Goal: Task Accomplishment & Management: Use online tool/utility

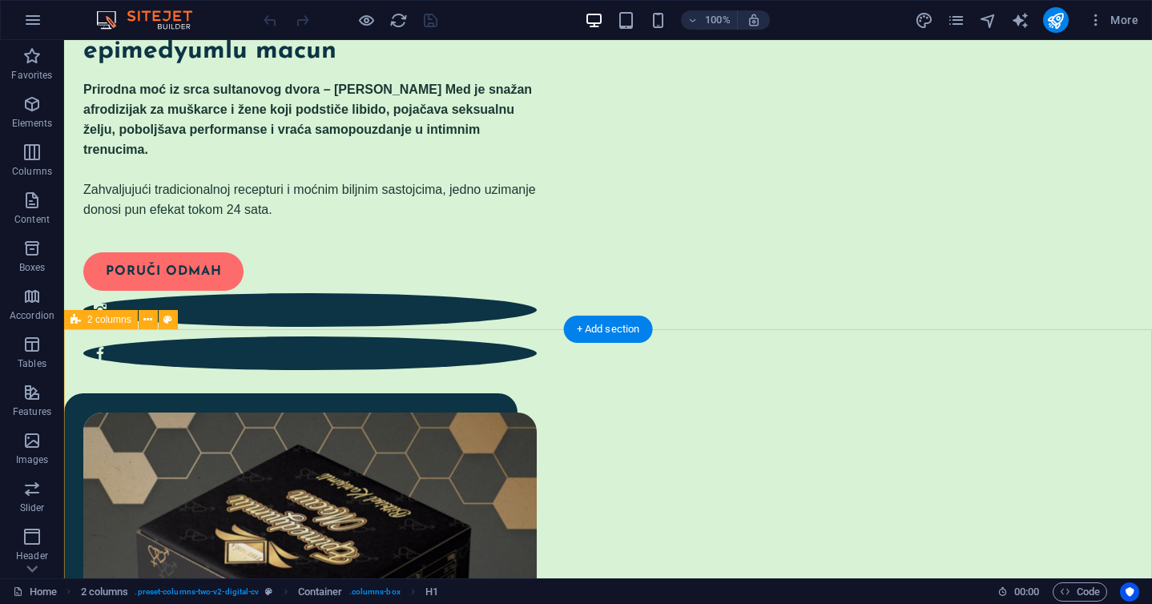
scroll to position [80, 0]
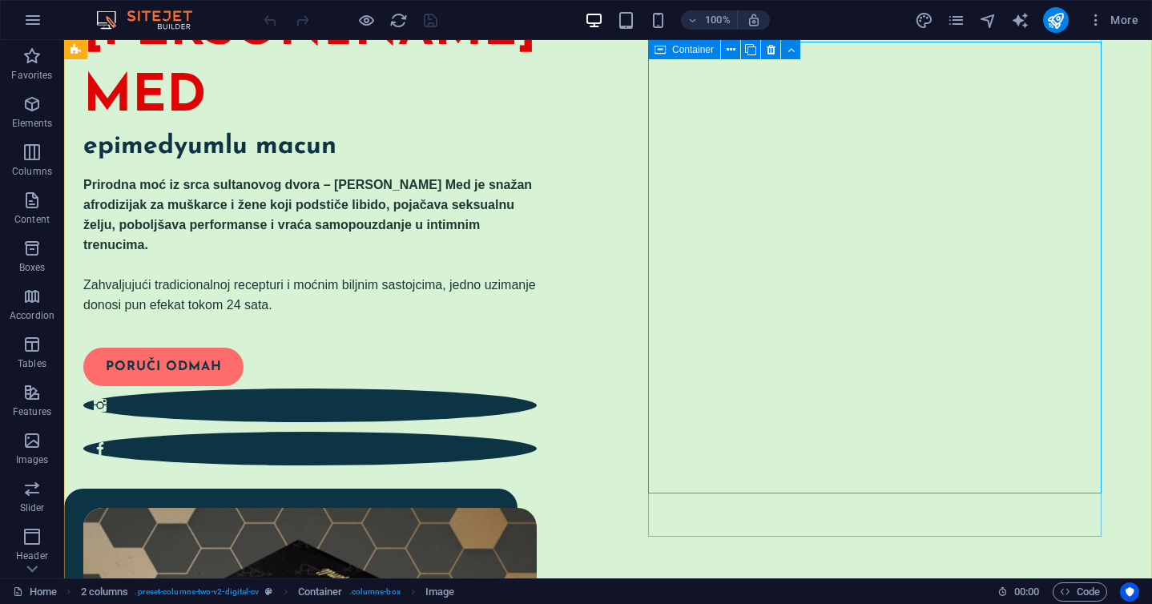
click at [661, 50] on icon at bounding box center [660, 49] width 11 height 19
click at [685, 48] on span "Container" at bounding box center [693, 50] width 42 height 10
click at [731, 50] on icon at bounding box center [731, 50] width 9 height 17
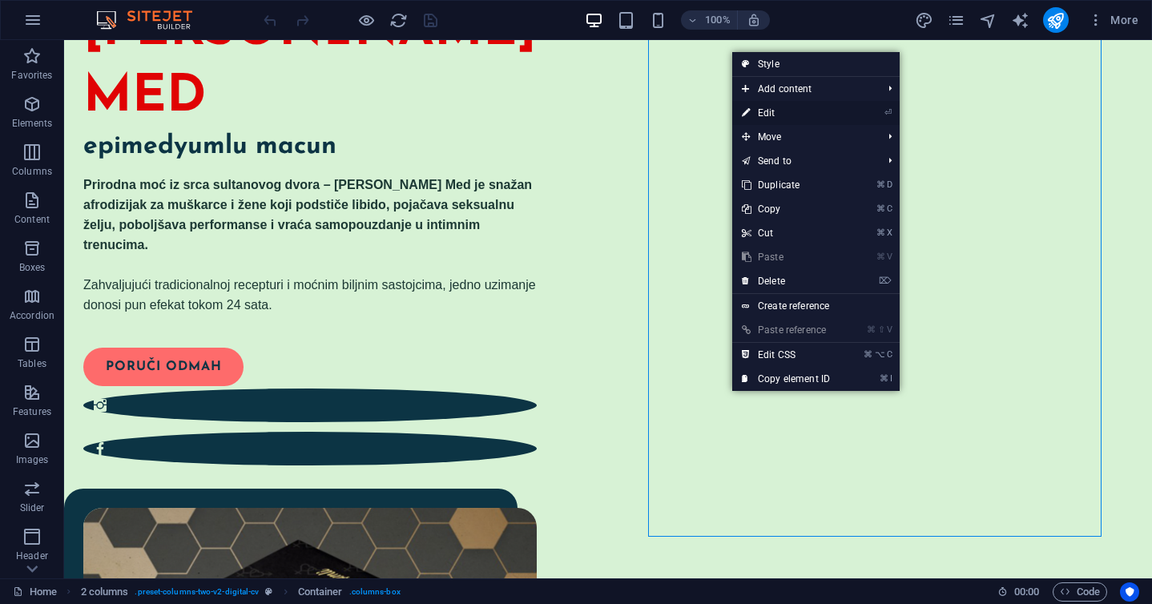
click at [771, 109] on link "⏎ Edit" at bounding box center [785, 113] width 107 height 24
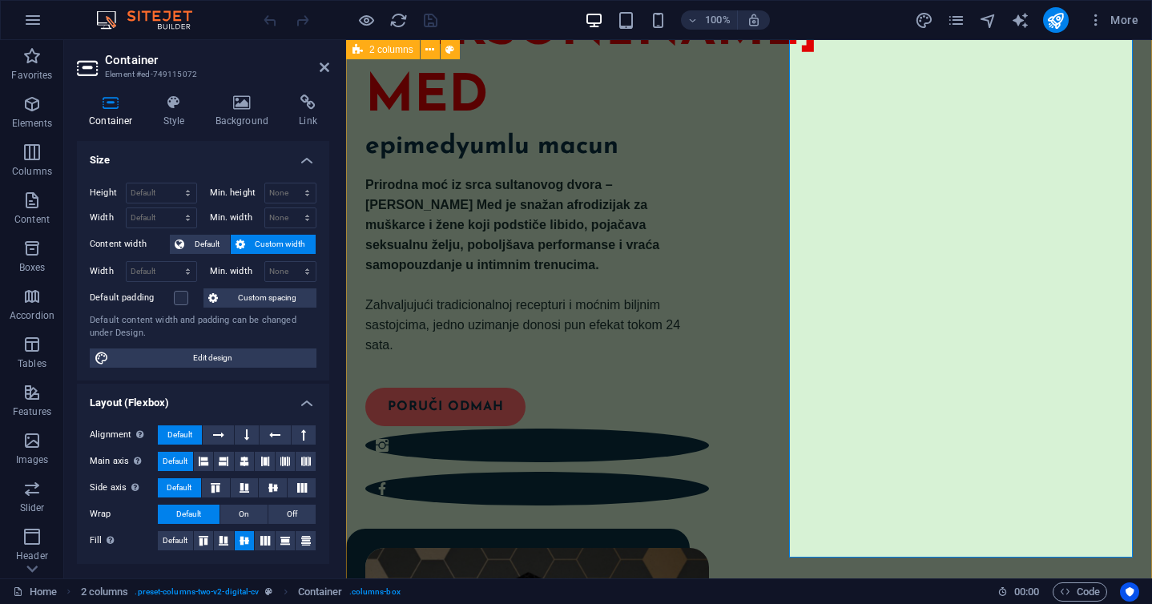
scroll to position [59, 0]
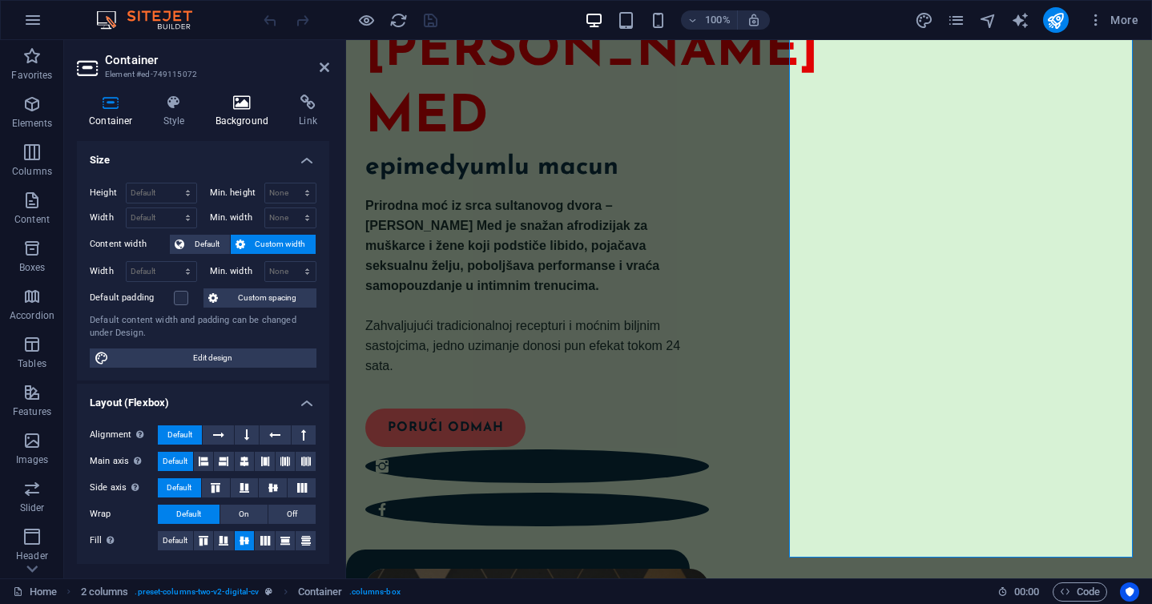
click at [228, 110] on icon at bounding box center [243, 103] width 78 height 16
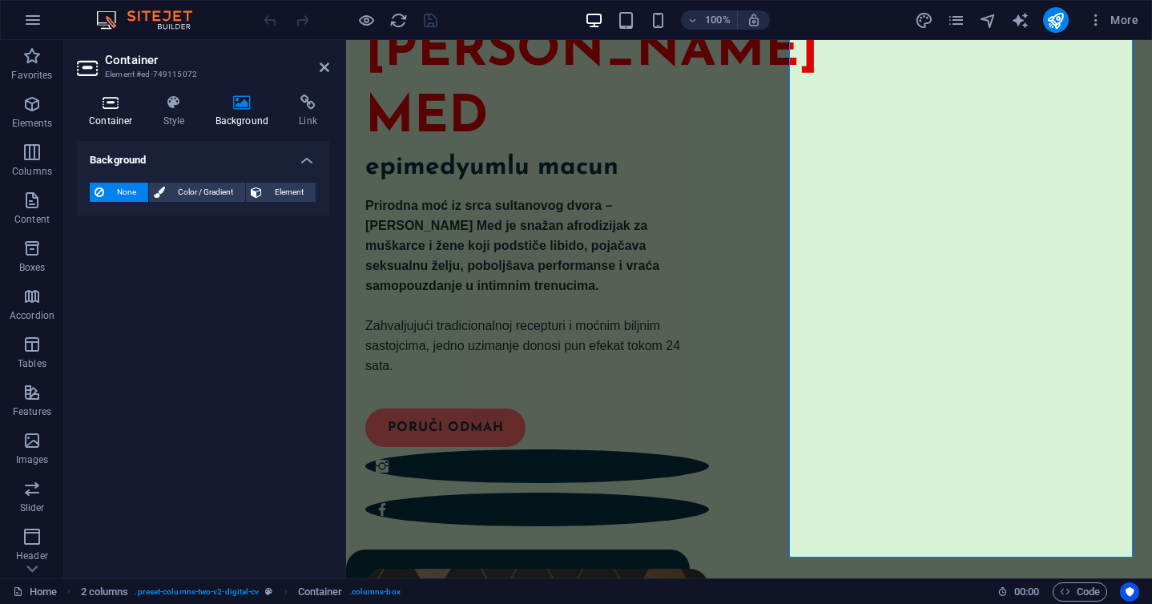
click at [105, 111] on h4 "Container" at bounding box center [114, 112] width 75 height 34
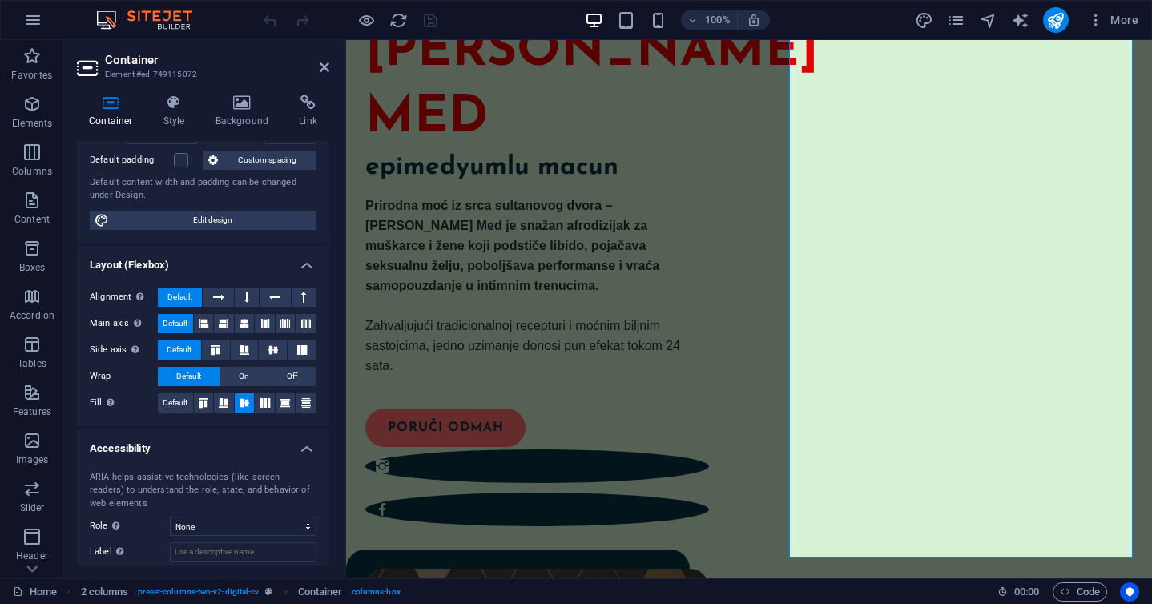
scroll to position [144, 0]
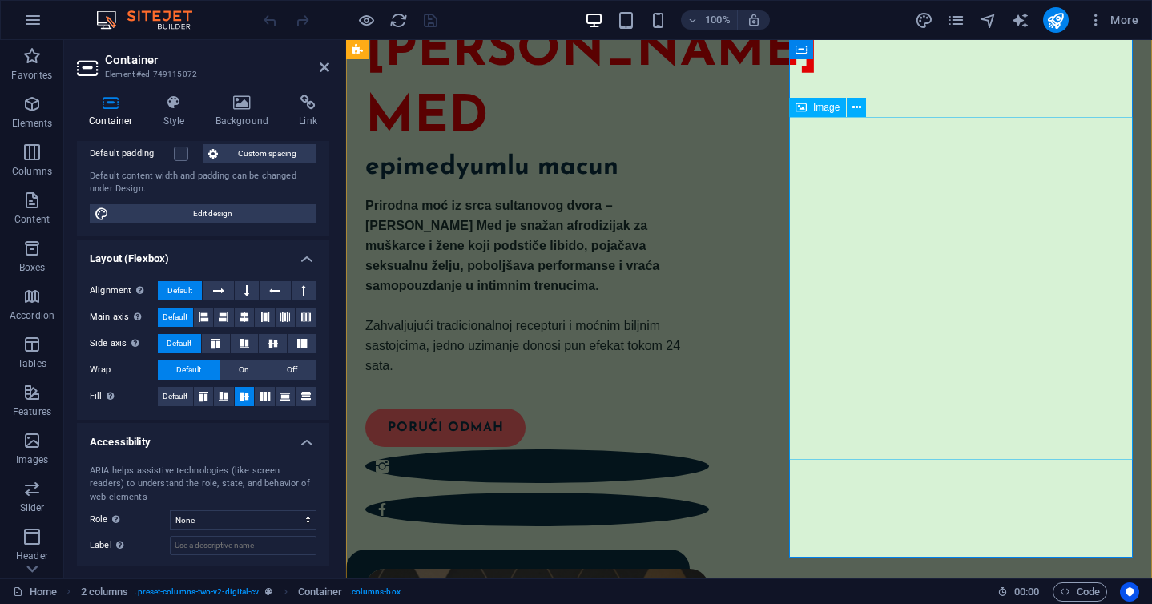
click at [821, 111] on span "Image" at bounding box center [826, 108] width 26 height 10
click at [816, 106] on span "Image" at bounding box center [826, 108] width 26 height 10
click at [855, 107] on icon at bounding box center [857, 107] width 9 height 17
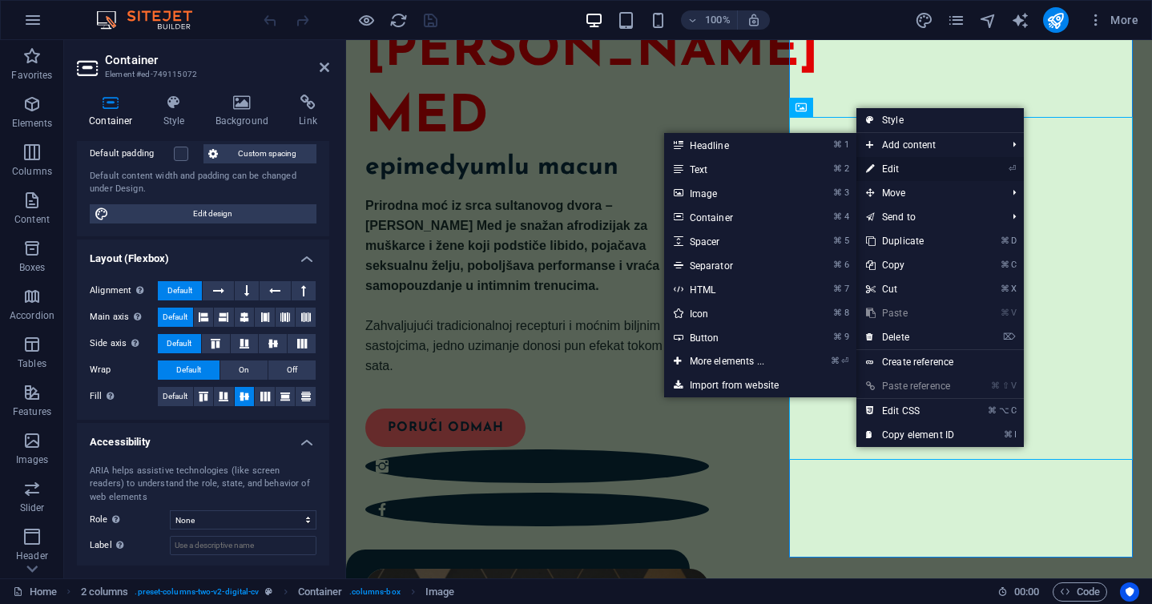
click at [901, 163] on link "⏎ Edit" at bounding box center [910, 169] width 107 height 24
select select "%"
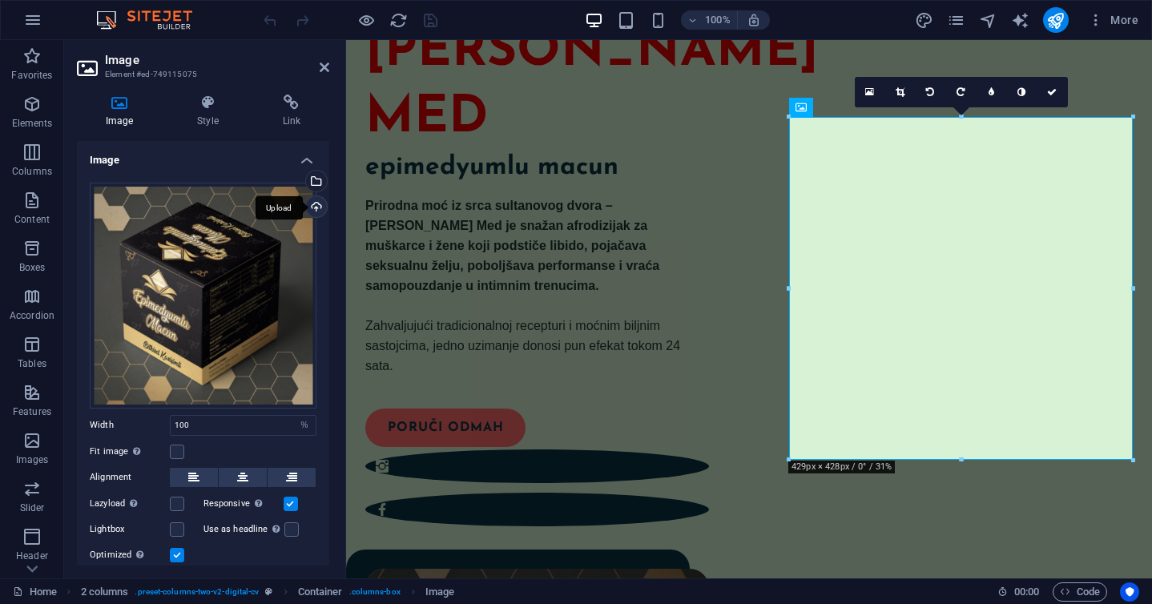
click at [313, 204] on div "Upload" at bounding box center [315, 208] width 24 height 24
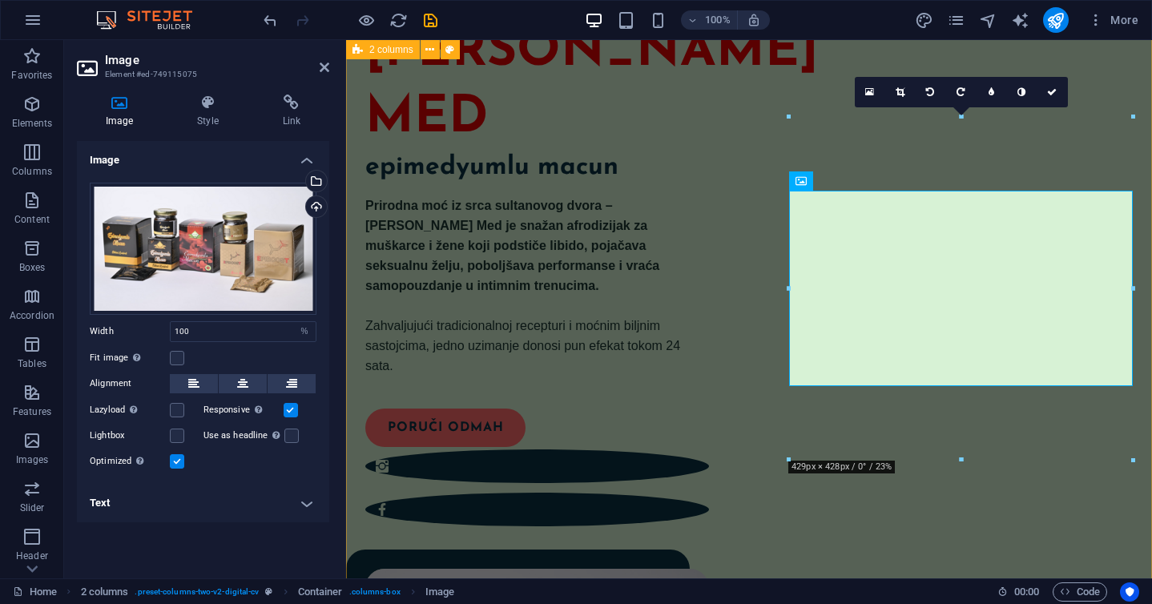
click at [746, 299] on div "TURSKI MED epimedyumlu macun Prirodna moć iz srca sultanovog dvora – Turski Med…" at bounding box center [749, 341] width 806 height 721
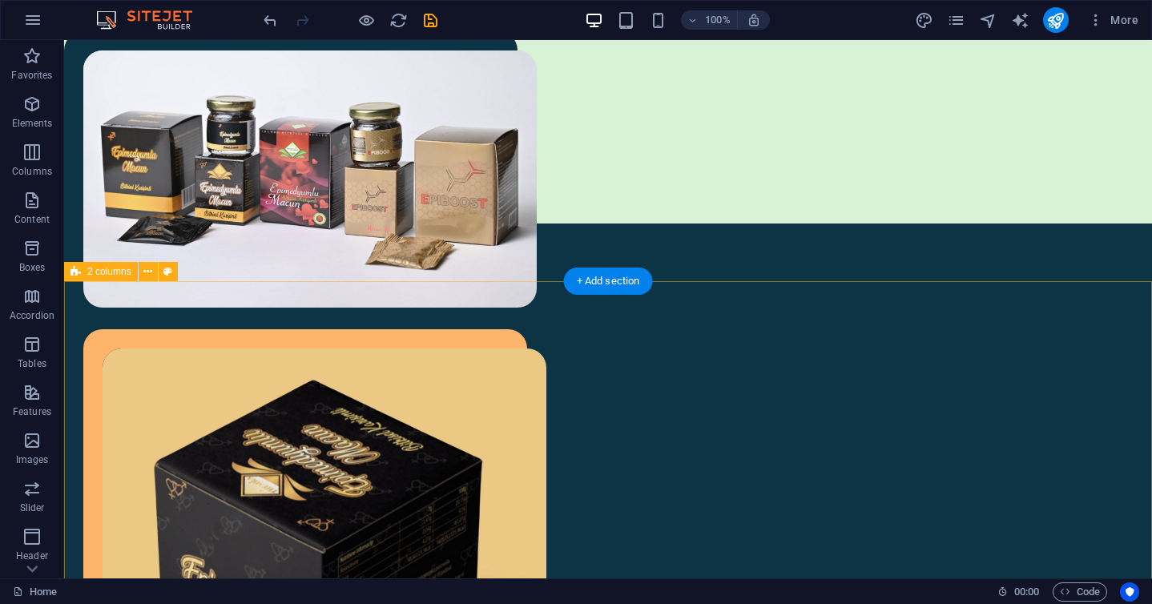
scroll to position [559, 0]
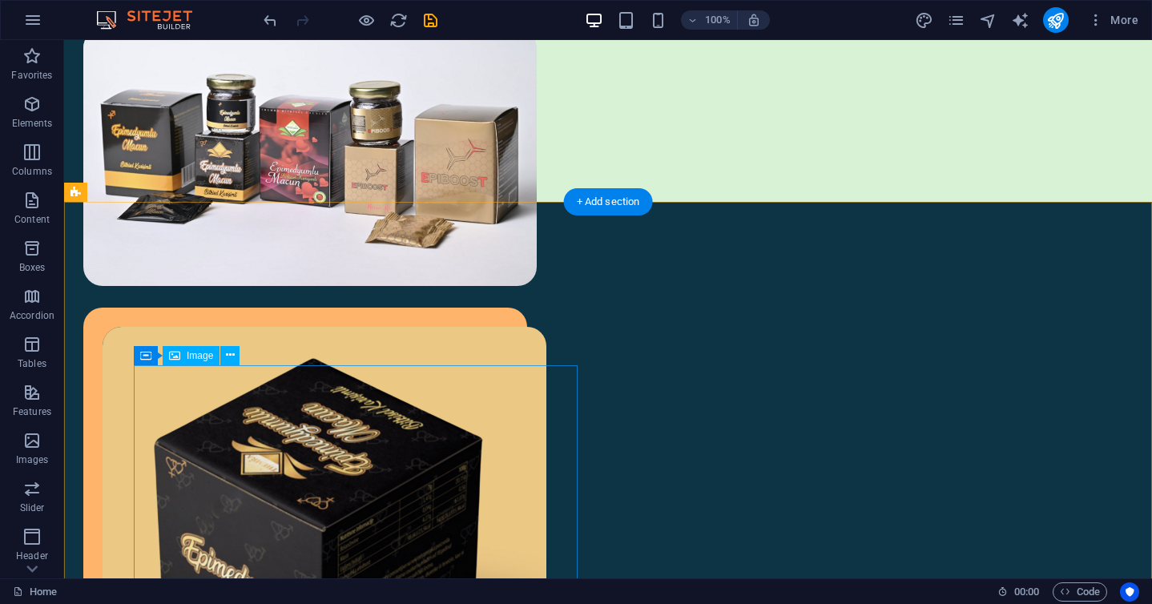
click at [496, 459] on figure at bounding box center [325, 548] width 444 height 442
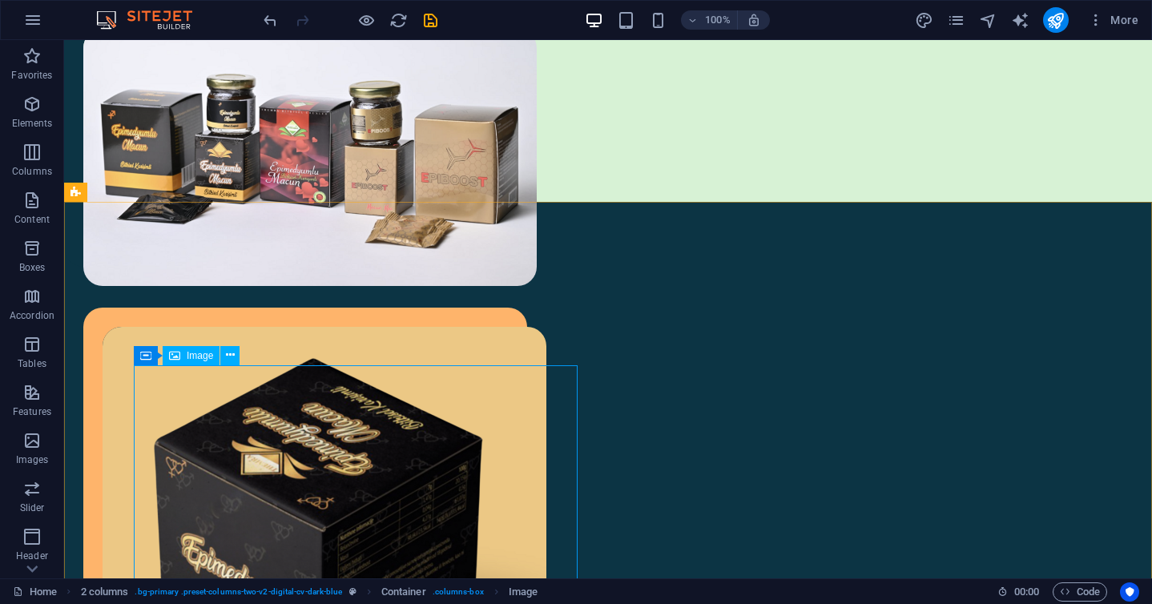
click at [191, 356] on span "Image" at bounding box center [200, 356] width 26 height 10
click at [232, 358] on icon at bounding box center [230, 355] width 9 height 17
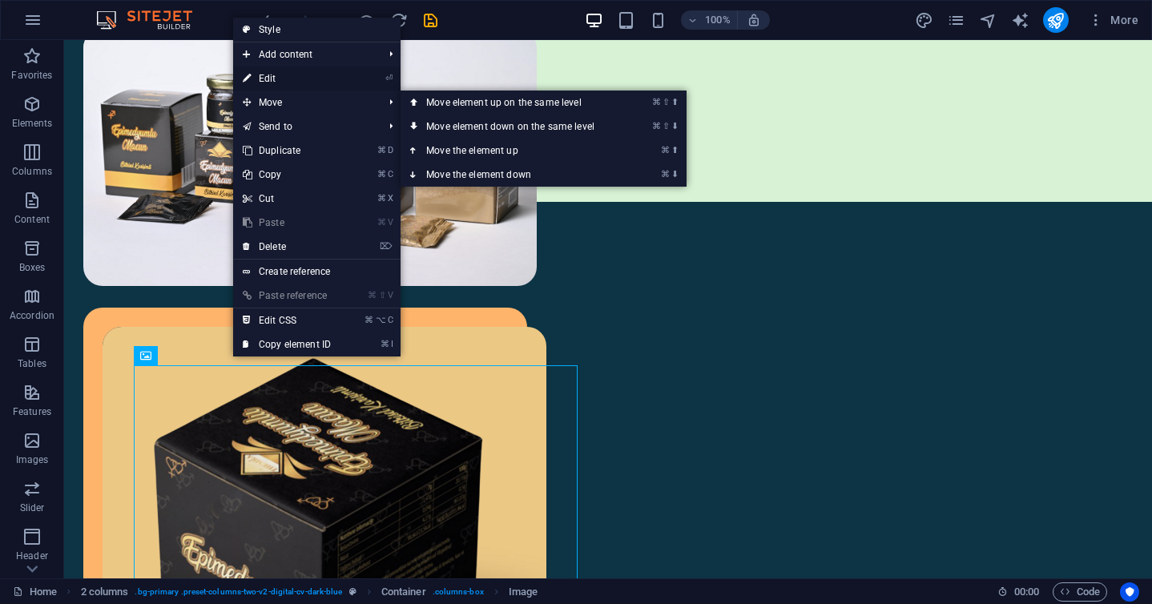
click at [280, 80] on link "⏎ Edit" at bounding box center [286, 79] width 107 height 24
select select "%"
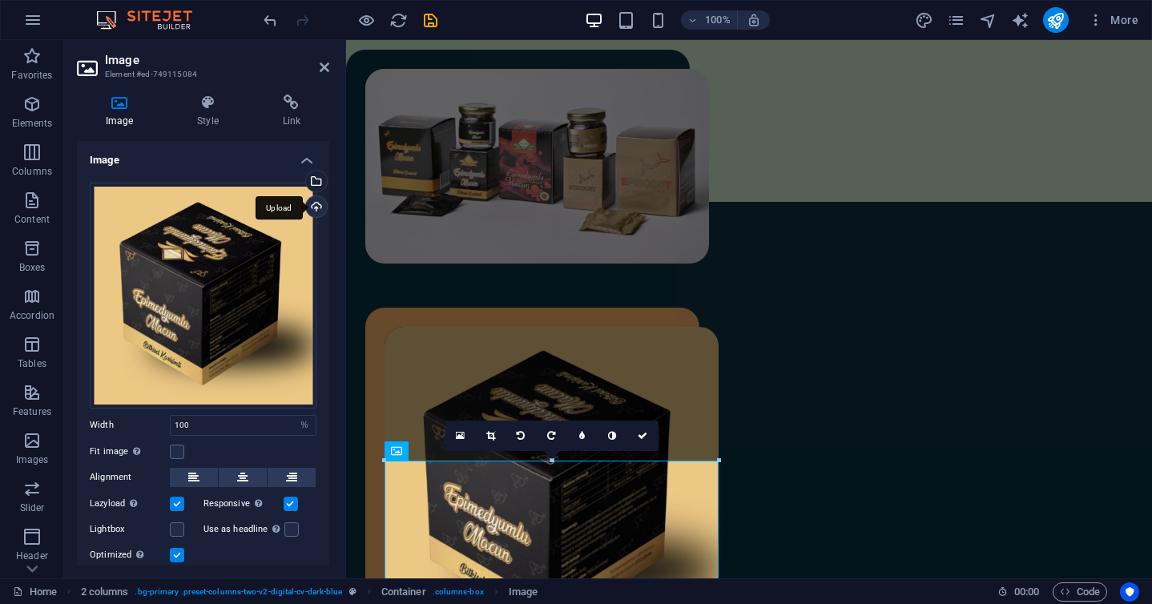
click at [309, 204] on div "Upload" at bounding box center [315, 208] width 24 height 24
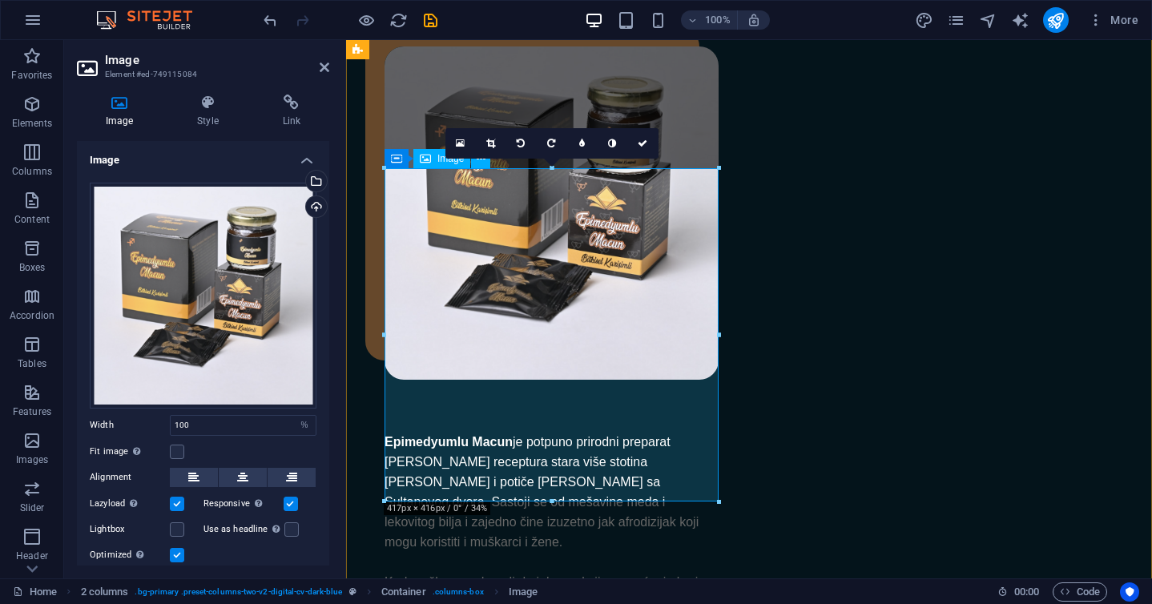
scroll to position [873, 0]
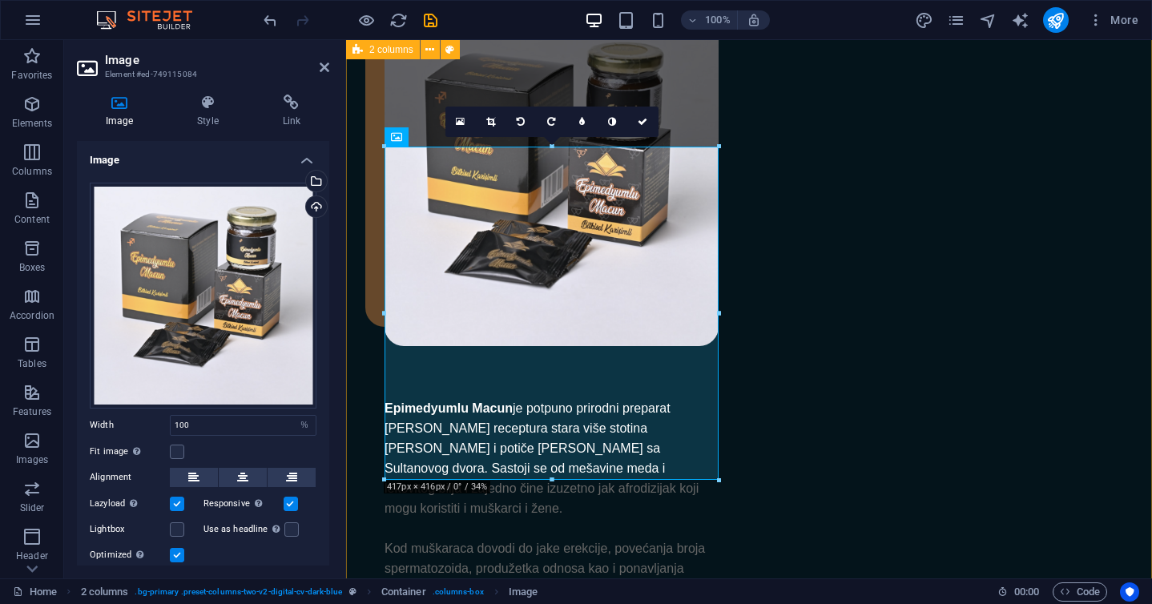
click at [749, 518] on div "Epimedyumlu Macun je potpuno prirodni preparat čija je receptura stara više sto…" at bounding box center [749, 522] width 806 height 1268
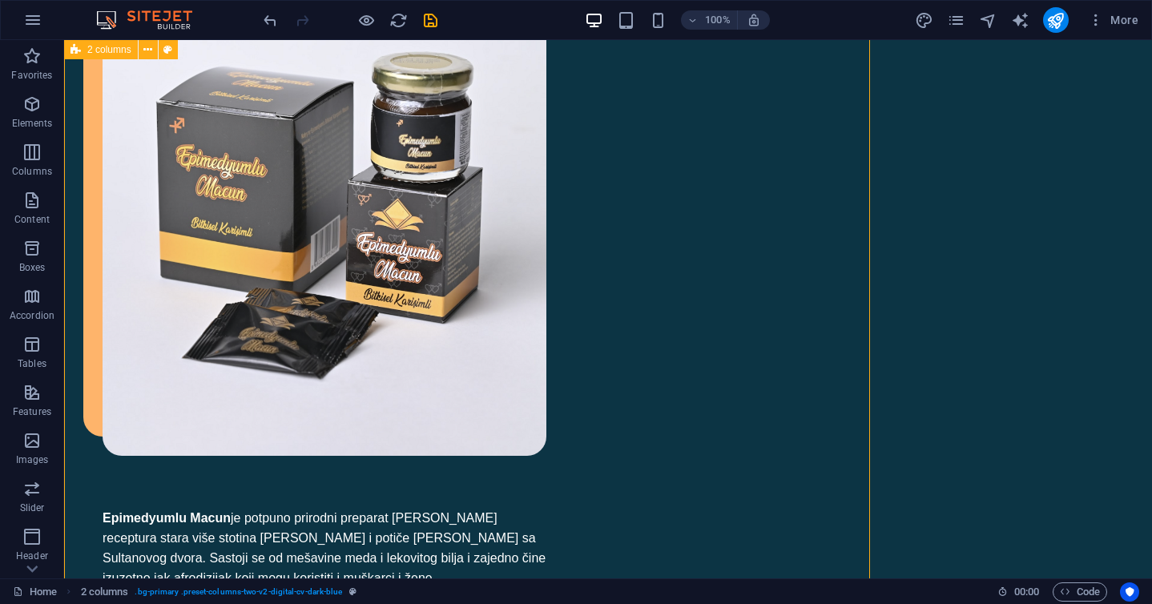
scroll to position [777, 0]
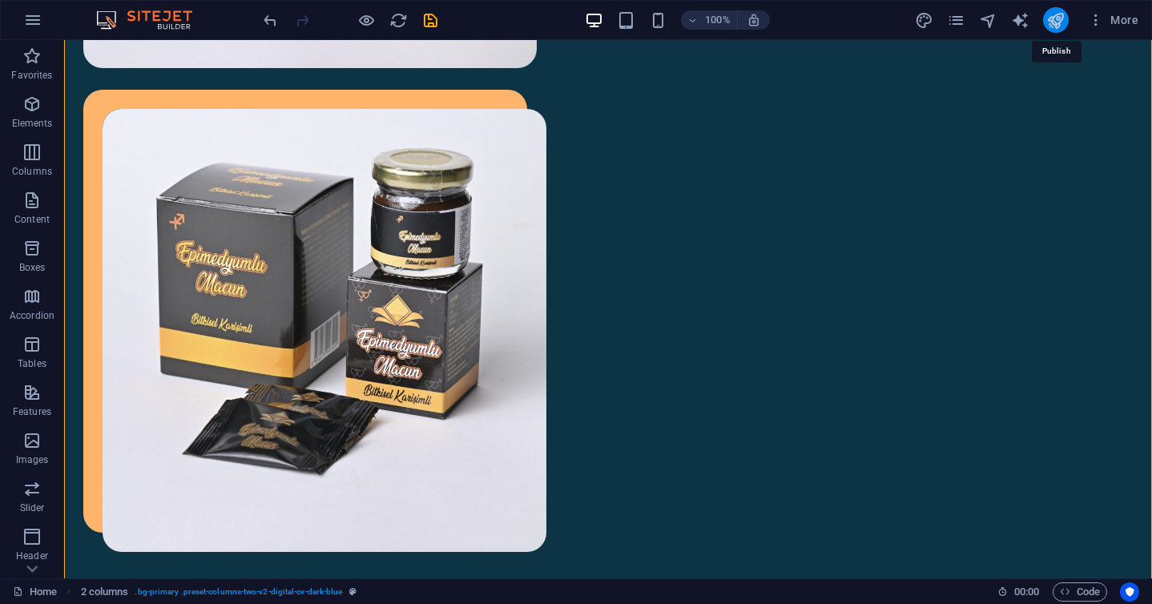
click at [1063, 24] on icon "publish" at bounding box center [1056, 20] width 18 height 18
checkbox input "false"
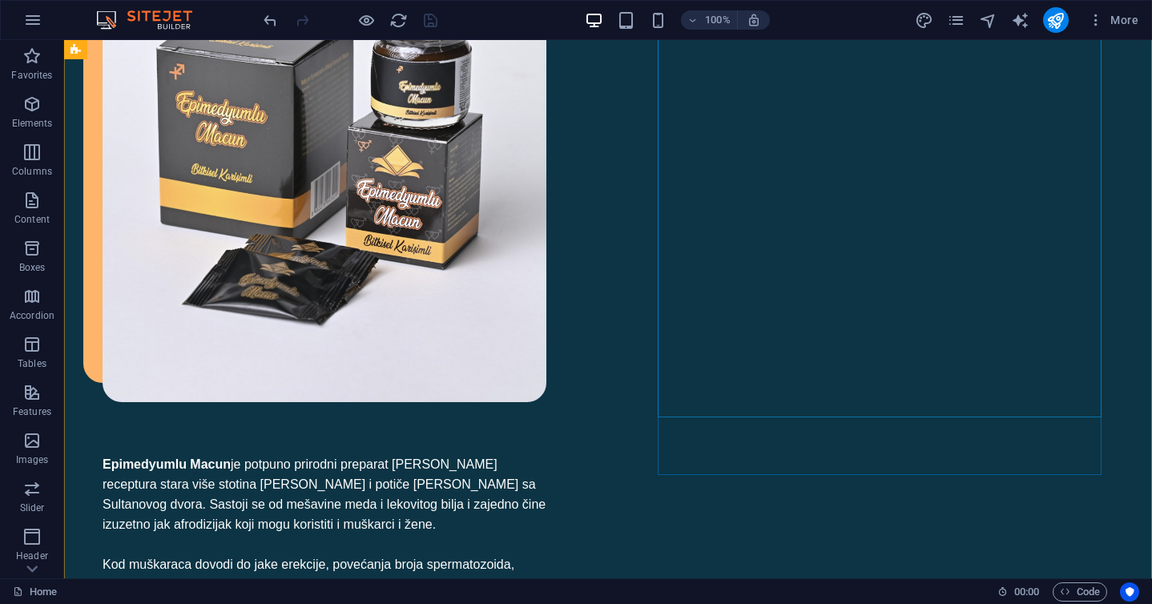
scroll to position [930, 0]
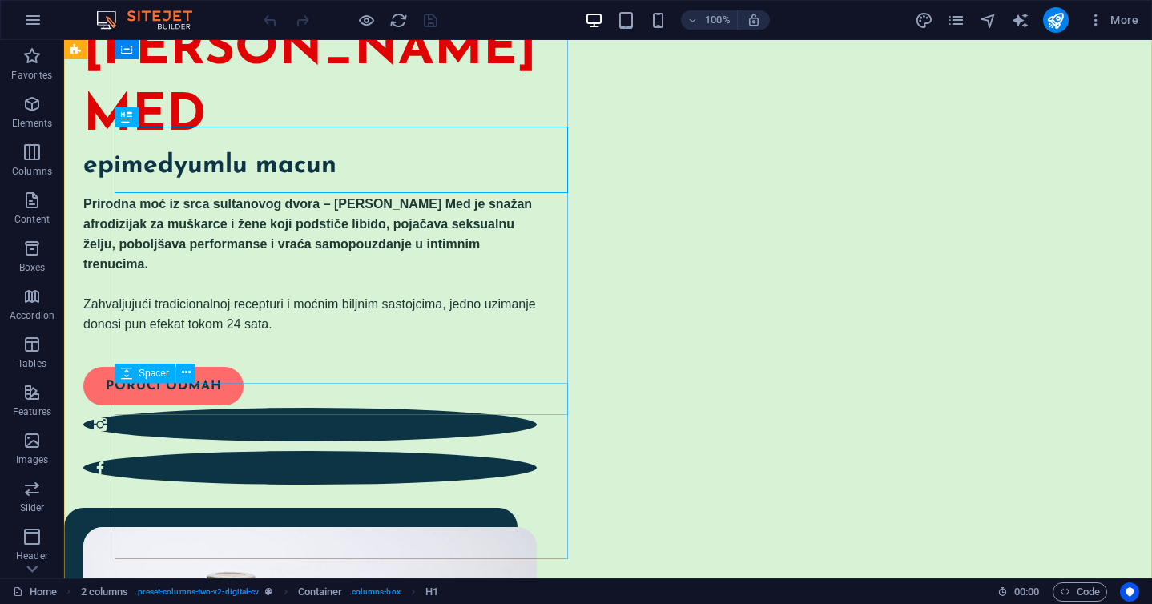
scroll to position [82, 0]
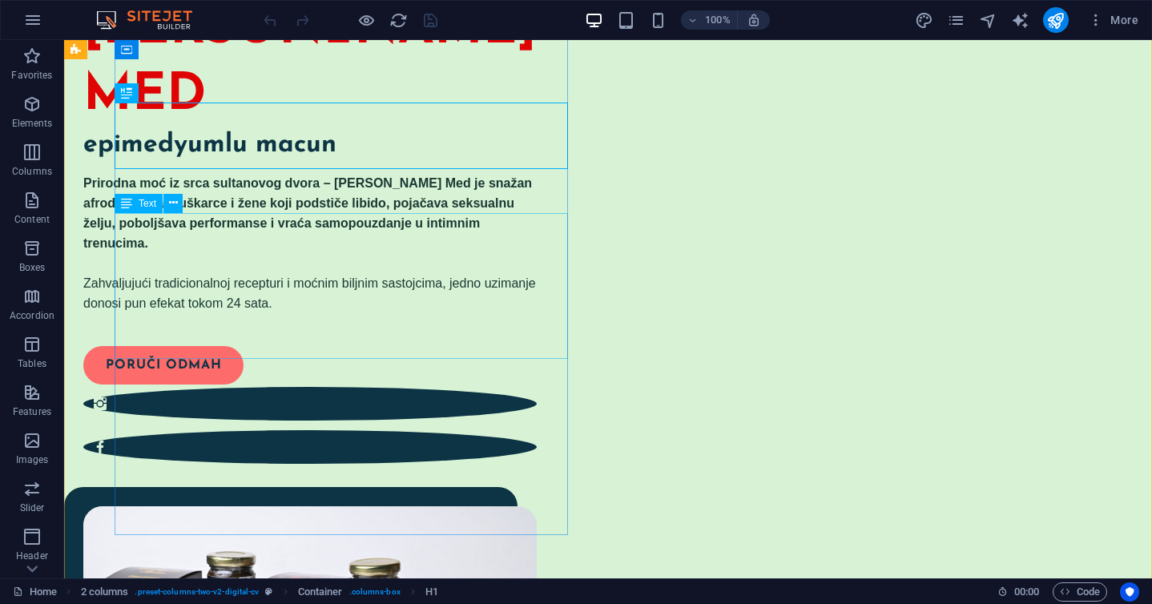
click at [367, 314] on div "Prirodna moć iz srca sultanovog dvora – [PERSON_NAME] Med je snažan afrodizijak…" at bounding box center [310, 244] width 454 height 140
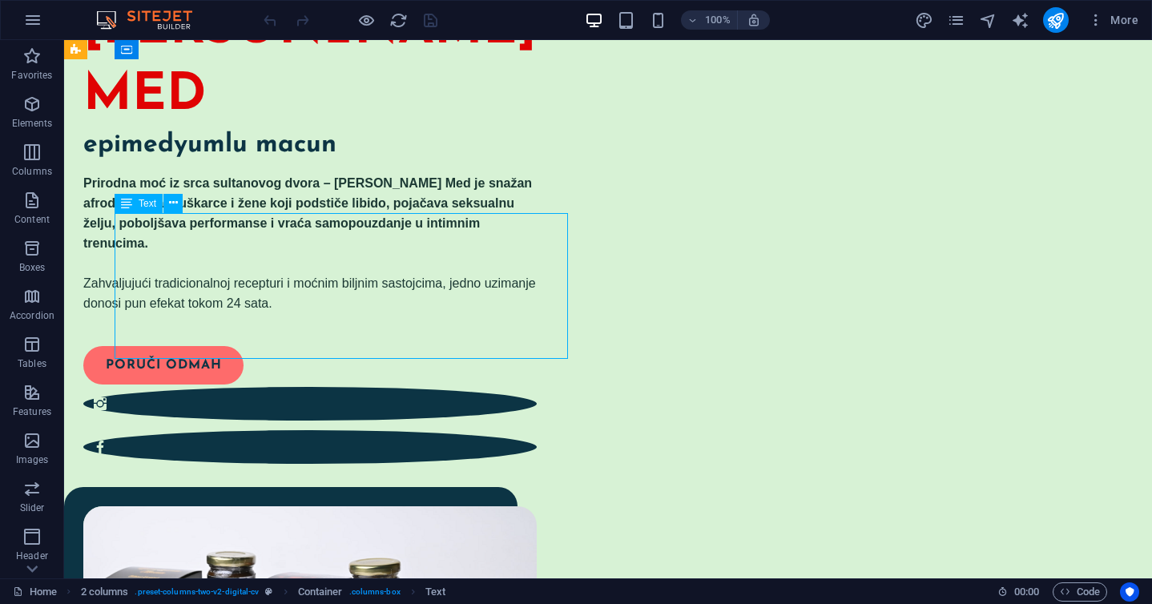
click at [375, 314] on div "Prirodna moć iz srca sultanovog dvora – [PERSON_NAME] Med je snažan afrodizijak…" at bounding box center [310, 244] width 454 height 140
click at [169, 197] on icon at bounding box center [173, 203] width 9 height 17
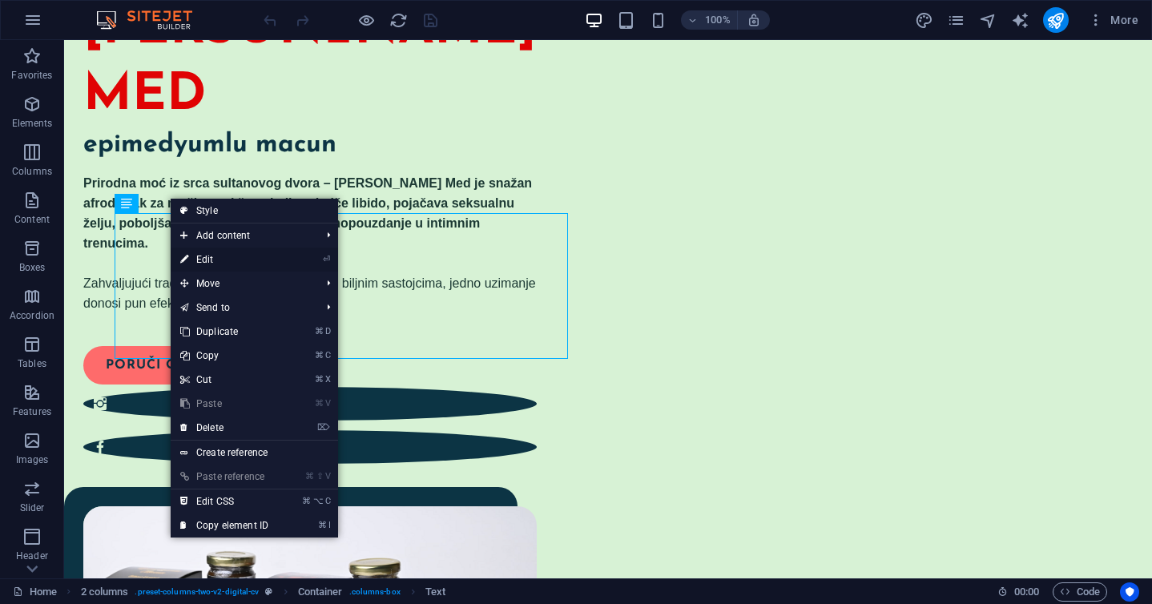
click at [210, 255] on link "⏎ Edit" at bounding box center [224, 260] width 107 height 24
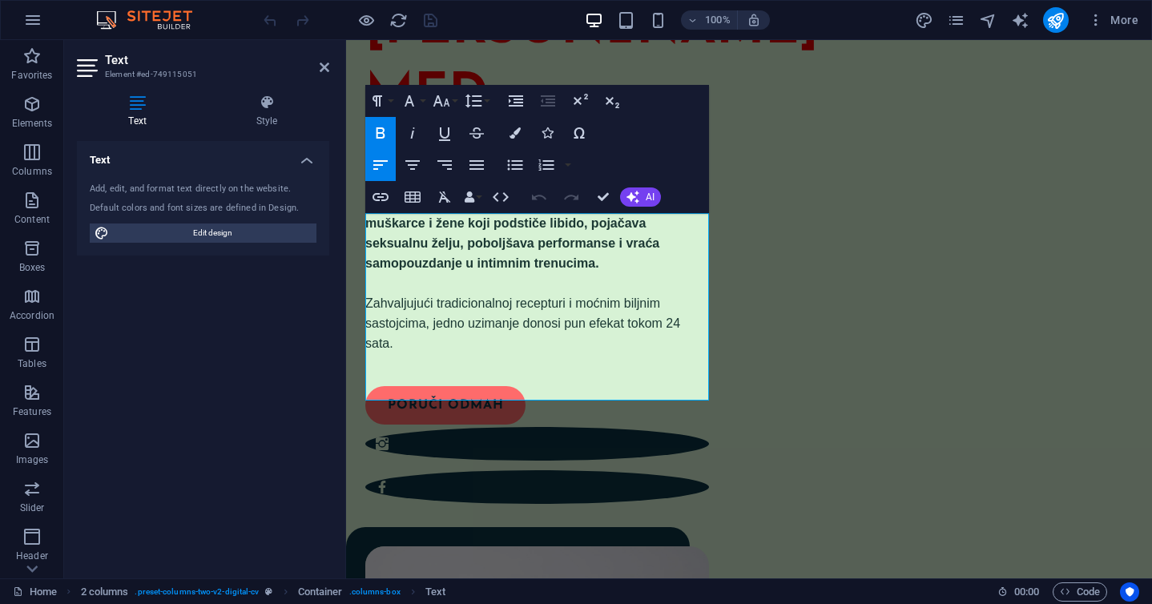
scroll to position [61, 0]
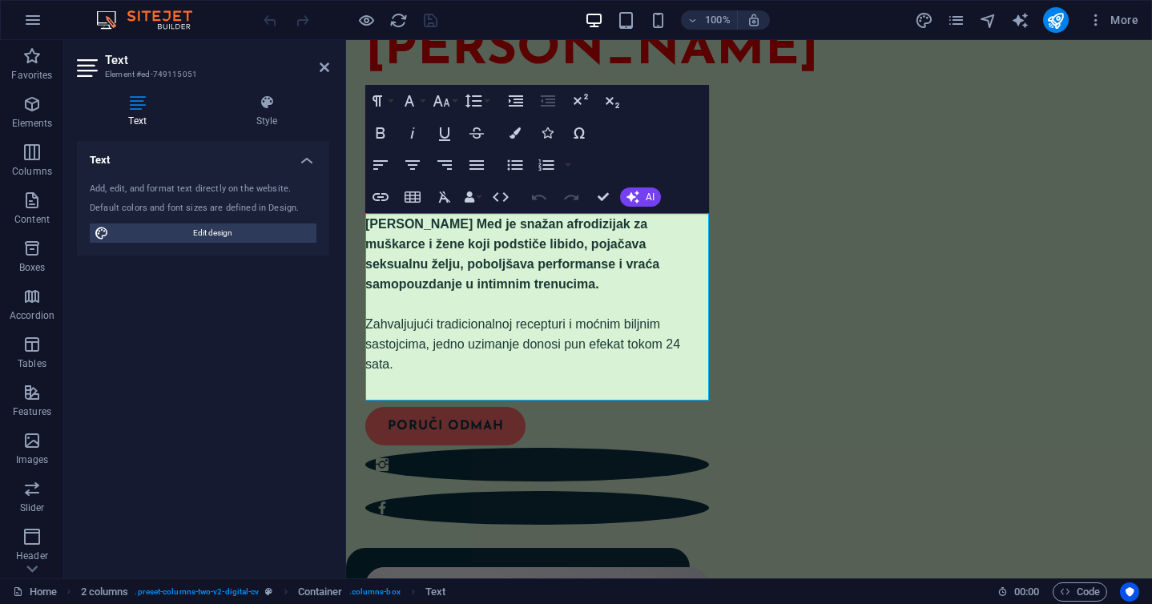
click at [215, 186] on div "Add, edit, and format text directly on the website." at bounding box center [203, 190] width 227 height 14
click at [450, 375] on p "Zahvaljujući tradicionalnoj recepturi i moćnim biljnim sastojcima, jedno uziman…" at bounding box center [537, 345] width 344 height 60
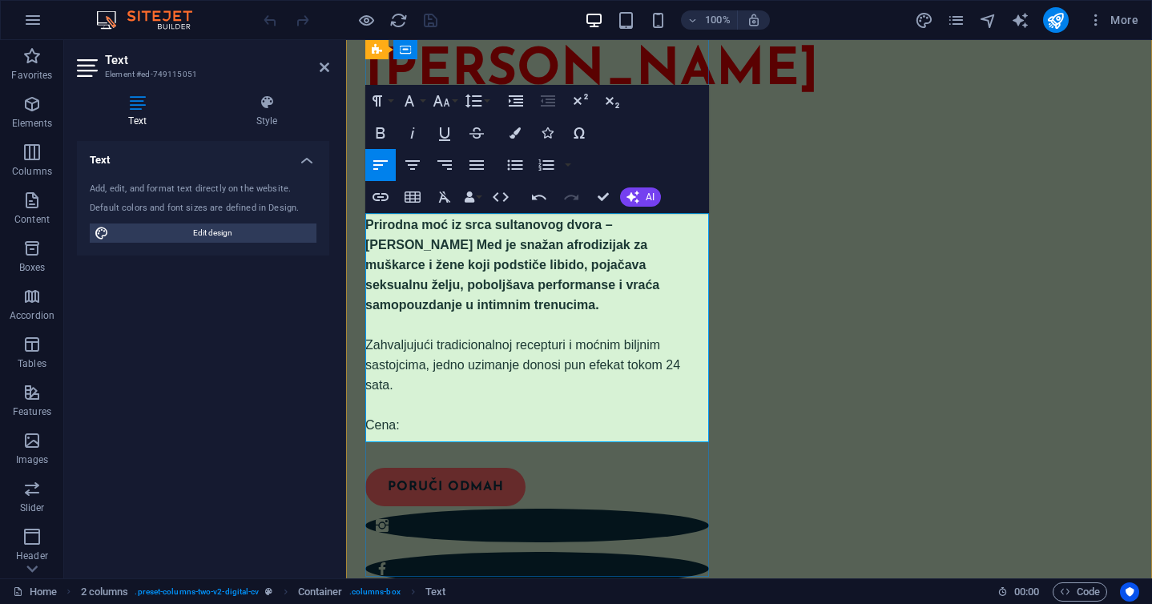
scroll to position [30, 0]
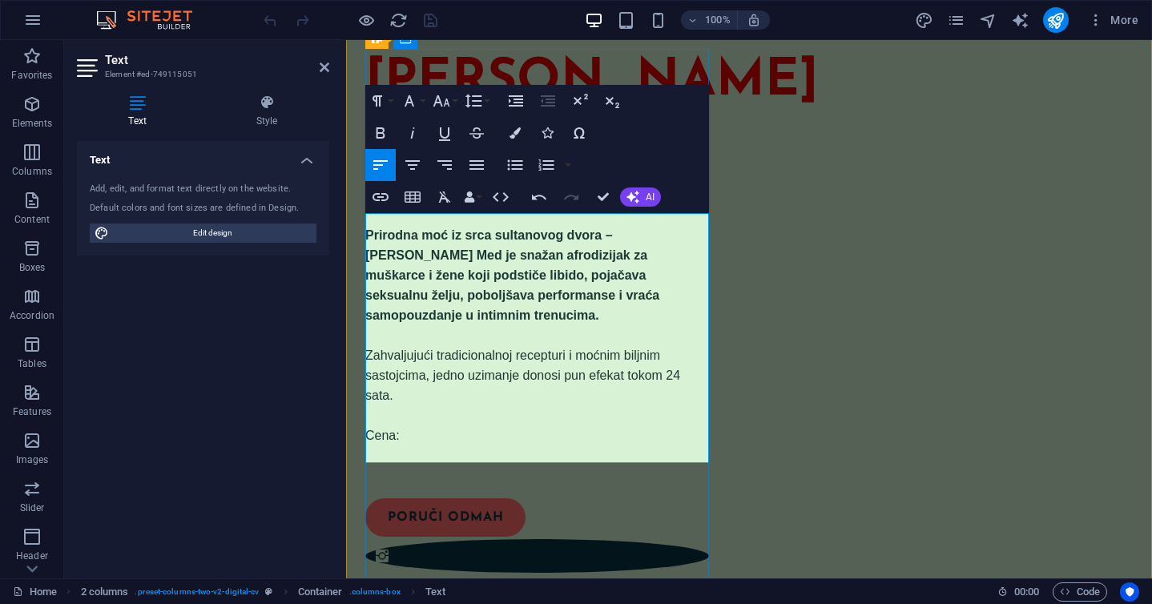
click at [406, 451] on p "Cena: ​" at bounding box center [537, 446] width 344 height 40
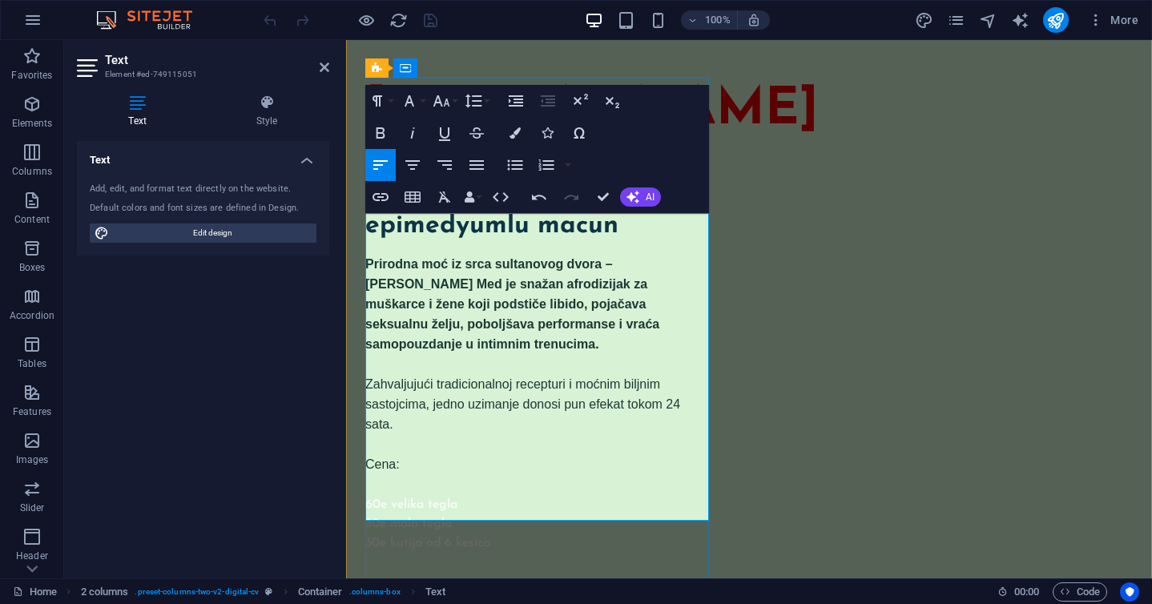
scroll to position [284, 6]
drag, startPoint x: 497, startPoint y: 508, endPoint x: 367, endPoint y: 470, distance: 135.2
click at [367, 470] on div "Prirodna moć iz srca sultanovog dvora – Turski Med je snažan afrodizijak za muš…" at bounding box center [537, 404] width 344 height 298
click at [519, 127] on icon "button" at bounding box center [515, 132] width 11 height 11
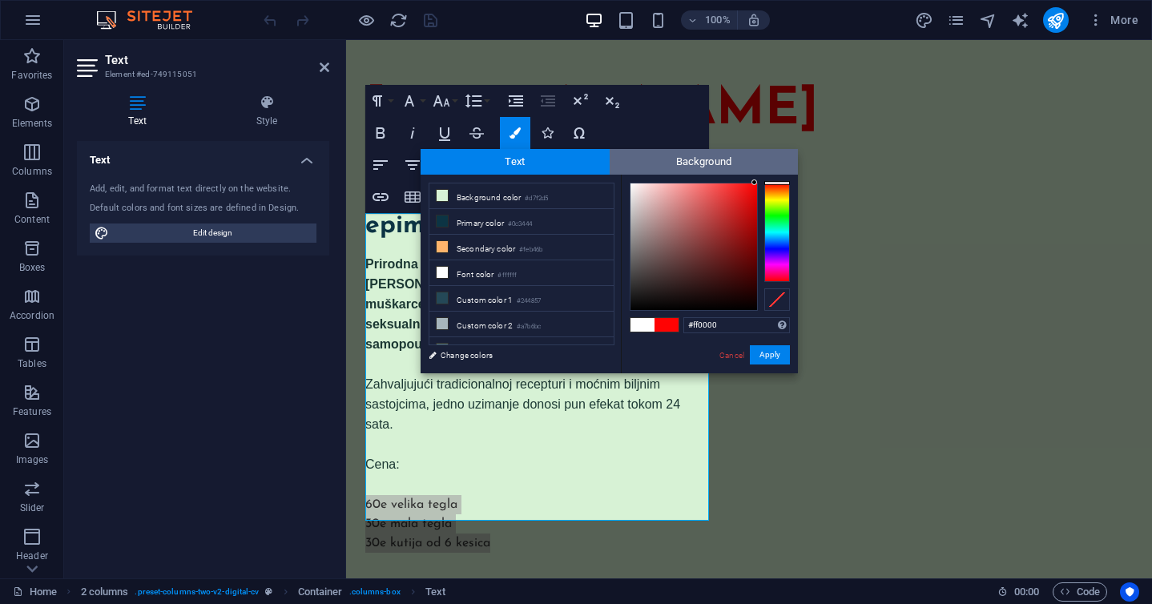
drag, startPoint x: 743, startPoint y: 204, endPoint x: 757, endPoint y: 170, distance: 37.4
click at [757, 170] on div "Text Background less Background color #d7f2d5 Primary color #0c3444 Secondary c…" at bounding box center [609, 261] width 377 height 224
type input "#f80202"
click at [756, 186] on div at bounding box center [755, 186] width 6 height 6
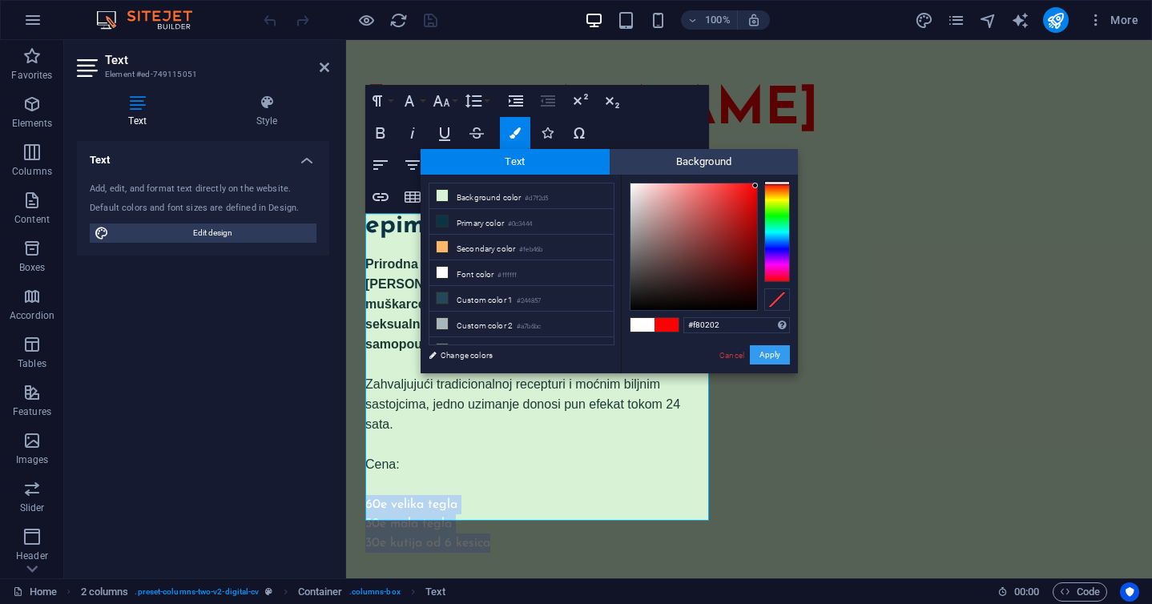
click at [768, 354] on button "Apply" at bounding box center [770, 354] width 40 height 19
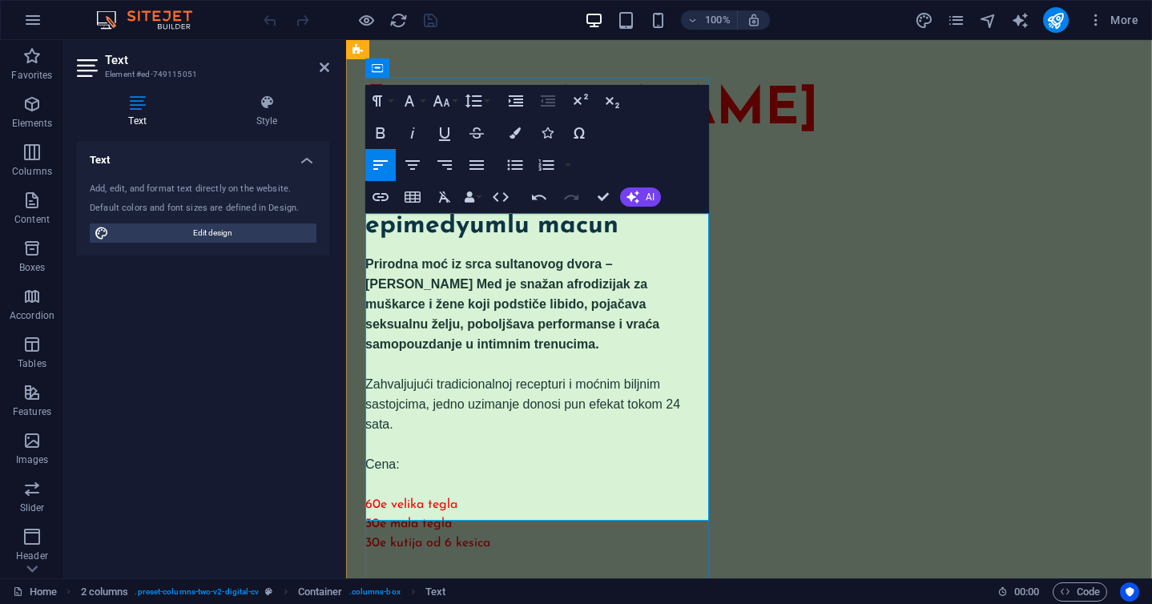
click at [650, 435] on p "​" at bounding box center [537, 445] width 344 height 20
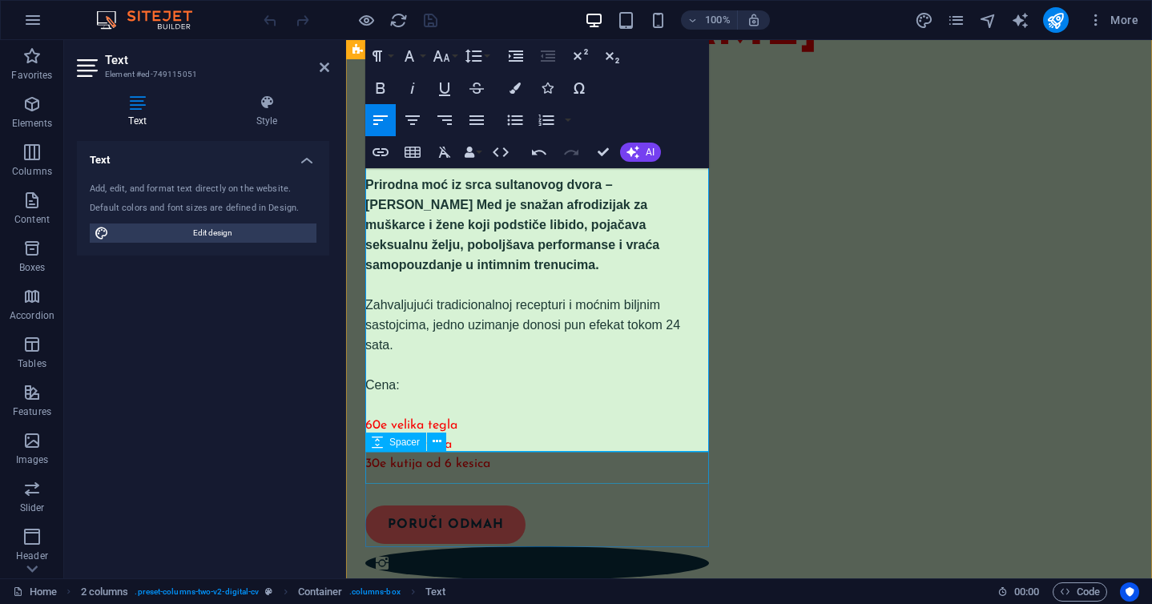
scroll to position [86, 0]
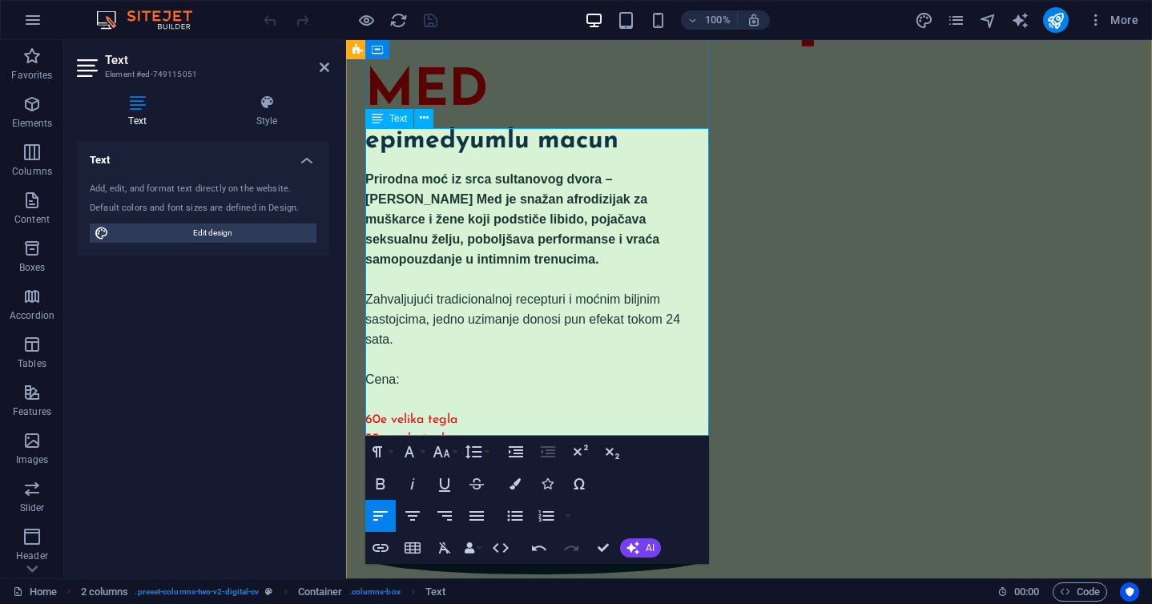
click at [369, 413] on span "60e velika tegla" at bounding box center [411, 419] width 92 height 13
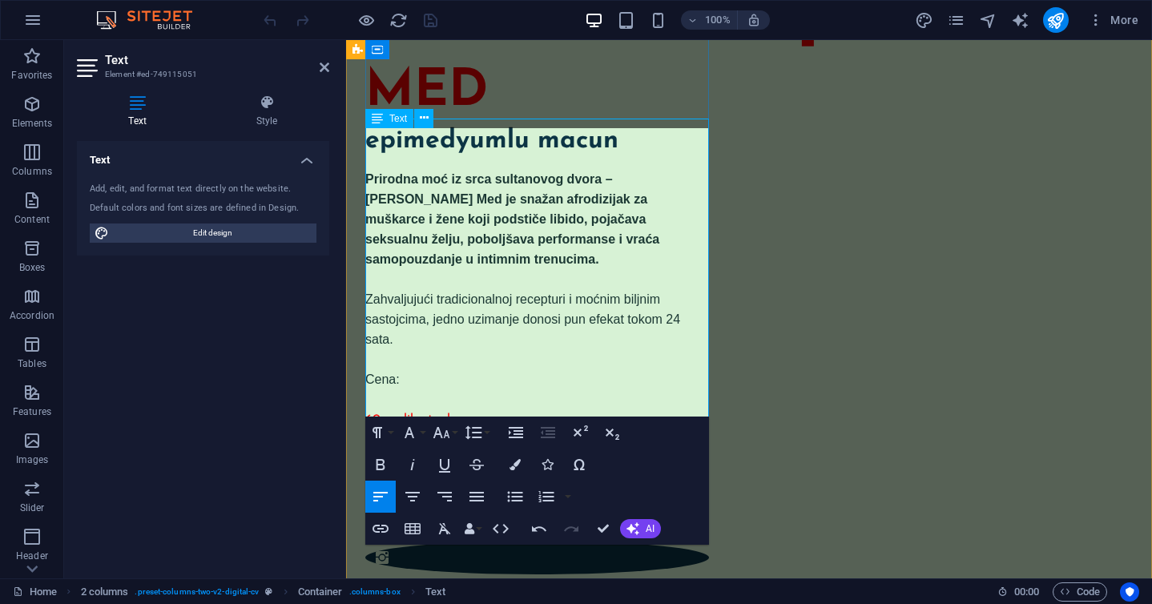
scroll to position [95, 0]
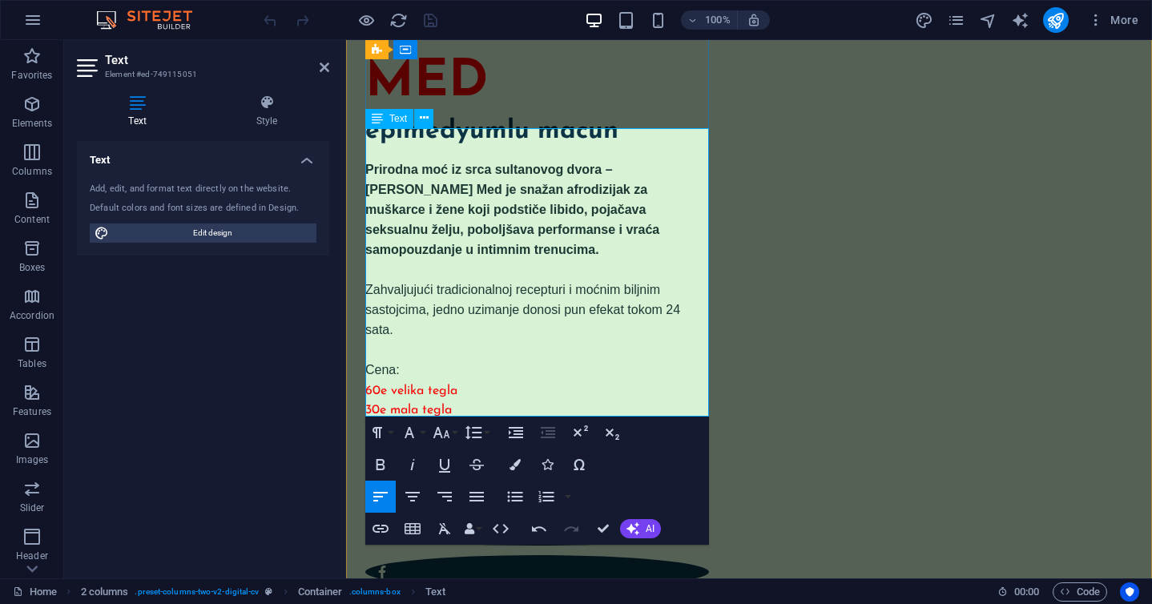
click at [392, 385] on span "60e velika tegla" at bounding box center [411, 391] width 92 height 13
click at [458, 401] on p "30e mala tegla" at bounding box center [537, 410] width 344 height 19
click at [458, 371] on p "Cena: - V elika tegla" at bounding box center [537, 381] width 344 height 40
click at [470, 401] on p "30e mala tegla" at bounding box center [537, 410] width 344 height 19
drag, startPoint x: 391, startPoint y: 389, endPoint x: 366, endPoint y: 387, distance: 24.9
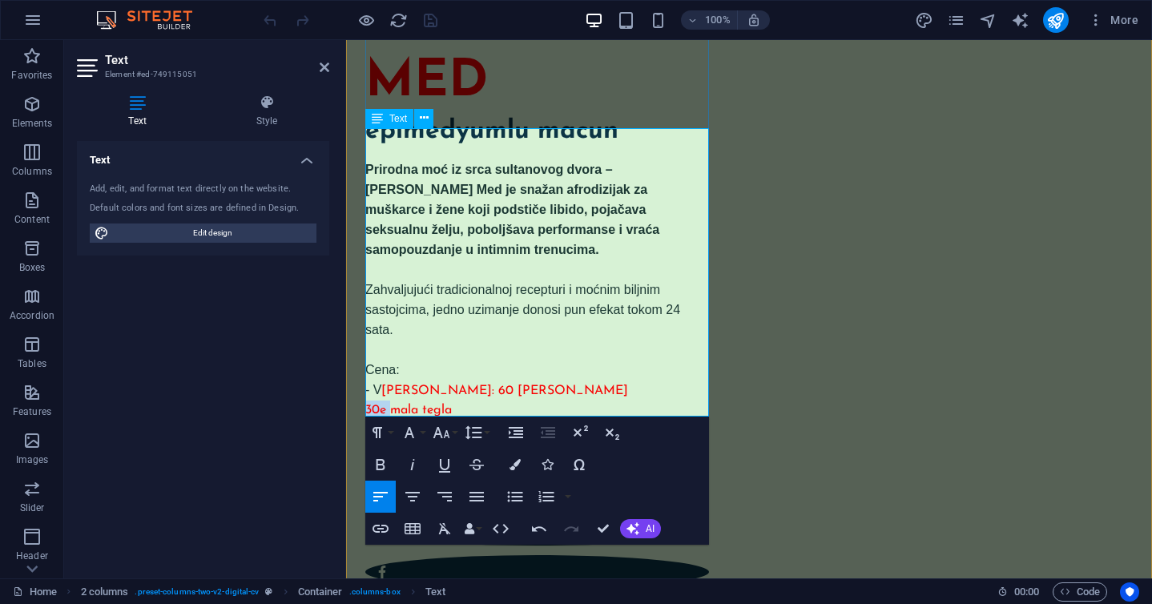
click at [366, 404] on span "30e mala tegla" at bounding box center [408, 410] width 87 height 13
click at [437, 404] on span "- Mala tegla" at bounding box center [400, 410] width 71 height 13
click at [391, 423] on span "30e kutija od 6 kesica" at bounding box center [427, 429] width 125 height 13
click at [482, 420] on p "- Kutija od 6 kesica" at bounding box center [537, 429] width 344 height 19
drag, startPoint x: 449, startPoint y: 365, endPoint x: 462, endPoint y: 364, distance: 13.6
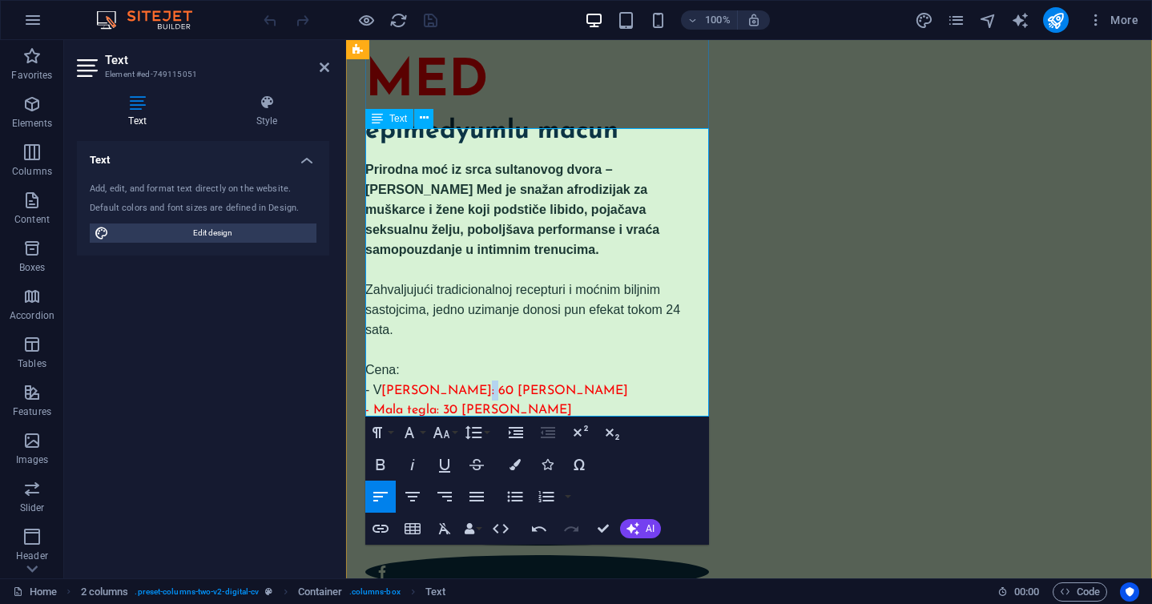
click at [462, 385] on span "elika tegla: 60 eura" at bounding box center [504, 391] width 247 height 13
drag, startPoint x: 445, startPoint y: 388, endPoint x: 458, endPoint y: 388, distance: 13.6
click at [458, 404] on span "- Mala tegla: 30 eura" at bounding box center [468, 410] width 207 height 13
click at [453, 385] on span "elika tegla: 60 eura" at bounding box center [504, 391] width 247 height 13
click at [451, 385] on span "elika tegla: 60 eura" at bounding box center [504, 391] width 247 height 13
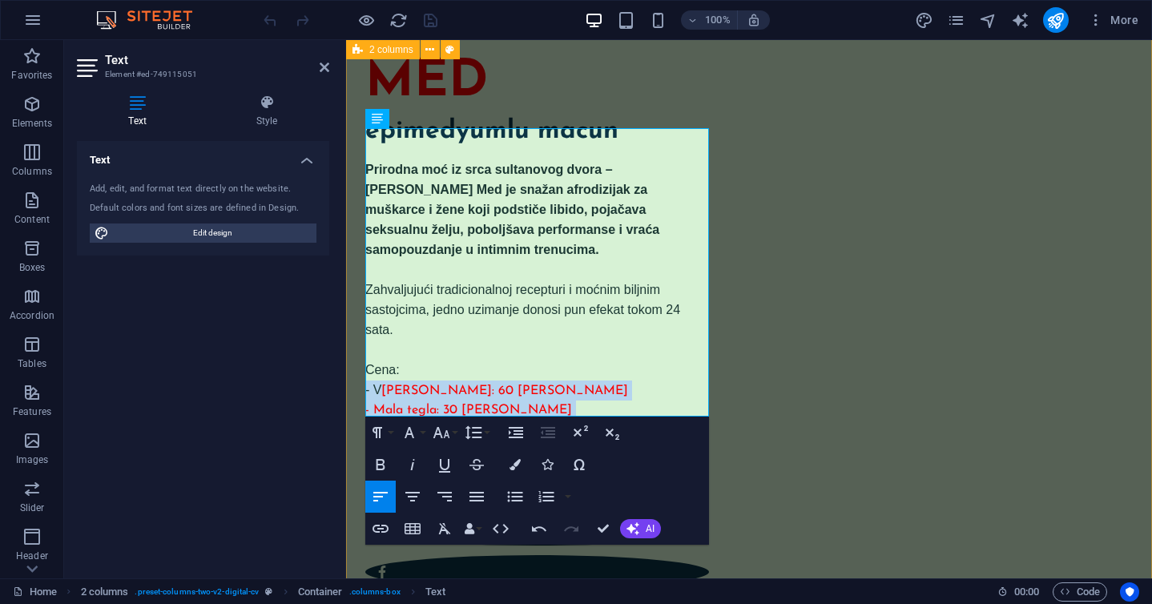
drag, startPoint x: 529, startPoint y: 408, endPoint x: 363, endPoint y: 368, distance: 170.6
click at [363, 368] on div "TURSKI MED epimedyumlu macun Prirodna moć iz srca sultanovog dvora – Turski Med…" at bounding box center [749, 305] width 806 height 721
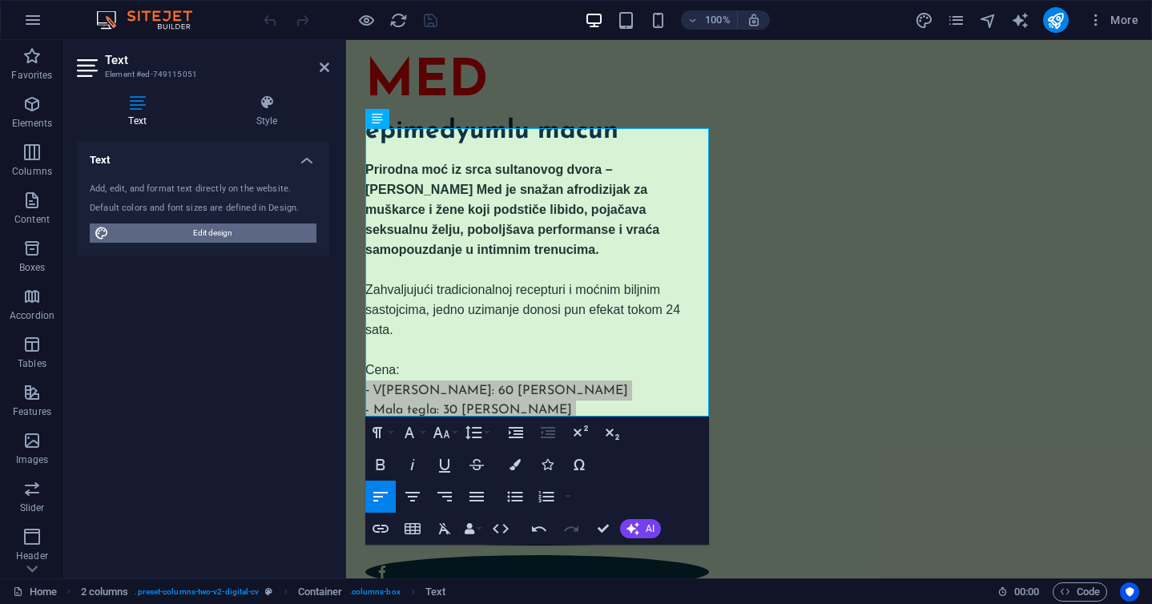
click at [234, 230] on span "Edit design" at bounding box center [213, 233] width 198 height 19
select select "px"
select select "400"
select select "px"
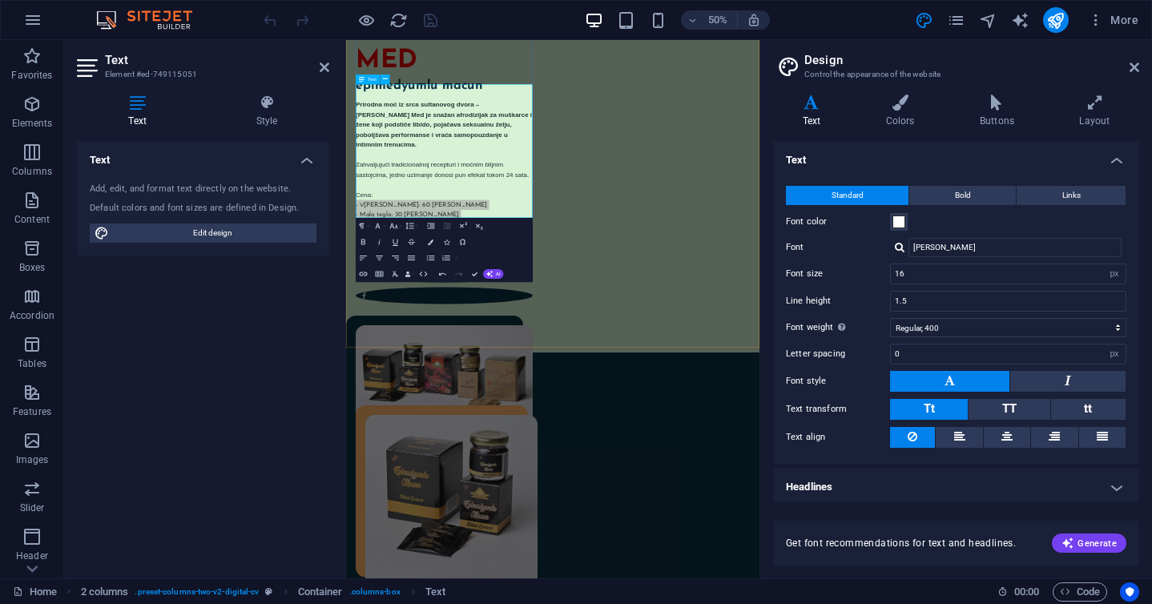
scroll to position [0, 6]
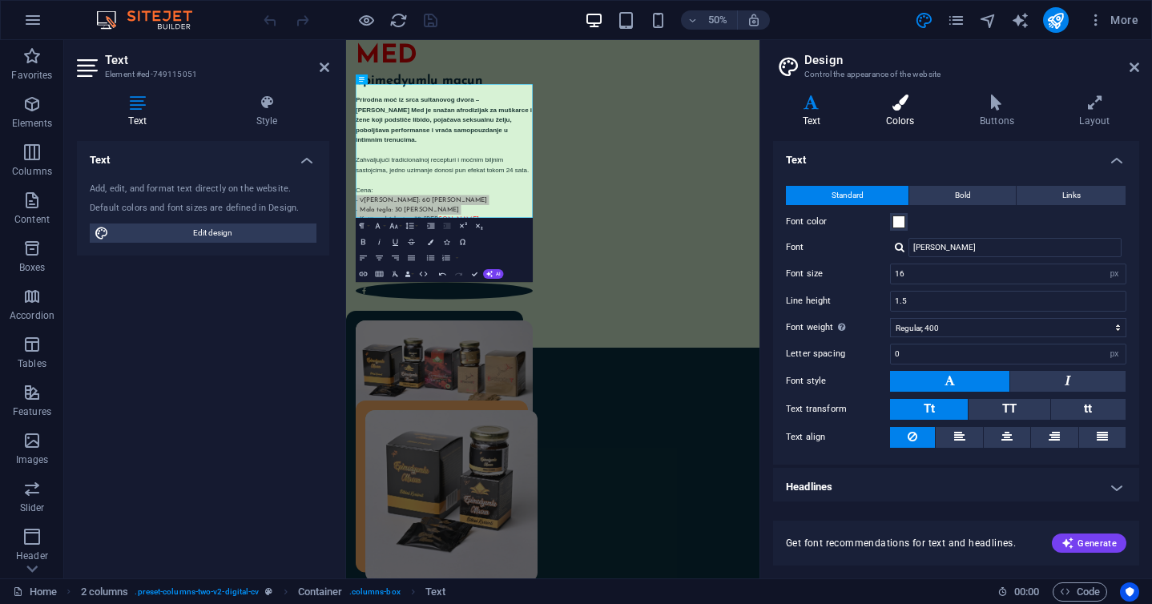
click at [889, 116] on h4 "Colors" at bounding box center [904, 112] width 94 height 34
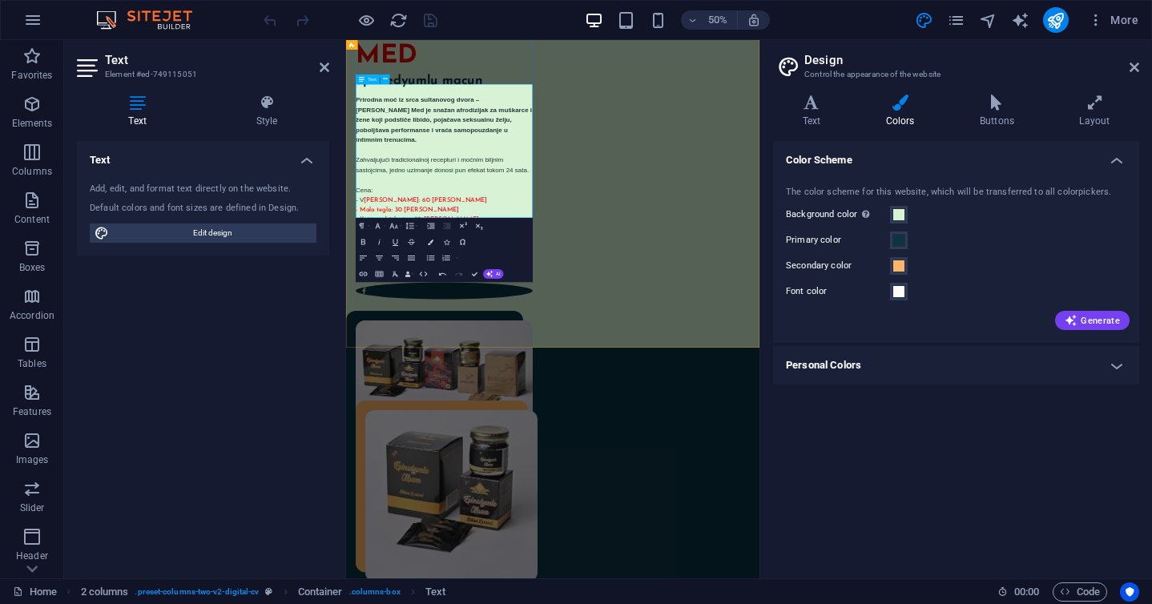
click at [509, 370] on p "- Mala tegla: 30 eura" at bounding box center [542, 379] width 354 height 19
drag, startPoint x: 540, startPoint y: 388, endPoint x: 351, endPoint y: 346, distance: 193.6
click at [351, 346] on div "TURSKI MED epimedyumlu macun Prirodna moć iz srca sultanovog dvora – Turski Med…" at bounding box center [759, 294] width 827 height 721
click at [429, 240] on icon "button" at bounding box center [431, 242] width 6 height 6
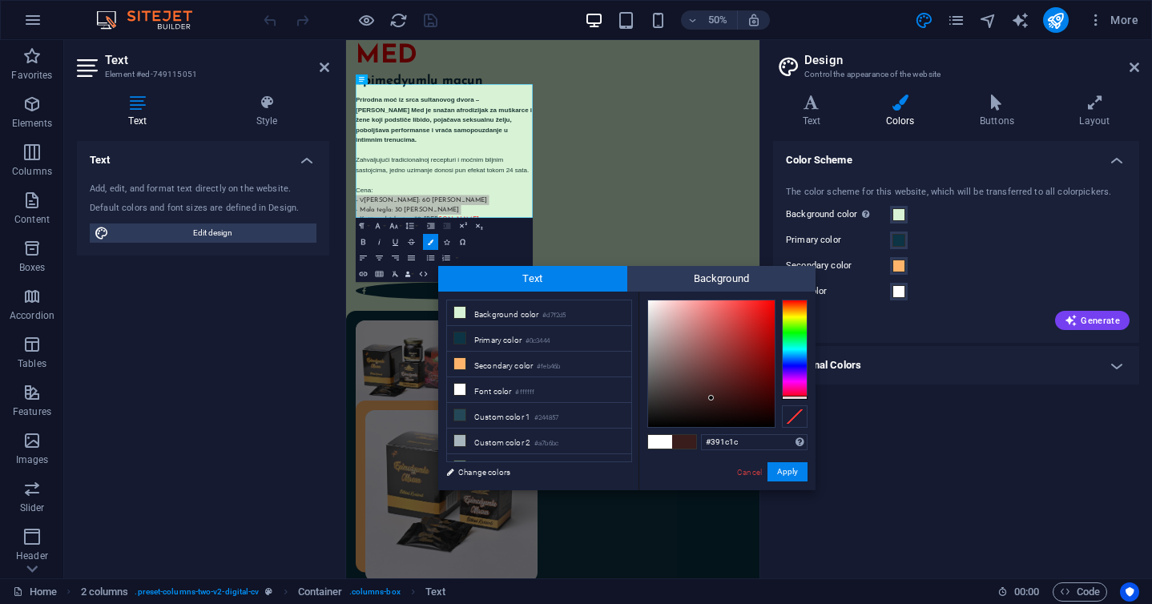
click at [790, 397] on div at bounding box center [795, 349] width 26 height 99
drag, startPoint x: 753, startPoint y: 329, endPoint x: 727, endPoint y: 365, distance: 45.4
click at [727, 365] on div at bounding box center [711, 363] width 127 height 127
click at [784, 471] on button "Apply" at bounding box center [788, 471] width 40 height 19
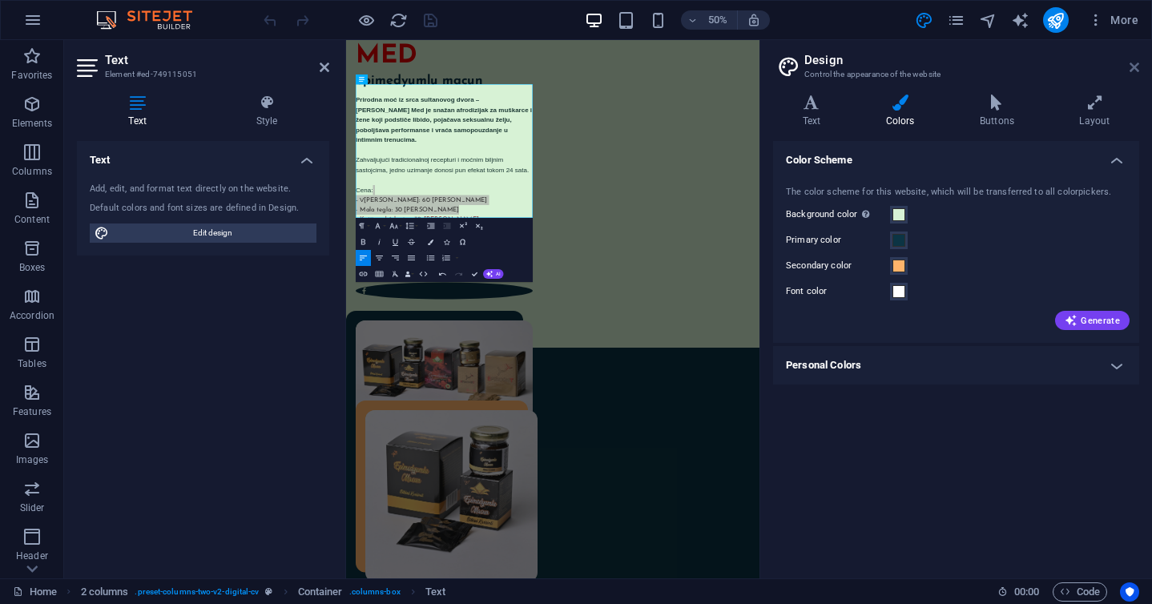
click at [1135, 69] on icon at bounding box center [1135, 67] width 10 height 13
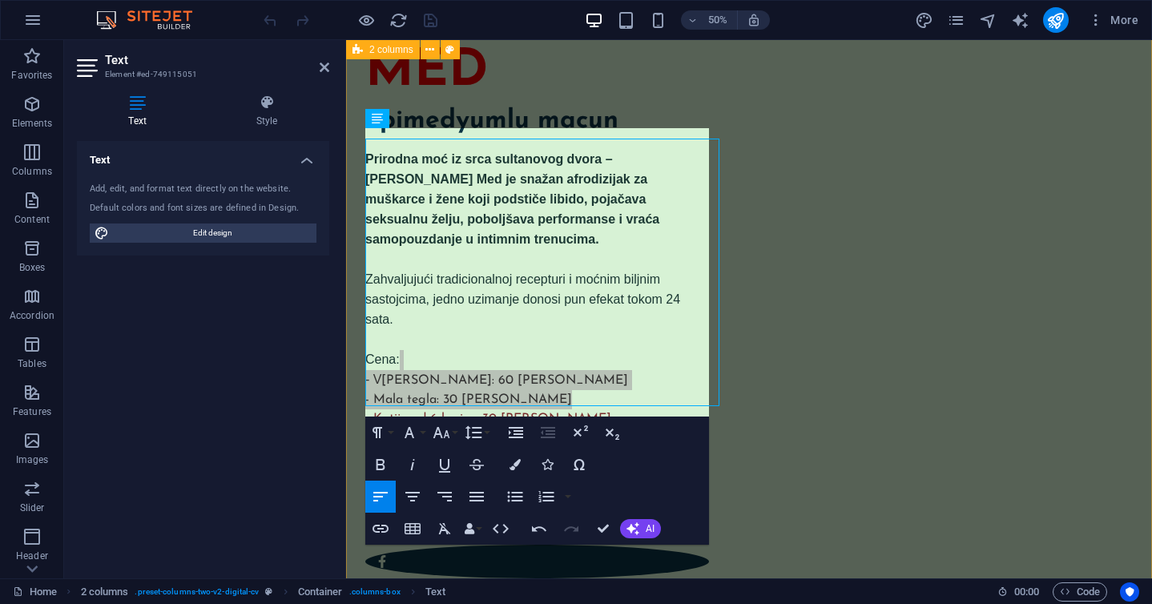
scroll to position [95, 0]
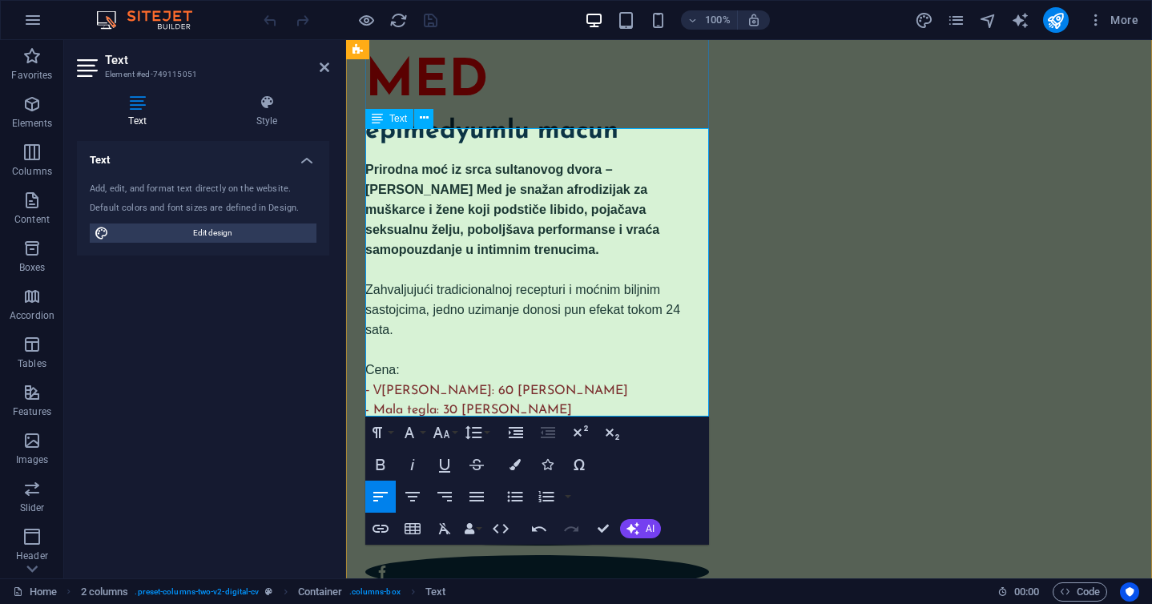
click at [546, 361] on p "Cena: - V elika tegla: 60 eura" at bounding box center [537, 381] width 344 height 40
drag, startPoint x: 449, startPoint y: 368, endPoint x: 463, endPoint y: 373, distance: 15.5
click at [463, 385] on span "elika tegla: 60 eura" at bounding box center [504, 391] width 247 height 13
click at [381, 458] on icon "button" at bounding box center [380, 464] width 19 height 19
click at [417, 431] on icon "button" at bounding box center [409, 432] width 19 height 19
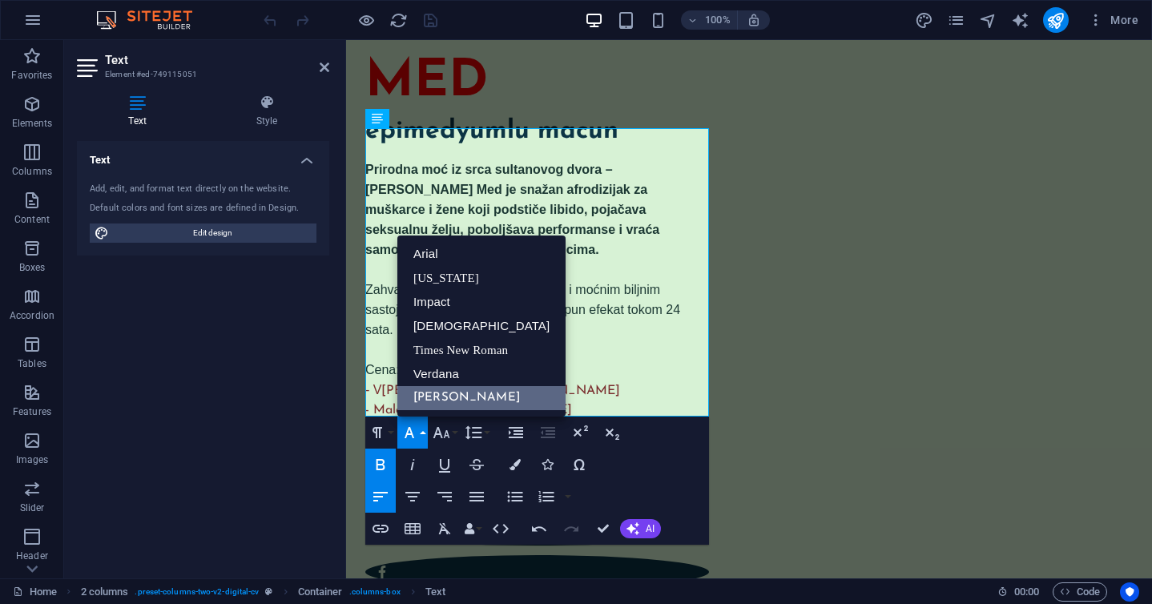
scroll to position [0, 0]
click at [447, 432] on icon "button" at bounding box center [442, 432] width 17 height 11
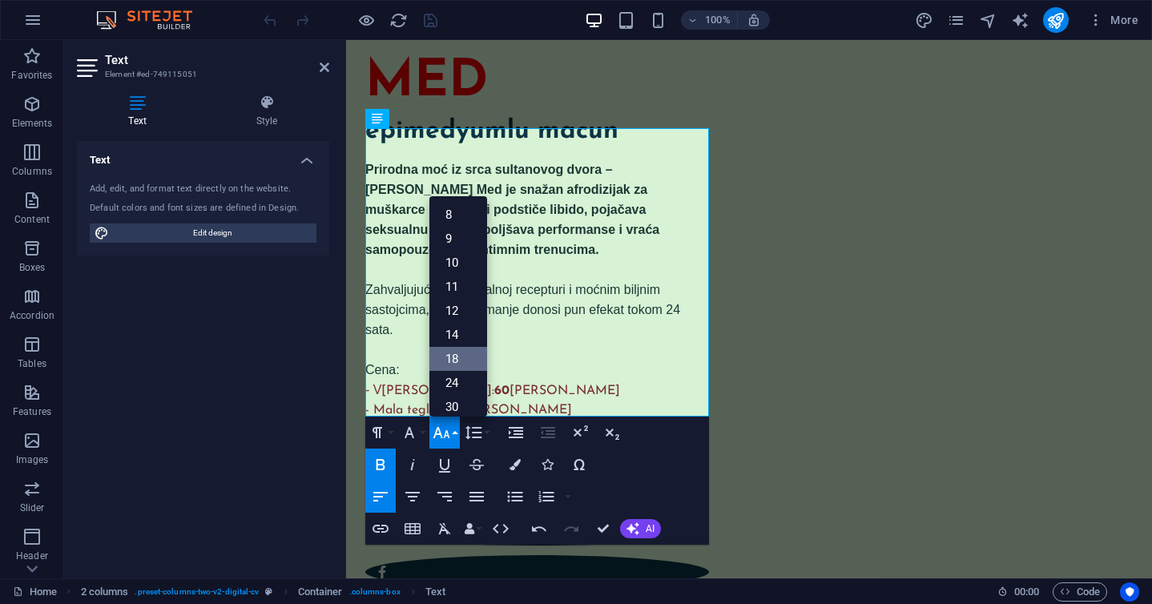
click at [454, 349] on link "18" at bounding box center [459, 359] width 58 height 24
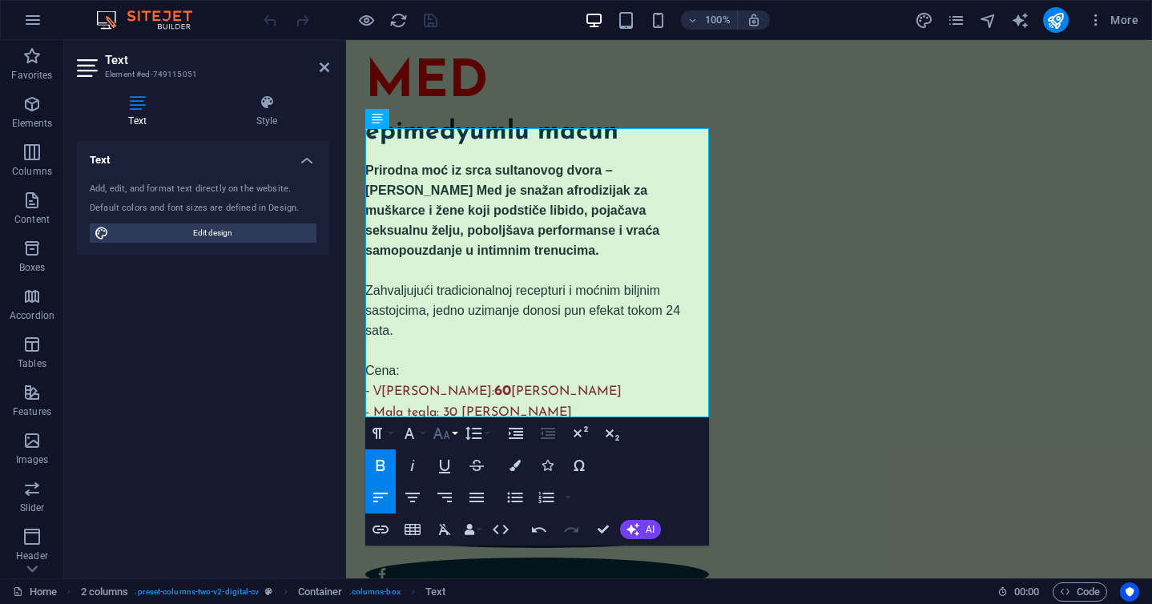
click at [452, 433] on button "Font Size" at bounding box center [445, 433] width 30 height 32
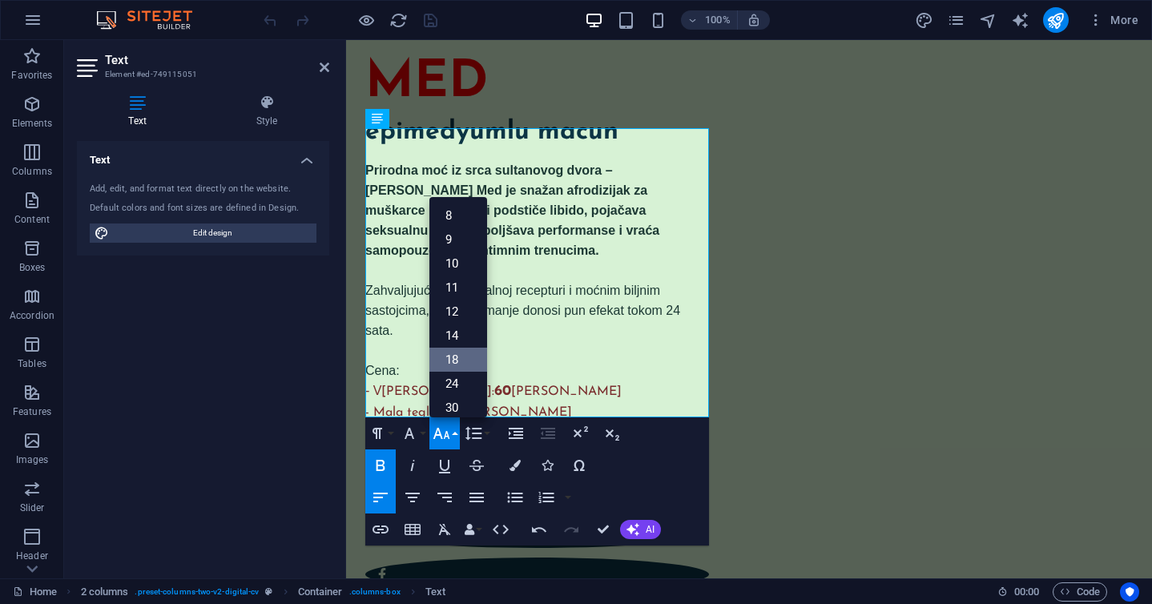
click at [457, 361] on link "18" at bounding box center [459, 360] width 58 height 24
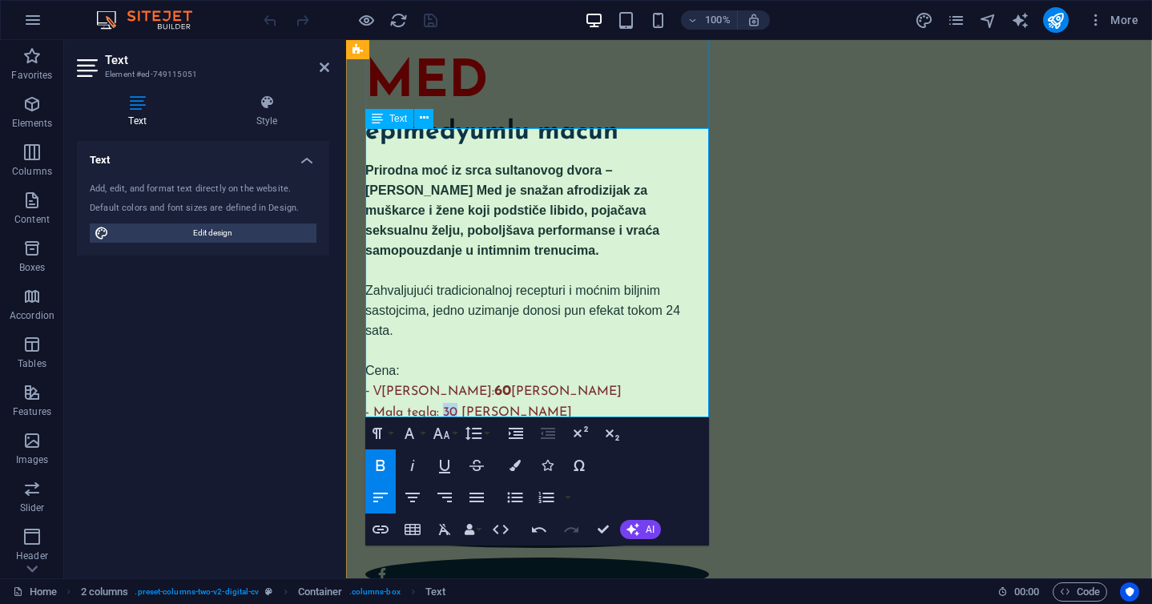
drag, startPoint x: 458, startPoint y: 384, endPoint x: 445, endPoint y: 386, distance: 13.0
click at [445, 406] on span "- Mala tegla: 30 eura" at bounding box center [468, 412] width 207 height 13
click at [442, 431] on icon "button" at bounding box center [441, 433] width 19 height 19
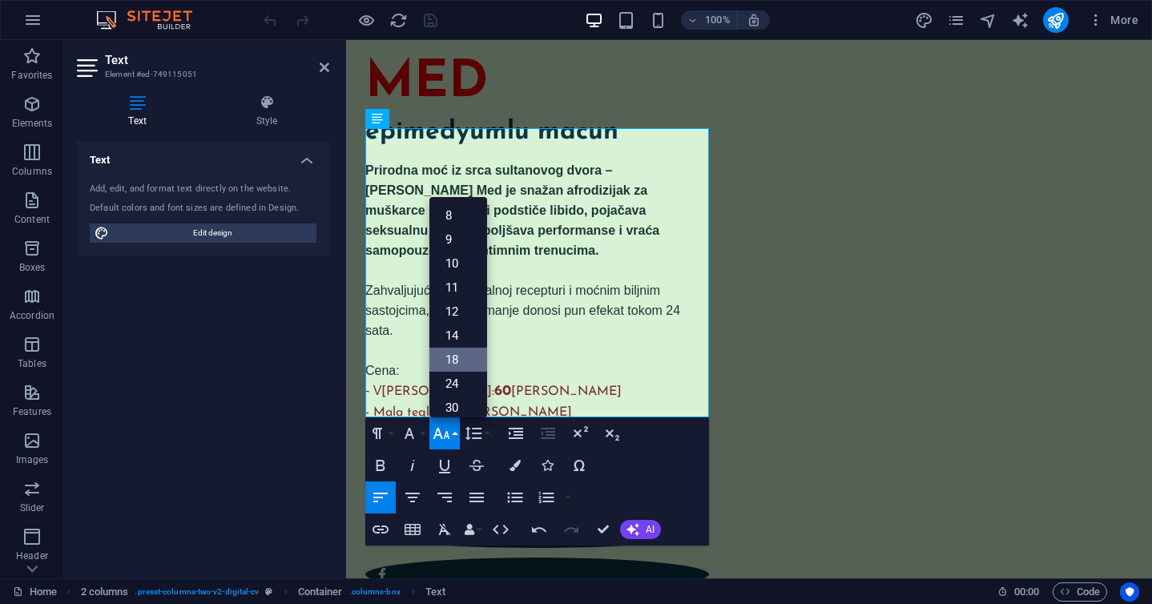
click at [452, 366] on link "18" at bounding box center [459, 360] width 58 height 24
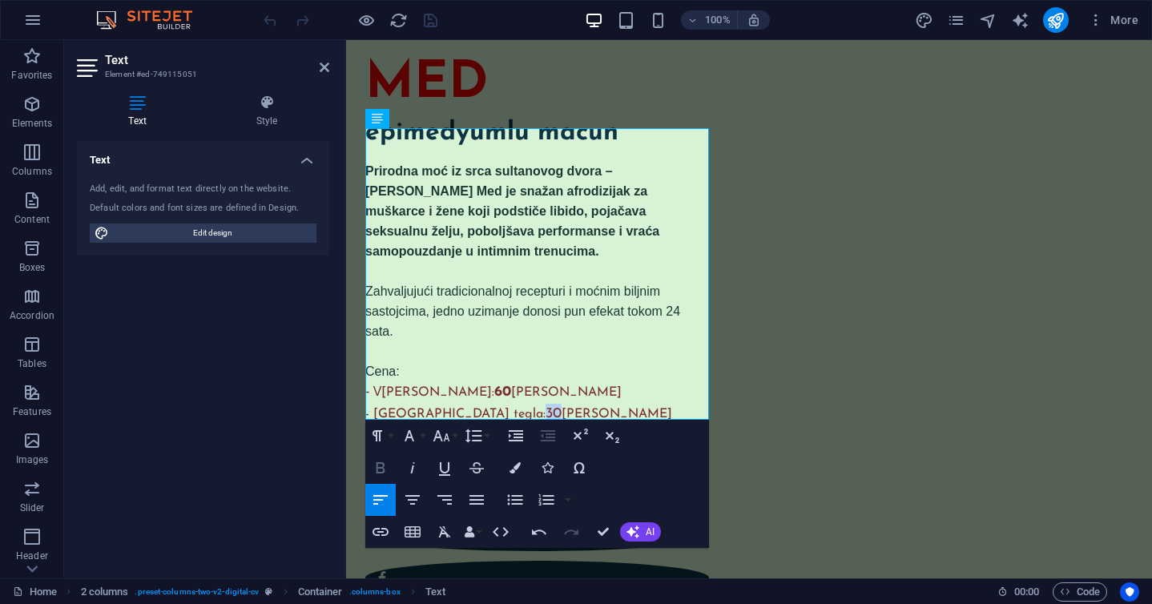
click at [381, 465] on icon "button" at bounding box center [380, 467] width 19 height 19
drag, startPoint x: 495, startPoint y: 404, endPoint x: 485, endPoint y: 404, distance: 10.4
click at [485, 429] on span "- Kutija od 6 kesica: 30 eura" at bounding box center [488, 435] width 246 height 13
click at [436, 437] on icon "button" at bounding box center [442, 435] width 17 height 11
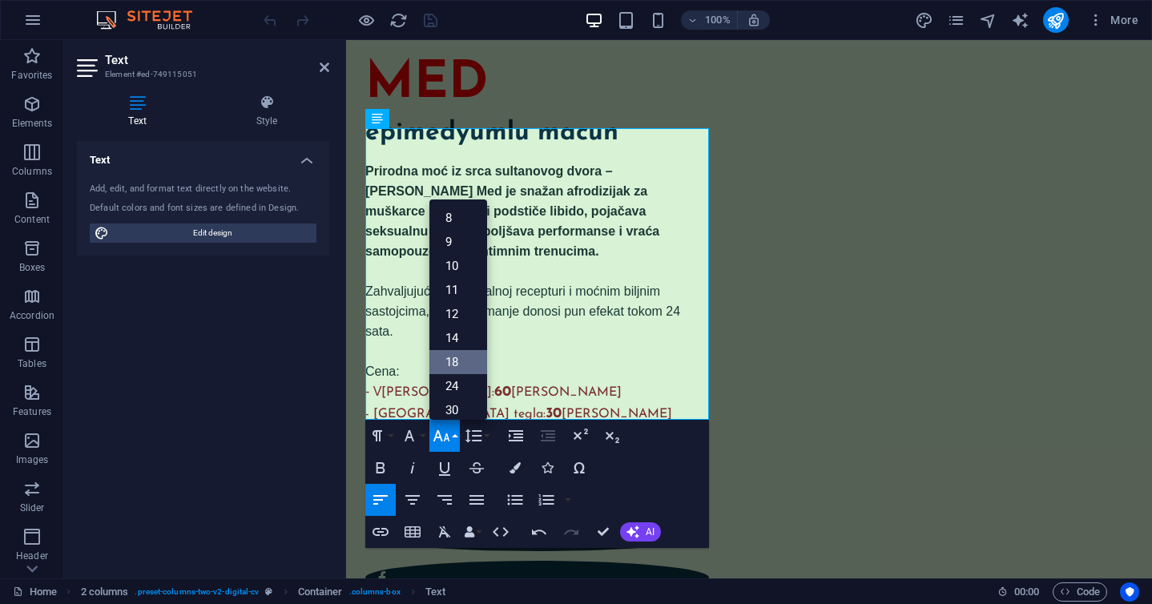
click at [458, 363] on link "18" at bounding box center [459, 362] width 58 height 24
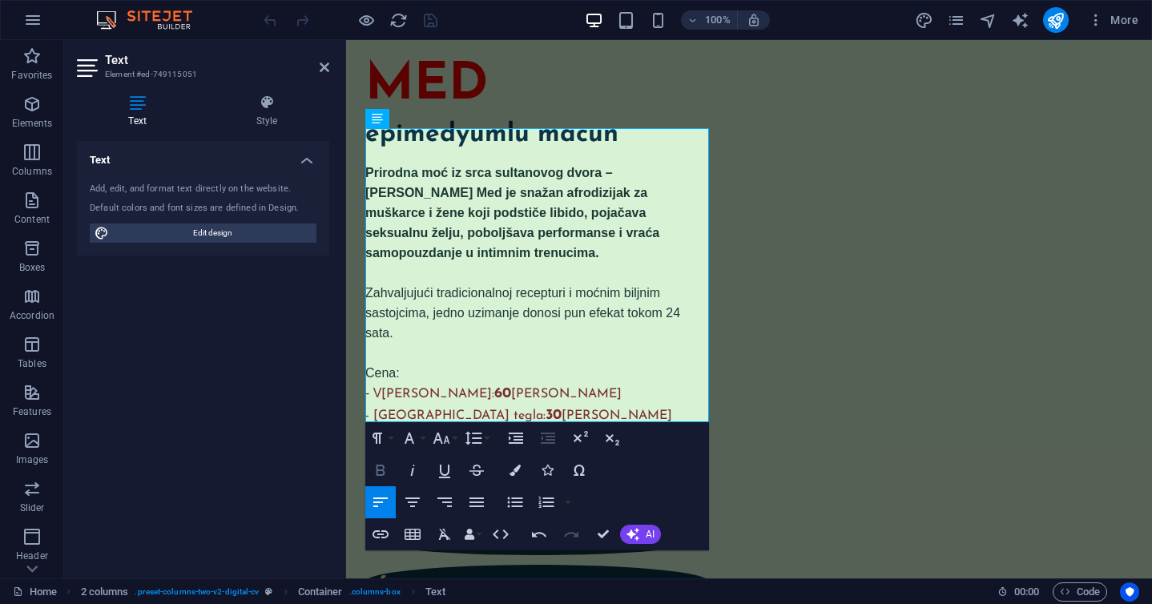
click at [376, 478] on icon "button" at bounding box center [380, 470] width 19 height 19
click at [542, 427] on p "- Kutija od 6 kesica: 30 eura" at bounding box center [537, 438] width 344 height 22
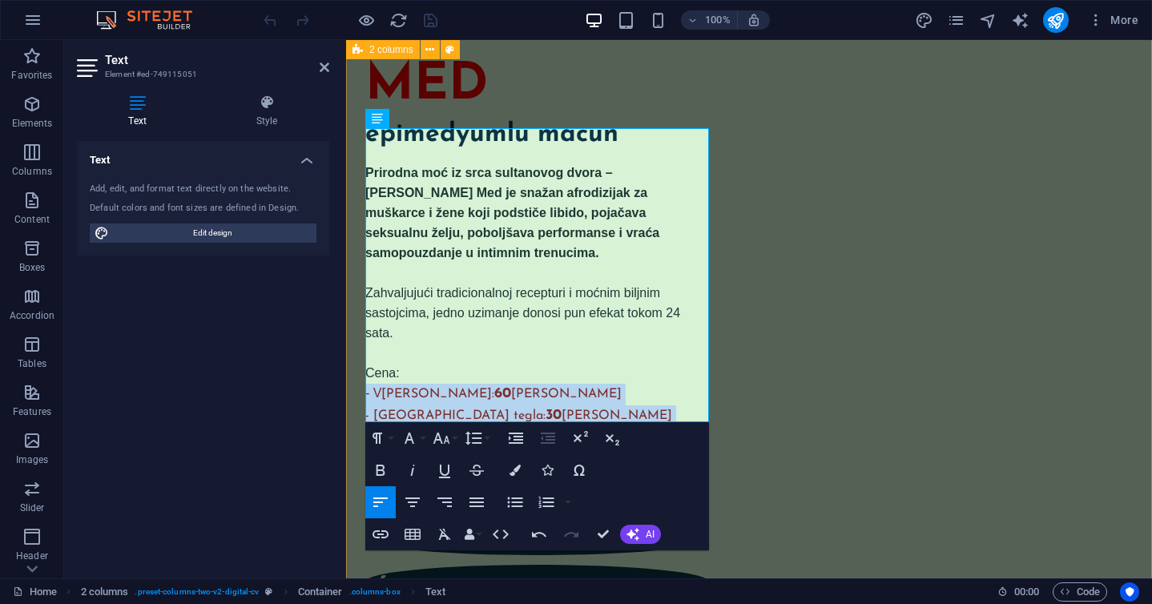
drag, startPoint x: 542, startPoint y: 410, endPoint x: 359, endPoint y: 369, distance: 187.2
click at [359, 369] on div "TURSKI MED epimedyumlu macun Prirodna moć iz srca sultanovog dvora – Turski Med…" at bounding box center [749, 308] width 806 height 721
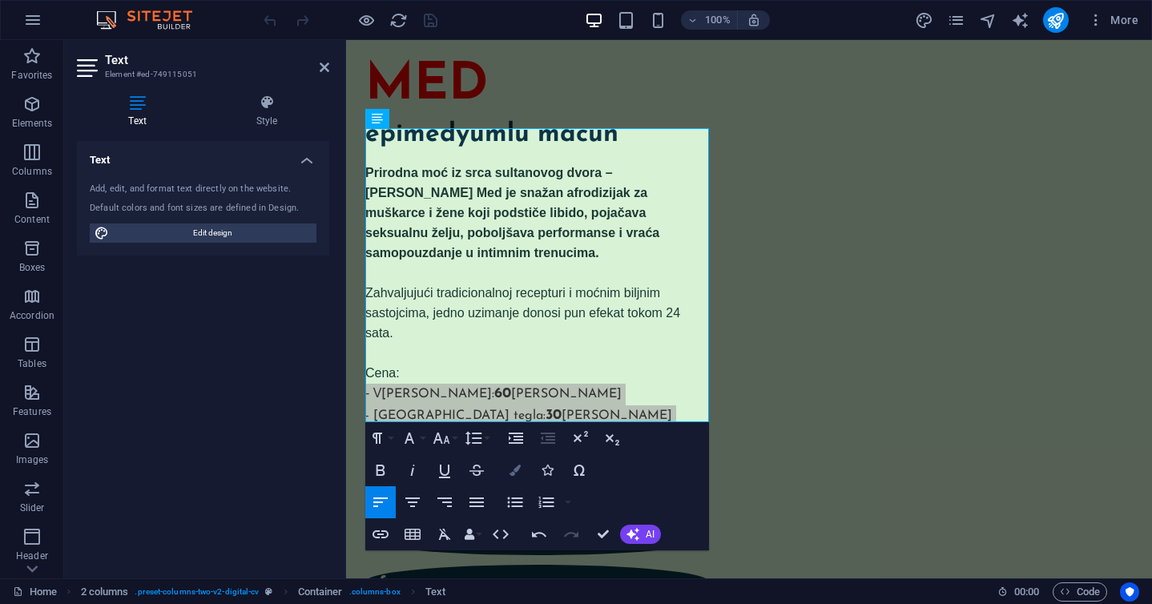
click at [511, 466] on icon "button" at bounding box center [515, 470] width 11 height 11
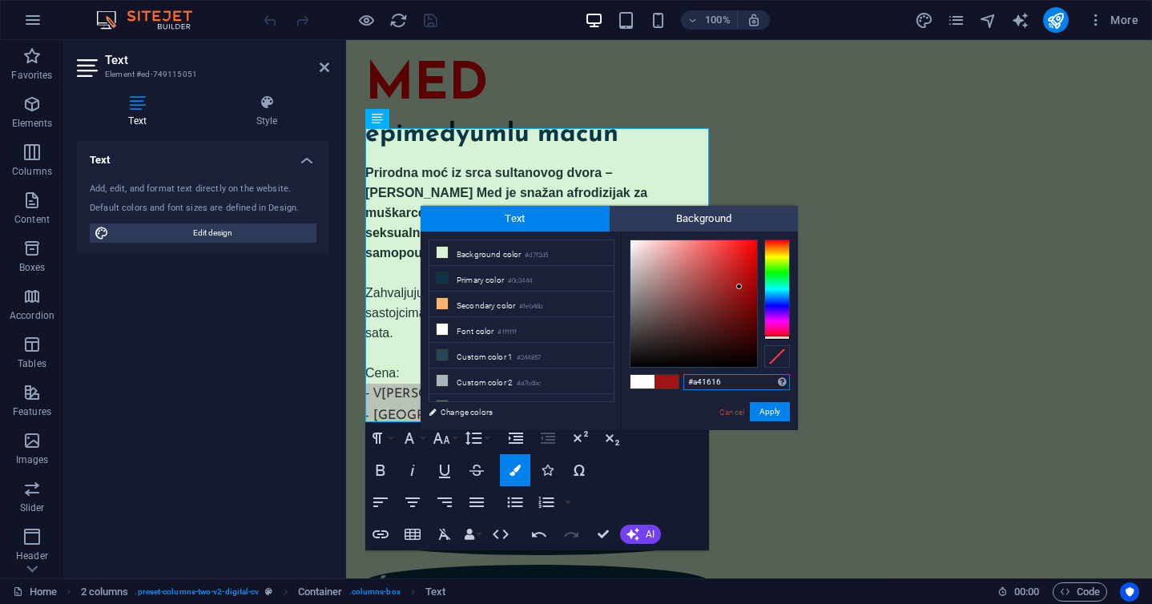
type input "#a61616"
drag, startPoint x: 740, startPoint y: 313, endPoint x: 740, endPoint y: 284, distance: 28.8
click at [740, 284] on div at bounding box center [694, 303] width 127 height 127
click at [775, 405] on button "Apply" at bounding box center [770, 411] width 40 height 19
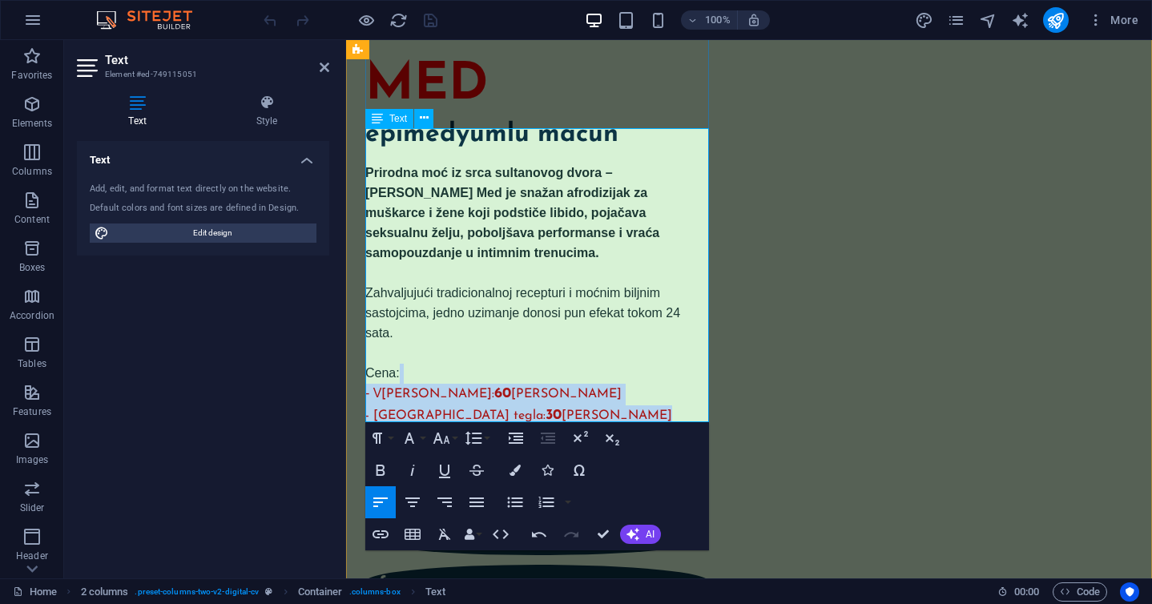
copy div "​ - V elika tegla: 60 eura - Mala tegla: 30 eura"
click at [732, 433] on div "TURSKI MED epimedyumlu macun Prirodna moć iz srca sultanovog dvora – Turski Med…" at bounding box center [749, 308] width 806 height 721
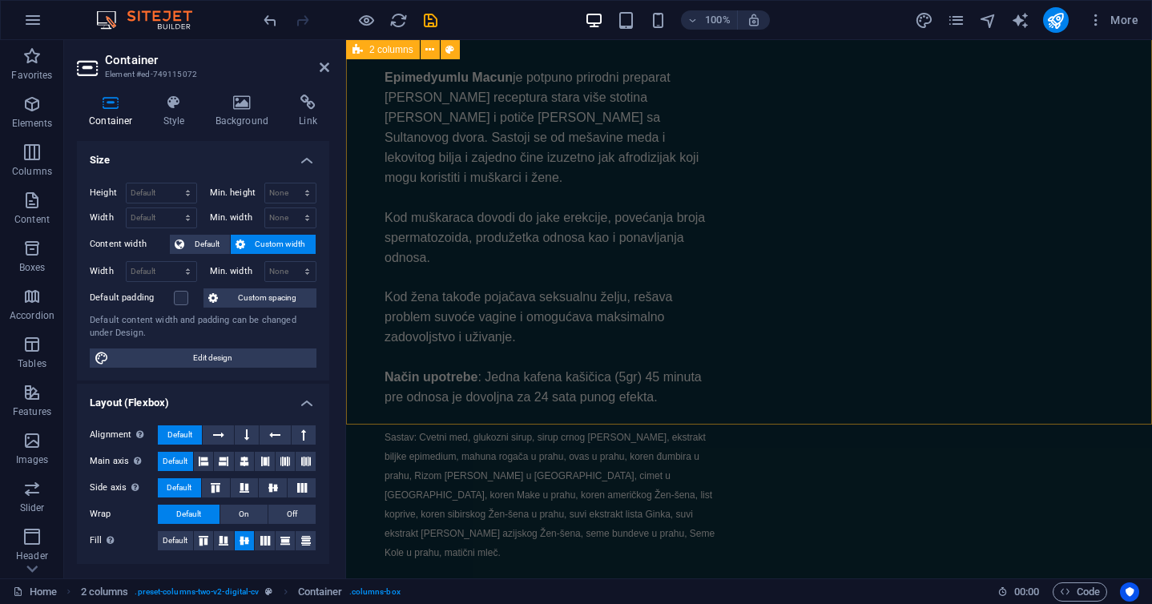
scroll to position [1201, 0]
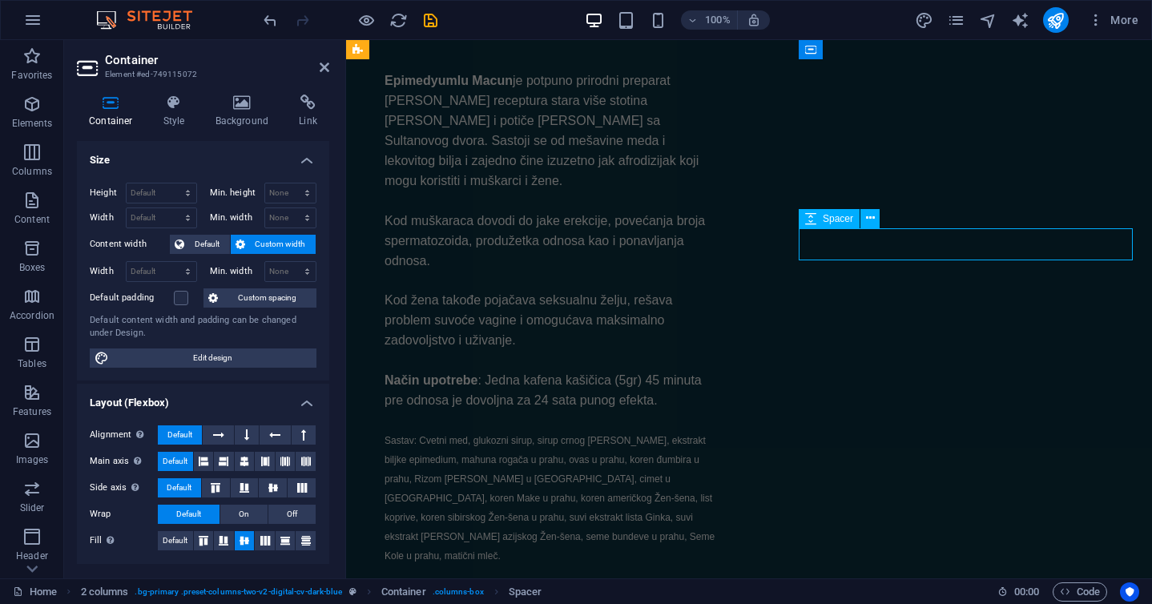
scroll to position [1106, 0]
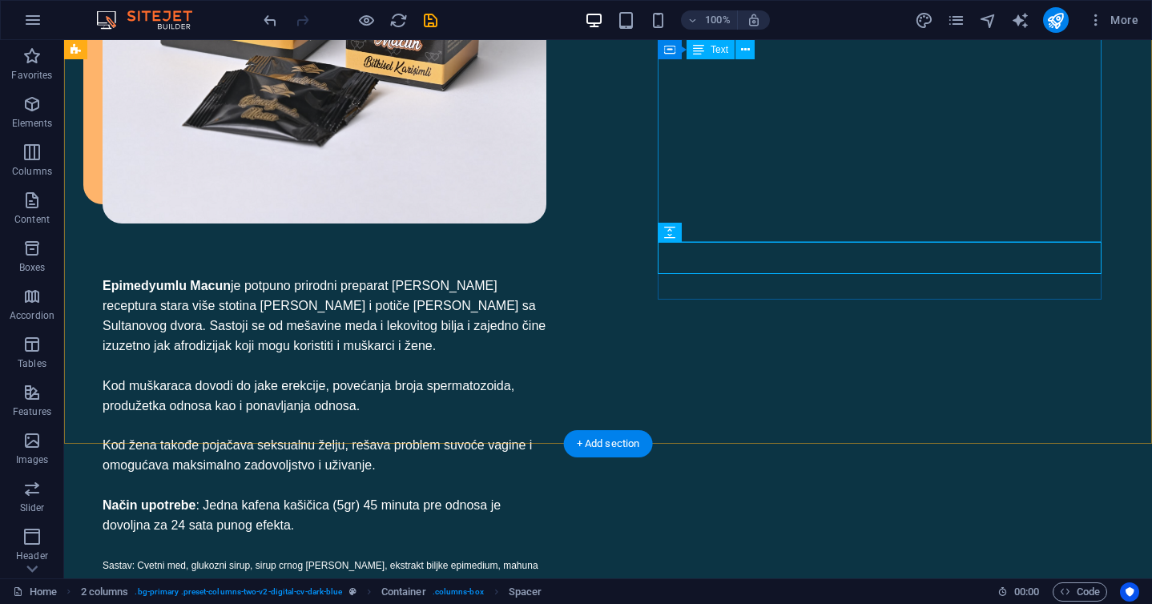
click at [546, 276] on div "Epimedyumlu Macun je potpuno prirodni preparat čija je receptura stara više sto…" at bounding box center [325, 494] width 444 height 436
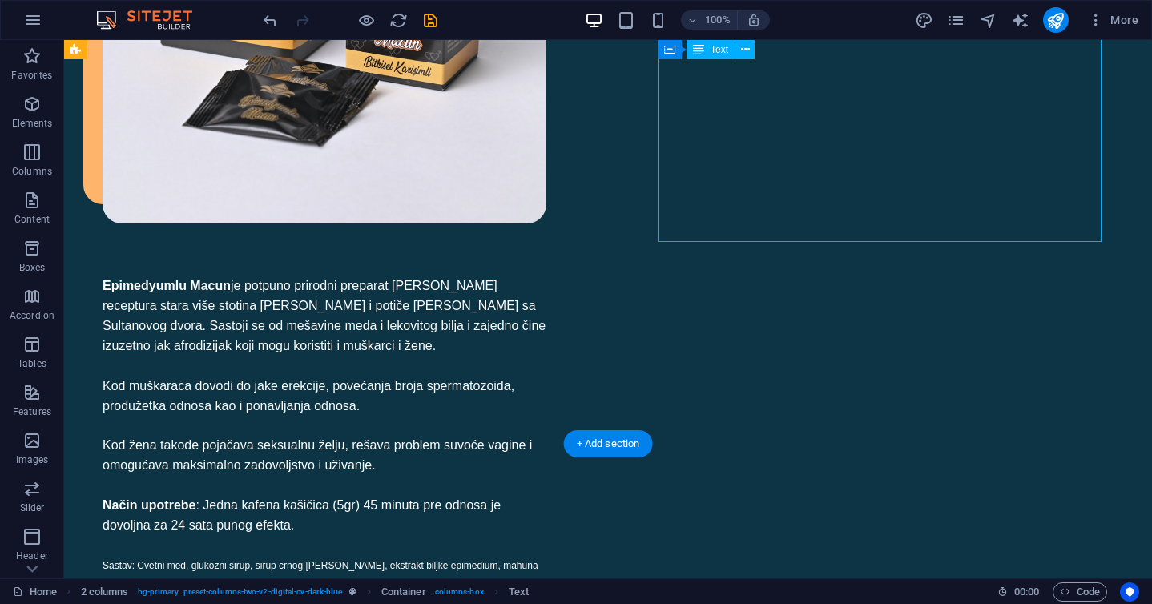
click at [546, 276] on div "Epimedyumlu Macun je potpuno prirodni preparat čija je receptura stara više sto…" at bounding box center [325, 494] width 444 height 436
click at [705, 45] on div "Text" at bounding box center [711, 49] width 48 height 19
click at [716, 51] on span "Text" at bounding box center [720, 50] width 18 height 10
click at [742, 50] on icon at bounding box center [745, 50] width 9 height 17
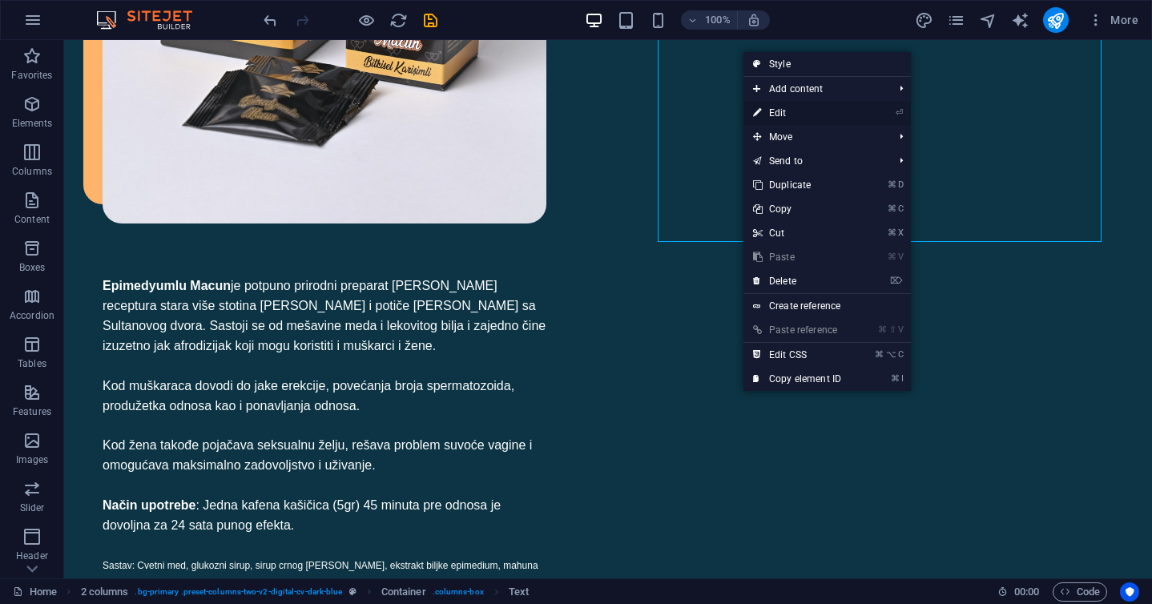
click at [784, 111] on link "⏎ Edit" at bounding box center [797, 113] width 107 height 24
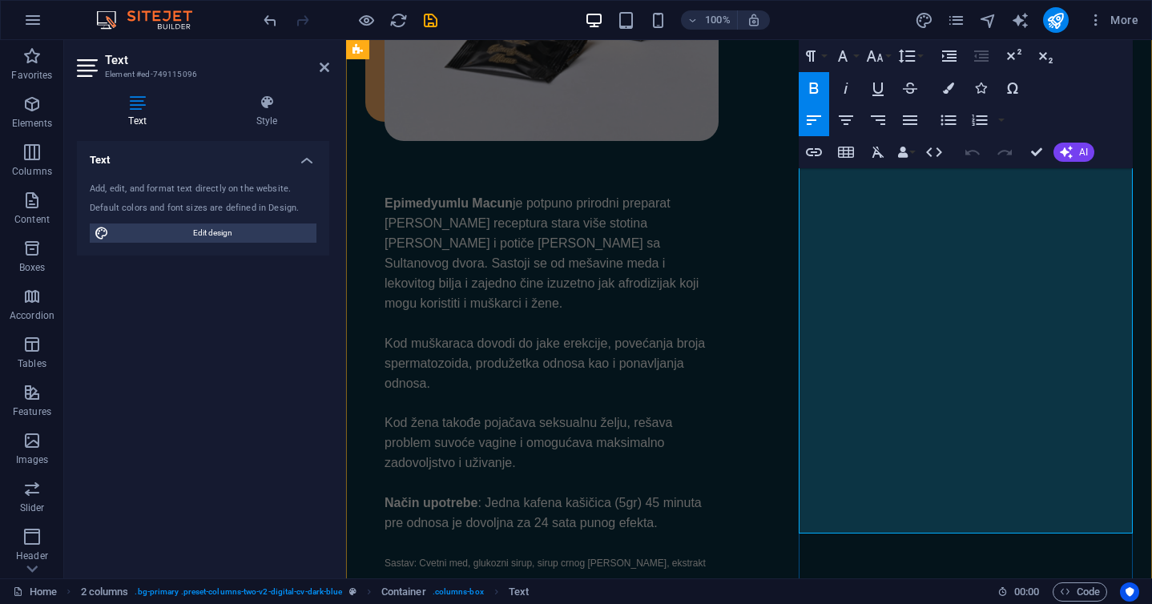
scroll to position [1137, 0]
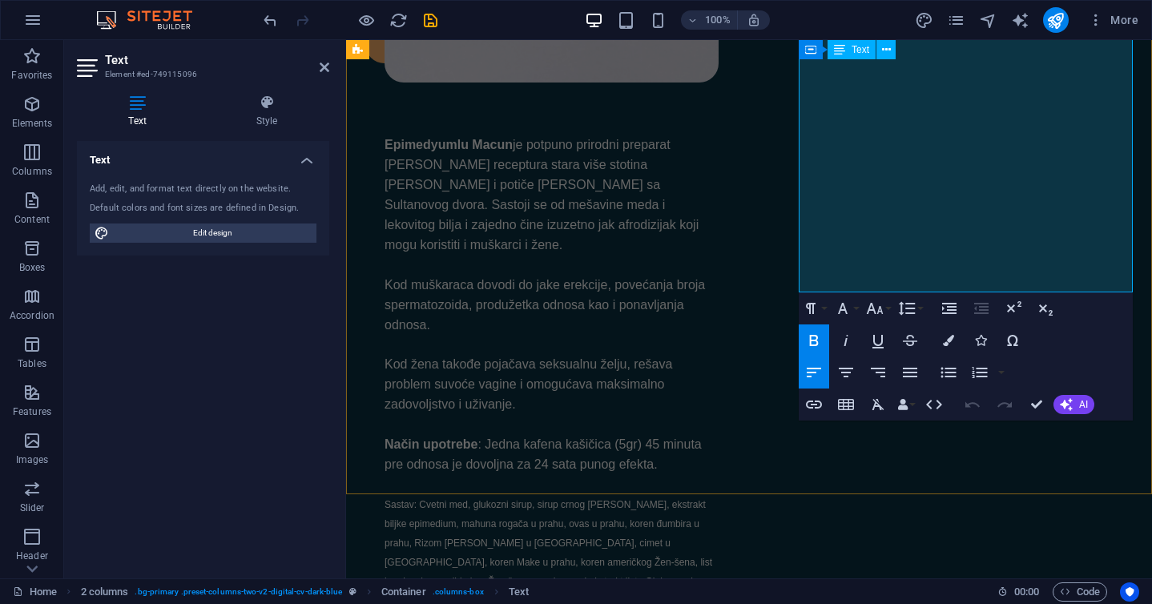
drag, startPoint x: 1030, startPoint y: 278, endPoint x: 801, endPoint y: 270, distance: 229.3
click at [719, 270] on div "Epimedyumlu Macun je potpuno prirodni preparat čija je receptura stara više sto…" at bounding box center [552, 412] width 334 height 555
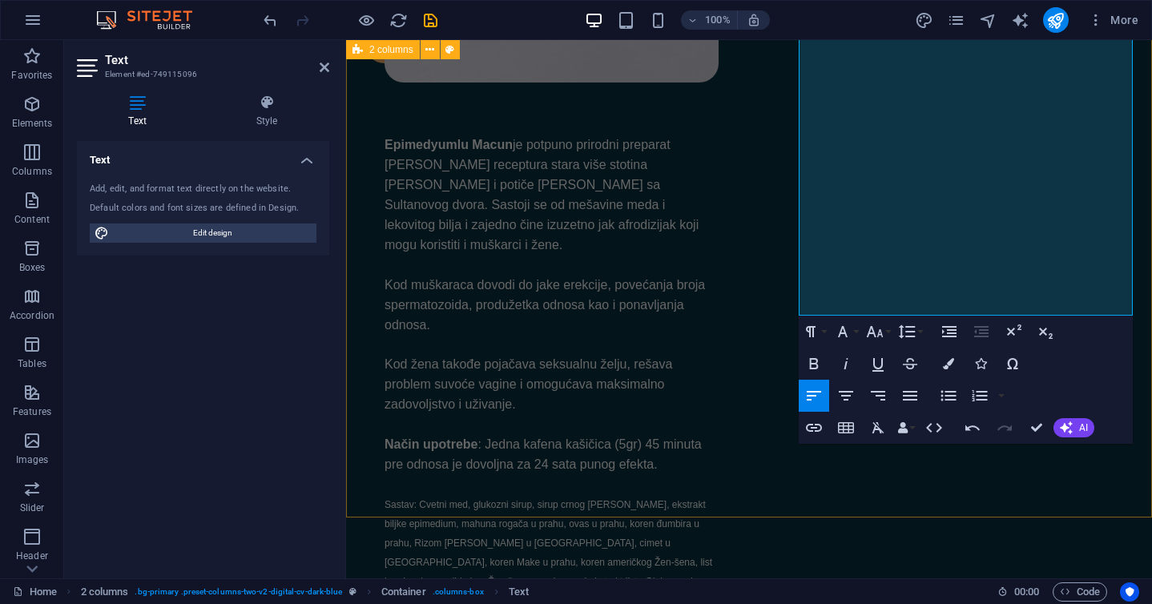
click at [732, 312] on div "Epimedyumlu Macun je potpuno prirodni preparat čija je receptura stara više sto…" at bounding box center [749, 270] width 806 height 1293
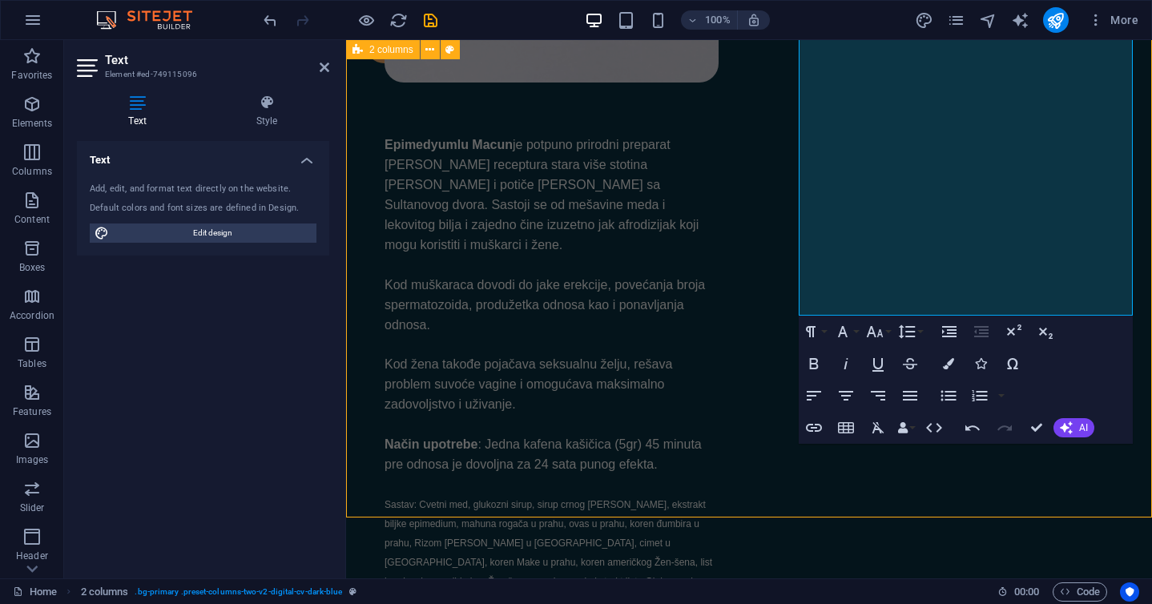
scroll to position [1041, 0]
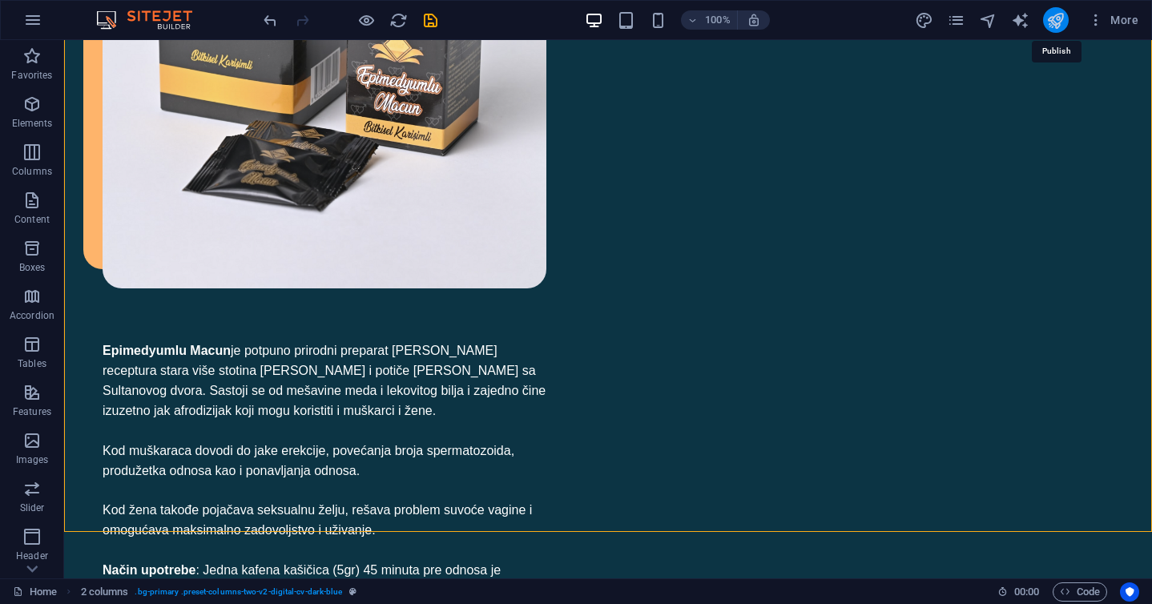
click at [1059, 18] on icon "publish" at bounding box center [1056, 20] width 18 height 18
checkbox input "false"
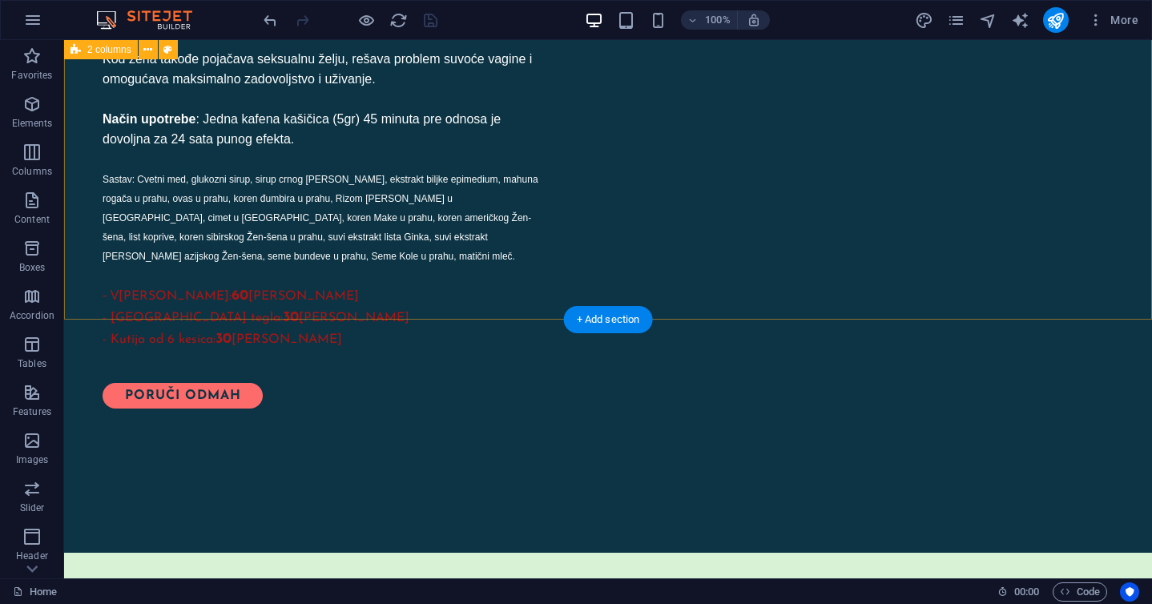
scroll to position [1545, 0]
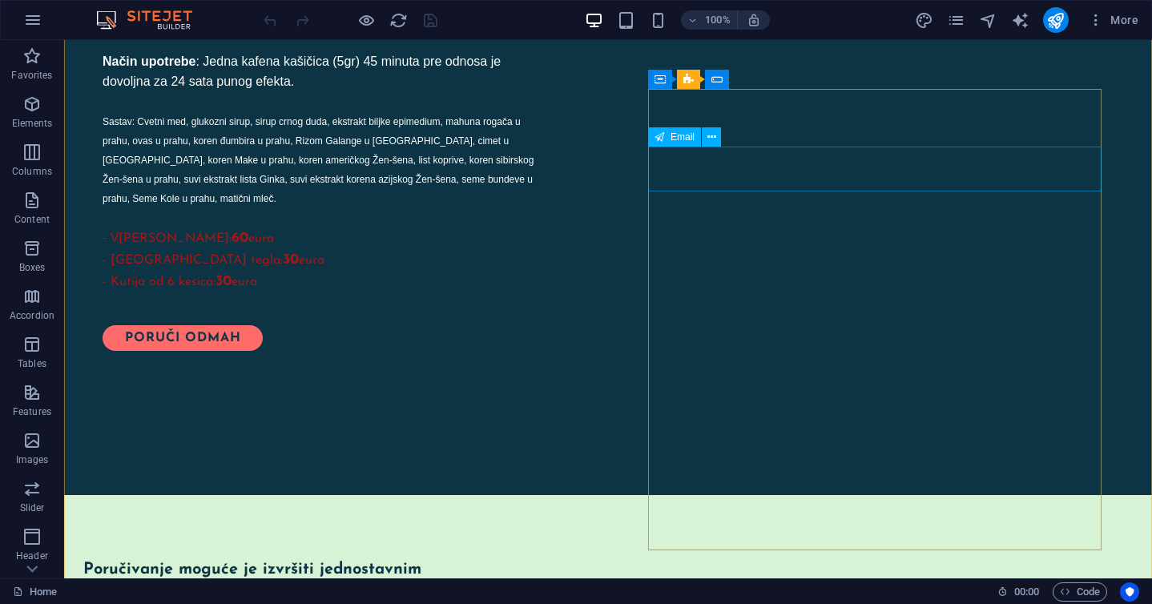
scroll to position [1554, 0]
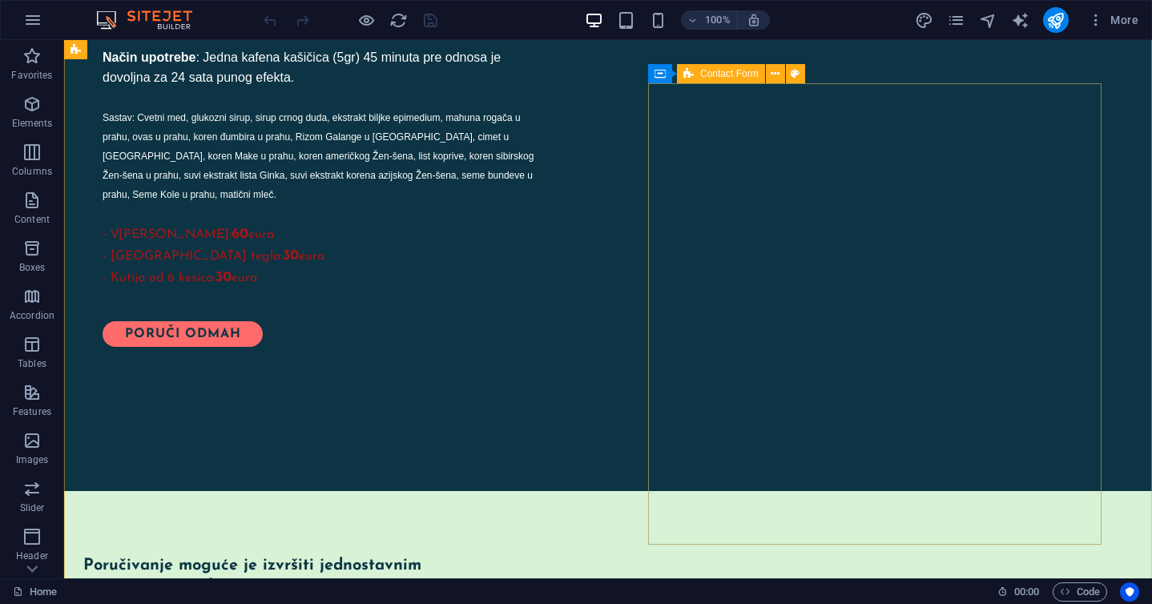
click at [713, 74] on span "Contact Form" at bounding box center [729, 74] width 58 height 10
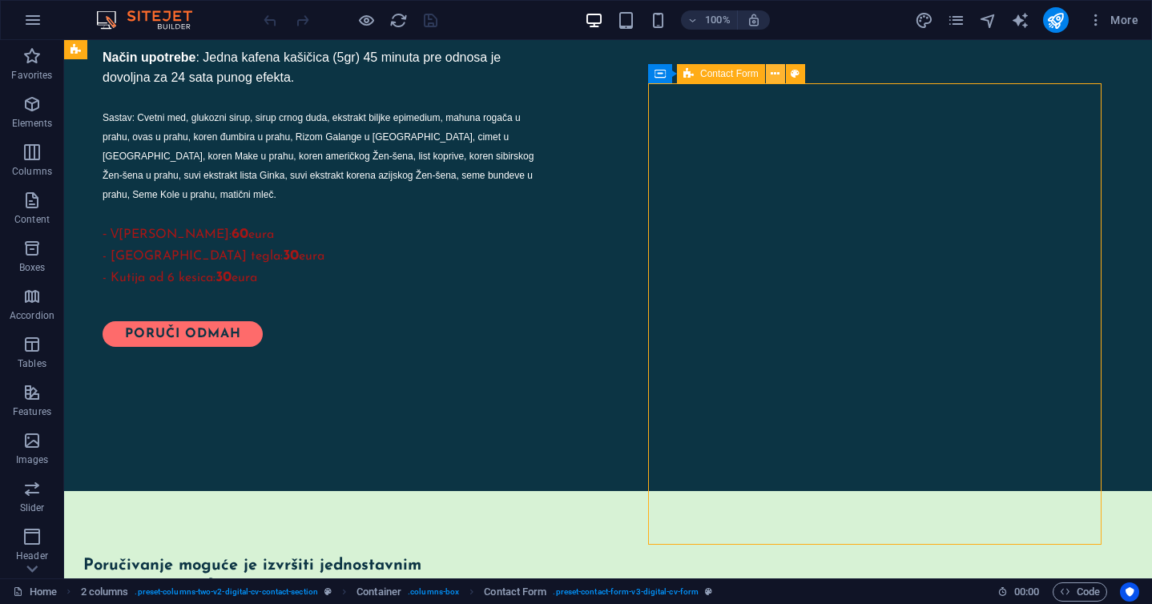
click at [772, 75] on icon at bounding box center [775, 74] width 9 height 17
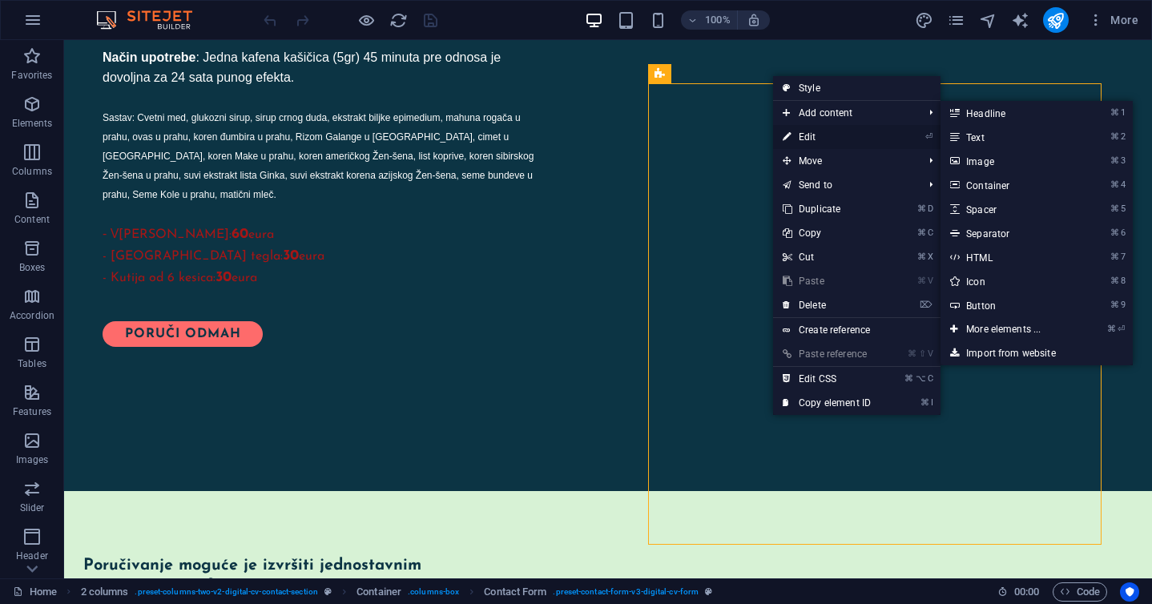
click at [820, 129] on link "⏎ Edit" at bounding box center [826, 137] width 107 height 24
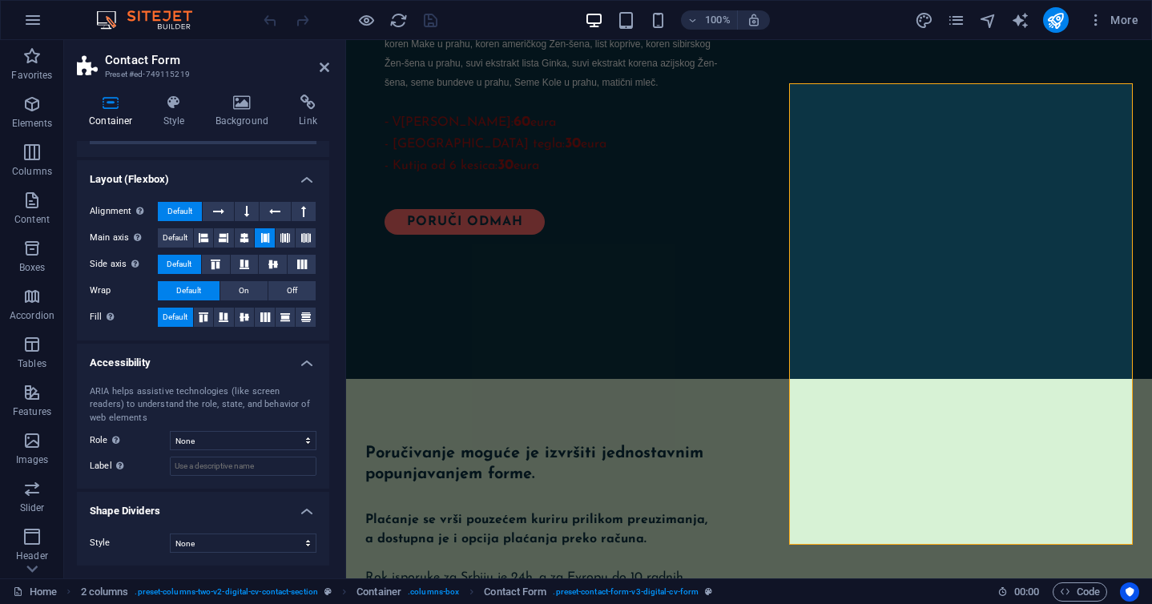
scroll to position [0, 0]
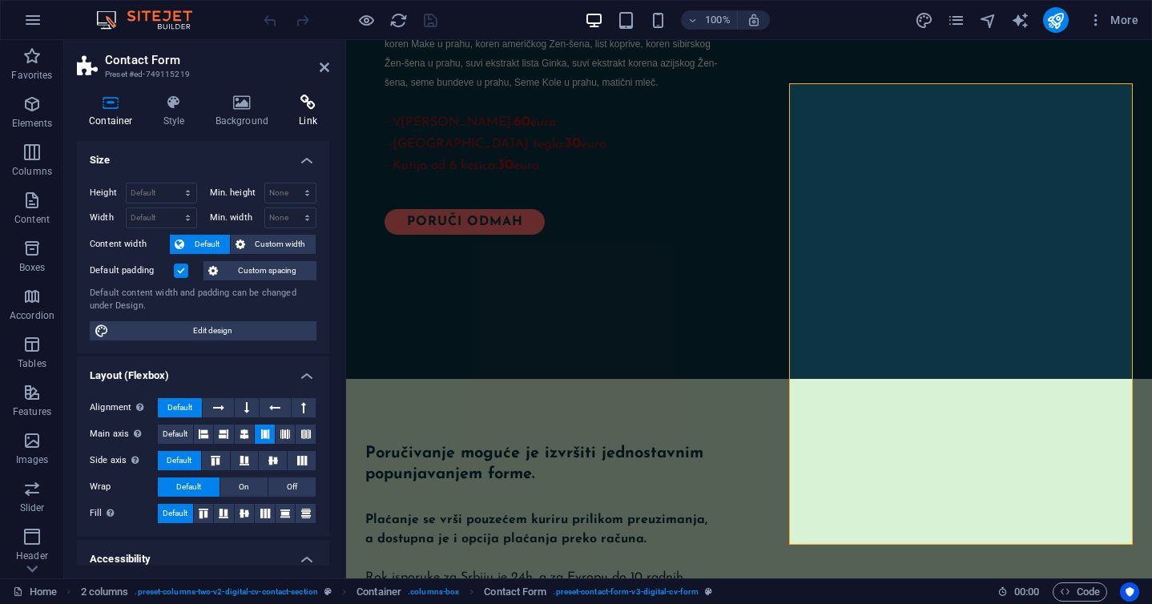
click at [310, 109] on icon at bounding box center [308, 103] width 42 height 16
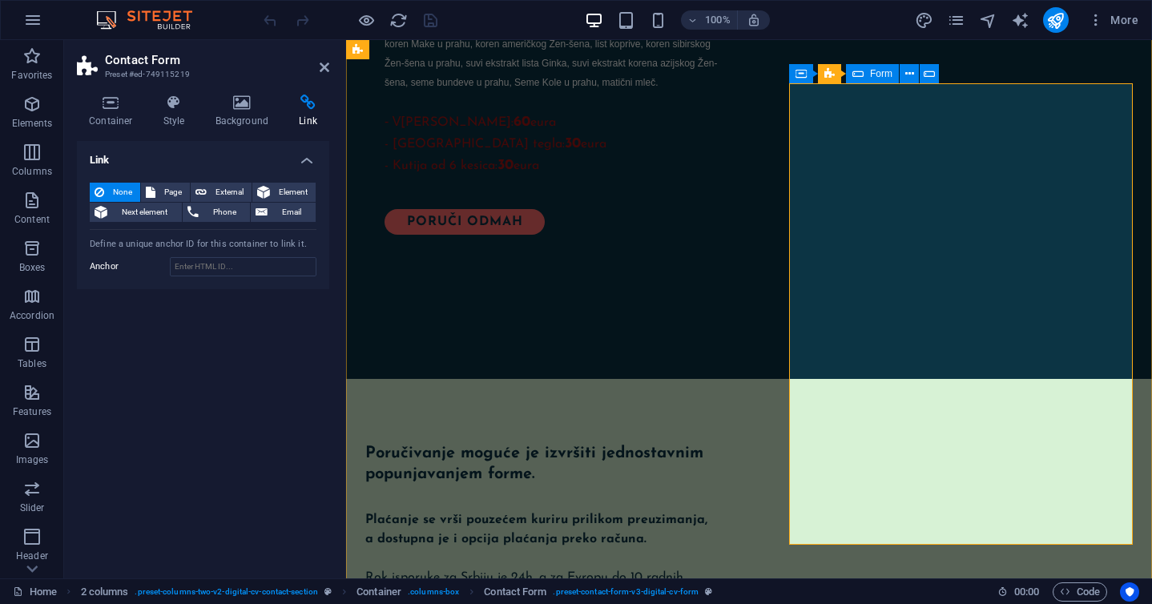
click at [869, 74] on div "Form" at bounding box center [872, 73] width 53 height 19
click at [872, 74] on span "Form" at bounding box center [881, 74] width 22 height 10
click at [907, 74] on span "Input" at bounding box center [909, 74] width 22 height 10
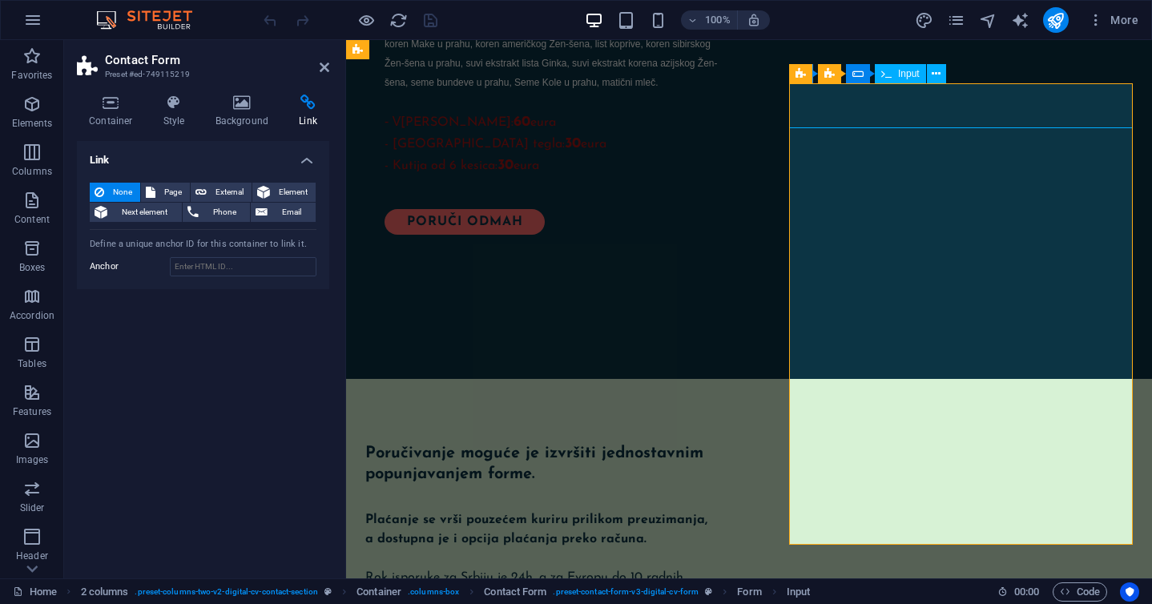
click at [914, 71] on span "Input" at bounding box center [909, 74] width 22 height 10
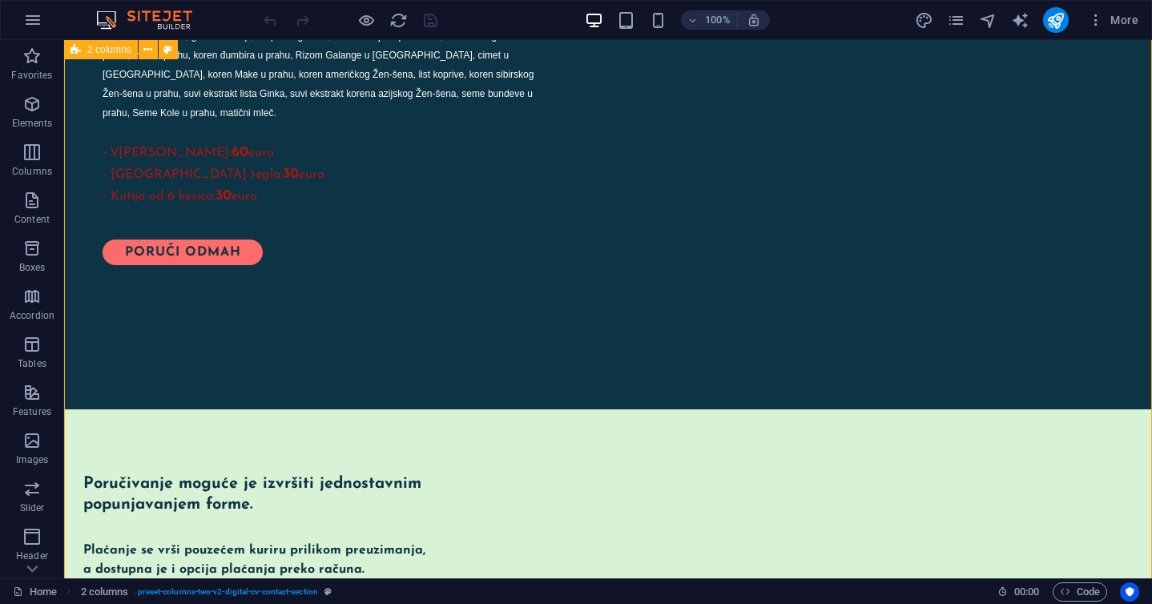
scroll to position [1554, 0]
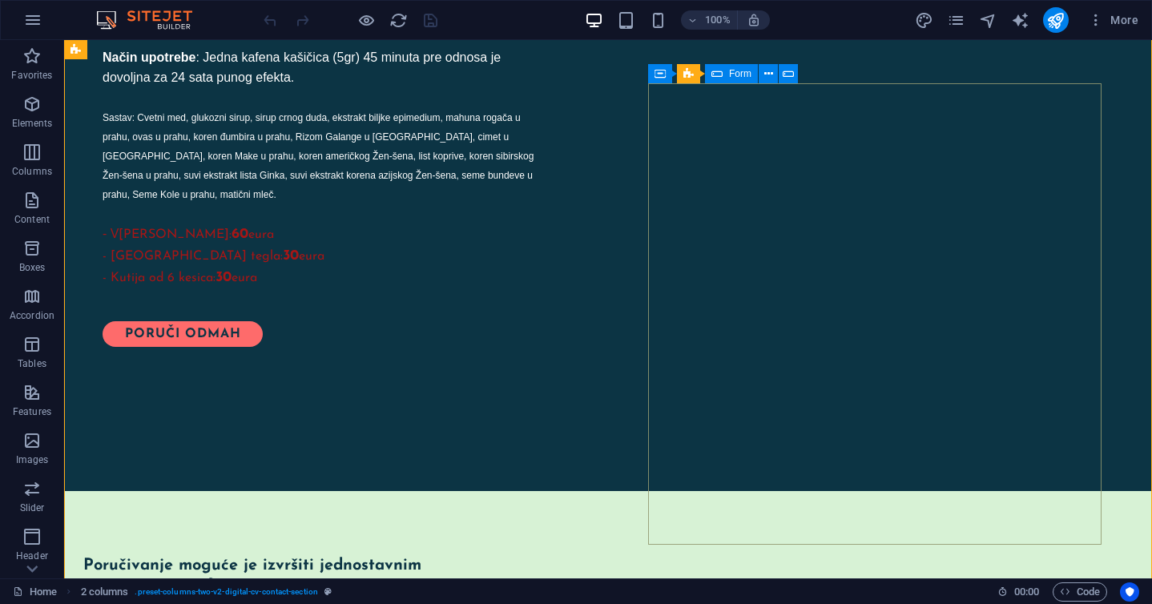
click at [733, 73] on span "Form" at bounding box center [740, 74] width 22 height 10
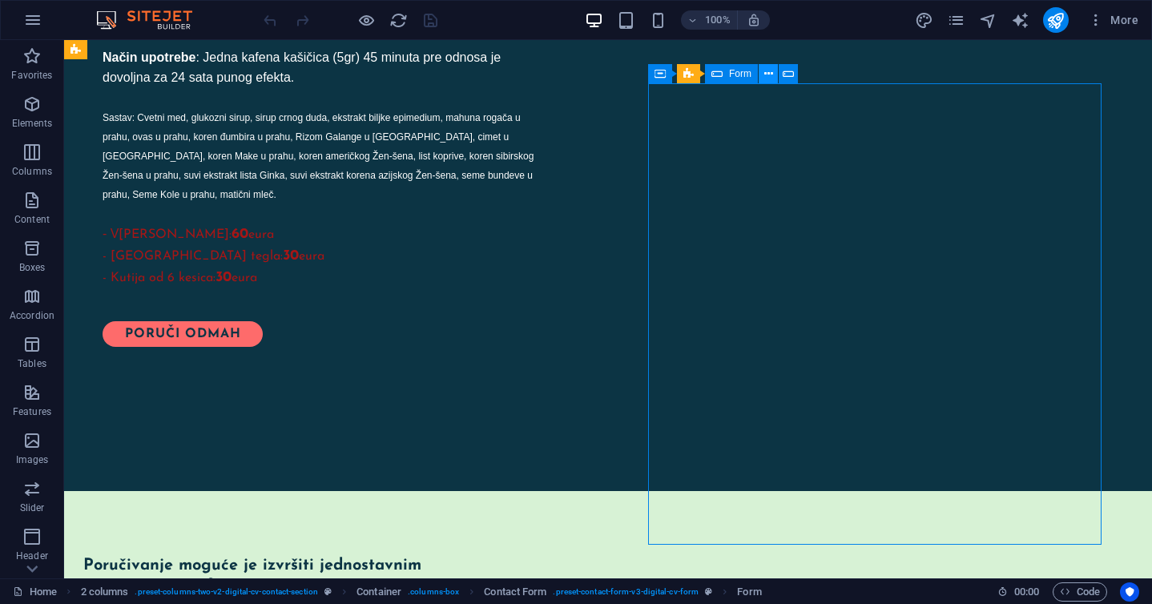
click at [767, 71] on icon at bounding box center [768, 74] width 9 height 17
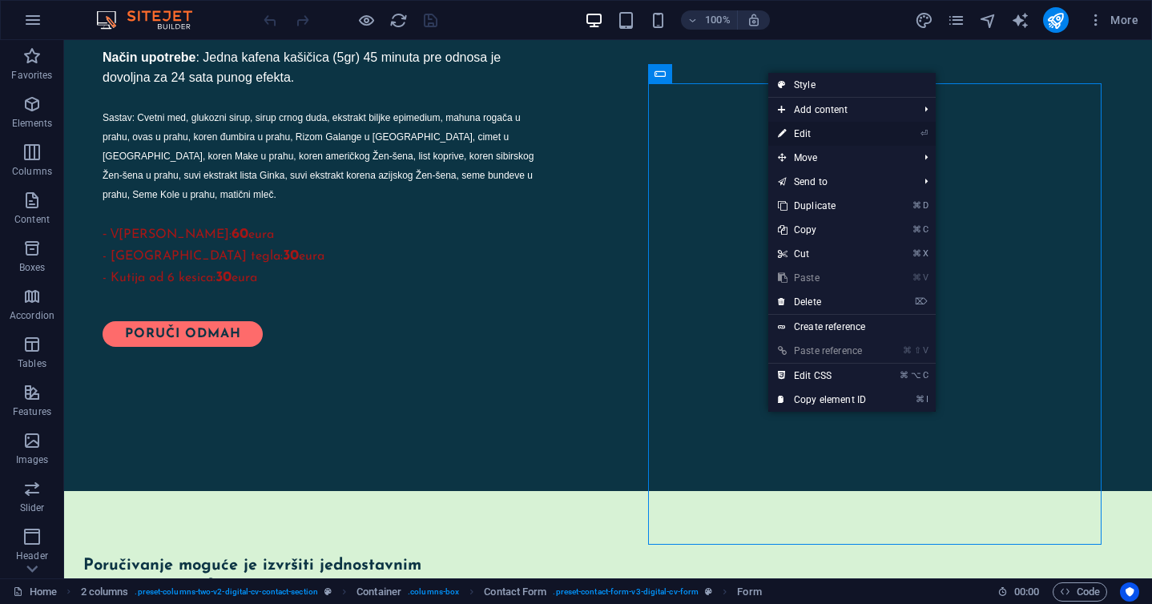
click at [799, 129] on link "⏎ Edit" at bounding box center [821, 134] width 107 height 24
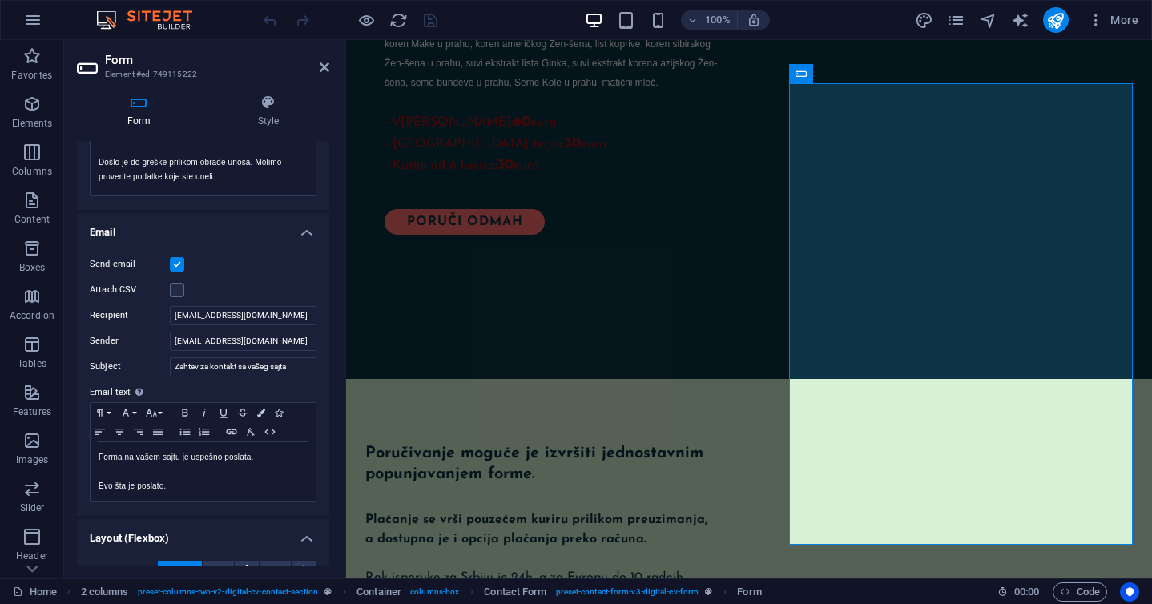
scroll to position [332, 0]
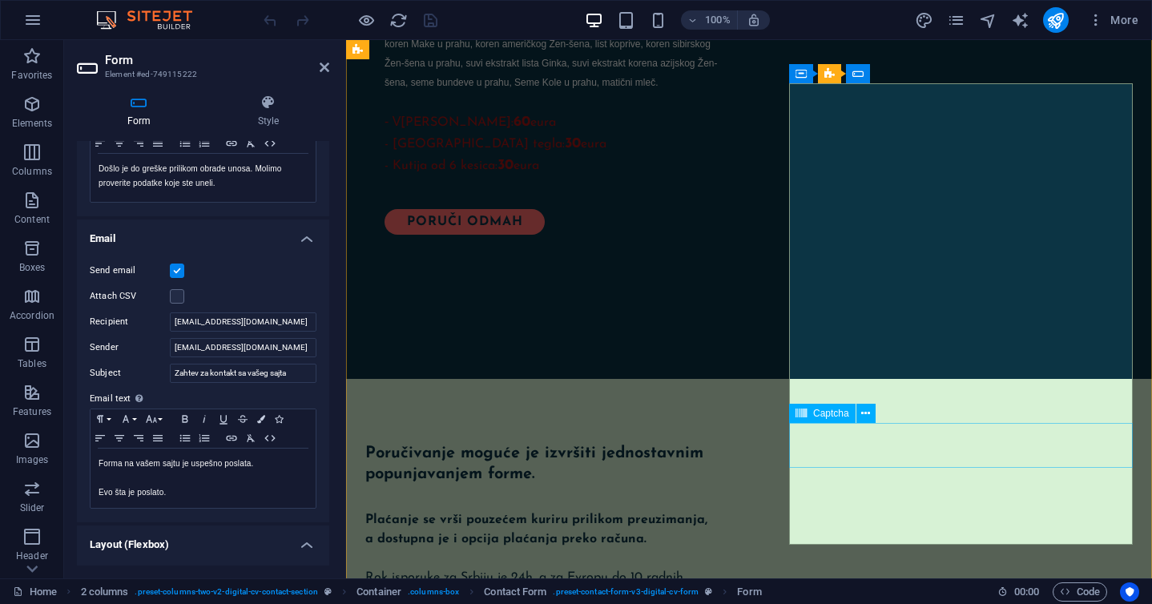
click at [834, 413] on span "Captcha" at bounding box center [831, 414] width 36 height 10
click at [863, 414] on icon at bounding box center [865, 413] width 9 height 17
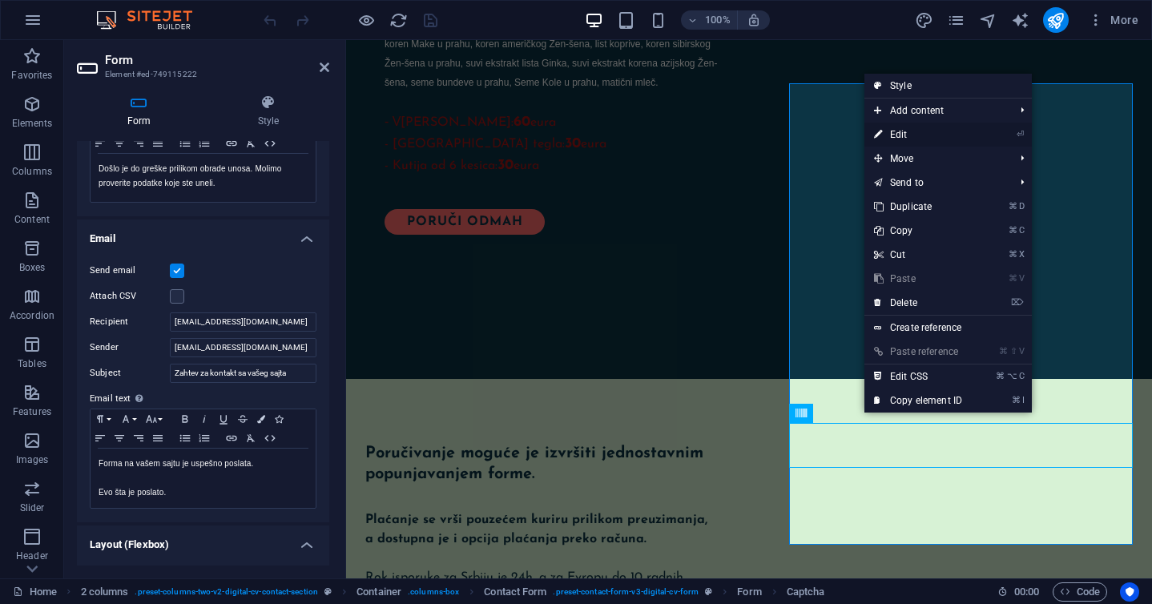
click at [931, 129] on link "⏎ Edit" at bounding box center [918, 135] width 107 height 24
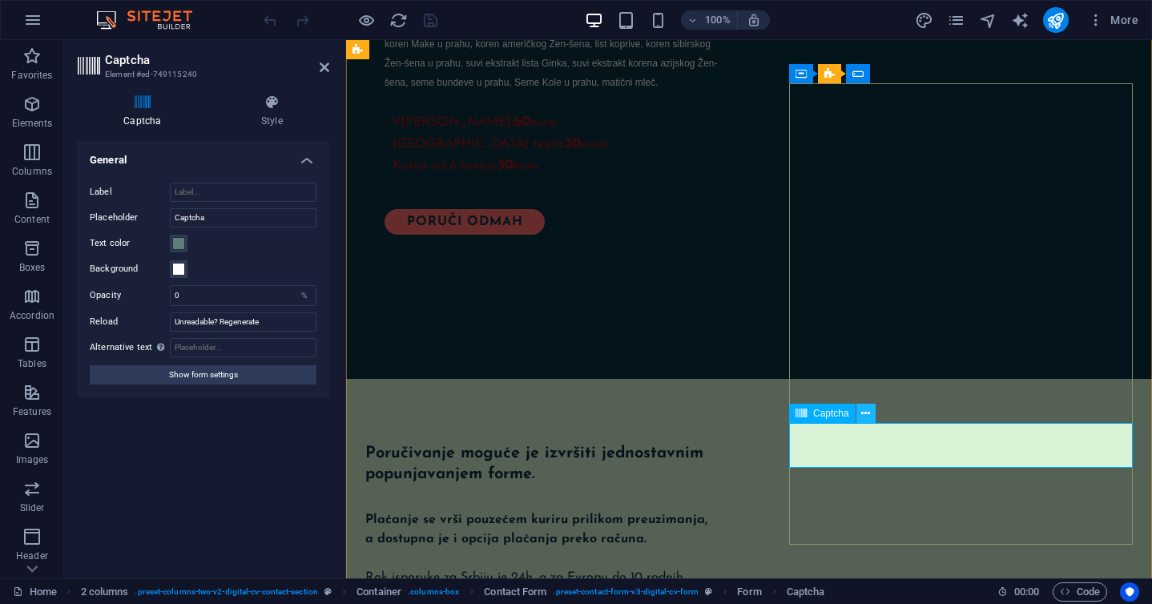
click at [869, 413] on icon at bounding box center [865, 413] width 9 height 17
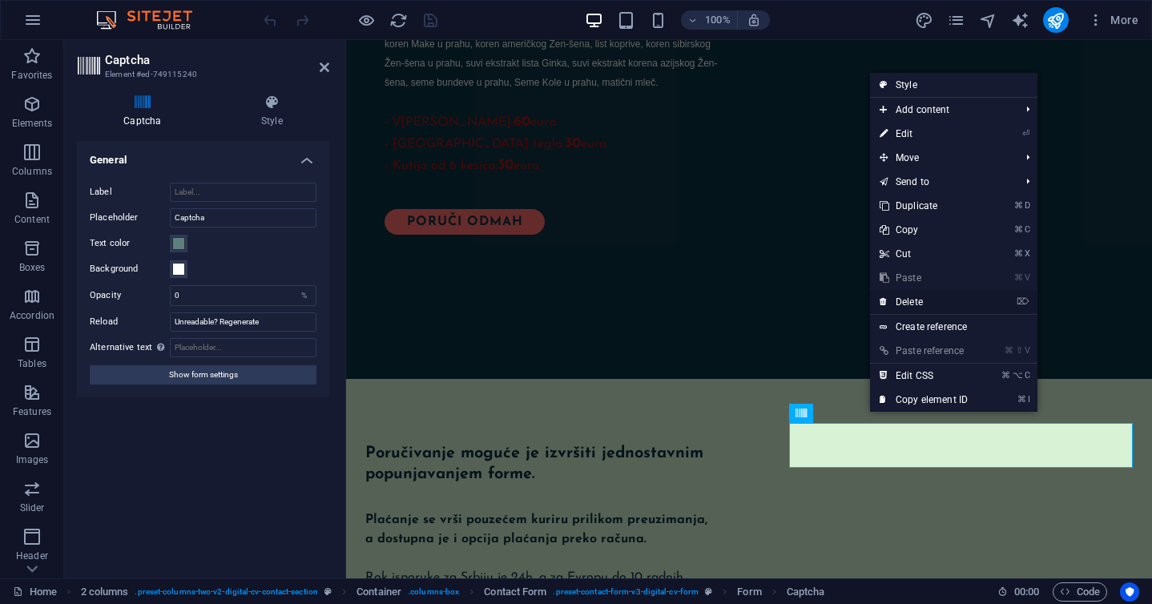
click at [919, 304] on link "⌦ Delete" at bounding box center [923, 302] width 107 height 24
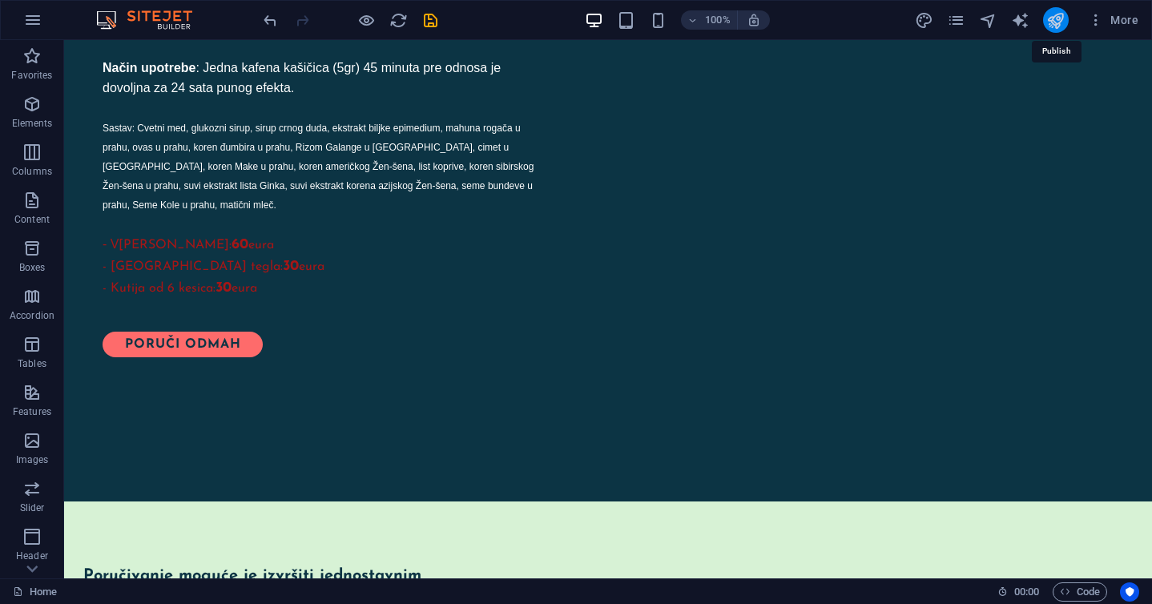
click at [1063, 18] on icon "publish" at bounding box center [1056, 20] width 18 height 18
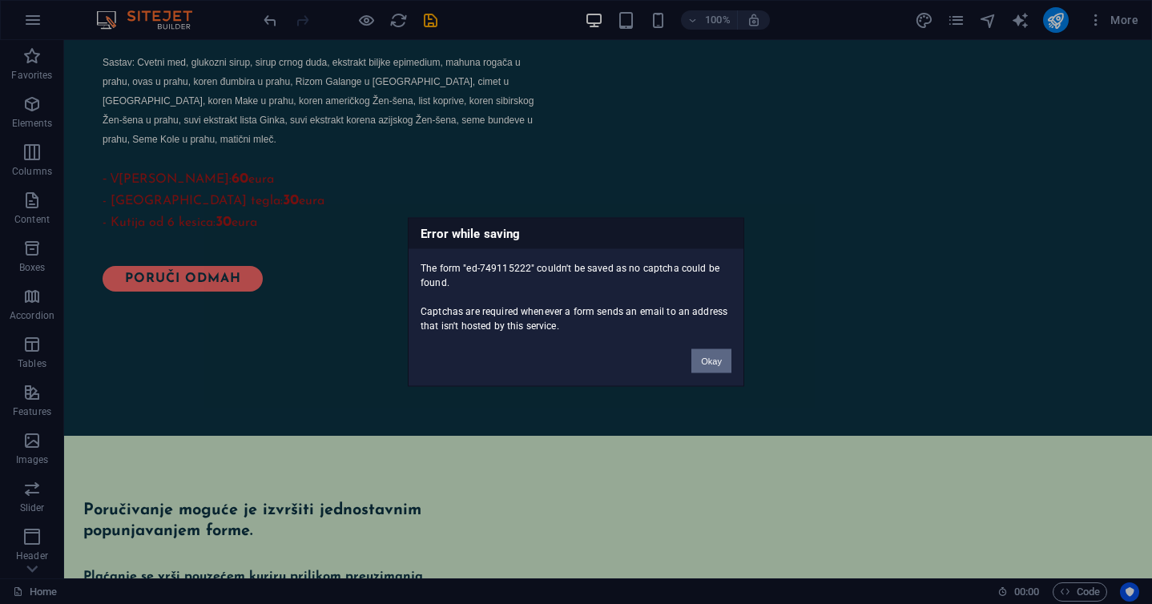
click at [704, 361] on button "Okay" at bounding box center [712, 361] width 40 height 24
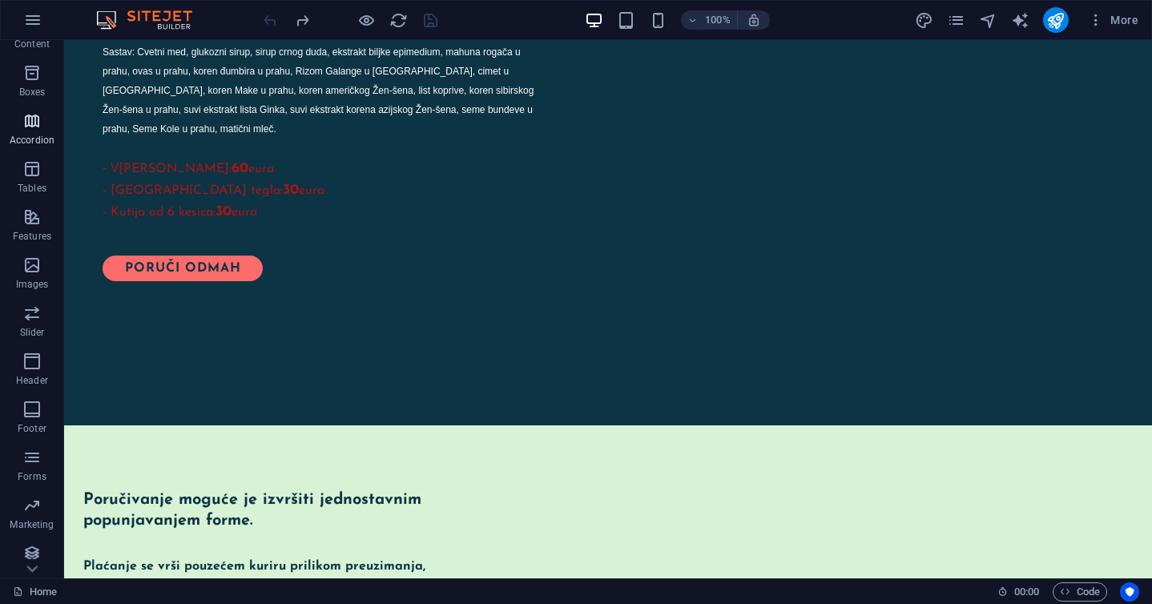
scroll to position [183, 0]
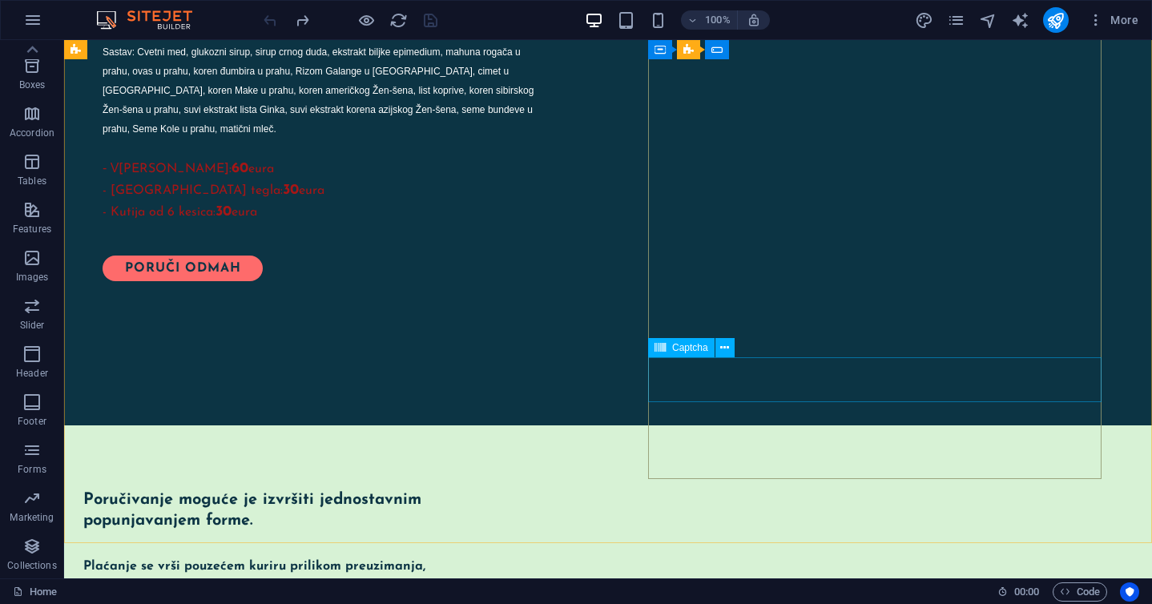
click at [694, 345] on span "Captcha" at bounding box center [690, 348] width 36 height 10
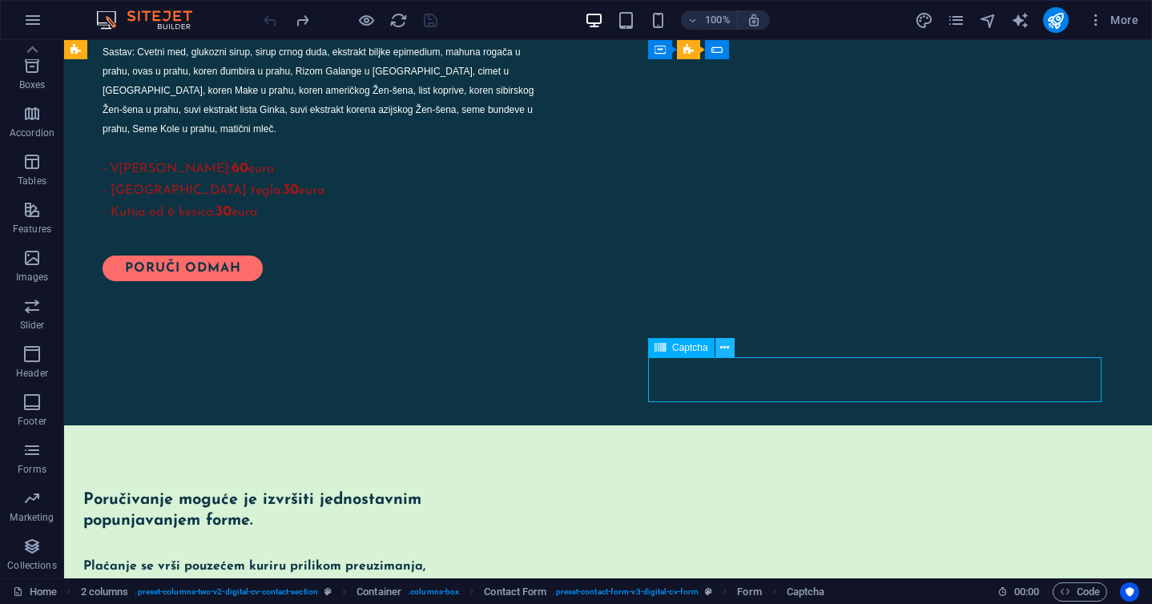
click at [728, 347] on icon at bounding box center [724, 348] width 9 height 17
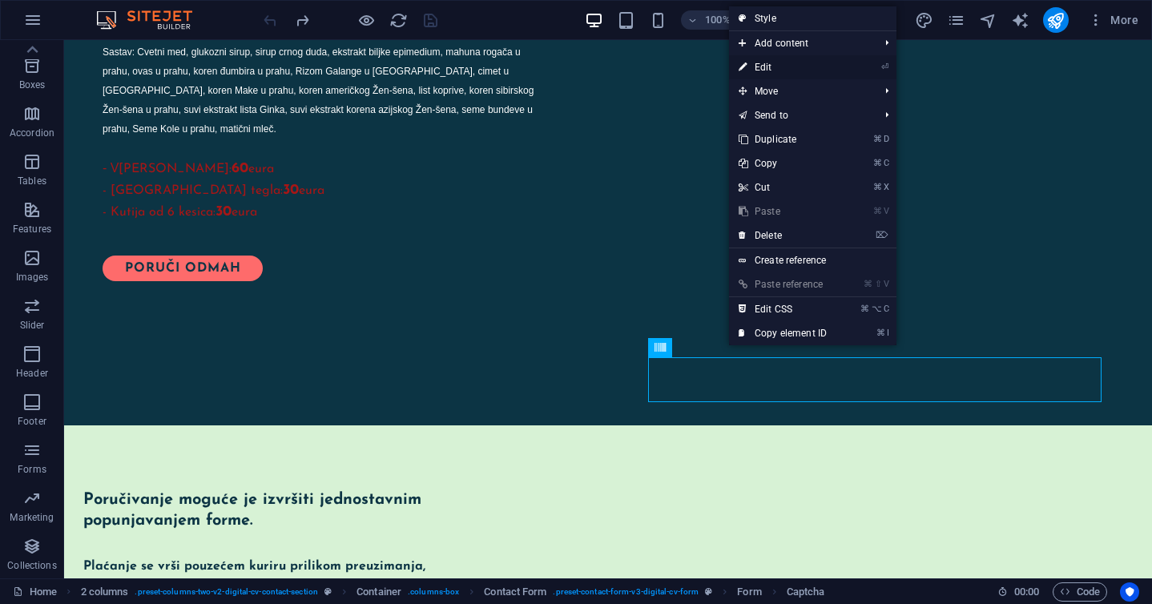
click at [780, 63] on link "⏎ Edit" at bounding box center [782, 67] width 107 height 24
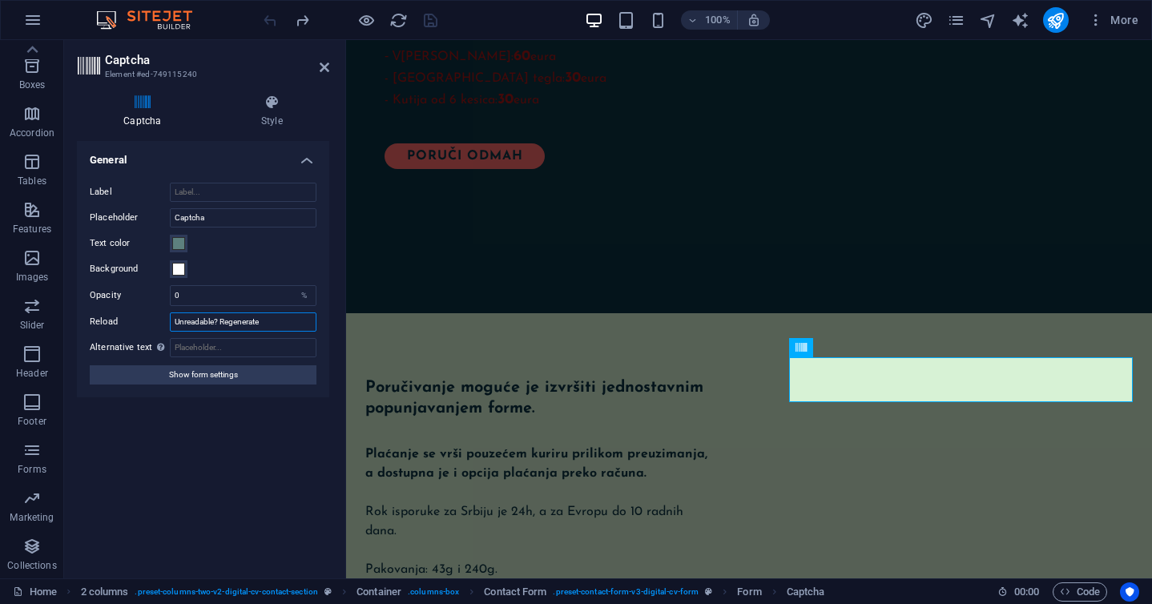
click at [275, 321] on input "Unreadable? Regenerate" at bounding box center [243, 322] width 147 height 19
click at [270, 117] on h4 "Style" at bounding box center [272, 112] width 115 height 34
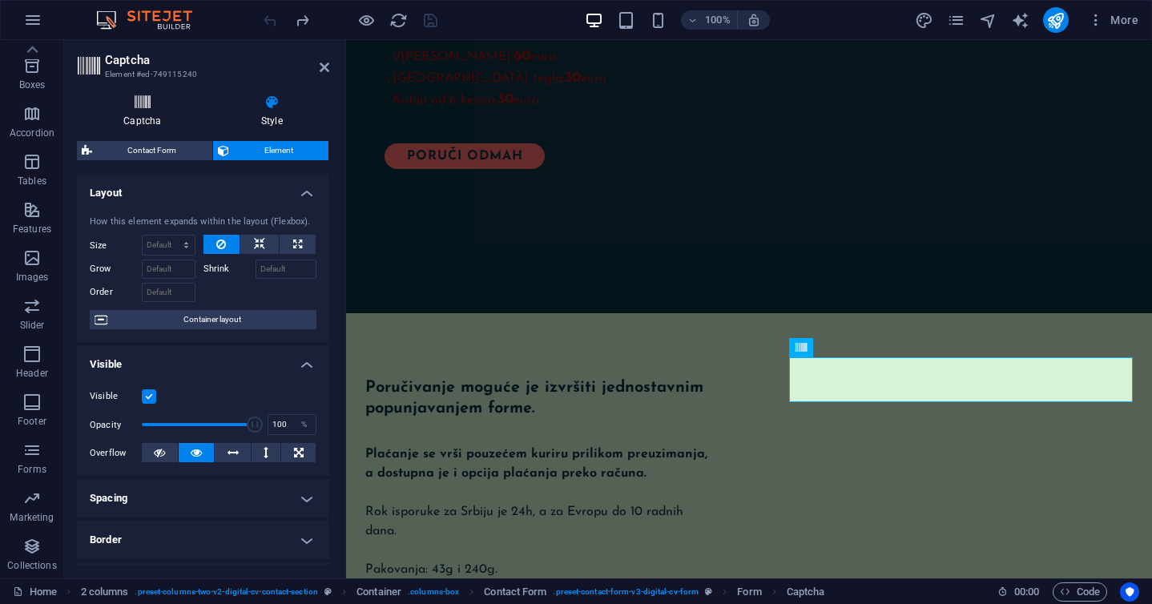
click at [150, 110] on icon at bounding box center [142, 103] width 131 height 16
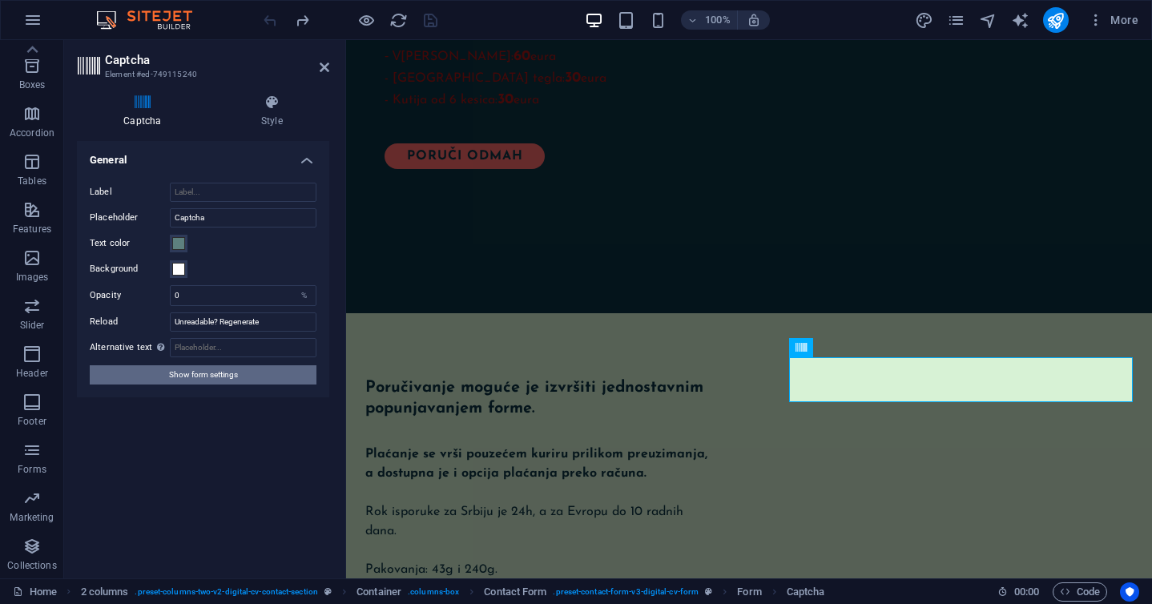
click at [218, 377] on span "Show form settings" at bounding box center [203, 374] width 69 height 19
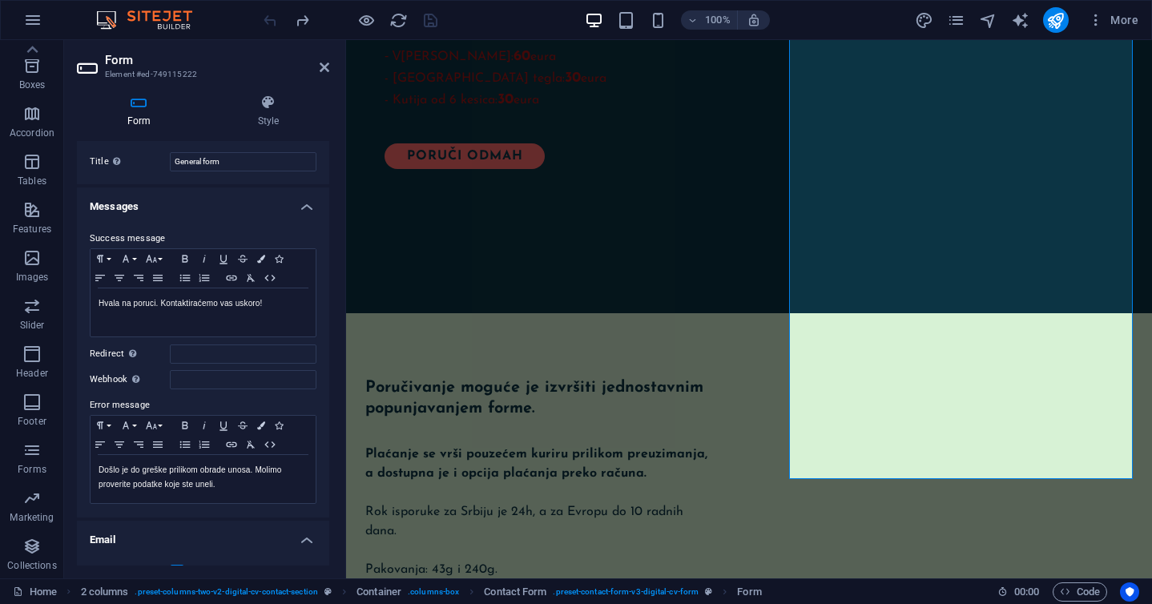
scroll to position [0, 0]
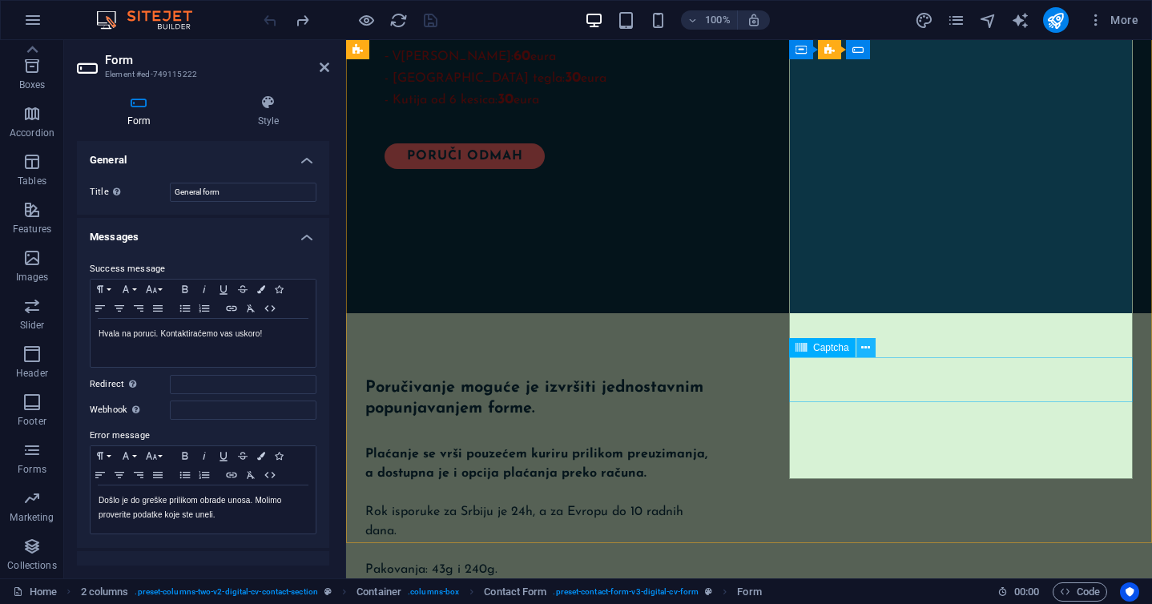
click at [864, 345] on icon at bounding box center [865, 348] width 9 height 17
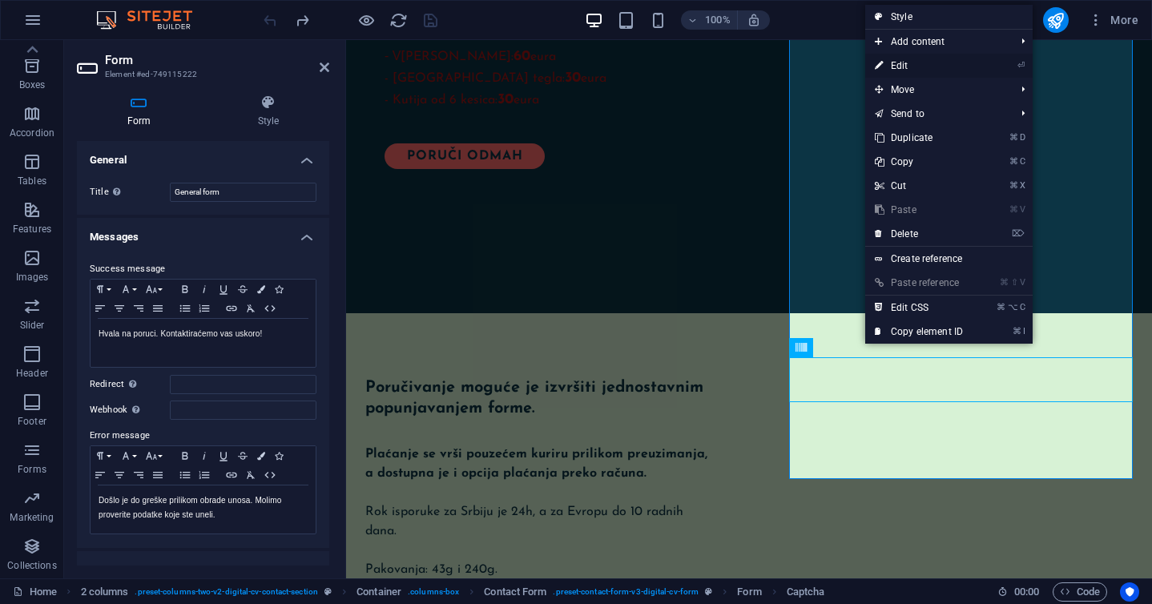
click at [910, 64] on link "⏎ Edit" at bounding box center [918, 66] width 107 height 24
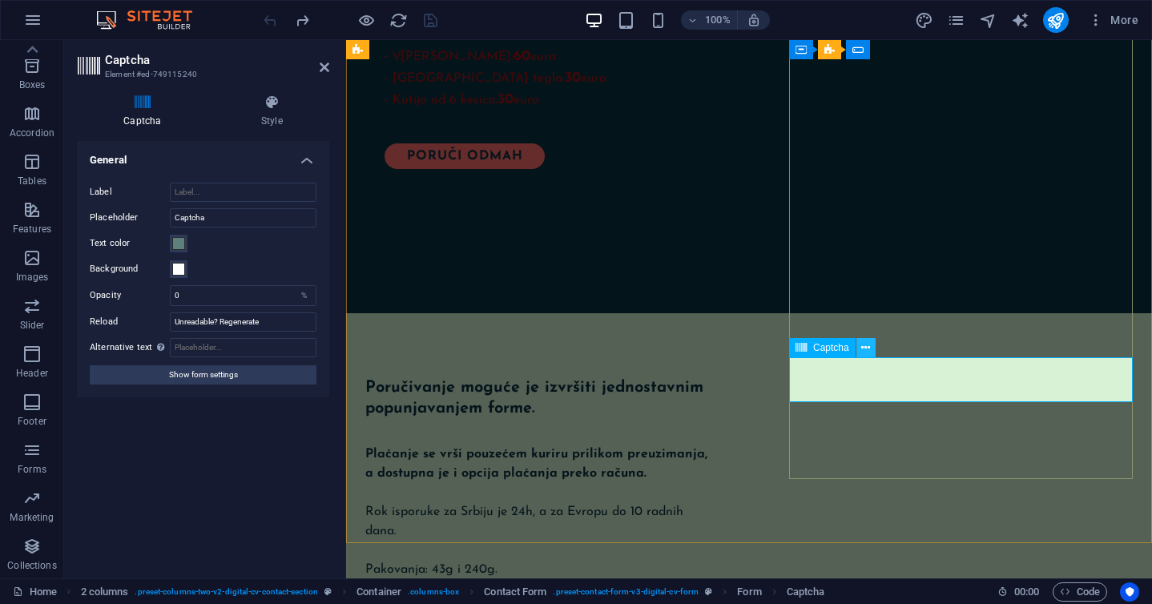
click at [863, 342] on icon at bounding box center [865, 348] width 9 height 17
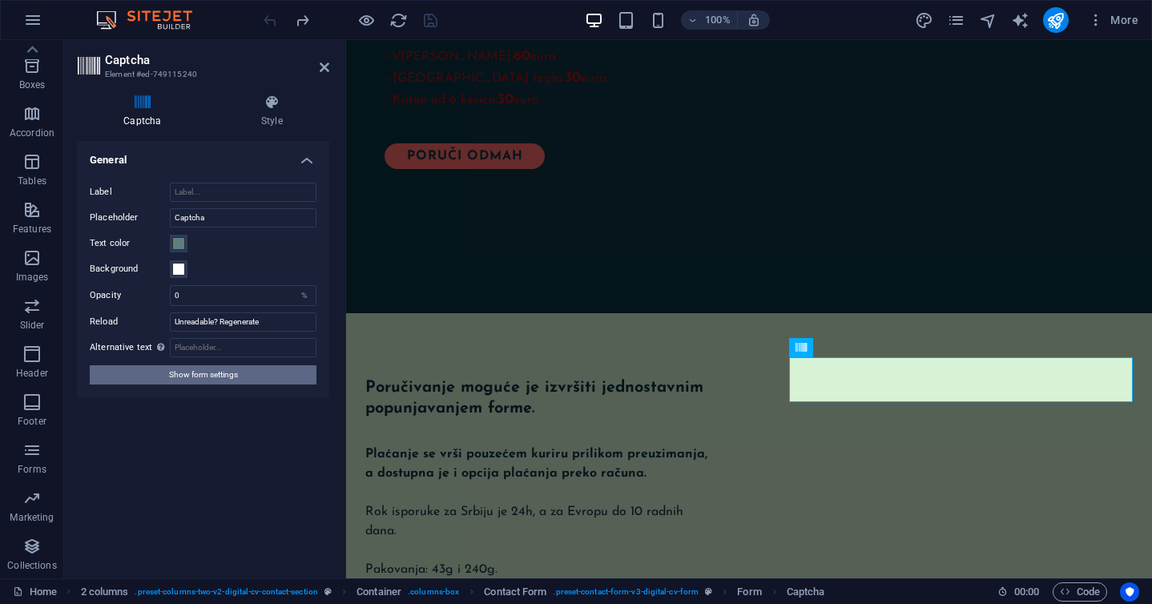
click at [222, 375] on span "Show form settings" at bounding box center [203, 374] width 69 height 19
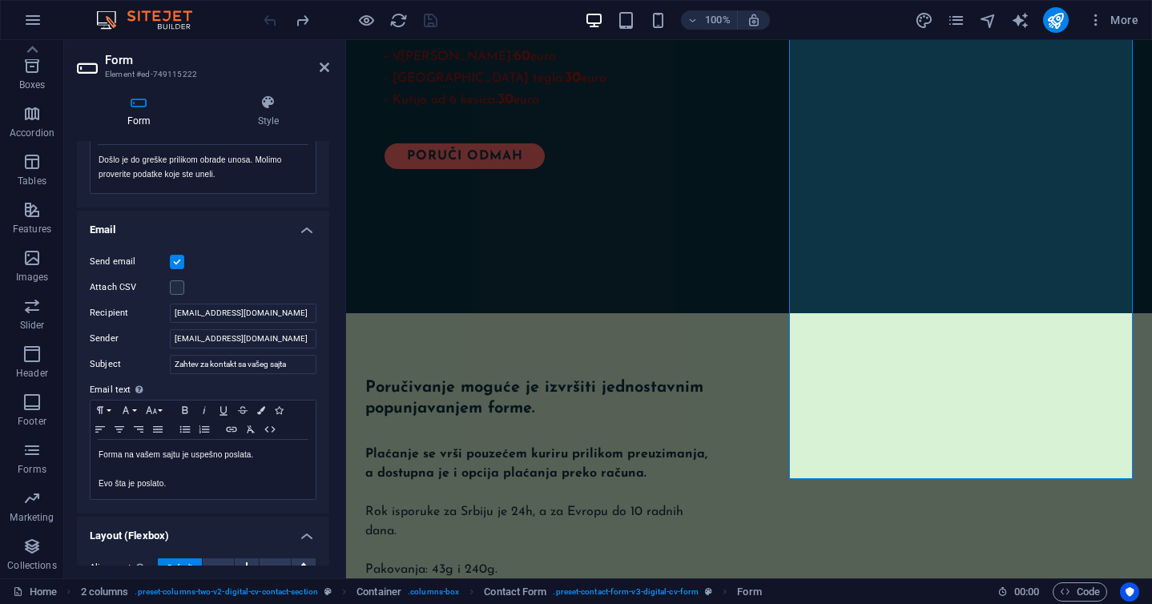
scroll to position [349, 0]
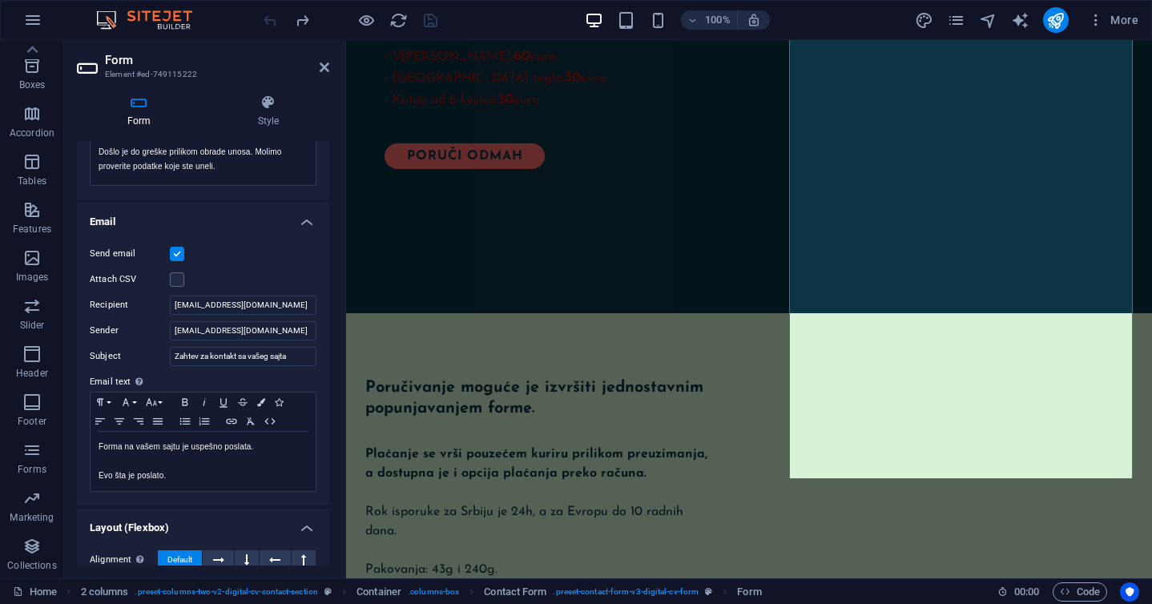
click at [179, 254] on label at bounding box center [177, 254] width 14 height 14
click at [0, 0] on input "Send email" at bounding box center [0, 0] width 0 height 0
click at [179, 254] on label at bounding box center [177, 254] width 14 height 14
click at [0, 0] on input "Send email" at bounding box center [0, 0] width 0 height 0
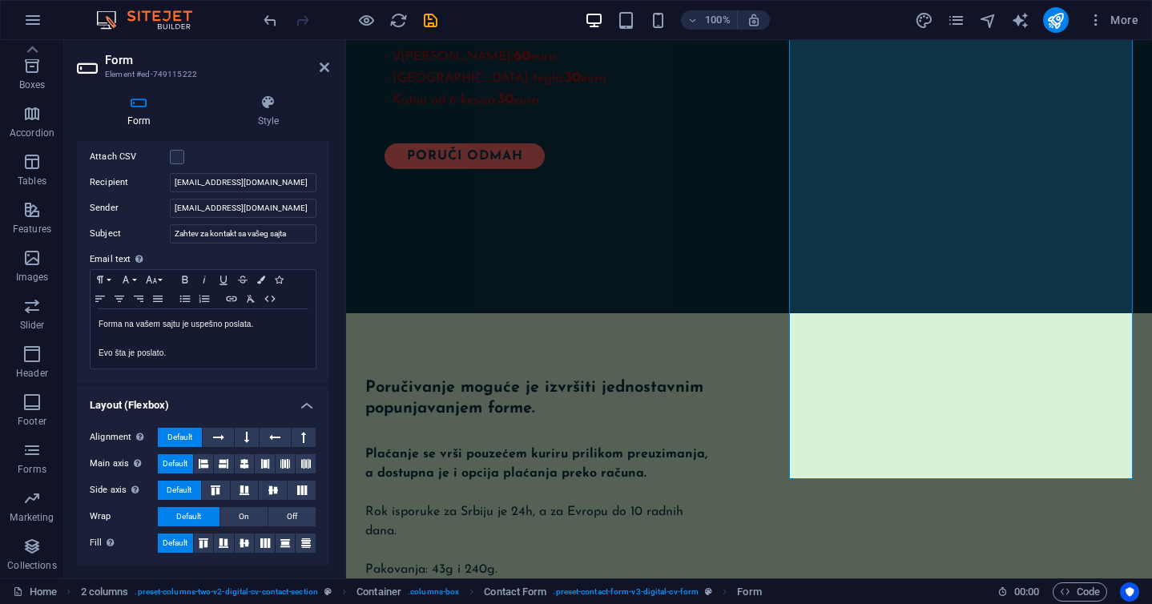
scroll to position [0, 0]
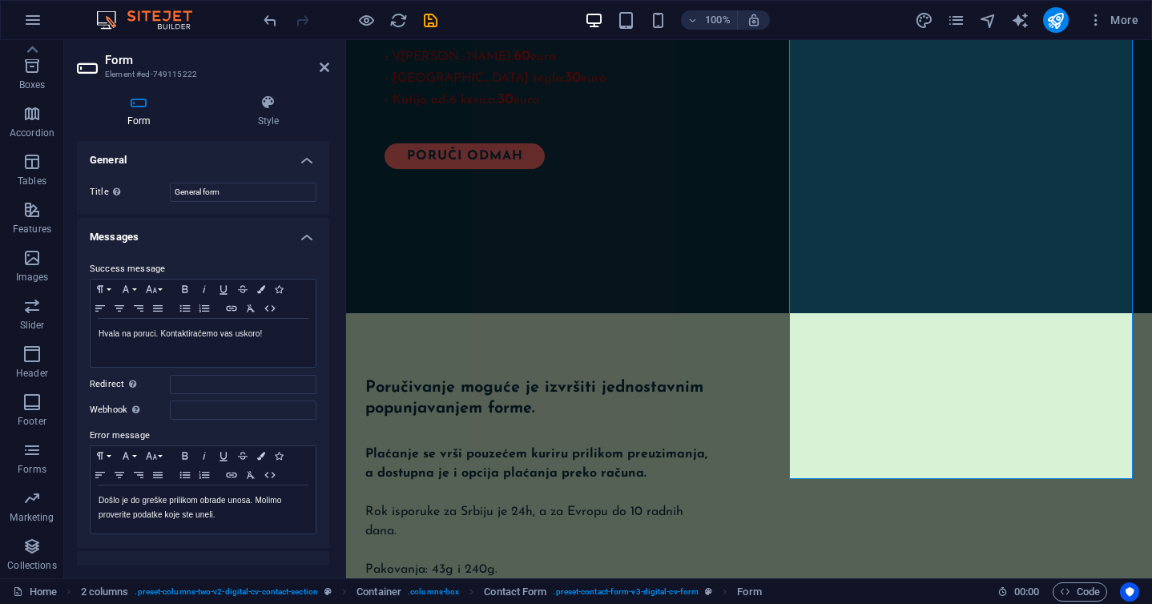
click at [127, 59] on h2 "Form" at bounding box center [217, 60] width 224 height 14
click at [198, 410] on input "Webhook A webhook is a push notification from this form to another server. Ever…" at bounding box center [243, 410] width 147 height 19
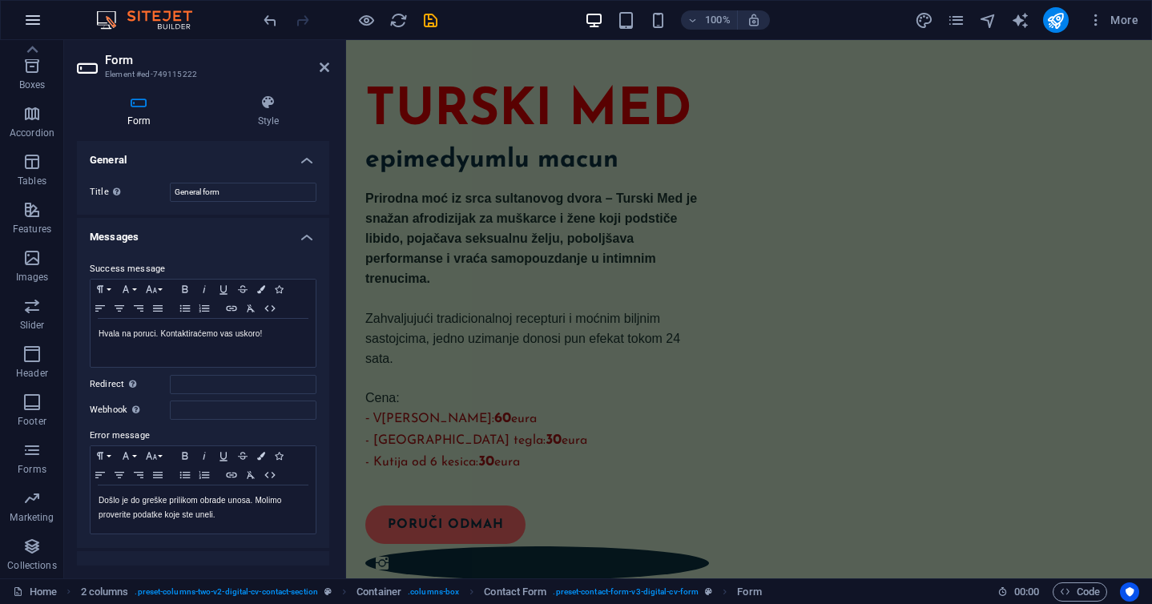
click at [34, 14] on icon "button" at bounding box center [32, 19] width 19 height 19
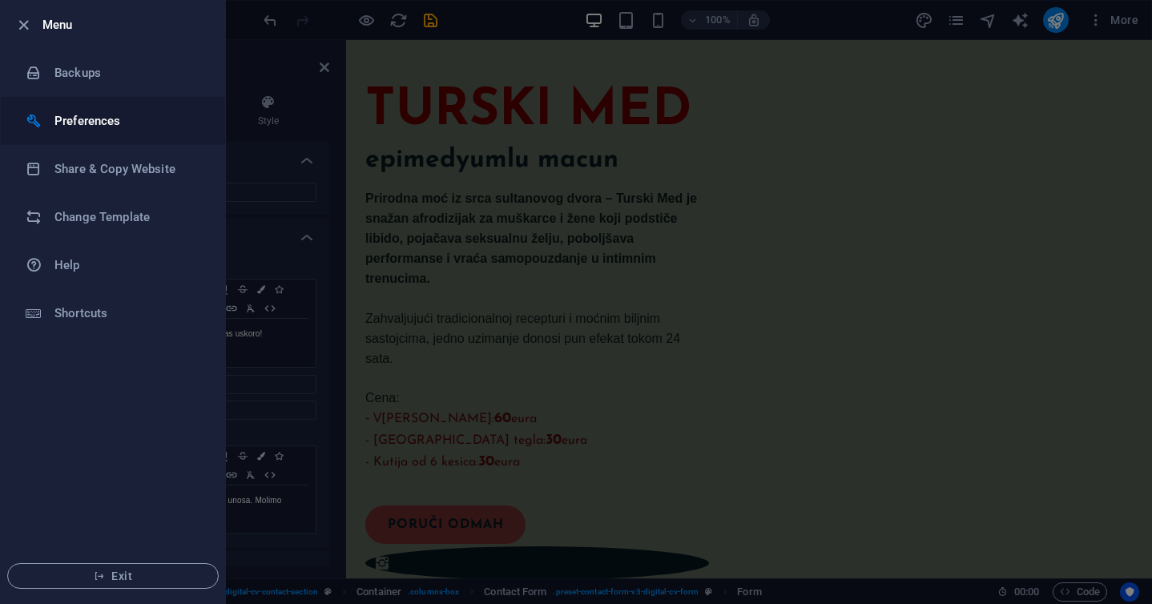
click at [119, 115] on h6 "Preferences" at bounding box center [128, 120] width 148 height 19
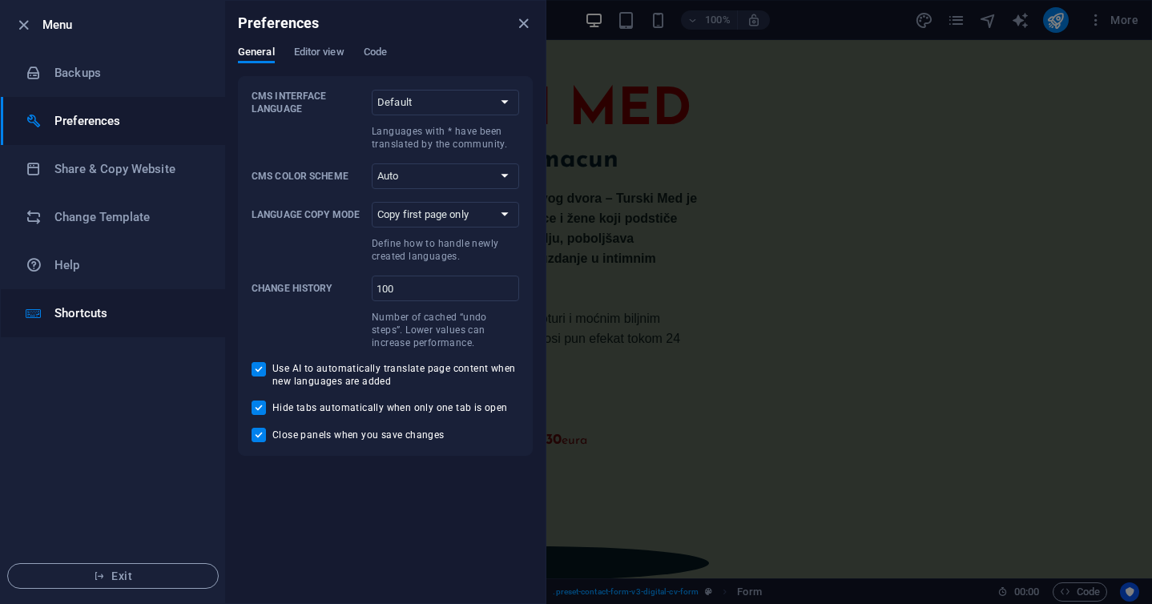
click at [87, 312] on h6 "Shortcuts" at bounding box center [128, 313] width 148 height 19
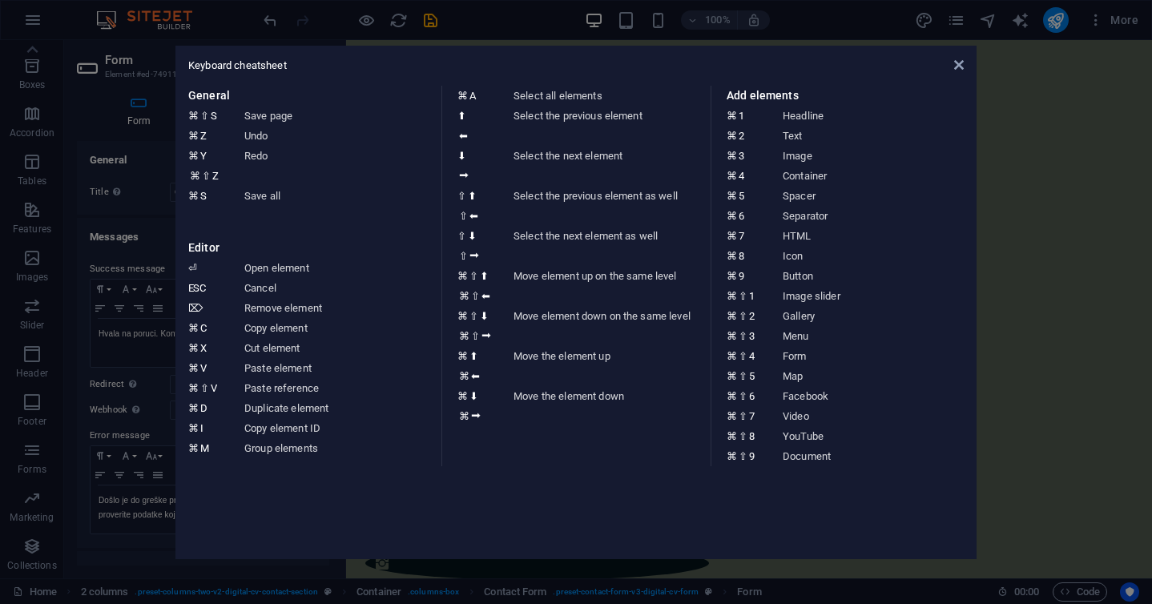
click at [107, 106] on aside "Keyboard cheatsheet General ⌘ ⇧ S Save page ⌘ Z Undo ⌘ Y ⌘ ⇧ Z Redo ⌘ S Save al…" at bounding box center [576, 302] width 1152 height 604
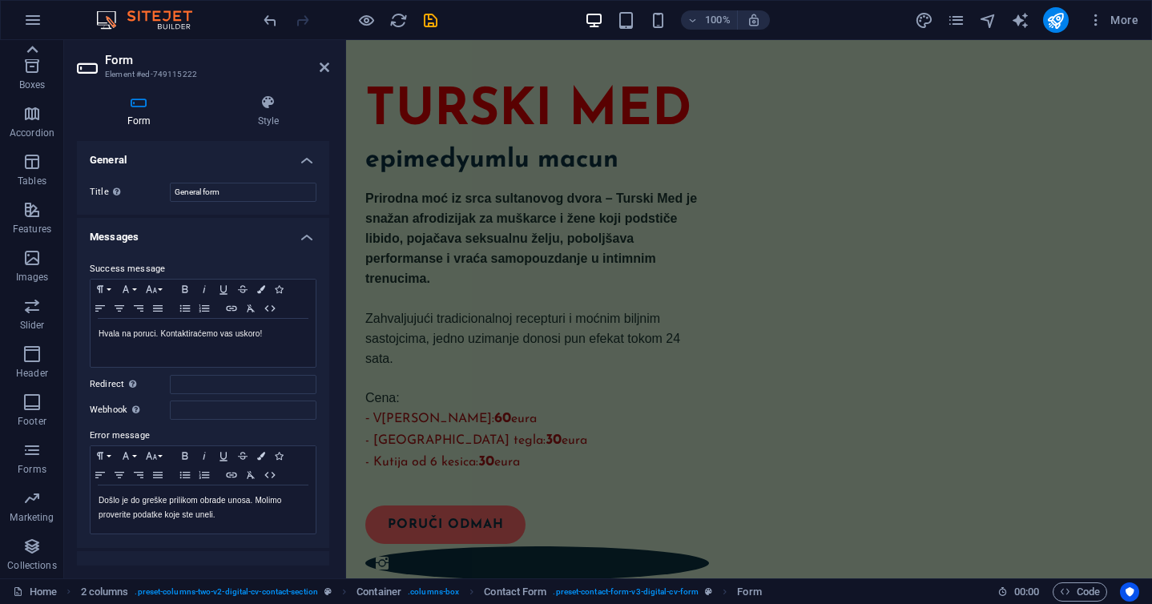
click at [31, 43] on icon at bounding box center [32, 49] width 22 height 22
click at [39, 287] on icon "button" at bounding box center [31, 289] width 19 height 19
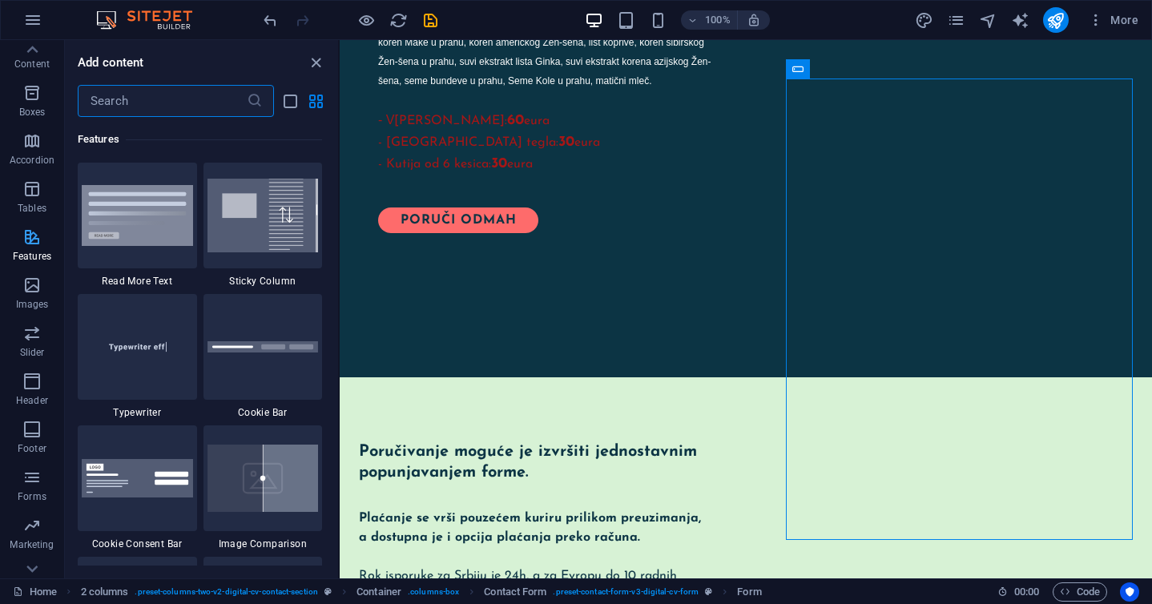
scroll to position [183, 0]
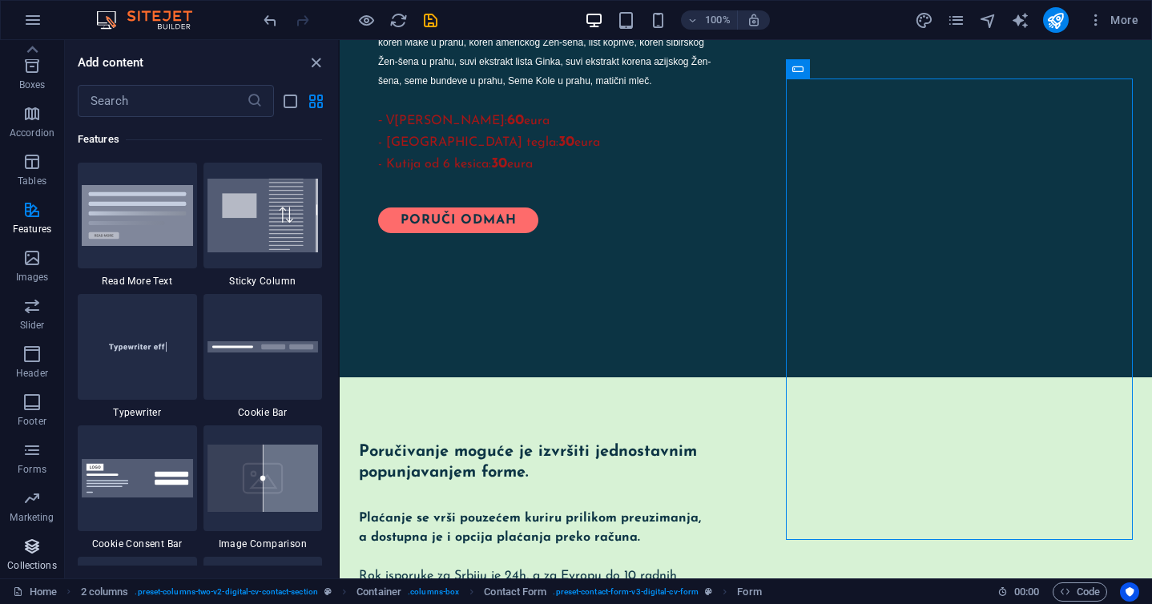
click at [26, 558] on span "Collections" at bounding box center [32, 556] width 64 height 38
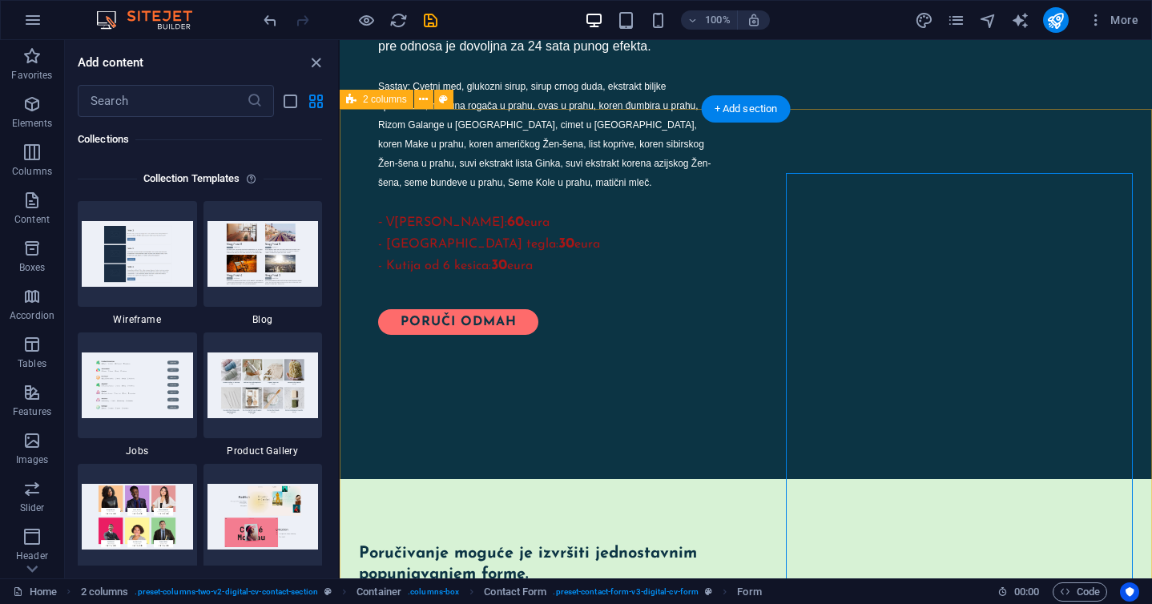
scroll to position [1523, 0]
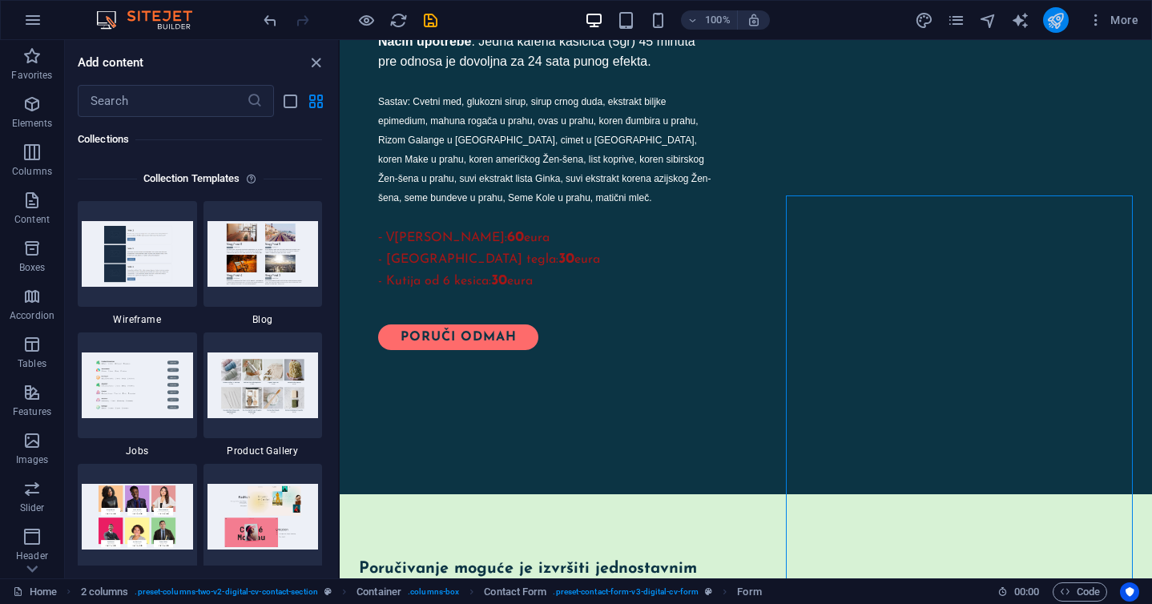
click at [1050, 20] on icon "publish" at bounding box center [1056, 20] width 18 height 18
checkbox input "false"
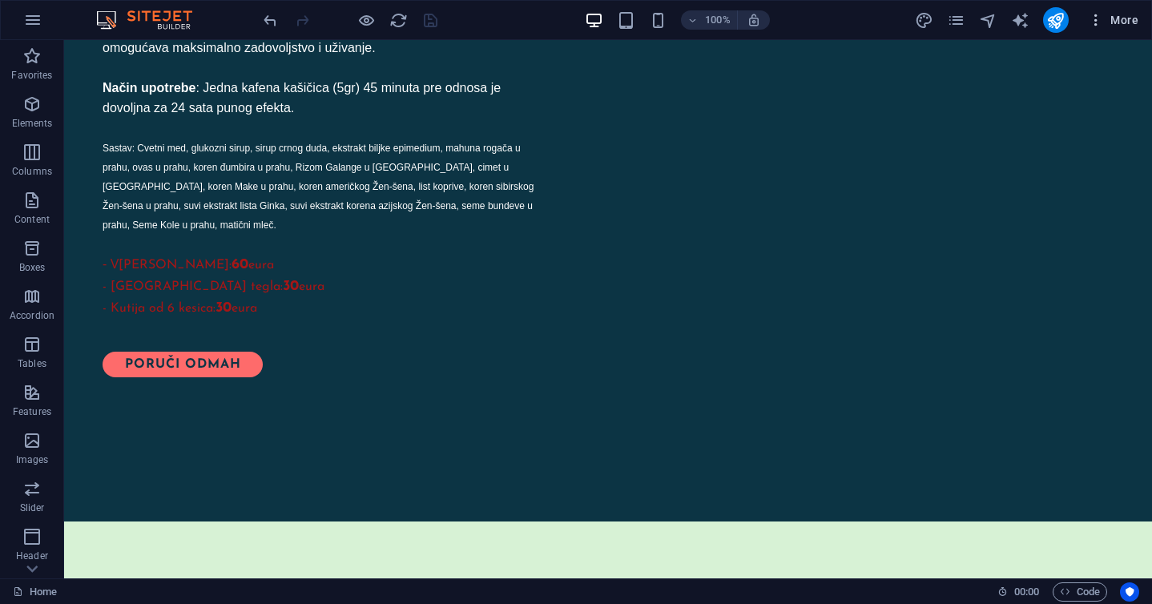
click at [1122, 18] on span "More" at bounding box center [1113, 20] width 50 height 16
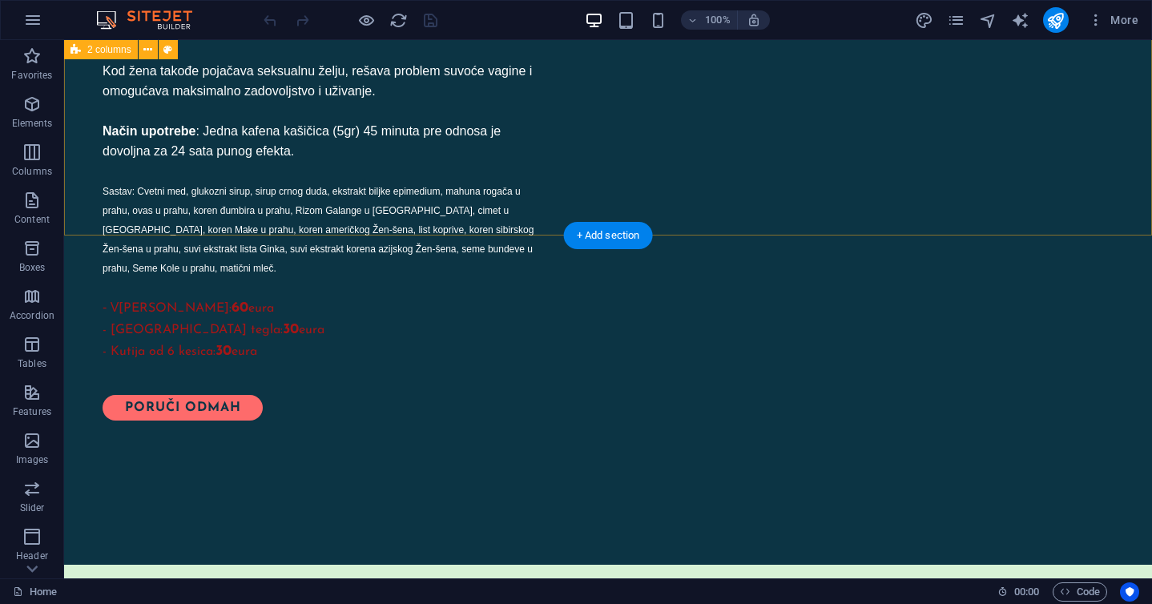
scroll to position [1611, 0]
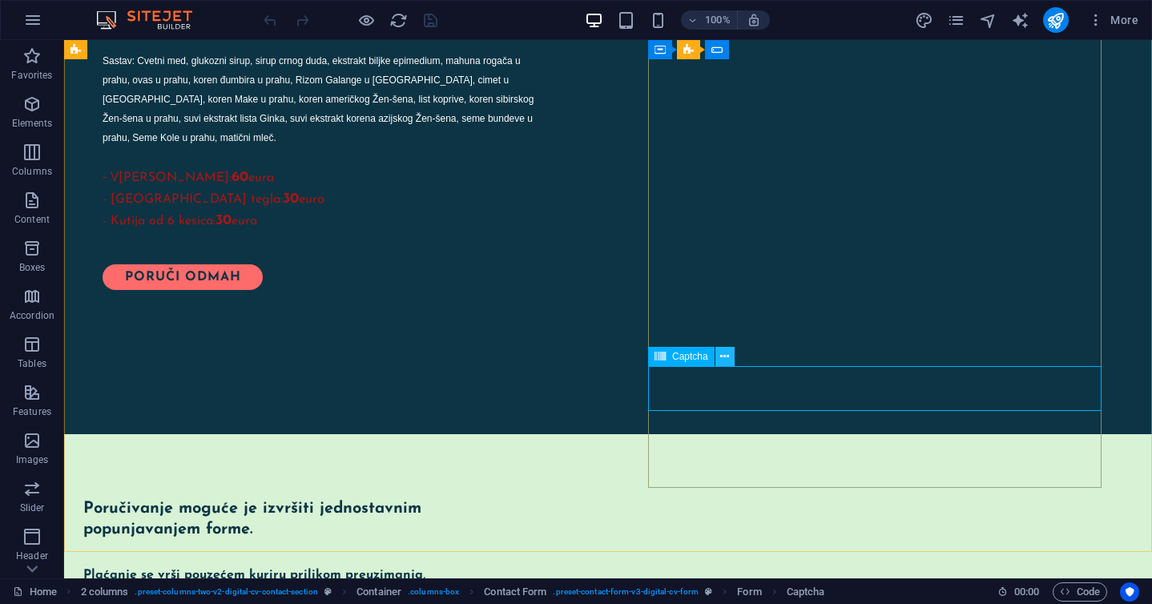
click at [722, 357] on icon at bounding box center [724, 357] width 9 height 17
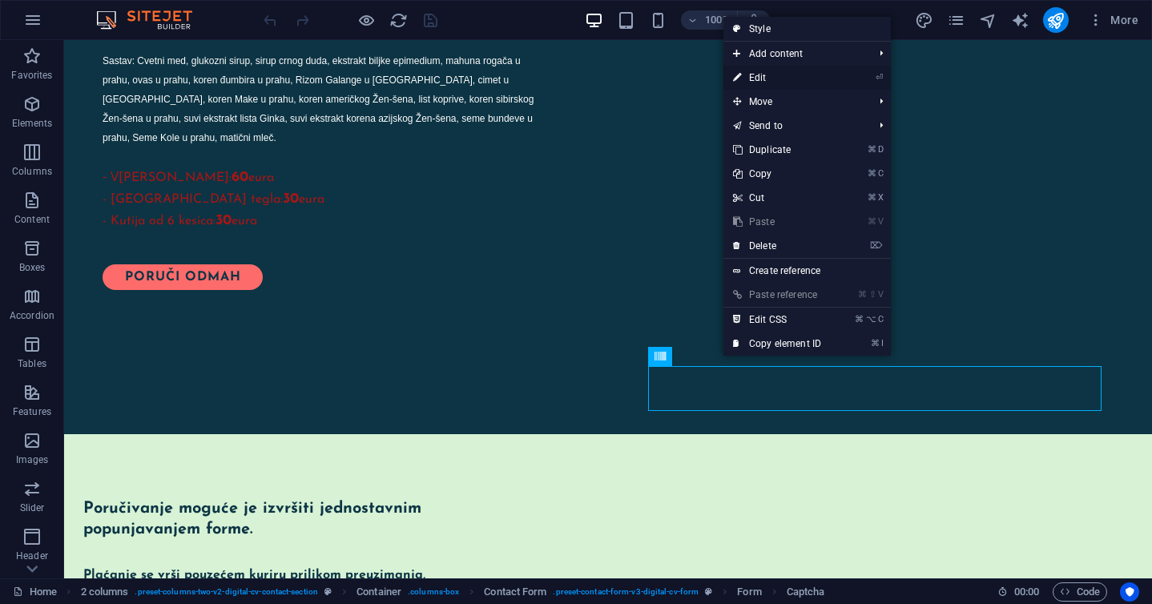
click at [773, 73] on link "⏎ Edit" at bounding box center [777, 78] width 107 height 24
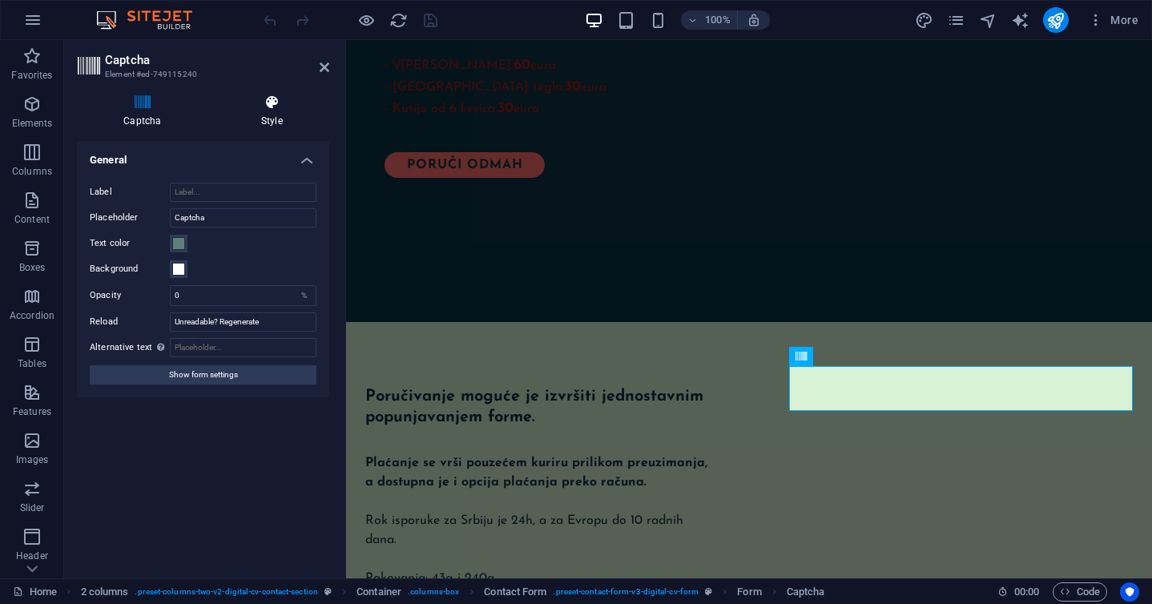
click at [284, 103] on icon at bounding box center [272, 103] width 115 height 16
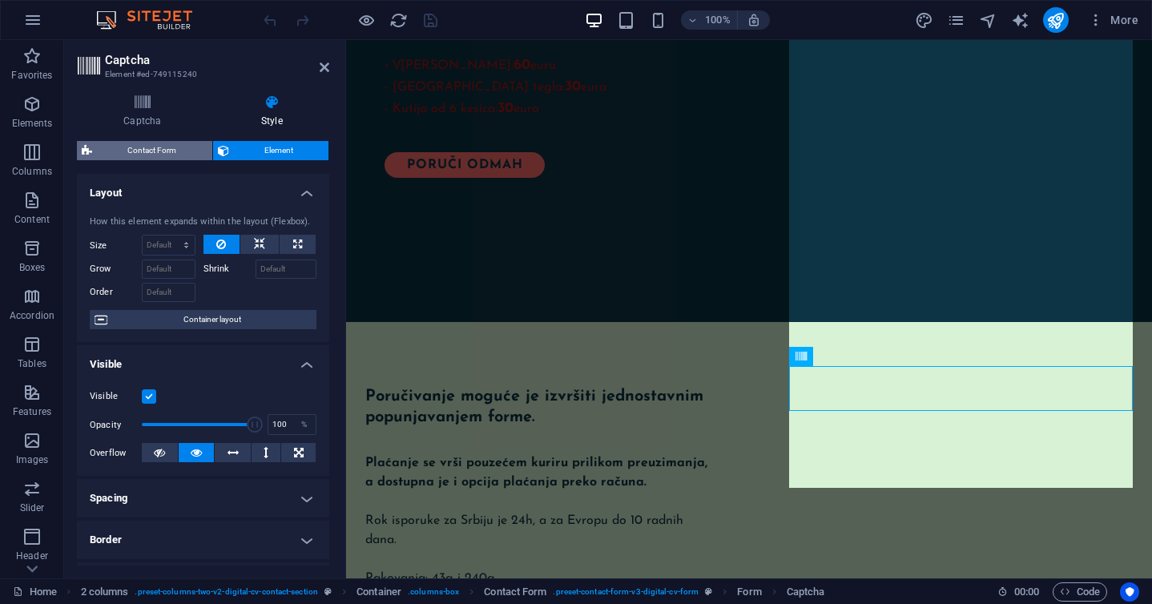
click at [169, 157] on span "Contact Form" at bounding box center [152, 150] width 111 height 19
select select "rem"
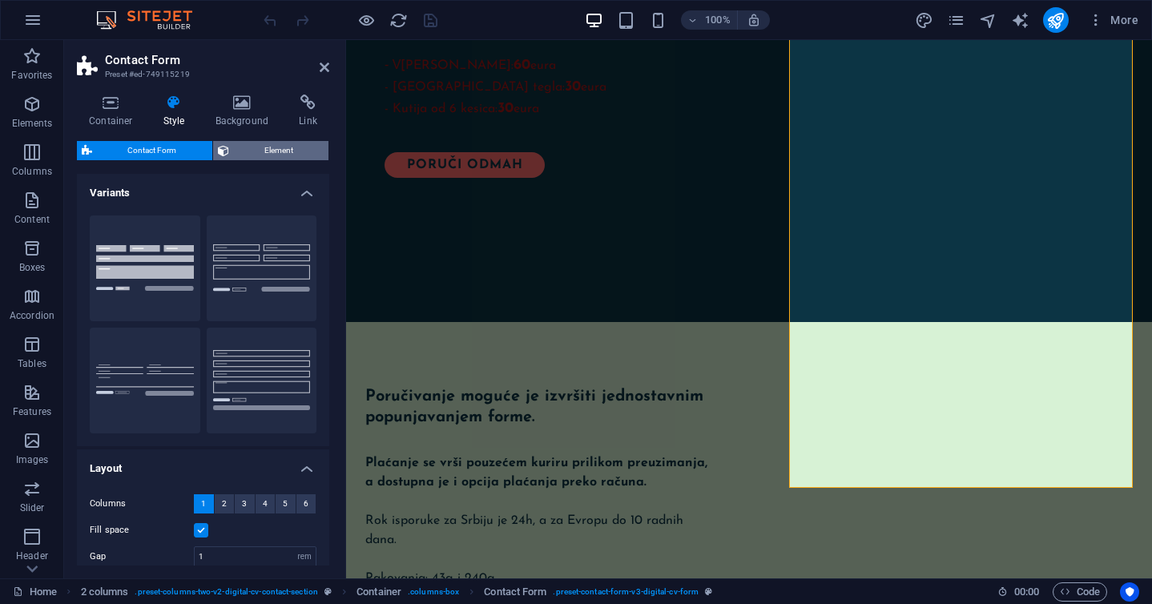
click at [280, 152] on span "Element" at bounding box center [279, 150] width 91 height 19
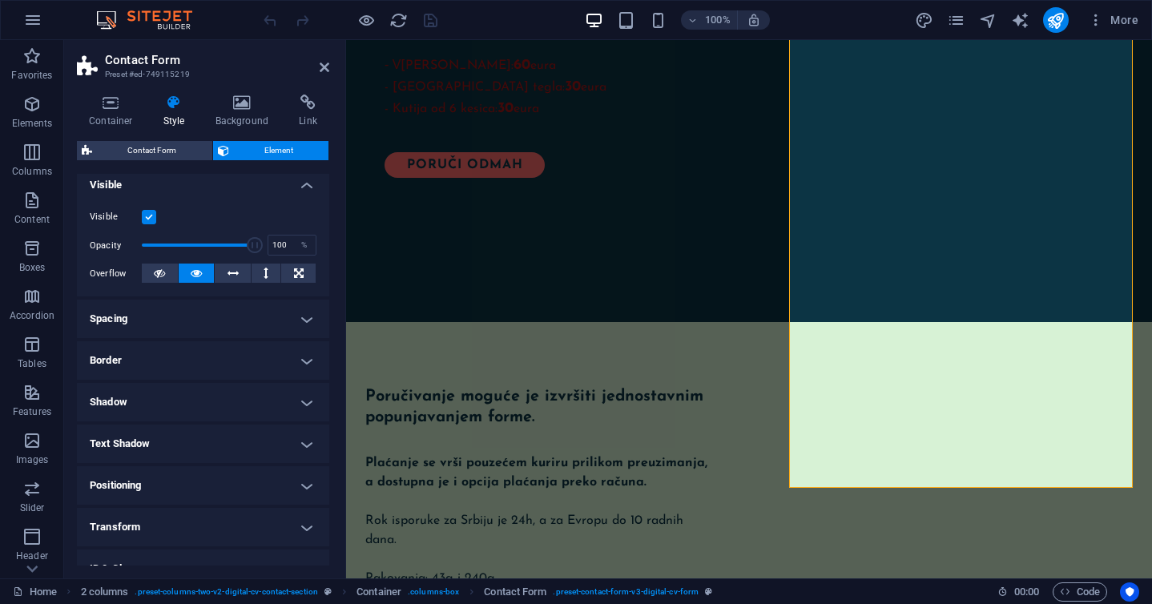
scroll to position [174, 0]
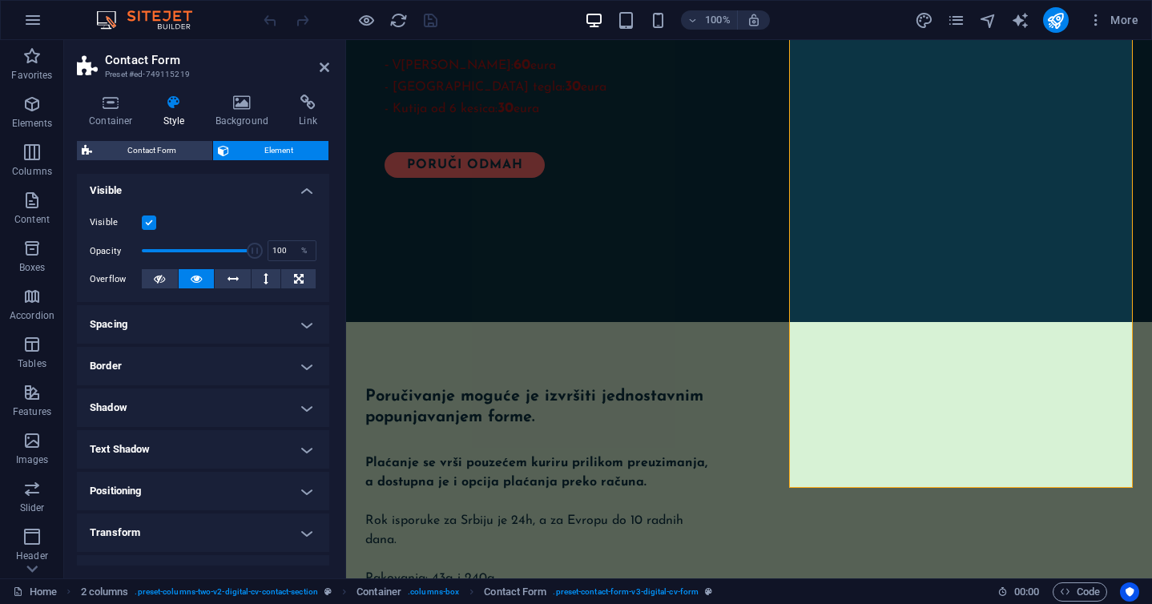
click at [147, 218] on label at bounding box center [149, 223] width 14 height 14
click at [0, 0] on input "Visible" at bounding box center [0, 0] width 0 height 0
click at [147, 218] on label at bounding box center [149, 223] width 14 height 14
click at [0, 0] on input "Visible" at bounding box center [0, 0] width 0 height 0
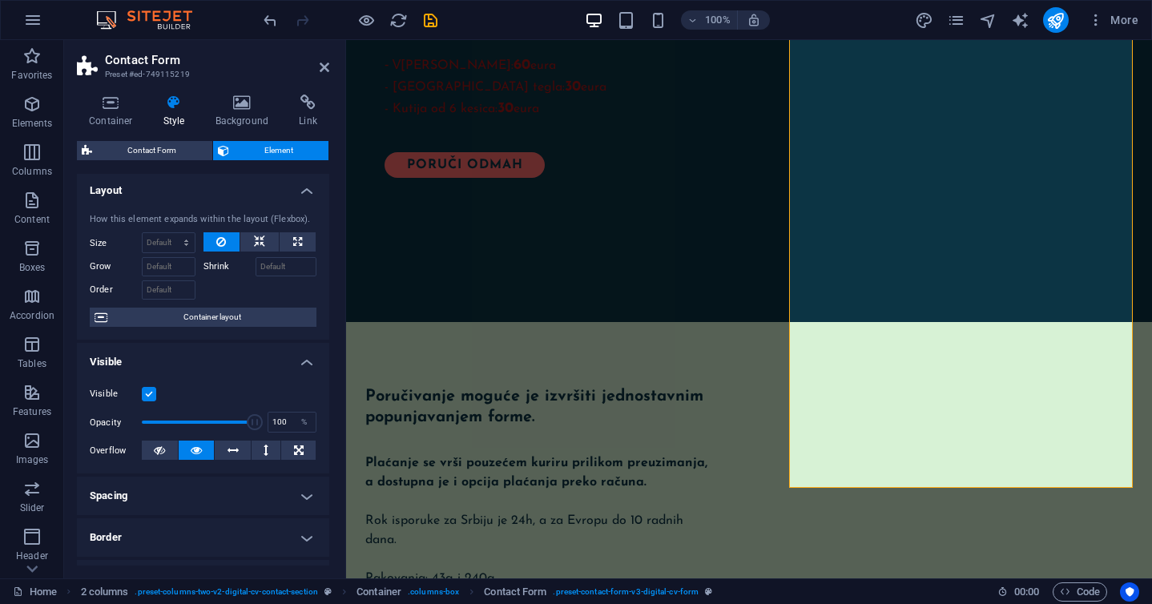
scroll to position [0, 0]
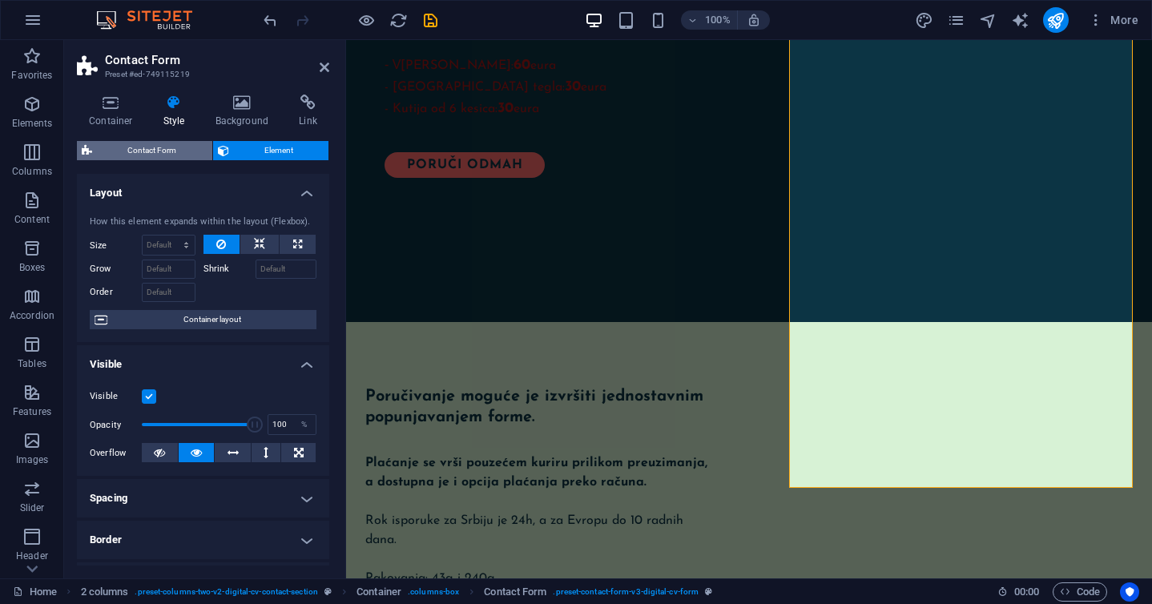
click at [179, 150] on span "Contact Form" at bounding box center [152, 150] width 111 height 19
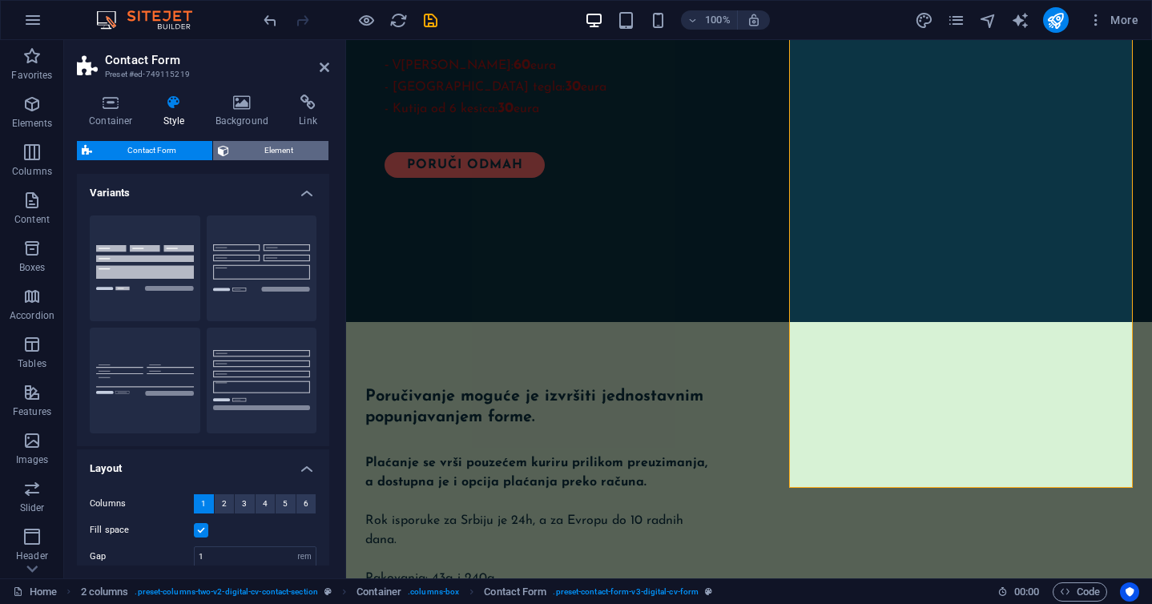
click at [269, 153] on span "Element" at bounding box center [279, 150] width 91 height 19
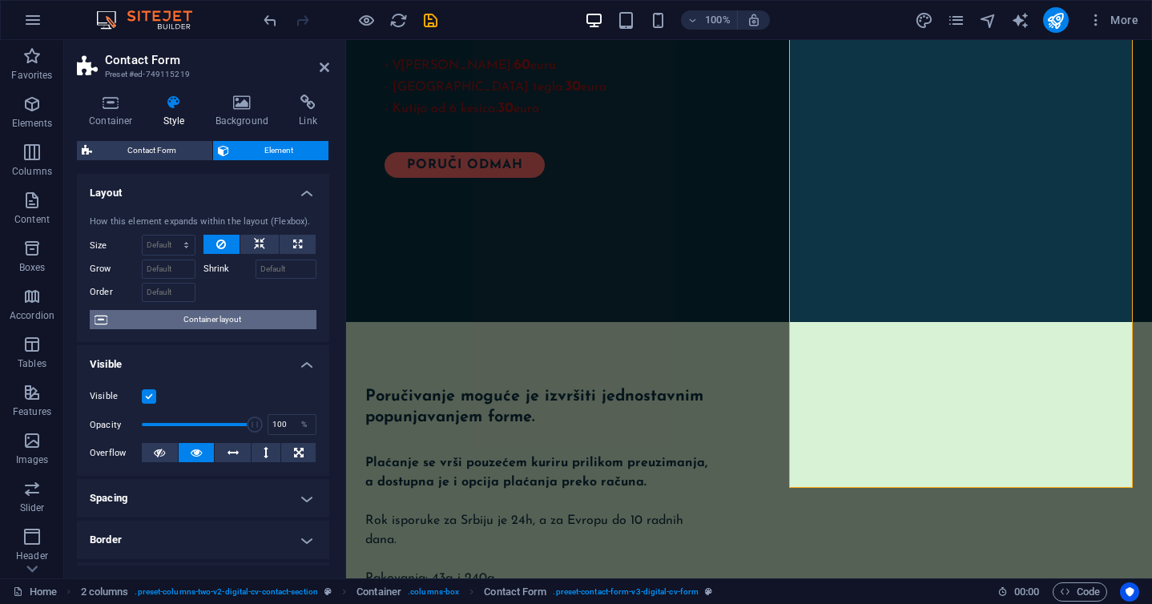
click at [247, 317] on span "Container layout" at bounding box center [212, 319] width 200 height 19
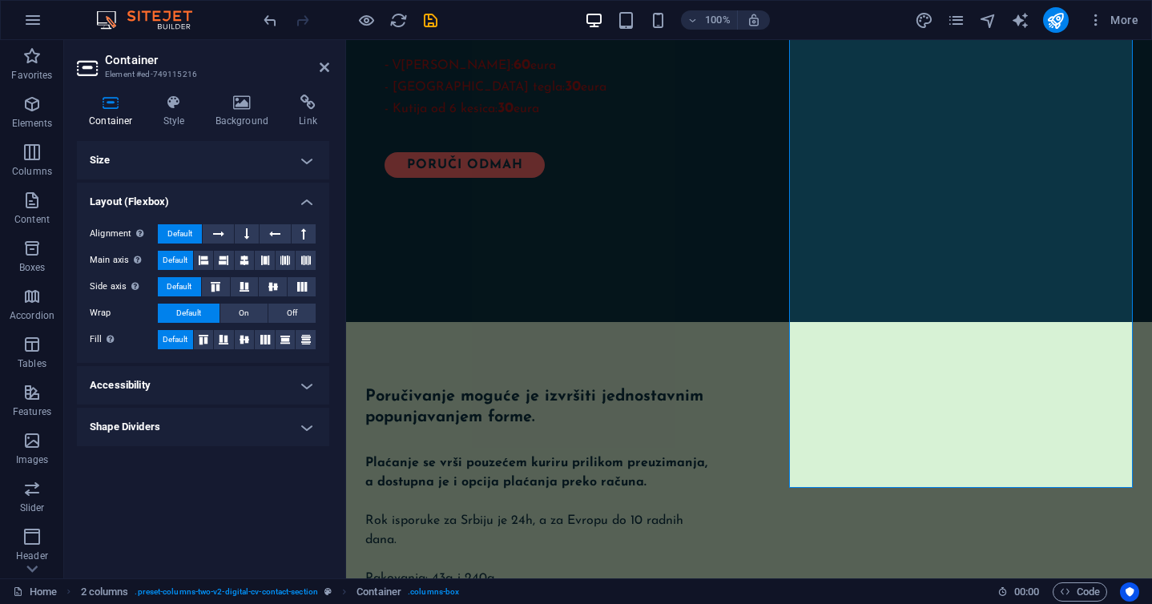
click at [234, 381] on h4 "Accessibility" at bounding box center [203, 385] width 252 height 38
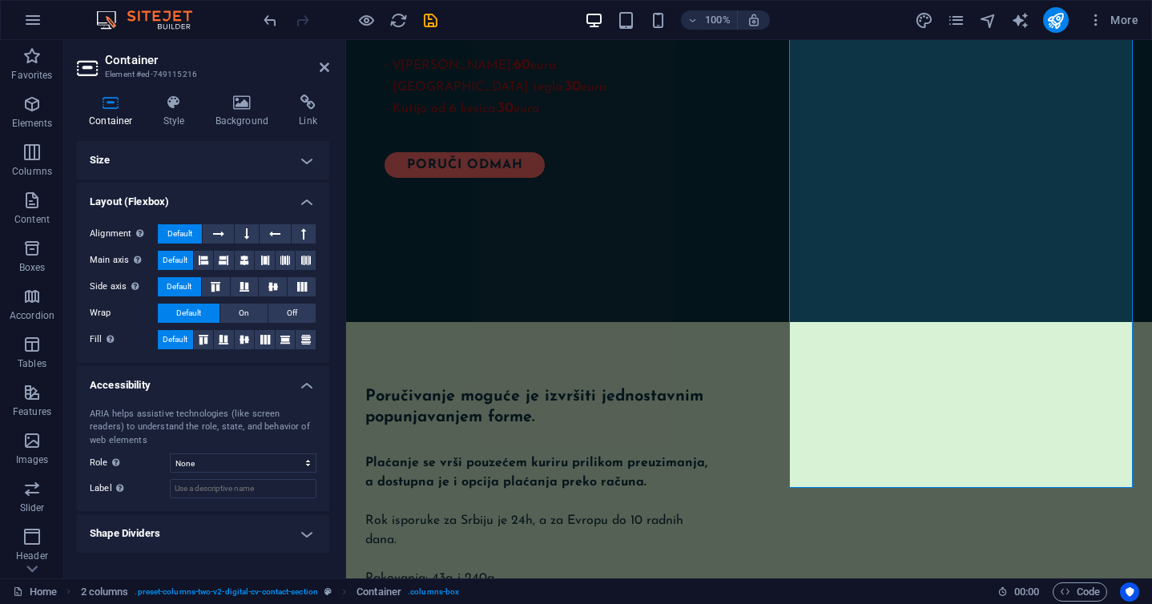
click at [211, 543] on h4 "Shape Dividers" at bounding box center [203, 533] width 252 height 38
click at [180, 105] on icon at bounding box center [174, 103] width 46 height 16
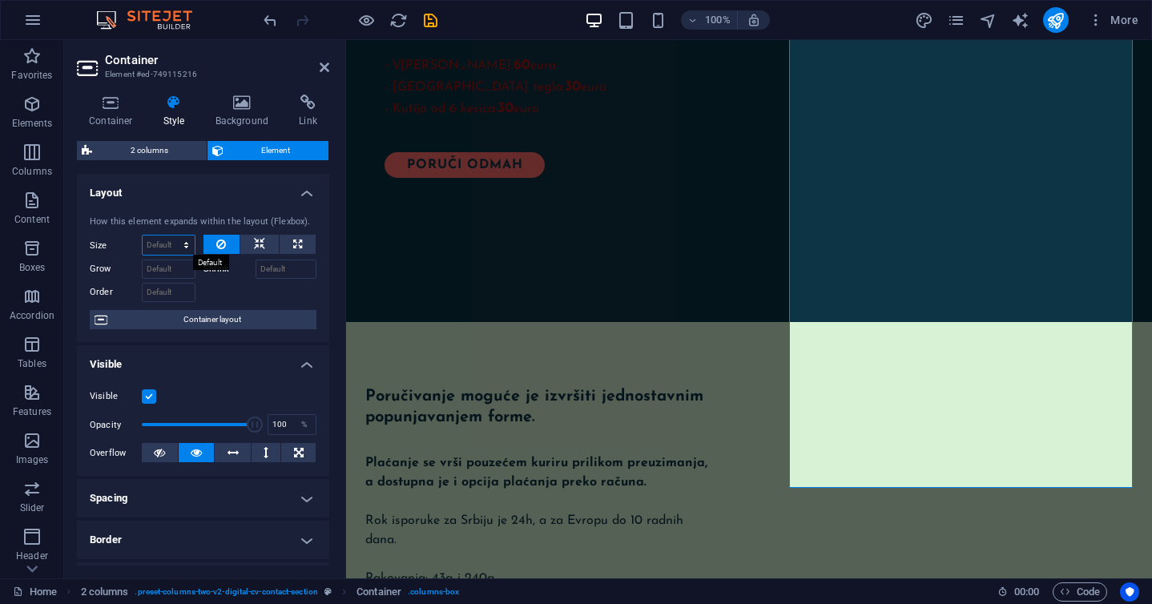
click at [166, 240] on select "Default auto px % 1/1 1/2 1/3 1/4 1/5 1/6 1/7 1/8 1/9 1/10" at bounding box center [169, 245] width 52 height 19
select select "1/6"
type input "16.66"
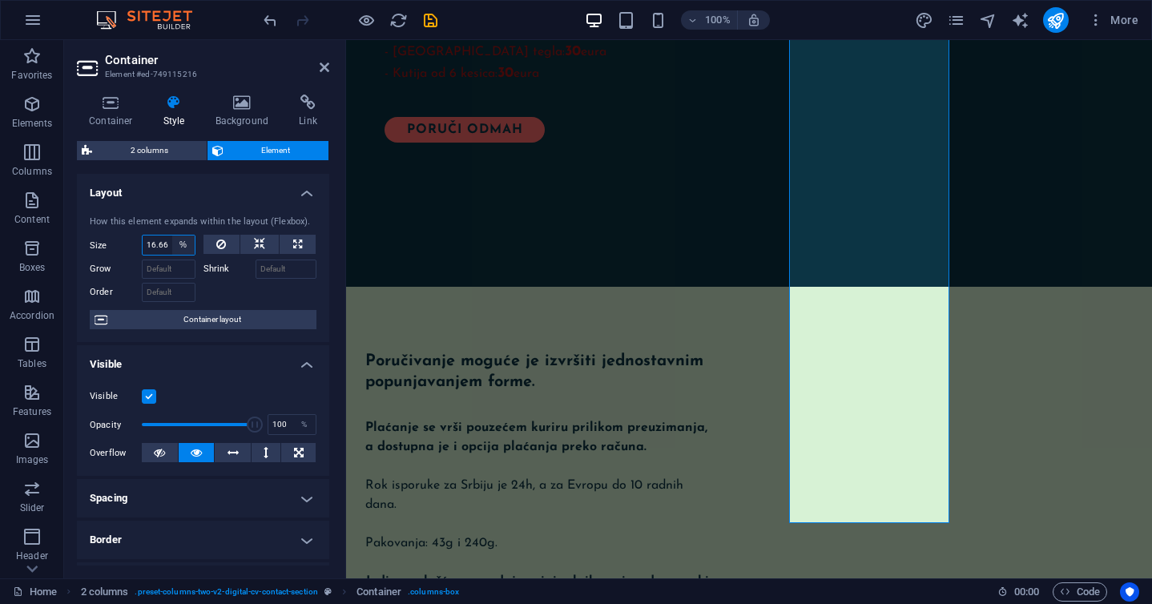
click at [172, 239] on select "Default auto px % 1/1 1/2 1/3 1/4 1/5 1/6 1/7 1/8 1/9 1/10" at bounding box center [183, 245] width 22 height 19
select select "kakle9uid5g"
select select "DISABLED_OPTION_VALUE"
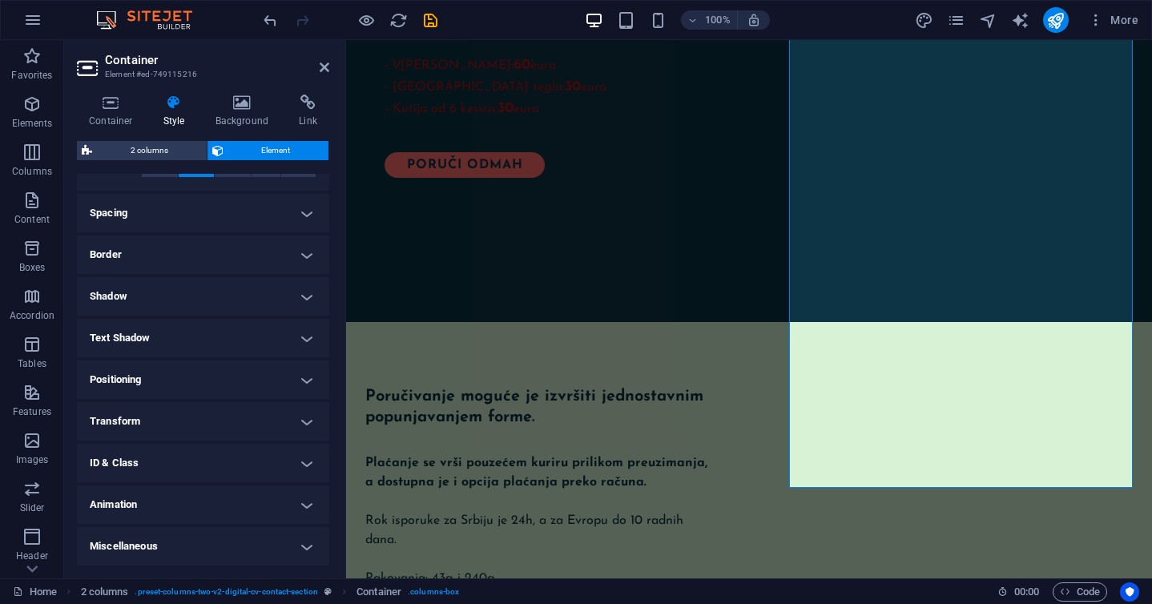
scroll to position [0, 0]
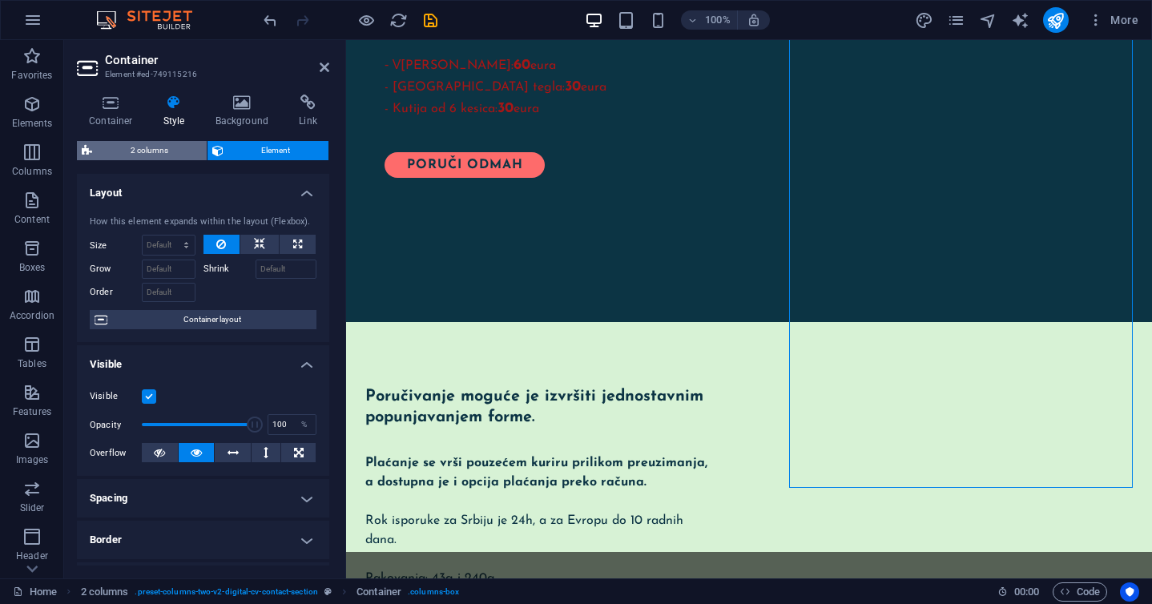
click at [179, 150] on span "2 columns" at bounding box center [149, 150] width 105 height 19
select select "px"
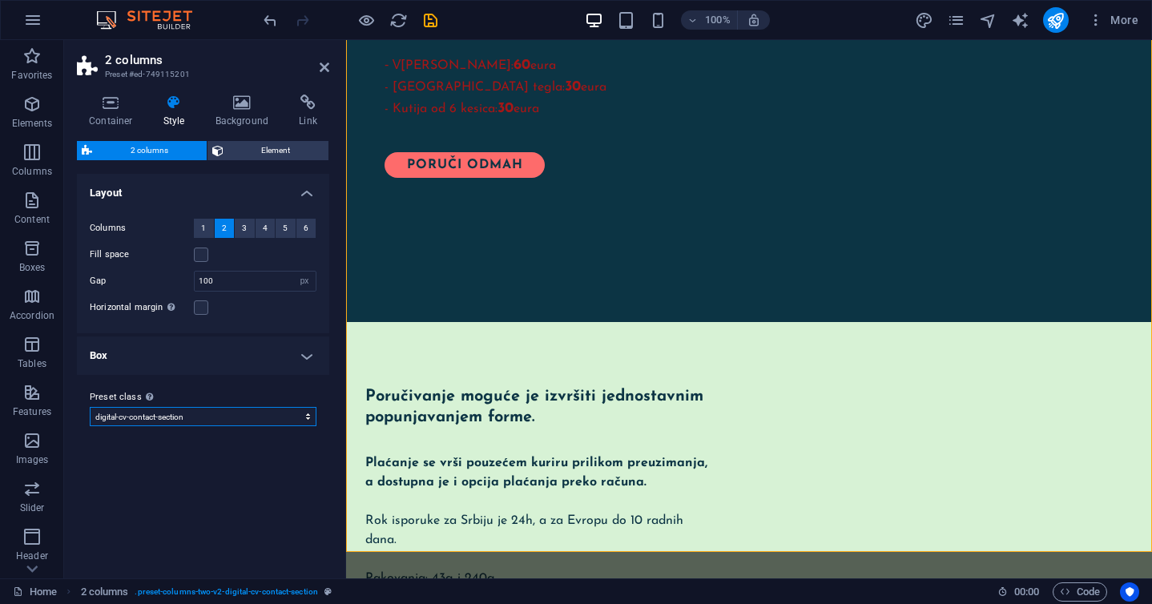
click at [199, 412] on select "digital-cv digital-cv-dark-blue digital-cv-text-boxes digital-cv-contact-sectio…" at bounding box center [203, 416] width 227 height 19
click at [214, 447] on div "Variants Default Layout Columns 1 2 3 4 5 6 Fill space Gap 100 px rem % vw vh H…" at bounding box center [203, 370] width 252 height 392
click at [200, 414] on select "digital-cv digital-cv-dark-blue digital-cv-text-boxes digital-cv-contact-sectio…" at bounding box center [203, 416] width 227 height 19
select select "preset-columns-two-v2-digital-cv-contact-section"
click at [273, 366] on h4 "Box" at bounding box center [203, 356] width 252 height 38
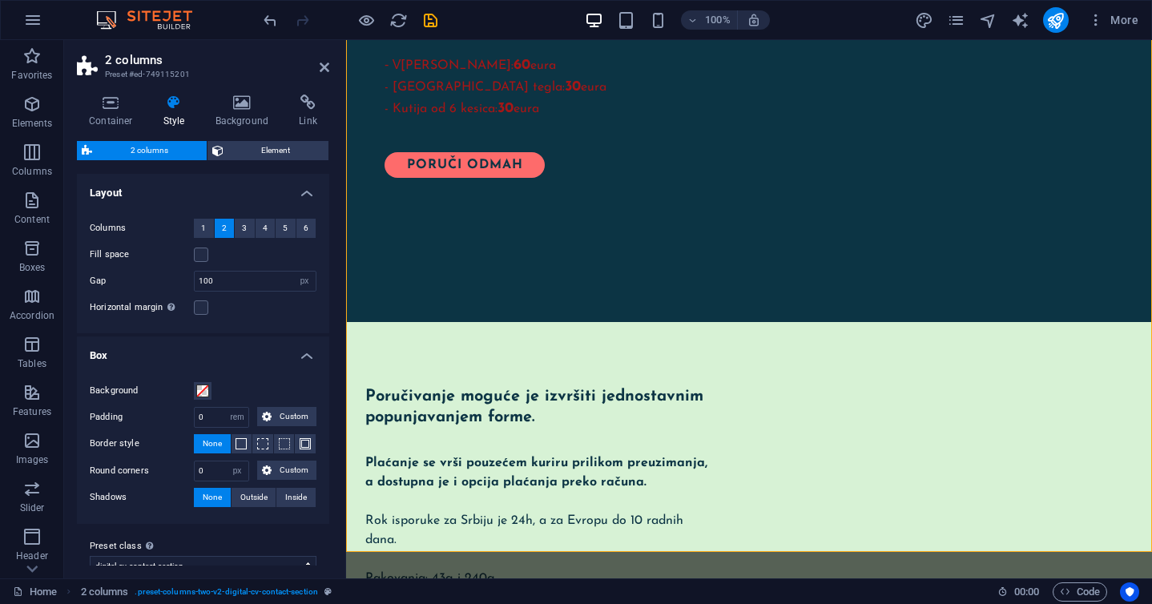
scroll to position [22, 0]
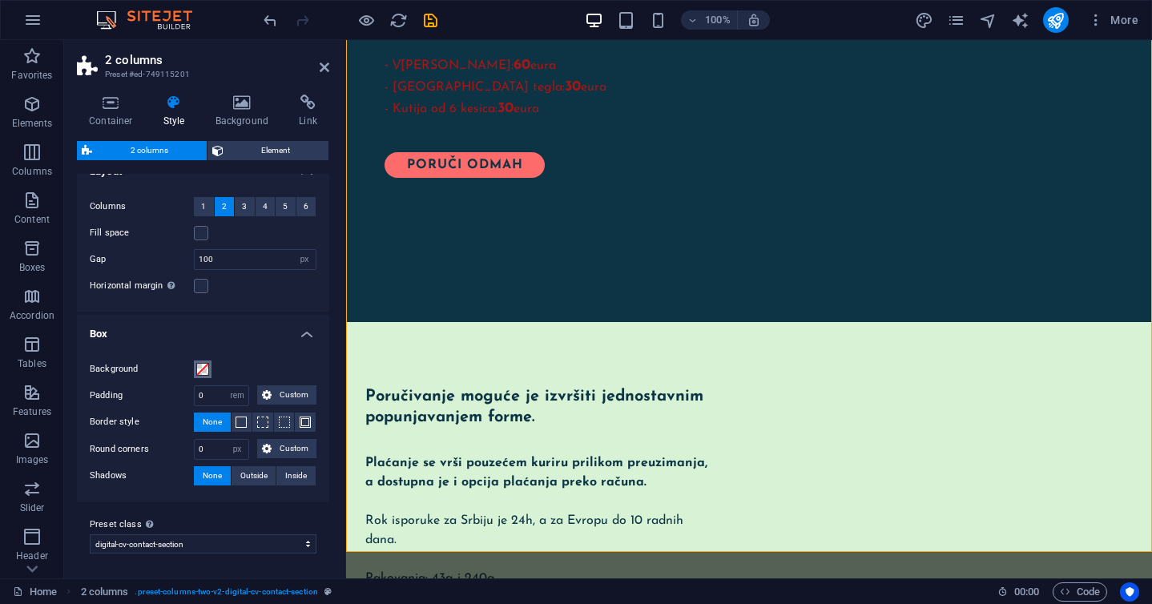
click at [208, 369] on span at bounding box center [202, 369] width 13 height 13
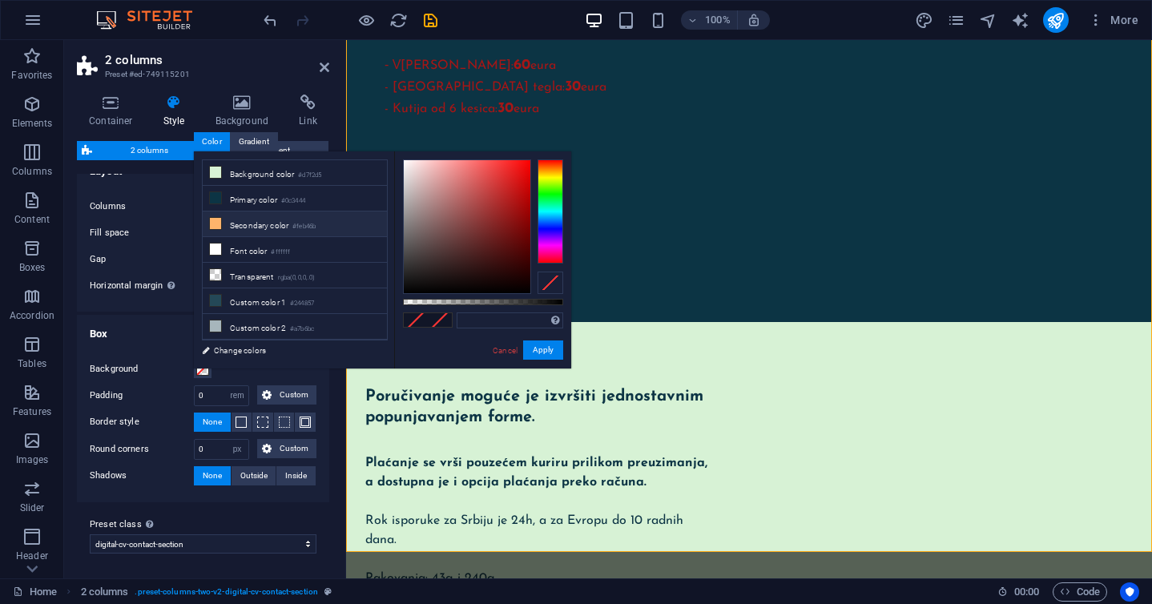
click at [218, 224] on icon at bounding box center [215, 223] width 11 height 11
type input "#feb46b"
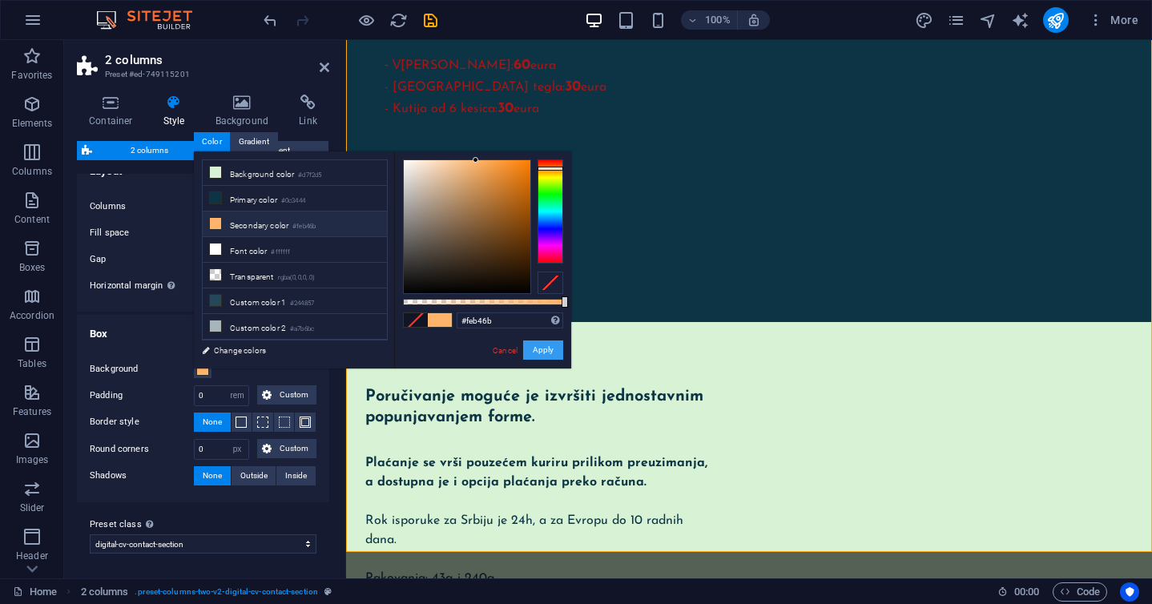
click at [541, 356] on button "Apply" at bounding box center [543, 350] width 40 height 19
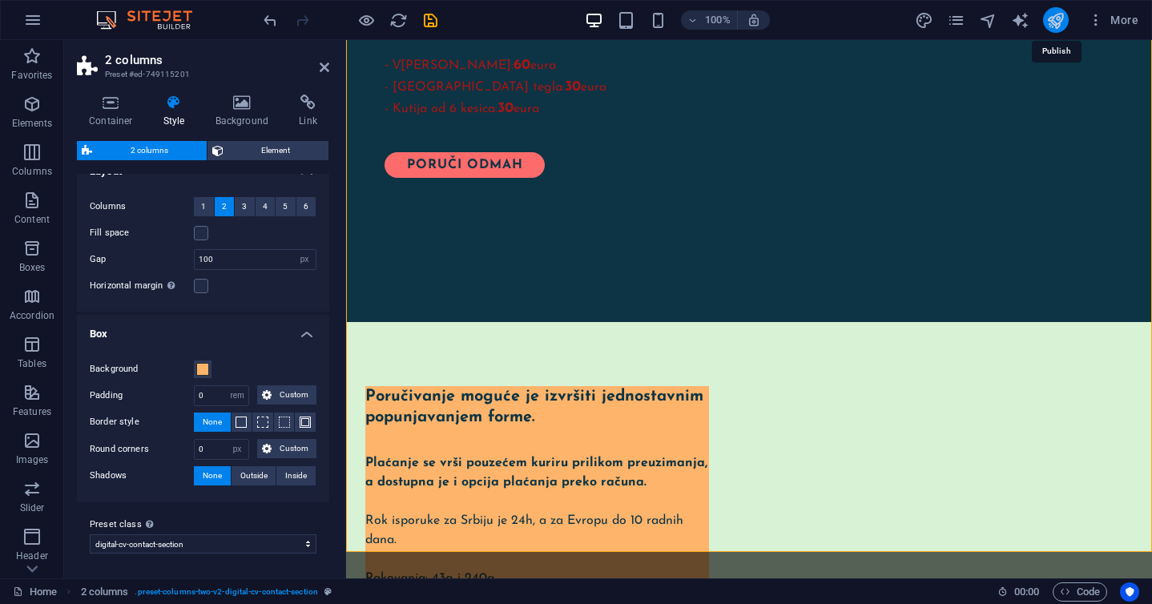
click at [1055, 18] on icon "publish" at bounding box center [1056, 20] width 18 height 18
checkbox input "false"
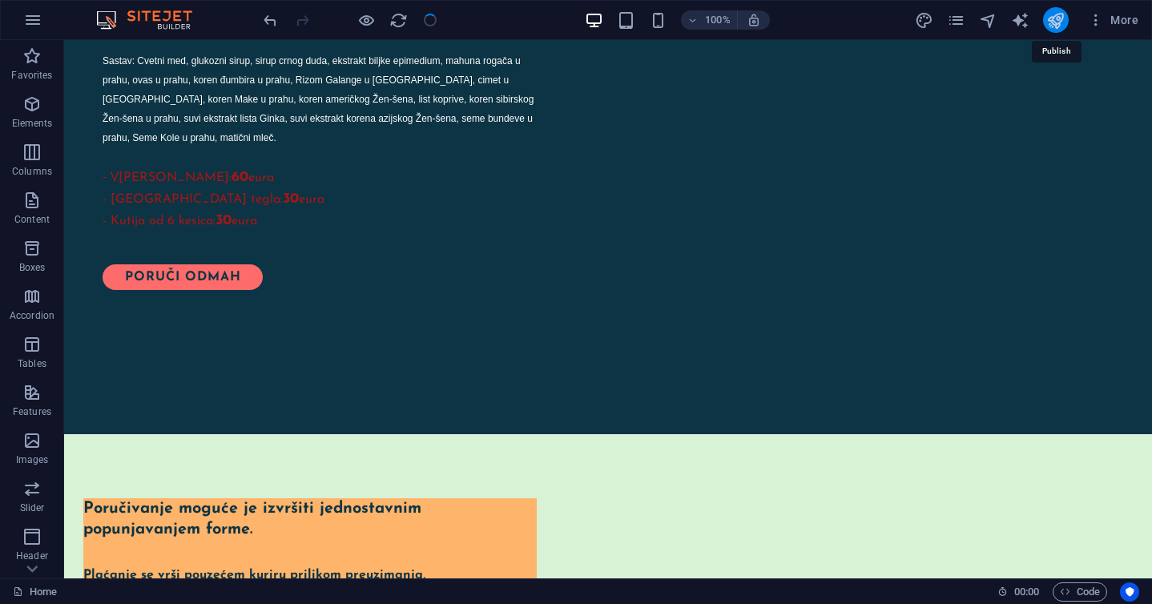
click at [1055, 20] on icon "publish" at bounding box center [1056, 20] width 18 height 18
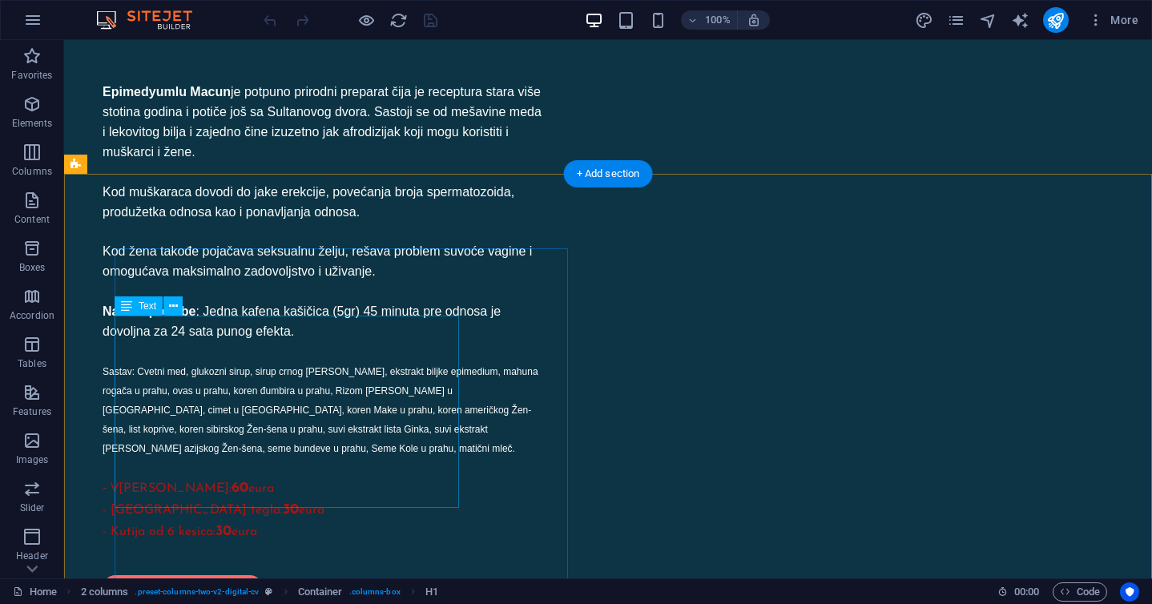
scroll to position [1453, 0]
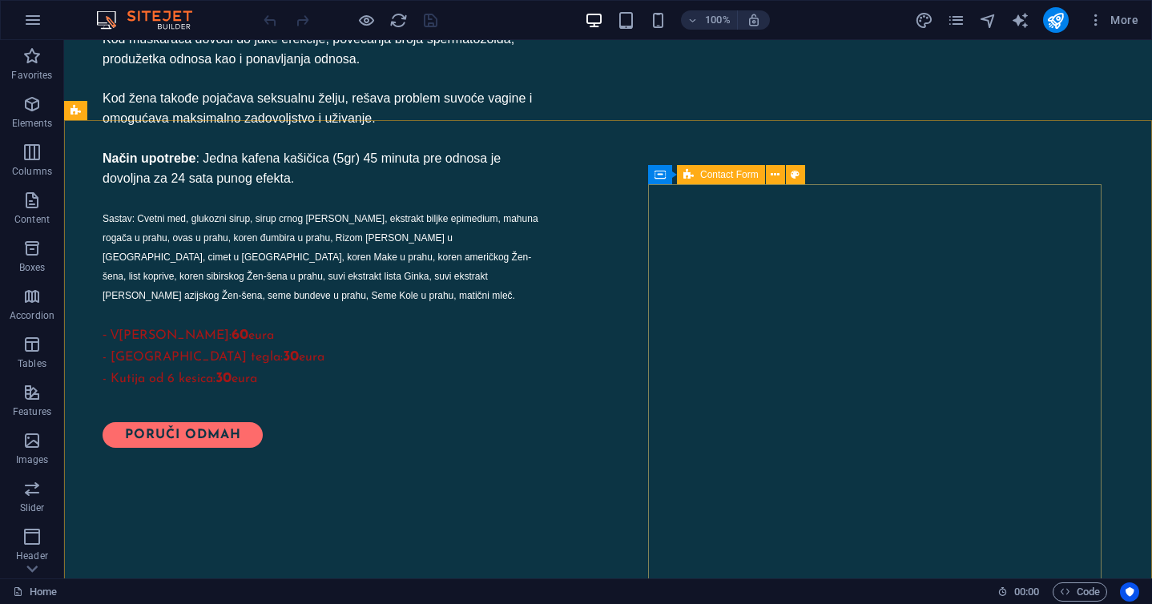
click at [692, 175] on icon at bounding box center [689, 174] width 10 height 19
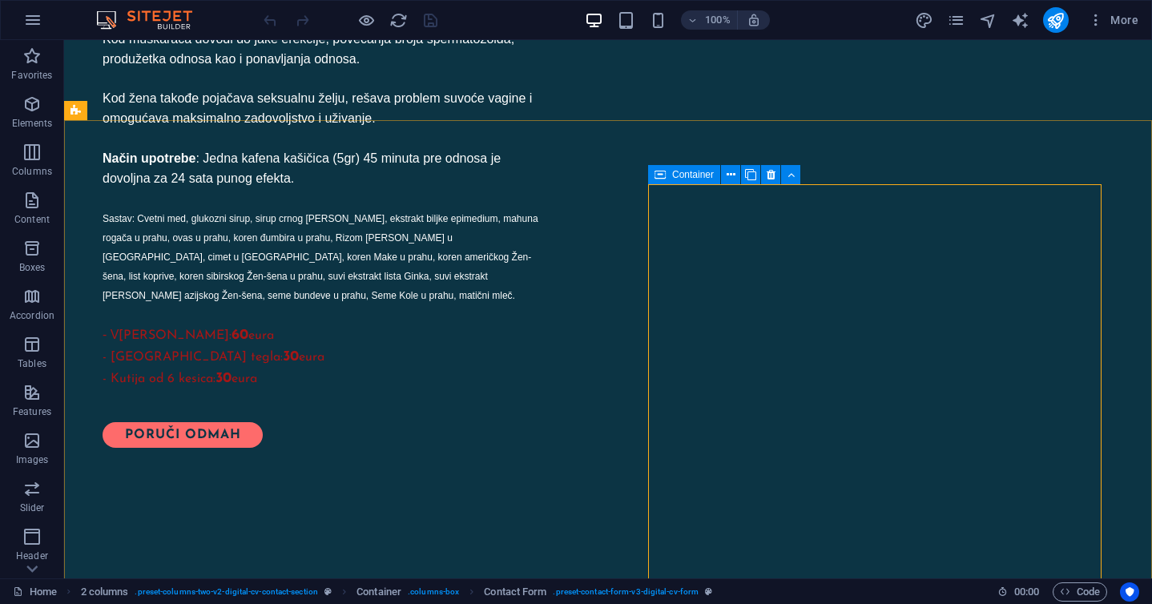
click at [658, 175] on icon at bounding box center [660, 174] width 11 height 19
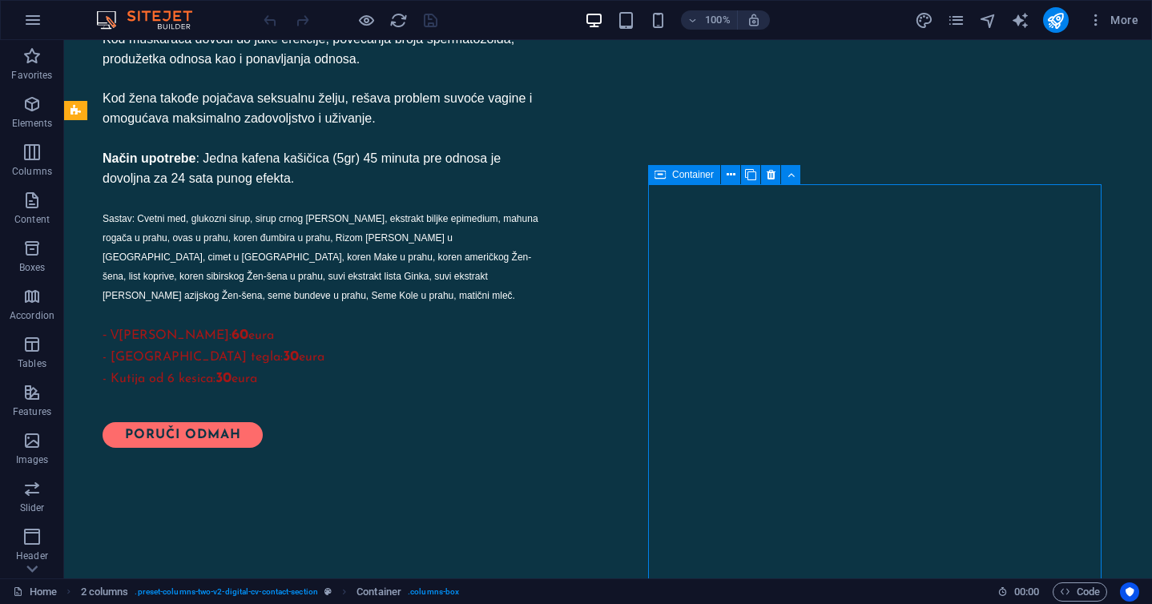
click at [691, 173] on span "Container" at bounding box center [693, 175] width 42 height 10
click at [746, 175] on span "Form" at bounding box center [740, 175] width 22 height 10
click at [768, 175] on icon at bounding box center [768, 175] width 9 height 17
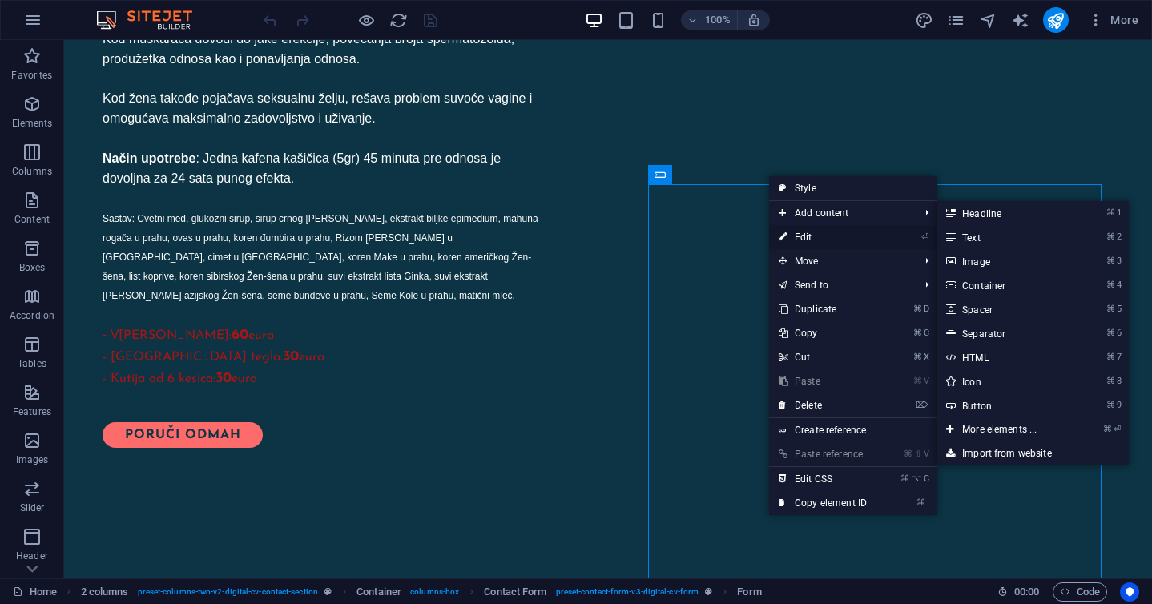
click at [801, 232] on link "⏎ Edit" at bounding box center [822, 237] width 107 height 24
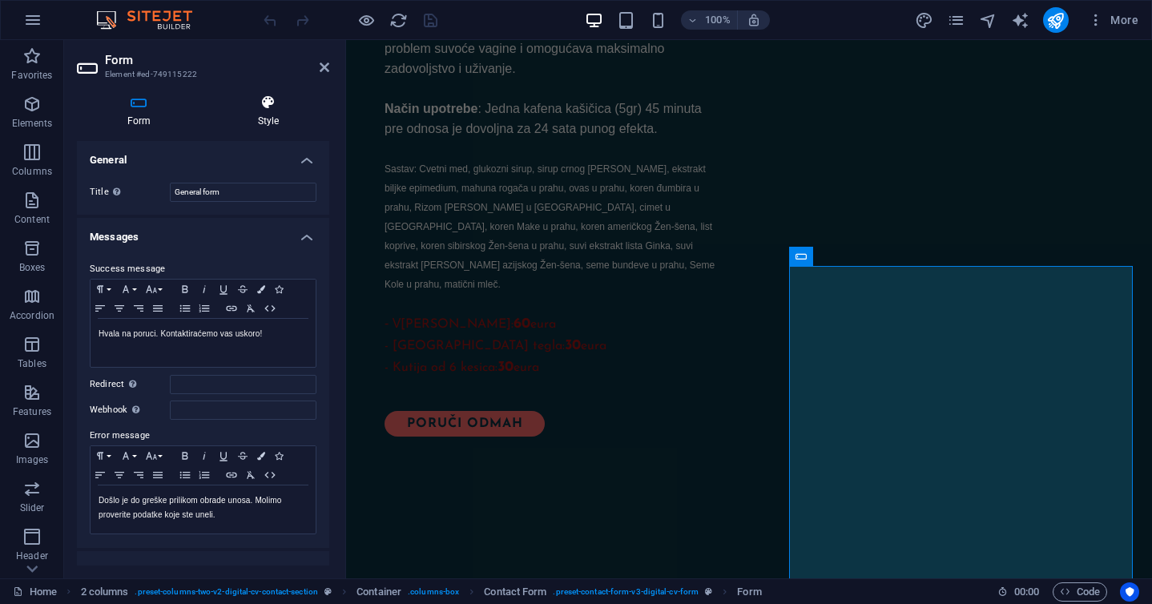
click at [261, 116] on h4 "Style" at bounding box center [269, 112] width 122 height 34
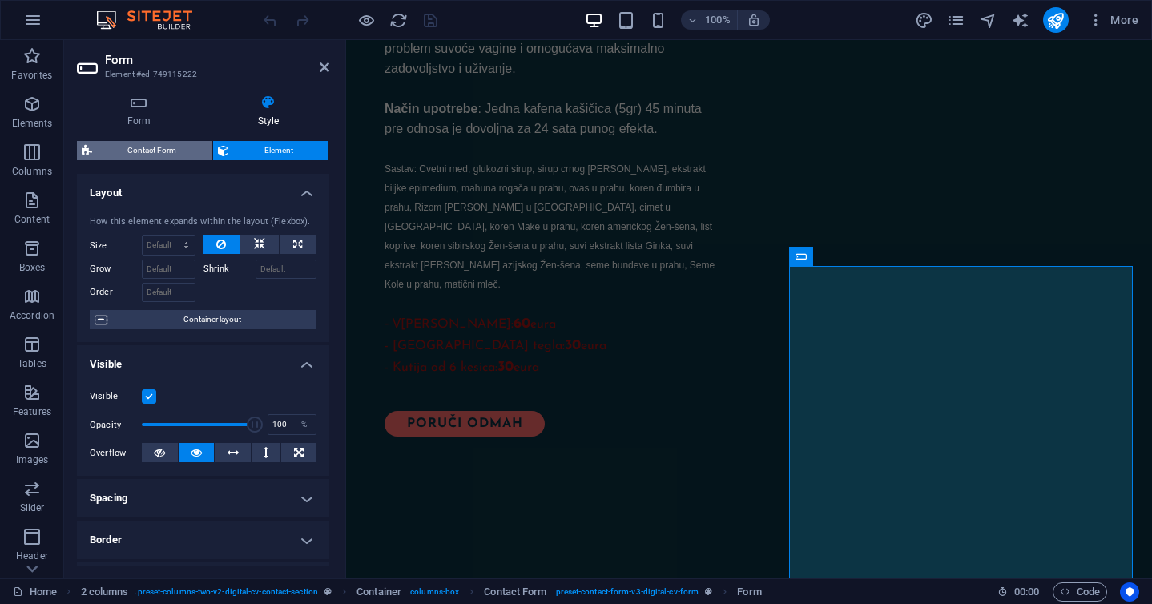
click at [159, 144] on span "Contact Form" at bounding box center [152, 150] width 111 height 19
select select "rem"
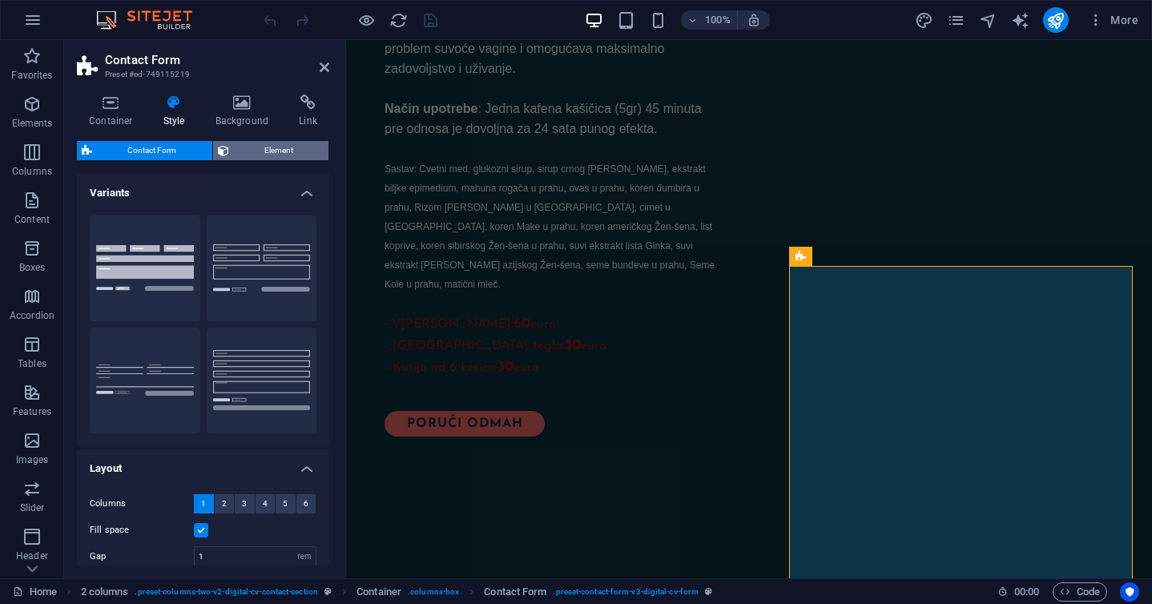
click at [246, 155] on span "Element" at bounding box center [279, 150] width 91 height 19
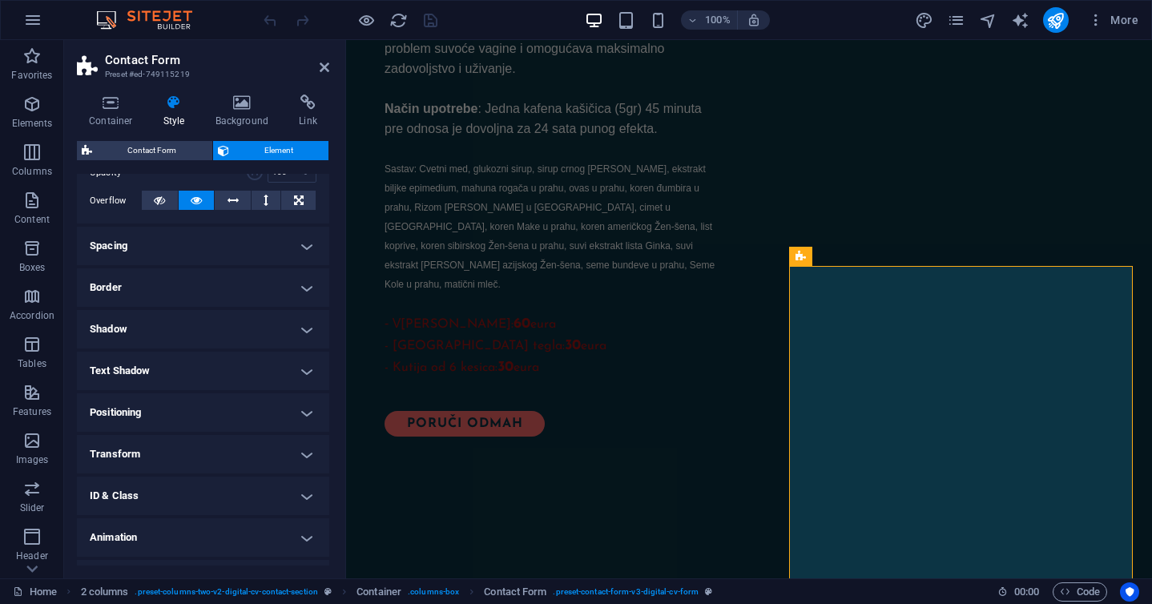
scroll to position [0, 0]
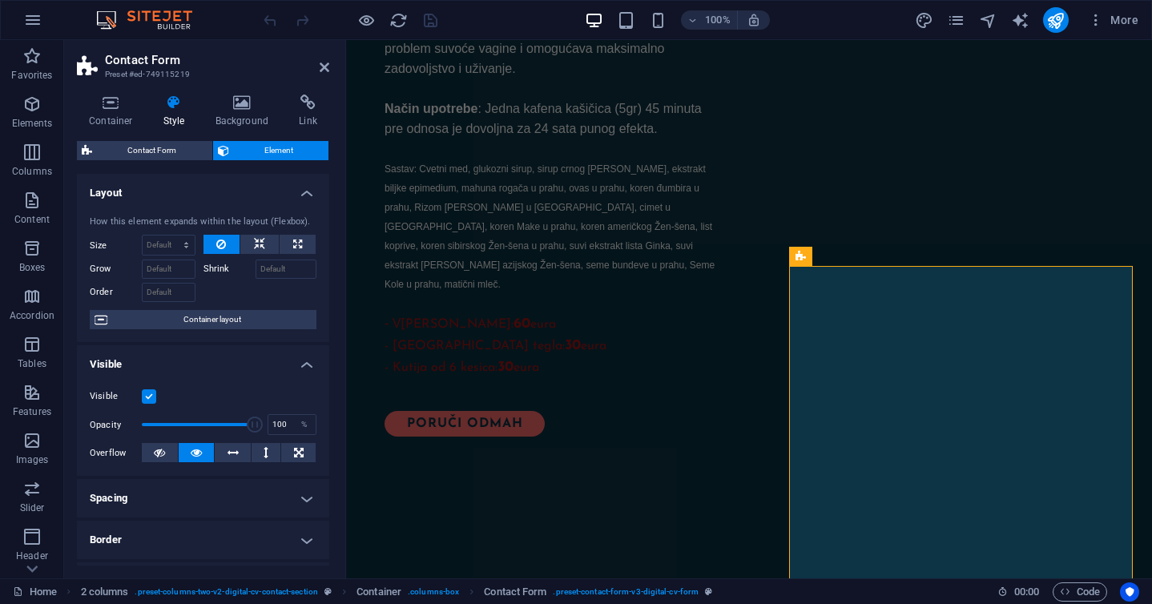
click at [161, 135] on div "Container Style Background Link Size Height Default px rem % vh vw Min. height …" at bounding box center [203, 330] width 252 height 471
click at [158, 154] on span "Contact Form" at bounding box center [152, 150] width 111 height 19
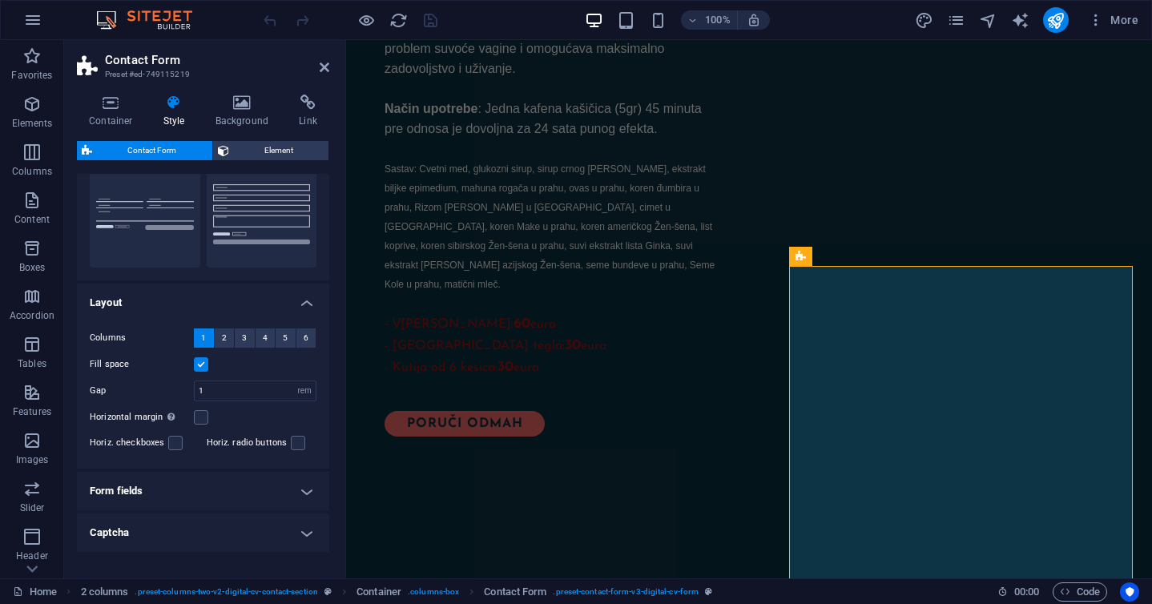
scroll to position [216, 0]
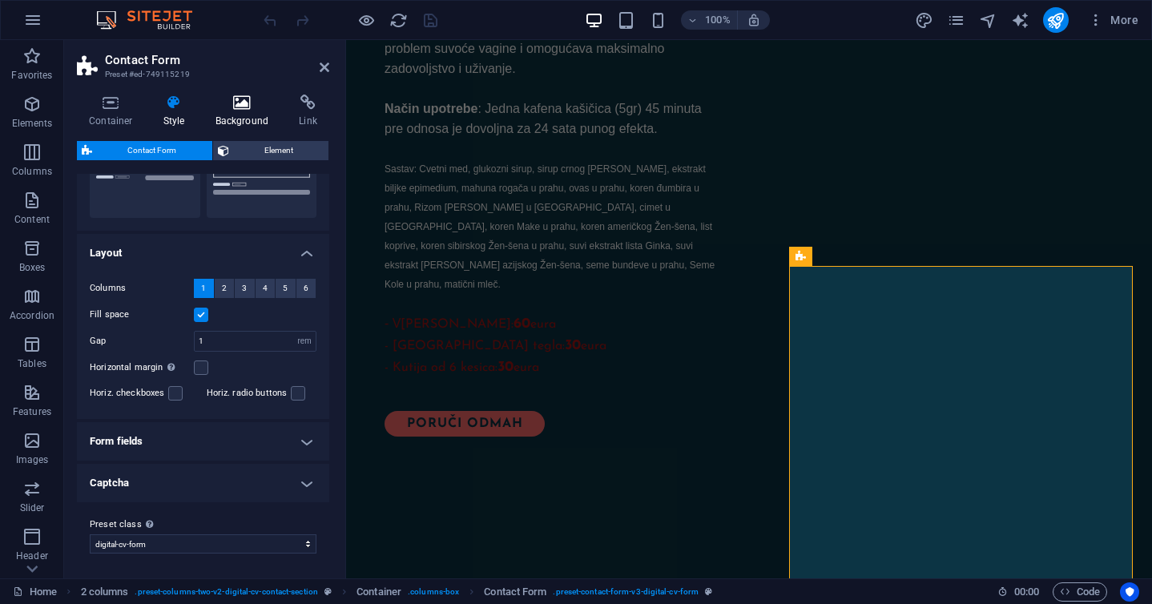
click at [231, 119] on h4 "Background" at bounding box center [246, 112] width 84 height 34
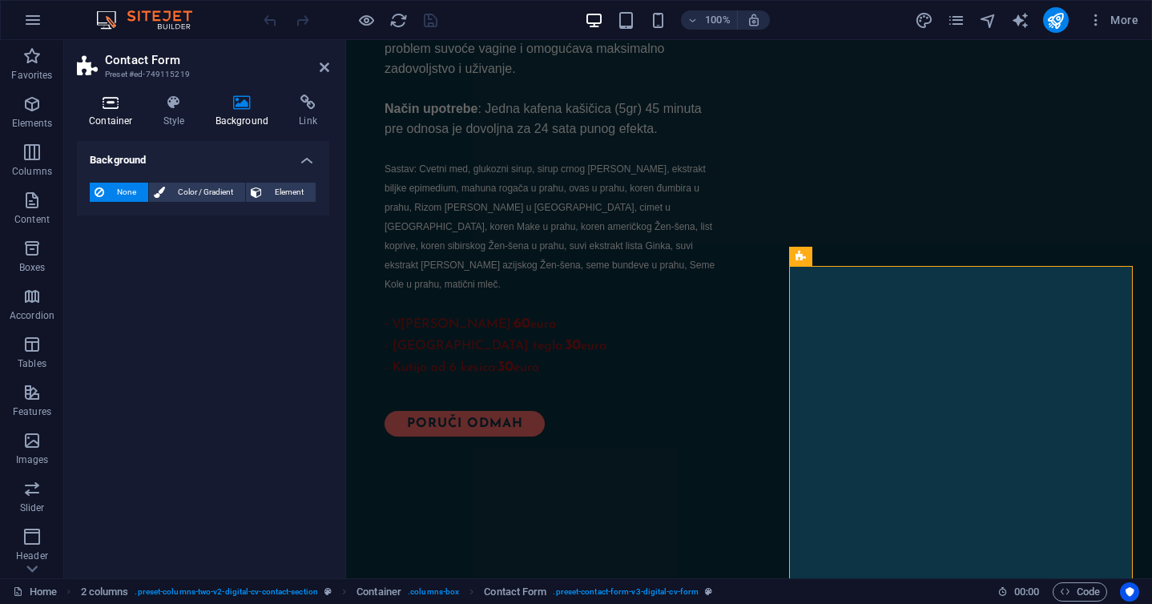
click at [107, 101] on icon at bounding box center [111, 103] width 68 height 16
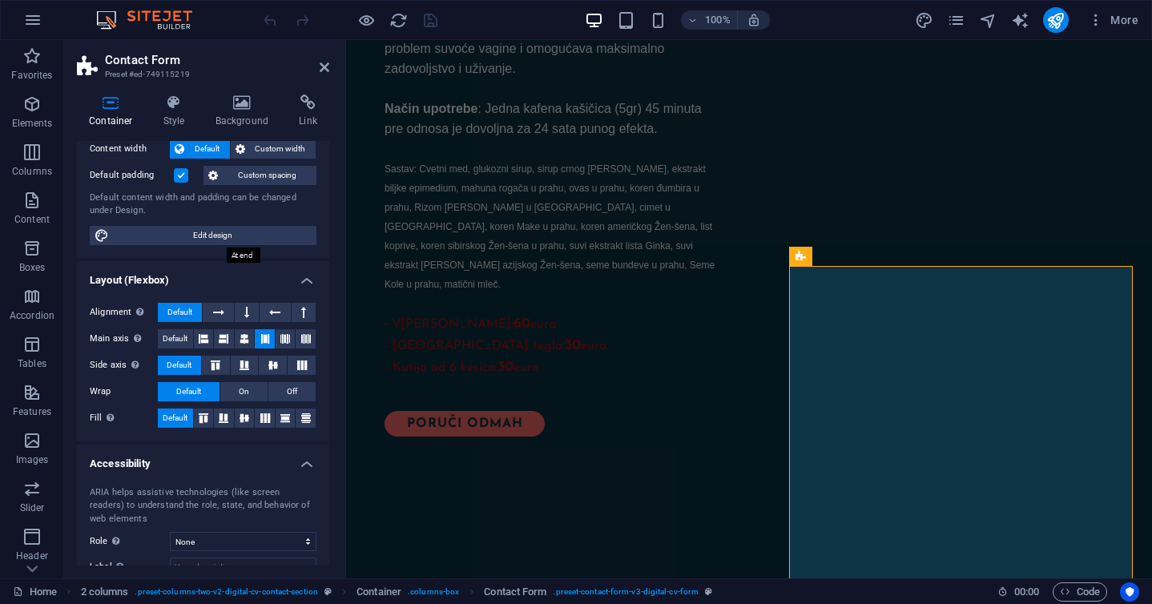
scroll to position [0, 0]
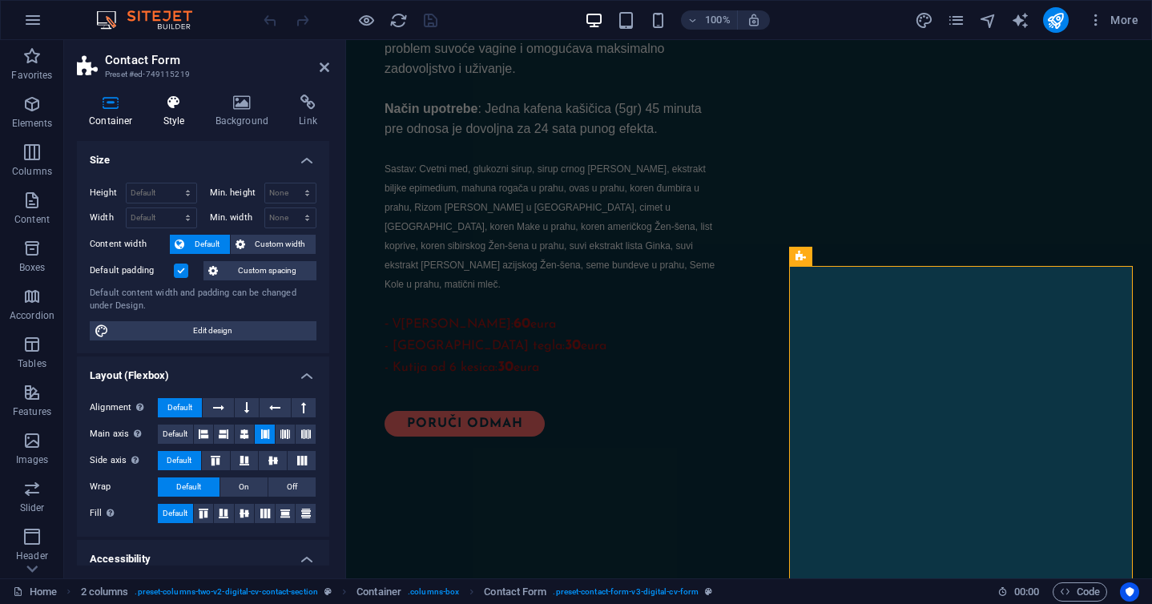
click at [179, 102] on icon at bounding box center [174, 103] width 46 height 16
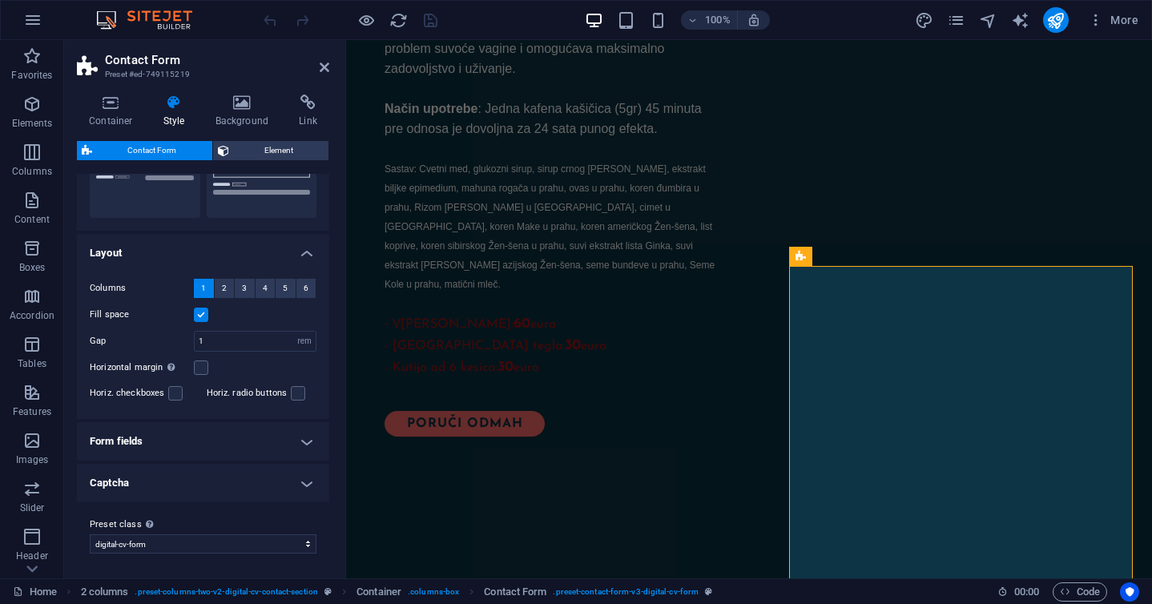
click at [232, 442] on h4 "Form fields" at bounding box center [203, 441] width 252 height 38
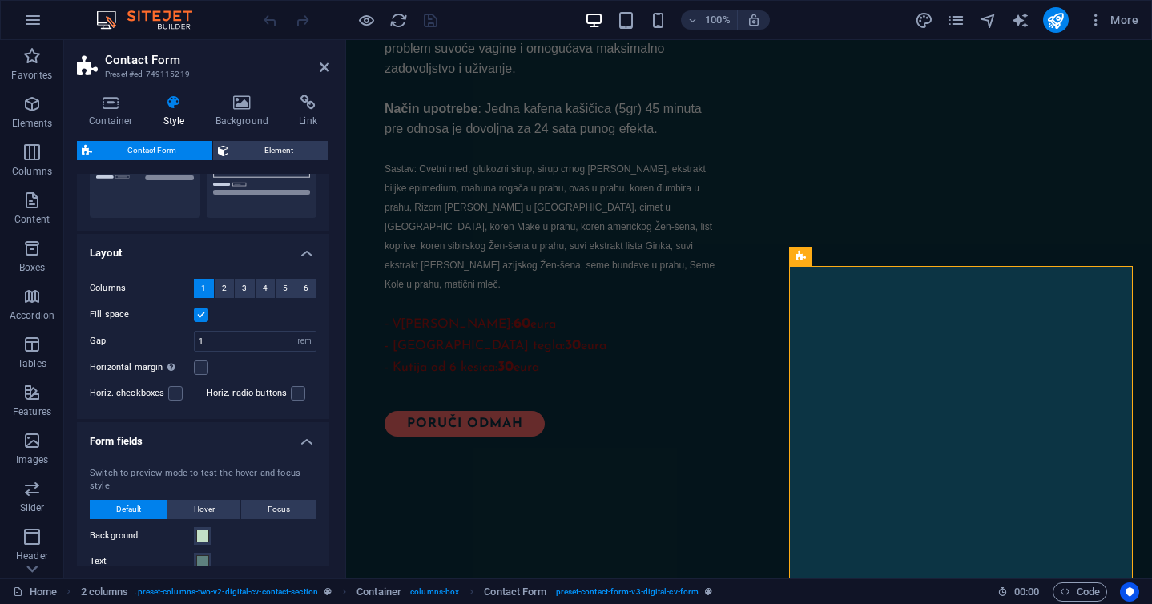
click at [232, 442] on h4 "Form fields" at bounding box center [203, 436] width 252 height 29
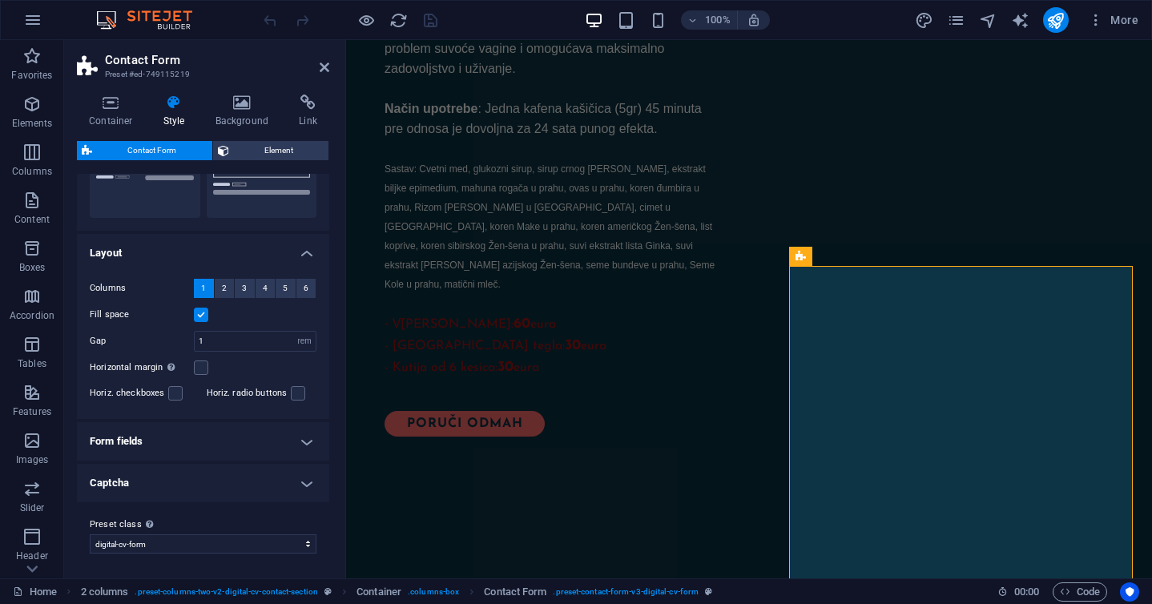
click at [220, 477] on h4 "Captcha" at bounding box center [203, 483] width 252 height 38
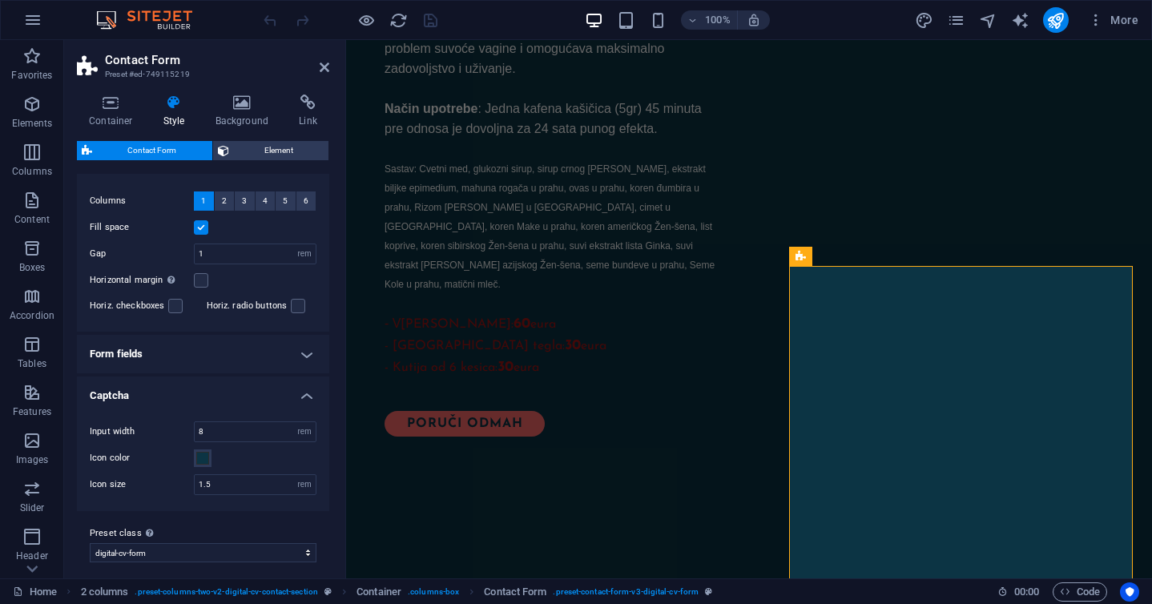
scroll to position [312, 0]
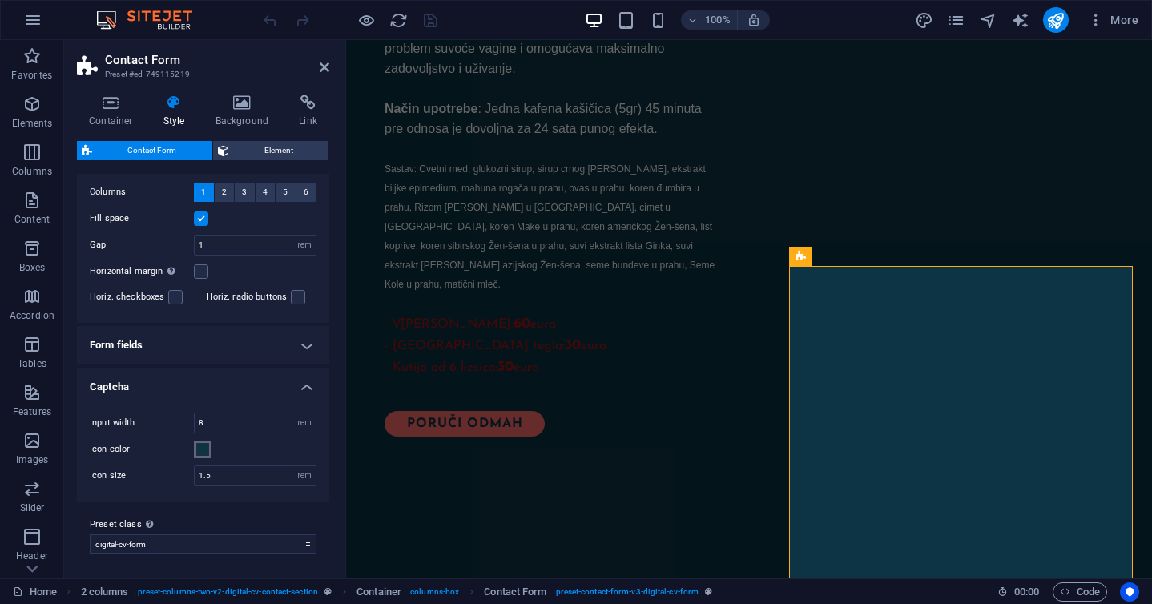
click at [206, 444] on span at bounding box center [202, 449] width 13 height 13
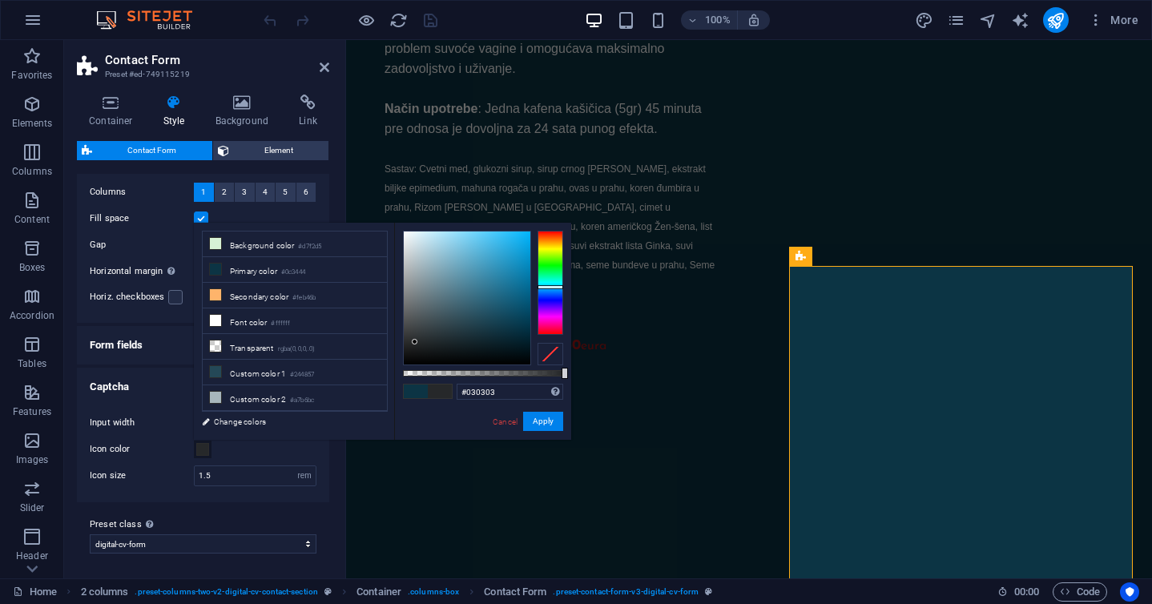
type input "#000000"
drag, startPoint x: 506, startPoint y: 329, endPoint x: 375, endPoint y: 394, distance: 146.2
click at [377, 394] on div "less Background color #d7f2d5 Primary color #0c3444 Secondary color #feb46b Fon…" at bounding box center [382, 331] width 377 height 217
click at [538, 419] on button "Apply" at bounding box center [543, 421] width 40 height 19
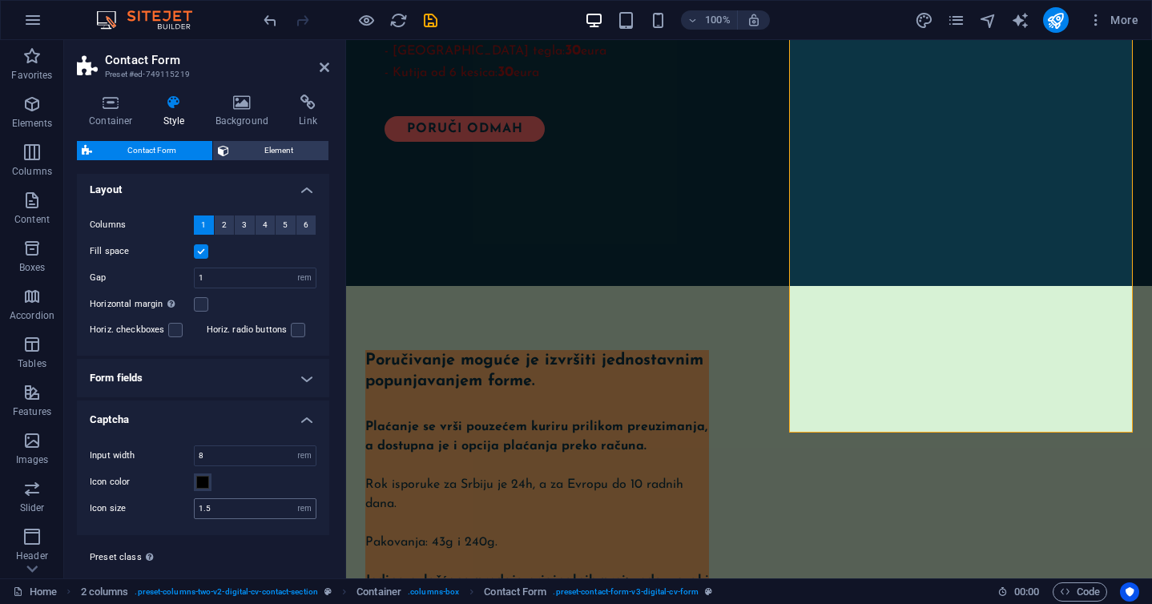
scroll to position [271, 0]
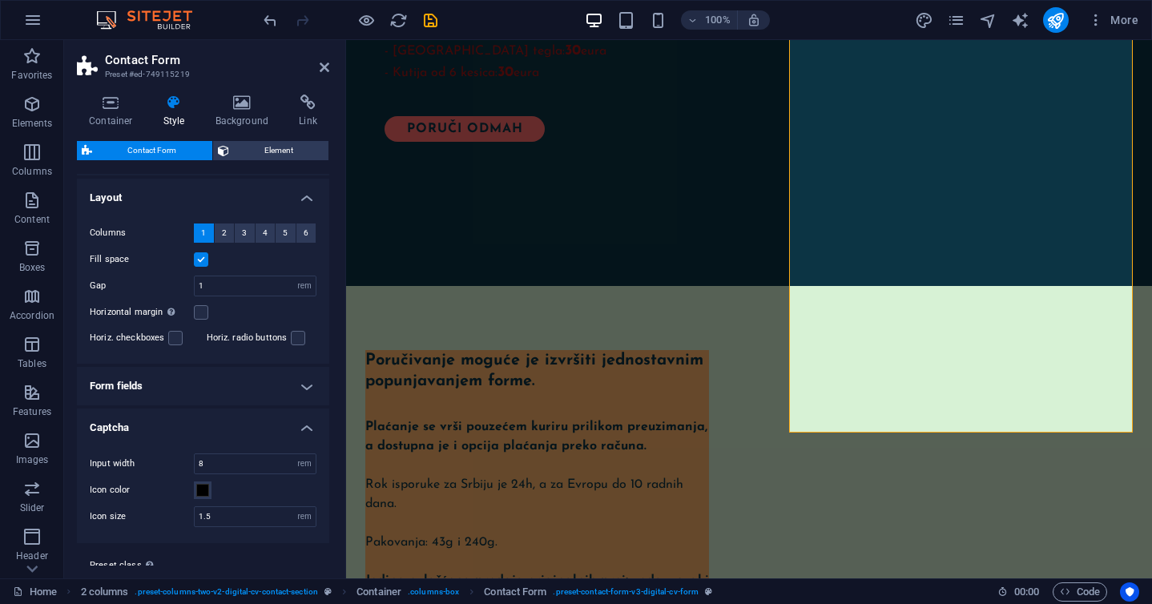
click at [294, 385] on h4 "Form fields" at bounding box center [203, 386] width 252 height 38
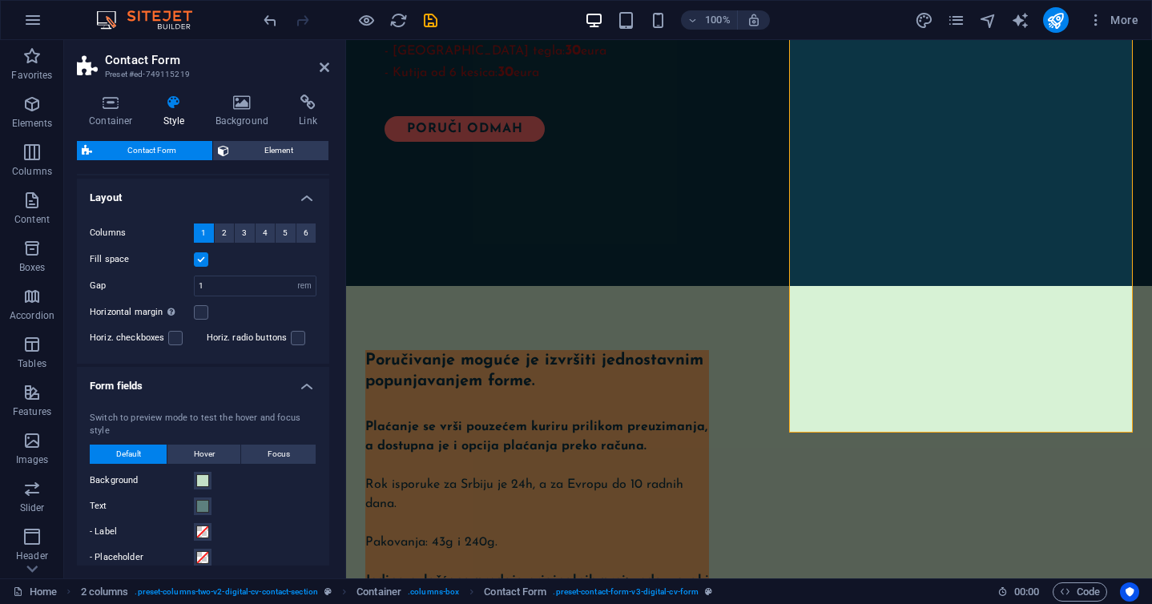
click at [294, 385] on h4 "Form fields" at bounding box center [203, 381] width 252 height 29
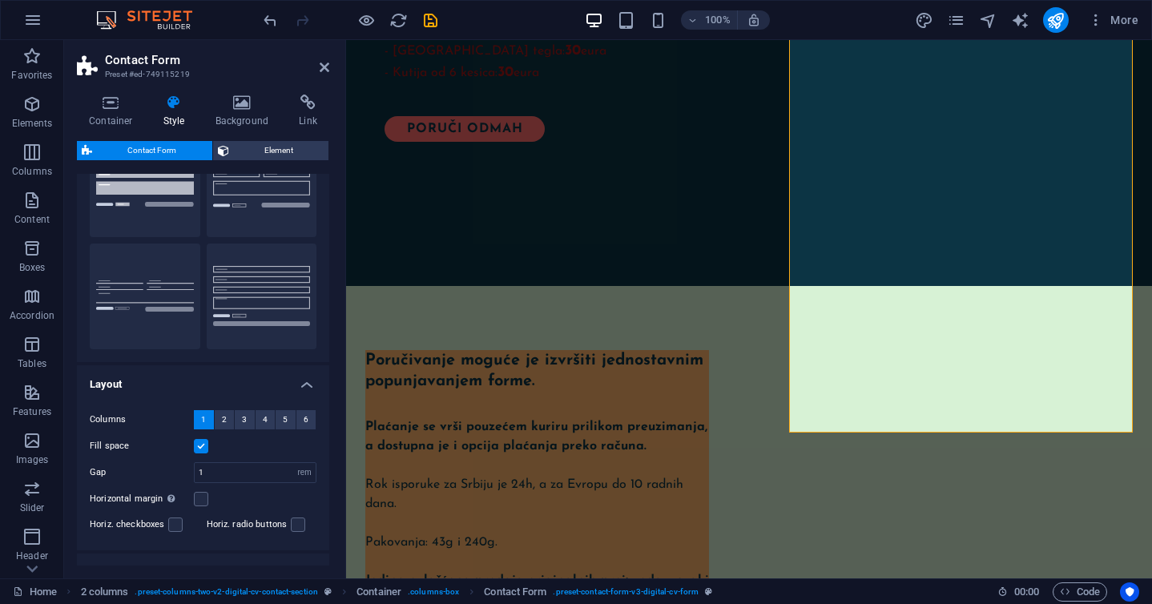
scroll to position [0, 0]
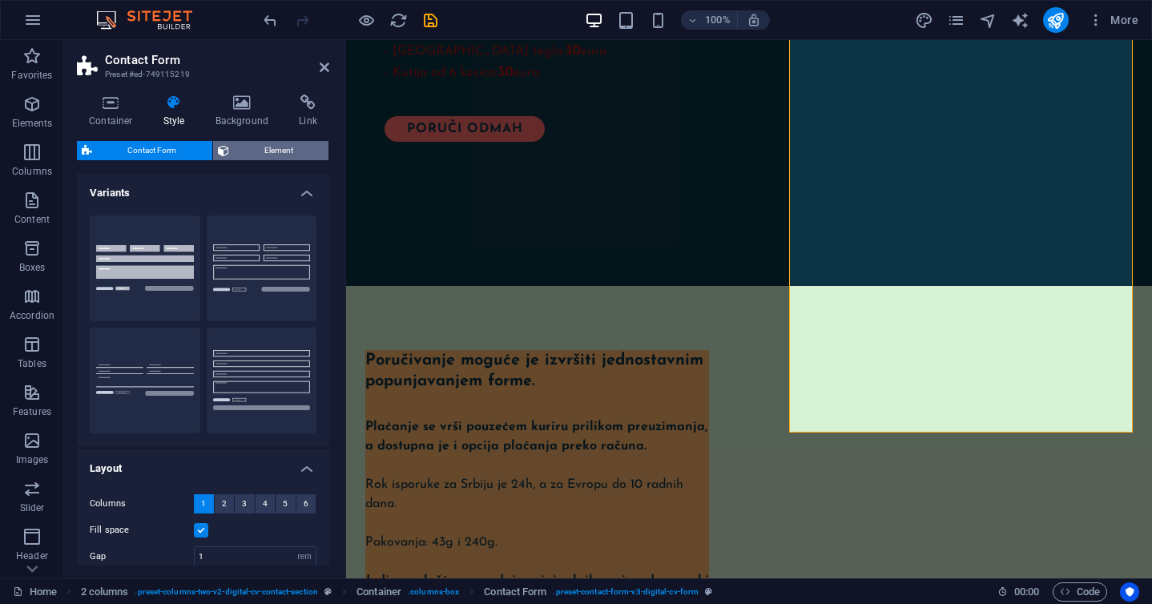
click at [243, 147] on span "Element" at bounding box center [279, 150] width 91 height 19
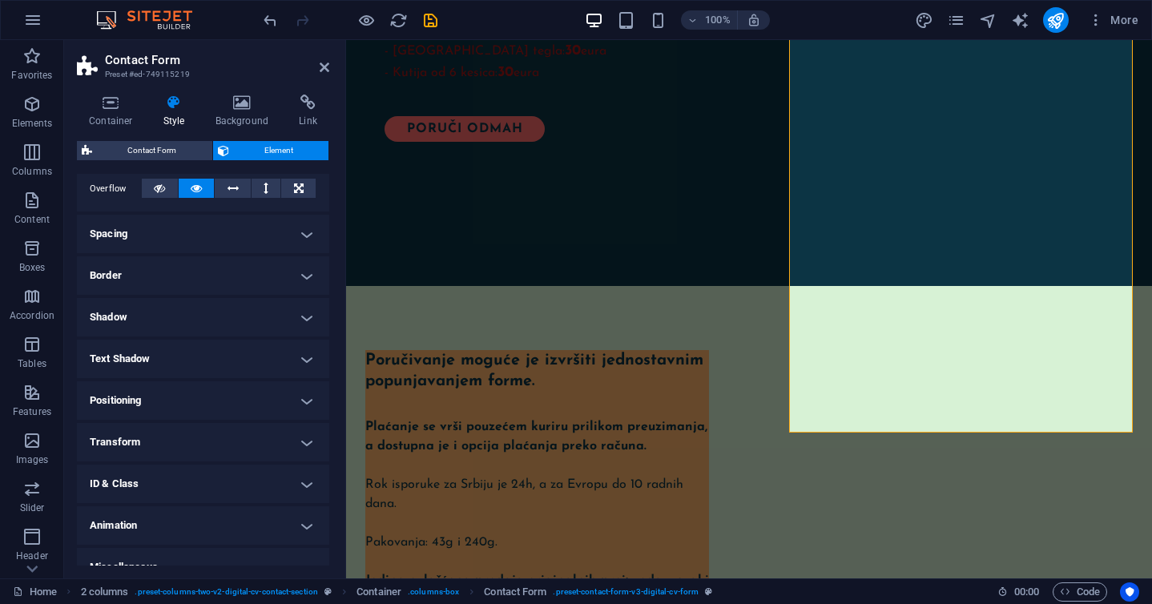
scroll to position [285, 0]
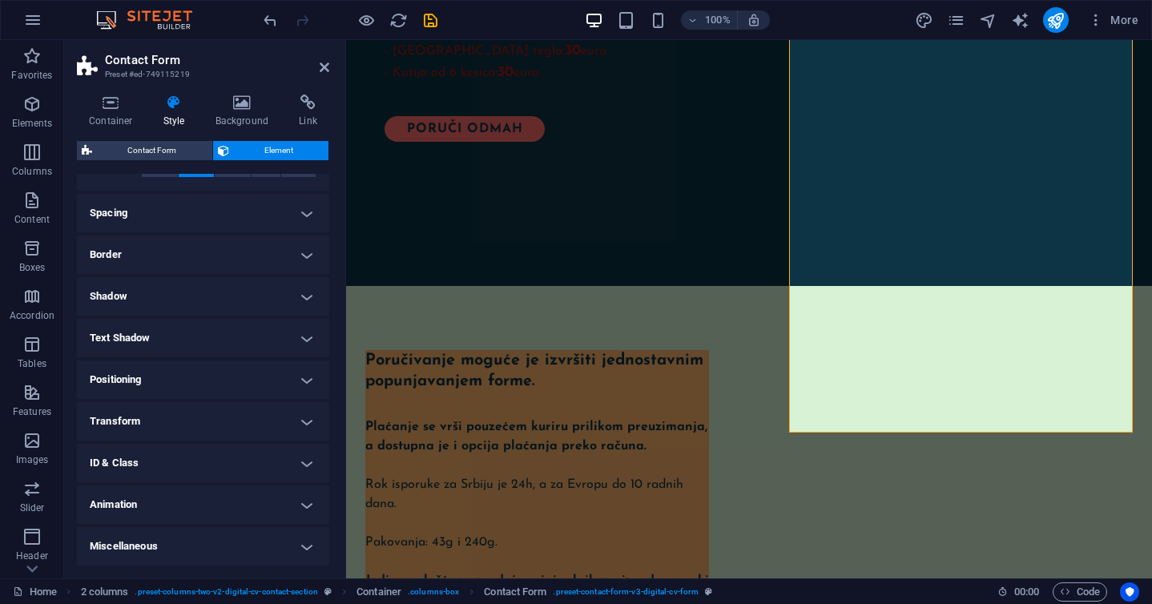
click at [227, 194] on h4 "Spacing" at bounding box center [203, 213] width 252 height 38
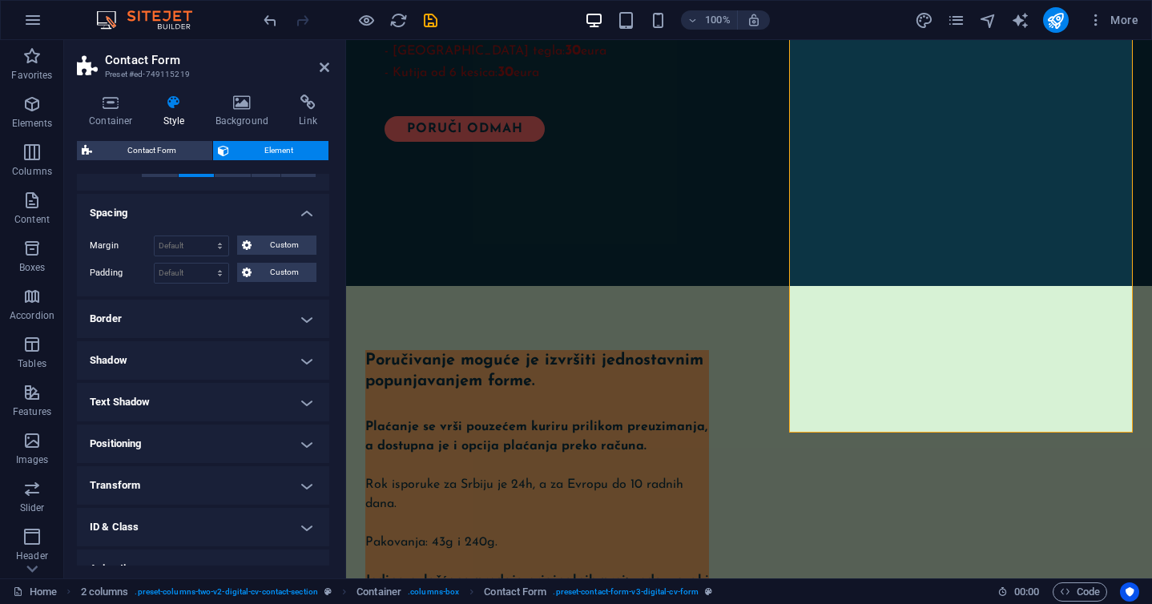
click at [226, 202] on h4 "Spacing" at bounding box center [203, 208] width 252 height 29
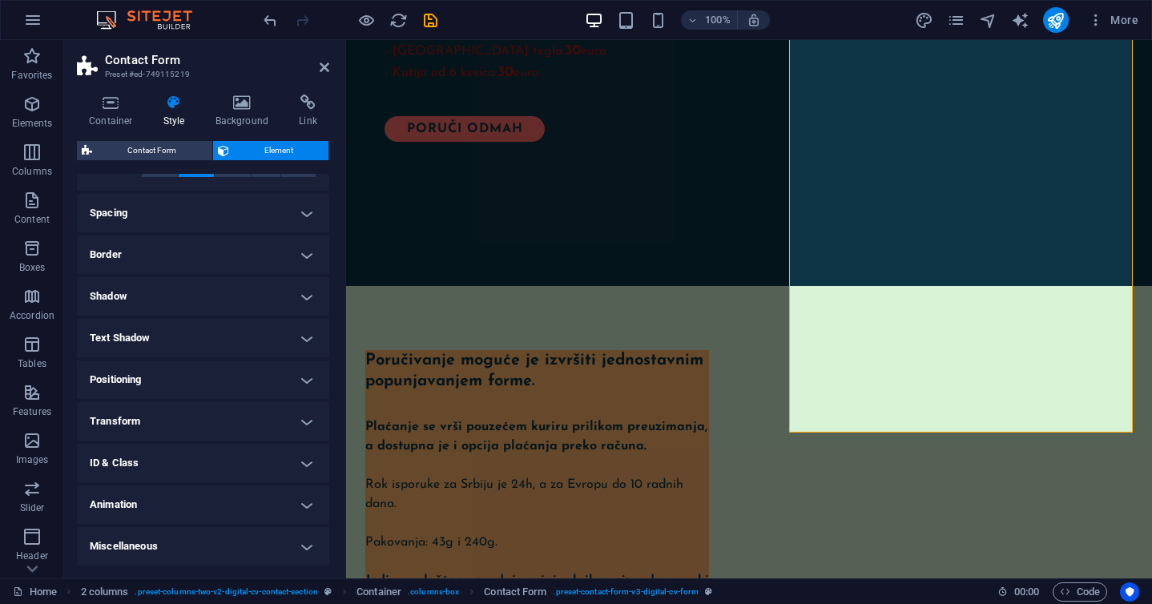
click at [206, 252] on h4 "Border" at bounding box center [203, 255] width 252 height 38
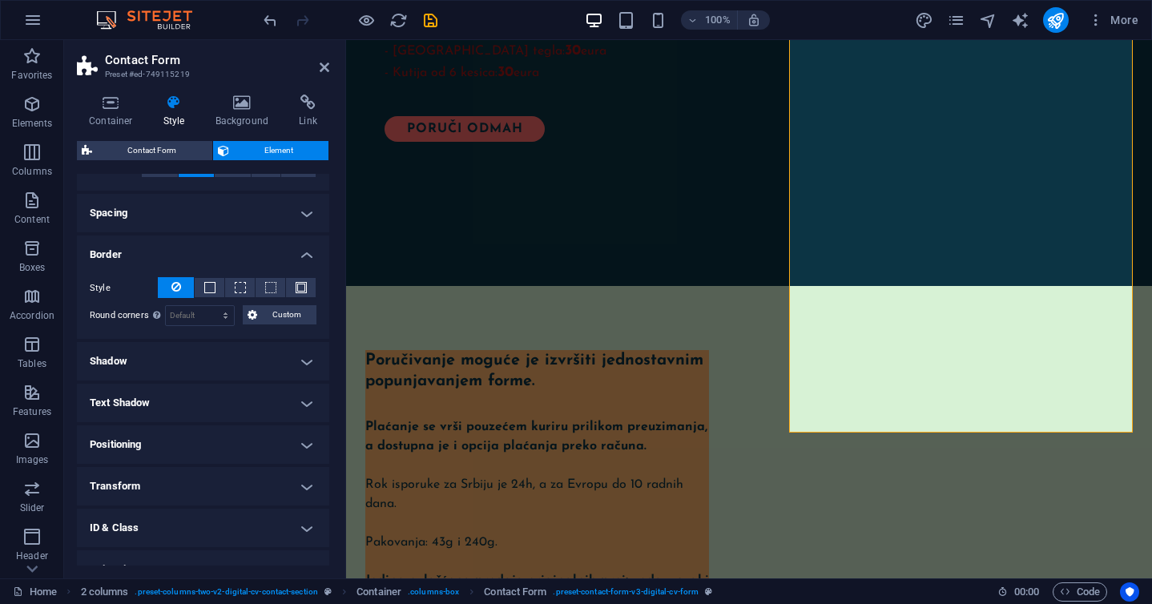
click at [206, 252] on h4 "Border" at bounding box center [203, 250] width 252 height 29
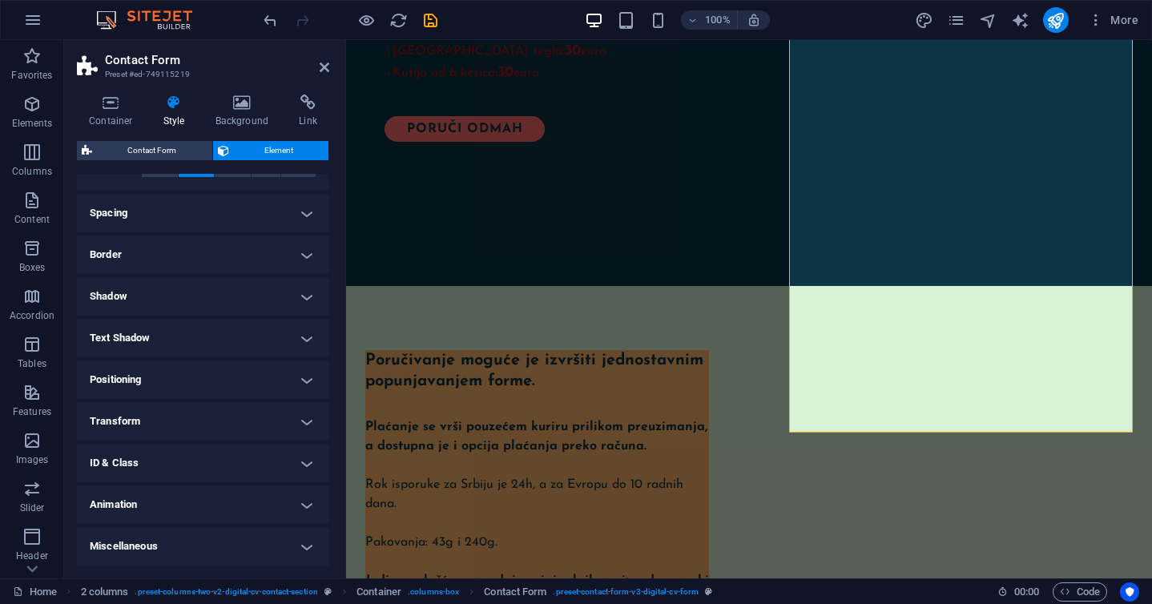
click at [195, 290] on h4 "Shadow" at bounding box center [203, 296] width 252 height 38
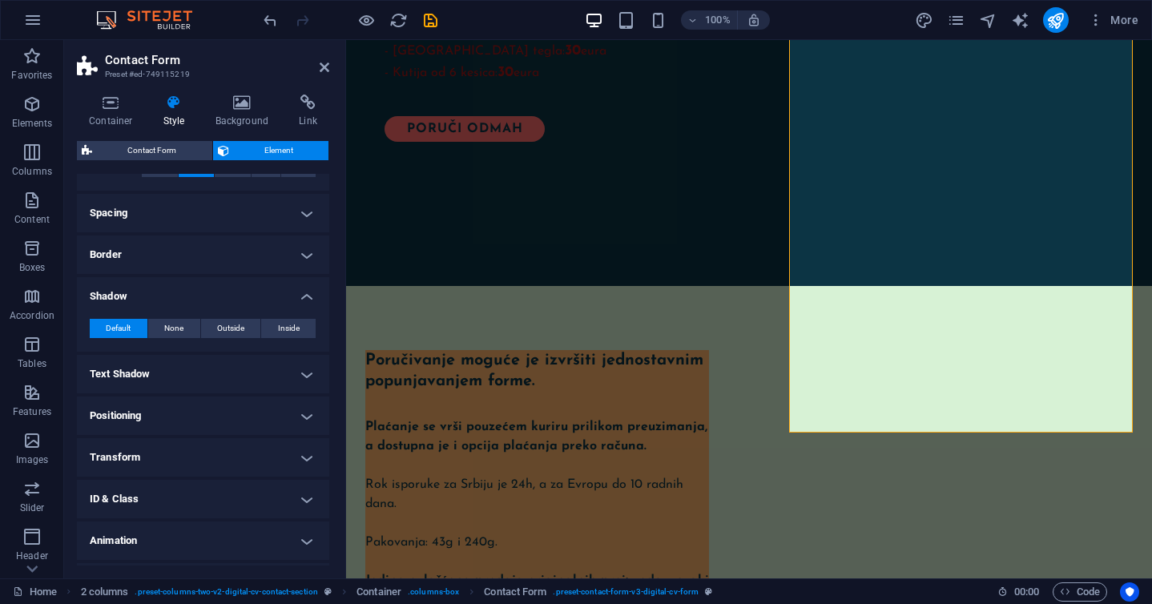
click at [195, 290] on h4 "Shadow" at bounding box center [203, 291] width 252 height 29
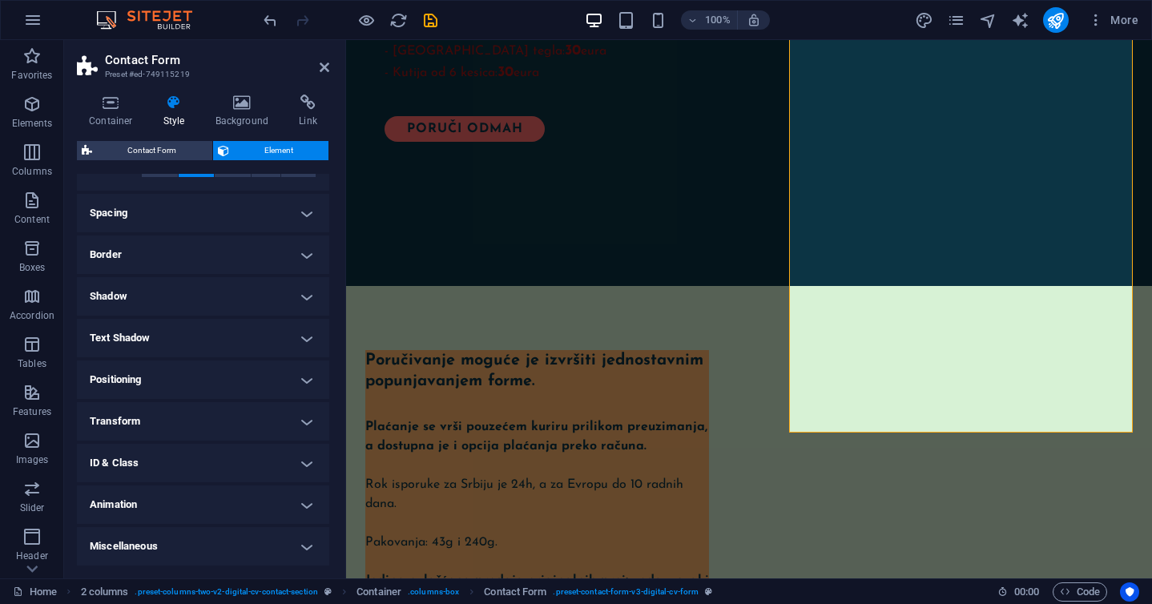
click at [189, 330] on h4 "Text Shadow" at bounding box center [203, 338] width 252 height 38
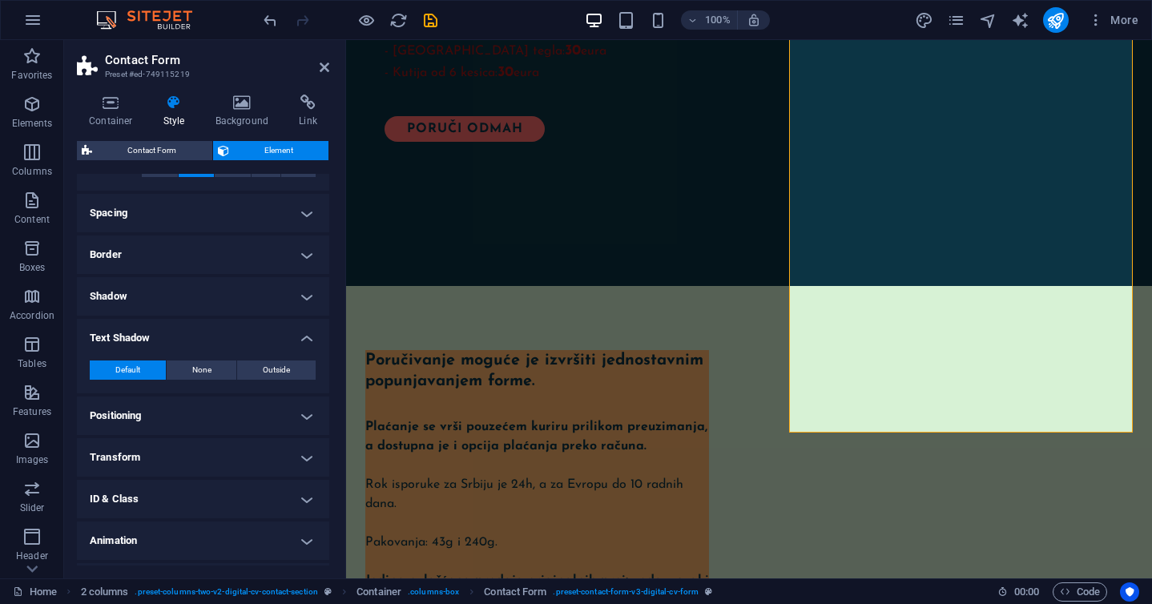
click at [189, 330] on h4 "Text Shadow" at bounding box center [203, 333] width 252 height 29
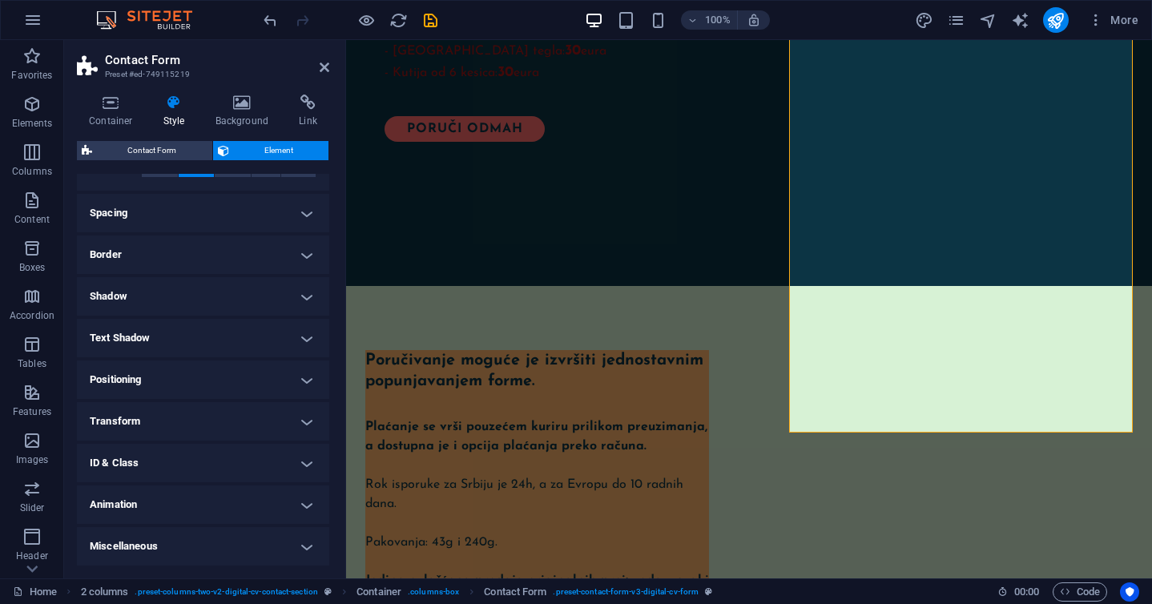
click at [181, 381] on h4 "Positioning" at bounding box center [203, 380] width 252 height 38
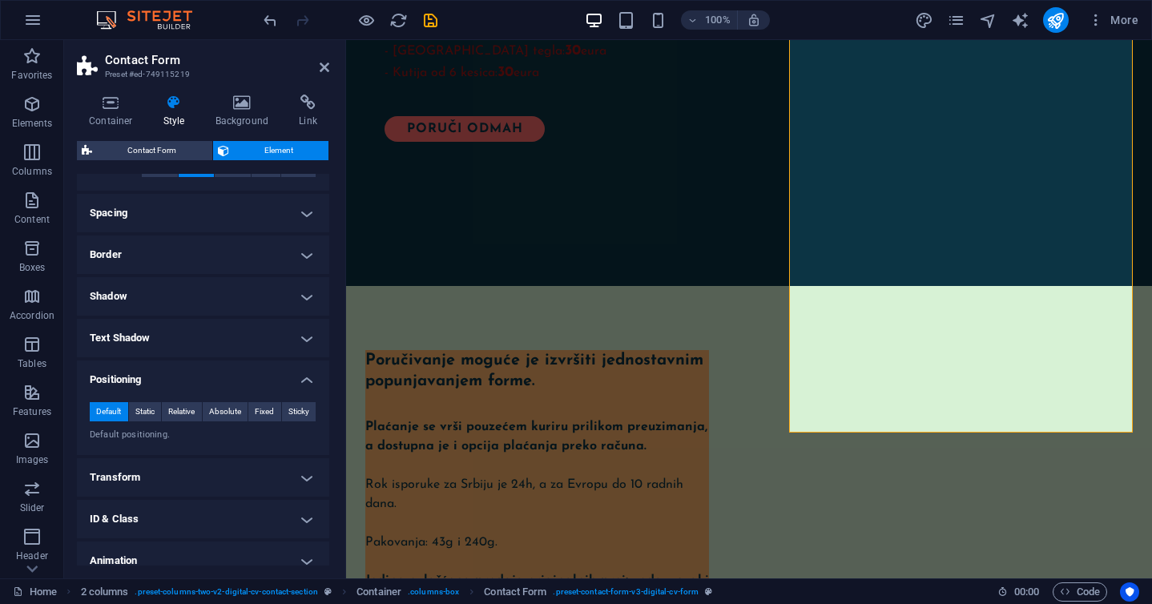
click at [181, 381] on h4 "Positioning" at bounding box center [203, 375] width 252 height 29
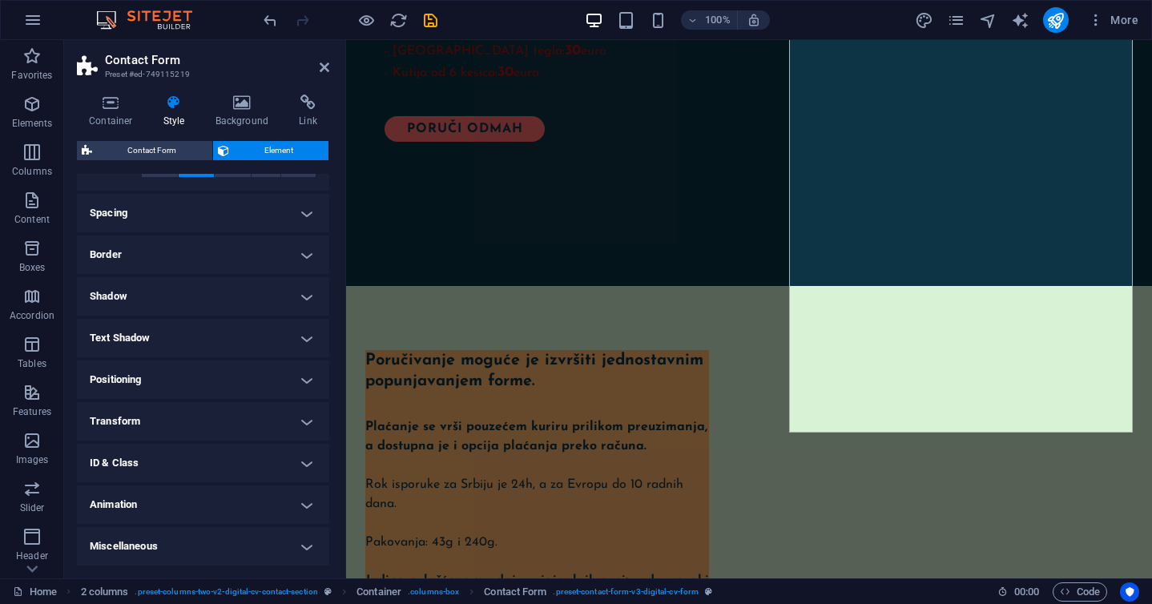
scroll to position [0, 0]
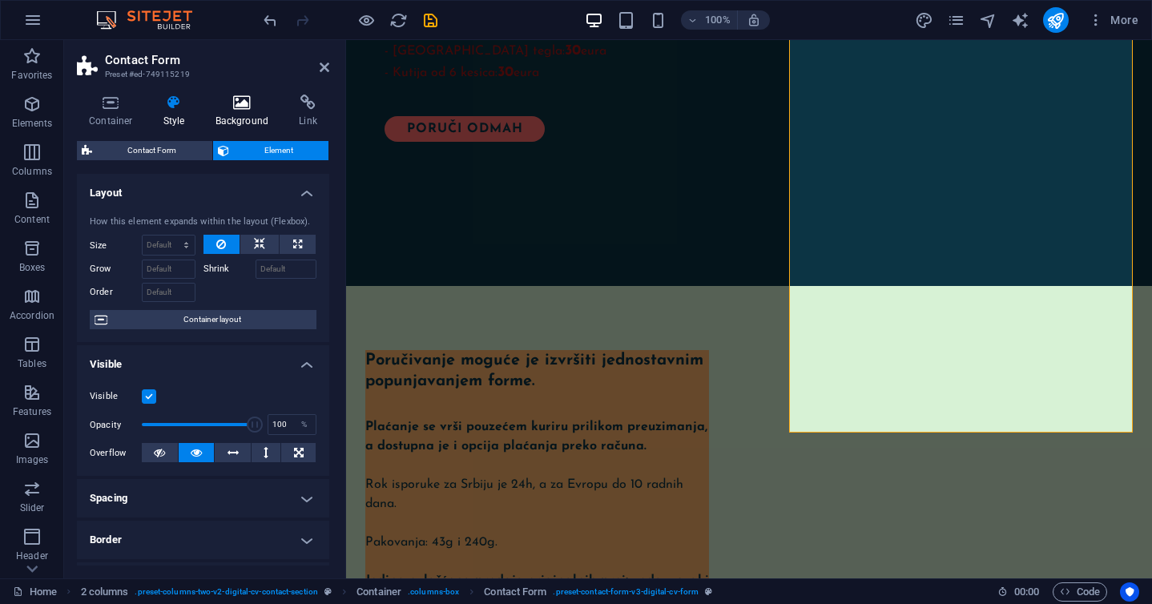
click at [254, 103] on icon at bounding box center [243, 103] width 78 height 16
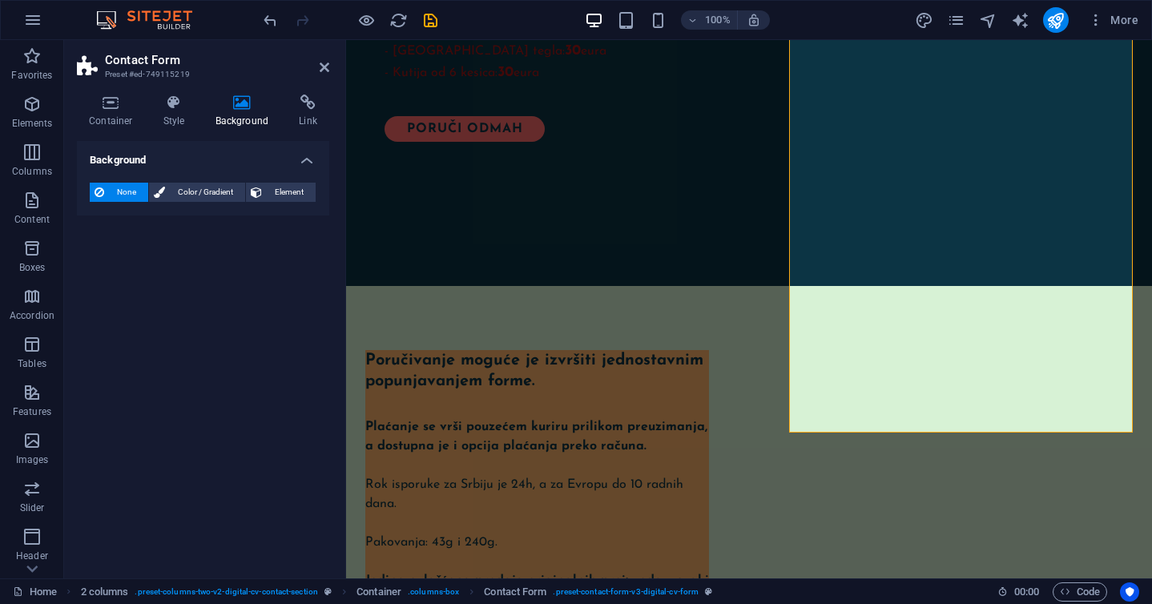
click at [138, 190] on span "None" at bounding box center [126, 192] width 34 height 19
click at [184, 196] on span "Color / Gradient" at bounding box center [205, 192] width 71 height 19
click at [103, 259] on span at bounding box center [100, 257] width 18 height 18
type input "#ffffff"
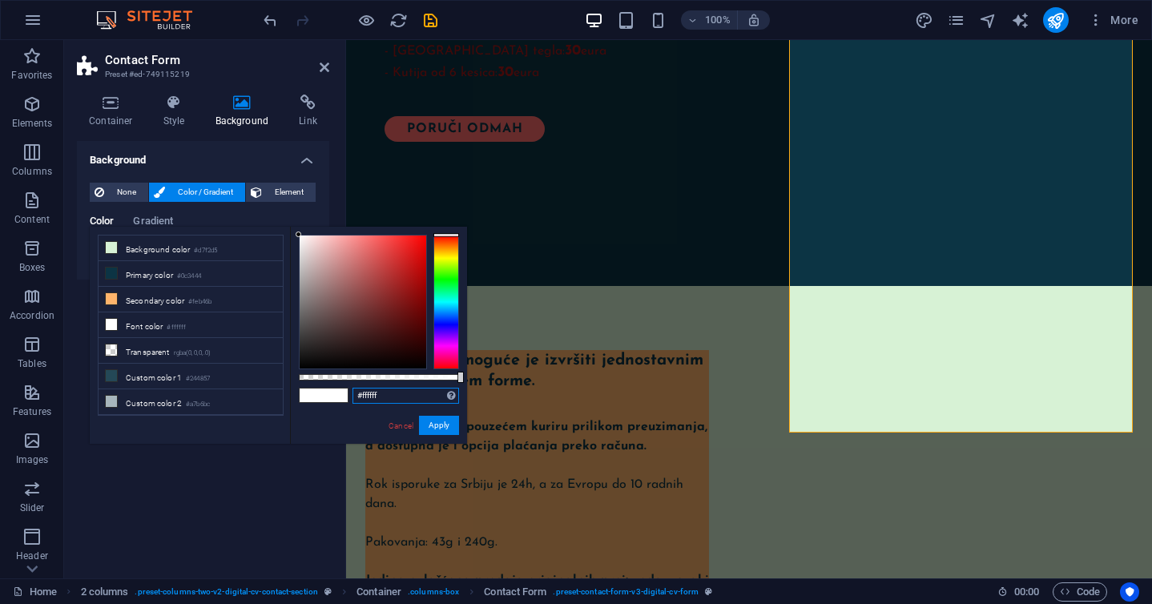
click at [421, 397] on input "#ffffff" at bounding box center [406, 396] width 107 height 16
click at [453, 428] on button "Apply" at bounding box center [439, 425] width 40 height 19
click at [261, 454] on div "Background None Color / Gradient Element Stretch background to full-width Color…" at bounding box center [203, 353] width 252 height 425
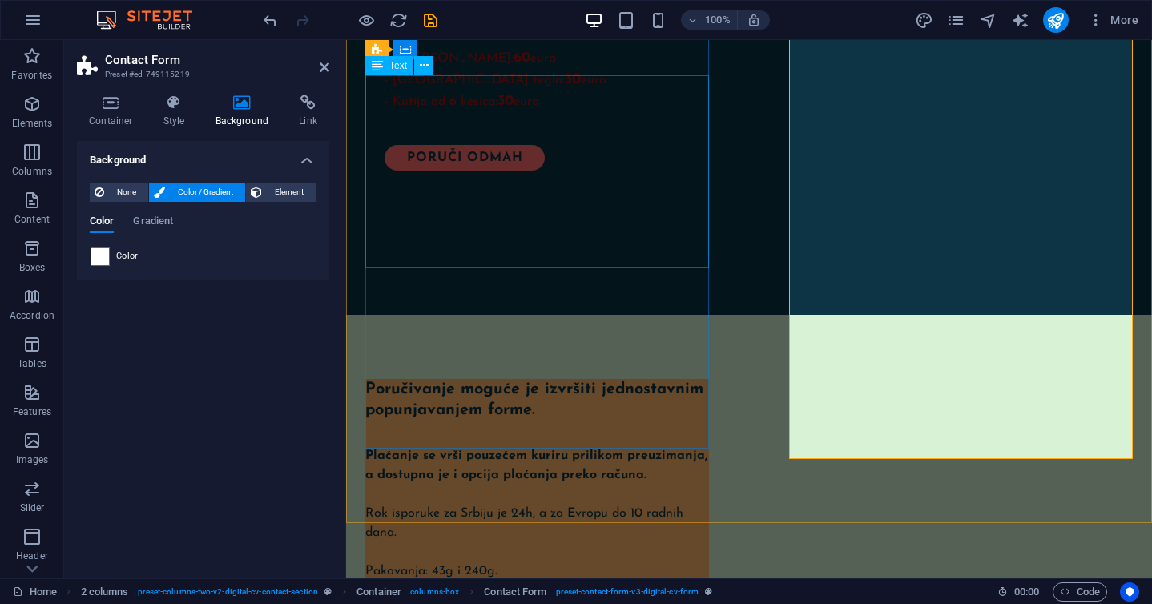
scroll to position [1717, 0]
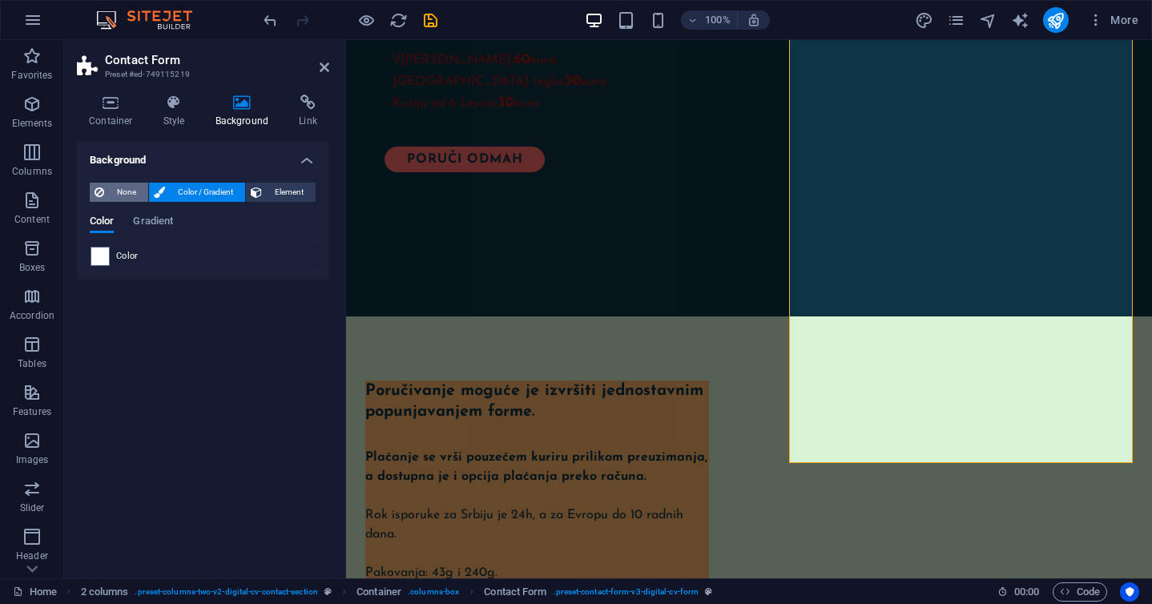
click at [131, 186] on span "None" at bounding box center [126, 192] width 34 height 19
click at [163, 91] on div "Container Style Background Link Size Height Default px rem % vh vw Min. height …" at bounding box center [203, 330] width 278 height 497
click at [171, 105] on icon at bounding box center [174, 103] width 46 height 16
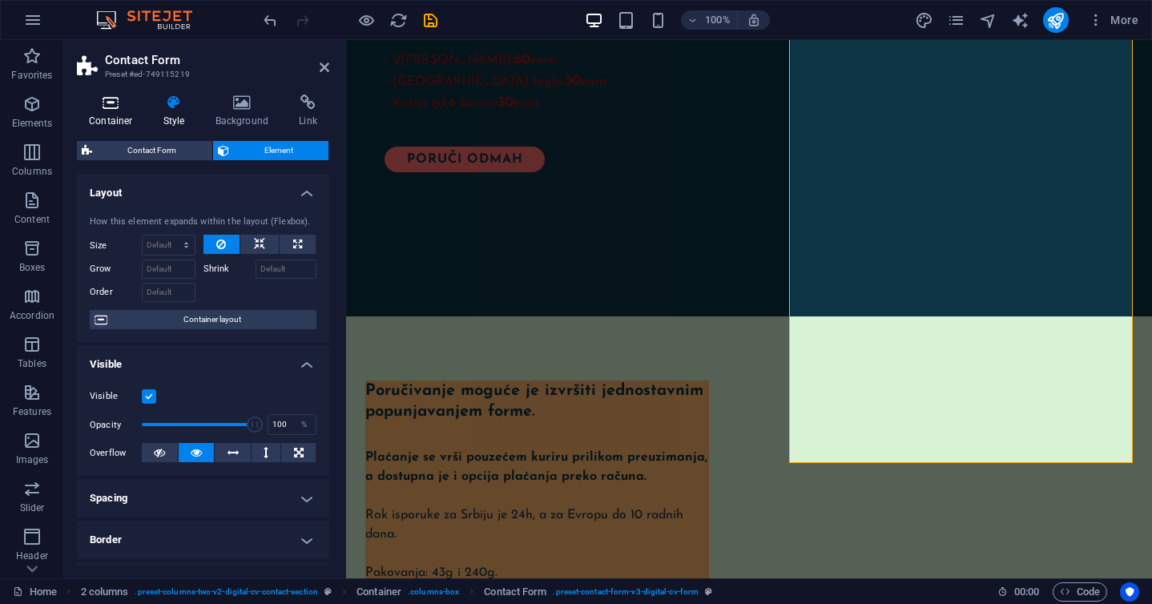
click at [127, 104] on icon at bounding box center [111, 103] width 68 height 16
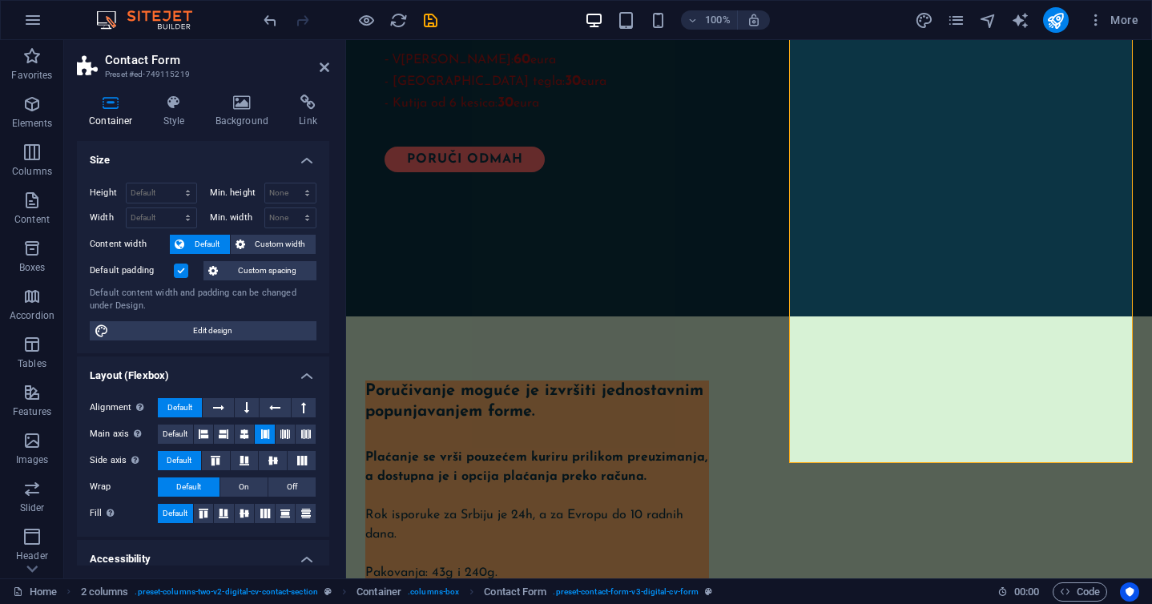
scroll to position [18, 0]
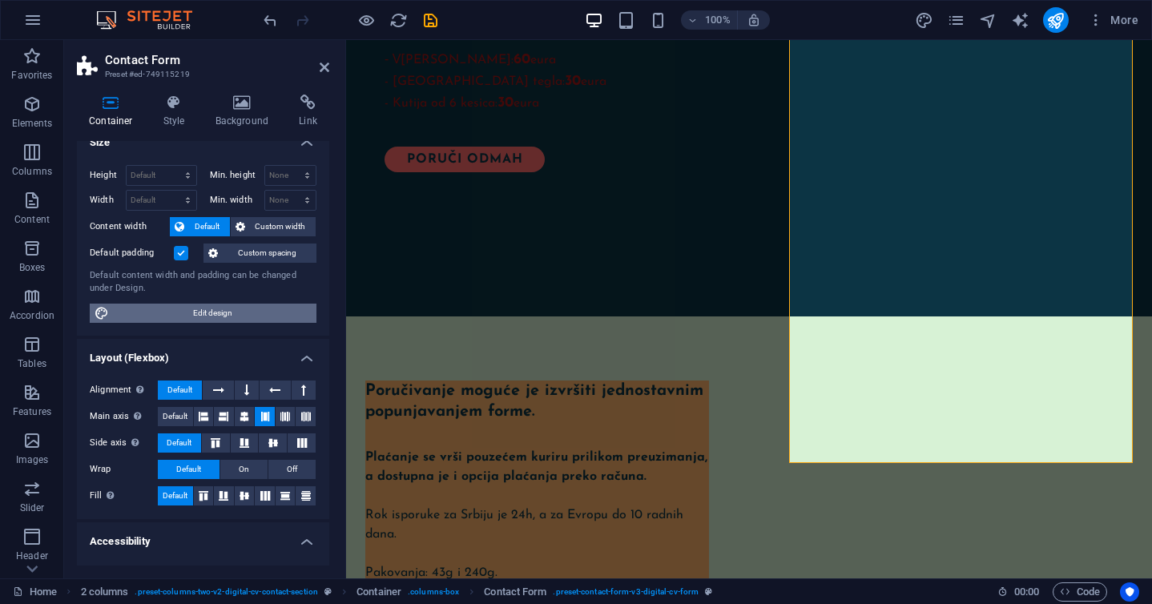
click at [192, 309] on span "Edit design" at bounding box center [213, 313] width 198 height 19
select select "px"
select select "400"
select select "px"
select select "rem"
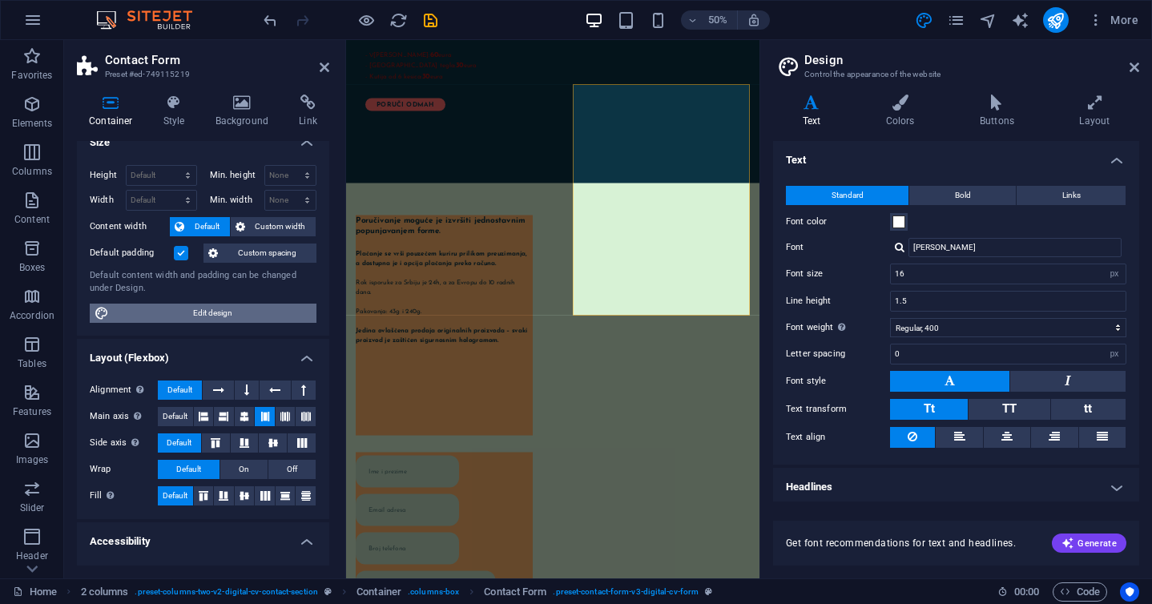
scroll to position [1590, 0]
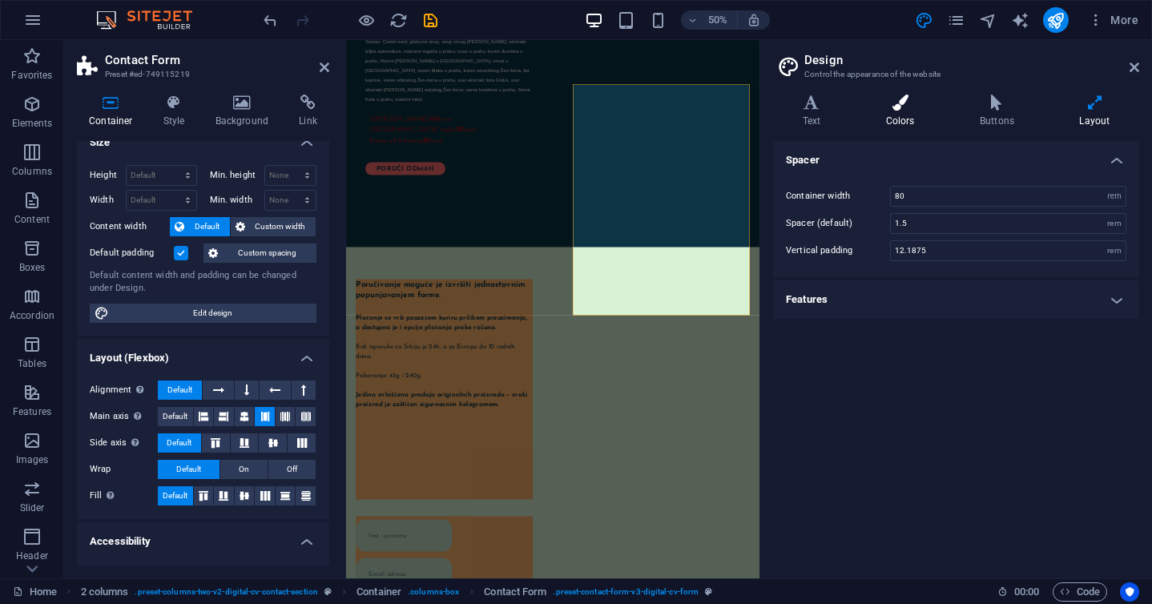
click at [903, 109] on icon at bounding box center [900, 103] width 87 height 16
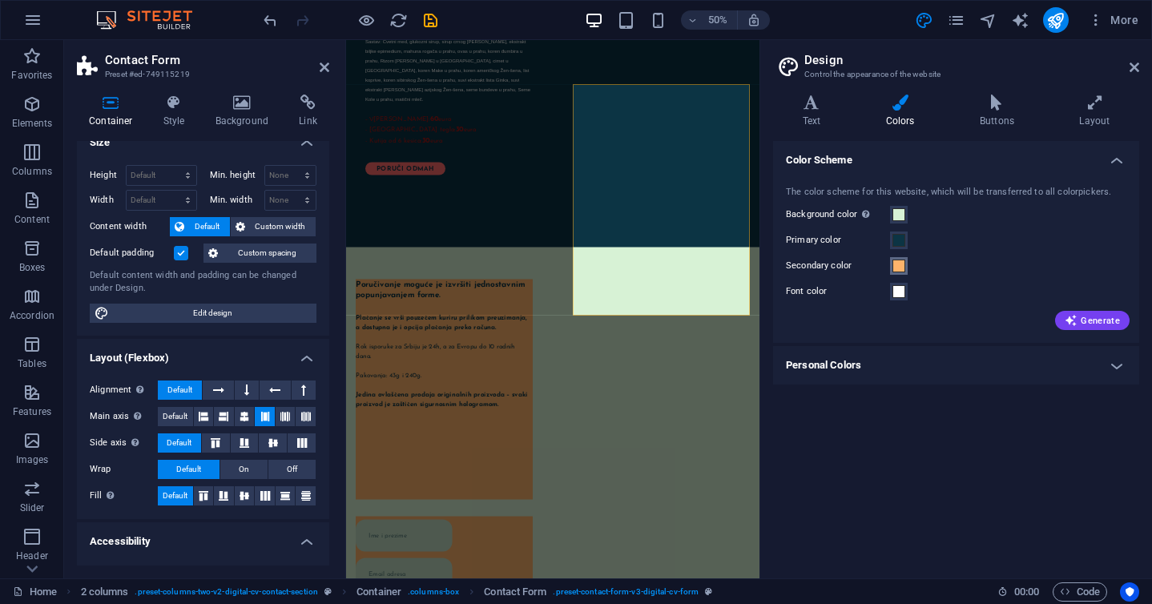
click at [902, 268] on span at bounding box center [899, 266] width 13 height 13
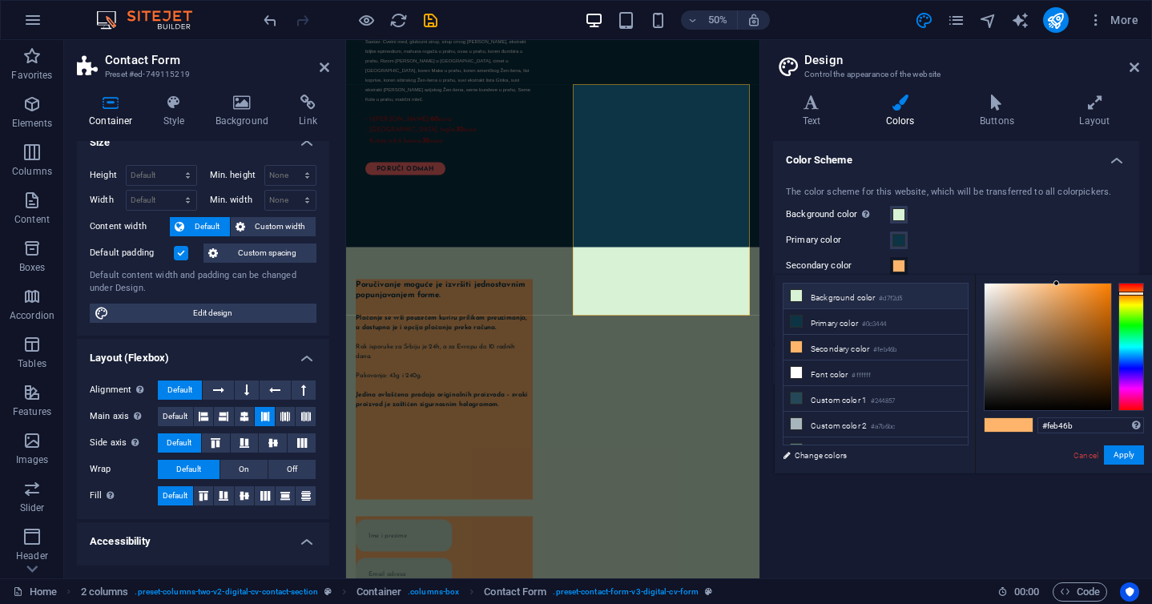
click at [841, 292] on li "Background color #d7f2d5" at bounding box center [876, 297] width 184 height 26
type input "#d7f2d5"
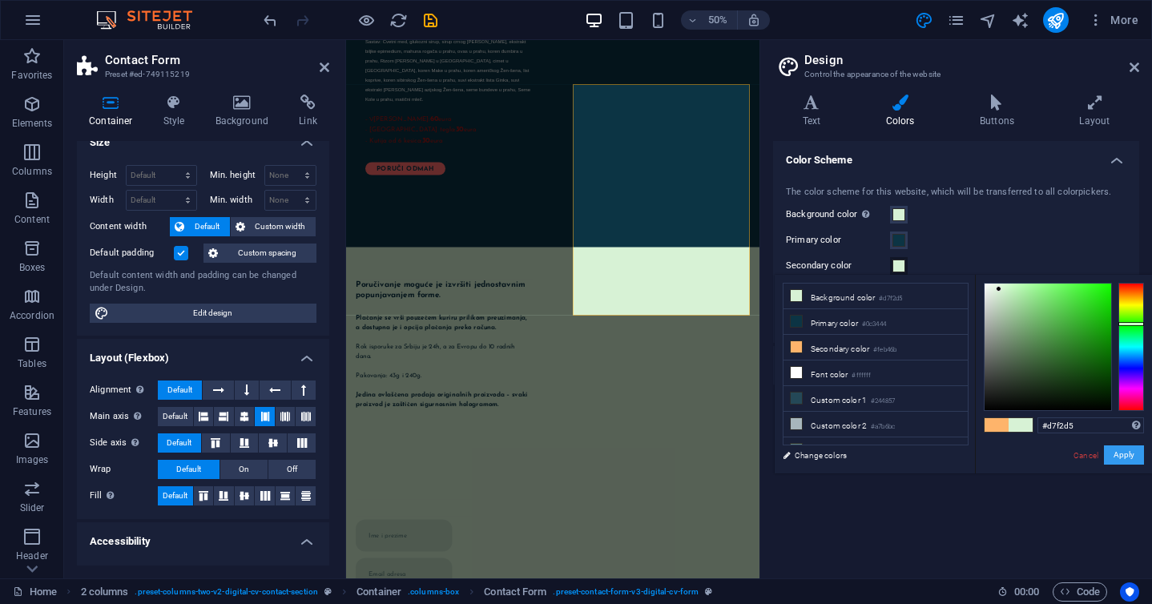
click at [1127, 462] on button "Apply" at bounding box center [1124, 455] width 40 height 19
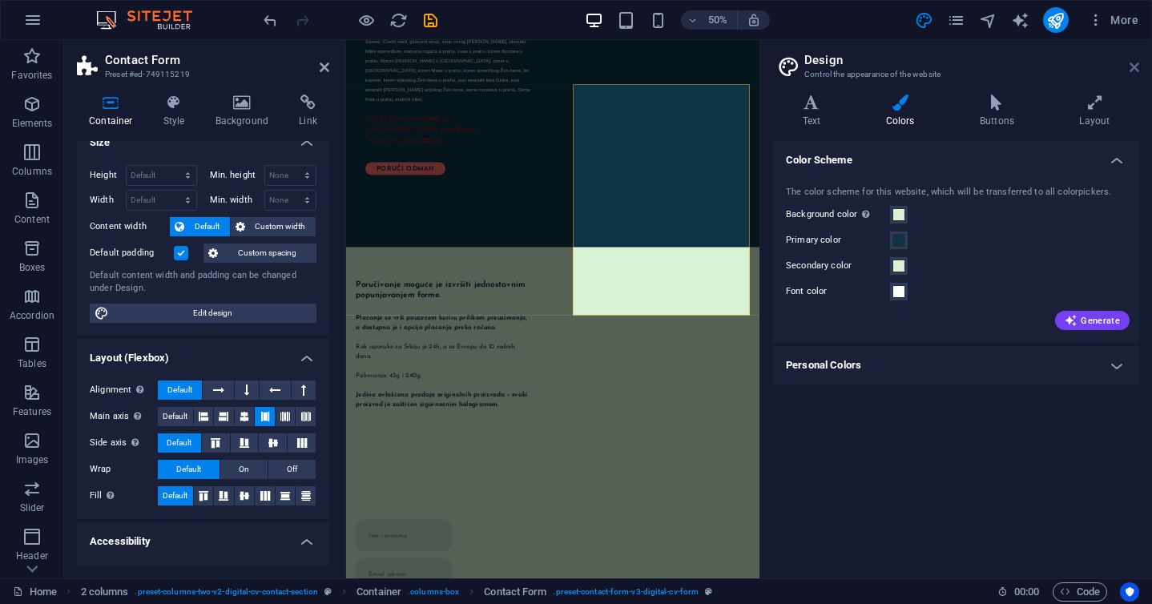
click at [1136, 68] on icon at bounding box center [1135, 67] width 10 height 13
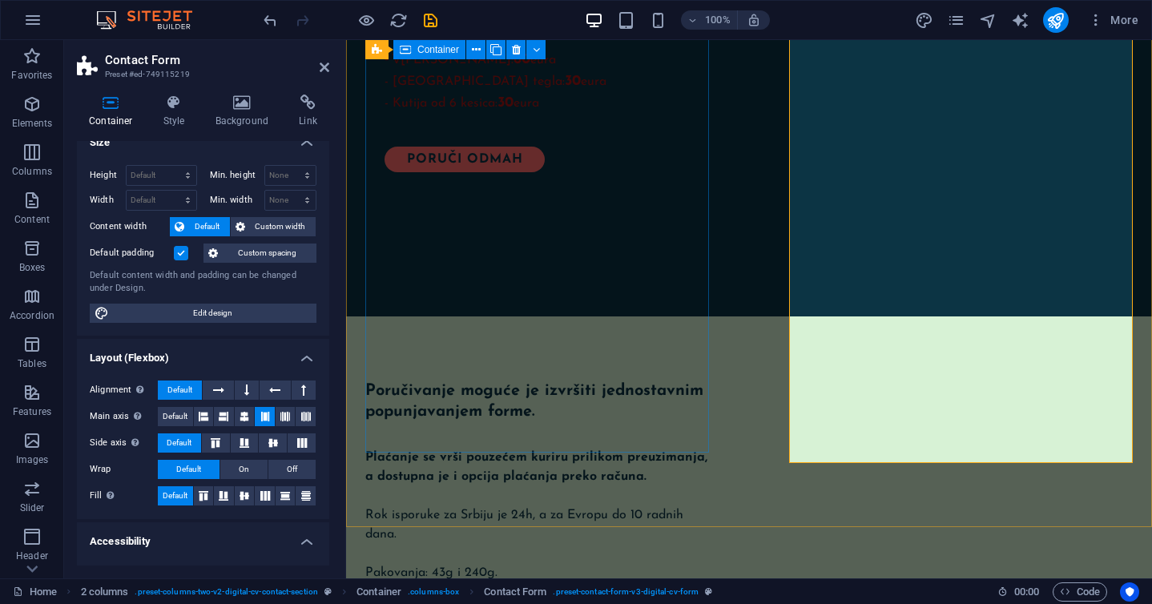
click at [565, 401] on div "Poručivanje moguće je izvršiti jednostavnim popunjavanjem forme. Plaćanje se vr…" at bounding box center [537, 601] width 344 height 441
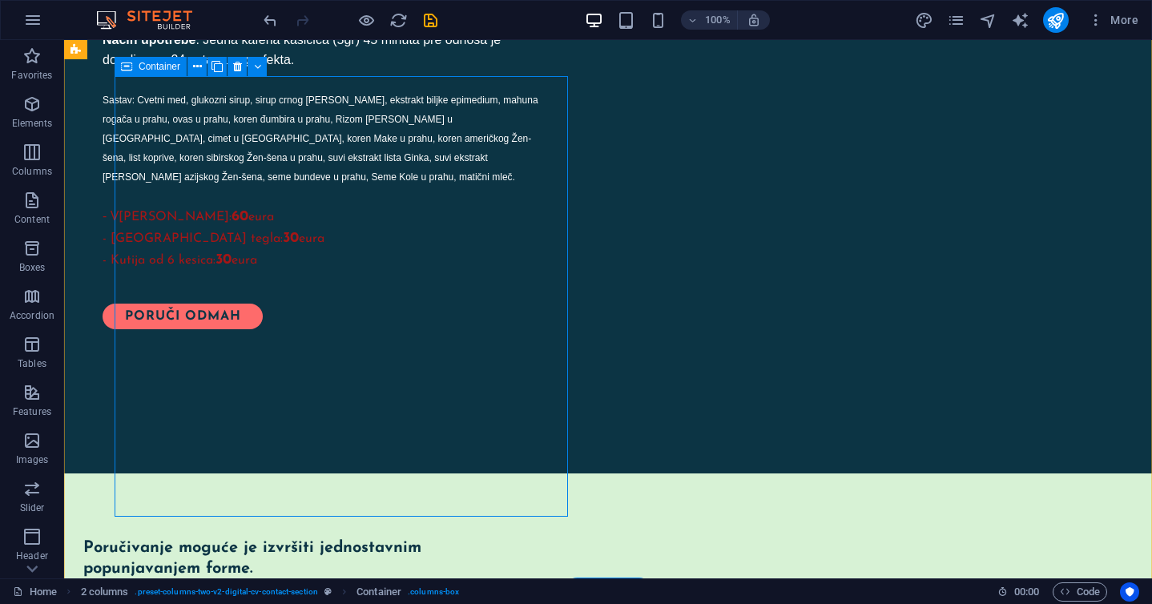
scroll to position [1567, 0]
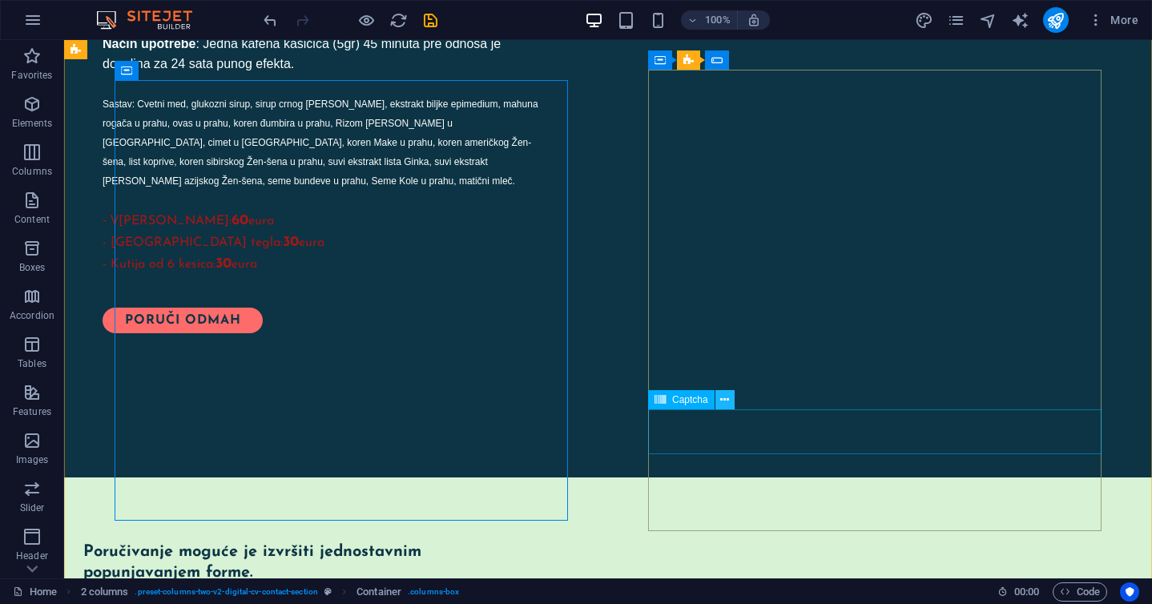
click at [722, 401] on icon at bounding box center [724, 400] width 9 height 17
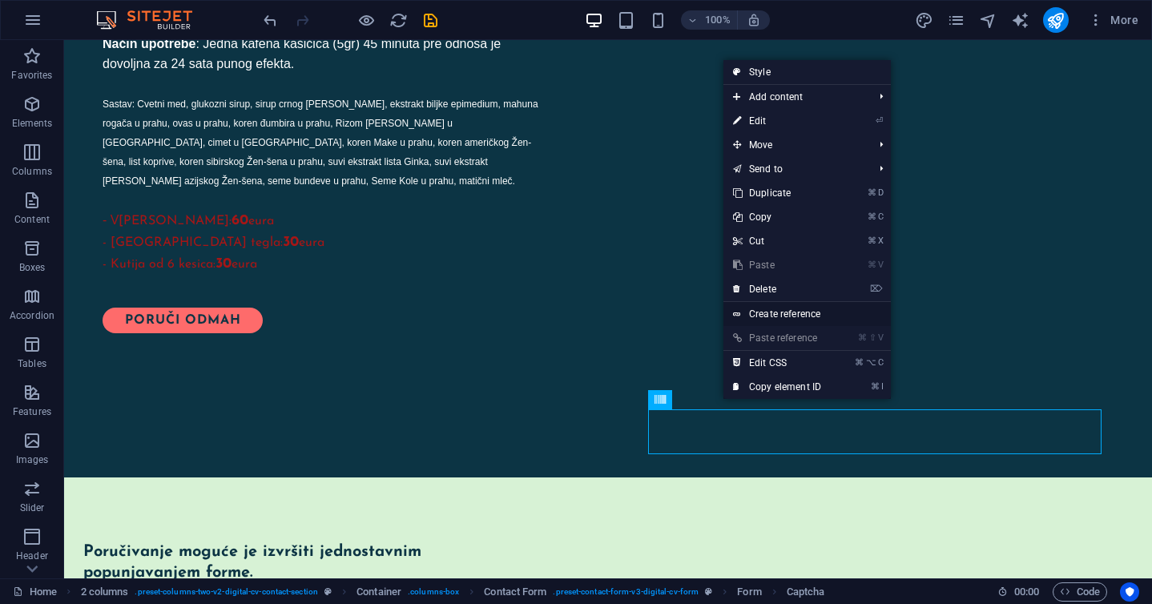
click at [784, 314] on link "Create reference" at bounding box center [807, 314] width 167 height 24
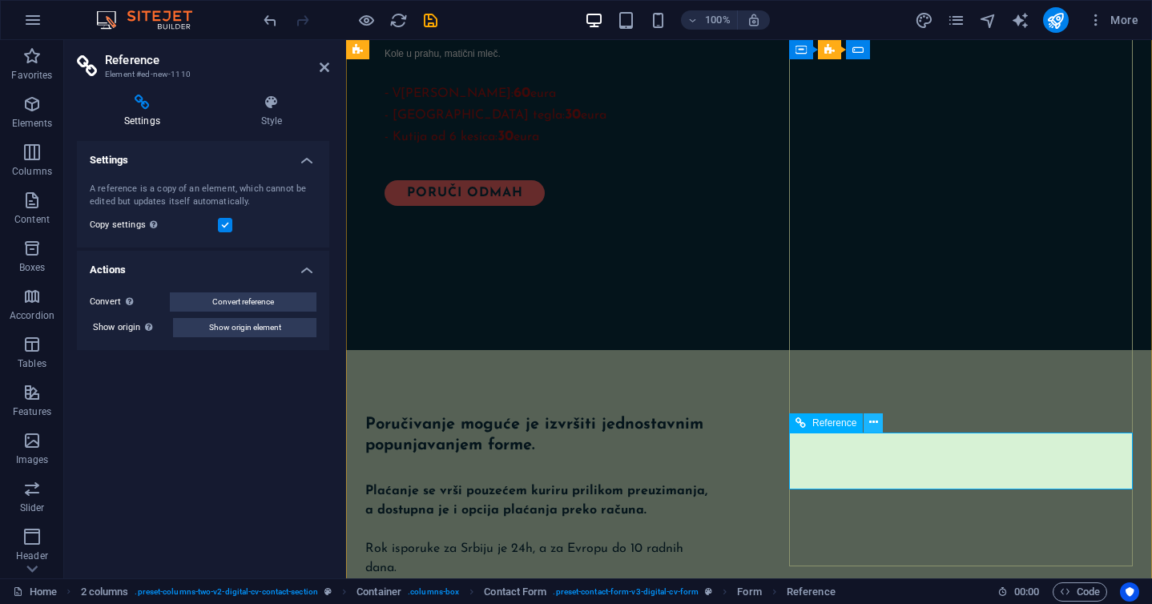
click at [871, 420] on icon at bounding box center [873, 422] width 9 height 17
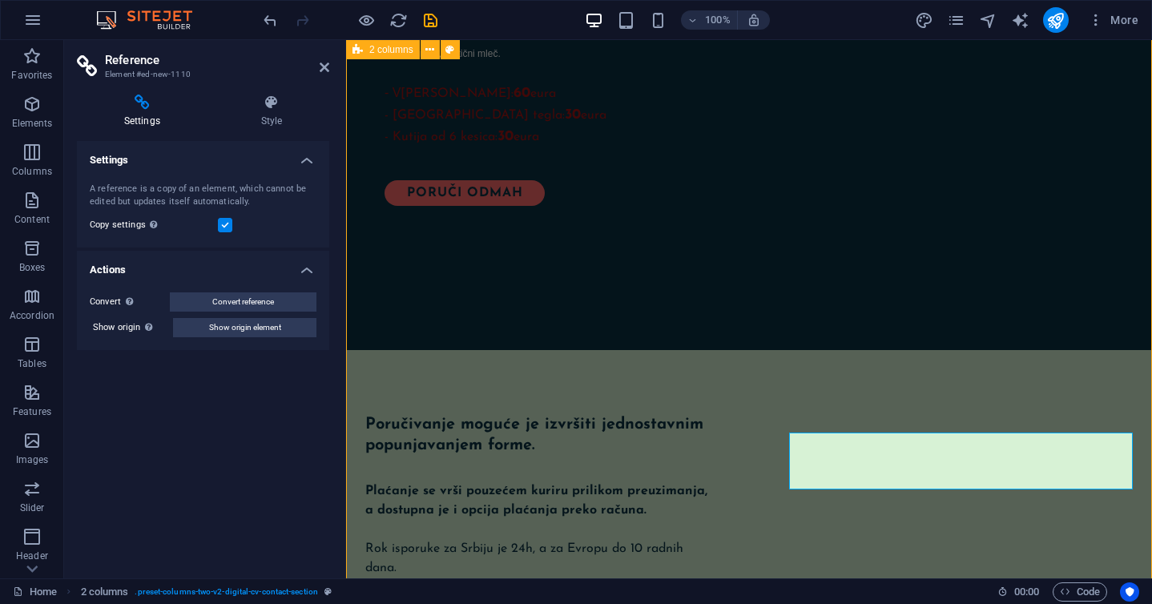
scroll to position [1602, 0]
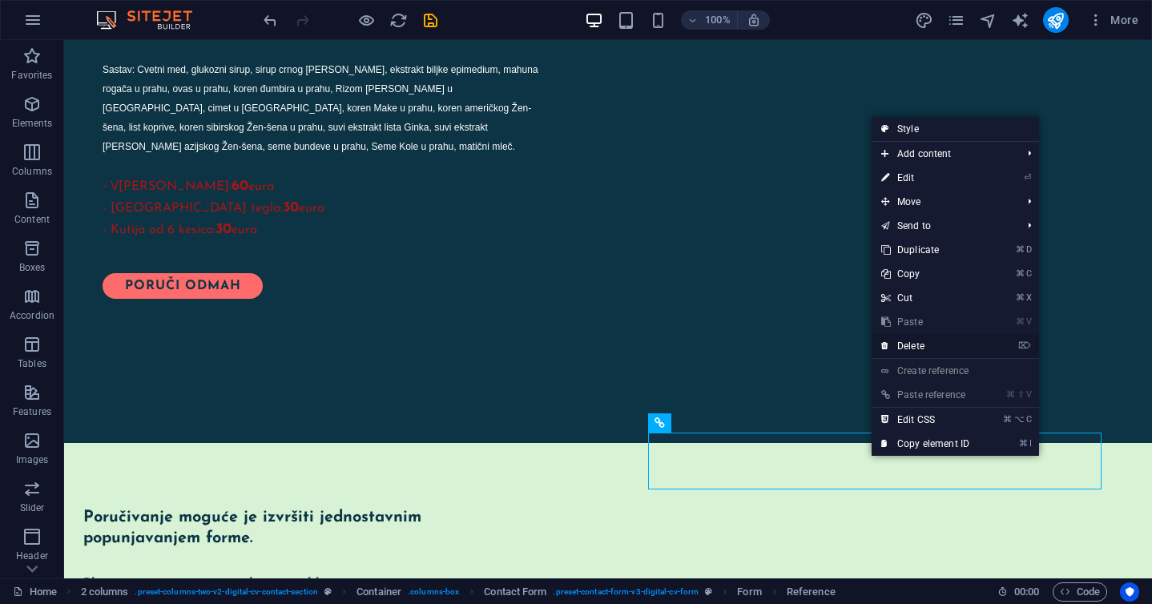
click at [926, 352] on link "⌦ Delete" at bounding box center [925, 346] width 107 height 24
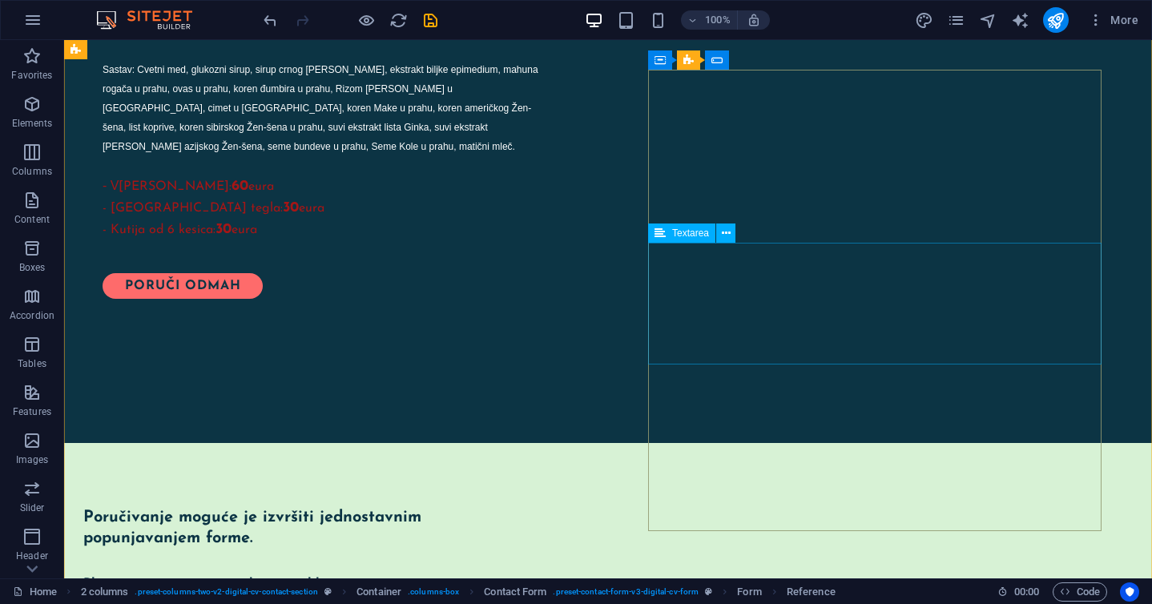
scroll to position [1567, 0]
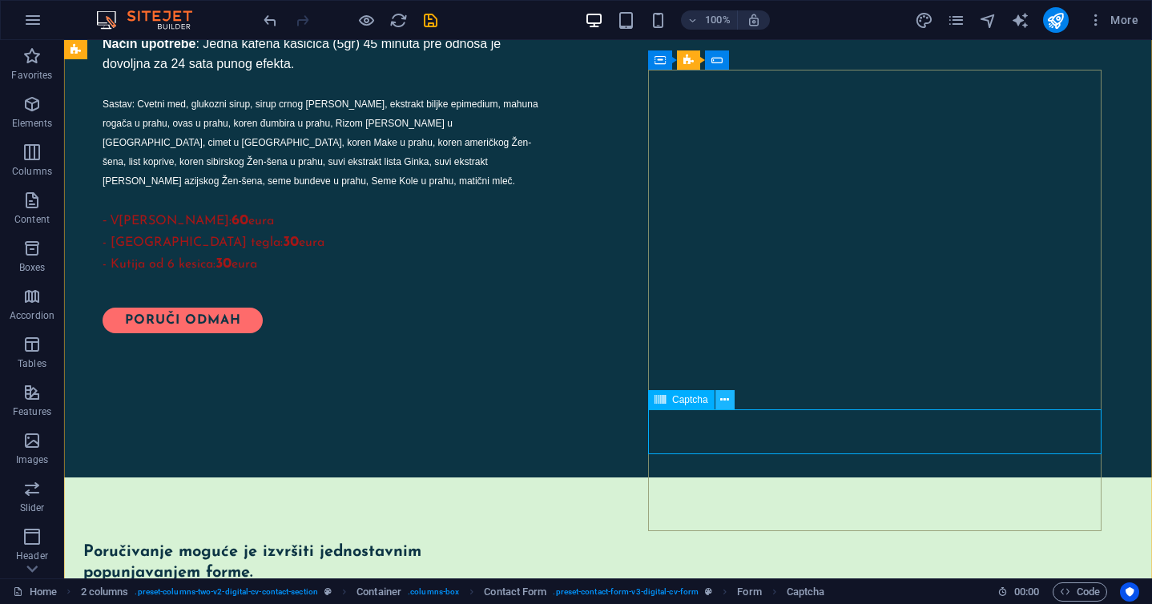
click at [728, 399] on icon at bounding box center [724, 400] width 9 height 17
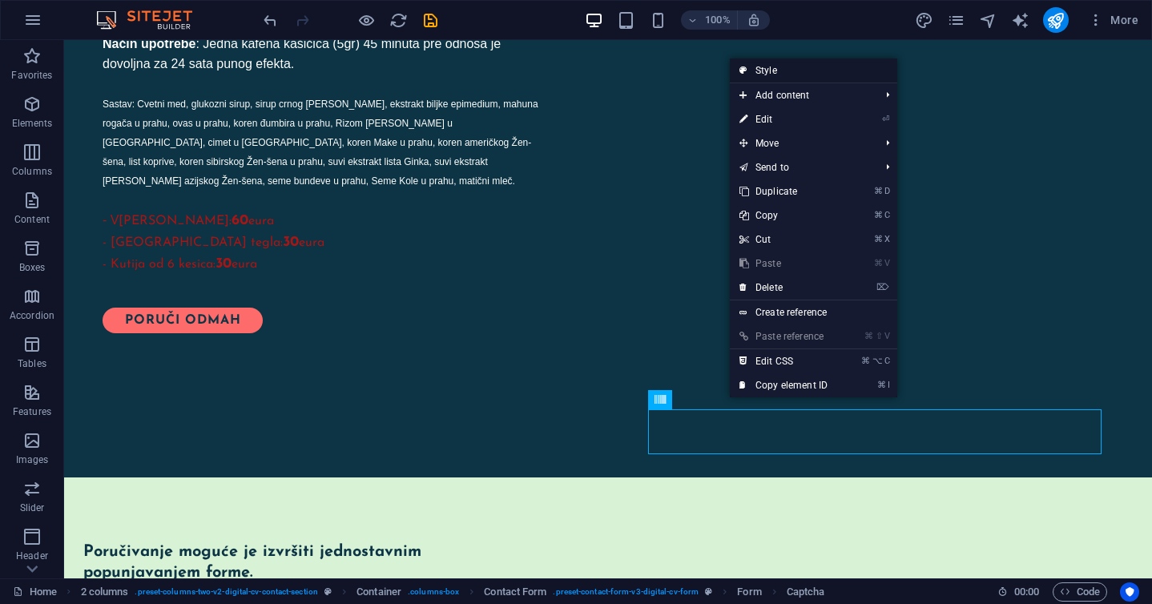
click at [776, 71] on link "Style" at bounding box center [813, 70] width 167 height 24
select select "rem"
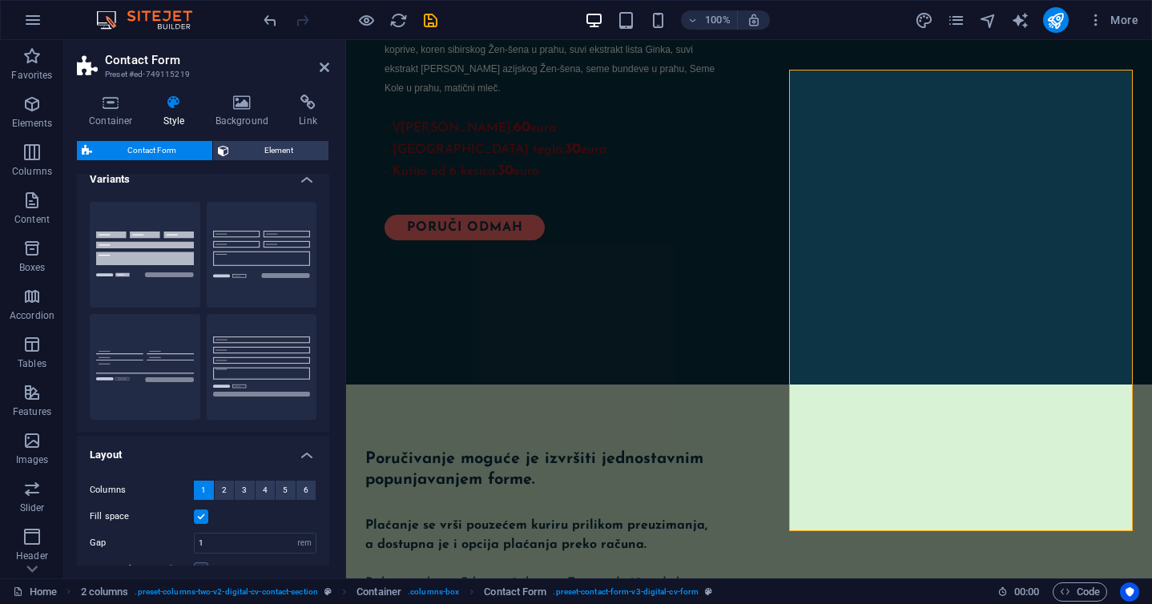
scroll to position [14, 0]
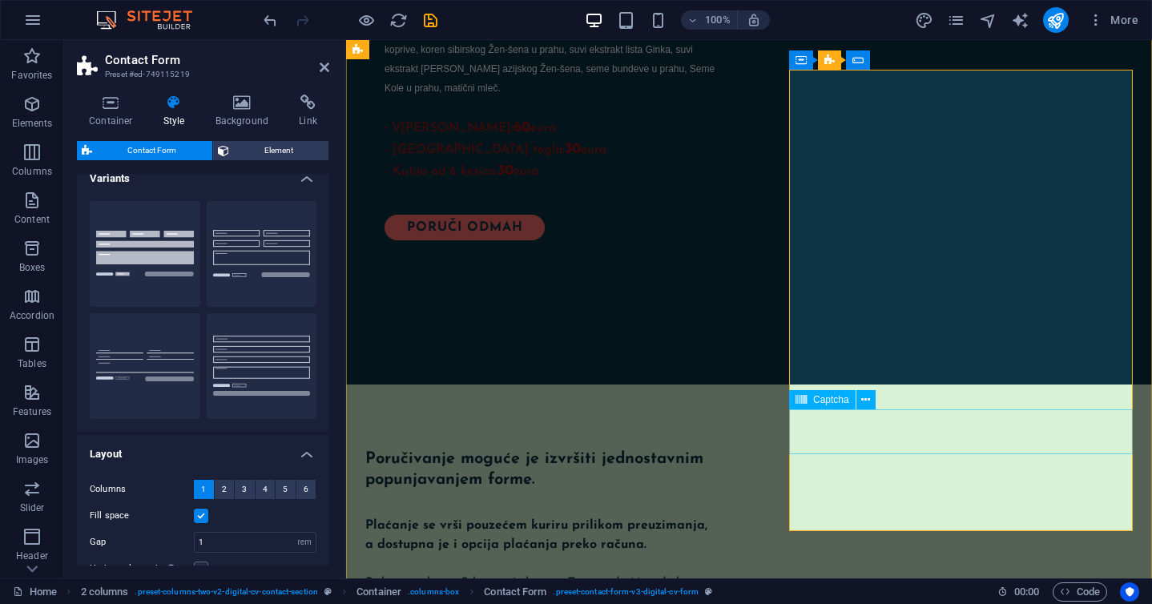
click at [837, 403] on span "Captcha" at bounding box center [831, 400] width 36 height 10
click at [861, 400] on icon at bounding box center [865, 400] width 9 height 17
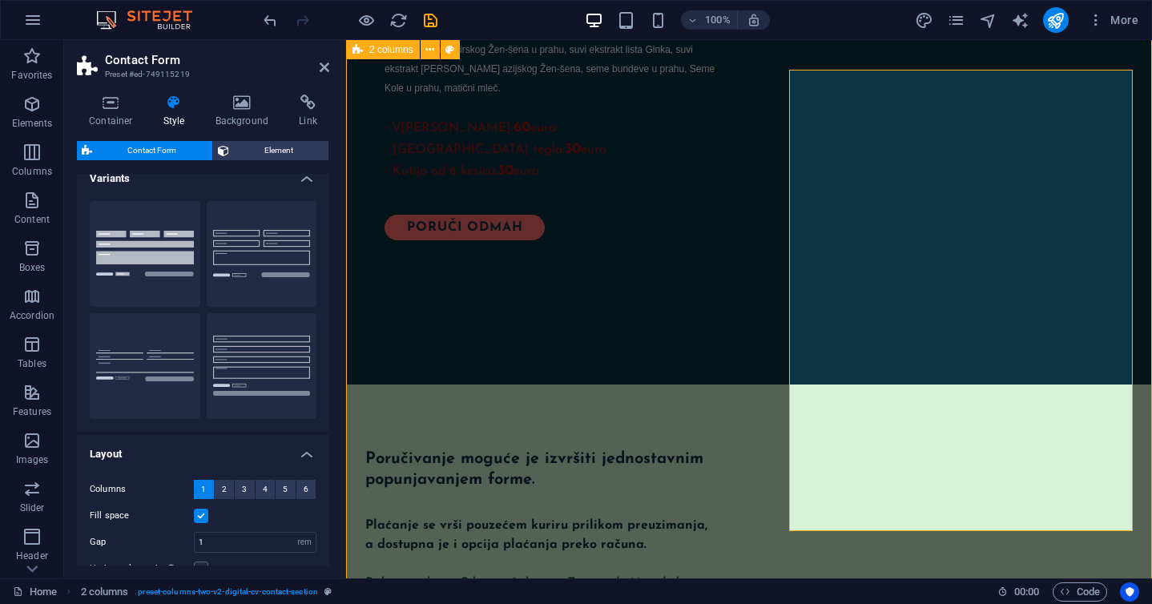
scroll to position [1567, 0]
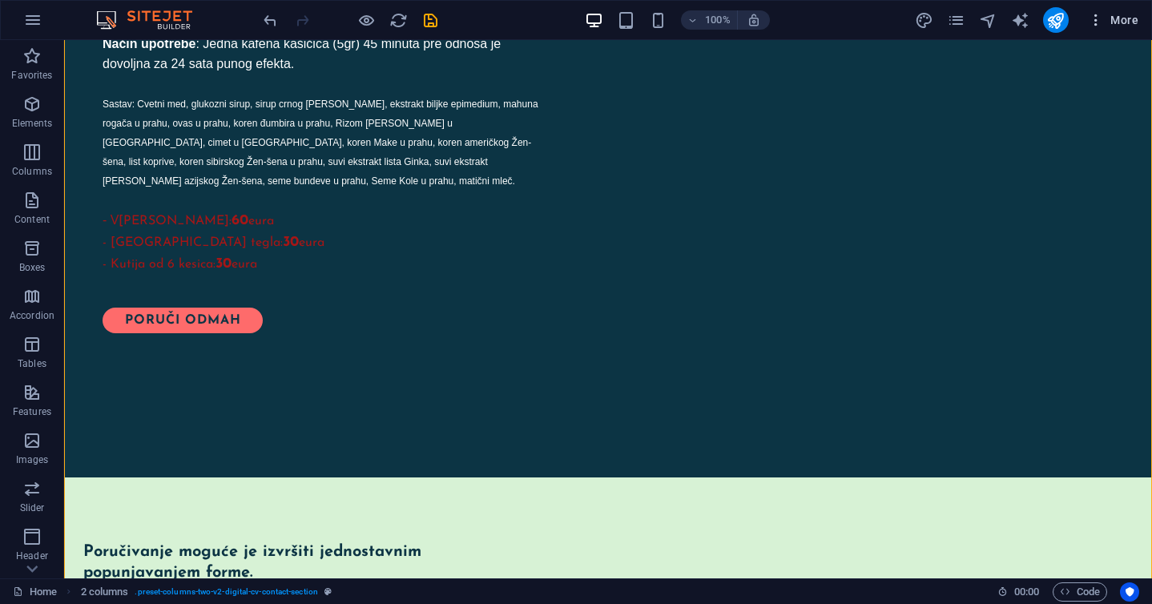
click at [1119, 18] on span "More" at bounding box center [1113, 20] width 50 height 16
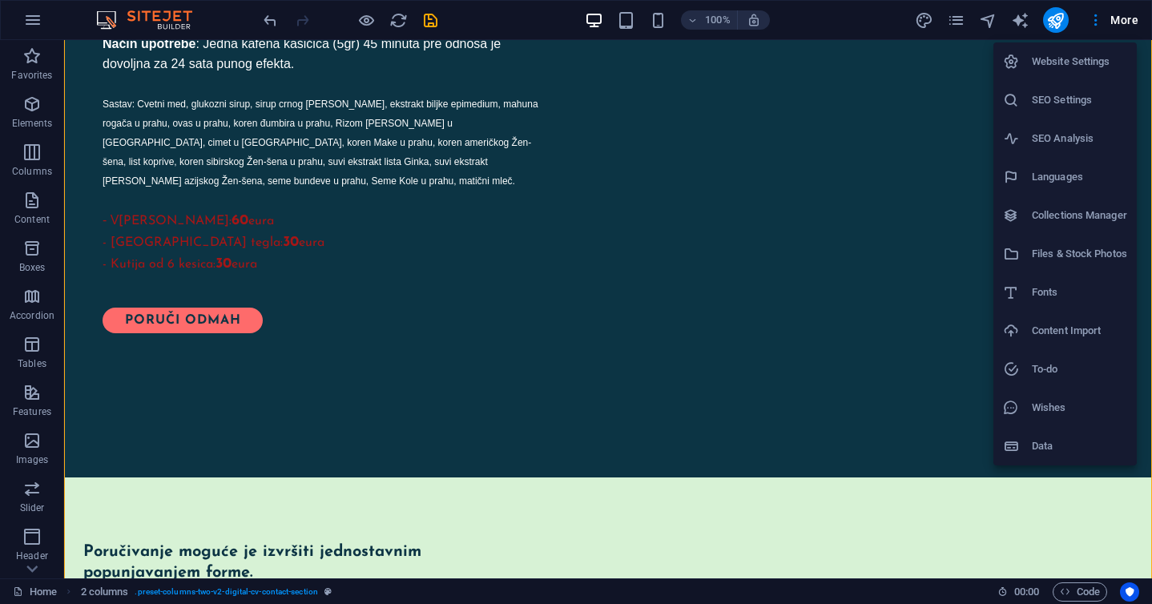
click at [512, 462] on div at bounding box center [576, 302] width 1152 height 604
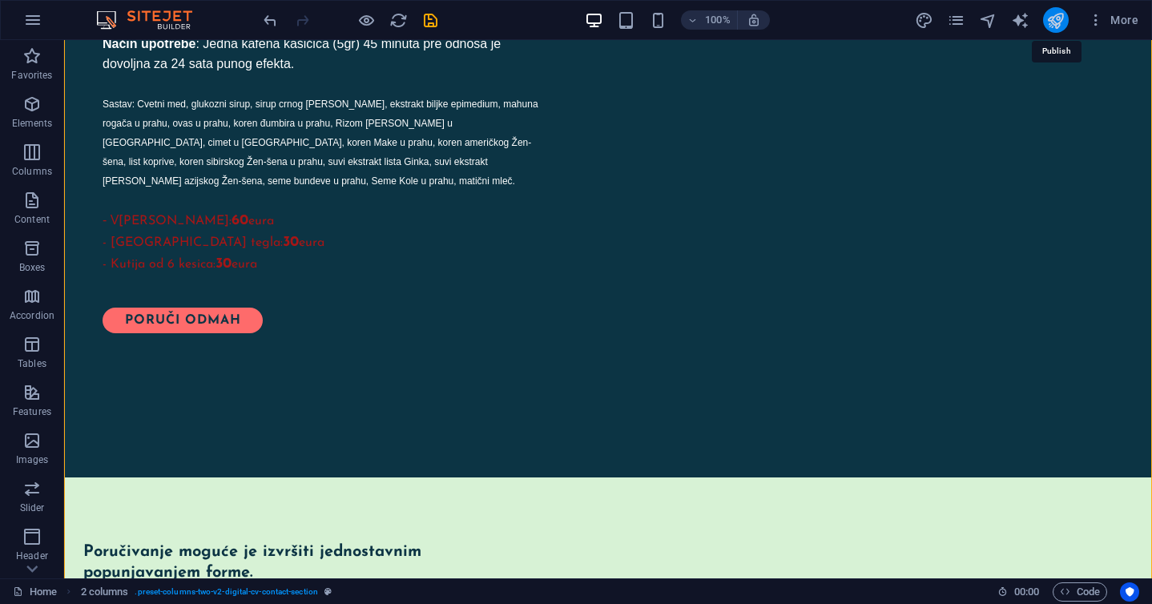
click at [1059, 15] on icon "publish" at bounding box center [1056, 20] width 18 height 18
checkbox input "false"
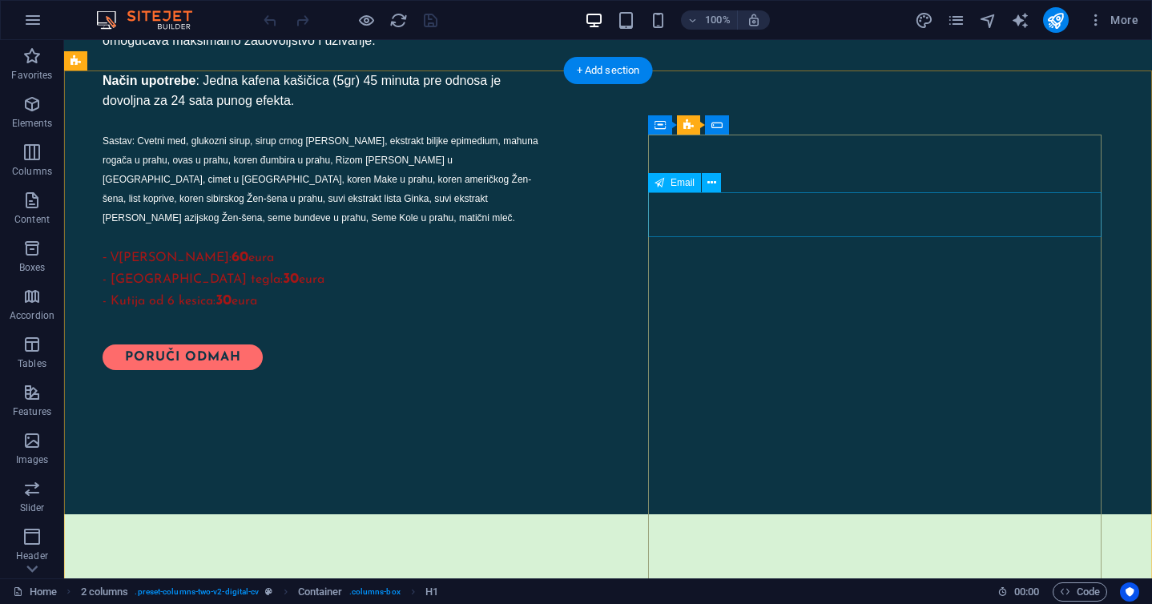
scroll to position [1502, 0]
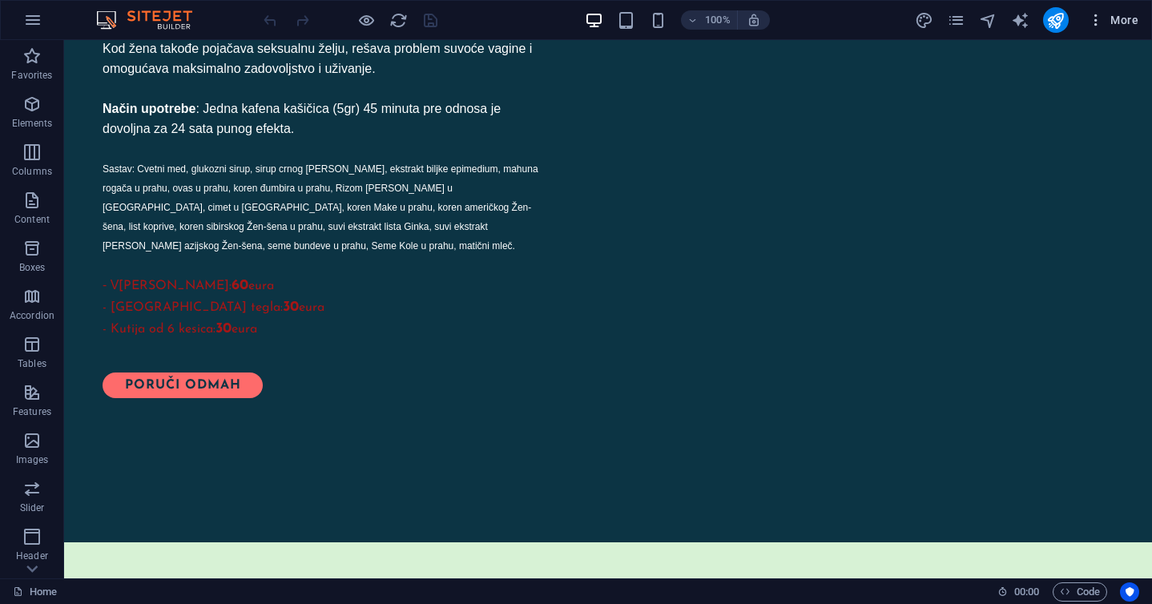
click at [1122, 17] on span "More" at bounding box center [1113, 20] width 50 height 16
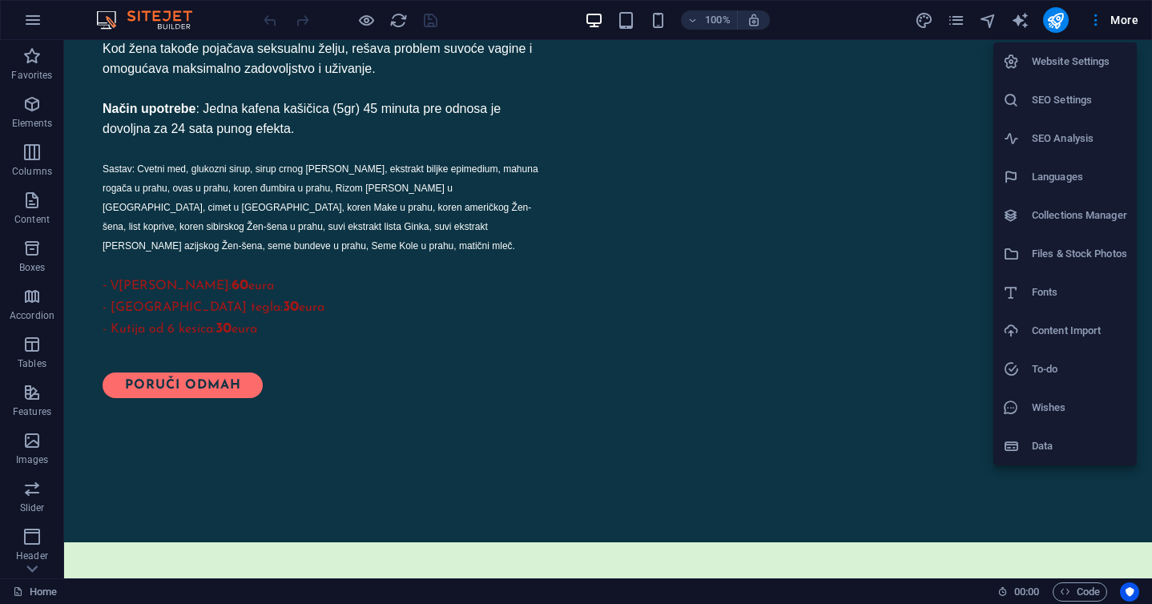
click at [434, 500] on div at bounding box center [576, 302] width 1152 height 604
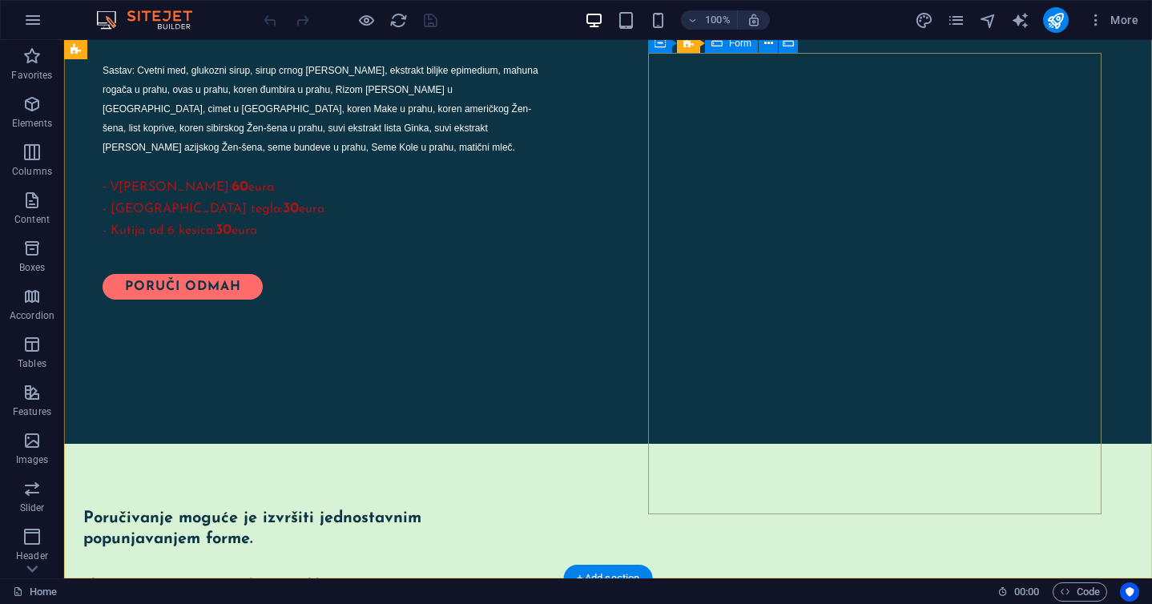
scroll to position [1603, 0]
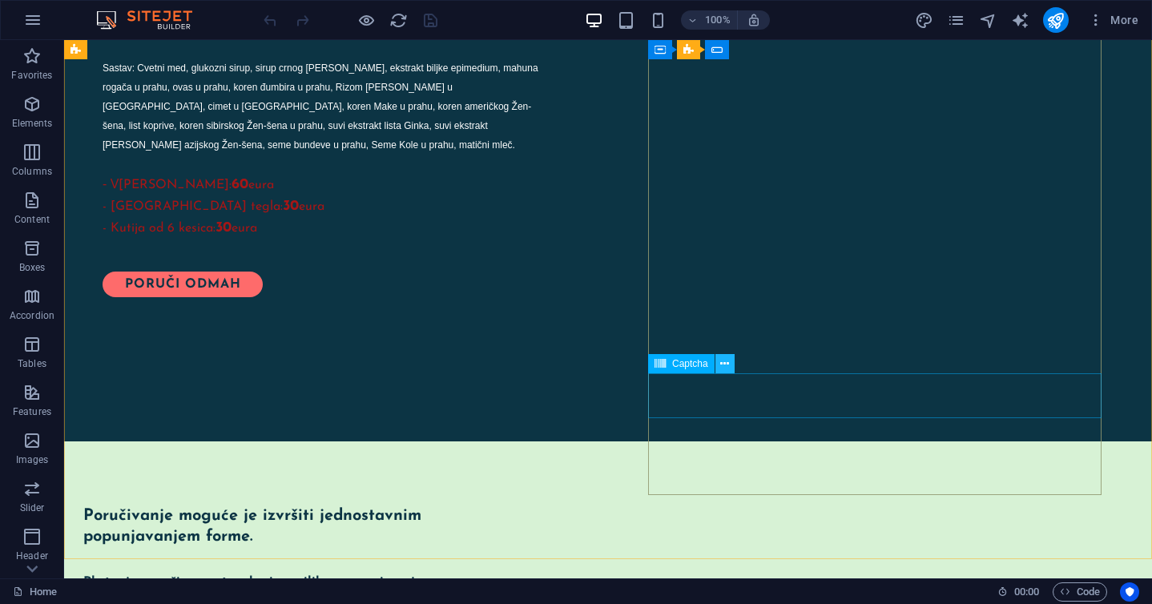
click at [724, 365] on icon at bounding box center [724, 364] width 9 height 17
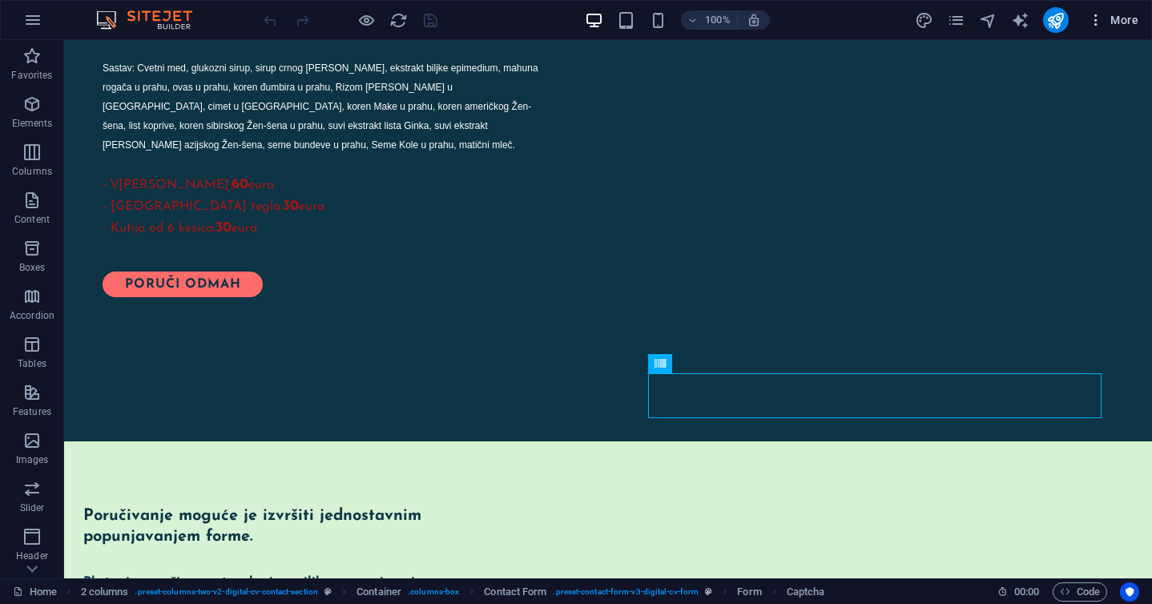
click at [1093, 19] on icon "button" at bounding box center [1096, 20] width 16 height 16
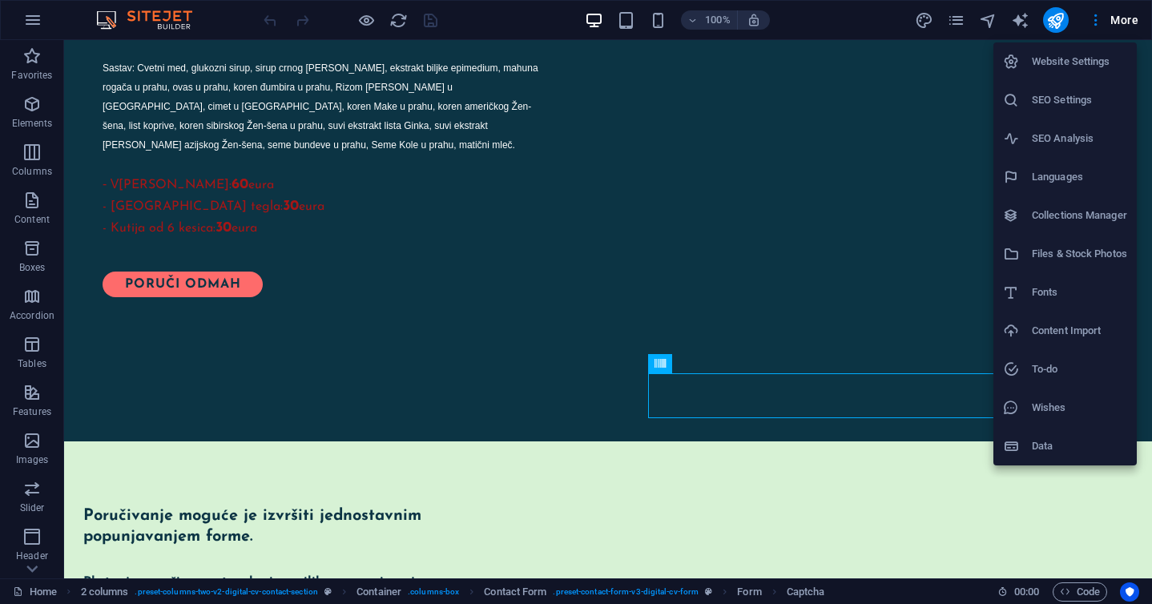
click at [1081, 62] on h6 "Website Settings" at bounding box center [1079, 61] width 95 height 19
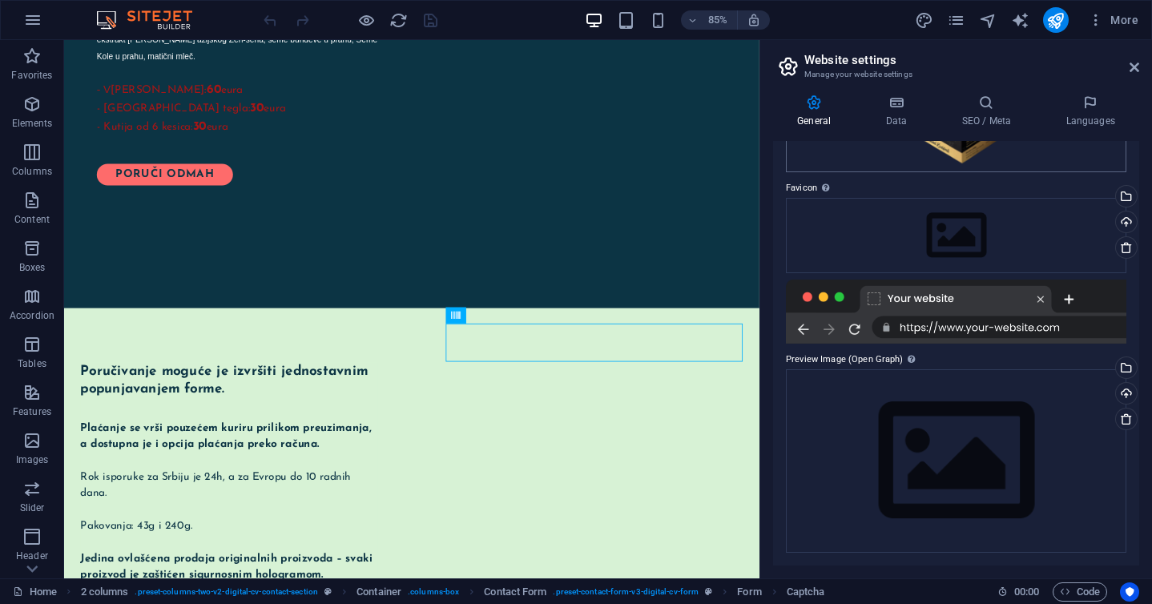
scroll to position [0, 0]
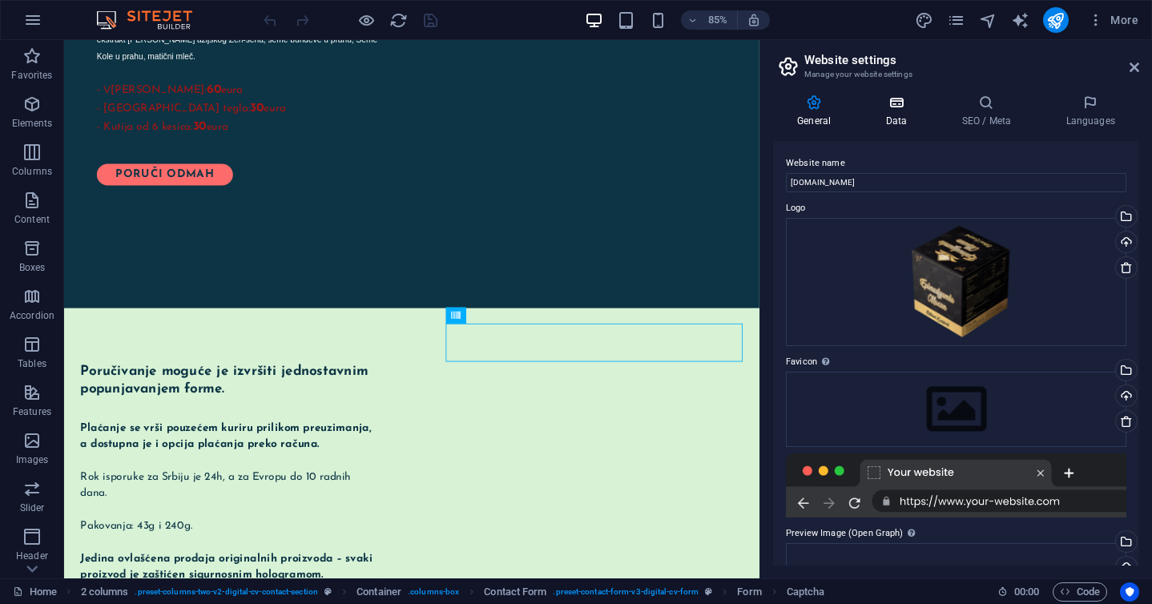
click at [901, 99] on icon at bounding box center [896, 103] width 70 height 16
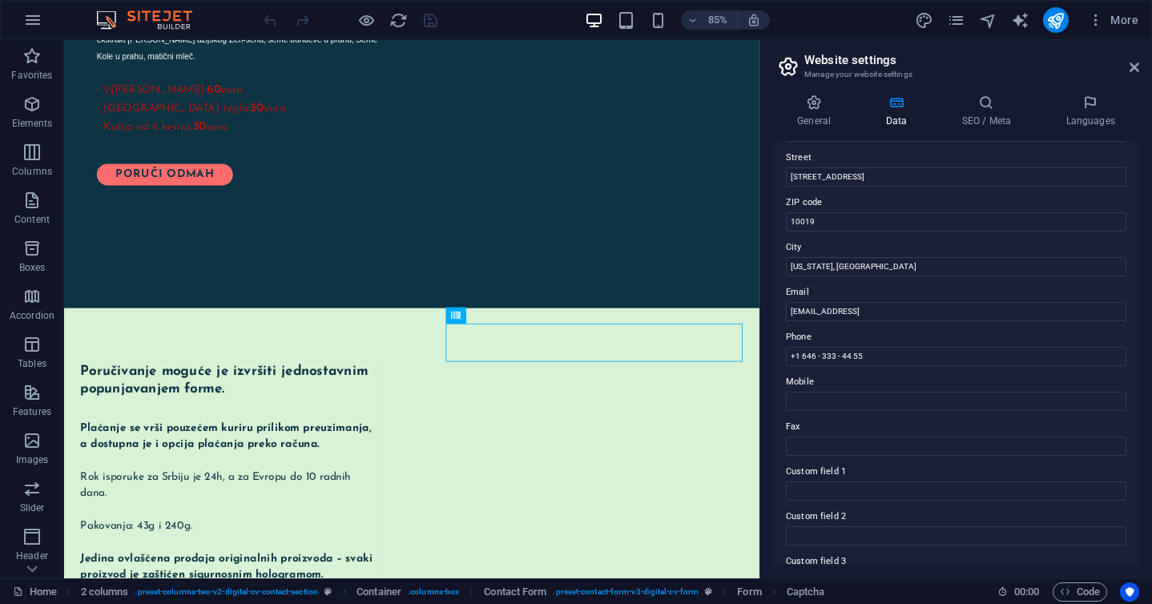
scroll to position [184, 0]
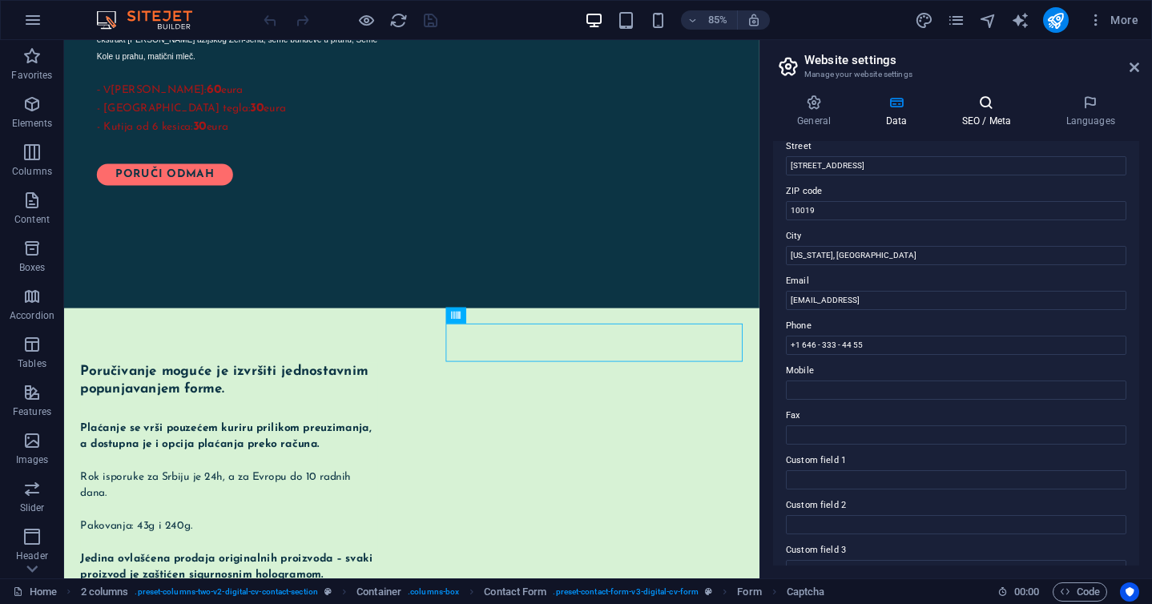
click at [977, 99] on icon at bounding box center [987, 103] width 98 height 16
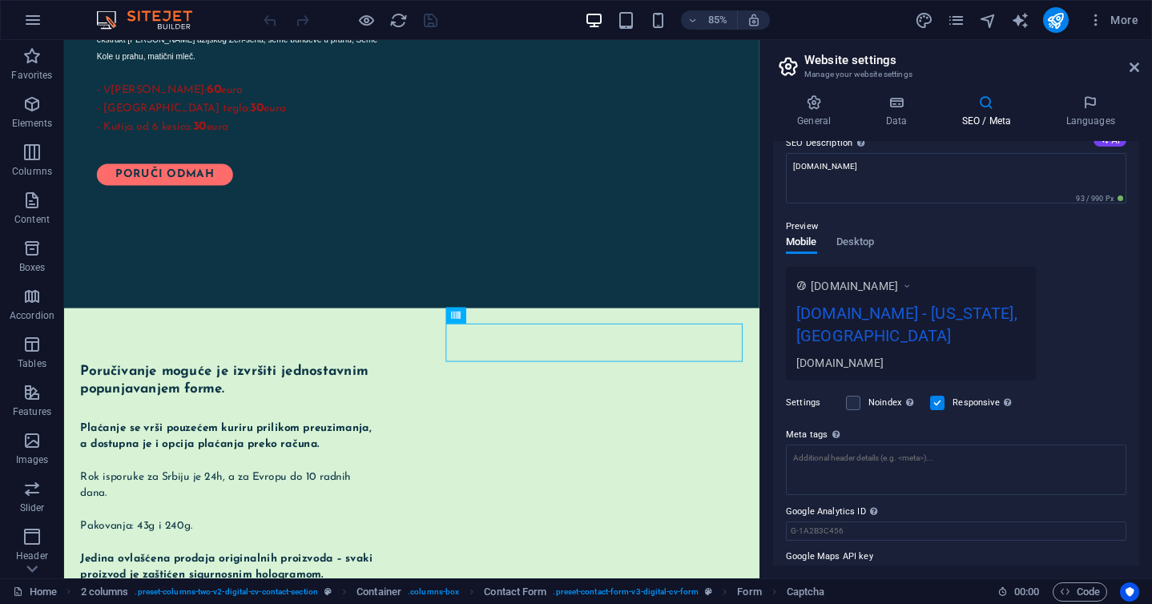
scroll to position [164, 0]
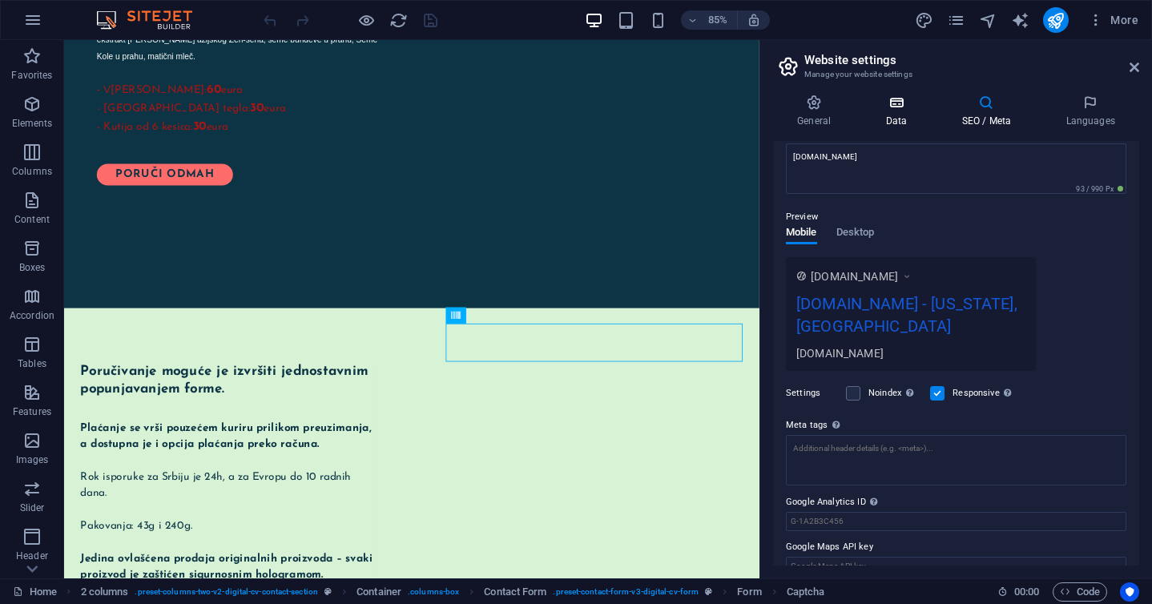
click at [903, 111] on h4 "Data" at bounding box center [899, 112] width 76 height 34
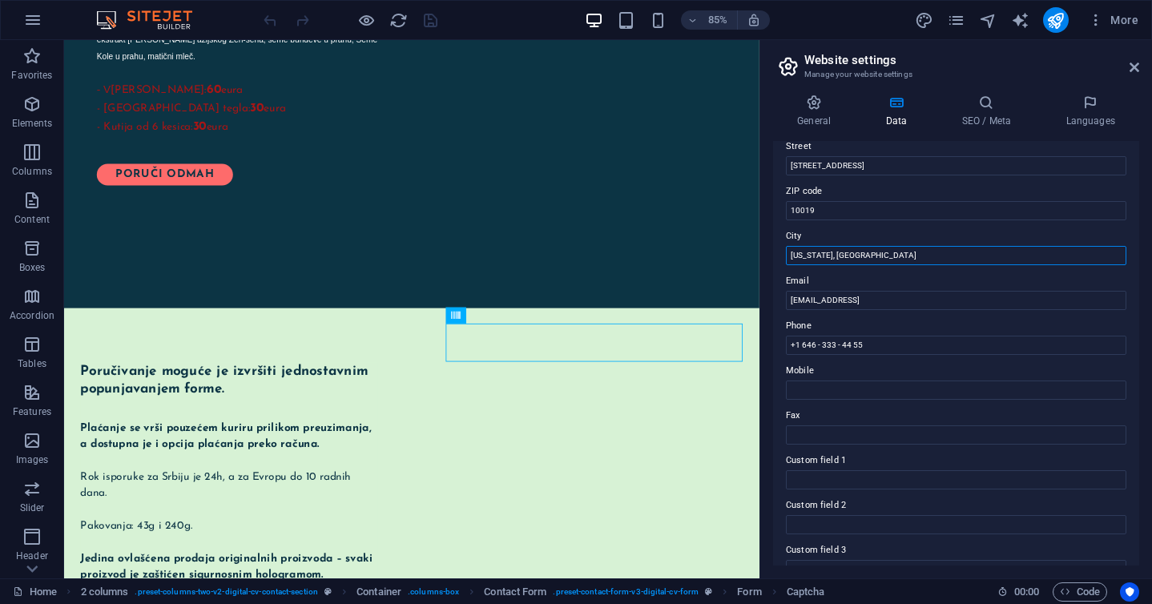
drag, startPoint x: 850, startPoint y: 249, endPoint x: 770, endPoint y: 252, distance: 80.2
click at [770, 252] on div "General Data SEO / Meta Languages Website name turskimed.com Logo Drag files he…" at bounding box center [956, 330] width 392 height 497
type input "Serbia"
click at [819, 298] on input "8b166b660a62a838fea01c006a1004@cpanel.local" at bounding box center [956, 300] width 341 height 19
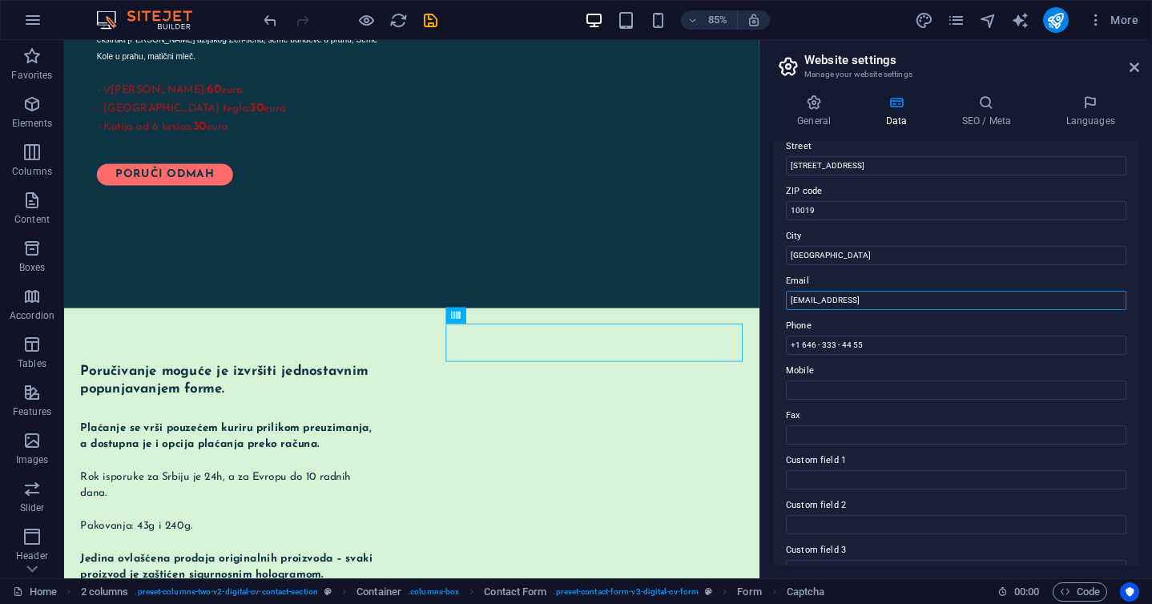
click at [819, 298] on input "8b166b660a62a838fea01c006a1004@cpanel.local" at bounding box center [956, 300] width 341 height 19
click at [813, 254] on input "Serbia" at bounding box center [956, 255] width 341 height 19
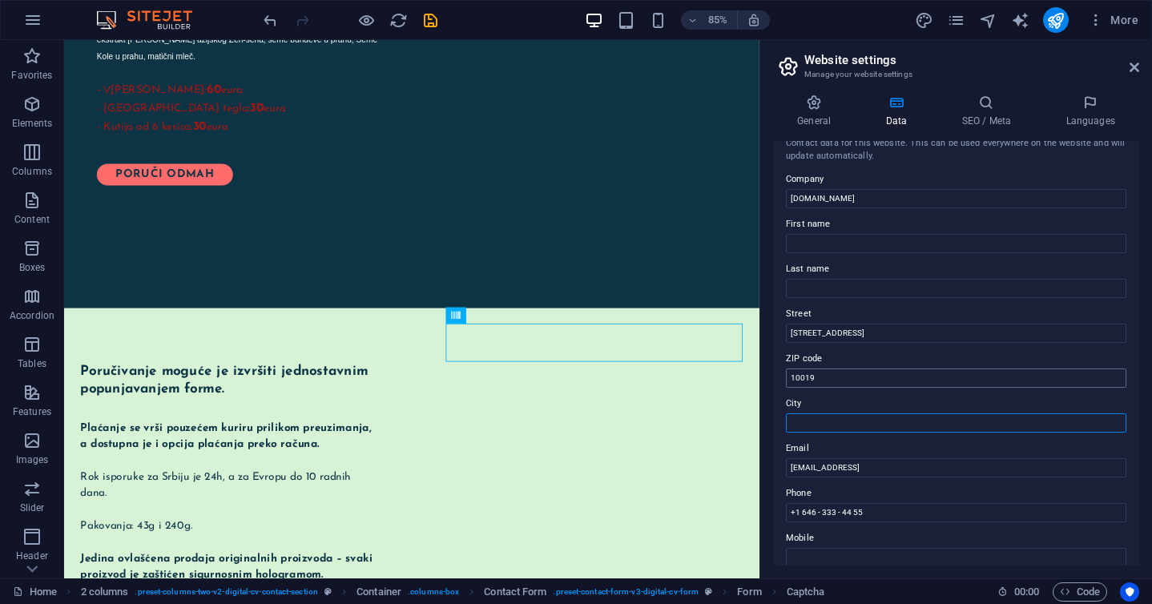
scroll to position [20, 0]
click at [826, 326] on input "1601 Broadway" at bounding box center [956, 330] width 341 height 19
click at [813, 373] on input "10019" at bounding box center [956, 374] width 341 height 19
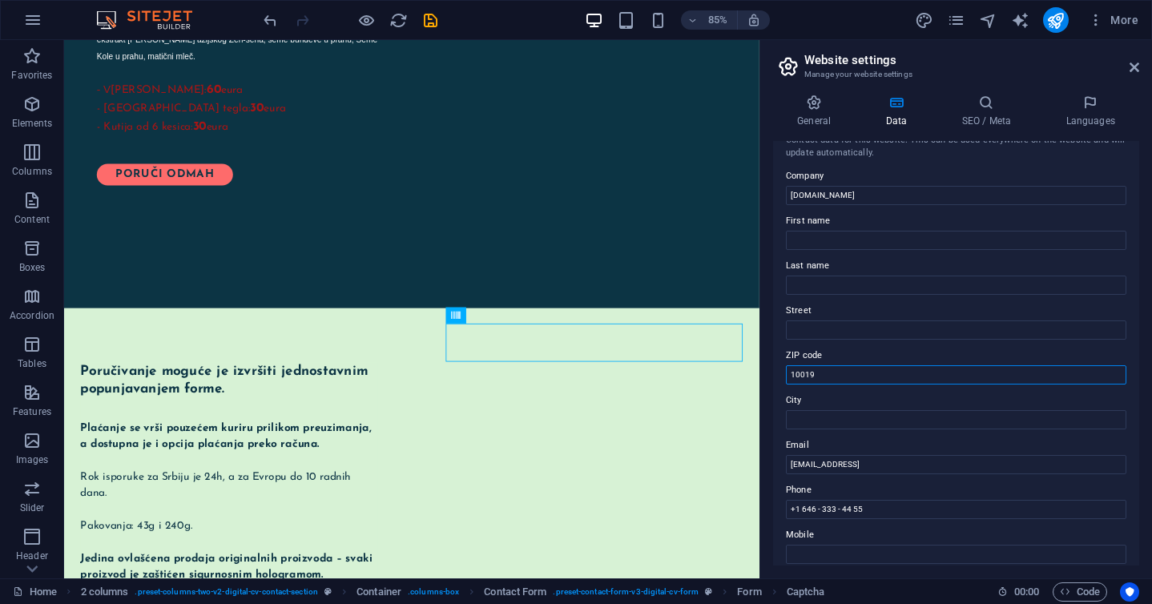
click at [813, 373] on input "10019" at bounding box center [956, 374] width 341 height 19
click at [853, 467] on input "8b166b660a62a838fea01c006a1004@cpanel.local" at bounding box center [956, 464] width 341 height 19
click at [847, 505] on input "+1 646 - 333 - 44 55" at bounding box center [956, 509] width 341 height 19
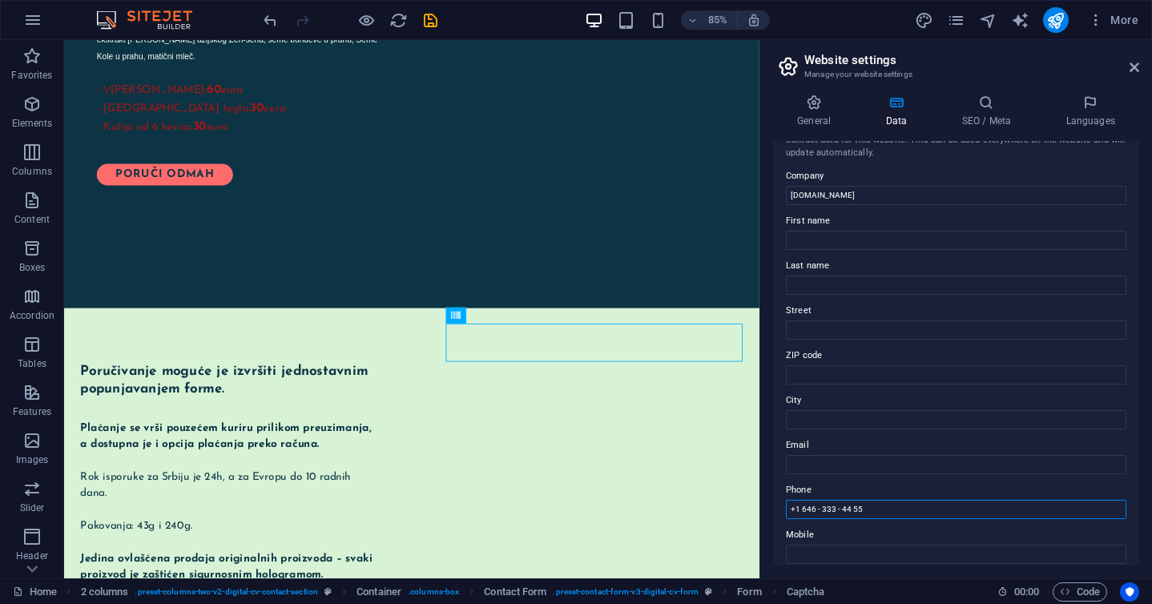
click at [847, 505] on input "+1 646 - 333 - 44 55" at bounding box center [956, 509] width 341 height 19
paste input "+381 62 333280"
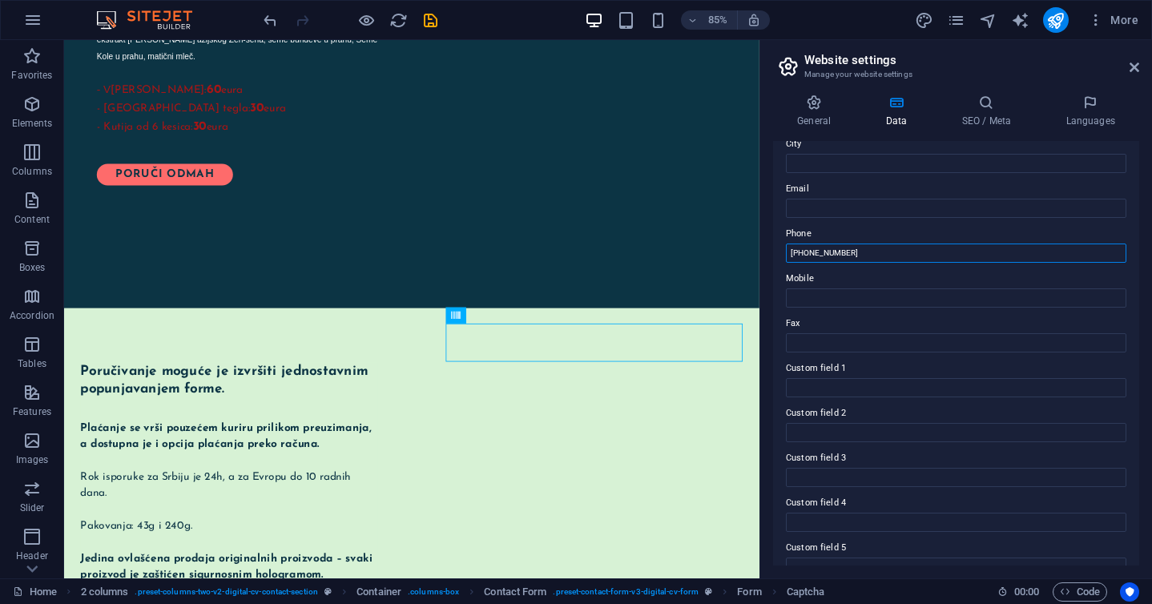
scroll to position [278, 0]
type input "+381 62 333280"
click at [818, 299] on input "Mobile" at bounding box center [956, 296] width 341 height 19
paste input "+381 62 333280"
type input "+381 62 333280"
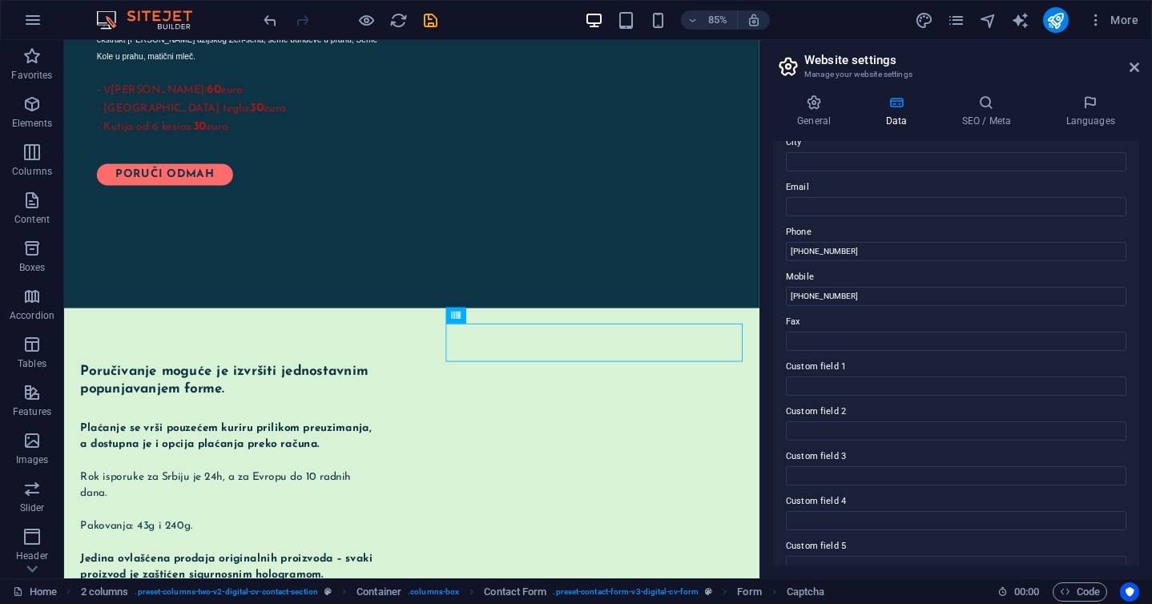
click at [775, 314] on div "Contact data for this website. This can be used everywhere on the website and w…" at bounding box center [956, 353] width 366 height 425
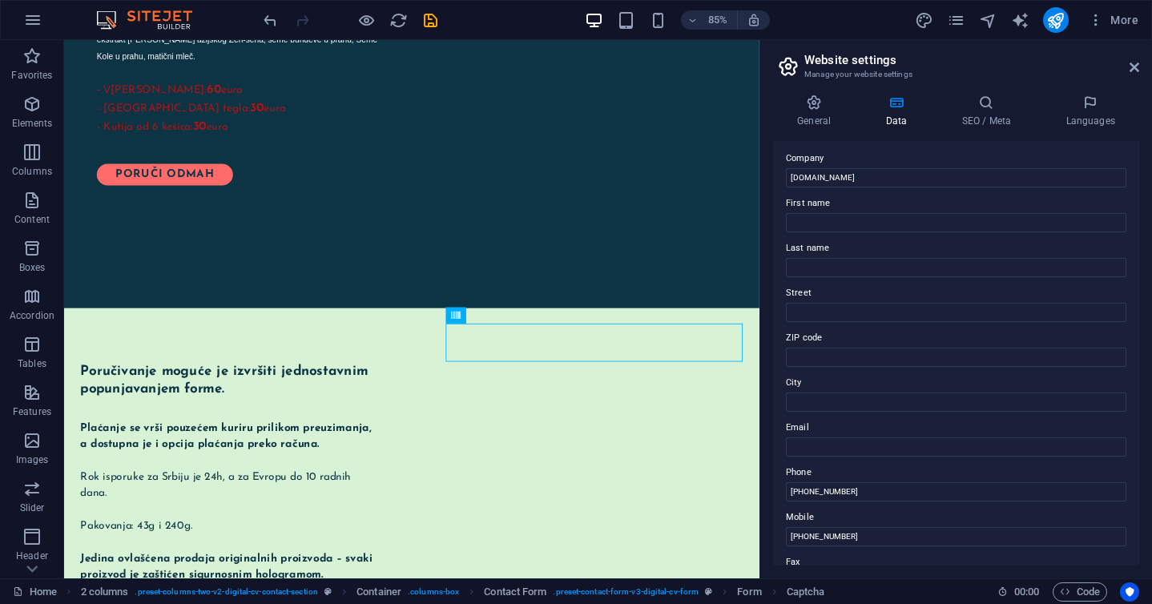
scroll to position [0, 0]
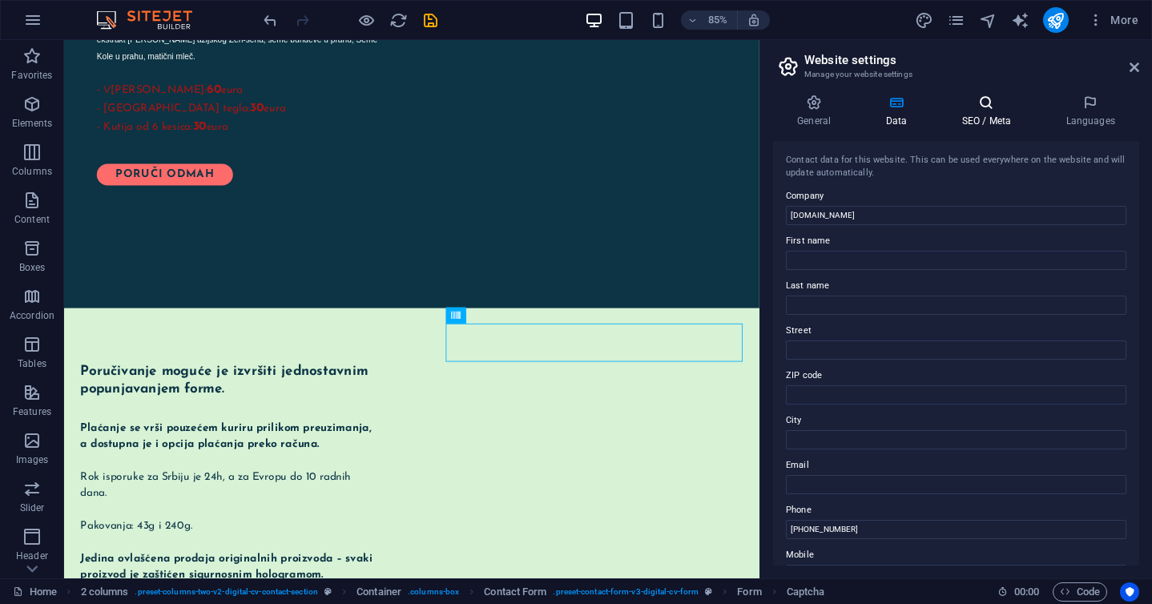
click at [990, 115] on h4 "SEO / Meta" at bounding box center [990, 112] width 104 height 34
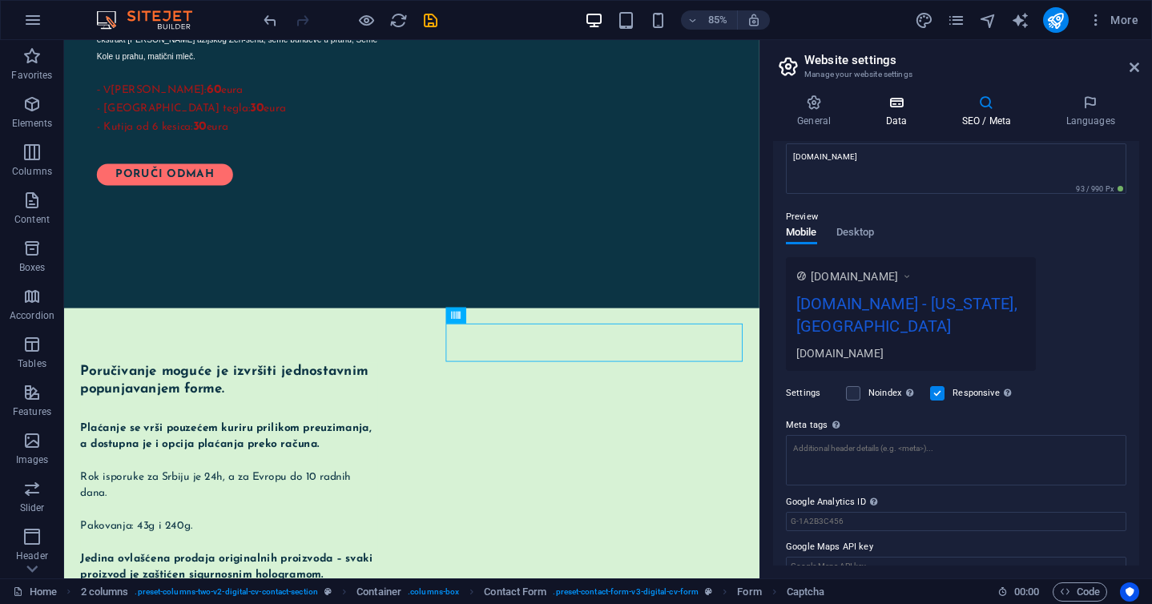
click at [895, 119] on h4 "Data" at bounding box center [899, 112] width 76 height 34
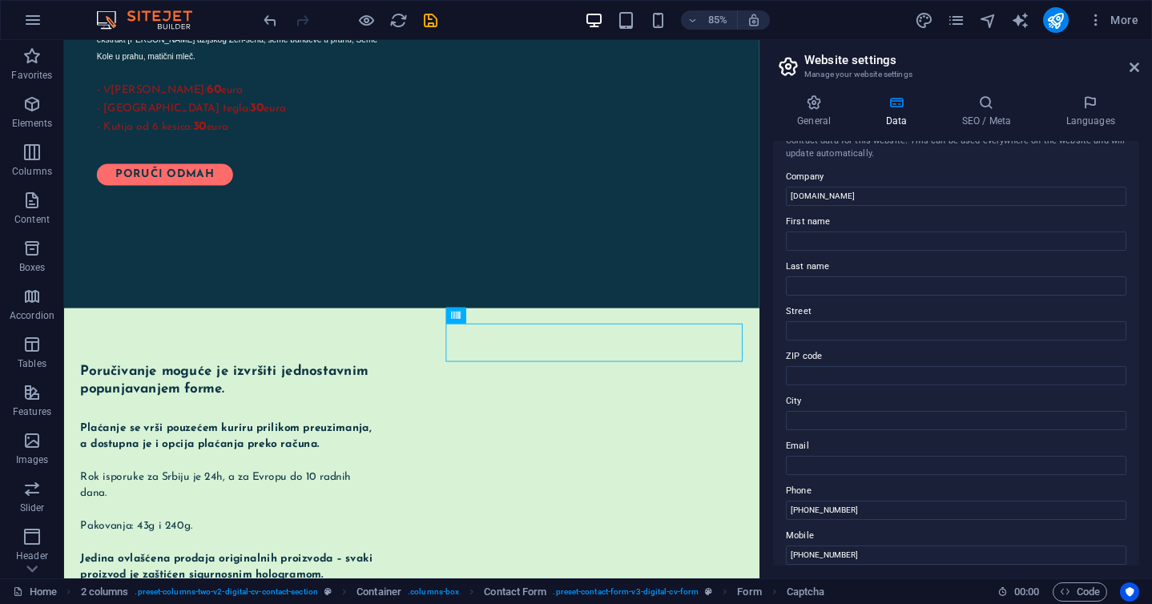
scroll to position [22, 0]
click at [829, 329] on input "Street" at bounding box center [956, 328] width 341 height 19
type input "Beograd"
click at [768, 333] on div "General Data SEO / Meta Languages Website name turskimed.com Logo Drag files he…" at bounding box center [956, 330] width 392 height 497
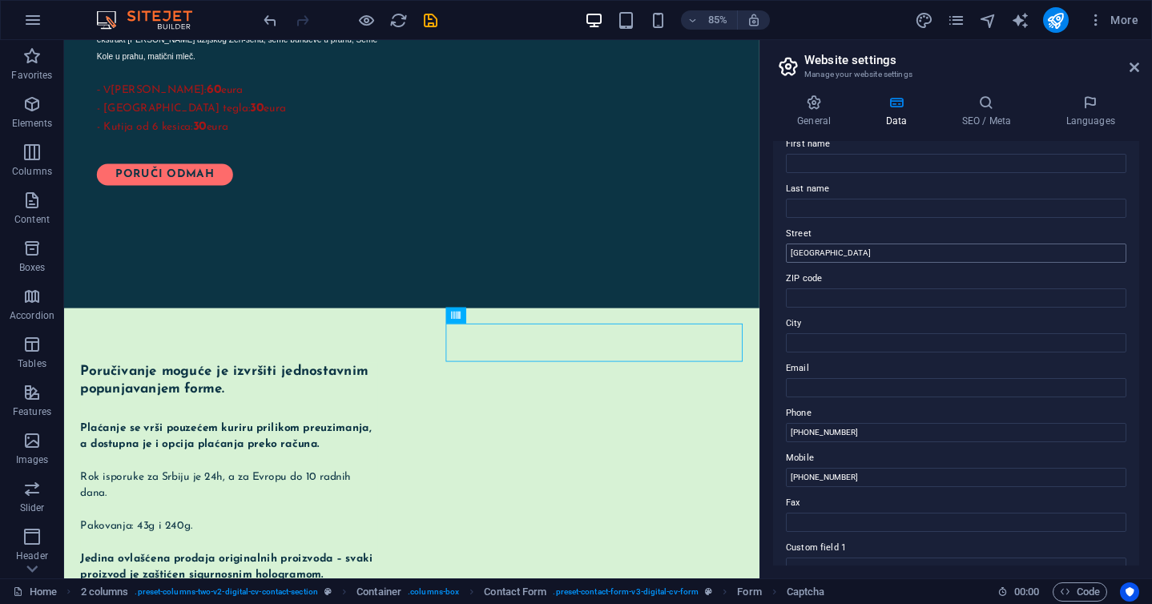
scroll to position [113, 0]
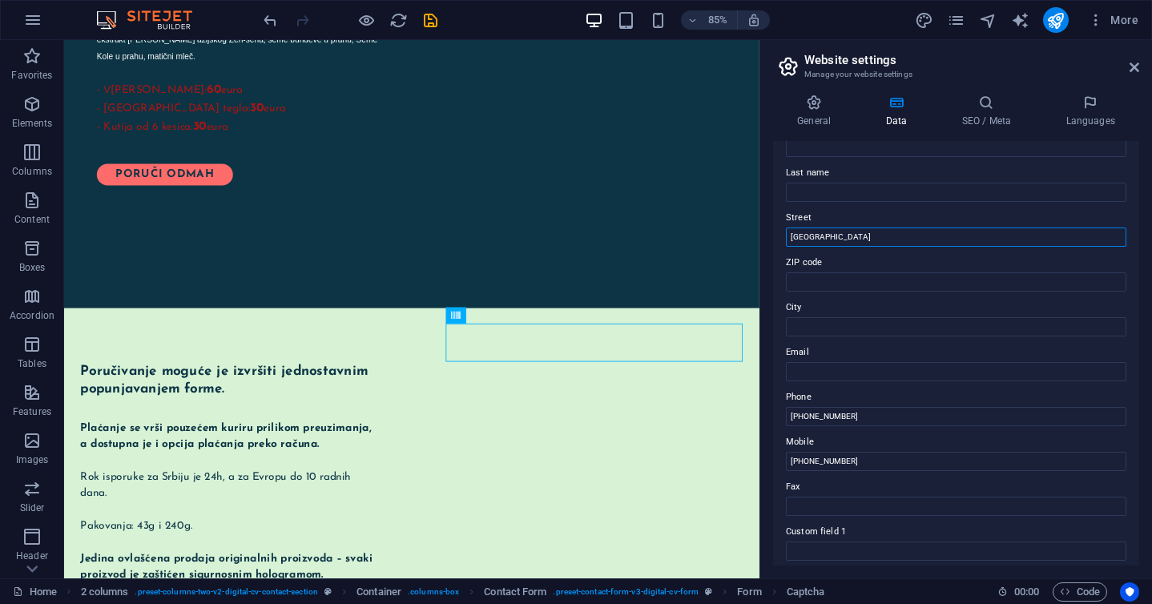
click at [831, 236] on input "Beograd" at bounding box center [956, 237] width 341 height 19
click at [809, 331] on input "City" at bounding box center [956, 326] width 341 height 19
paste input "Beograd"
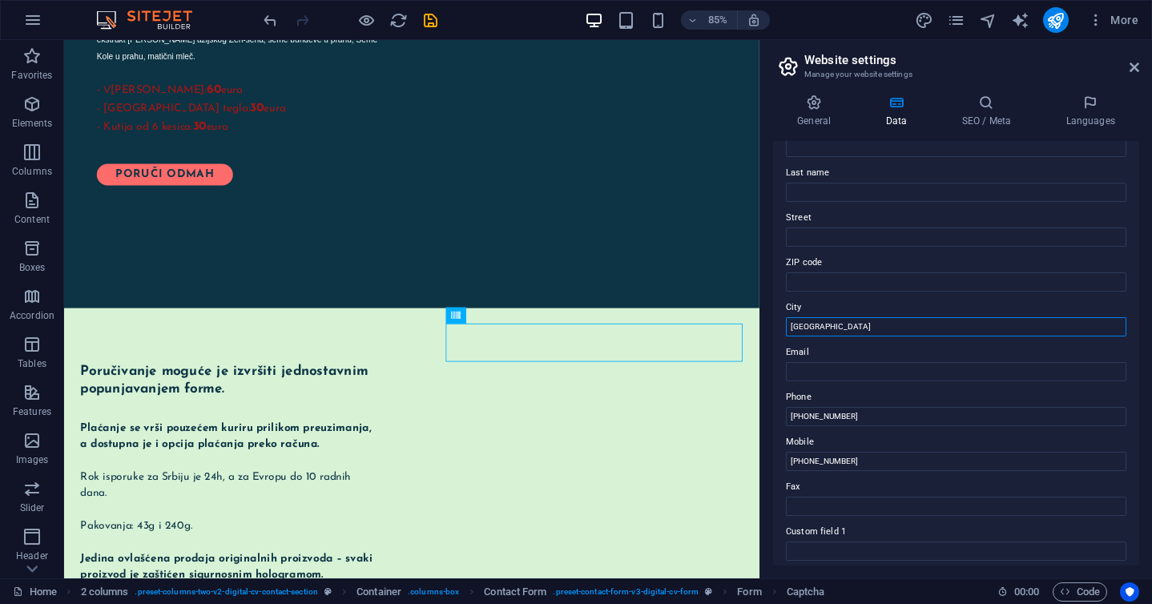
type input "Beograd"
click at [773, 345] on div "Contact data for this website. This can be used everywhere on the website and w…" at bounding box center [956, 353] width 366 height 425
click at [825, 369] on input "Email" at bounding box center [956, 371] width 341 height 19
paste input "mailto:mix.herbal@yandex.com"
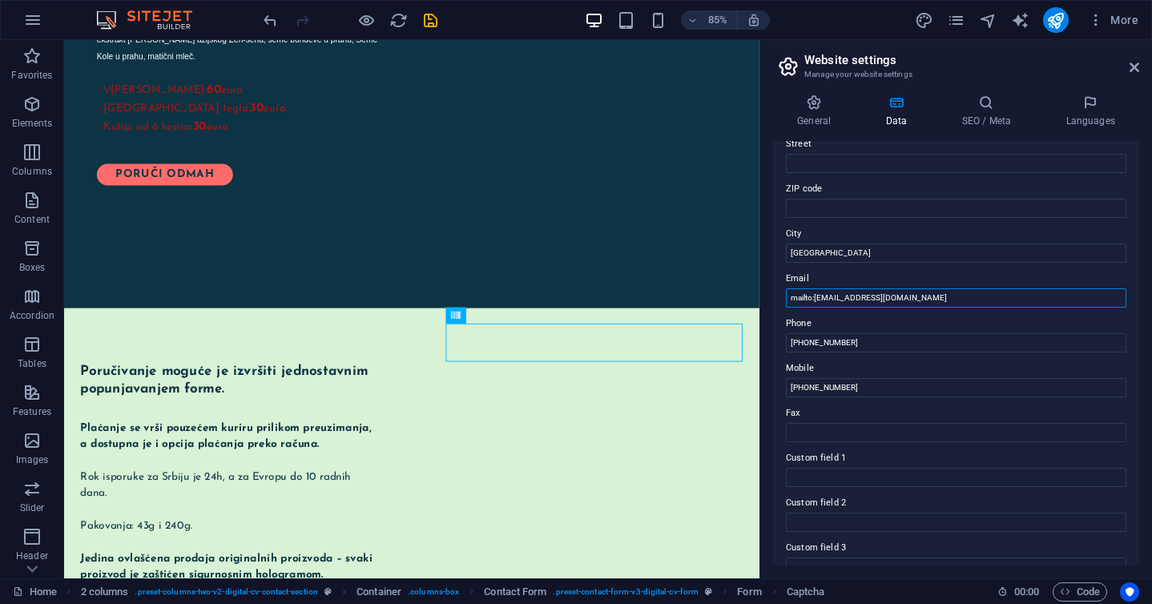
scroll to position [191, 0]
click at [814, 293] on input "mailto:mix.herbal@yandex.com" at bounding box center [956, 293] width 341 height 19
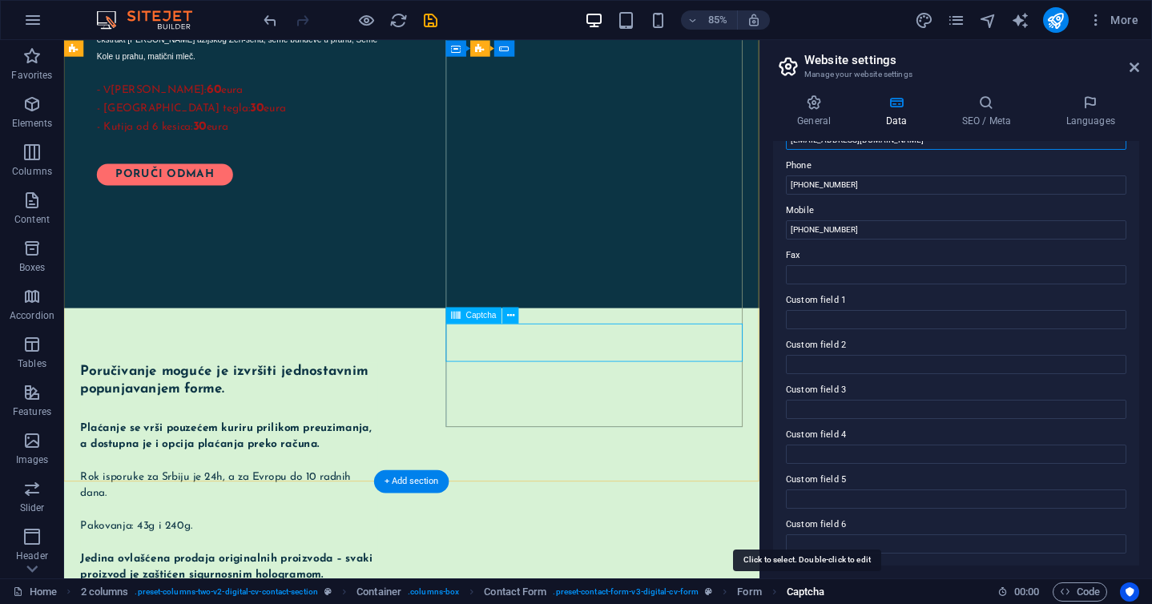
type input "mix.herbal@yandex.com"
click at [806, 591] on span "Captcha" at bounding box center [806, 592] width 38 height 19
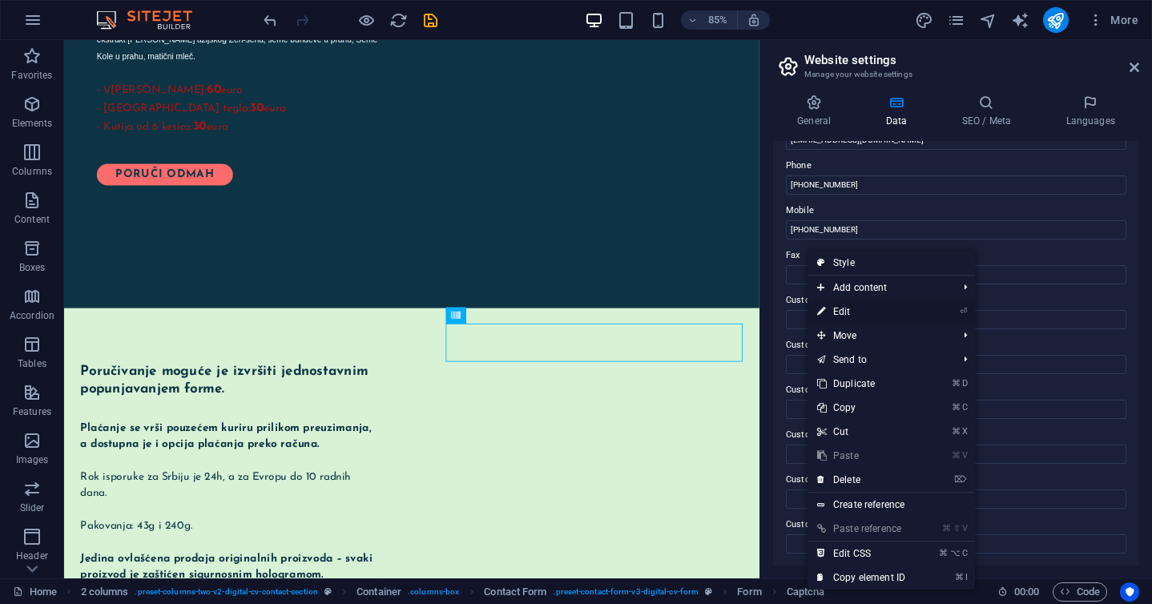
click at [866, 316] on link "⏎ Edit" at bounding box center [861, 312] width 107 height 24
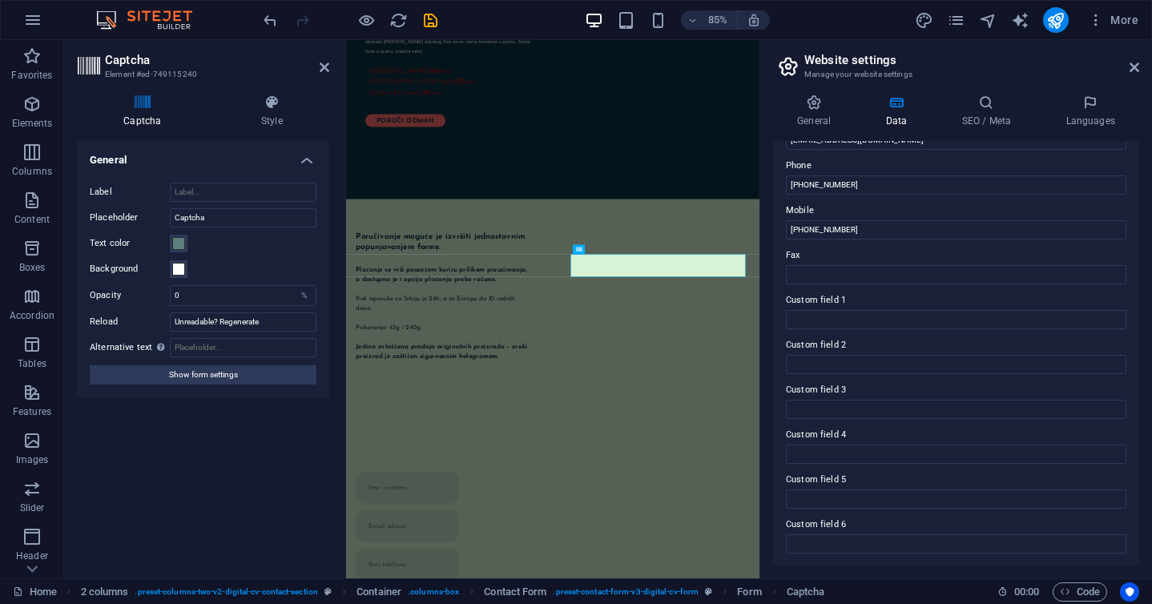
scroll to position [1590, 0]
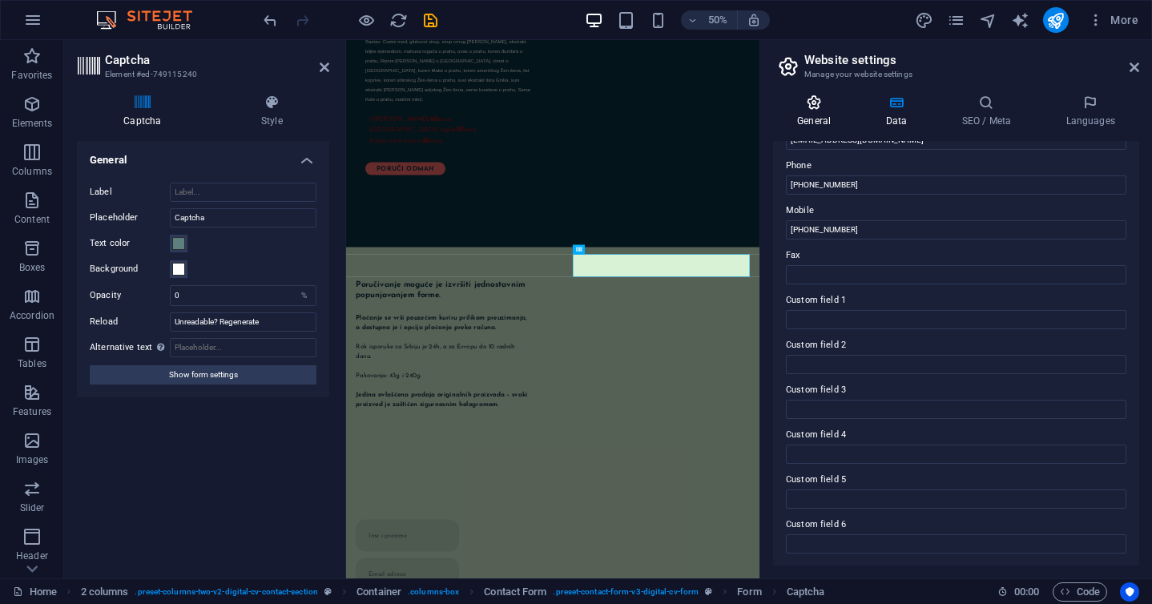
click at [821, 117] on h4 "General" at bounding box center [817, 112] width 88 height 34
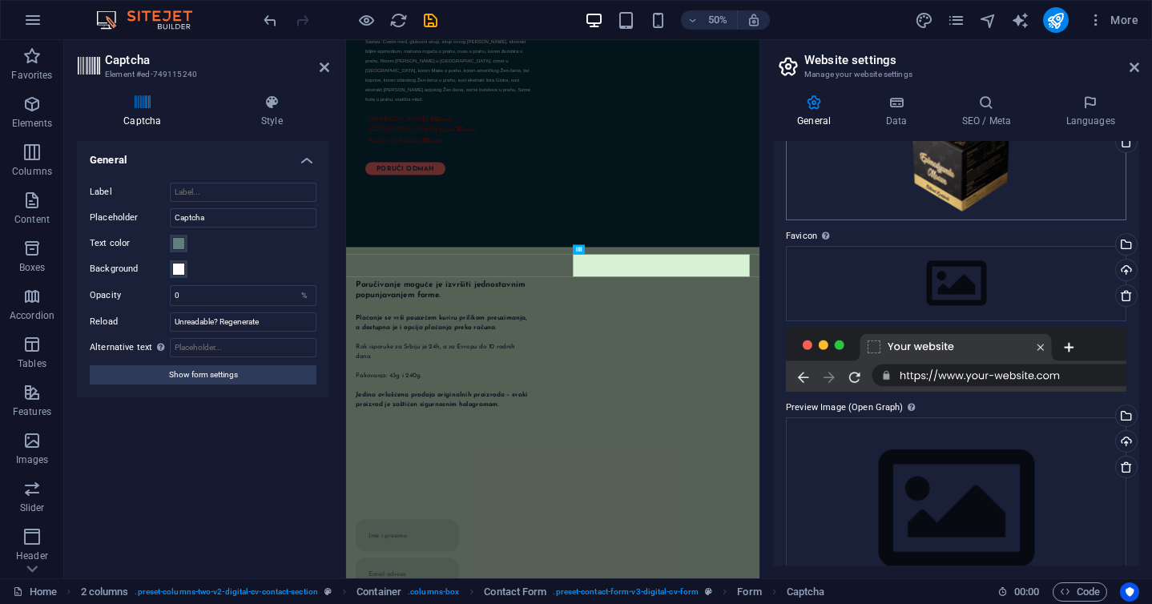
scroll to position [0, 0]
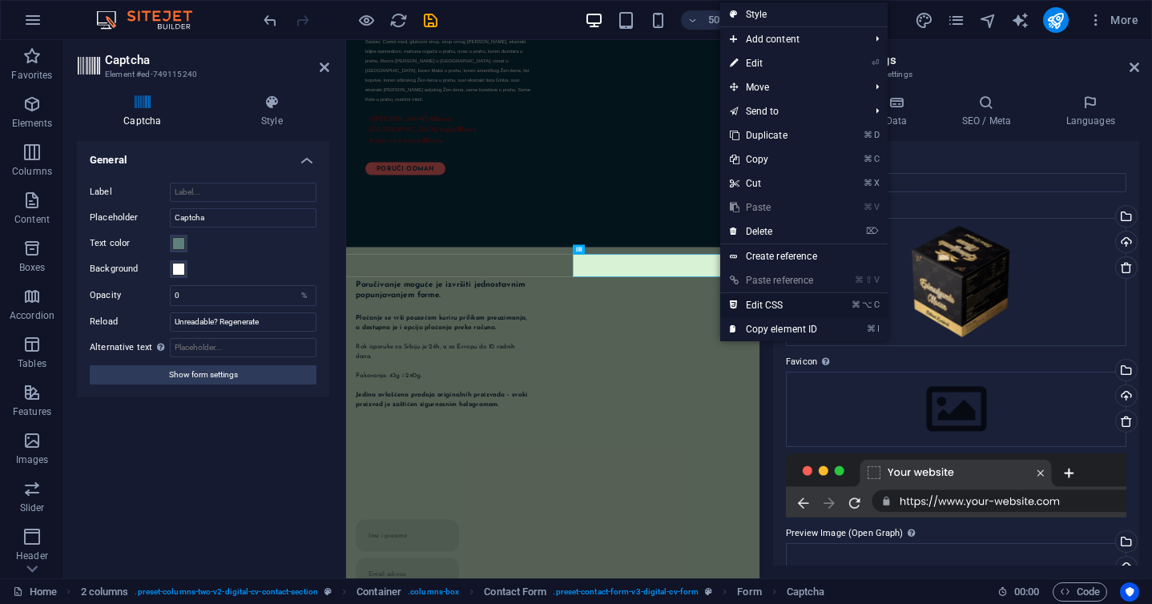
click at [765, 300] on link "⌘ ⌥ C Edit CSS" at bounding box center [773, 305] width 107 height 24
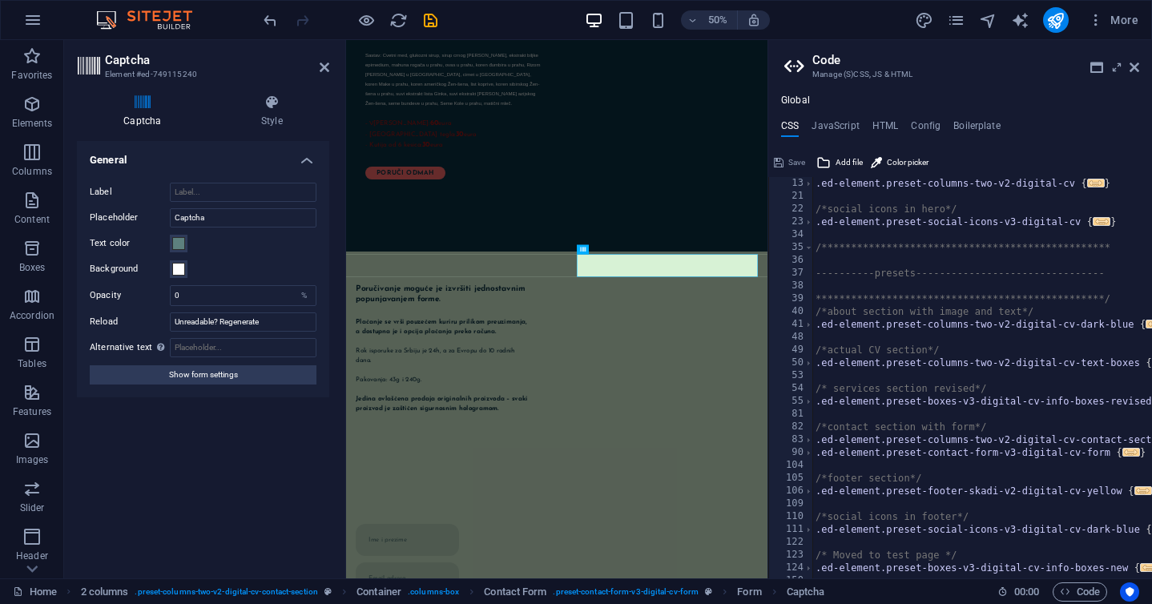
scroll to position [143, 0]
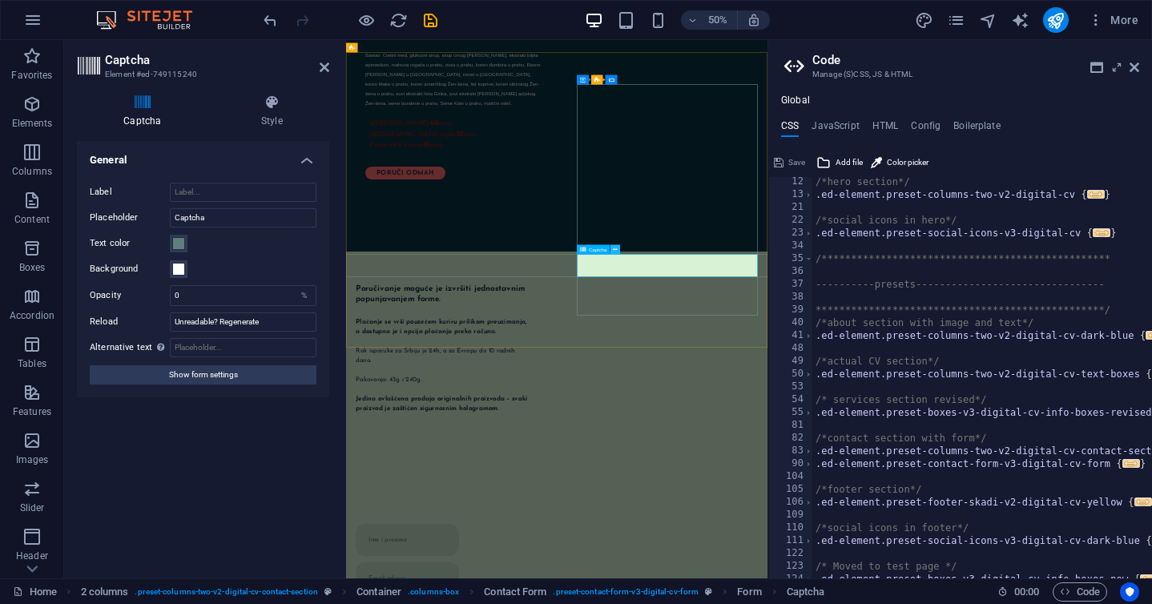
click at [615, 247] on icon at bounding box center [615, 249] width 5 height 9
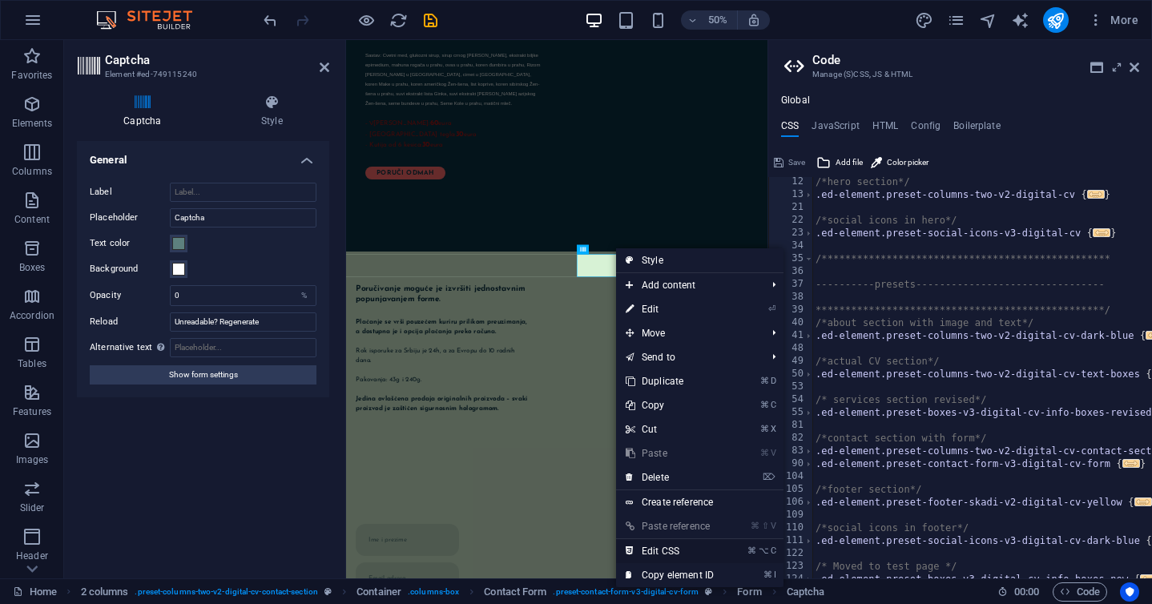
click at [667, 550] on link "⌘ ⌥ C Edit CSS" at bounding box center [669, 551] width 107 height 24
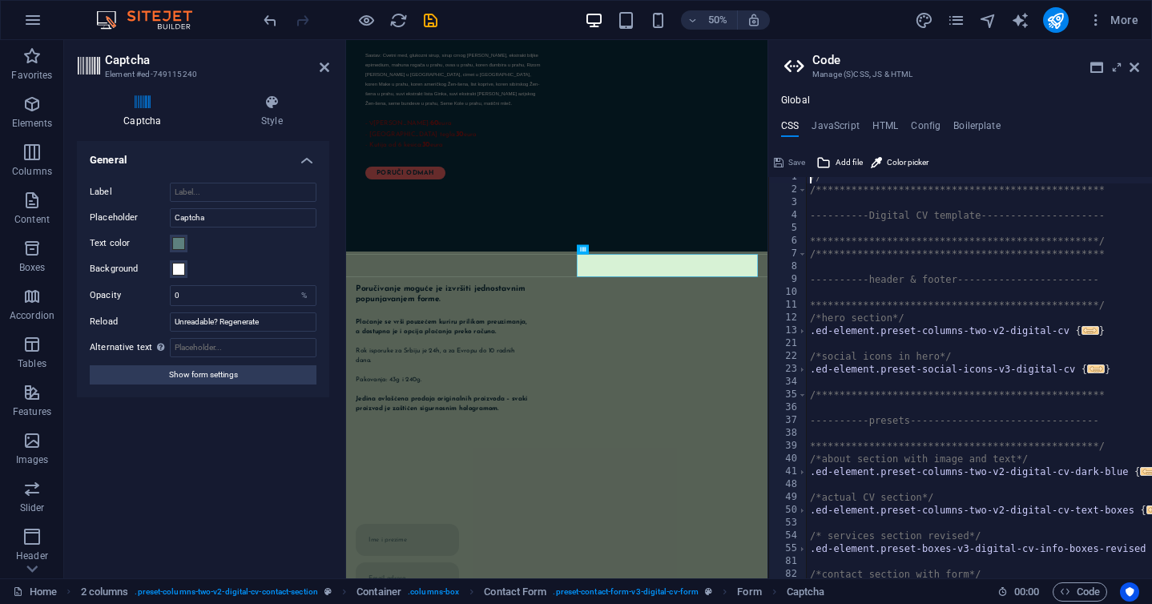
scroll to position [0, 0]
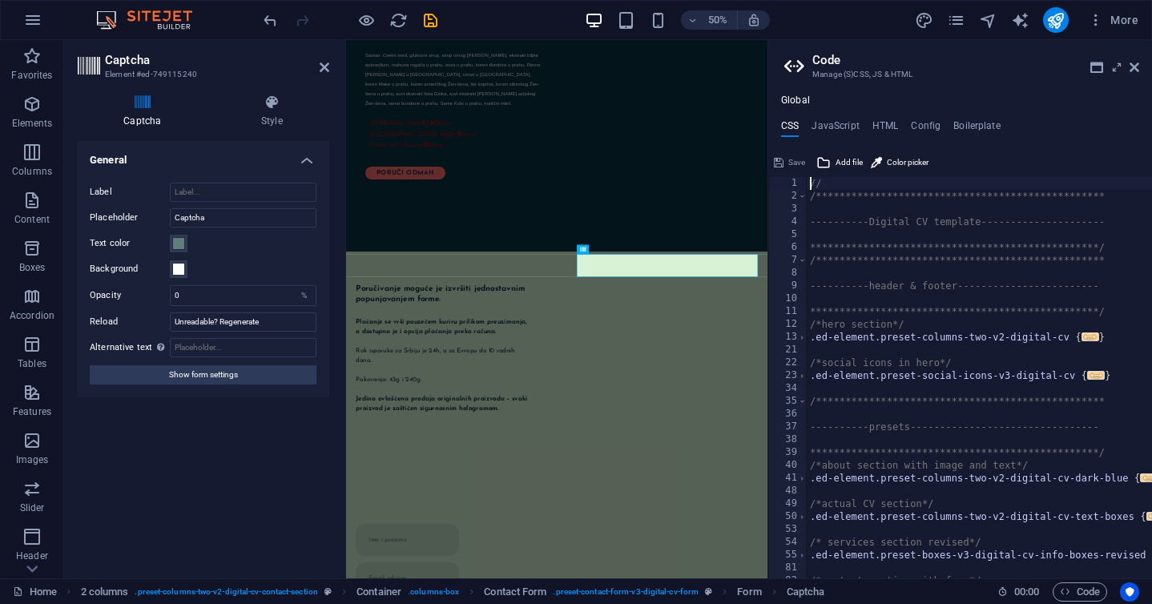
paste textarea "display: none"
click at [877, 309] on div "**********" at bounding box center [992, 390] width 371 height 427
drag, startPoint x: 1272, startPoint y: 224, endPoint x: 1166, endPoint y: 325, distance: 146.2
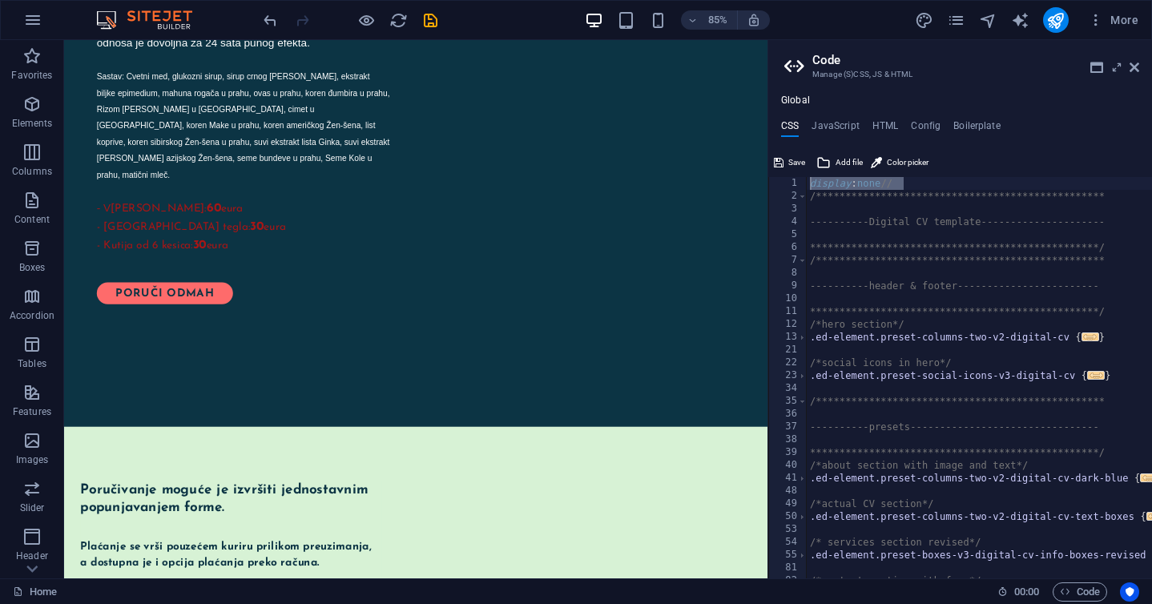
click at [856, 188] on div "**********" at bounding box center [992, 390] width 371 height 427
drag, startPoint x: 885, startPoint y: 183, endPoint x: 845, endPoint y: 183, distance: 39.3
click at [845, 183] on div "**********" at bounding box center [992, 390] width 371 height 427
type textarea "d"
type textarea "**********"
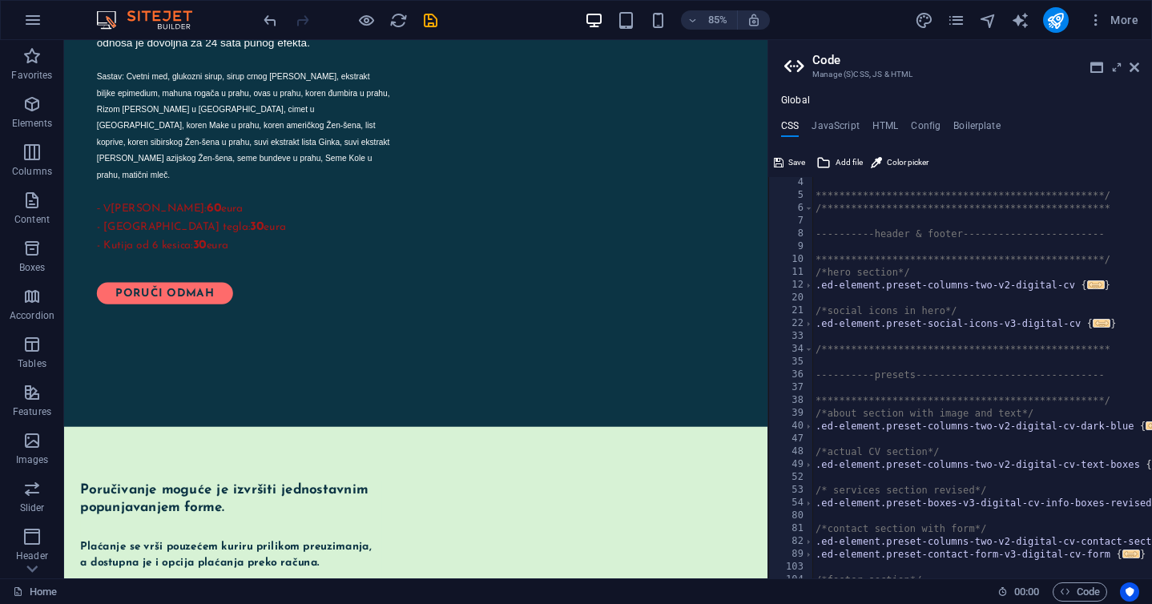
scroll to position [0, 3]
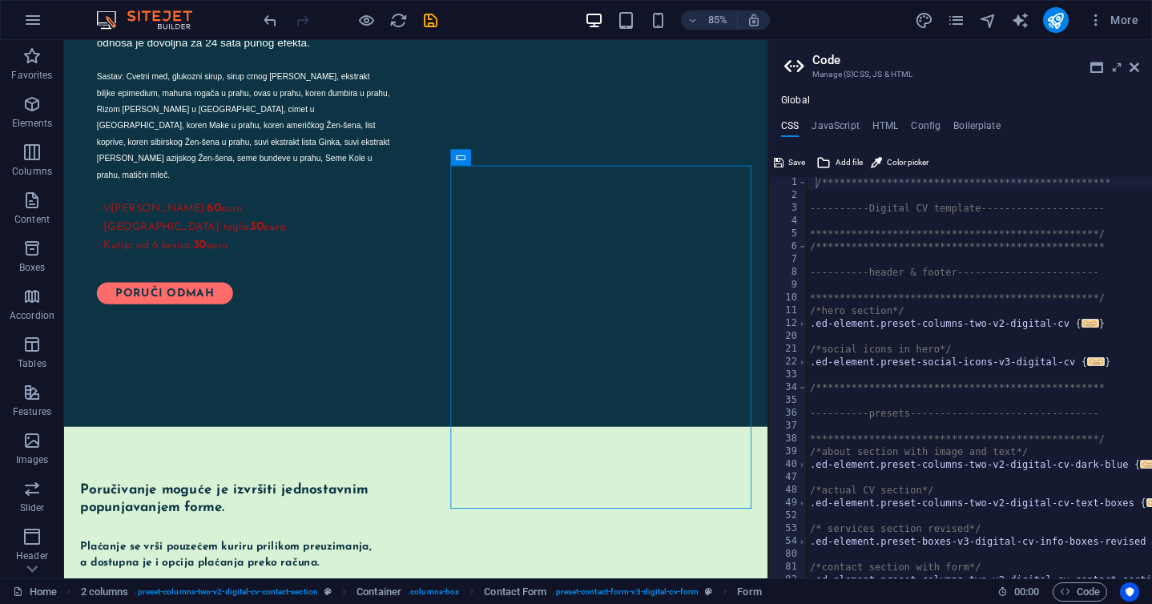
scroll to position [1, 0]
click at [857, 216] on div "**********" at bounding box center [992, 389] width 371 height 427
click at [813, 181] on div "**********" at bounding box center [992, 390] width 371 height 427
paste textarea "display: none"
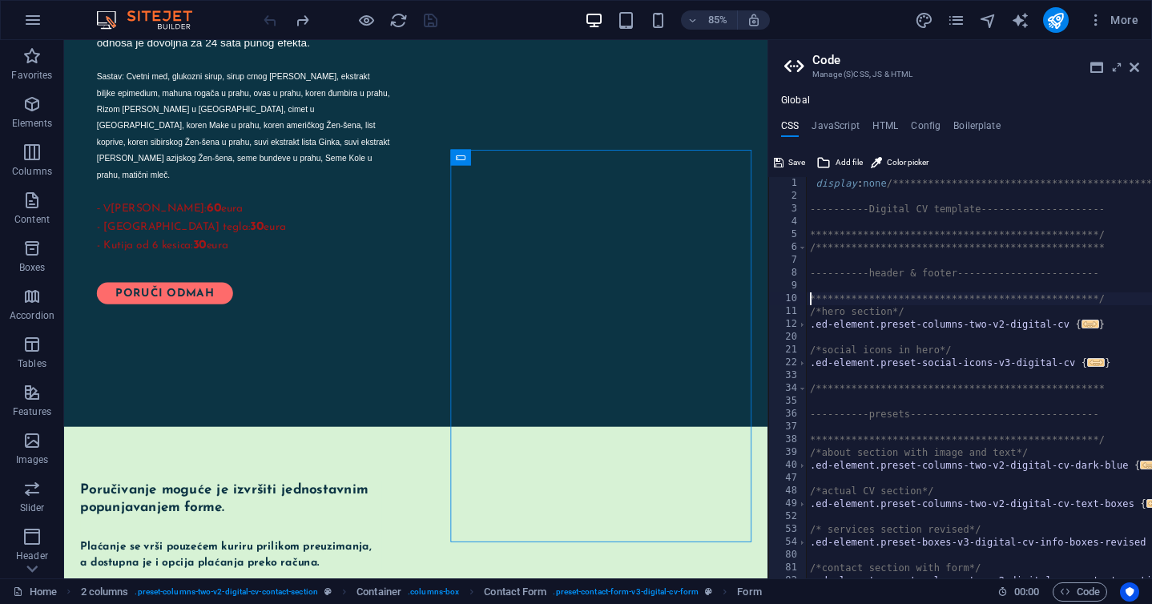
click at [809, 295] on div "**********" at bounding box center [998, 390] width 383 height 427
type textarea "**********"
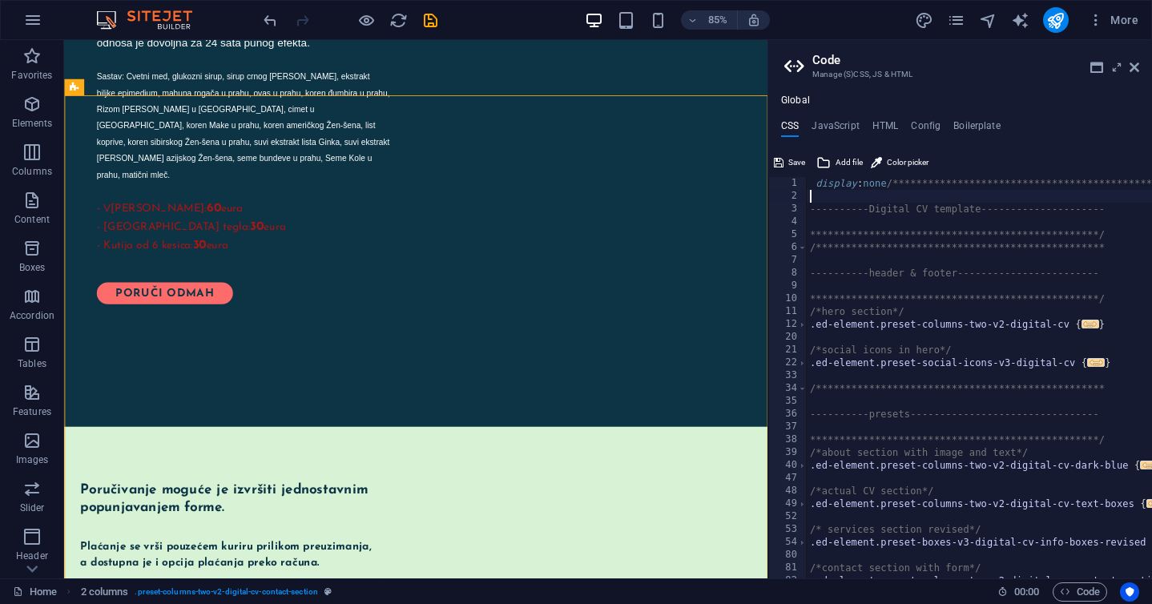
click at [889, 196] on div "**********" at bounding box center [998, 390] width 383 height 427
type textarea "**********"
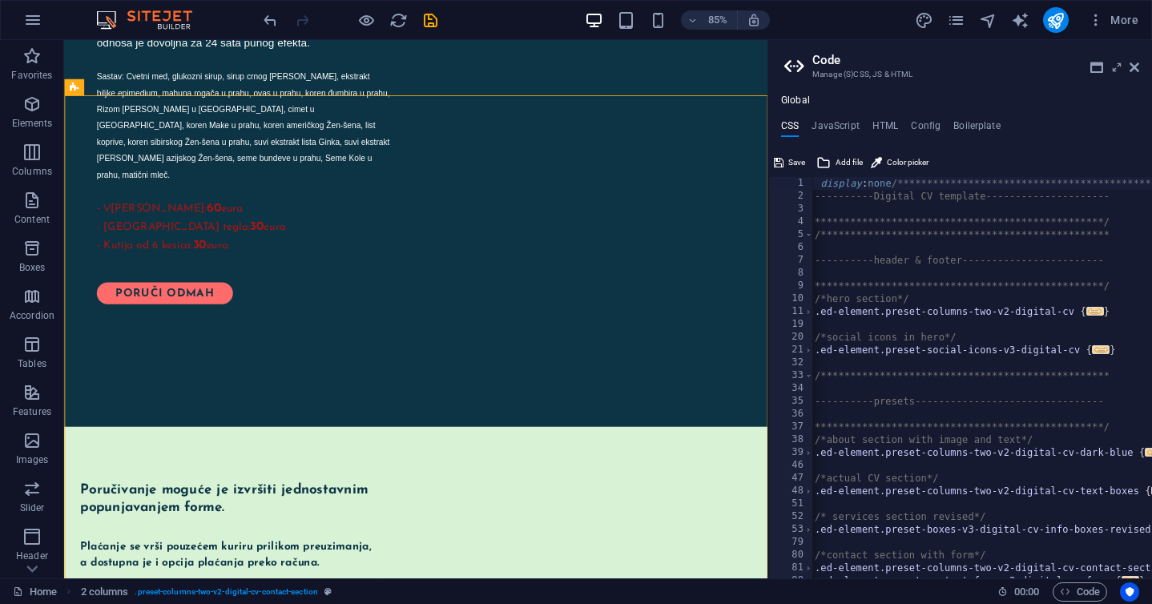
scroll to position [0, 1]
click at [900, 182] on div "**********" at bounding box center [1003, 390] width 383 height 427
click at [1056, 21] on icon "publish" at bounding box center [1056, 20] width 18 height 18
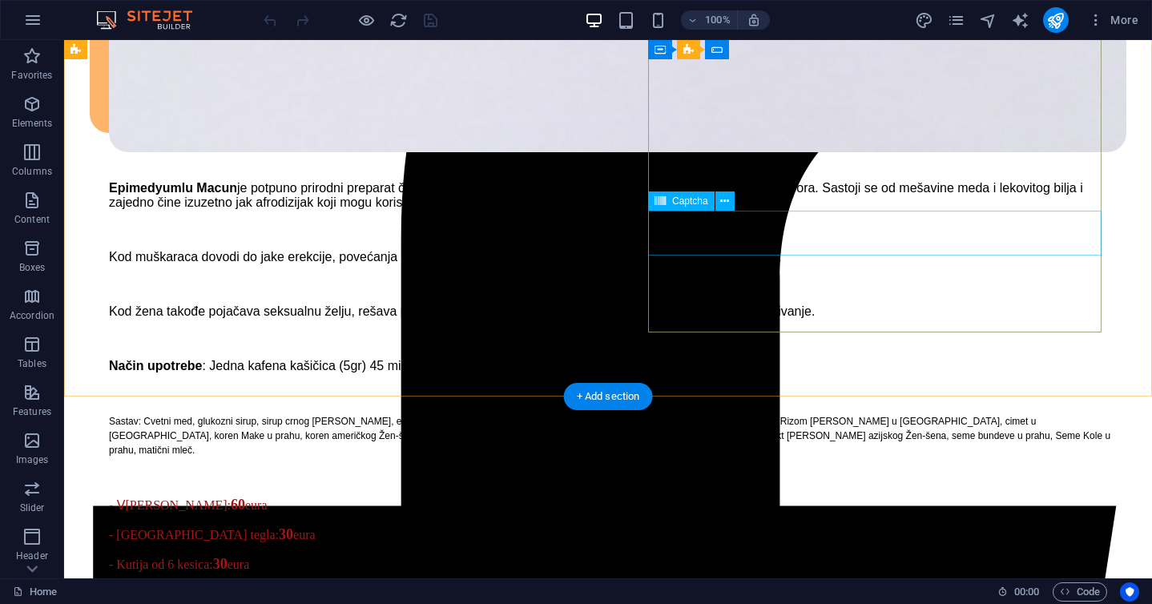
scroll to position [1765, 0]
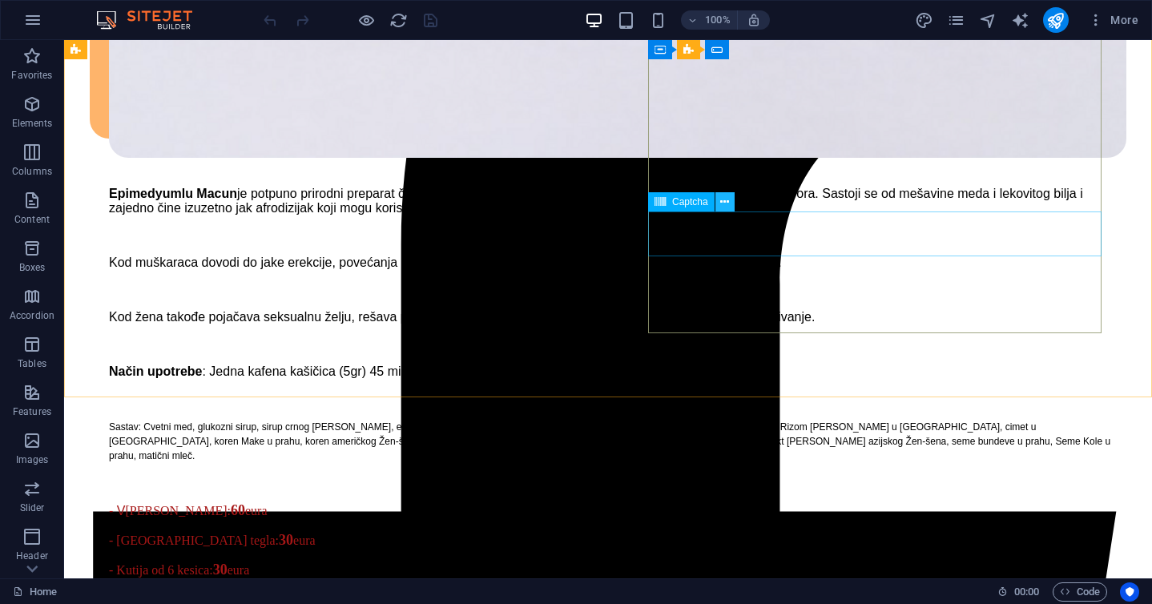
click at [722, 203] on icon at bounding box center [724, 202] width 9 height 17
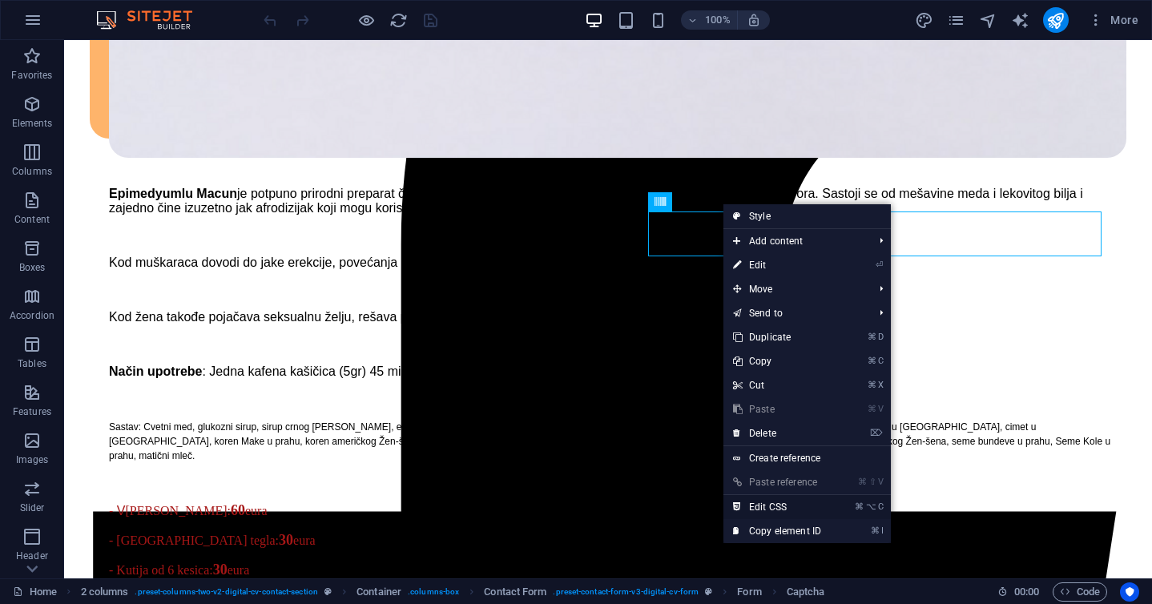
click at [770, 507] on link "⌘ ⌥ C Edit CSS" at bounding box center [777, 507] width 107 height 24
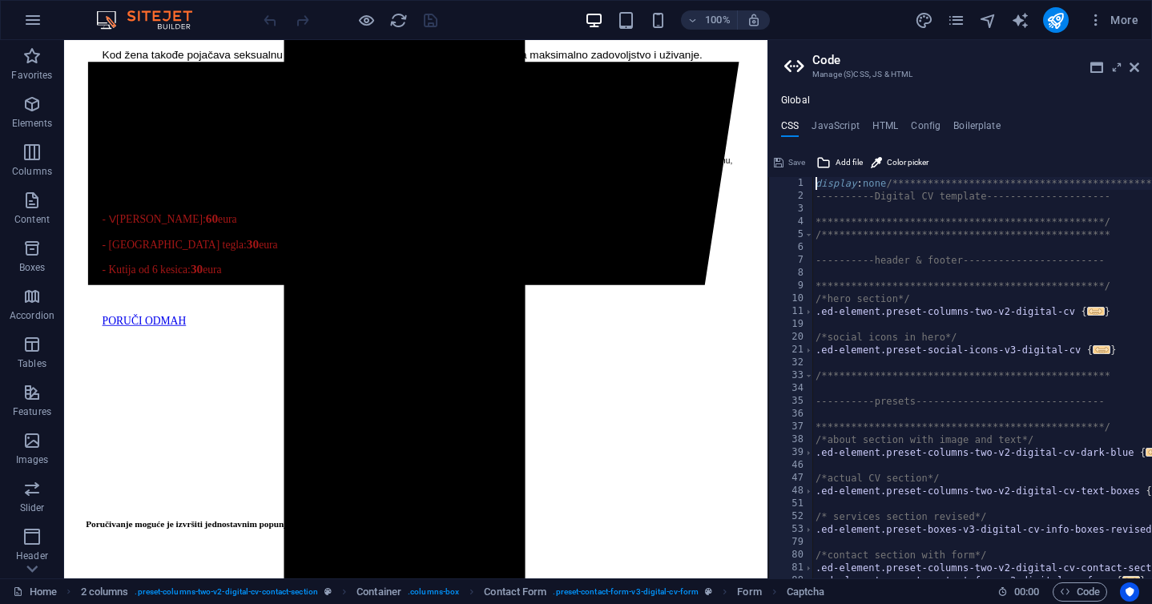
scroll to position [2033, 0]
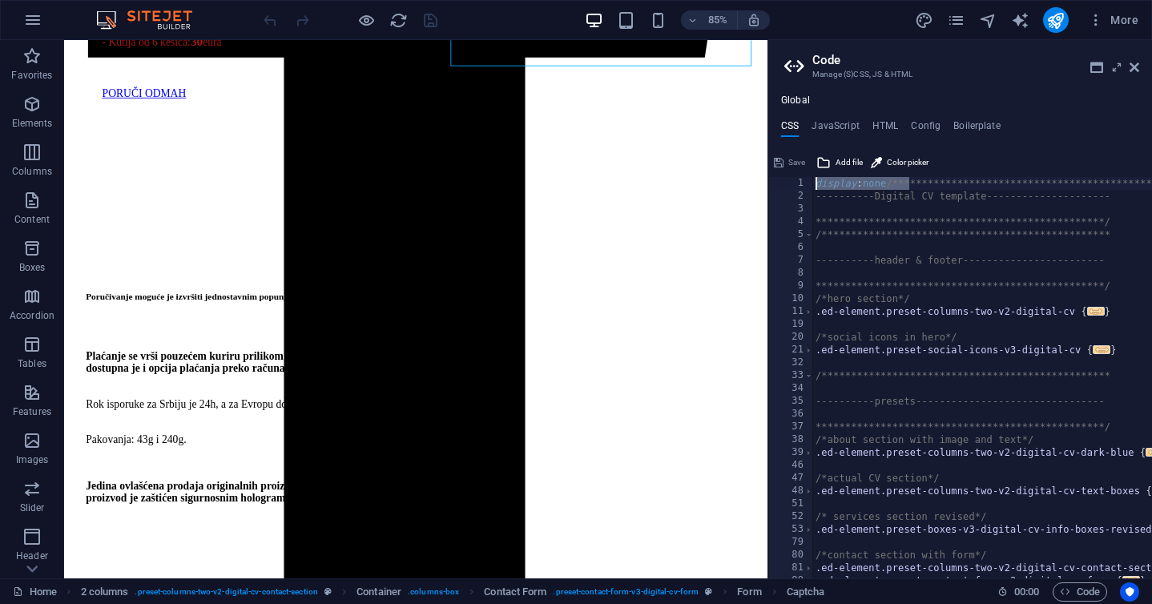
drag, startPoint x: 910, startPoint y: 182, endPoint x: 802, endPoint y: 179, distance: 108.2
click at [802, 179] on div "**********" at bounding box center [960, 377] width 384 height 401
click at [897, 188] on div "**********" at bounding box center [1001, 390] width 377 height 427
drag, startPoint x: 897, startPoint y: 186, endPoint x: 795, endPoint y: 187, distance: 102.6
click at [795, 187] on div "**********" at bounding box center [960, 377] width 384 height 401
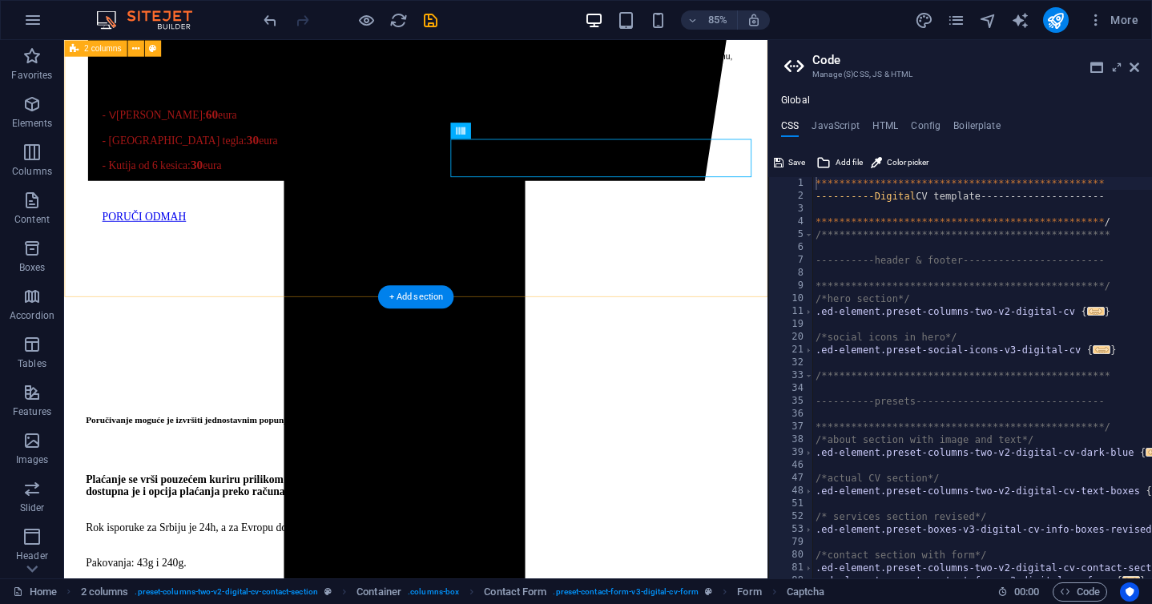
scroll to position [1805, 0]
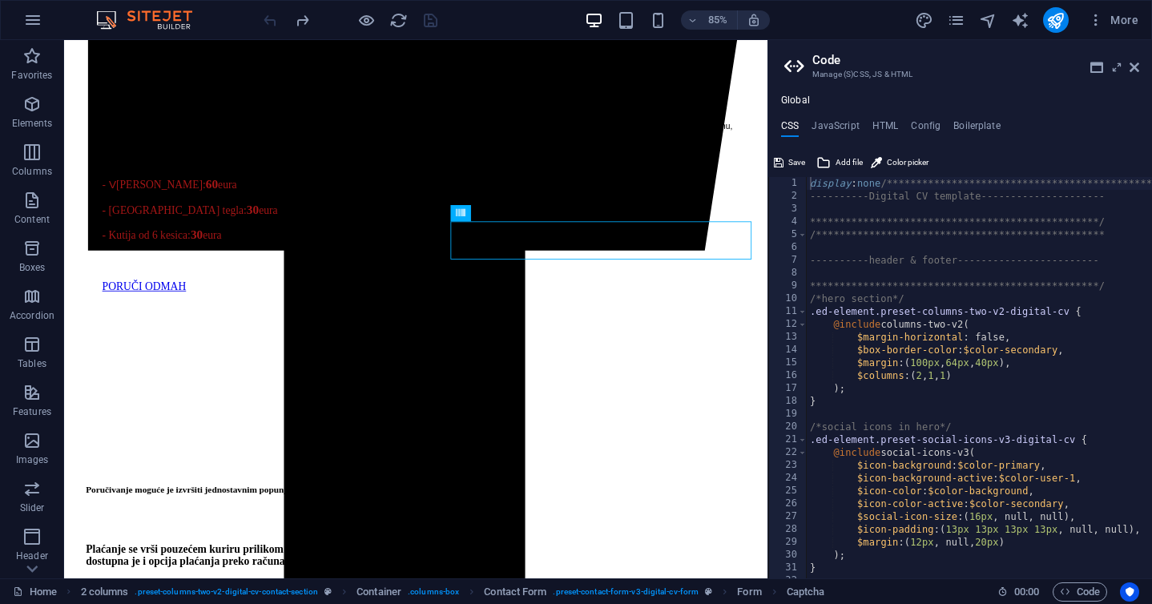
drag, startPoint x: 887, startPoint y: 180, endPoint x: 809, endPoint y: 179, distance: 78.5
type textarea "**********"
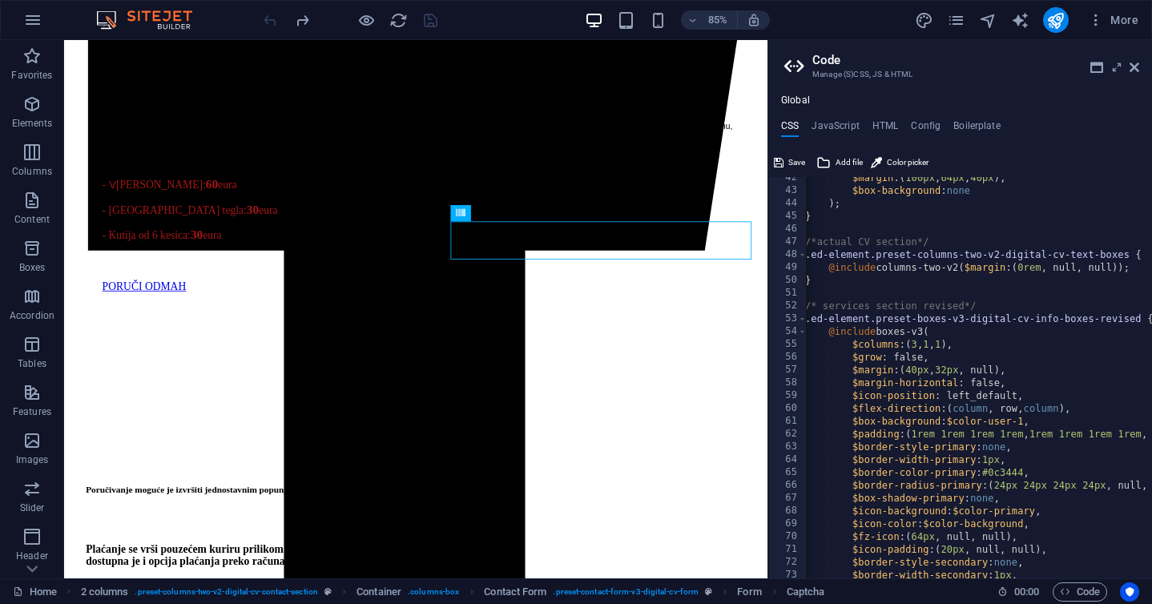
scroll to position [531, 0]
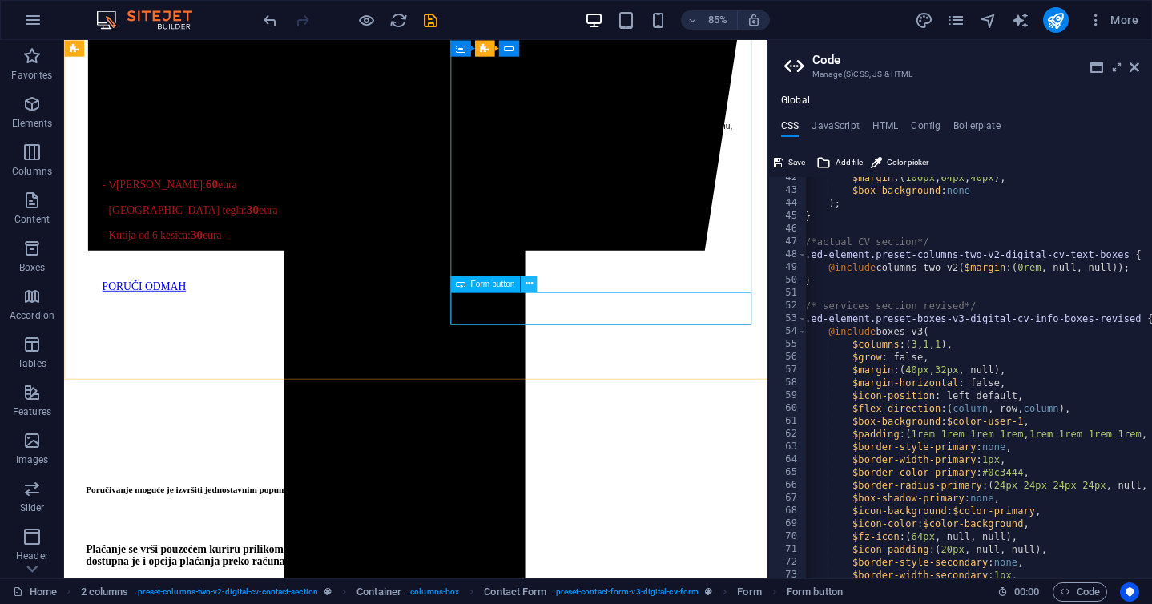
click at [523, 281] on button at bounding box center [529, 284] width 16 height 16
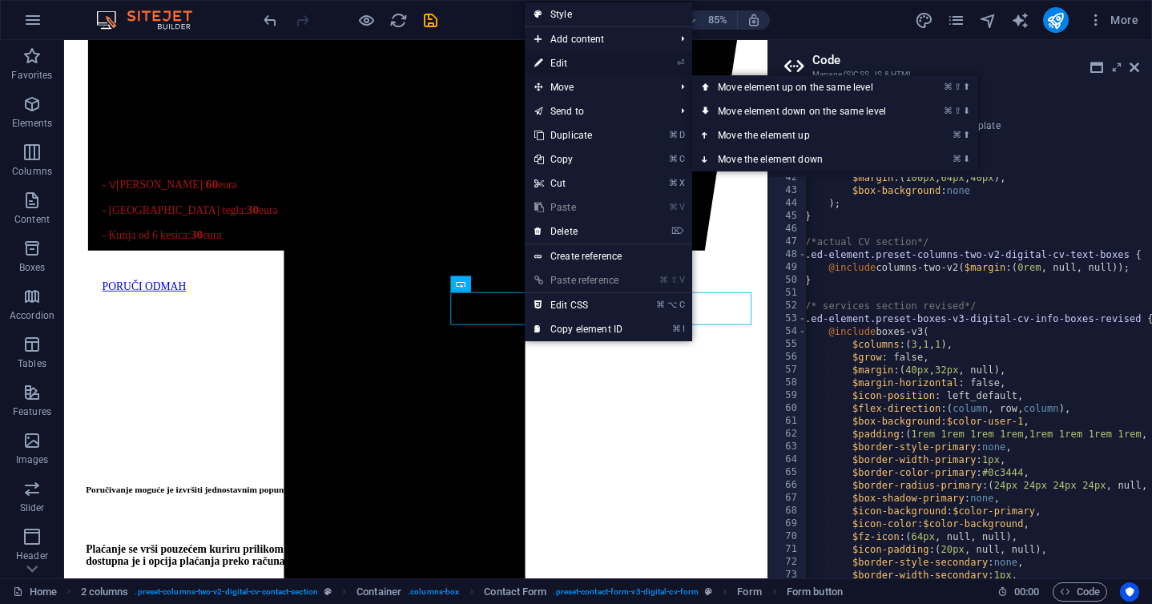
click at [571, 63] on link "⏎ Edit" at bounding box center [578, 63] width 107 height 24
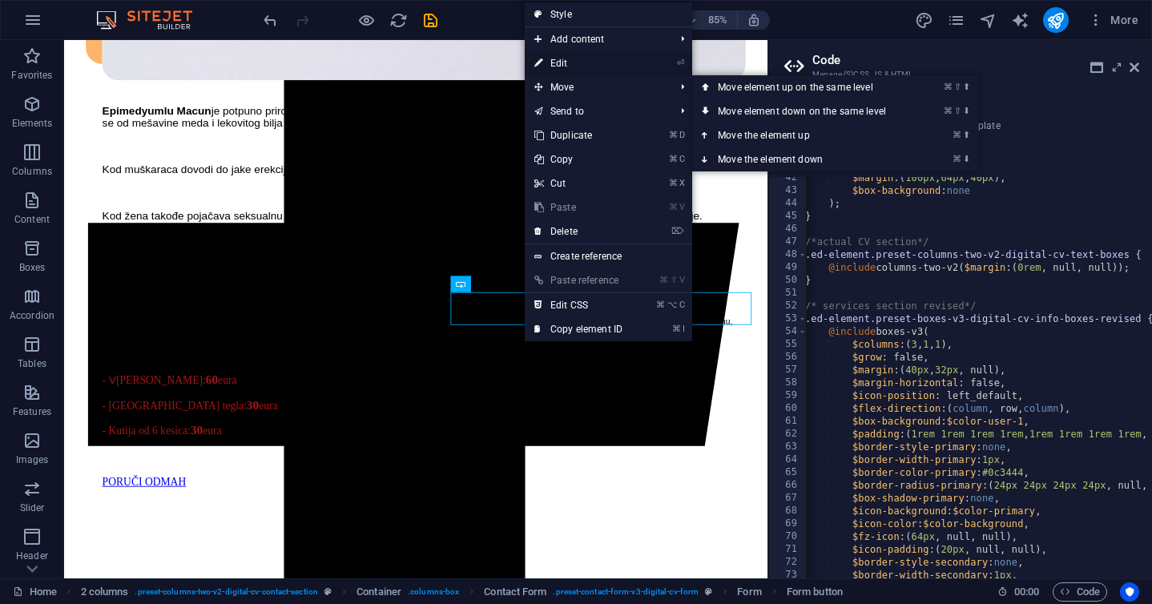
select select "px"
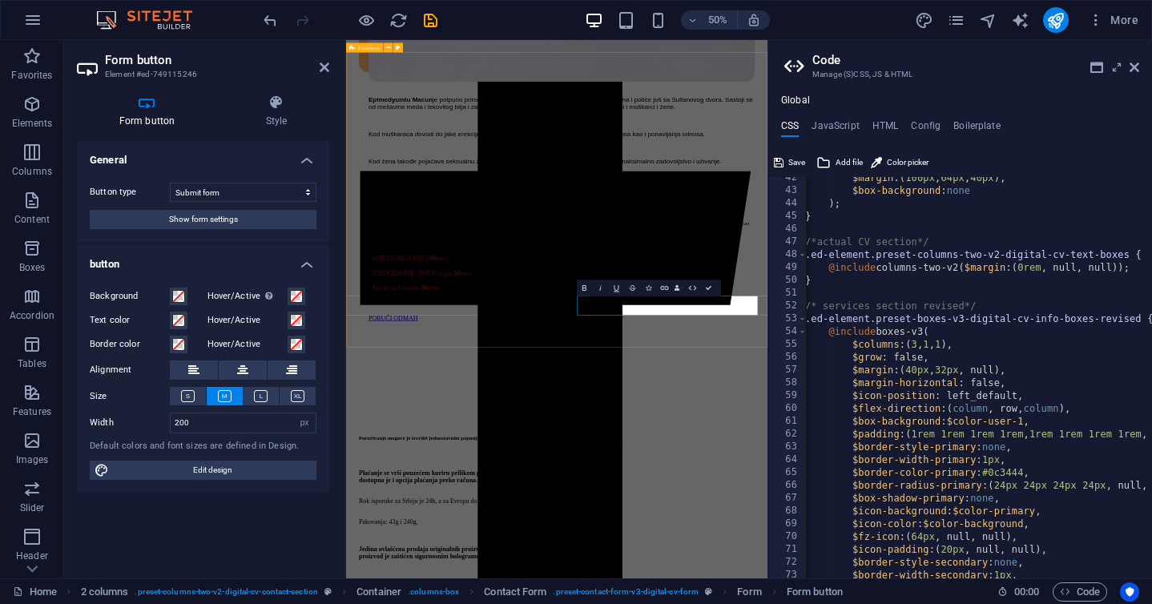
scroll to position [1550, 0]
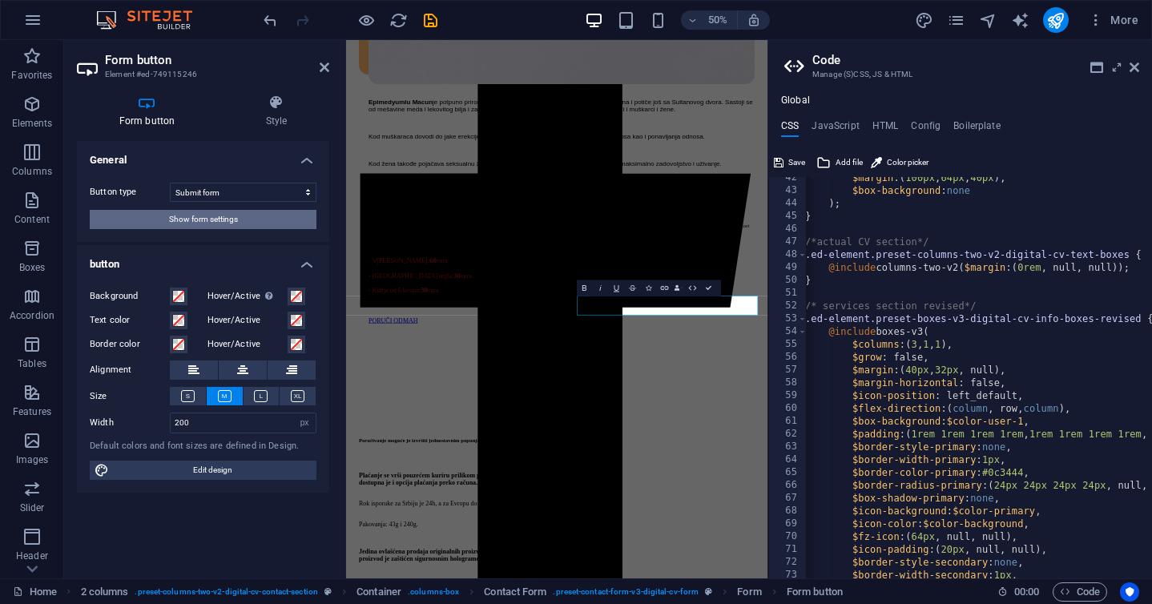
click at [228, 218] on span "Show form settings" at bounding box center [203, 219] width 69 height 19
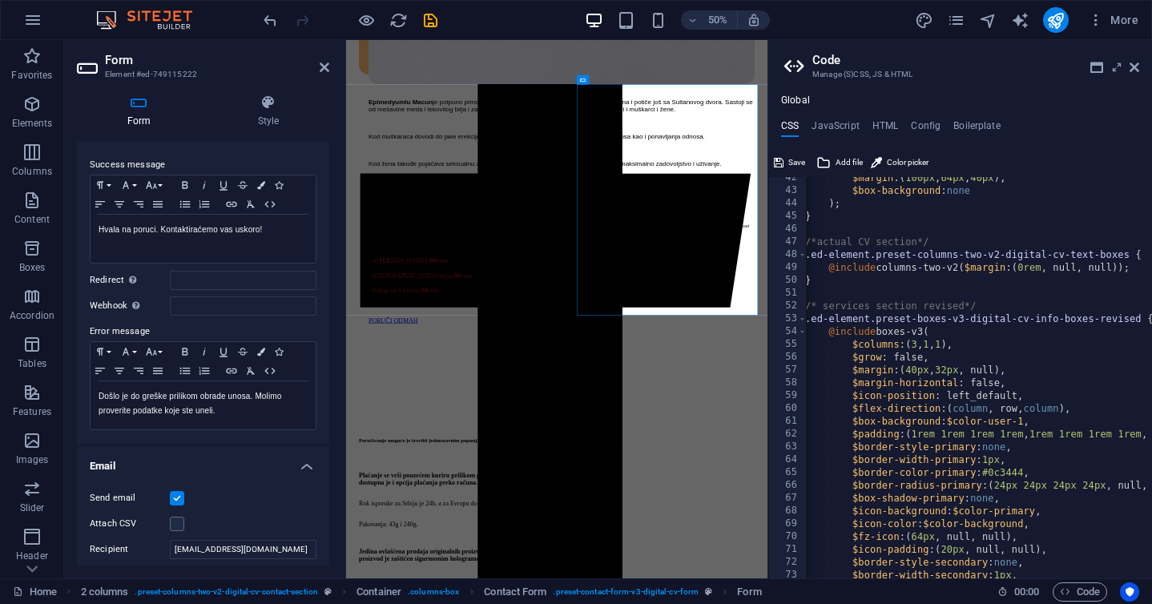
scroll to position [106, 0]
click at [187, 307] on input "Webhook A webhook is a push notification from this form to another server. Ever…" at bounding box center [243, 304] width 147 height 19
click at [149, 313] on label "Webhook A webhook is a push notification from this form to another server. Ever…" at bounding box center [130, 304] width 80 height 19
click at [170, 313] on input "Webhook A webhook is a push notification from this form to another server. Ever…" at bounding box center [243, 304] width 147 height 19
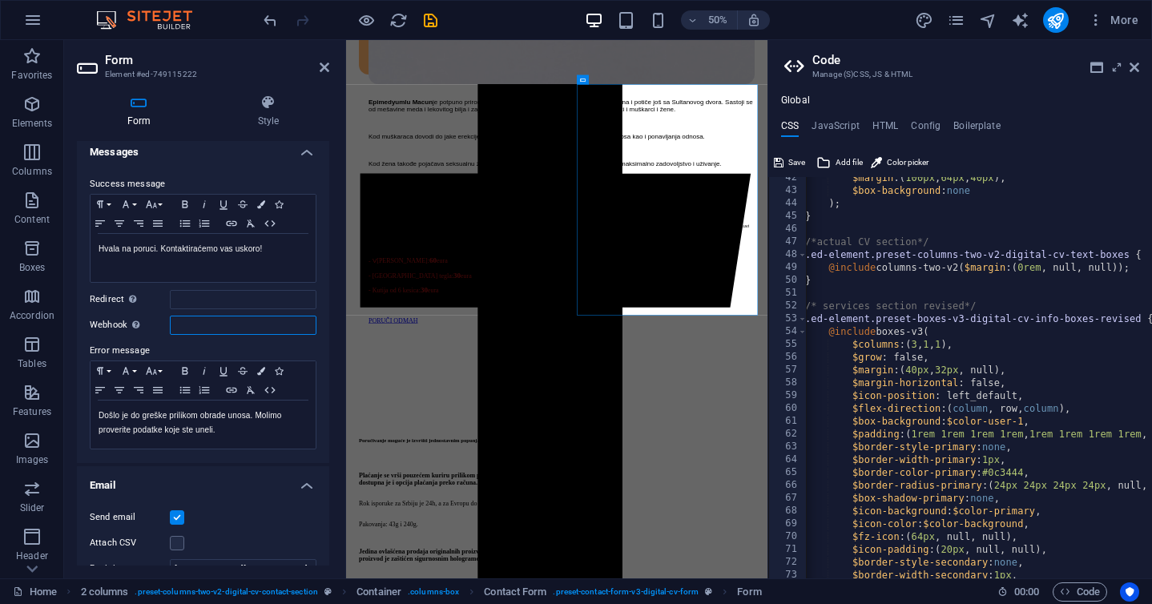
scroll to position [0, 0]
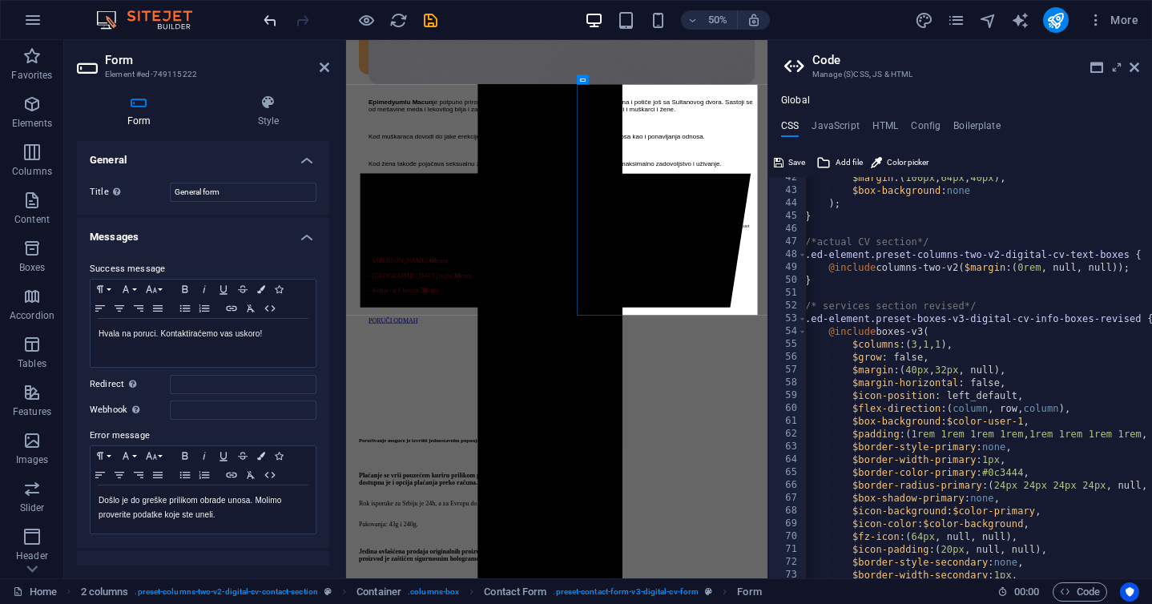
click at [264, 18] on icon "undo" at bounding box center [270, 20] width 18 height 18
click at [623, 291] on icon at bounding box center [623, 291] width 5 height 9
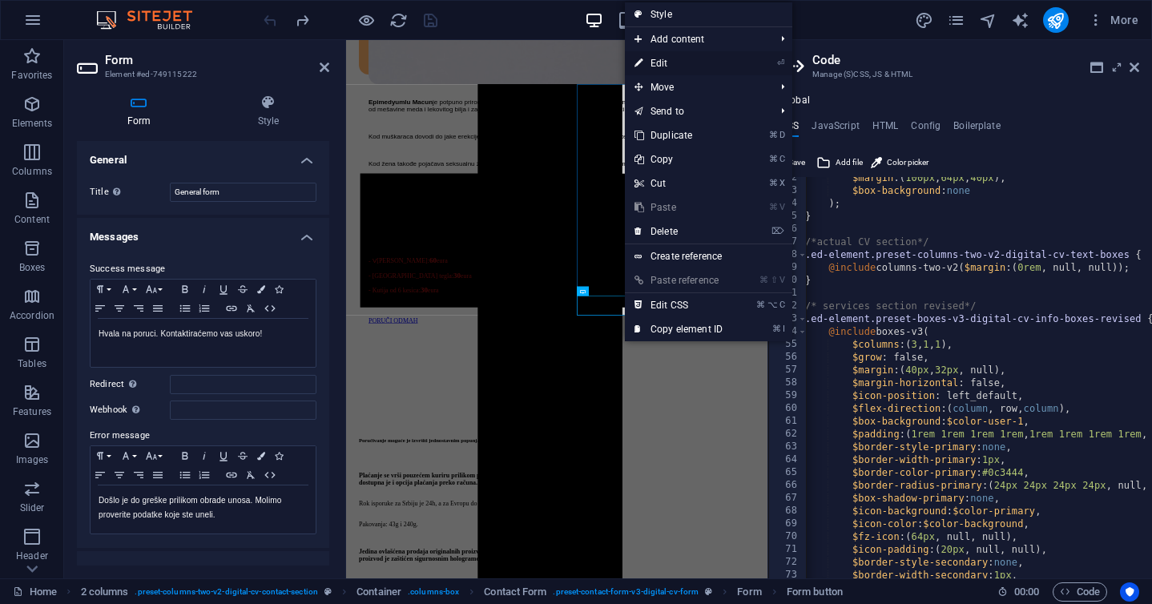
click at [682, 72] on link "⏎ Edit" at bounding box center [678, 63] width 107 height 24
select select "px"
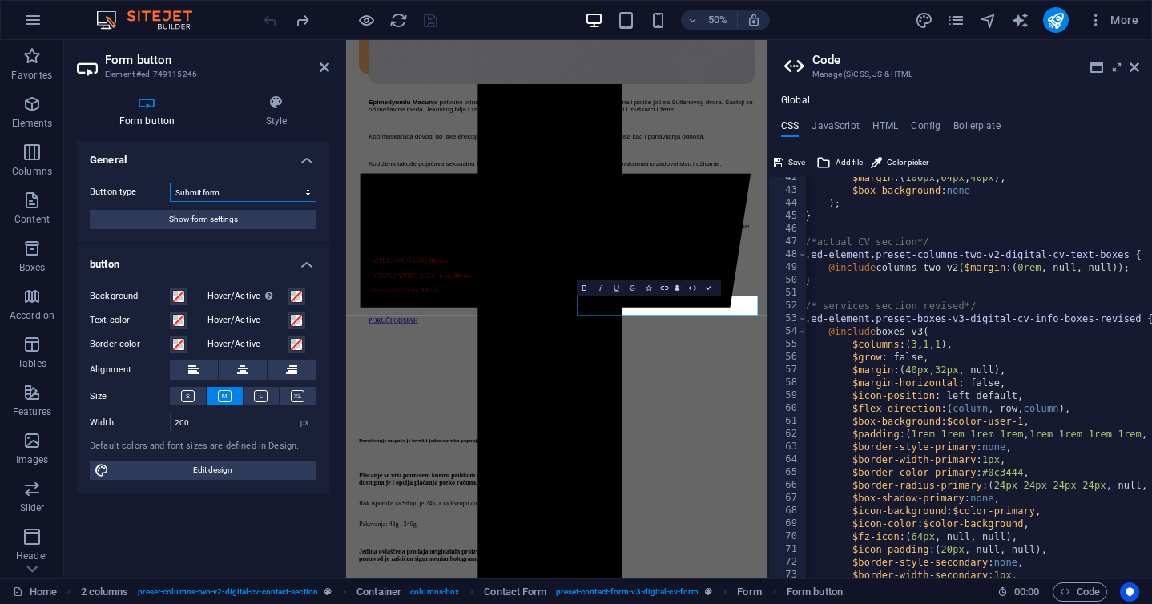
click at [293, 188] on select "Submit form Reset form No action" at bounding box center [243, 192] width 147 height 19
click at [217, 470] on span "Edit design" at bounding box center [213, 470] width 198 height 19
select select "px"
select select "400"
select select "px"
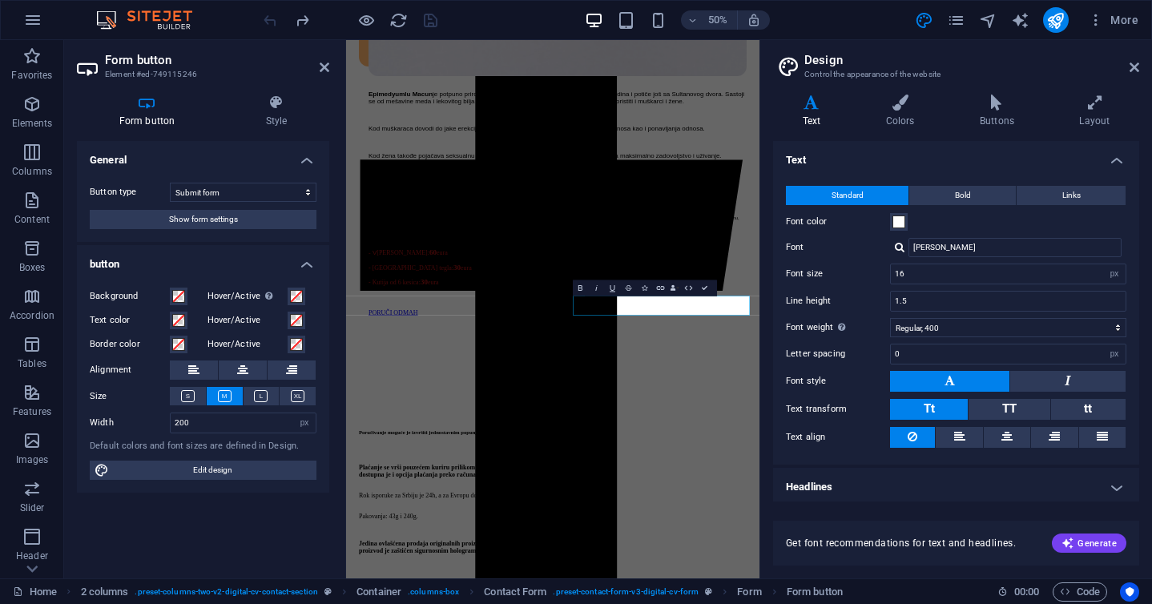
scroll to position [1590, 0]
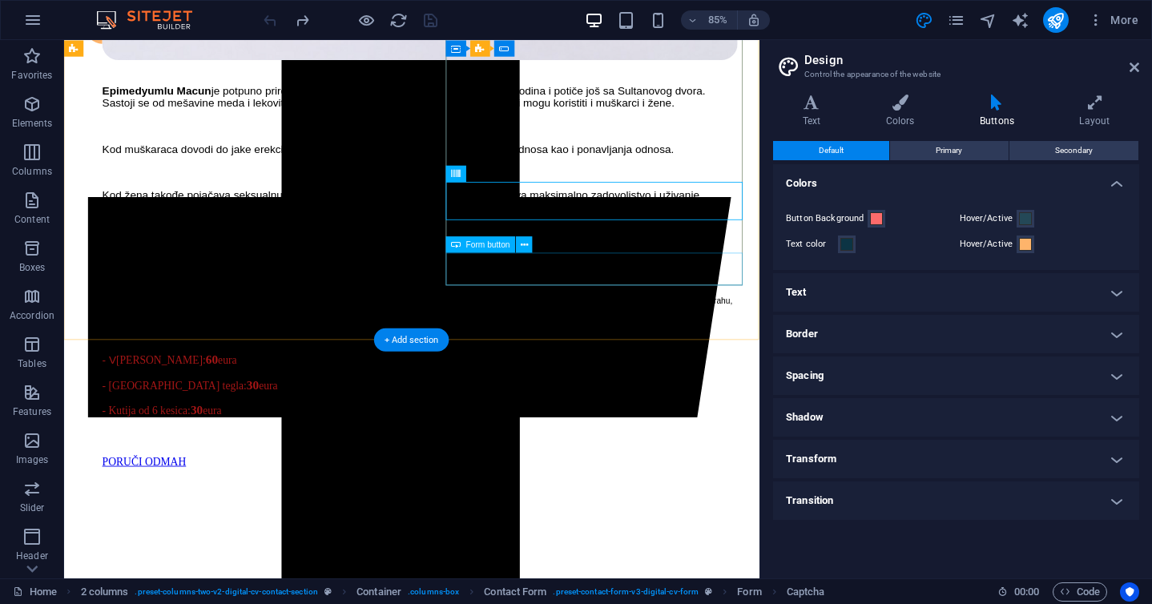
scroll to position [1852, 0]
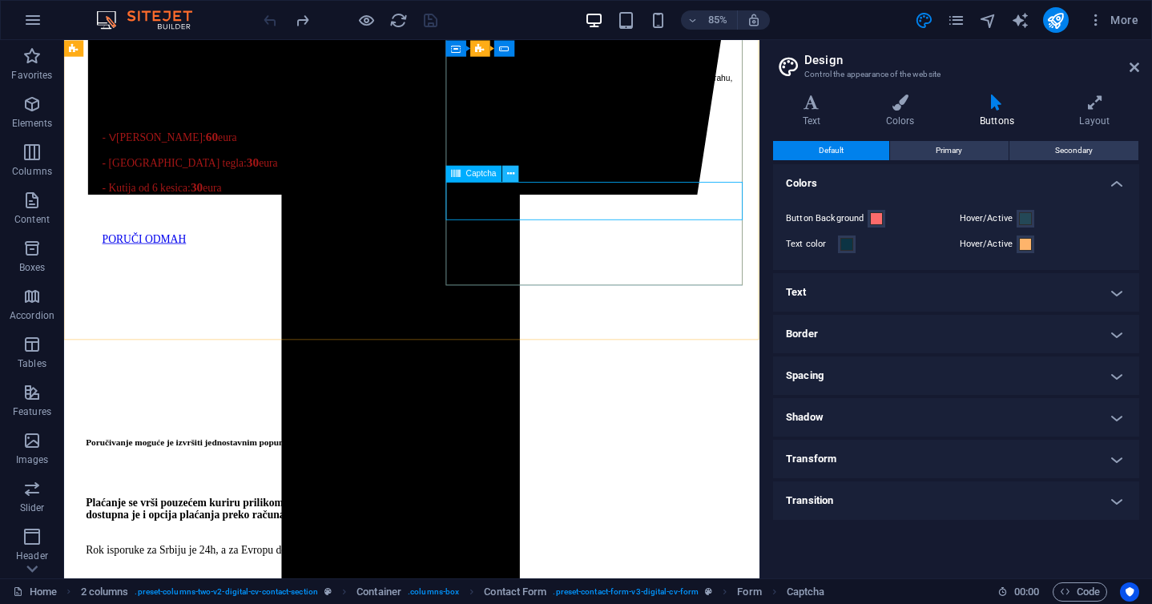
click at [514, 175] on icon at bounding box center [510, 174] width 7 height 14
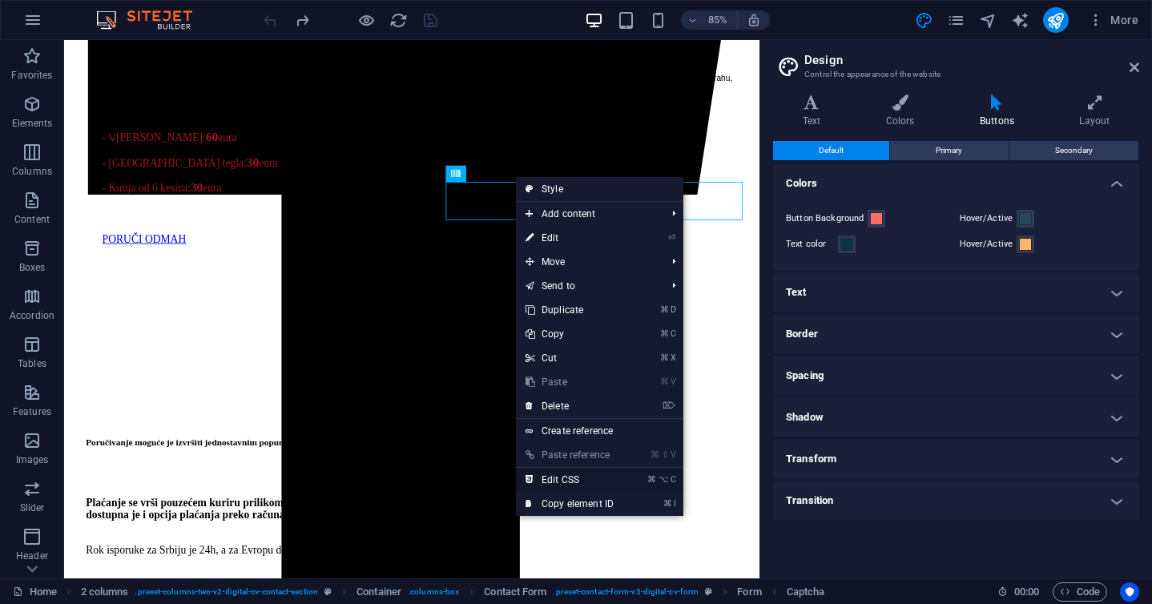
click at [555, 482] on link "⌘ ⌥ C Edit CSS" at bounding box center [569, 480] width 107 height 24
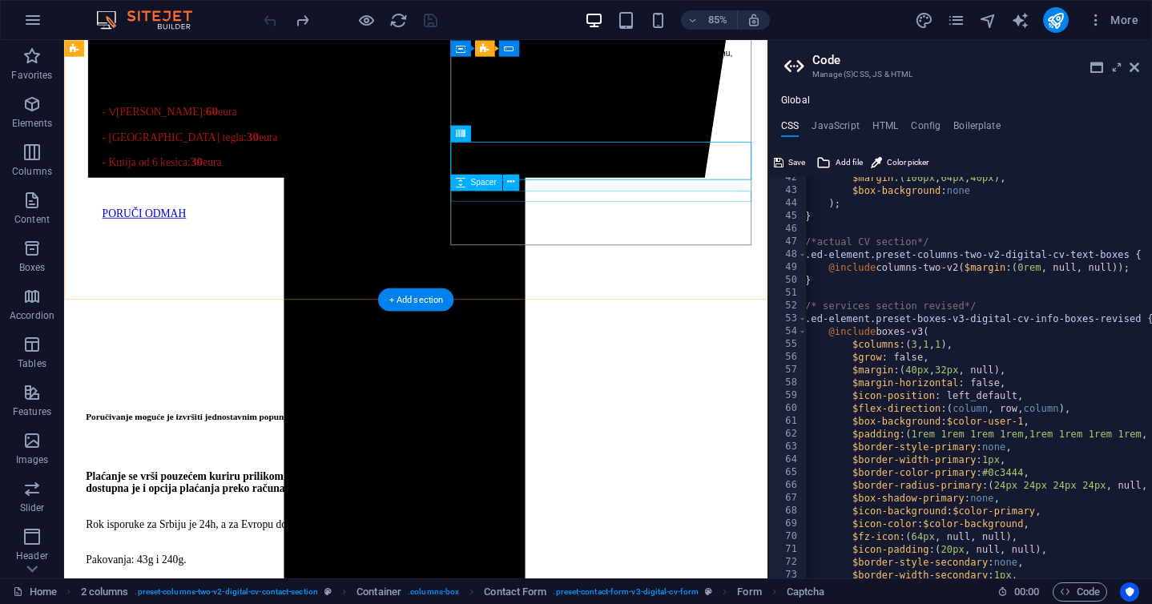
scroll to position [1869, 0]
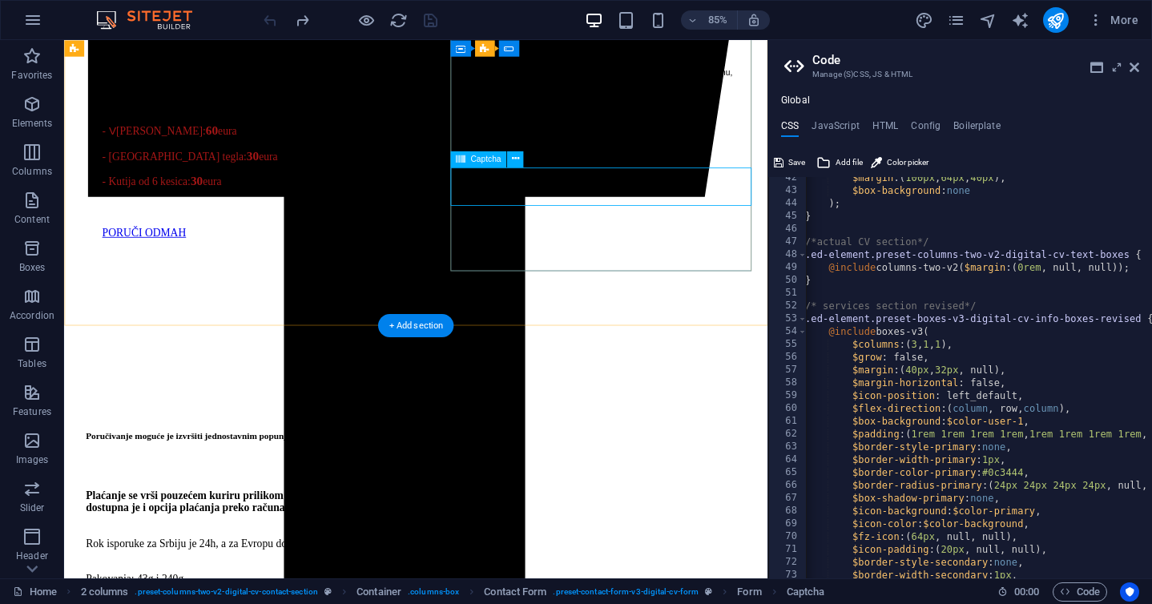
click at [515, 159] on icon at bounding box center [514, 158] width 7 height 14
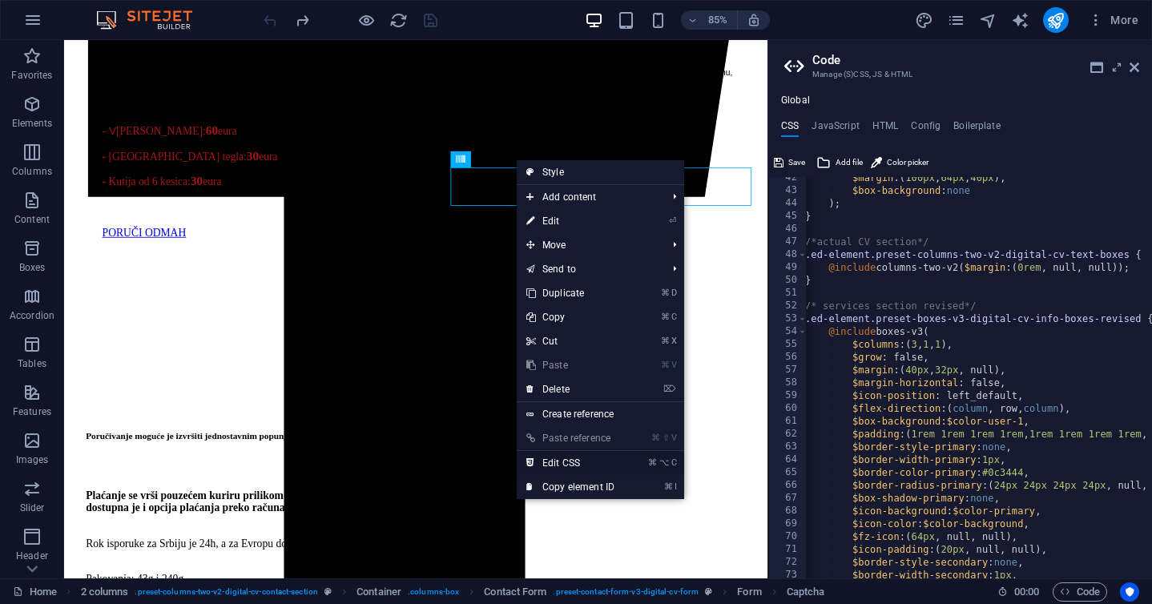
click at [561, 458] on link "⌘ ⌥ C Edit CSS" at bounding box center [570, 463] width 107 height 24
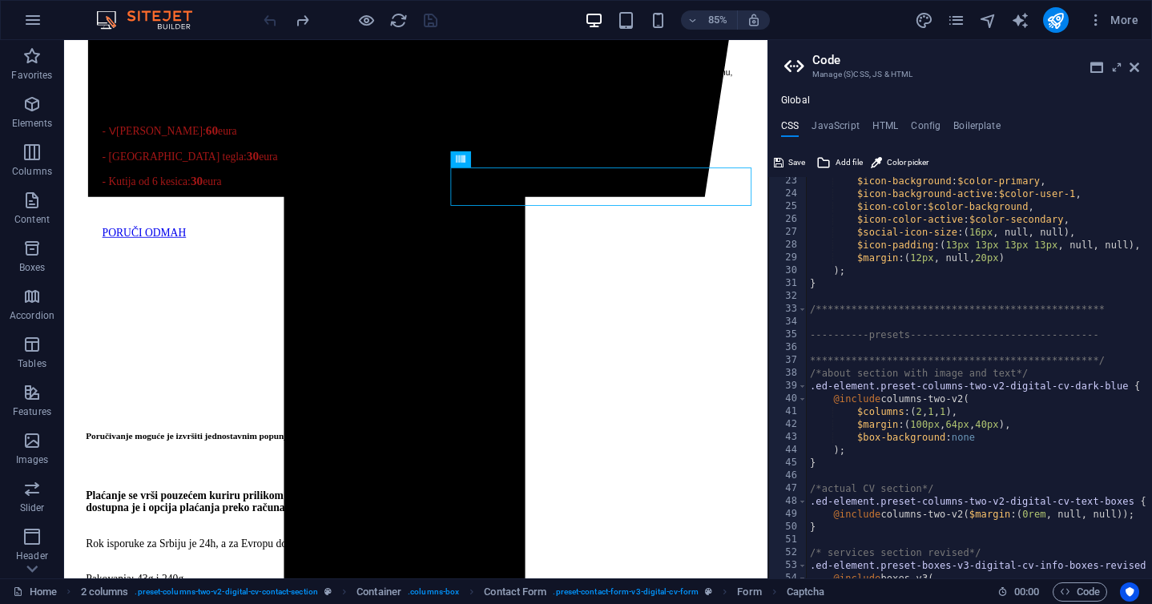
scroll to position [0, 0]
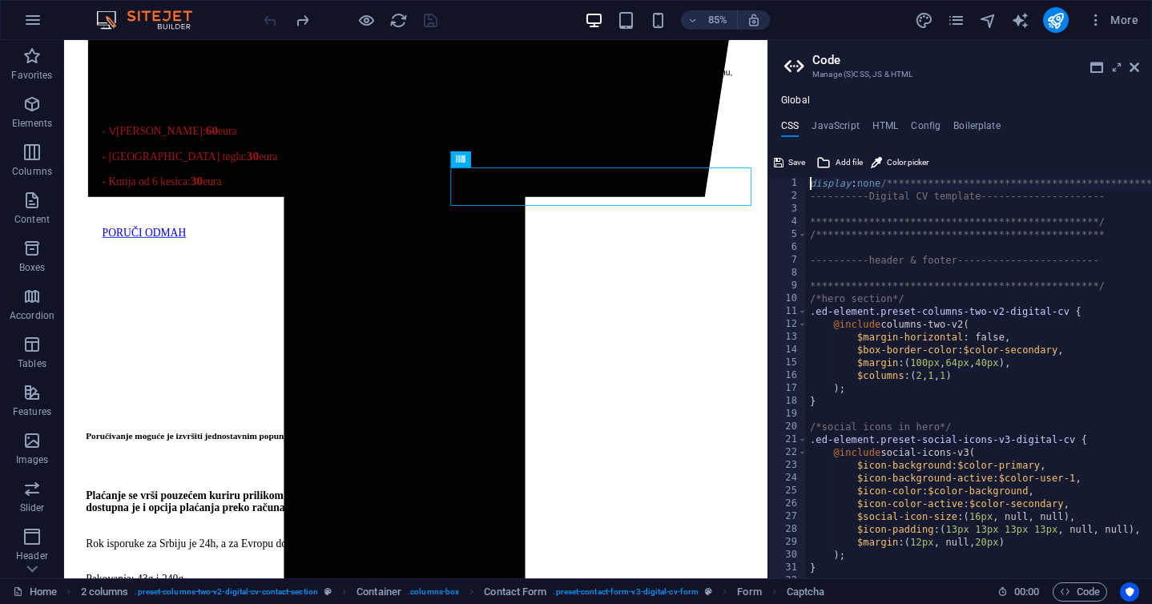
type textarea ".text-left-tablet p { text-align: left !important; } }"
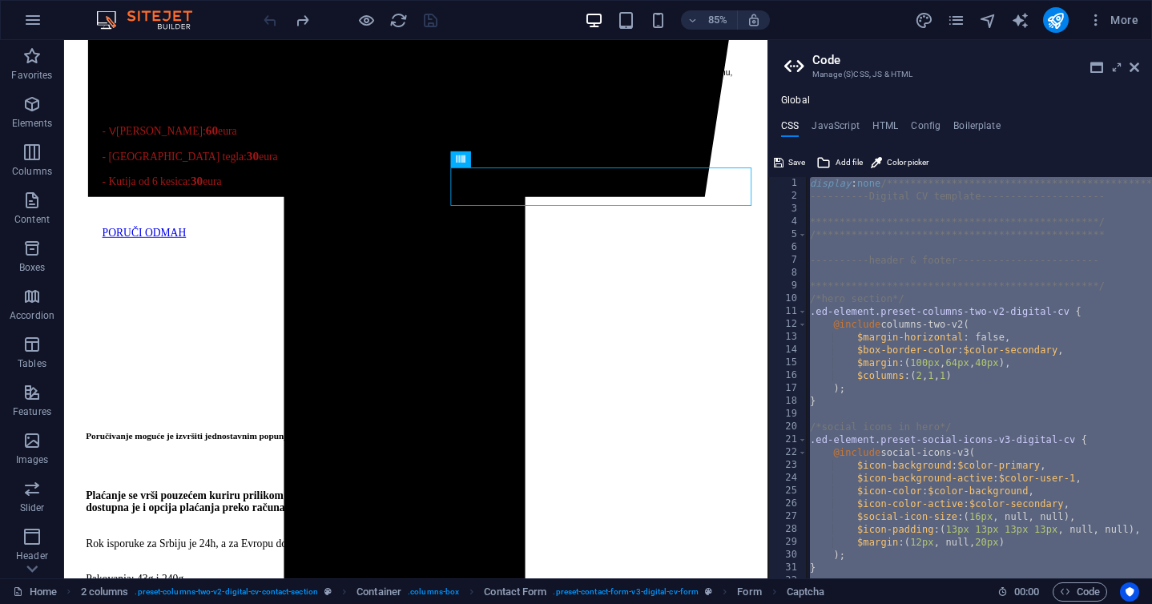
paste textarea
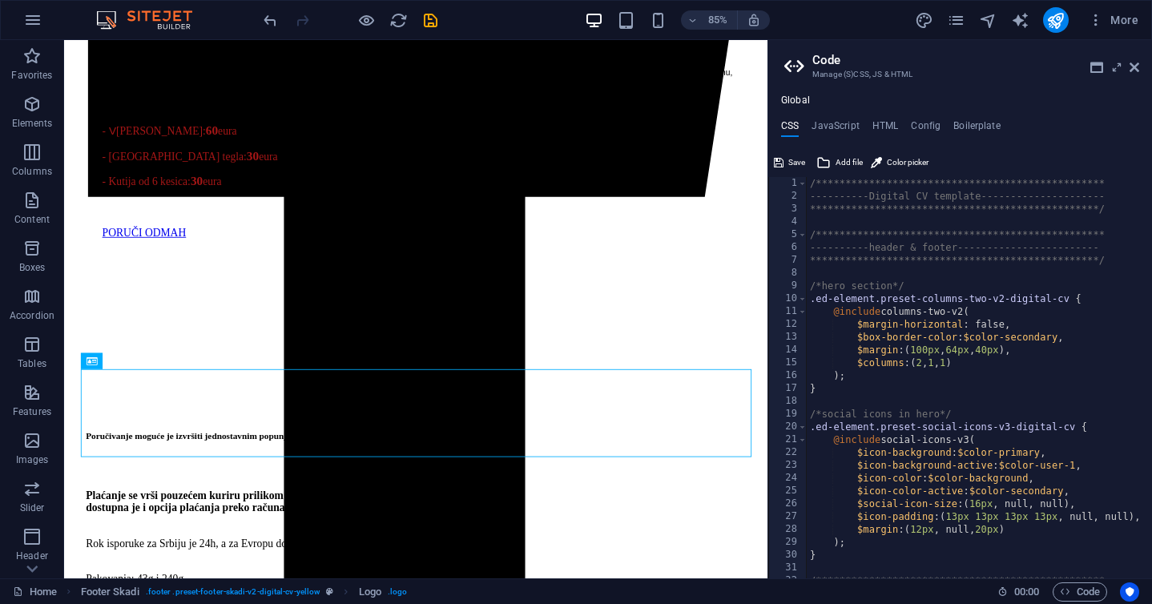
scroll to position [0, 0]
type textarea "----------header & footer------------------------"
click at [839, 127] on h4 "JavaScript" at bounding box center [835, 129] width 47 height 18
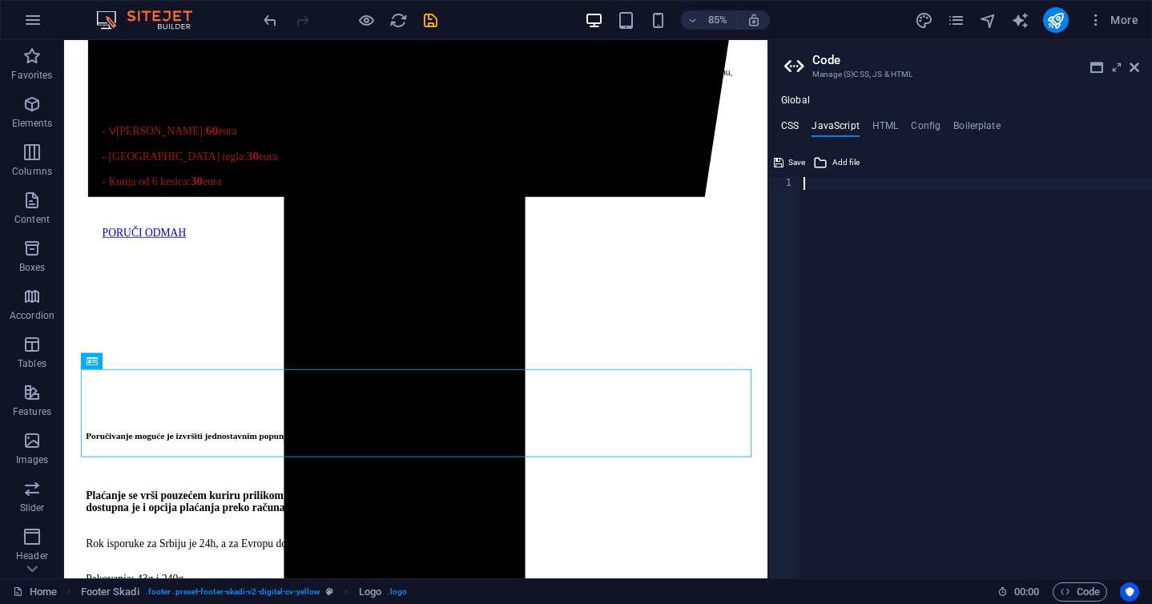
click at [792, 123] on h4 "CSS" at bounding box center [790, 129] width 18 height 18
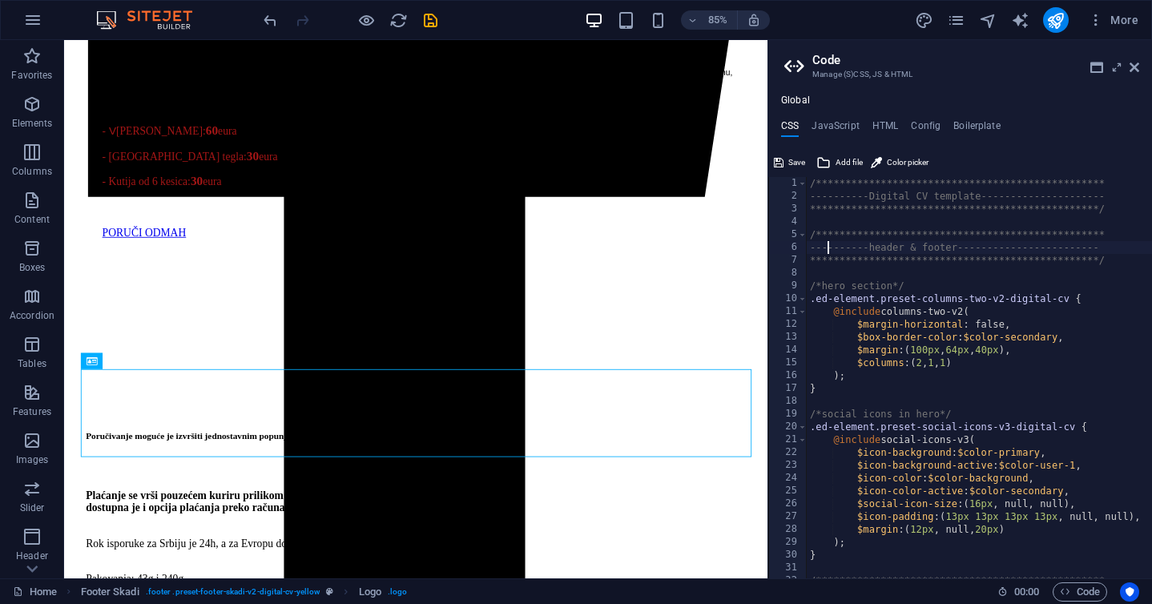
scroll to position [1778, 0]
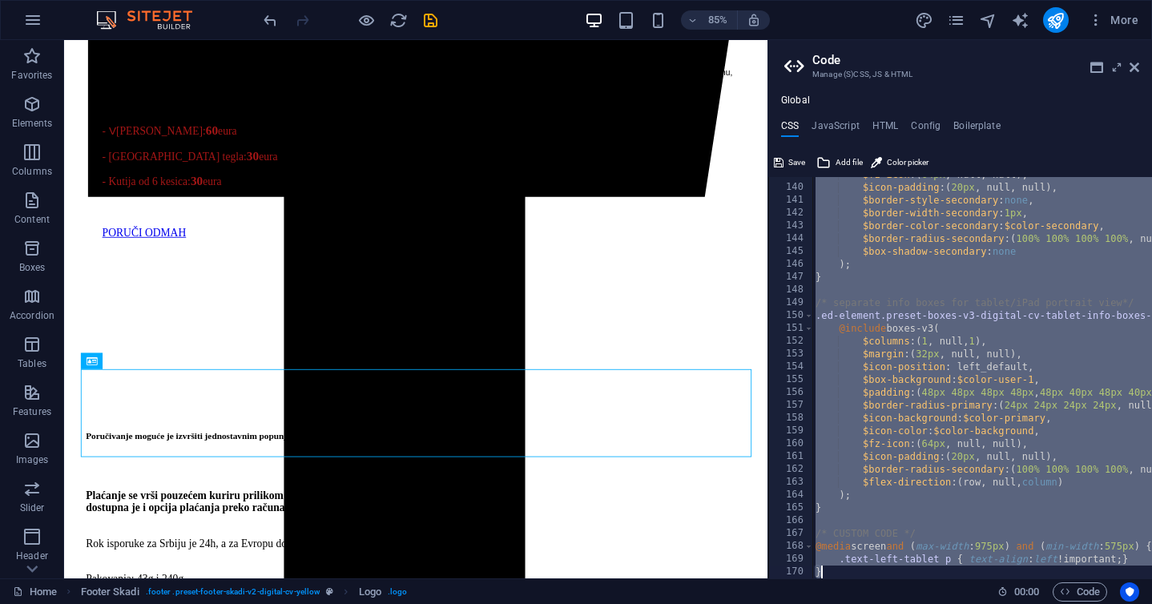
type textarea "$box-shadow-secondary: none"
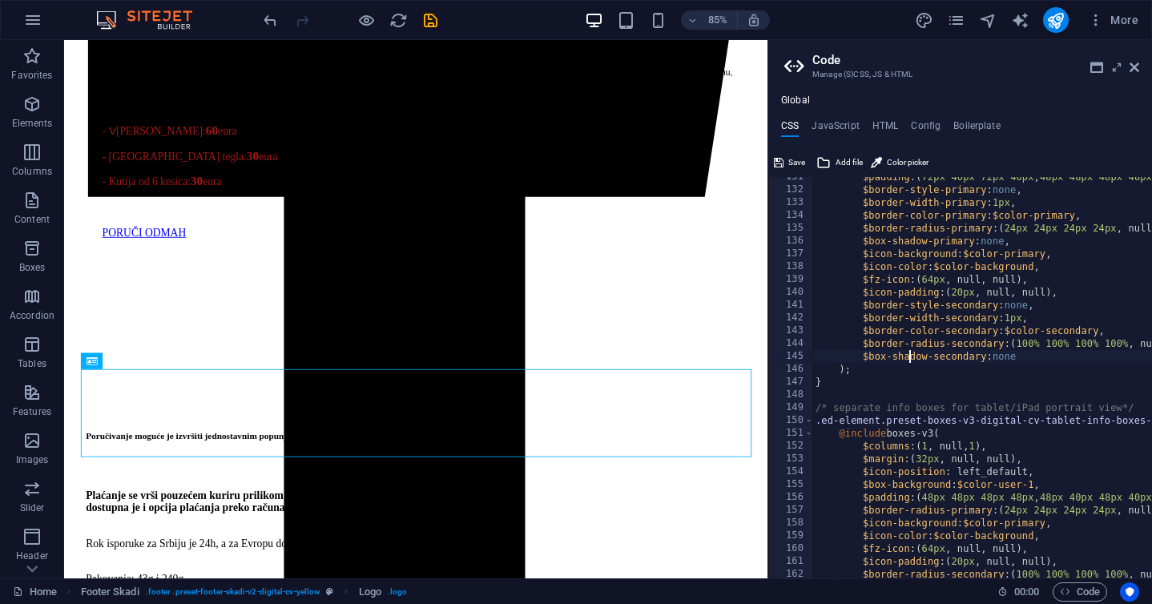
scroll to position [1673, 0]
click at [849, 123] on h4 "JavaScript" at bounding box center [835, 129] width 47 height 18
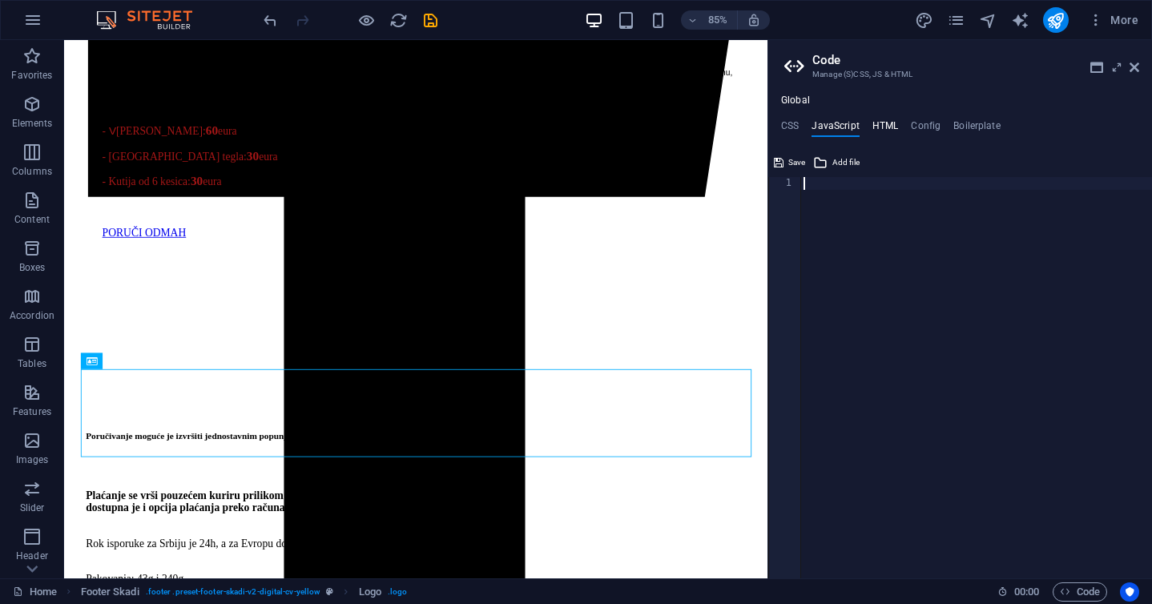
click at [882, 130] on h4 "HTML" at bounding box center [886, 129] width 26 height 18
click at [884, 208] on div "< a href = "#main-content" class = "wv-link-content button" > Skip to main cont…" at bounding box center [1036, 390] width 471 height 427
type textarea "{{content}}"
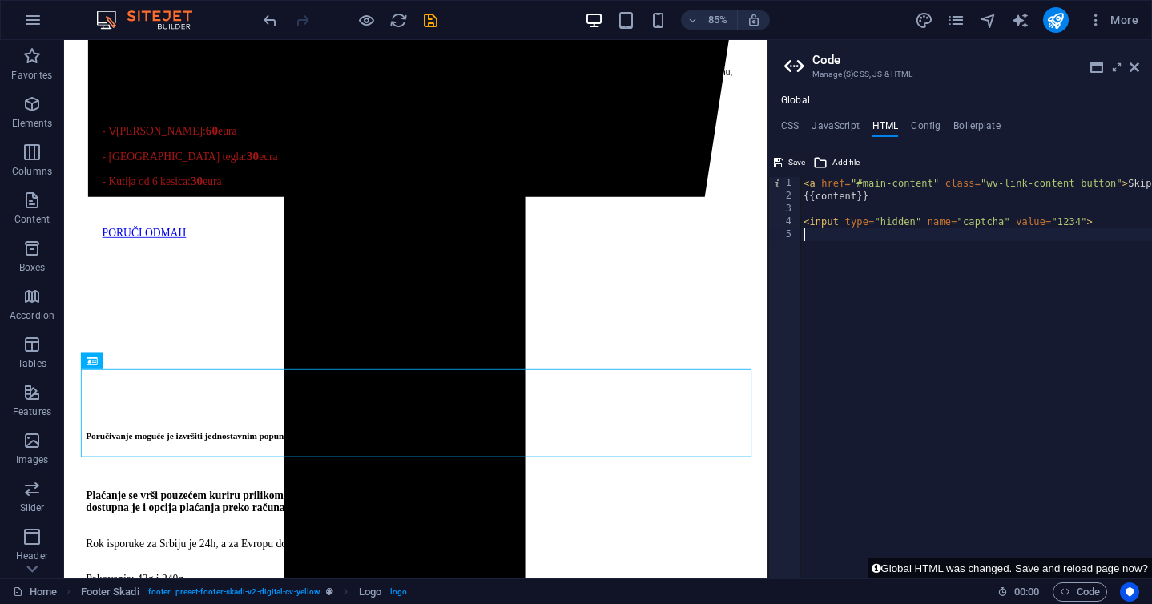
click at [852, 299] on div "< a href = "#main-content" class = "wv-link-content button" > Skip to main cont…" at bounding box center [1036, 390] width 471 height 427
click at [791, 123] on h4 "CSS" at bounding box center [790, 129] width 18 height 18
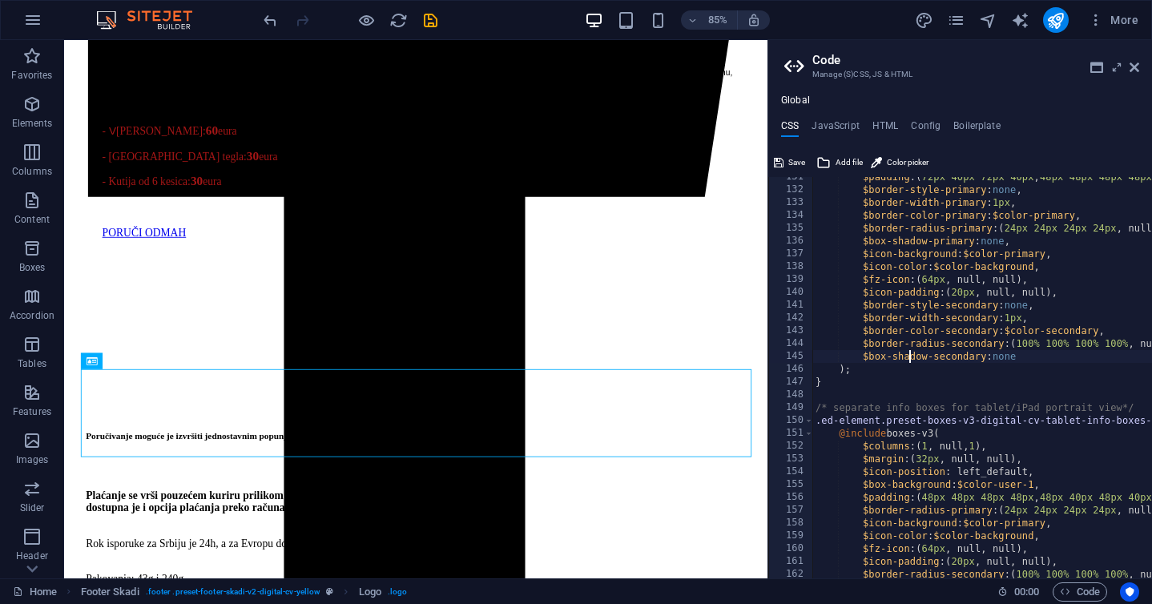
scroll to position [1778, 0]
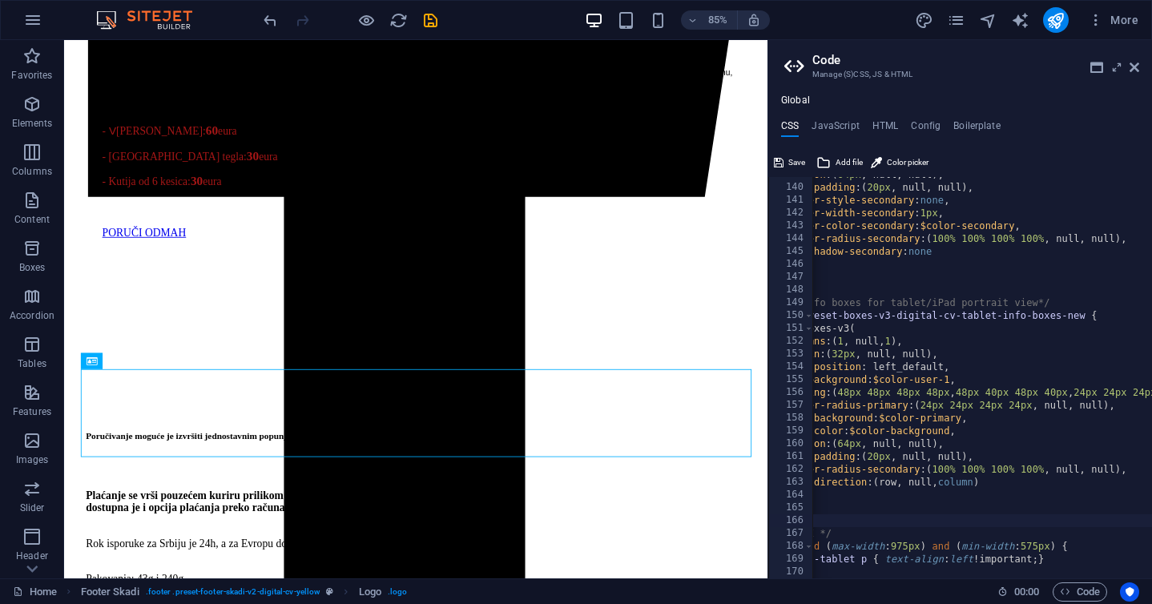
scroll to position [0, 103]
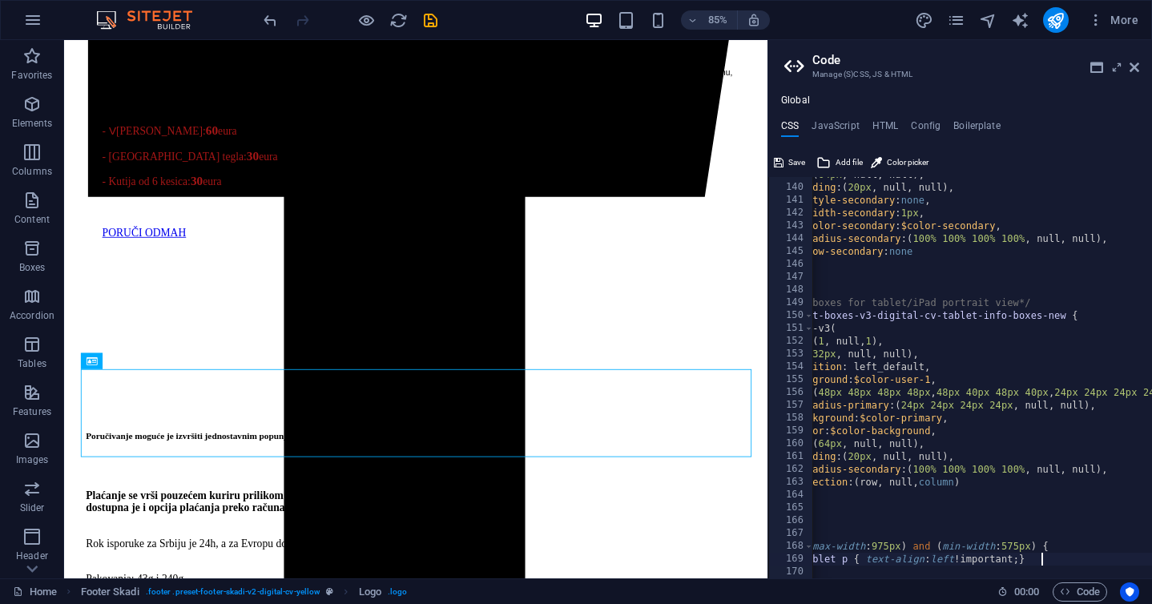
click at [1071, 564] on div at bounding box center [1109, 571] width 801 height 16
type textarea ".text-left-tablet p { text-align: left !important; }"
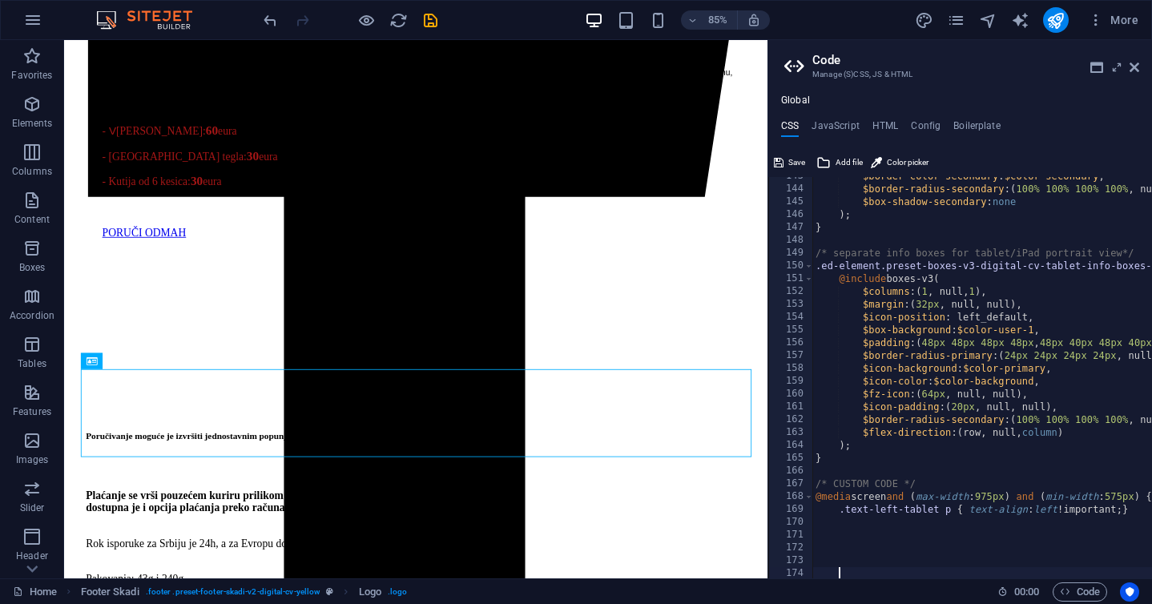
scroll to position [1825, 0]
paste textarea "}"
type textarea "}"
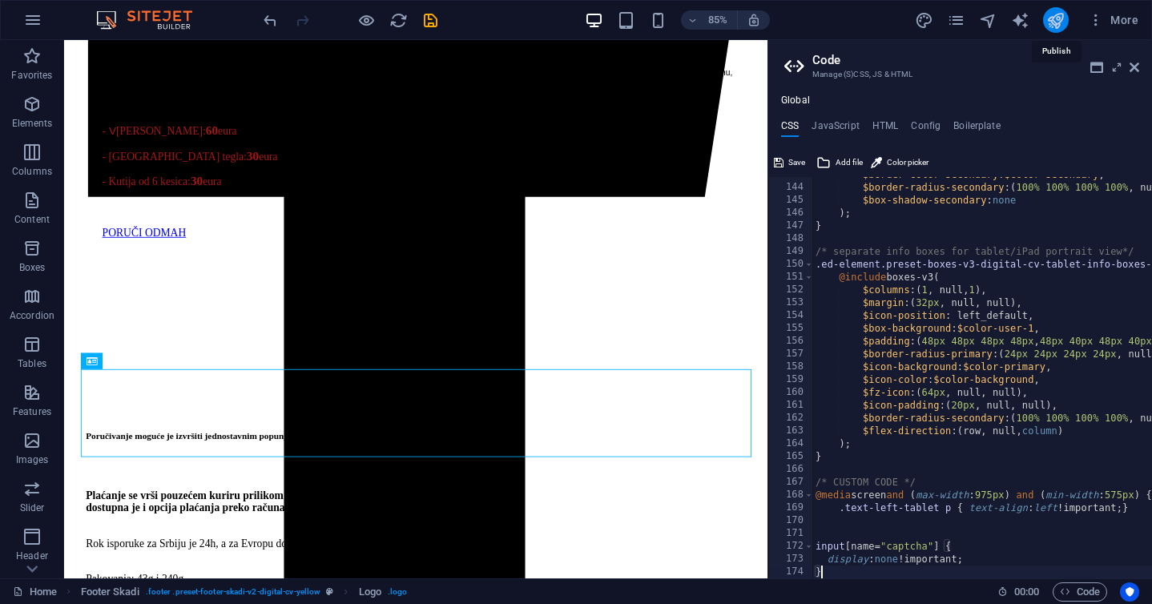
click at [1059, 22] on icon "publish" at bounding box center [1056, 20] width 18 height 18
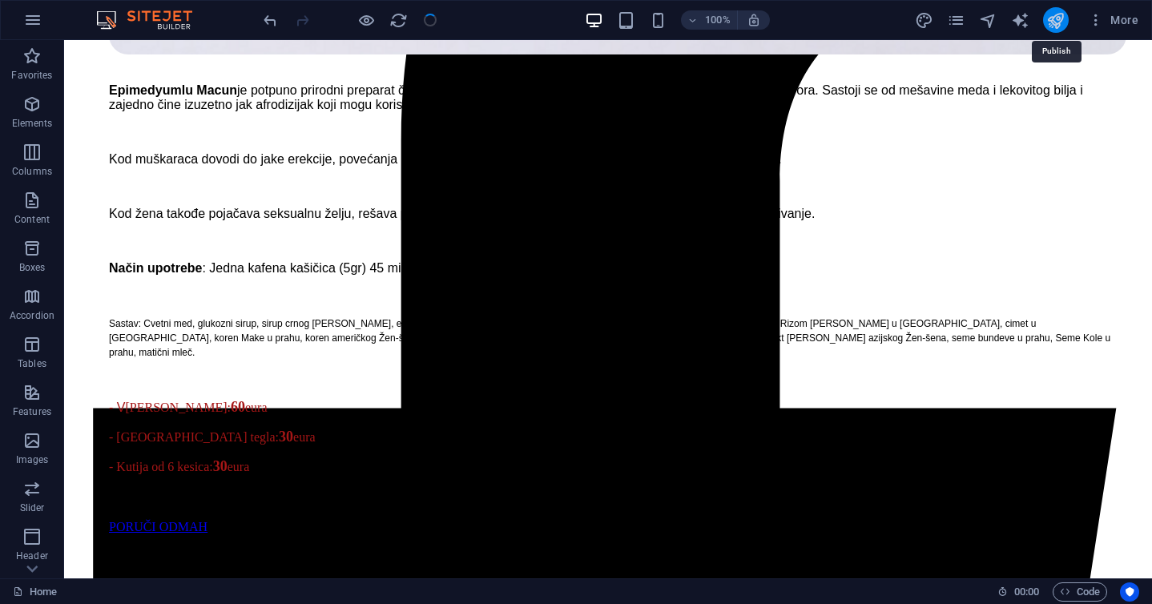
scroll to position [1787, 0]
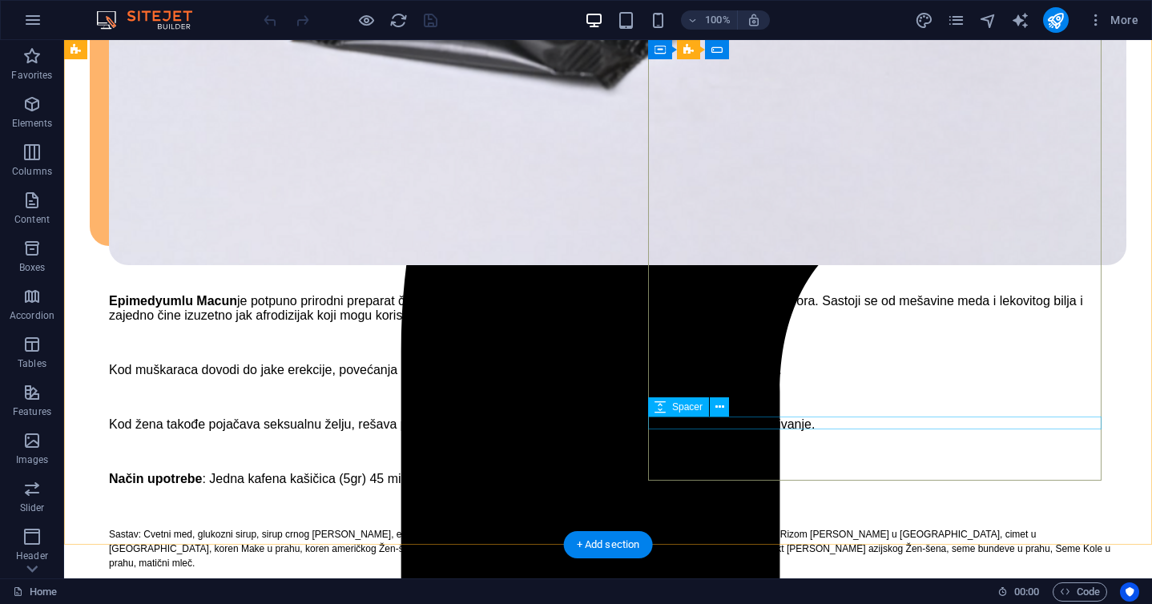
scroll to position [1684, 0]
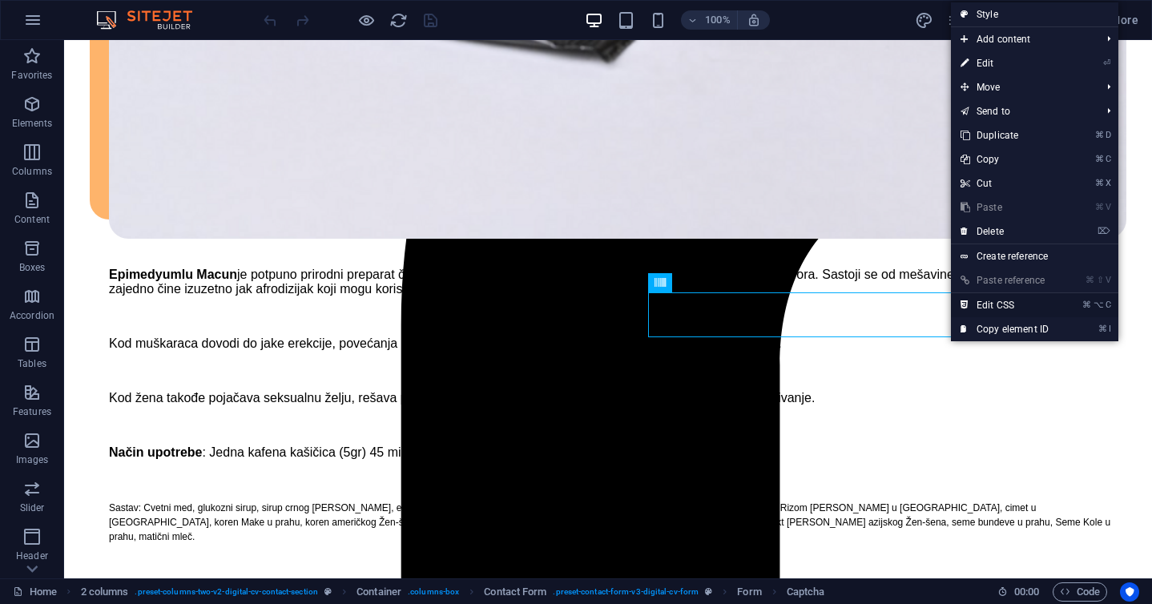
click at [975, 302] on link "⌘ ⌥ C Edit CSS" at bounding box center [1004, 305] width 107 height 24
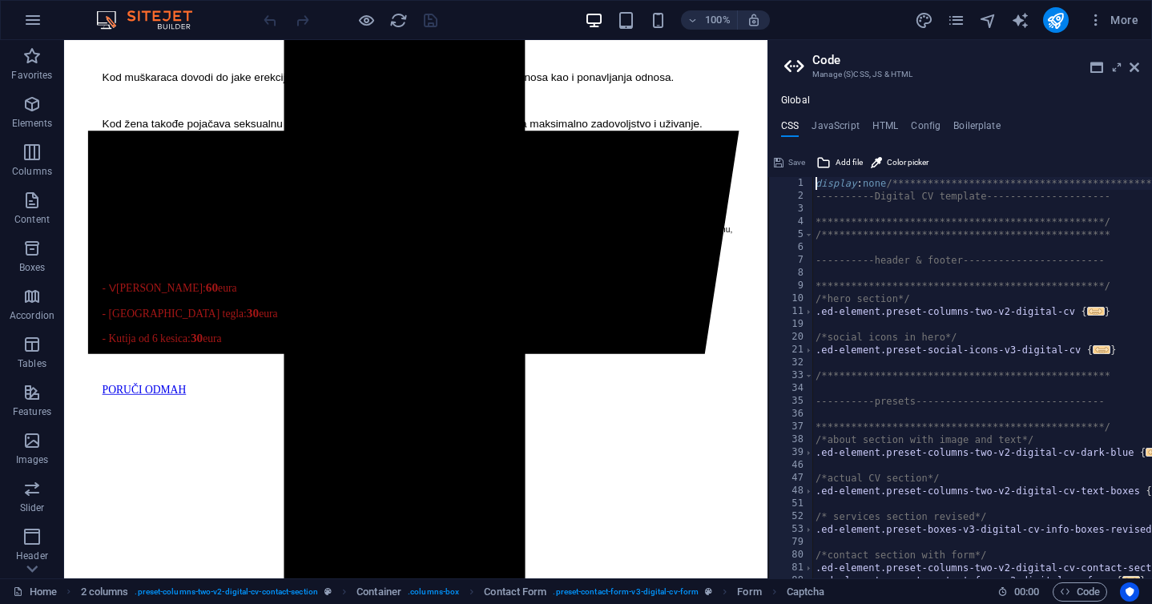
scroll to position [2033, 0]
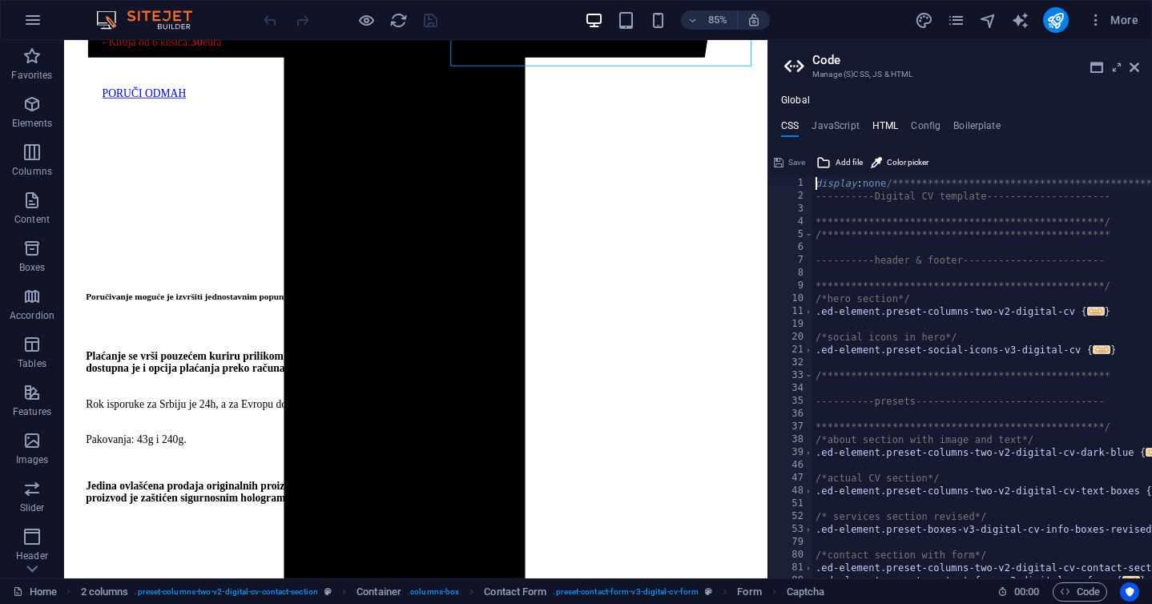
click at [887, 127] on h4 "HTML" at bounding box center [886, 129] width 26 height 18
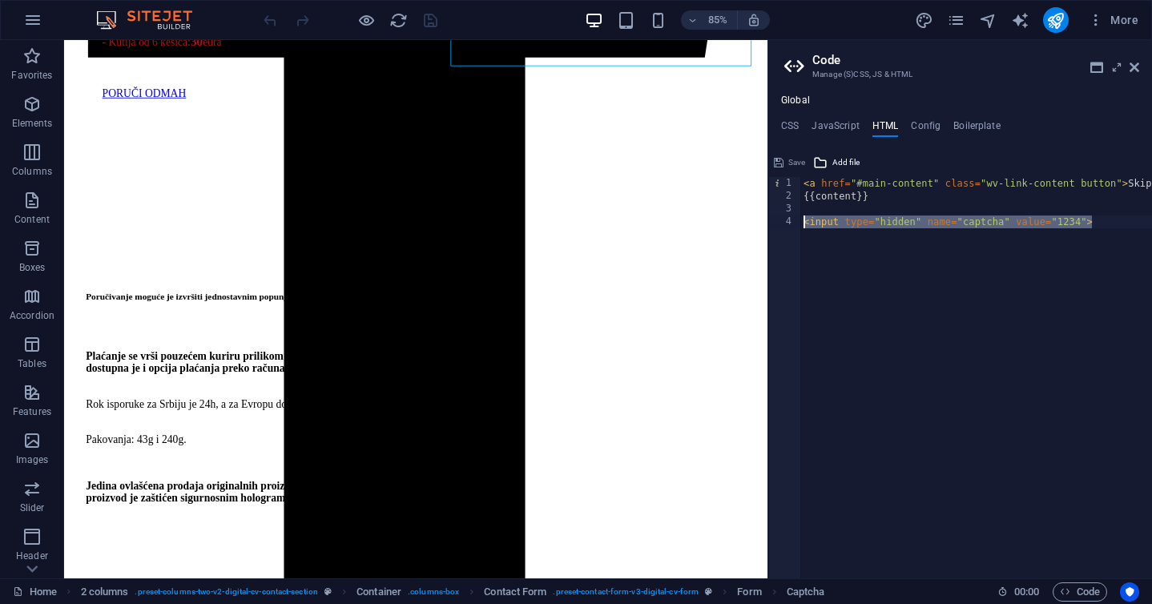
drag, startPoint x: 1107, startPoint y: 221, endPoint x: 798, endPoint y: 226, distance: 308.5
click at [798, 226] on div "<a href="#main-content" class="wv-link-content button">Skip to main content</a>…" at bounding box center [960, 377] width 384 height 401
type textarea "<input type="hidden" name="captcha" value="1234">"
paste textarea
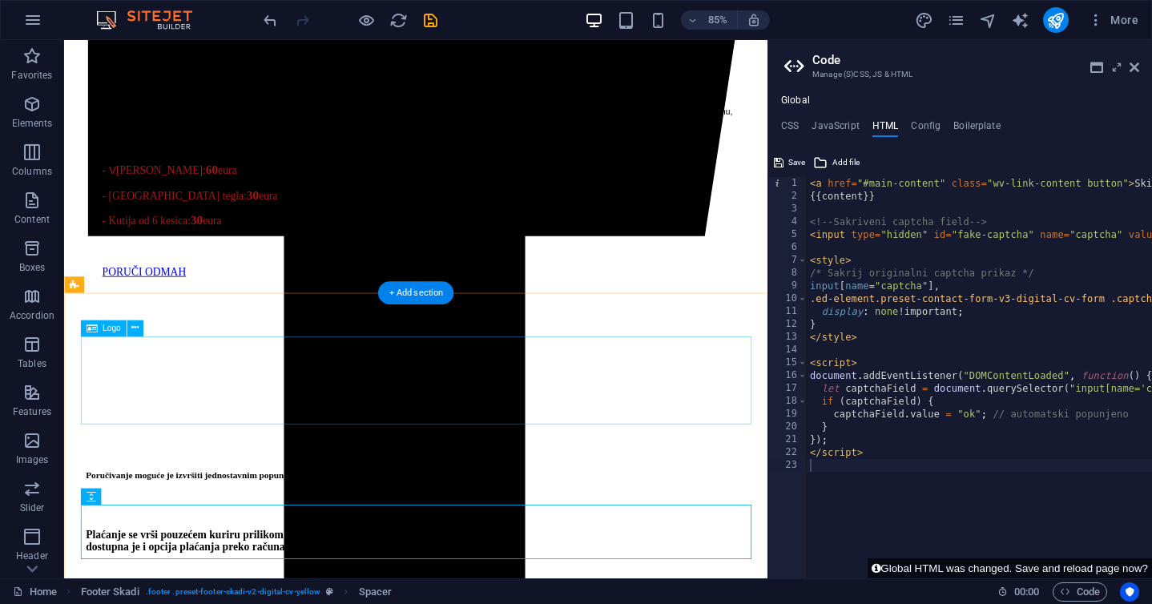
scroll to position [1748, 0]
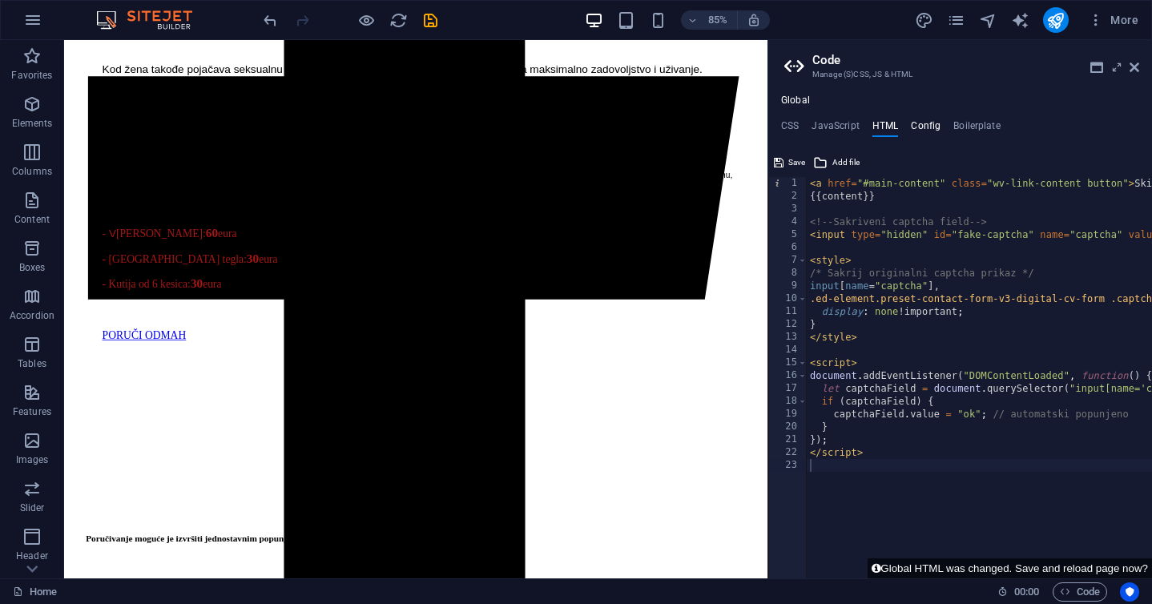
click at [931, 125] on h4 "Config" at bounding box center [926, 129] width 30 height 18
type textarea "$color-background: #d7f2d5;"
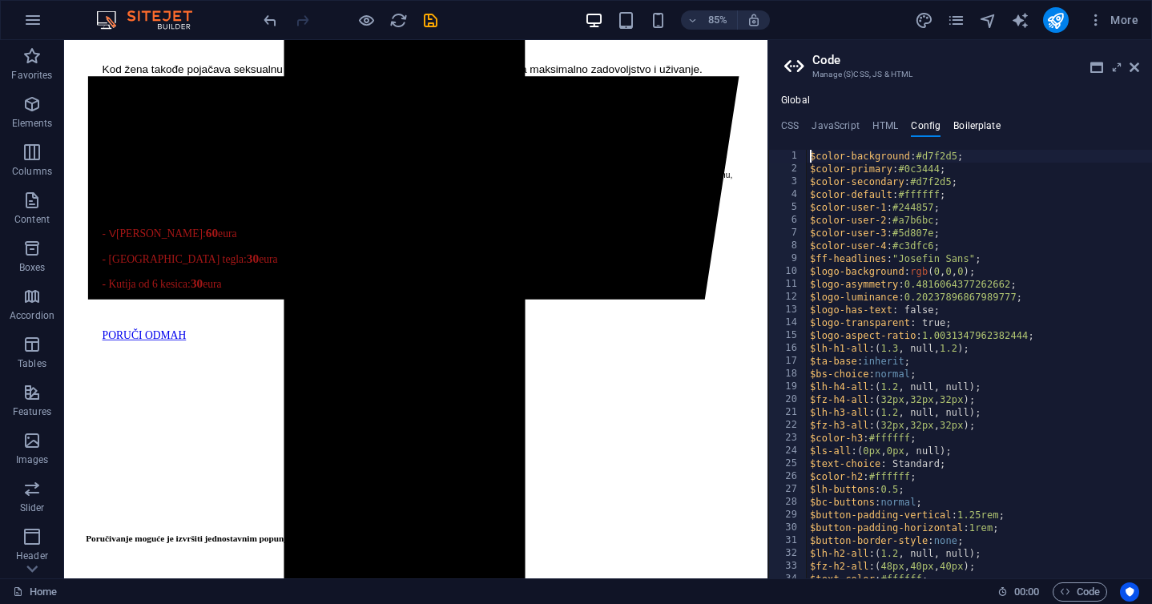
click at [971, 128] on h4 "Boilerplate" at bounding box center [977, 129] width 47 height 18
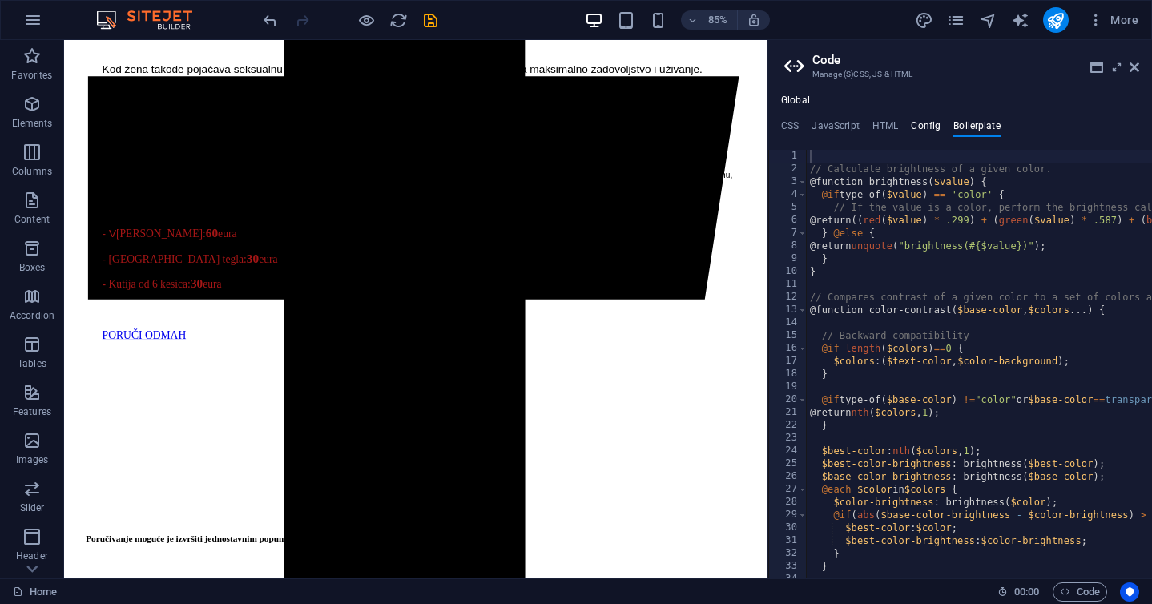
click at [922, 125] on h4 "Config" at bounding box center [926, 129] width 30 height 18
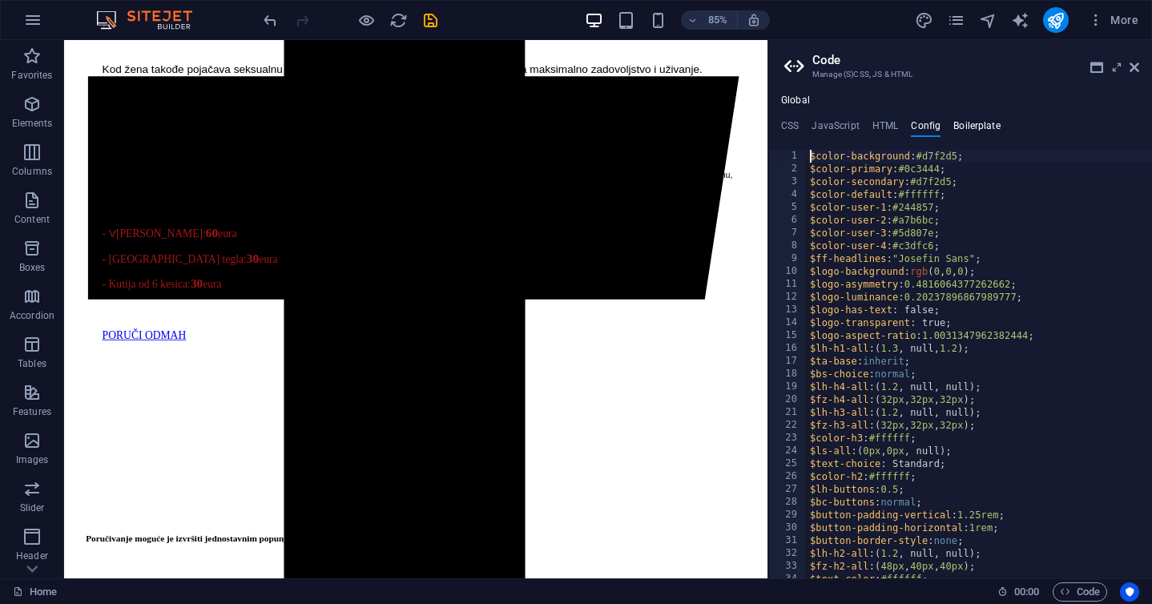
click at [970, 131] on h4 "Boilerplate" at bounding box center [977, 129] width 47 height 18
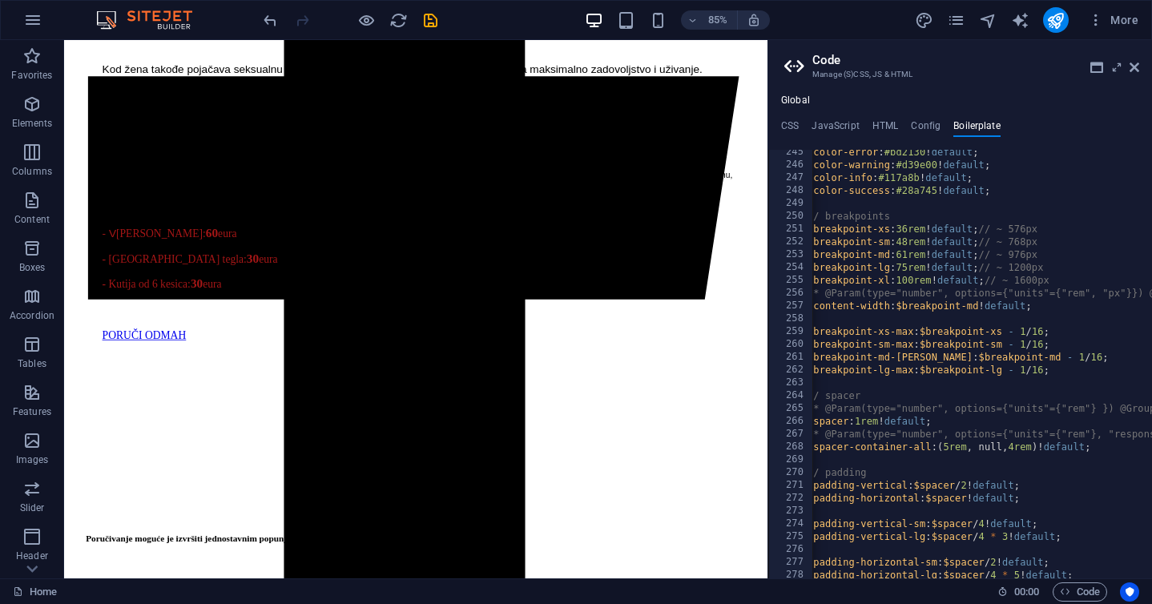
scroll to position [1597, 0]
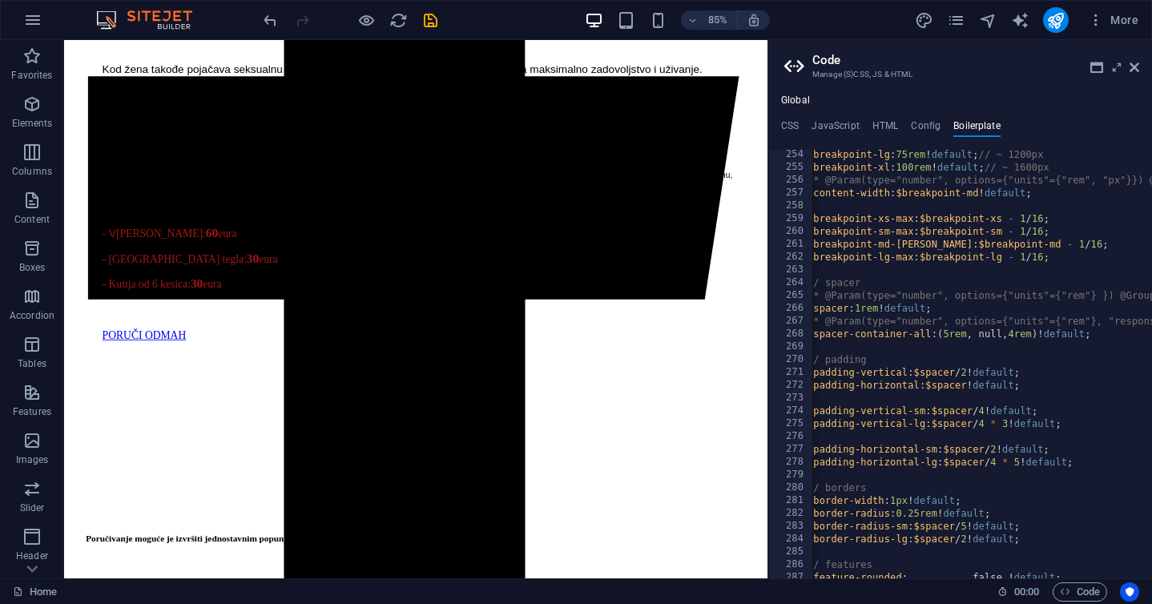
click at [928, 115] on div "**********" at bounding box center [960, 337] width 384 height 484
click at [925, 121] on h4 "Config" at bounding box center [926, 129] width 30 height 18
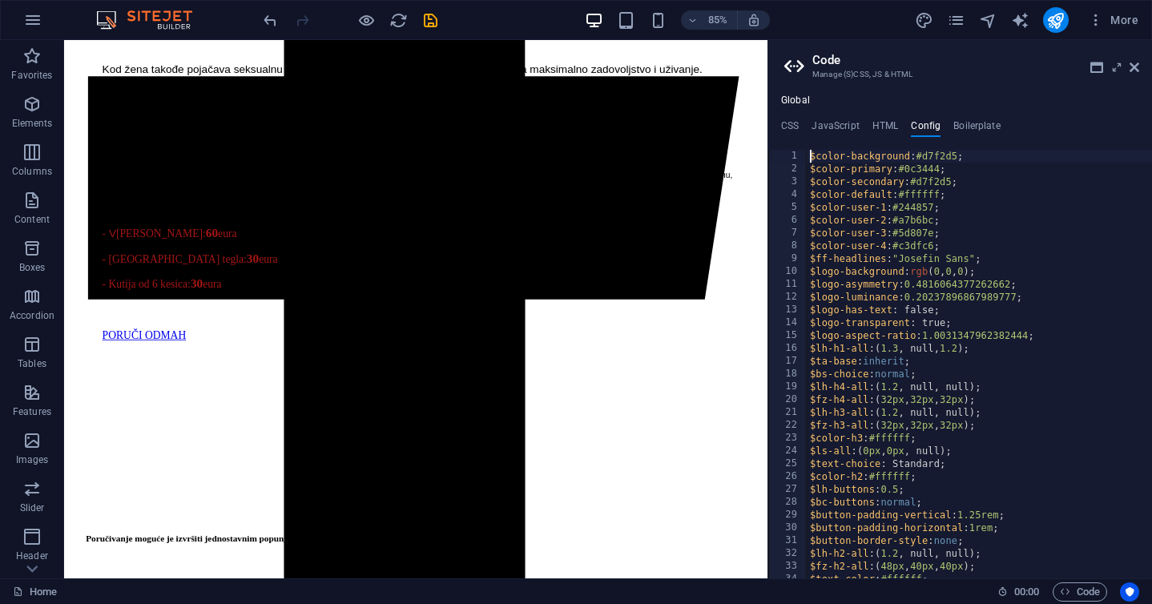
scroll to position [3, 0]
click at [1050, 17] on icon "publish" at bounding box center [1056, 20] width 18 height 18
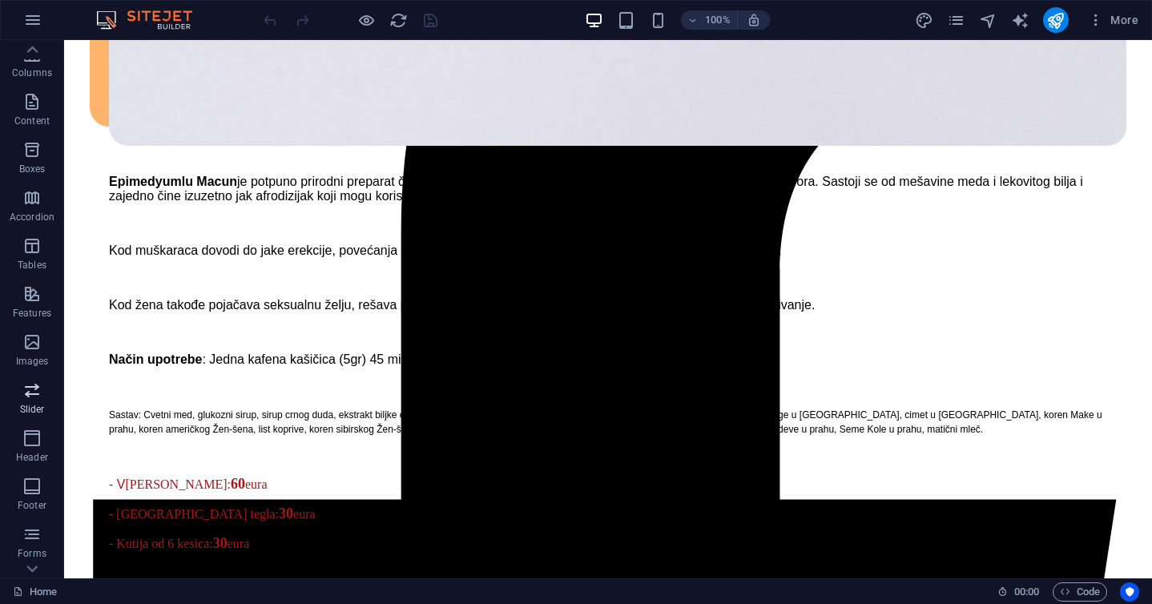
scroll to position [183, 0]
click at [30, 445] on icon "button" at bounding box center [31, 450] width 19 height 19
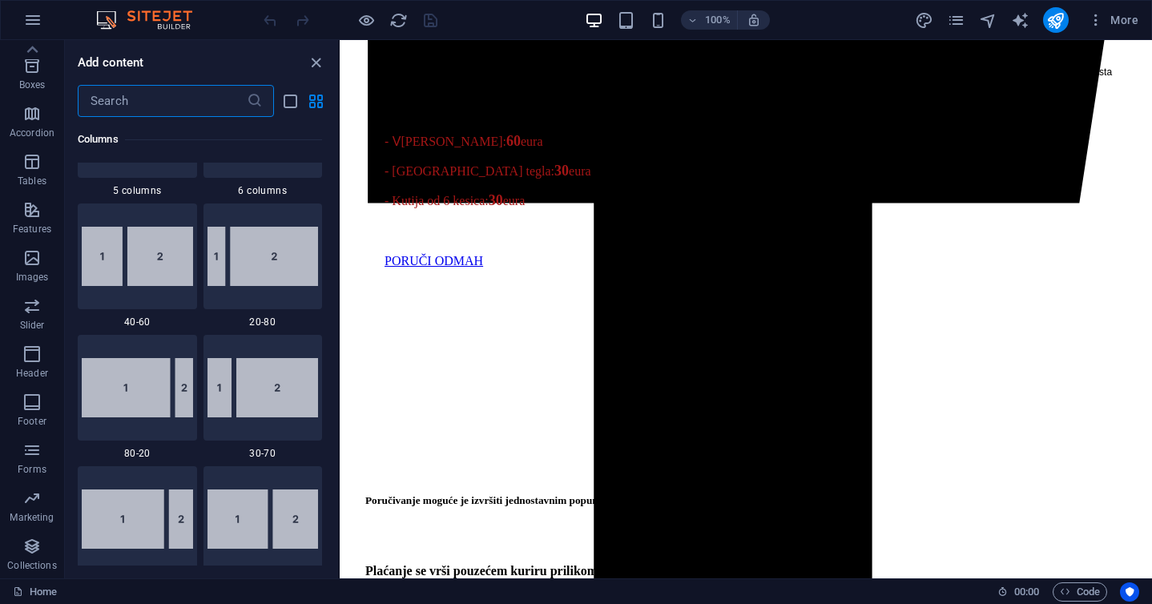
scroll to position [1118, 0]
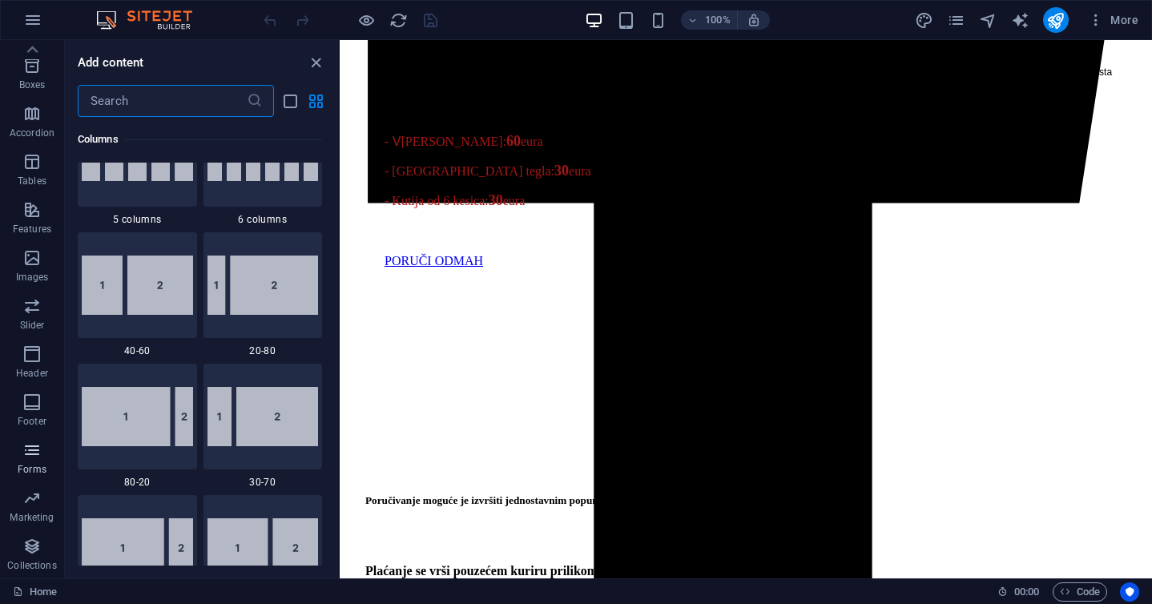
click at [26, 448] on icon "button" at bounding box center [31, 450] width 19 height 19
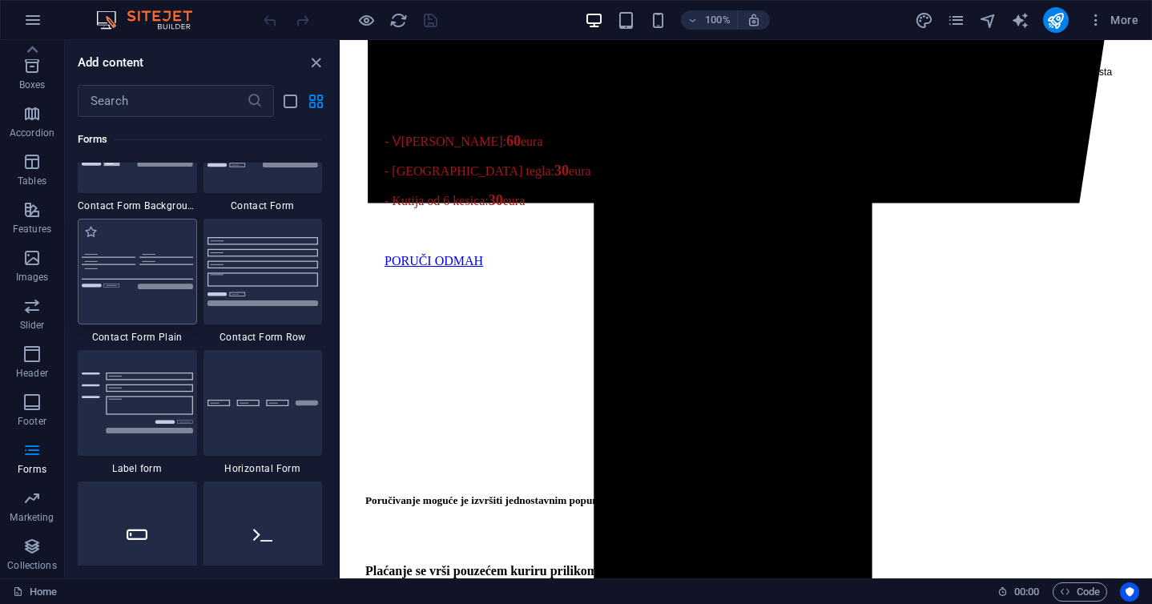
scroll to position [11760, 0]
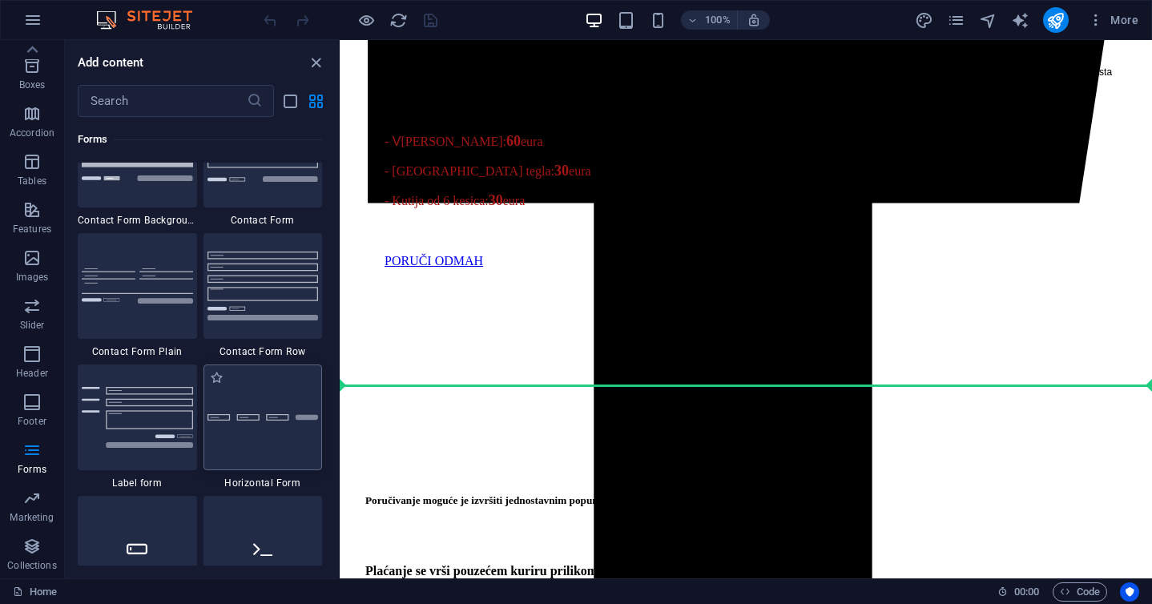
select select "rem"
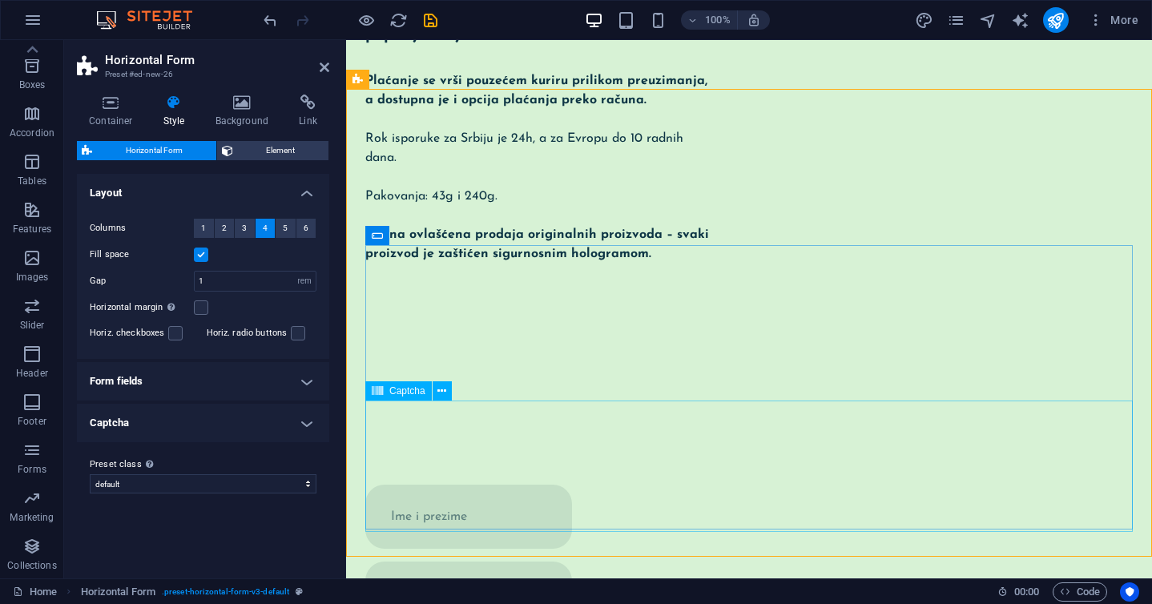
scroll to position [2187, 0]
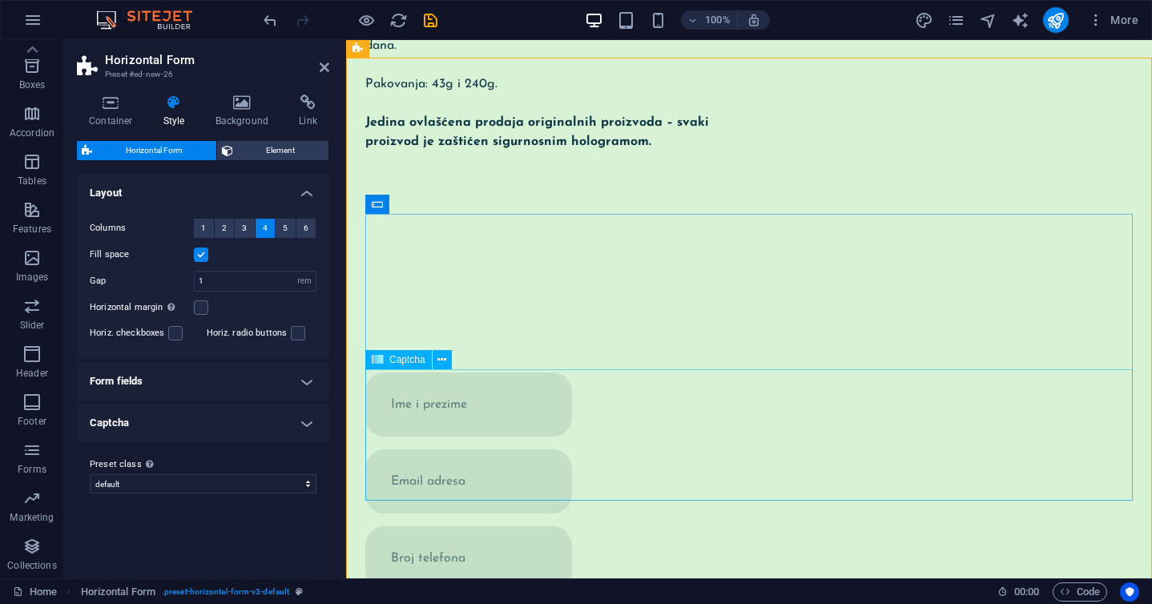
click at [421, 363] on span "Captcha" at bounding box center [407, 360] width 36 height 10
click at [440, 360] on icon at bounding box center [442, 360] width 9 height 17
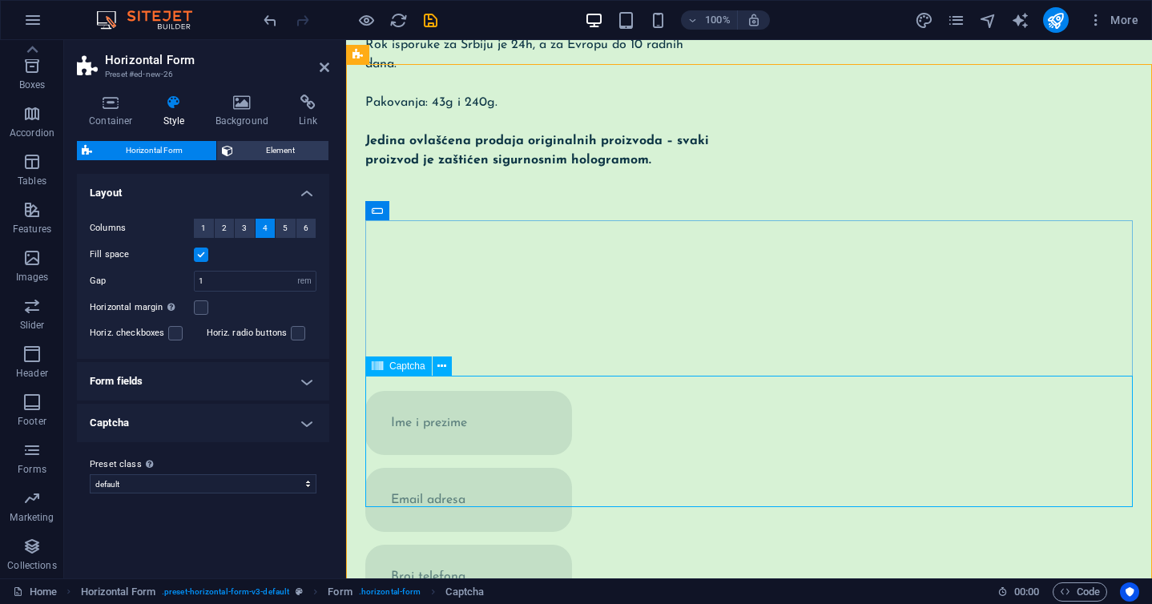
scroll to position [2164, 0]
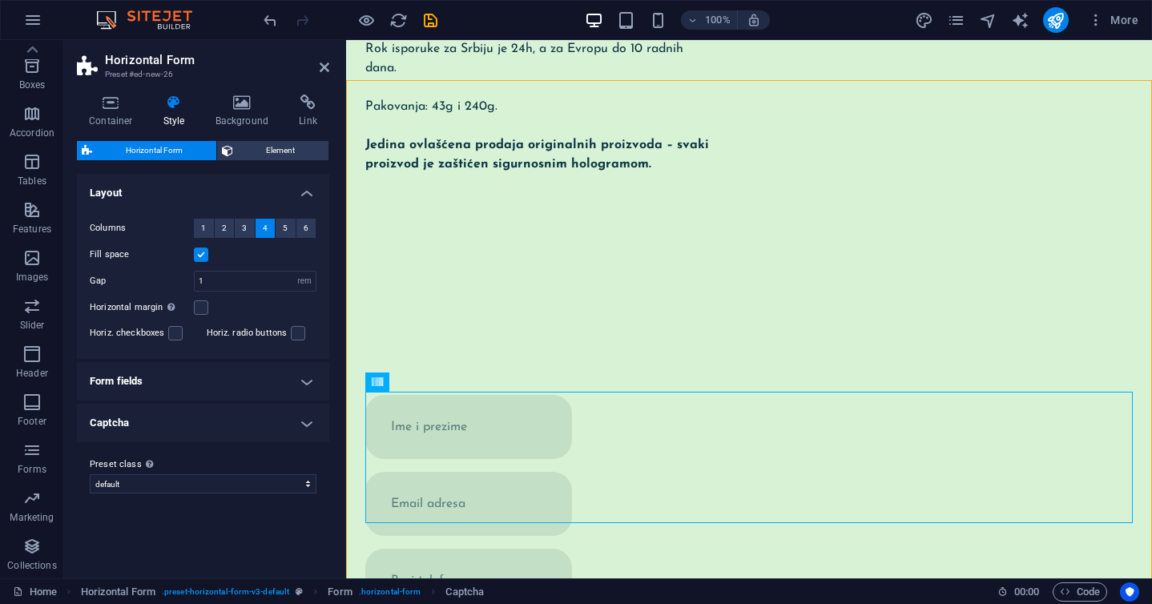
click at [302, 417] on h4 "Captcha" at bounding box center [203, 423] width 252 height 38
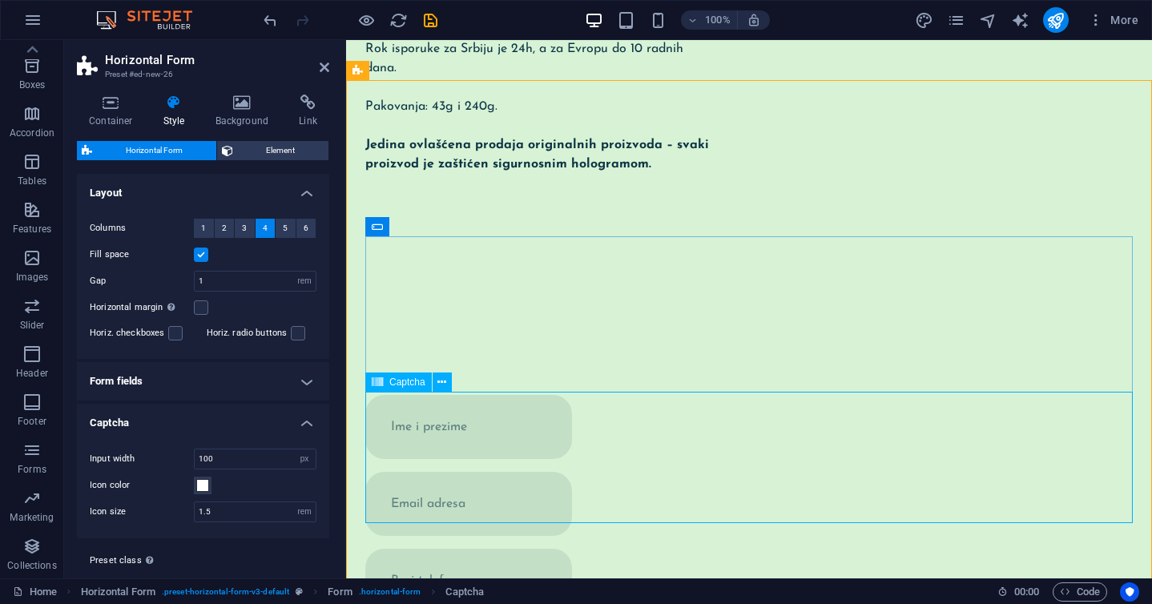
scroll to position [2144, 0]
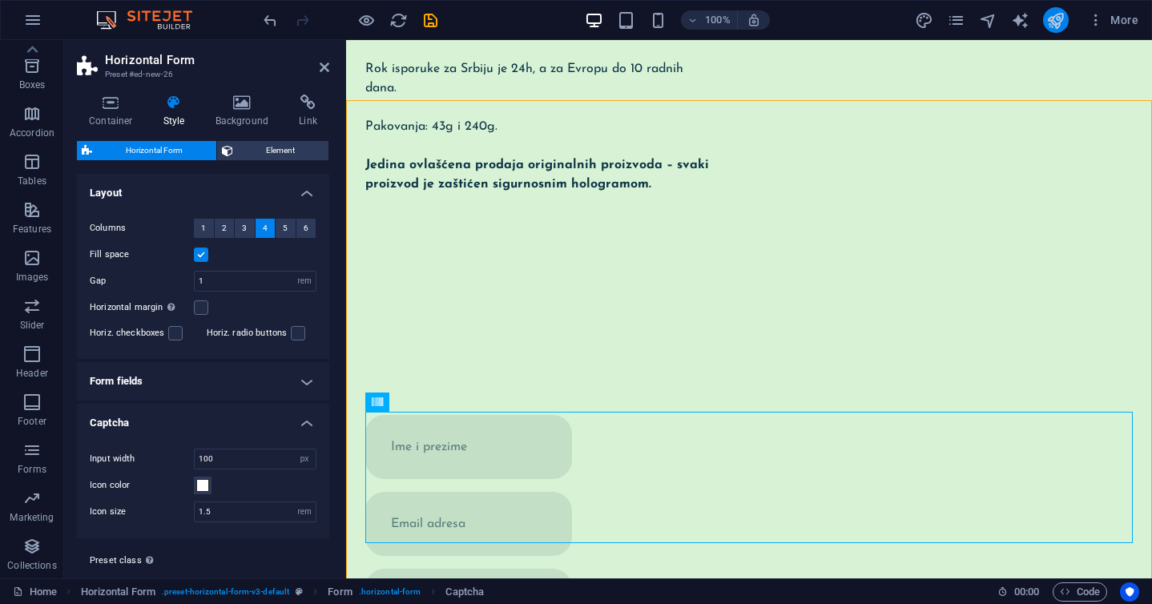
click at [1049, 26] on icon "publish" at bounding box center [1056, 20] width 18 height 18
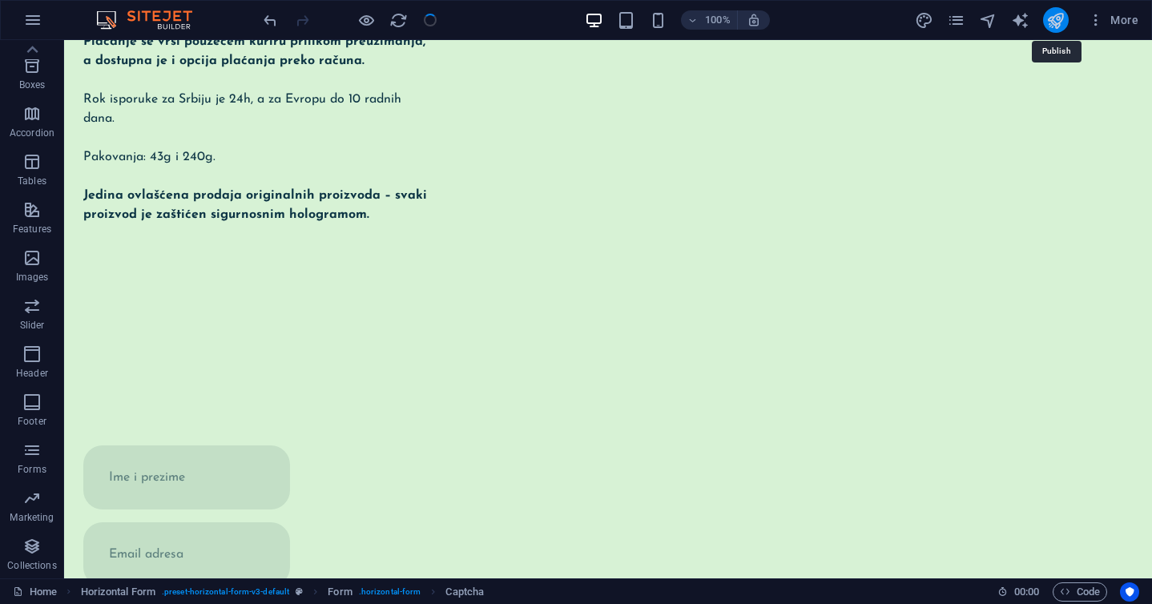
checkbox input "false"
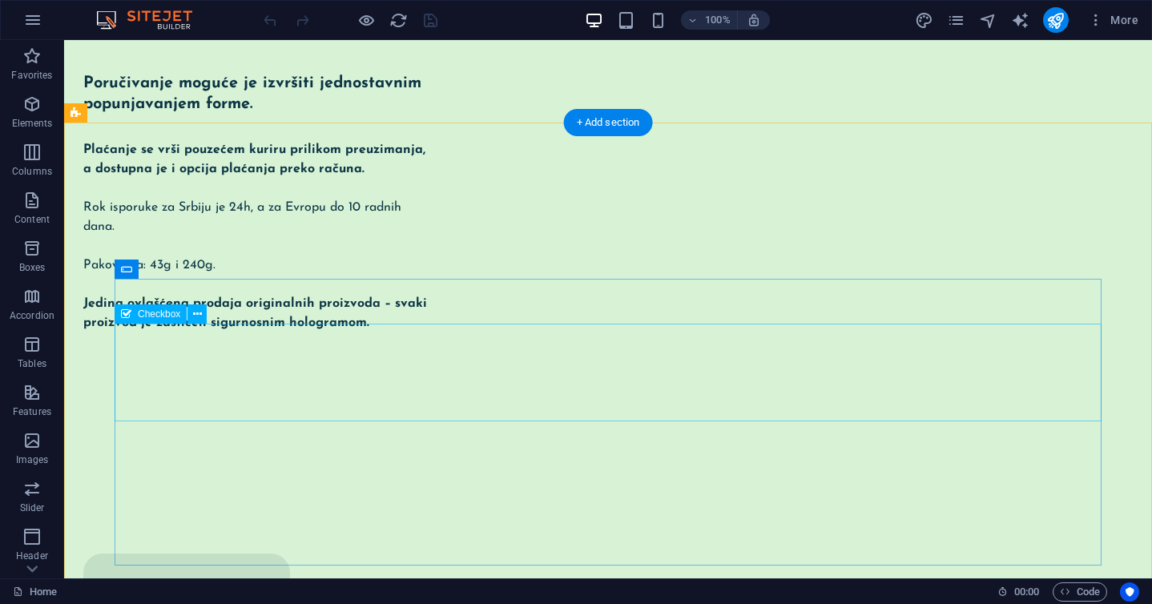
scroll to position [2031, 0]
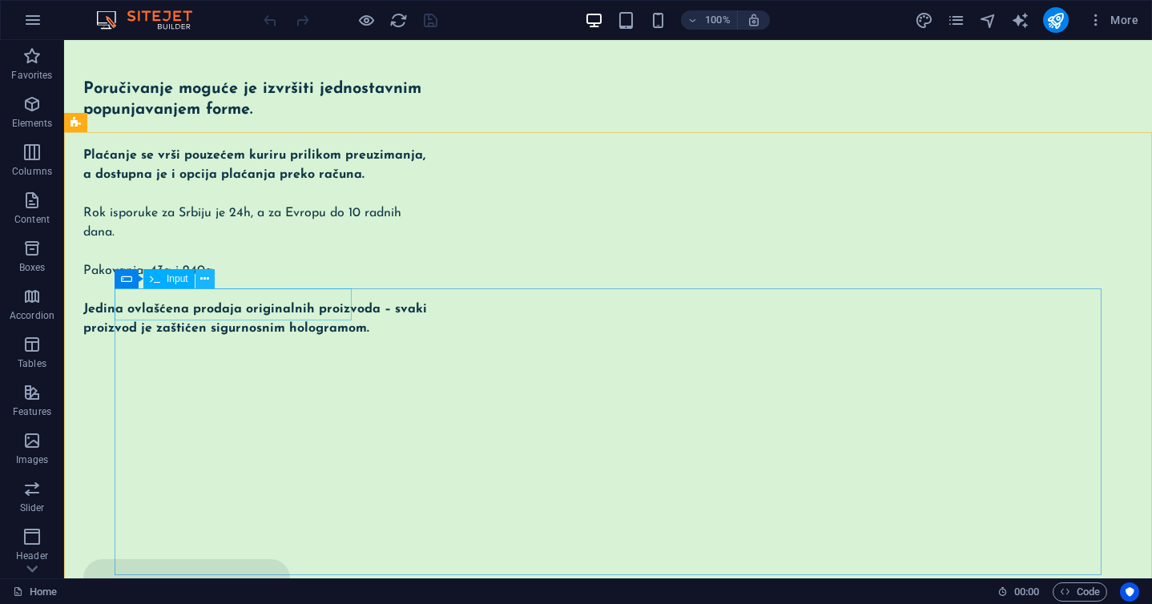
click at [203, 277] on icon at bounding box center [204, 279] width 9 height 17
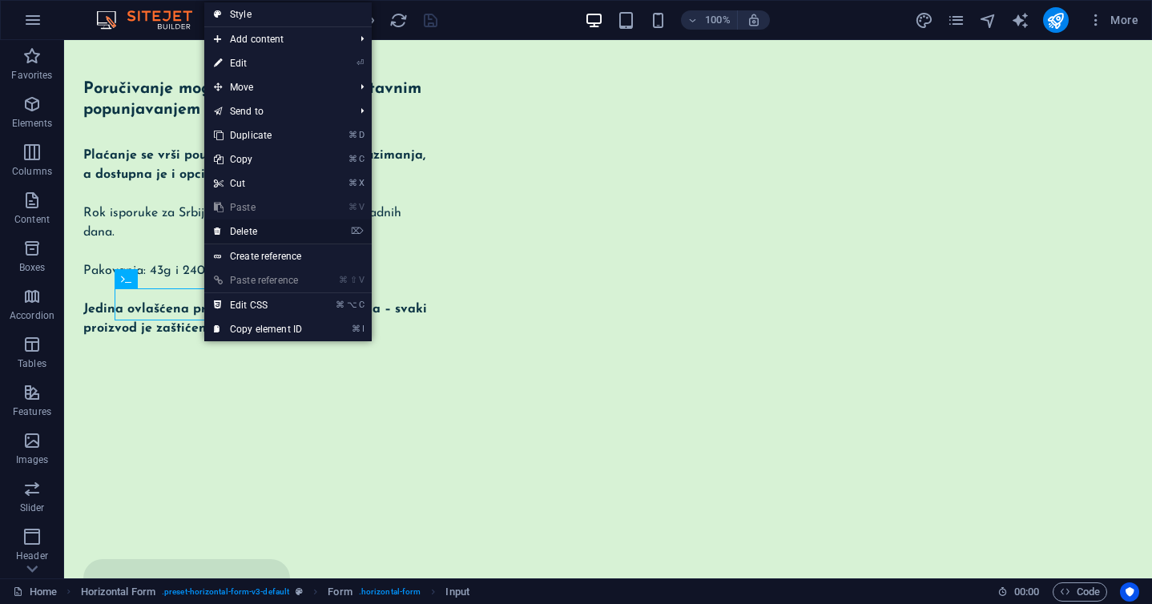
click at [263, 231] on link "⌦ Delete" at bounding box center [257, 232] width 107 height 24
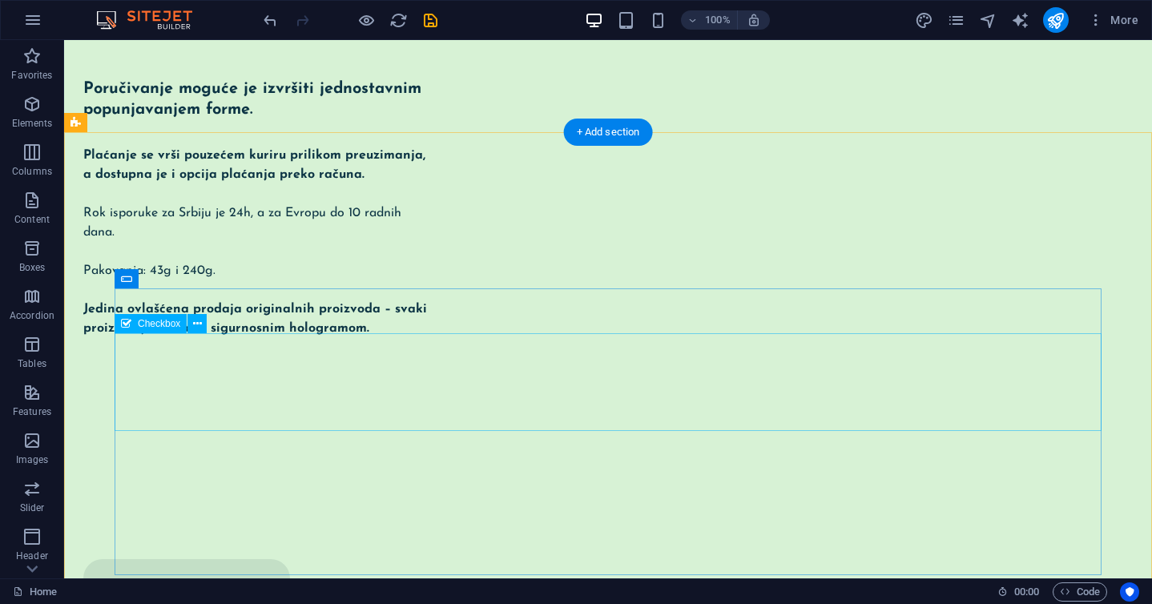
scroll to position [2071, 0]
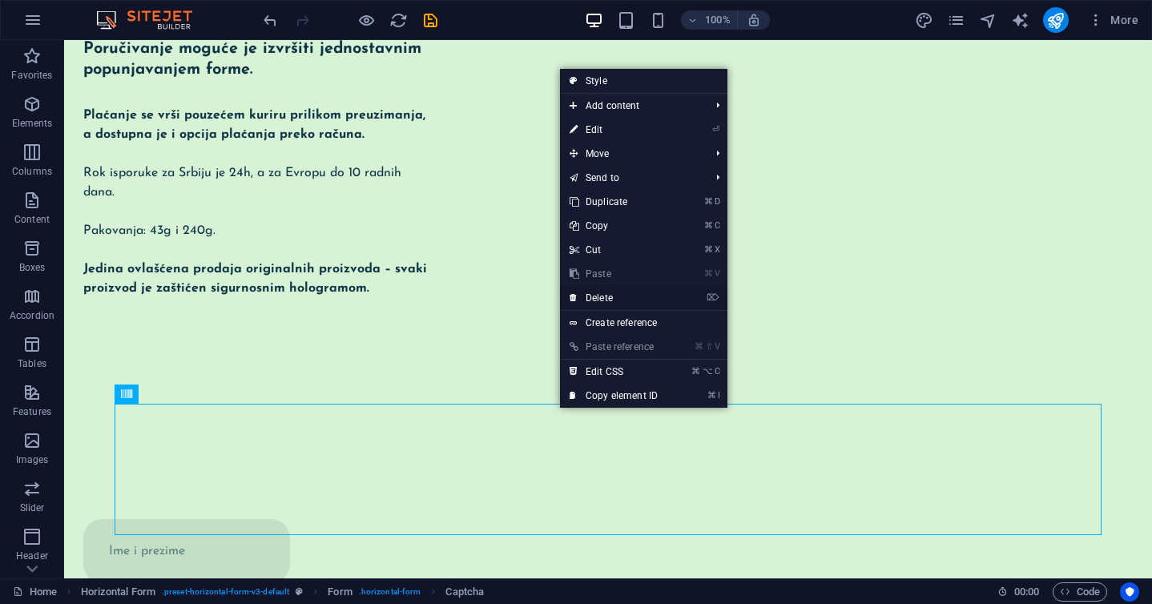
click at [615, 300] on link "⌦ Delete" at bounding box center [613, 298] width 107 height 24
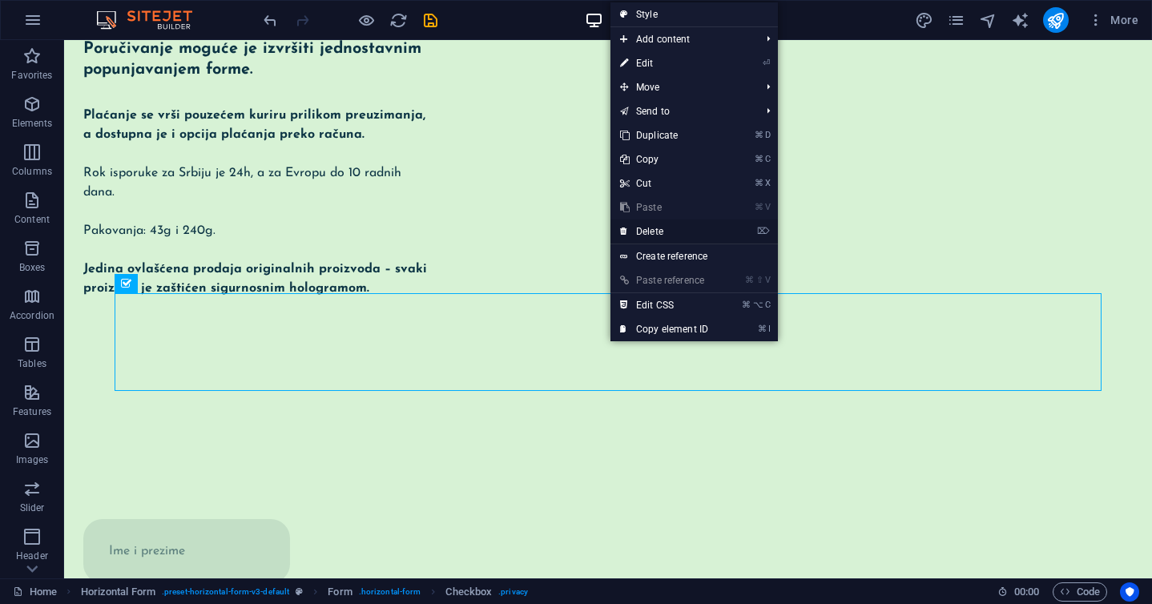
click at [650, 224] on link "⌦ Delete" at bounding box center [664, 232] width 107 height 24
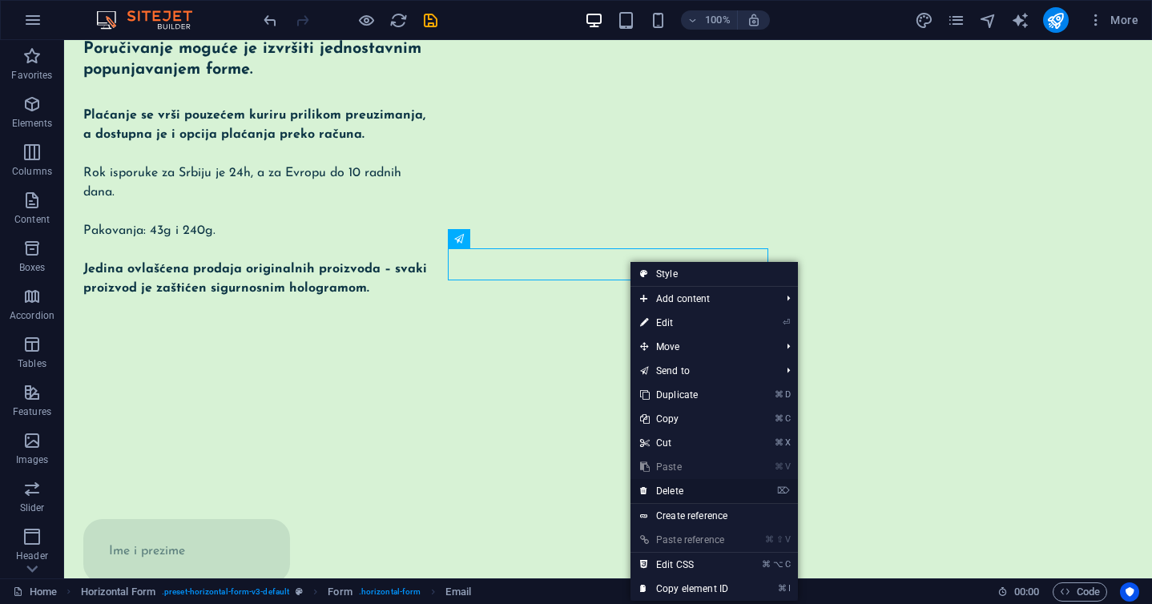
click at [667, 497] on link "⌦ Delete" at bounding box center [684, 491] width 107 height 24
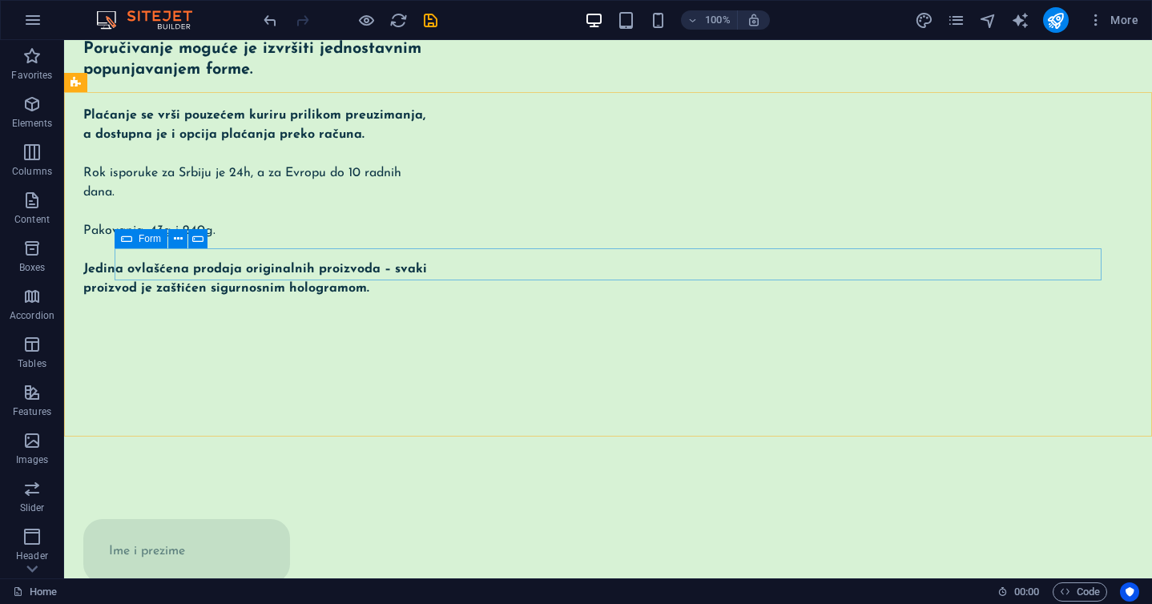
click at [123, 236] on icon at bounding box center [126, 238] width 11 height 19
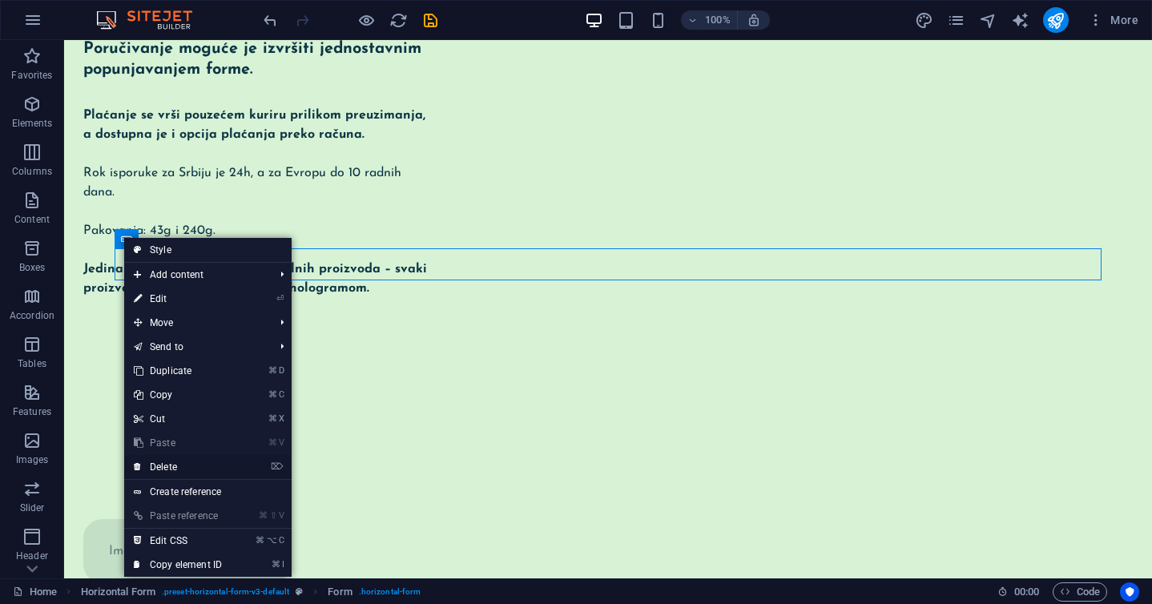
click at [163, 463] on link "⌦ Delete" at bounding box center [177, 467] width 107 height 24
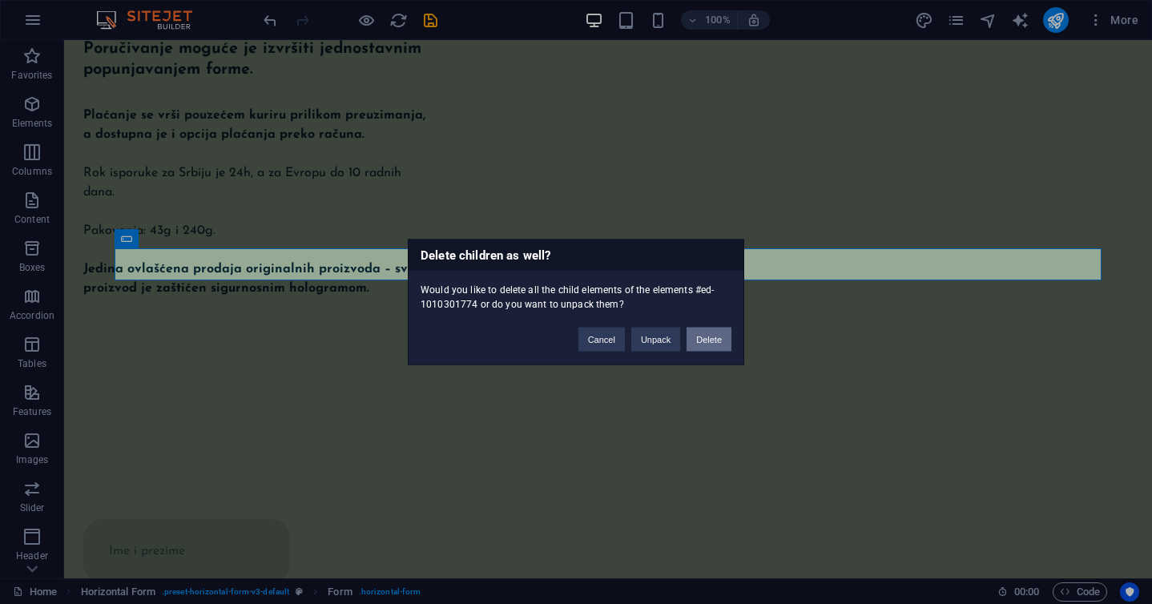
click at [700, 345] on button "Delete" at bounding box center [709, 340] width 45 height 24
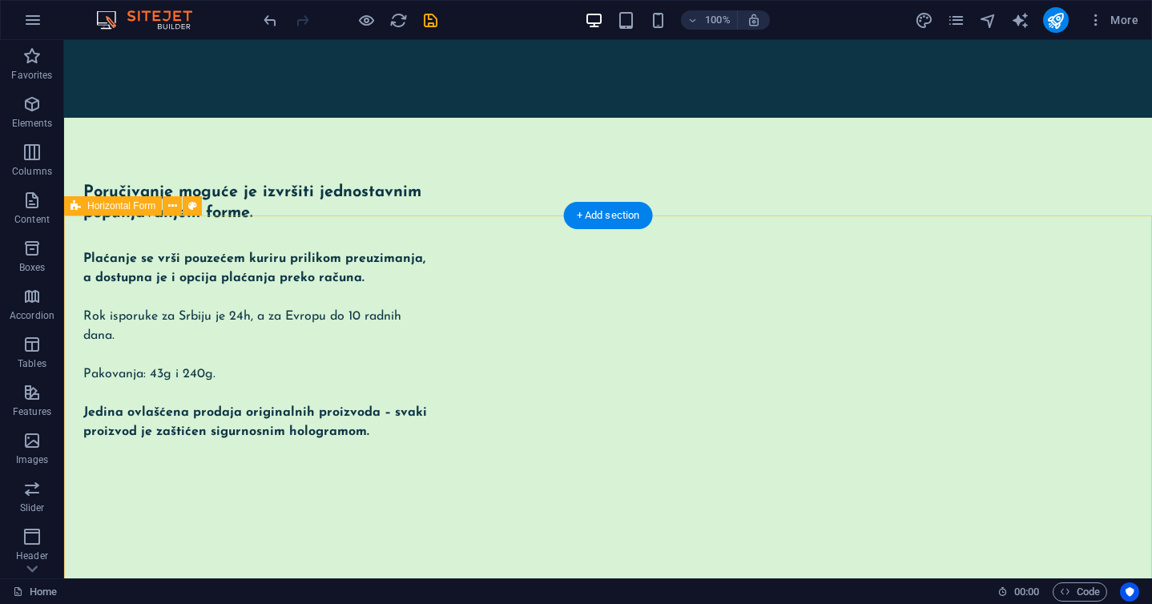
scroll to position [1878, 0]
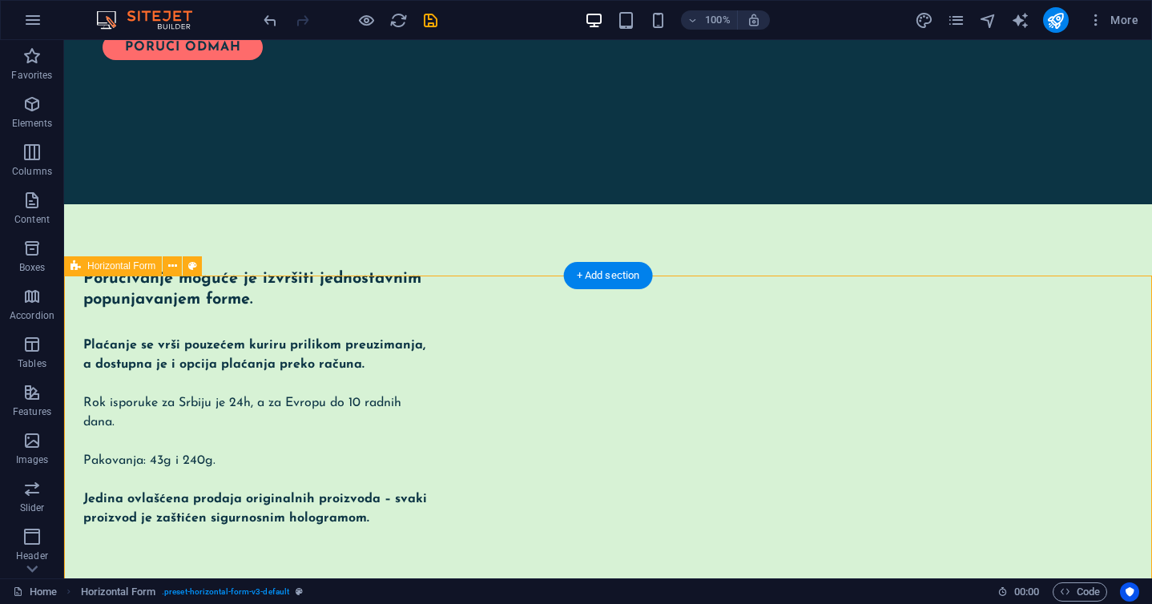
scroll to position [1635, 0]
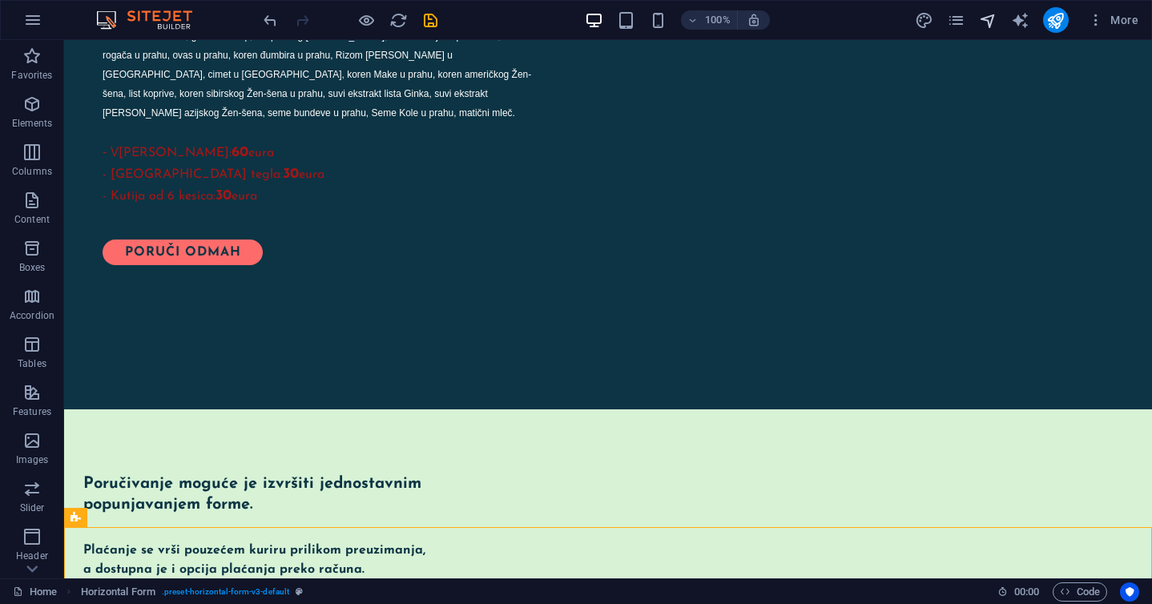
click at [979, 18] on span "navigator" at bounding box center [988, 20] width 19 height 18
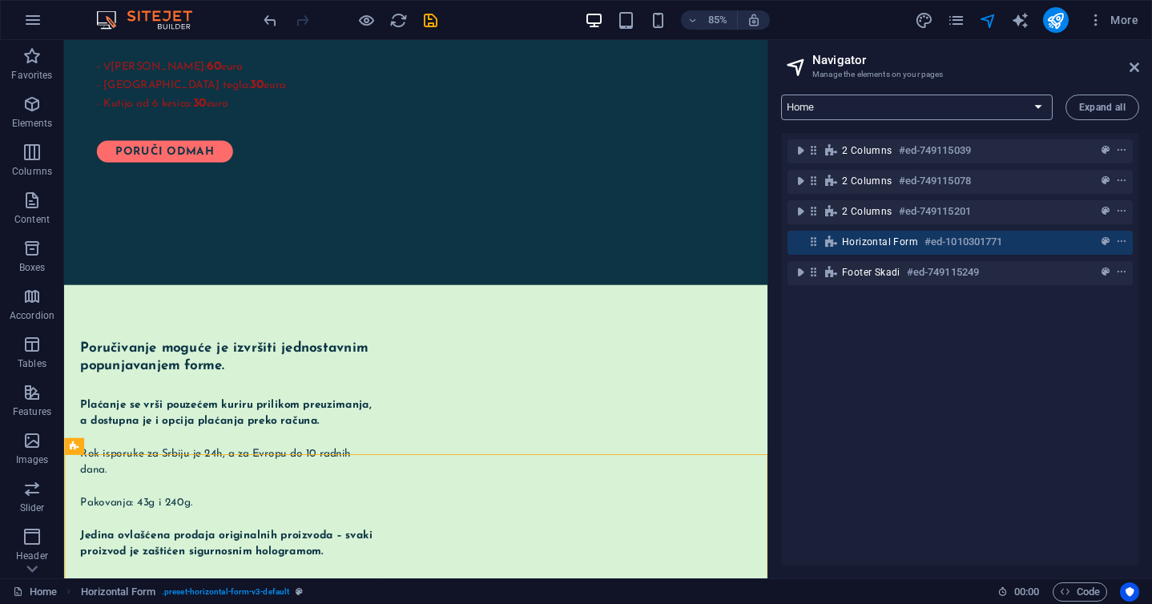
click at [958, 101] on select "Home Legal Notice Privacy Subpage Test" at bounding box center [917, 108] width 272 height 26
click at [1138, 70] on icon at bounding box center [1135, 67] width 10 height 13
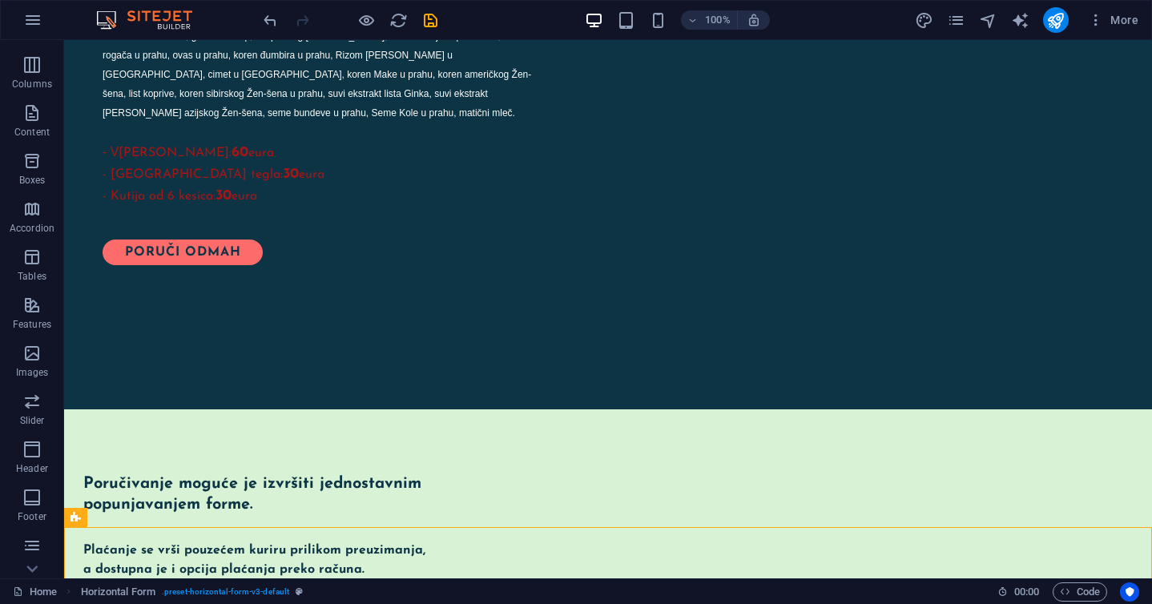
scroll to position [183, 0]
click at [34, 20] on icon "button" at bounding box center [32, 19] width 19 height 19
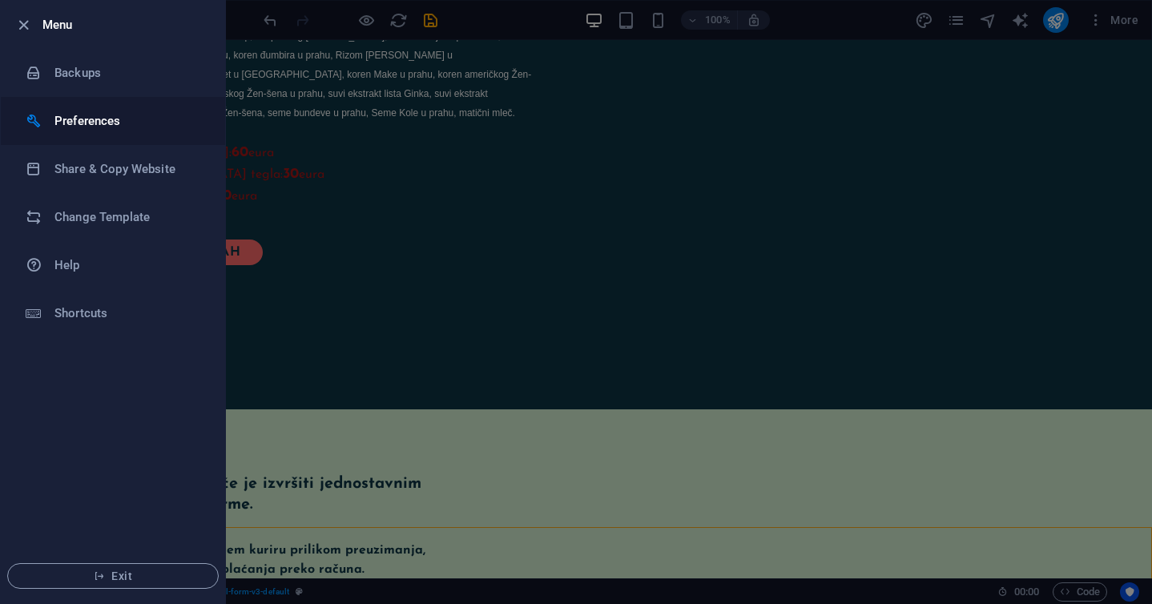
click at [106, 118] on h6 "Preferences" at bounding box center [128, 120] width 148 height 19
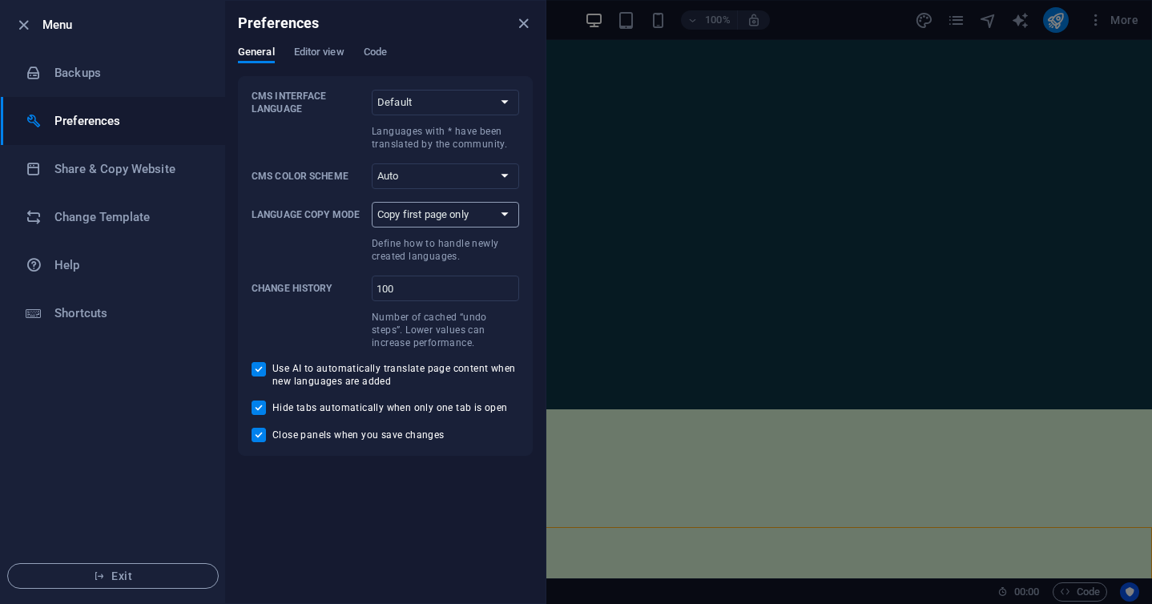
click at [487, 217] on select "Copy first page only Copy all pages" at bounding box center [445, 215] width 147 height 26
click at [329, 55] on span "Editor view" at bounding box center [319, 53] width 50 height 22
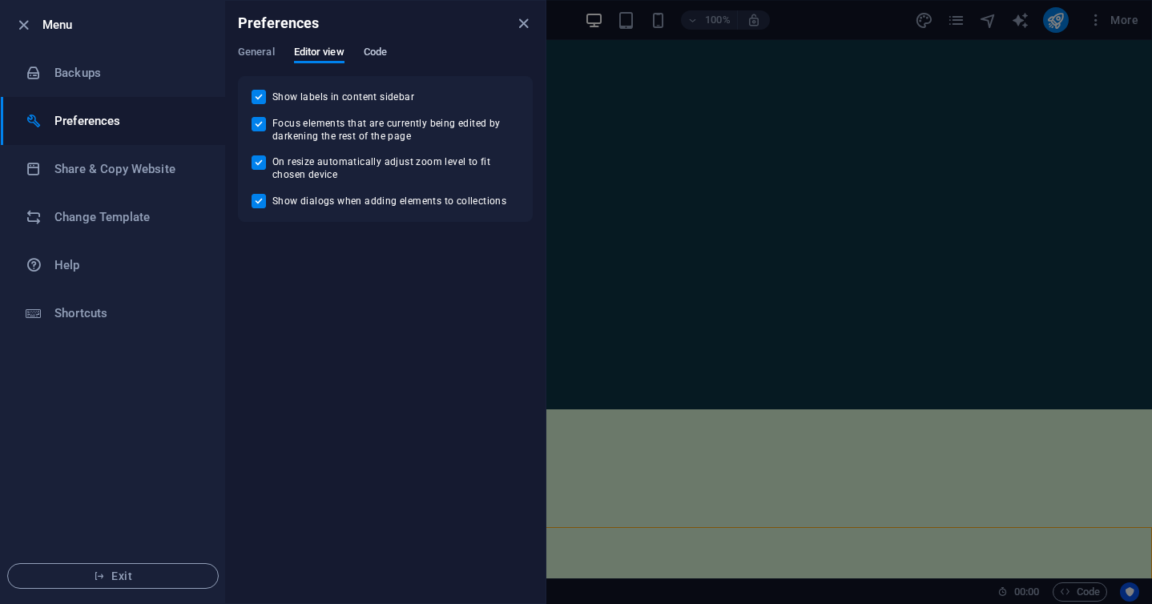
click at [377, 55] on span "Code" at bounding box center [375, 53] width 23 height 22
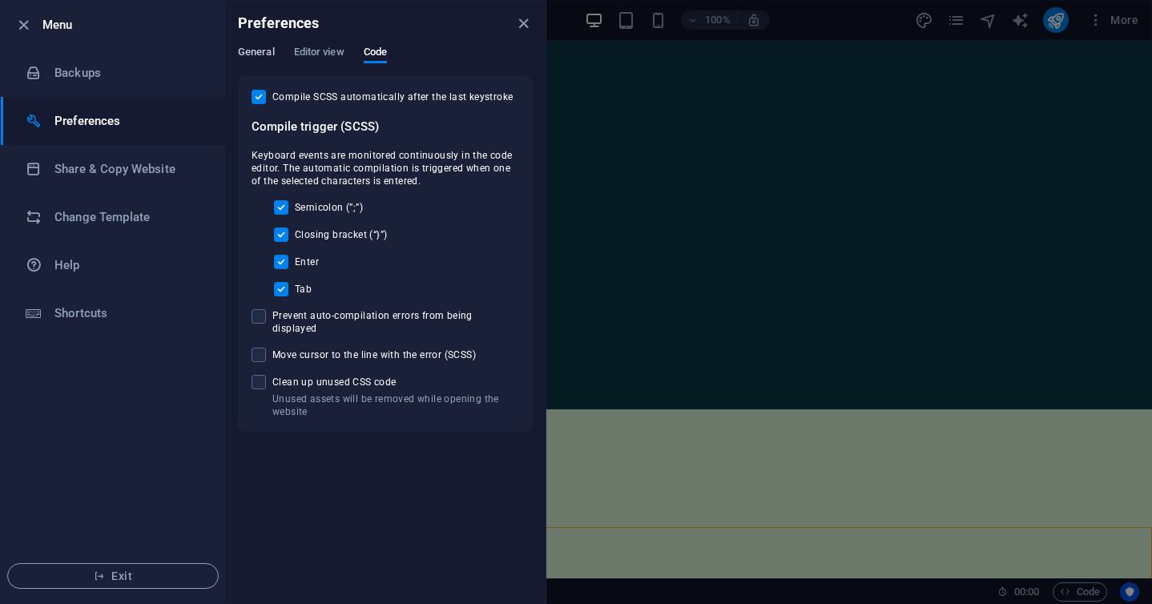
click at [247, 51] on span "General" at bounding box center [256, 53] width 37 height 22
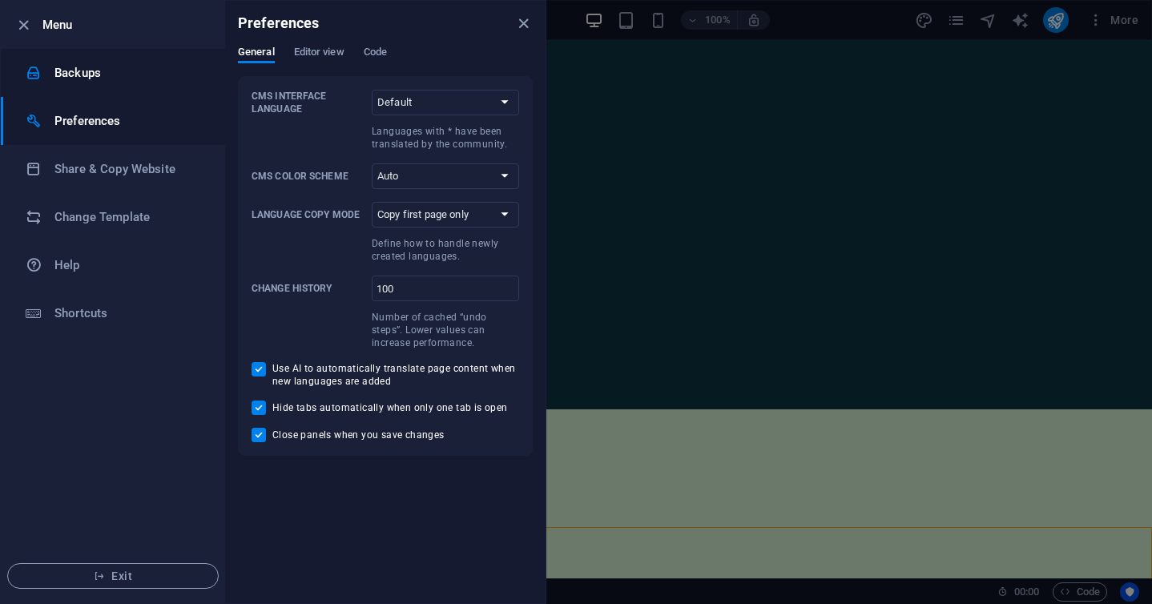
click at [54, 72] on div at bounding box center [40, 73] width 29 height 16
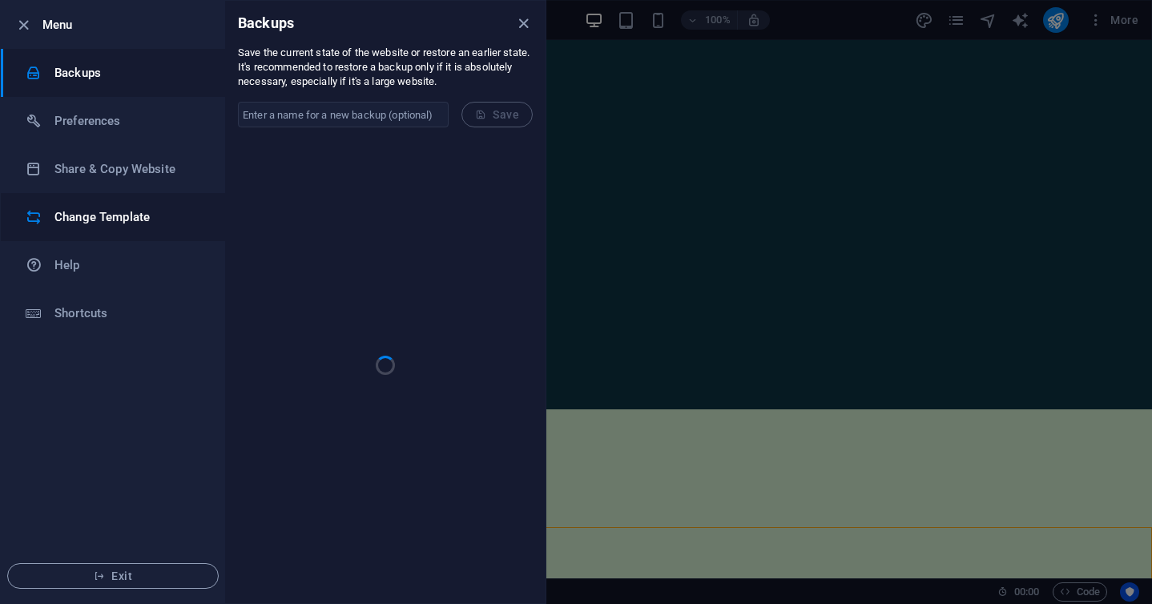
click at [70, 204] on li "Change Template" at bounding box center [113, 217] width 224 height 48
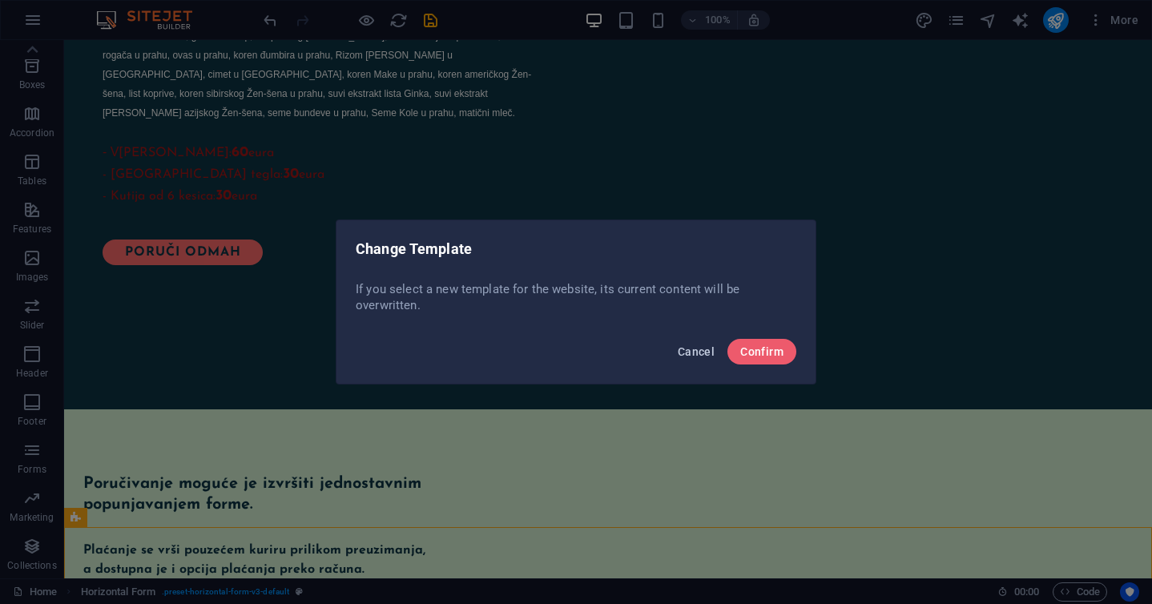
click at [701, 341] on button "Cancel" at bounding box center [697, 352] width 50 height 26
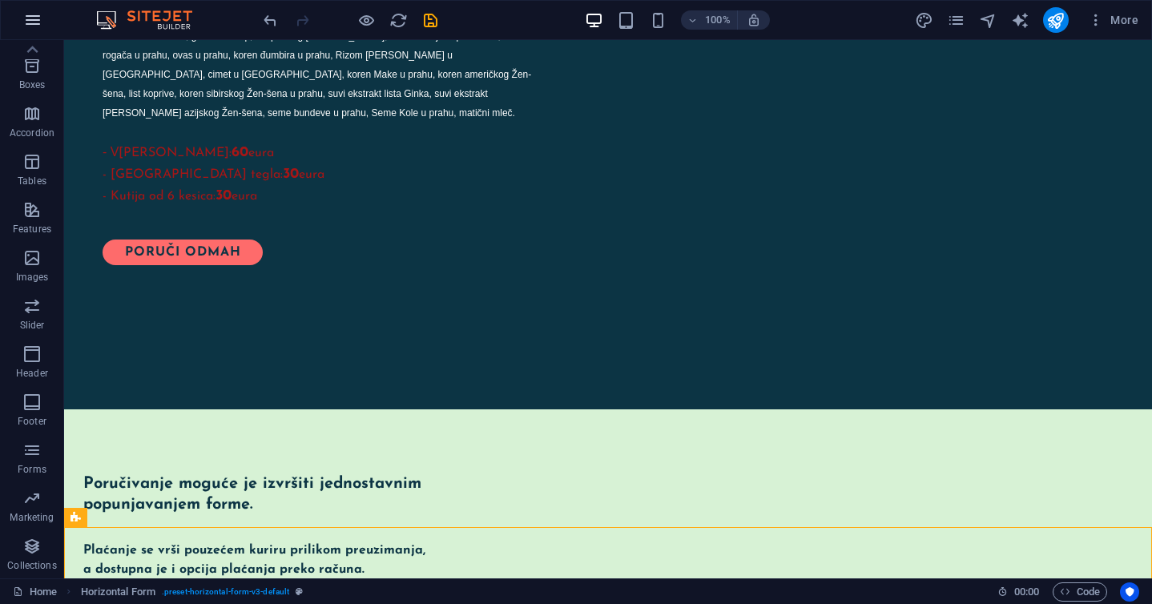
click at [35, 19] on icon "button" at bounding box center [32, 19] width 19 height 19
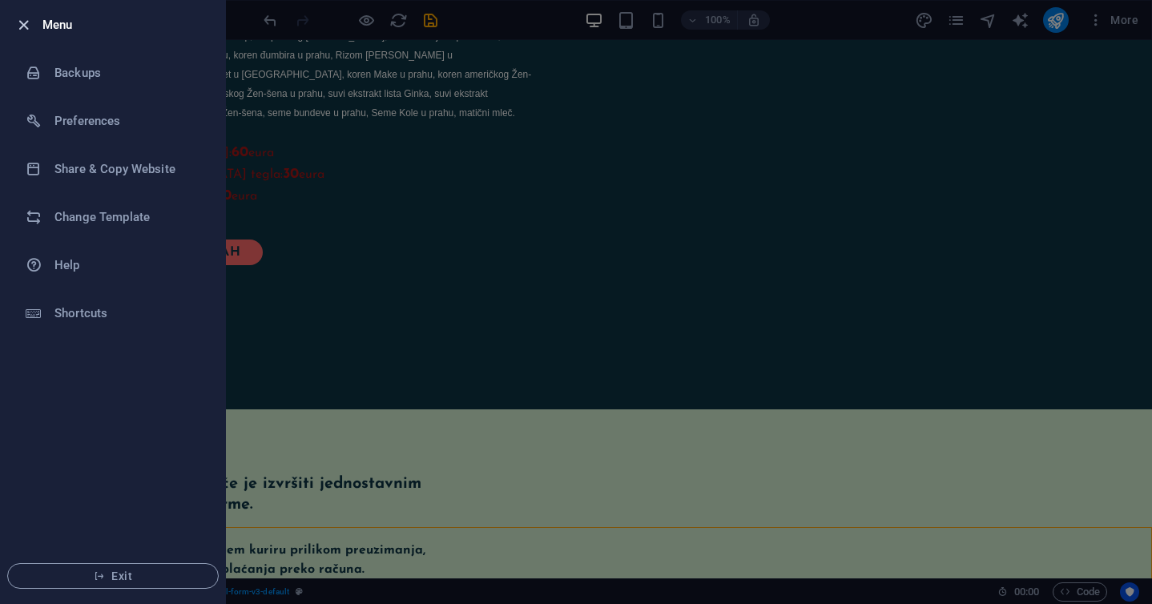
click at [18, 25] on icon "button" at bounding box center [23, 25] width 18 height 18
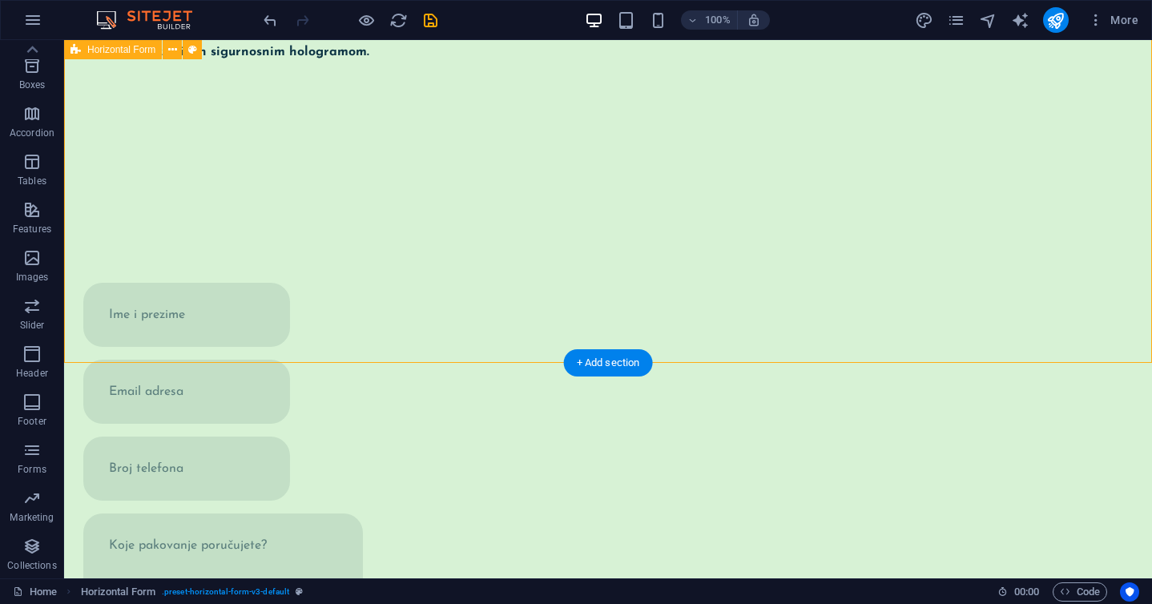
scroll to position [2473, 0]
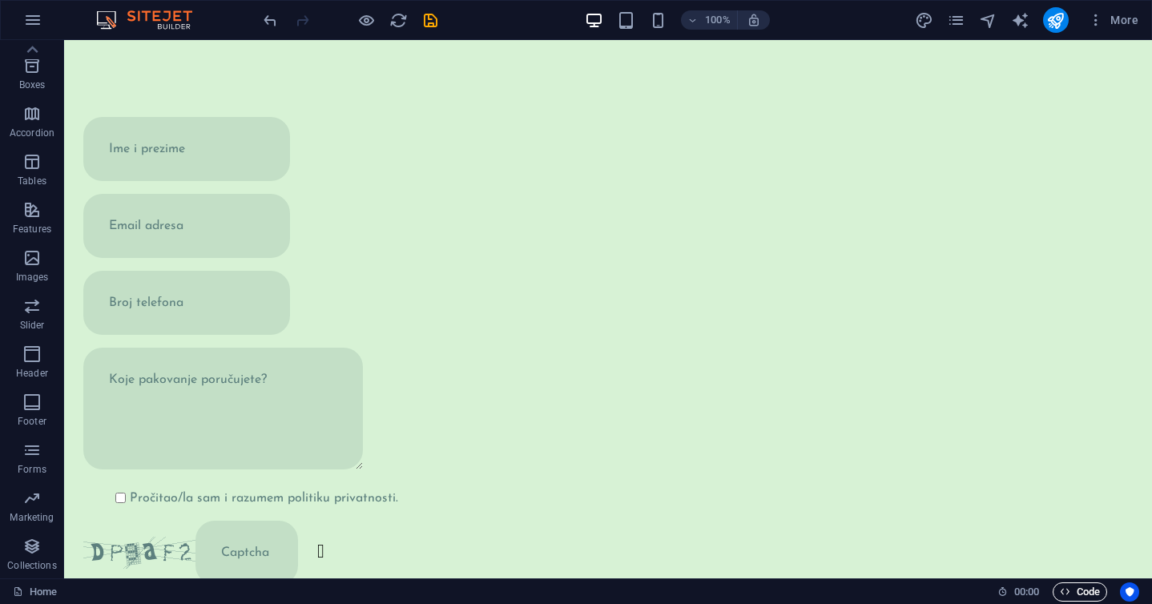
click at [1075, 583] on span "Code" at bounding box center [1080, 592] width 40 height 19
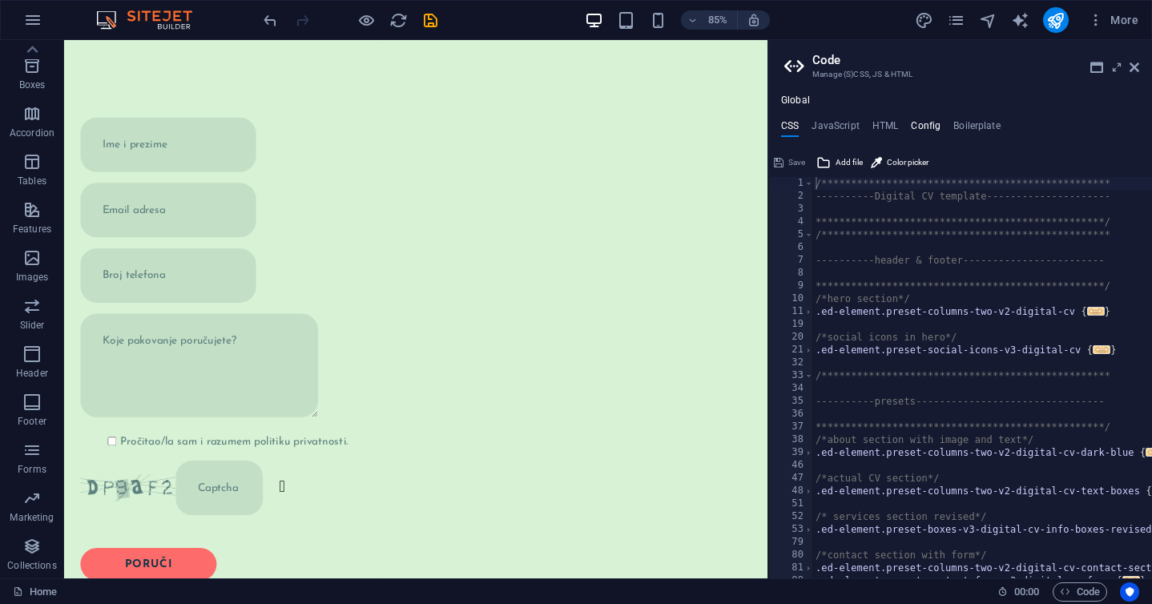
click at [922, 128] on h4 "Config" at bounding box center [926, 129] width 30 height 18
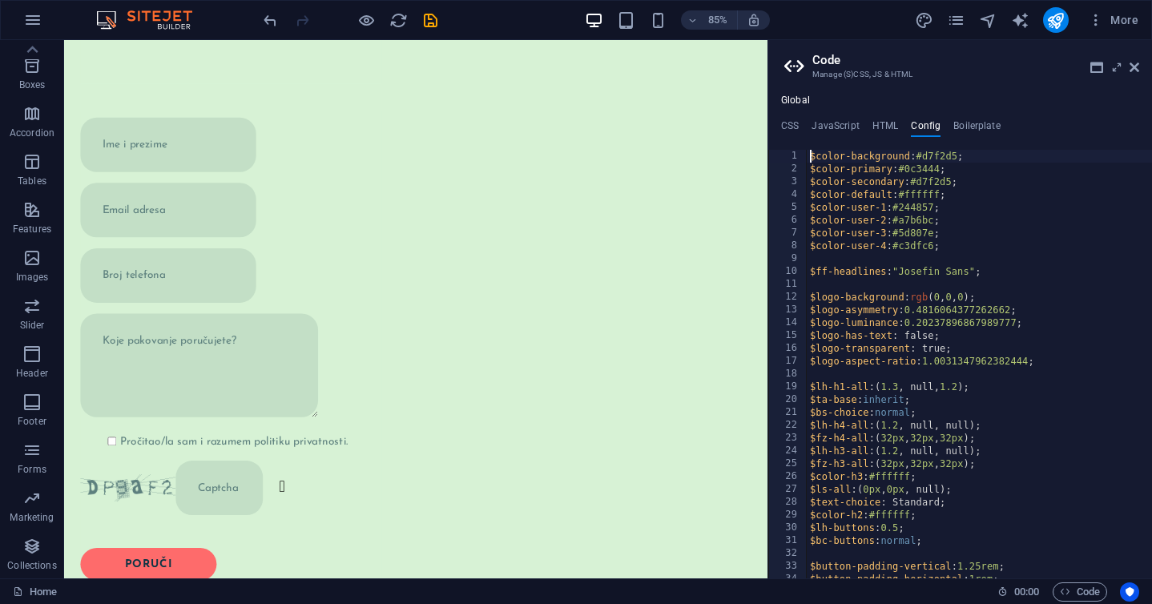
type textarea "} }"
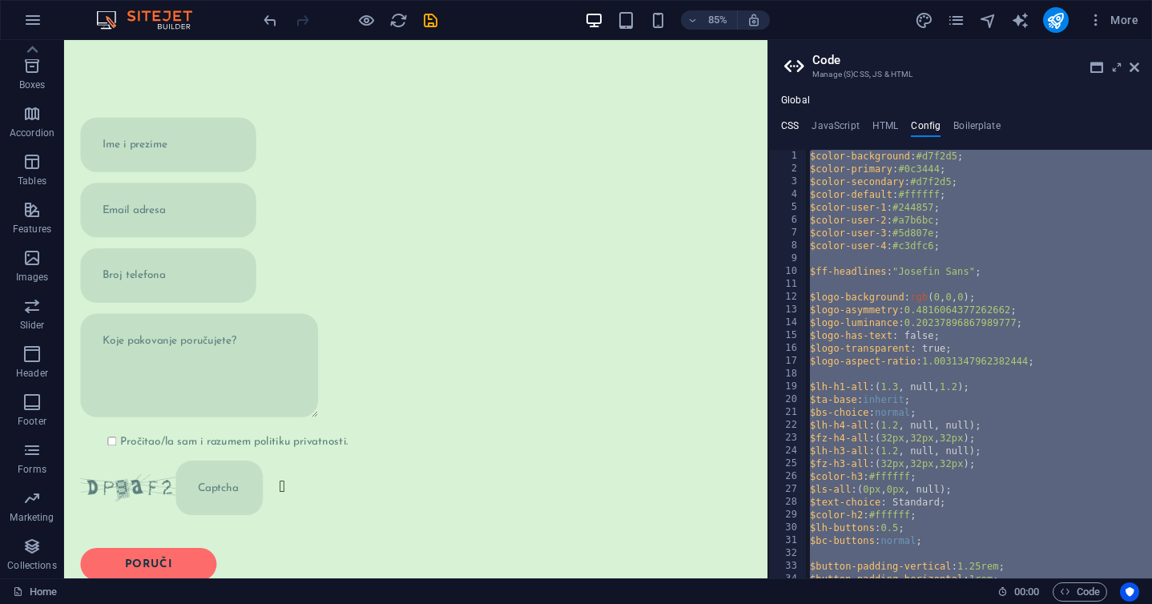
click at [797, 131] on h4 "CSS" at bounding box center [790, 129] width 18 height 18
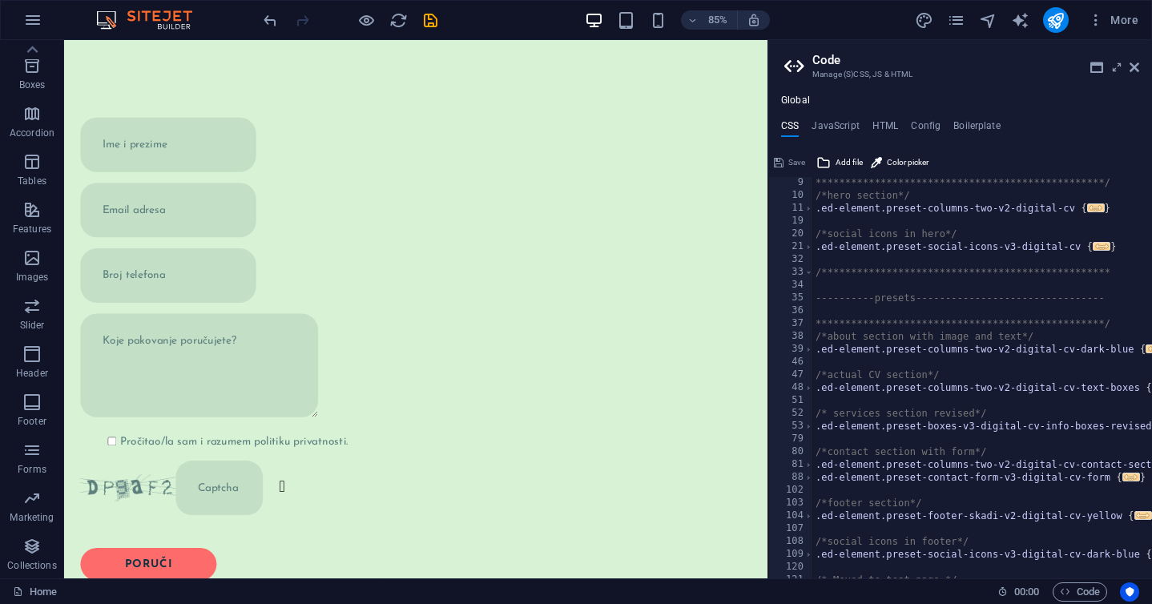
scroll to position [265, 0]
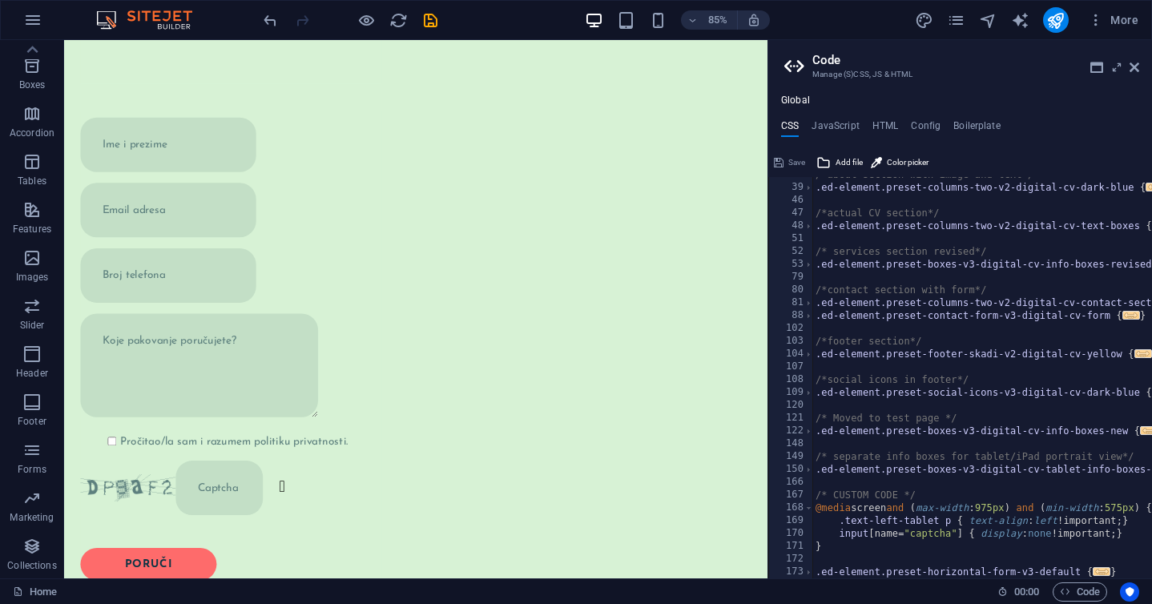
type textarea "@include horizontal-form-v3(); }"
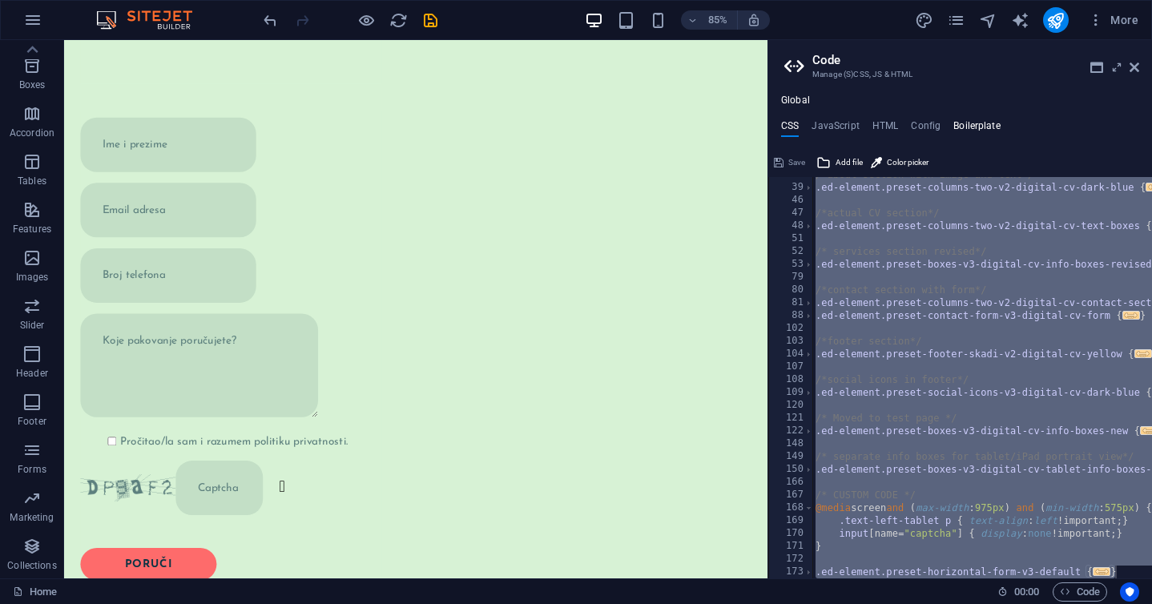
click at [966, 124] on h4 "Boilerplate" at bounding box center [977, 129] width 47 height 18
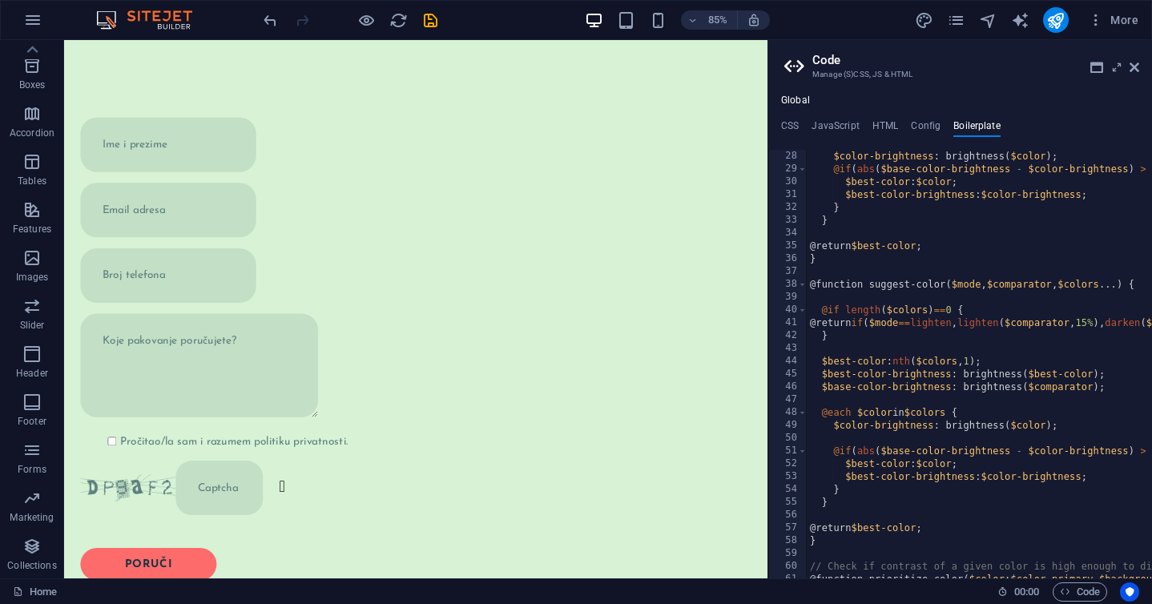
scroll to position [0, 0]
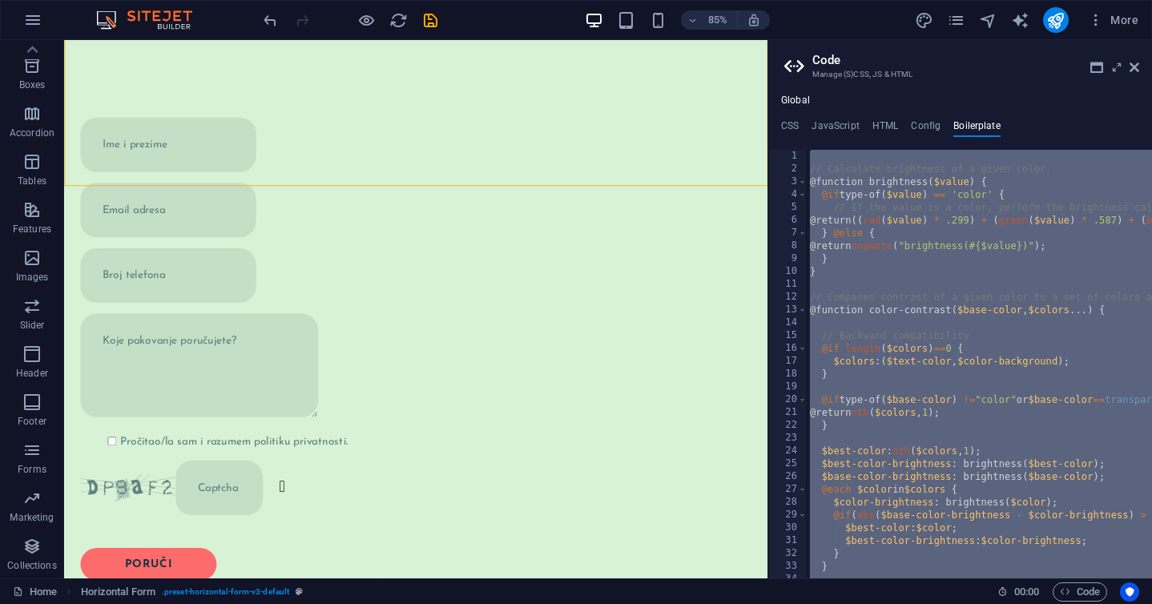
click at [803, 31] on div "85% More" at bounding box center [702, 20] width 885 height 26
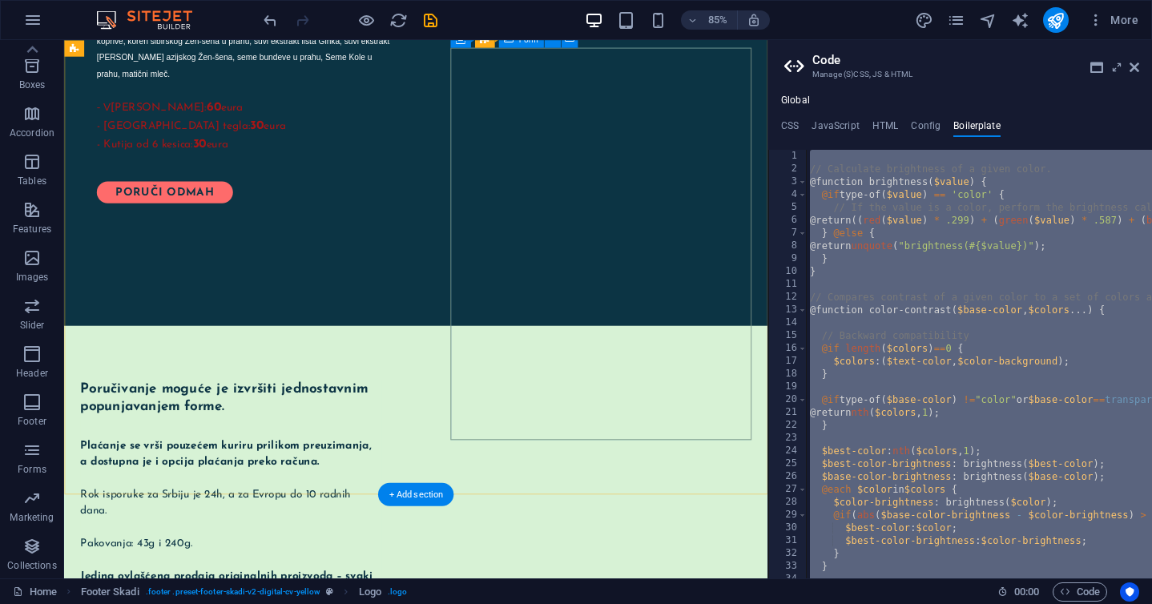
scroll to position [1670, 0]
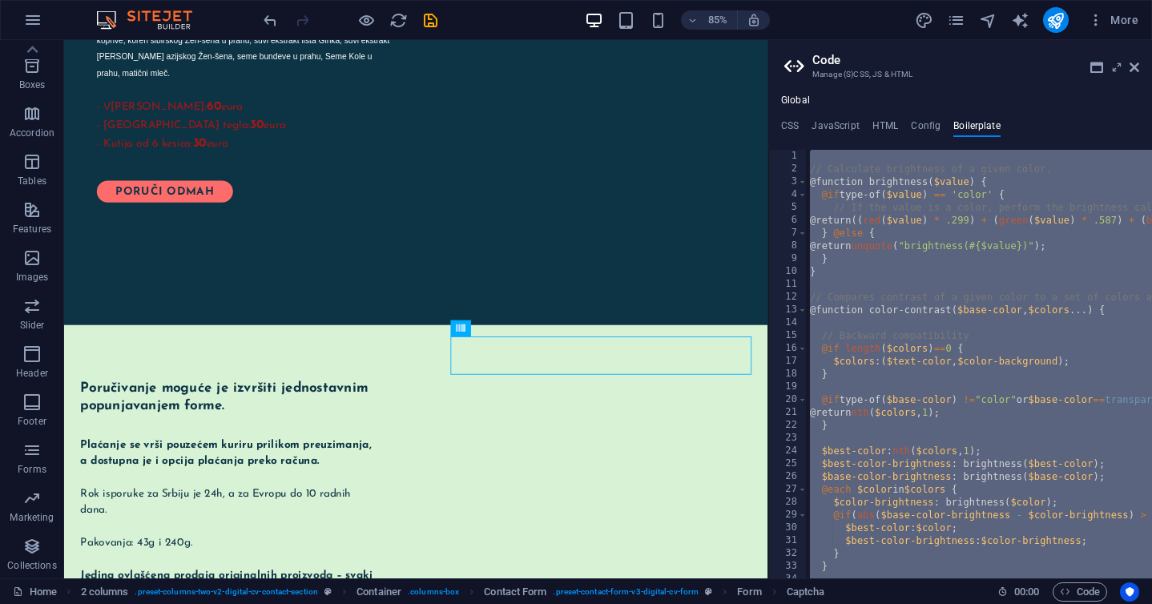
type textarea "@if type-of($value) == 'color' {"
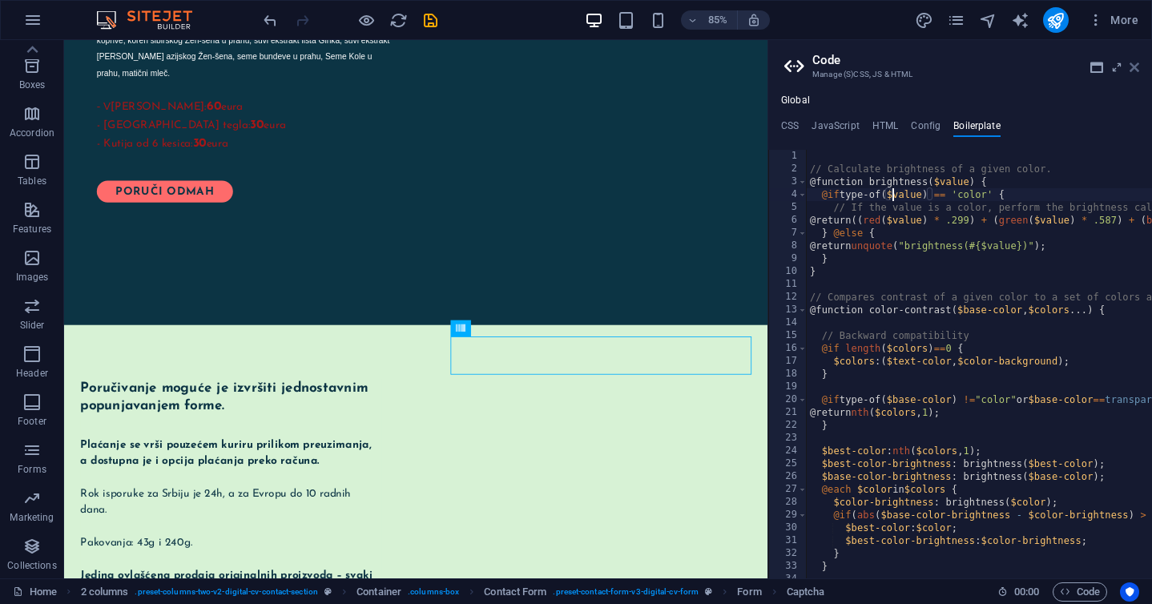
click at [1135, 63] on icon at bounding box center [1135, 67] width 10 height 13
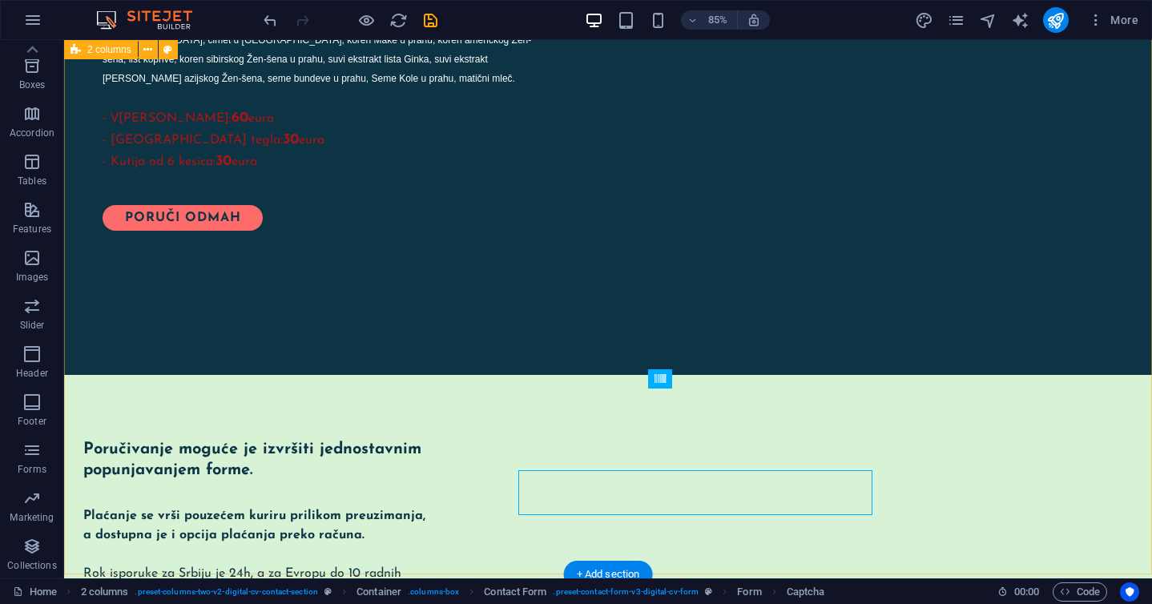
scroll to position [1588, 0]
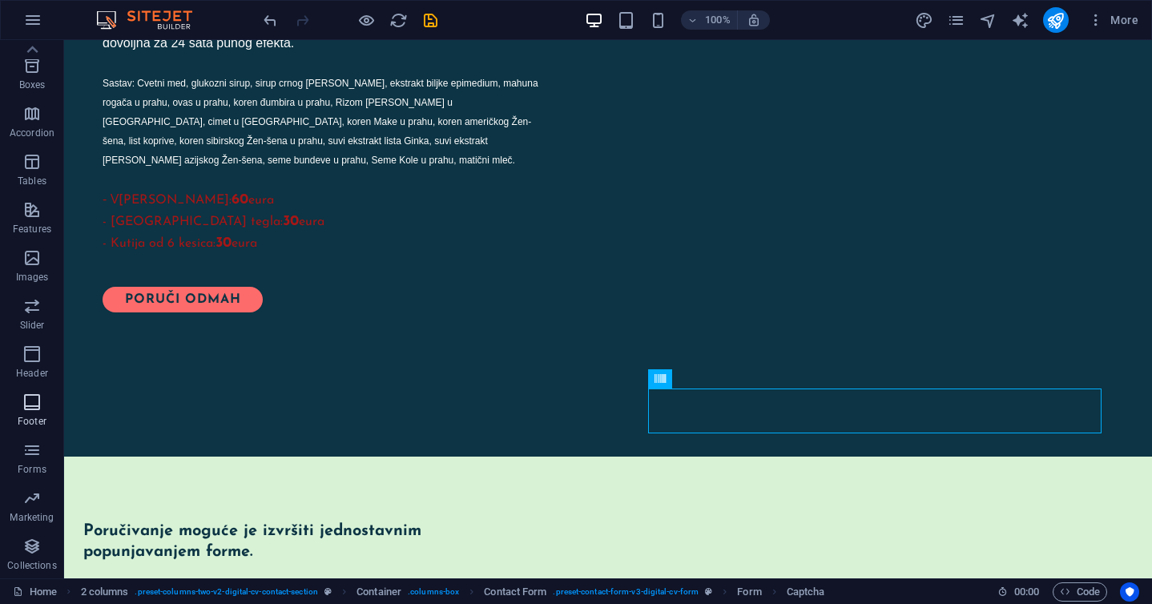
scroll to position [0, 0]
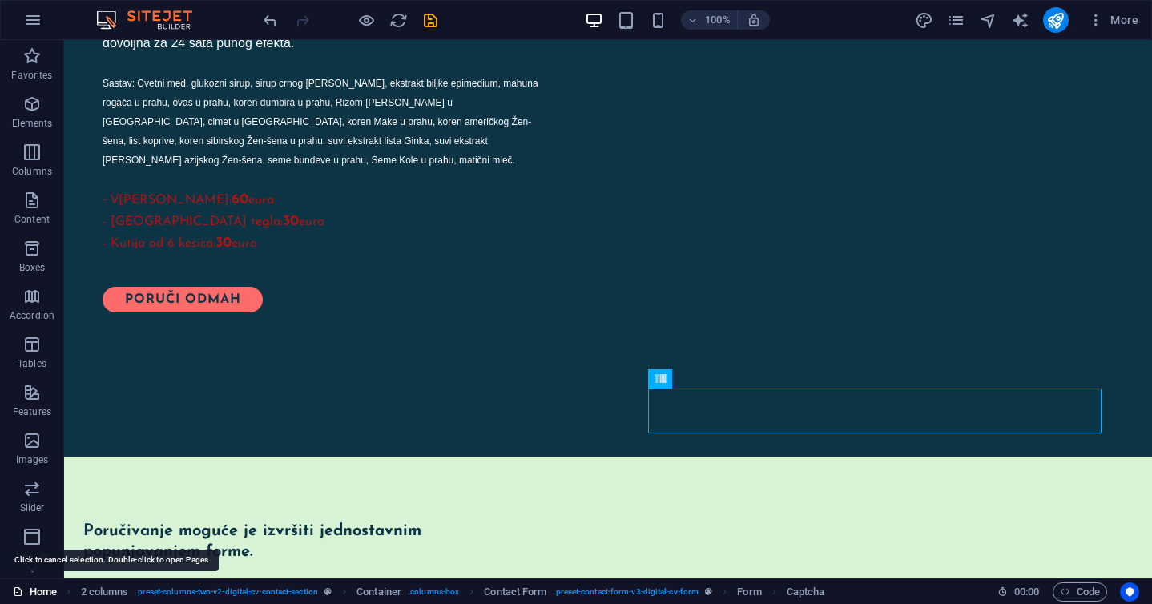
click at [38, 590] on link "Home" at bounding box center [35, 592] width 44 height 19
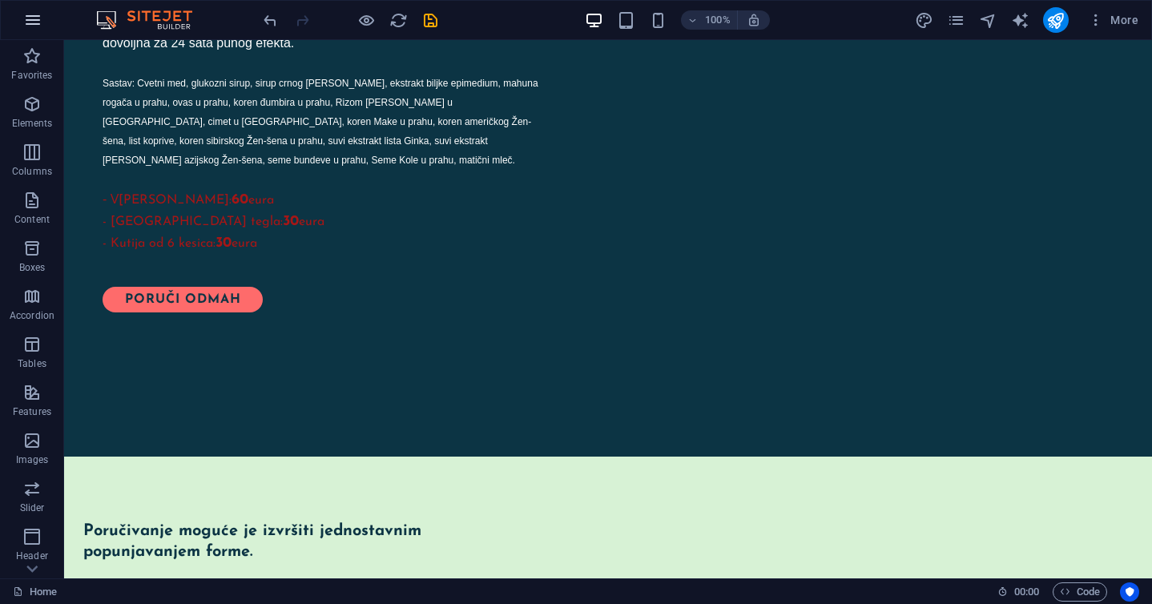
click at [31, 29] on icon "button" at bounding box center [32, 19] width 19 height 19
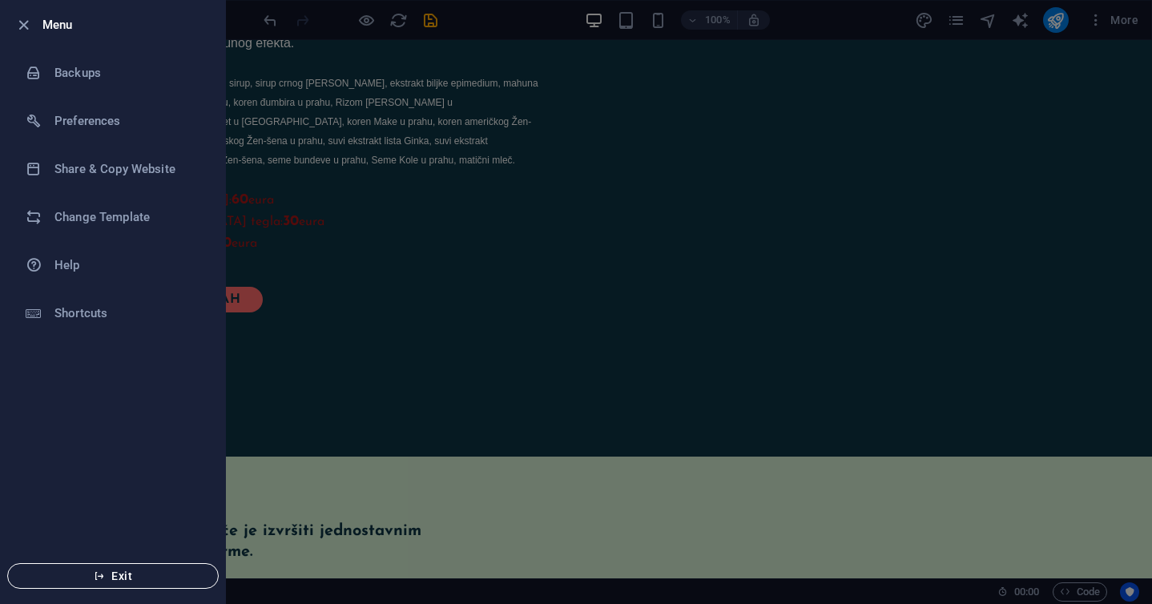
click at [84, 579] on span "Exit" at bounding box center [113, 576] width 184 height 13
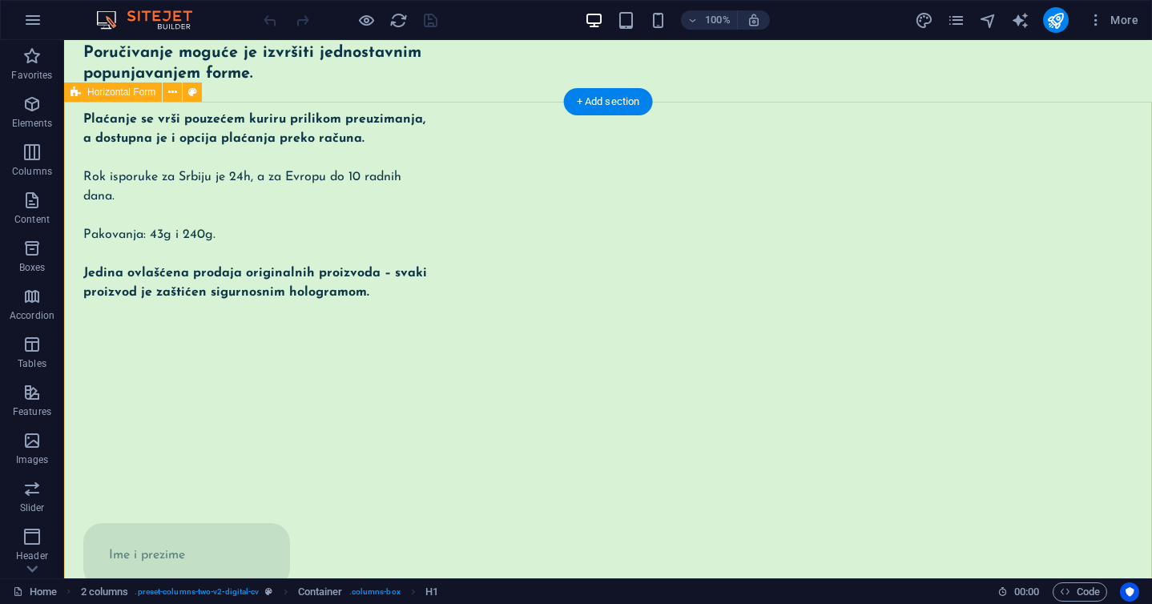
scroll to position [2078, 0]
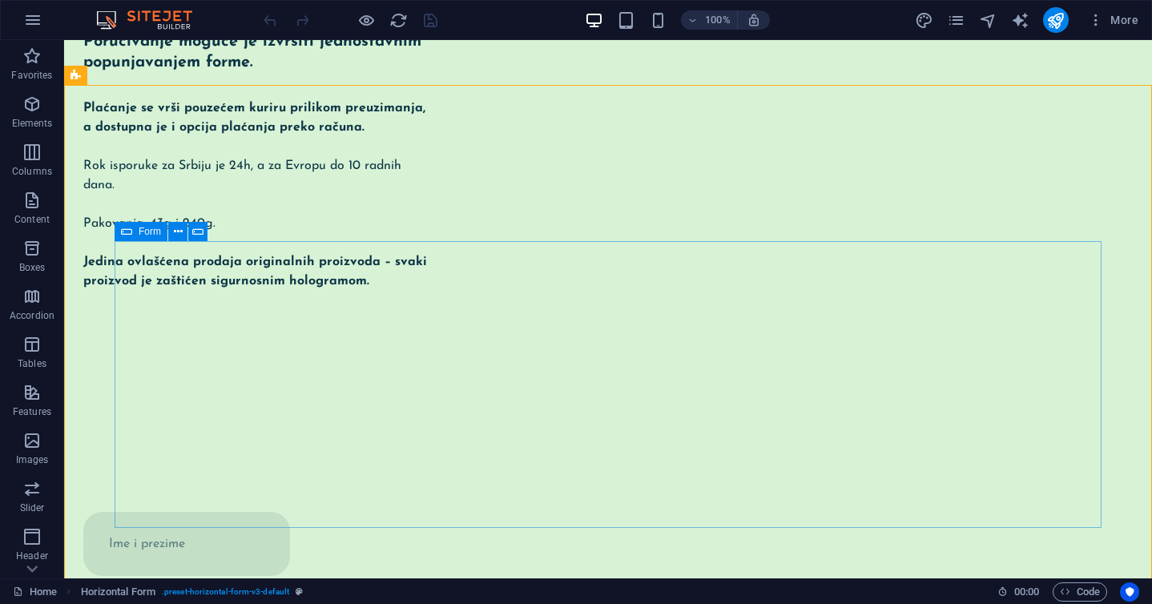
click at [126, 235] on icon at bounding box center [126, 231] width 11 height 19
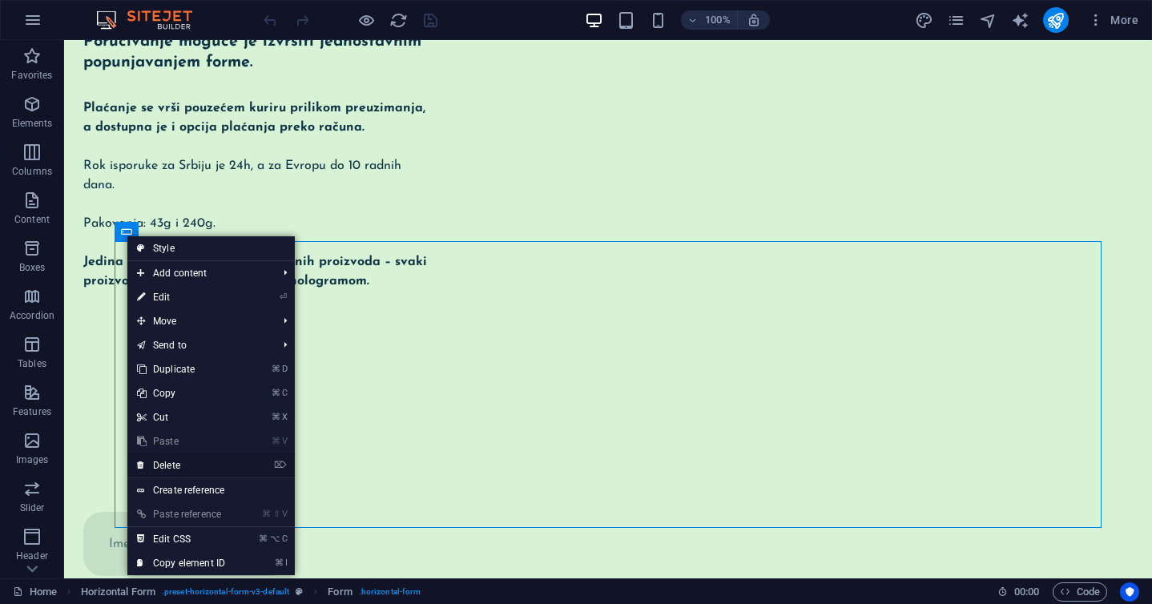
click at [192, 465] on link "⌦ Delete" at bounding box center [180, 466] width 107 height 24
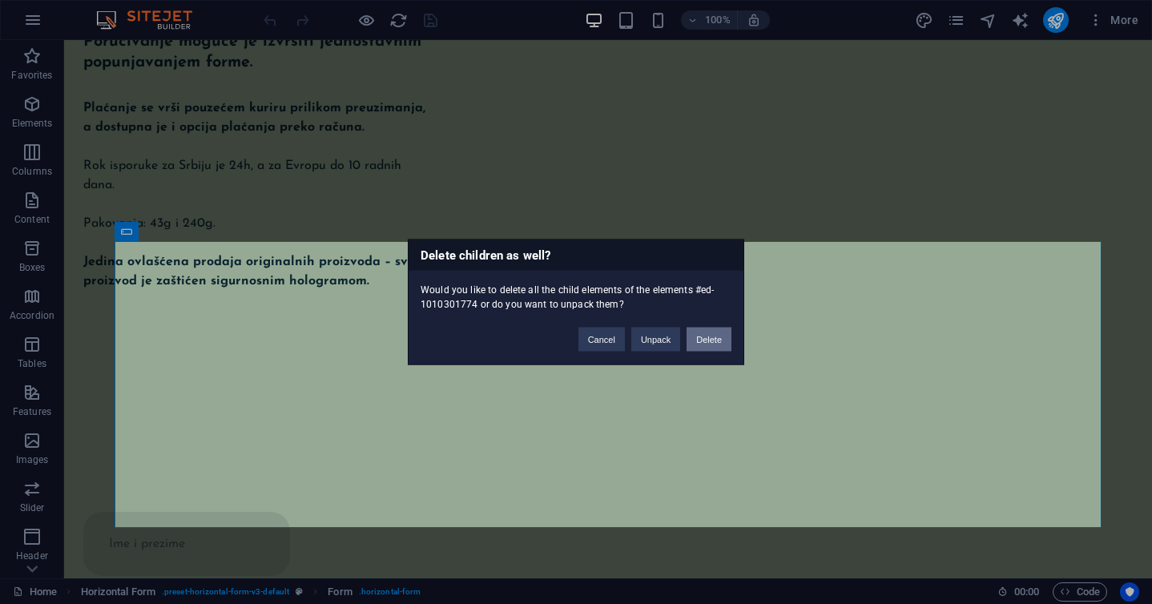
click at [698, 341] on button "Delete" at bounding box center [709, 340] width 45 height 24
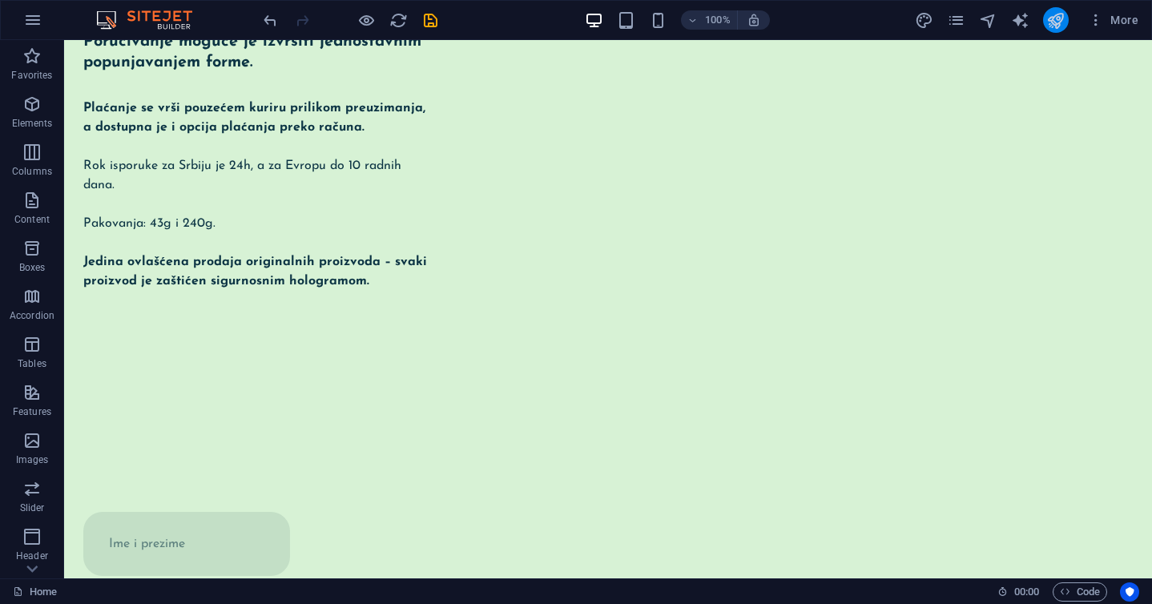
click at [1055, 30] on button "publish" at bounding box center [1056, 20] width 26 height 26
checkbox input "false"
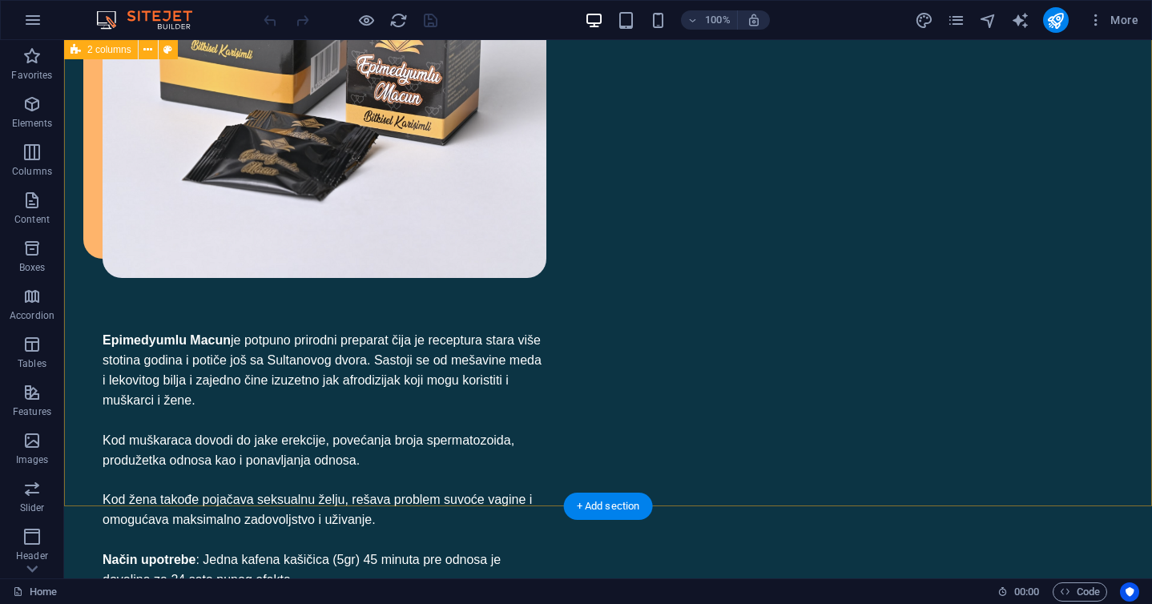
scroll to position [1037, 0]
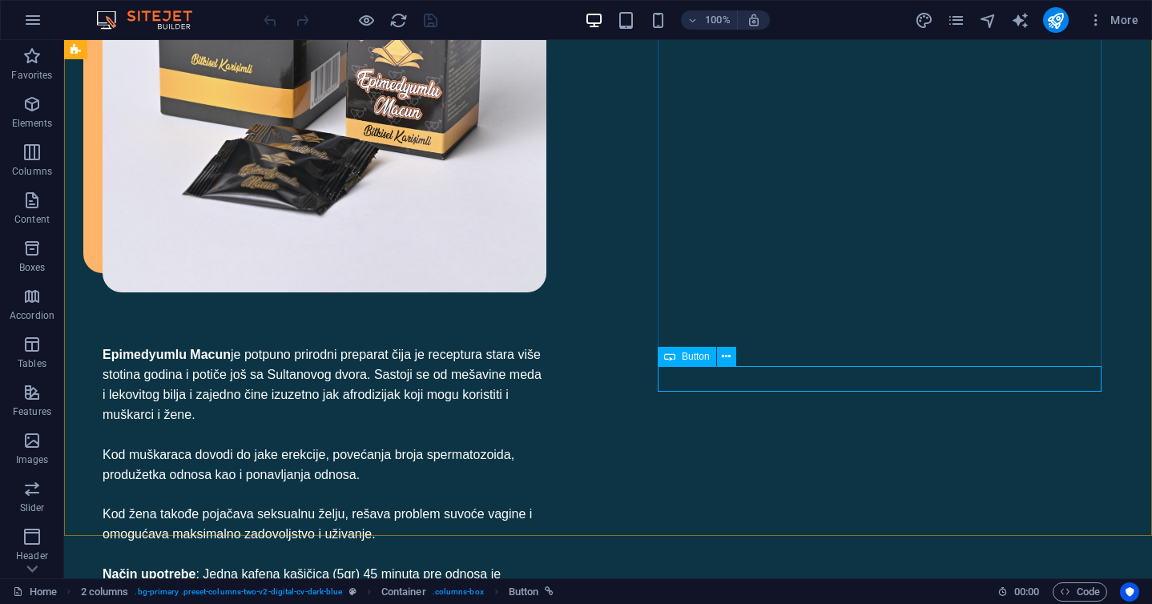
click at [699, 355] on span "Button" at bounding box center [696, 357] width 28 height 10
click at [728, 354] on icon at bounding box center [726, 357] width 9 height 17
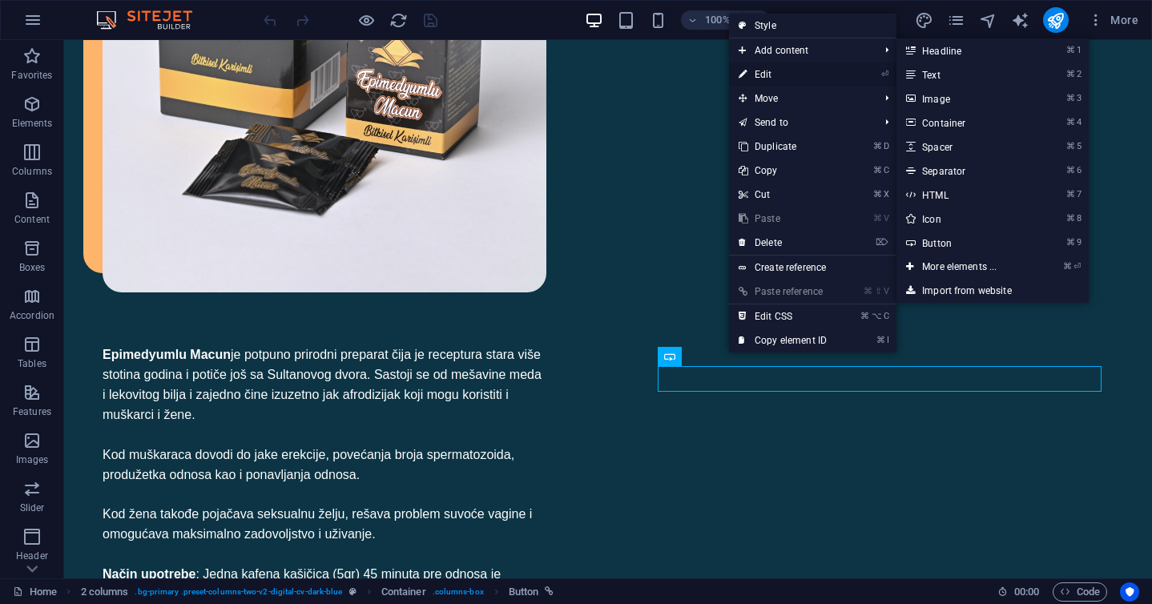
click at [764, 72] on link "⏎ Edit" at bounding box center [782, 75] width 107 height 24
select select "px"
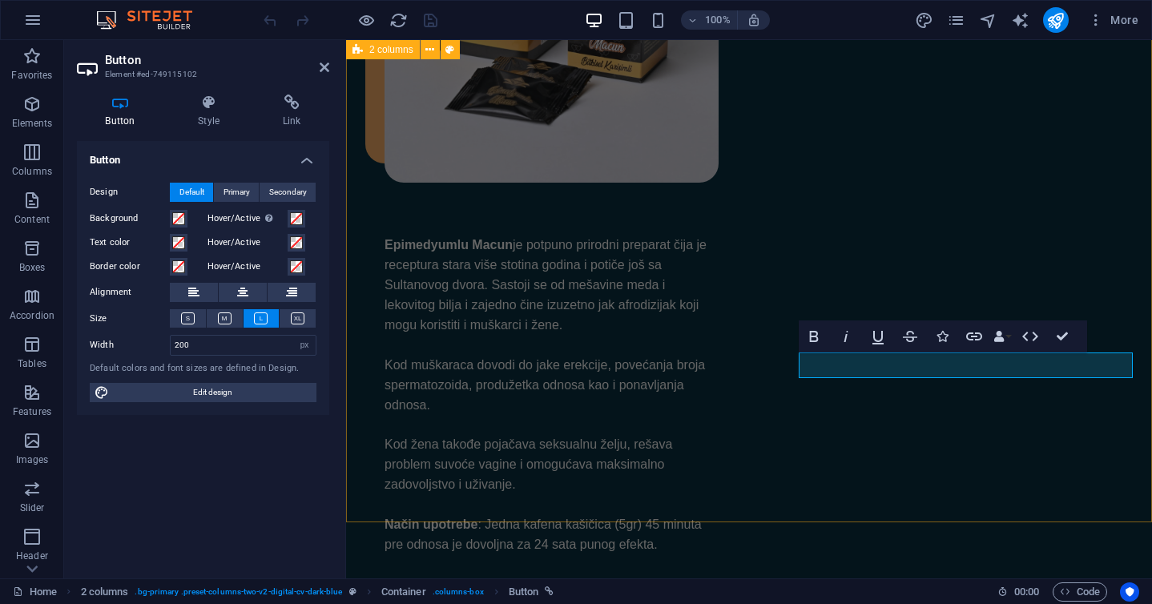
scroll to position [1132, 0]
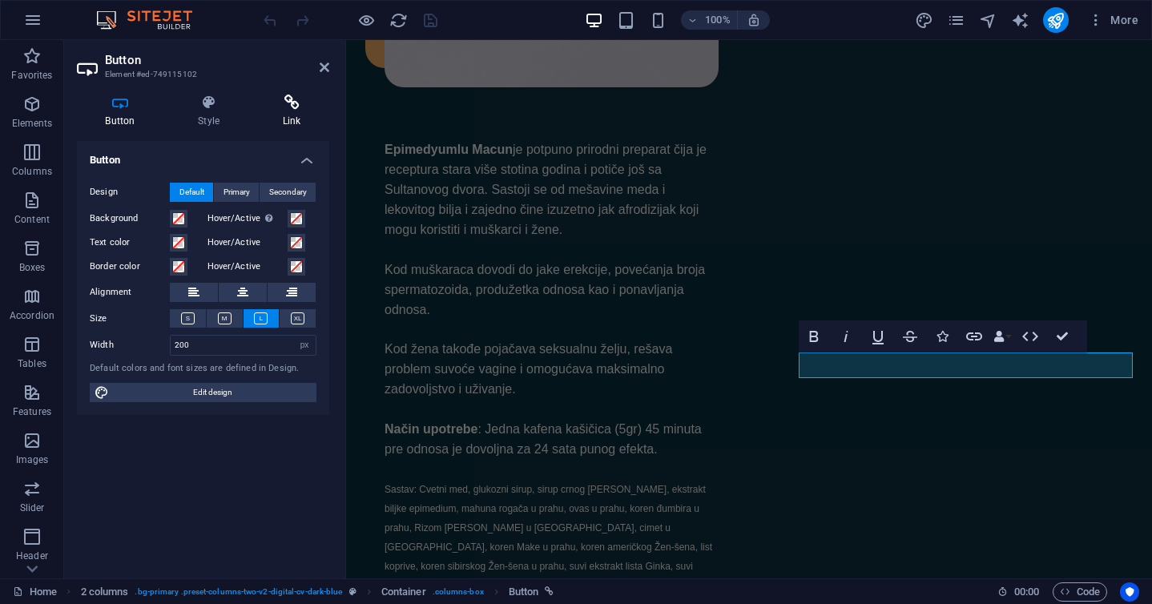
click at [289, 98] on icon at bounding box center [291, 103] width 75 height 16
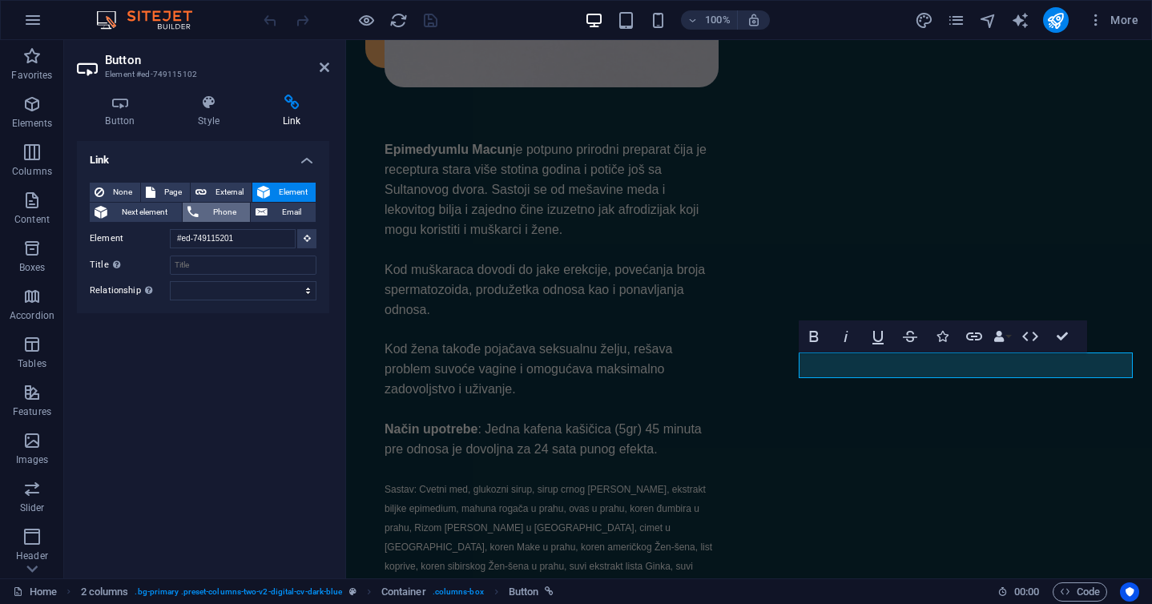
click at [220, 210] on span "Phone" at bounding box center [225, 212] width 42 height 19
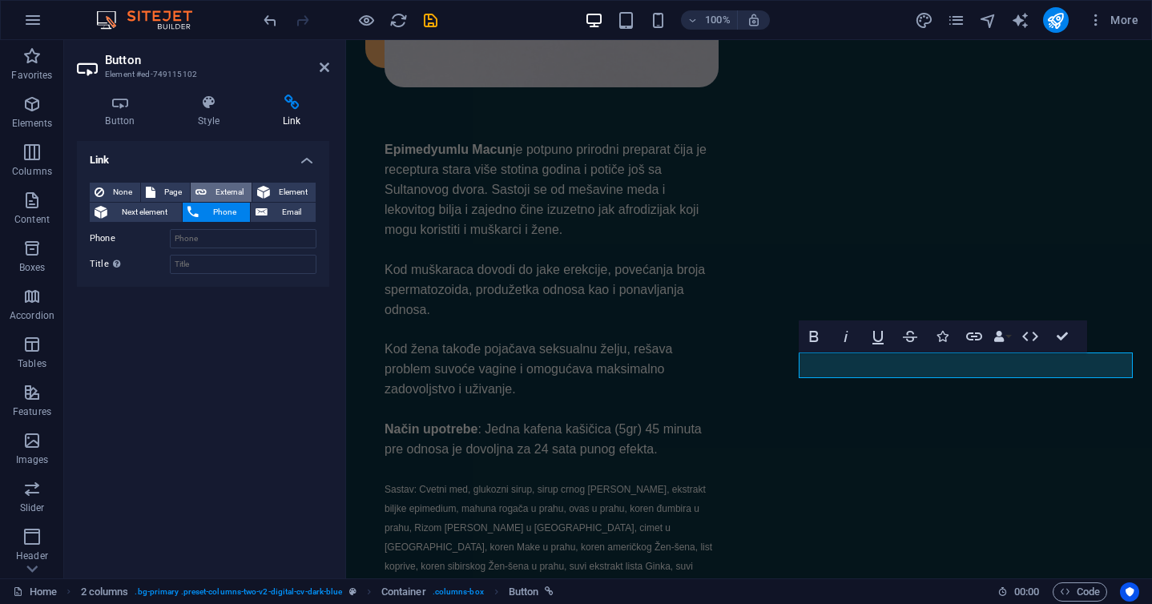
click at [221, 193] on span "External" at bounding box center [229, 192] width 35 height 19
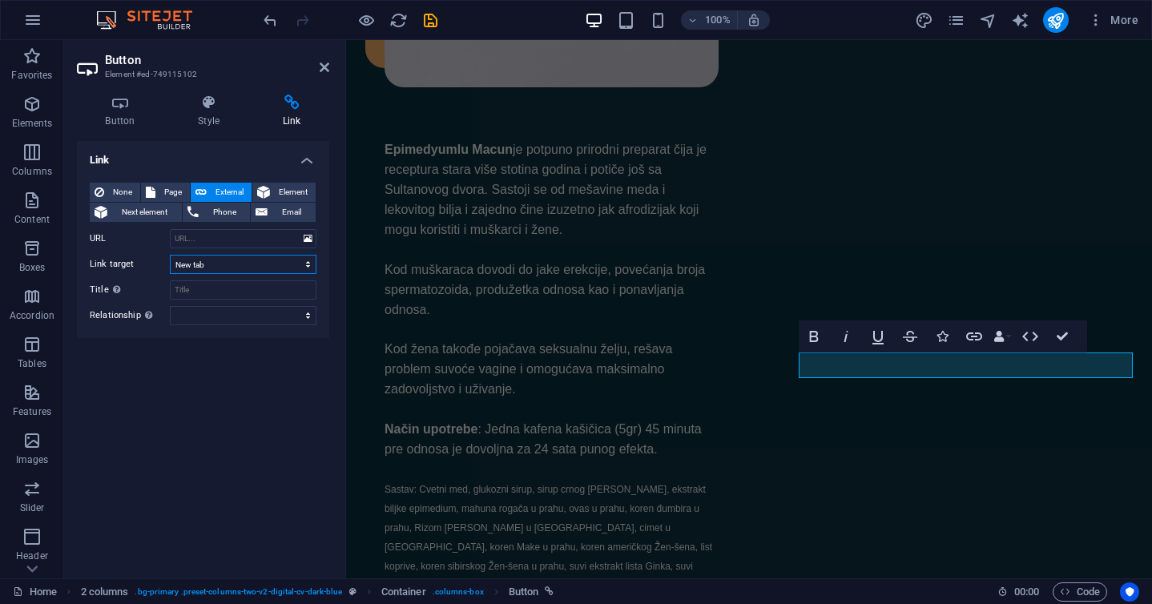
click at [248, 264] on select "New tab Same tab Overlay" at bounding box center [243, 264] width 147 height 19
click at [259, 243] on input "URL" at bounding box center [243, 238] width 147 height 19
click at [280, 195] on span "Element" at bounding box center [293, 192] width 36 height 19
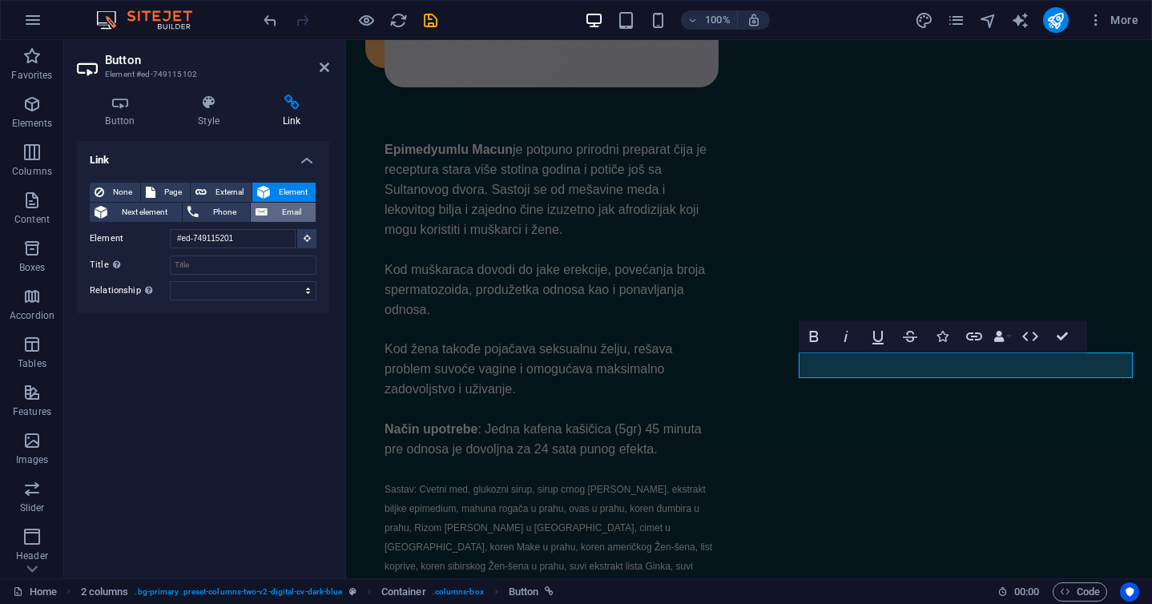
click at [272, 211] on span "Email" at bounding box center [291, 212] width 38 height 19
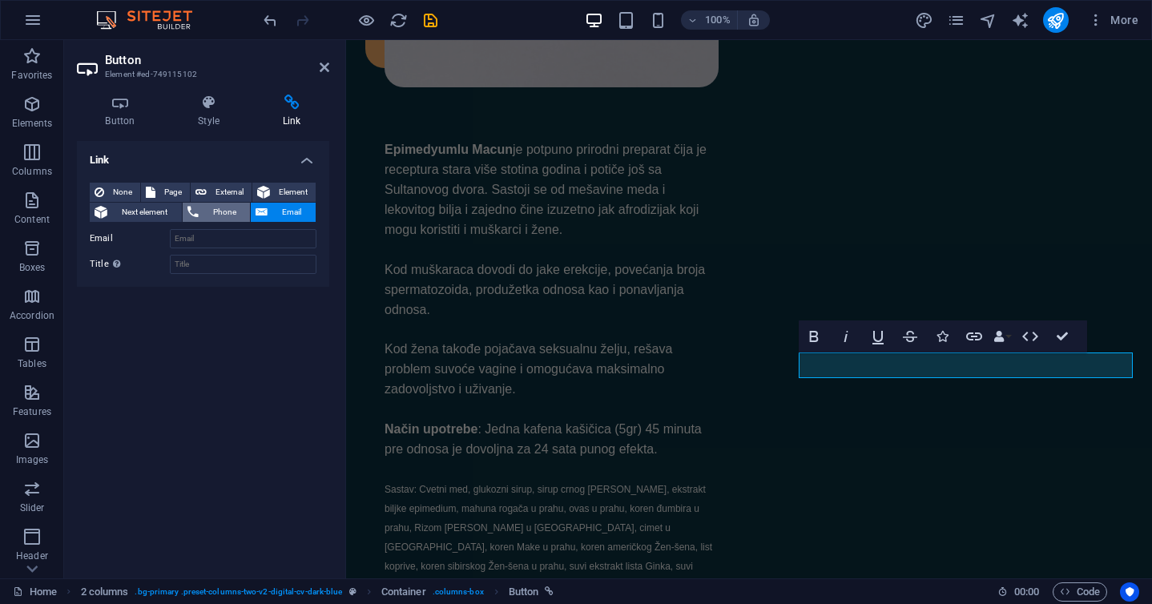
click at [207, 211] on span "Phone" at bounding box center [225, 212] width 42 height 19
click at [264, 211] on icon at bounding box center [262, 212] width 12 height 19
click at [225, 191] on span "External" at bounding box center [229, 192] width 35 height 19
select select "blank"
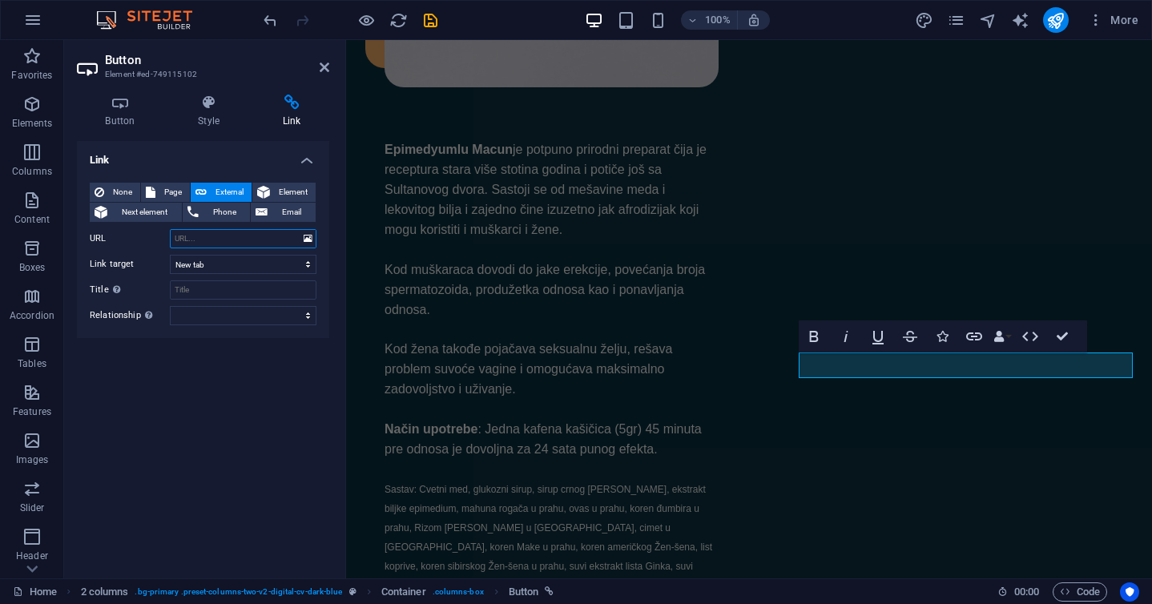
paste input "https://viber.me/38162333280"
type input "https://viber.me/38162333280"
click at [258, 265] on select "New tab Same tab Overlay" at bounding box center [243, 264] width 147 height 19
click at [258, 268] on select "New tab Same tab Overlay" at bounding box center [243, 264] width 147 height 19
select select "blank"
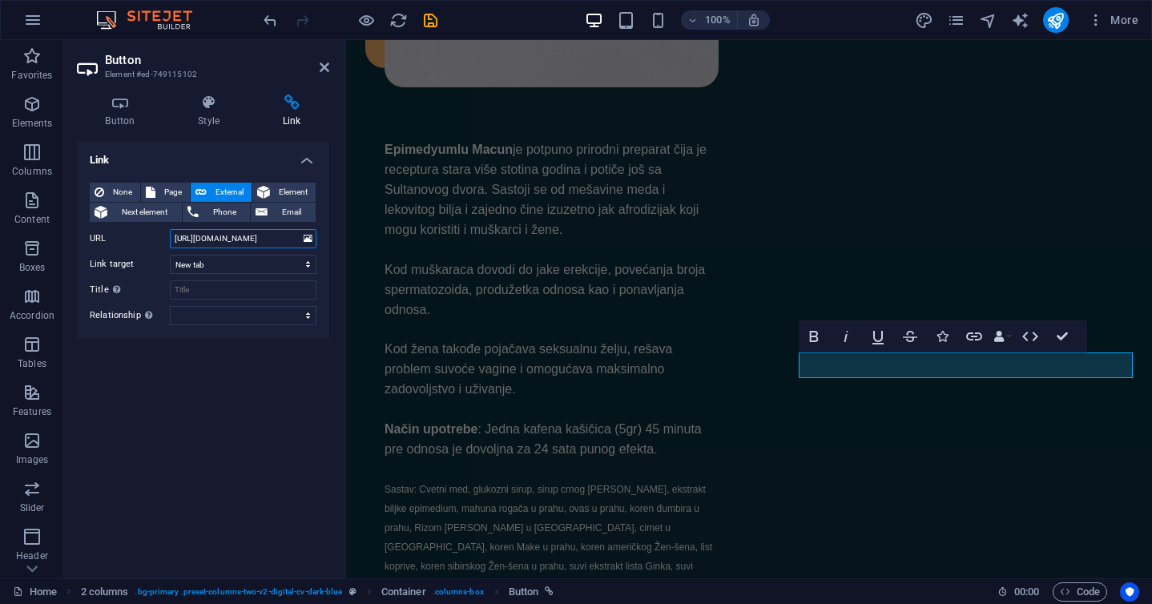
click at [242, 241] on input "https://viber.me/38162333280" at bounding box center [243, 238] width 147 height 19
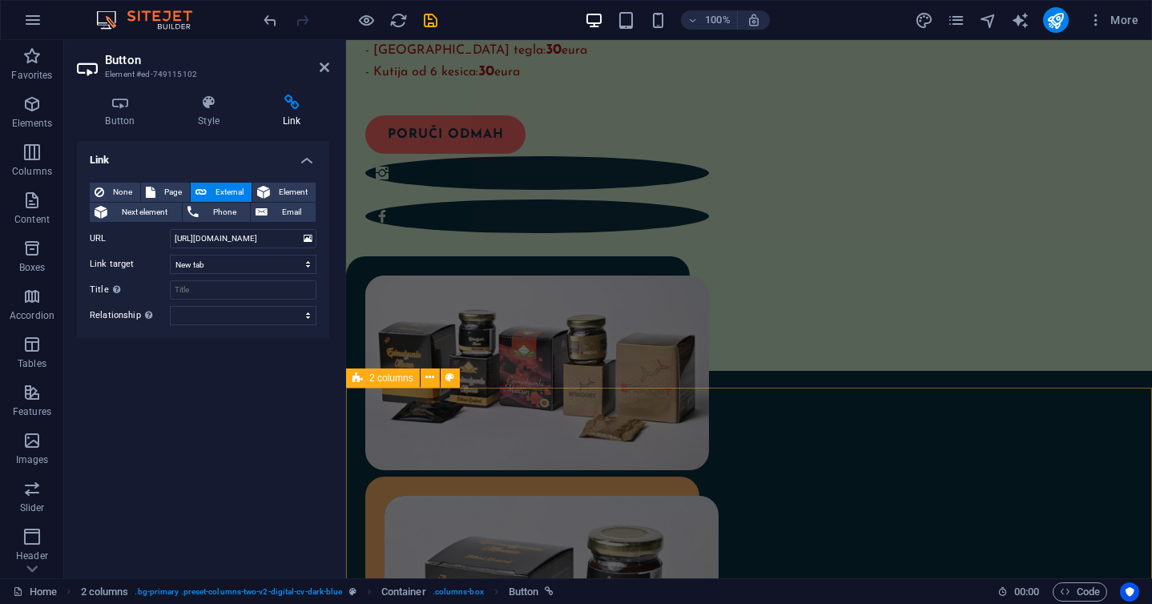
scroll to position [363, 0]
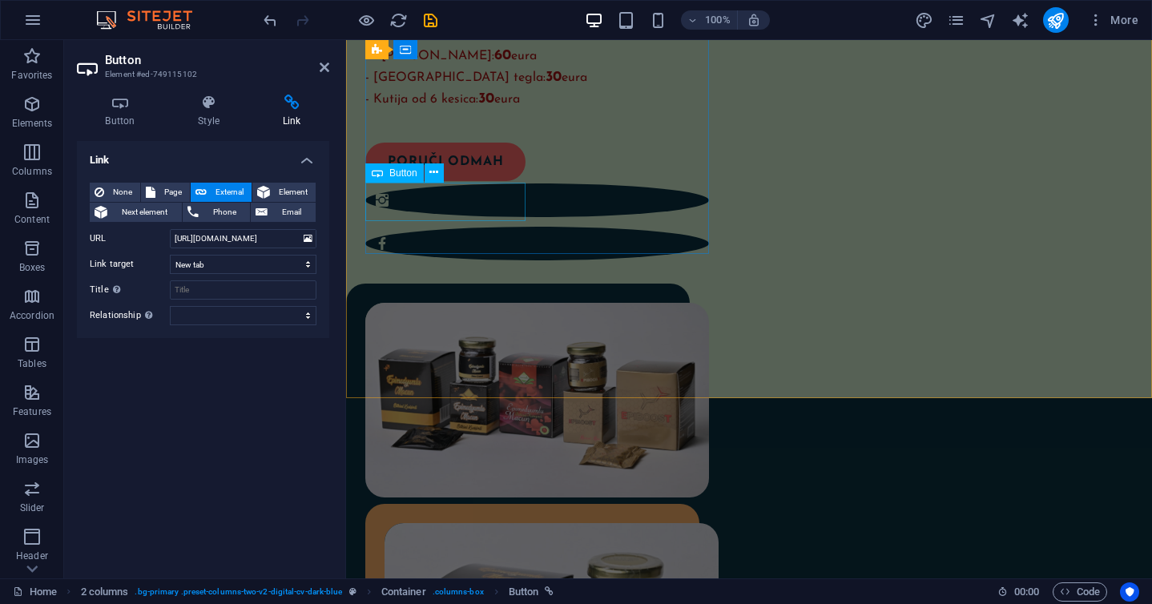
click at [502, 181] on div "PORUČI ODMAH" at bounding box center [527, 162] width 325 height 38
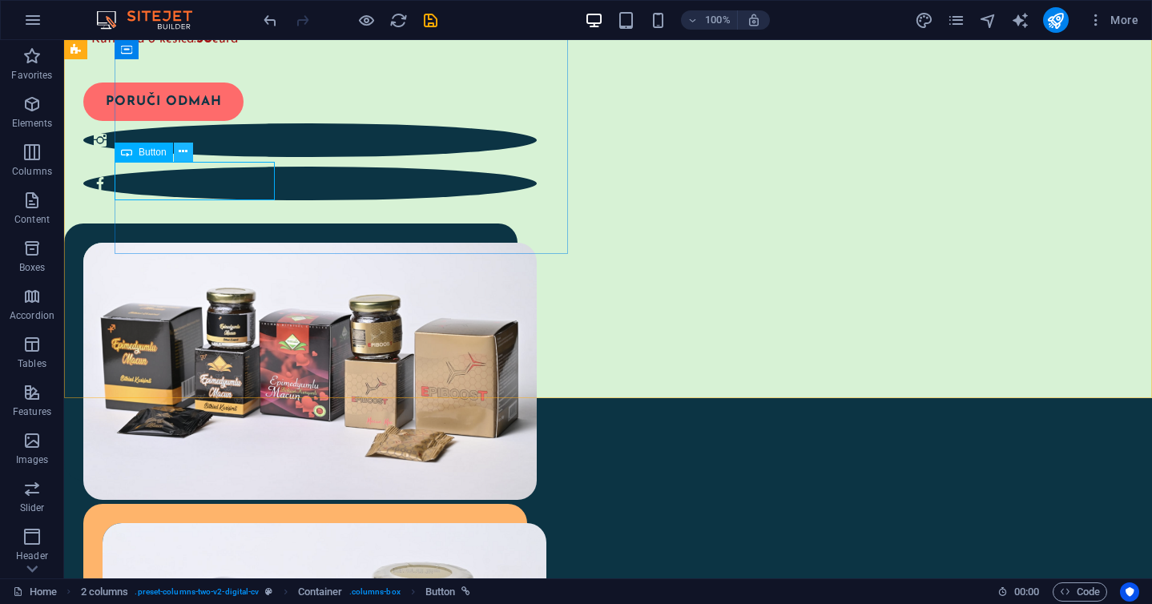
click at [184, 155] on icon at bounding box center [183, 151] width 9 height 17
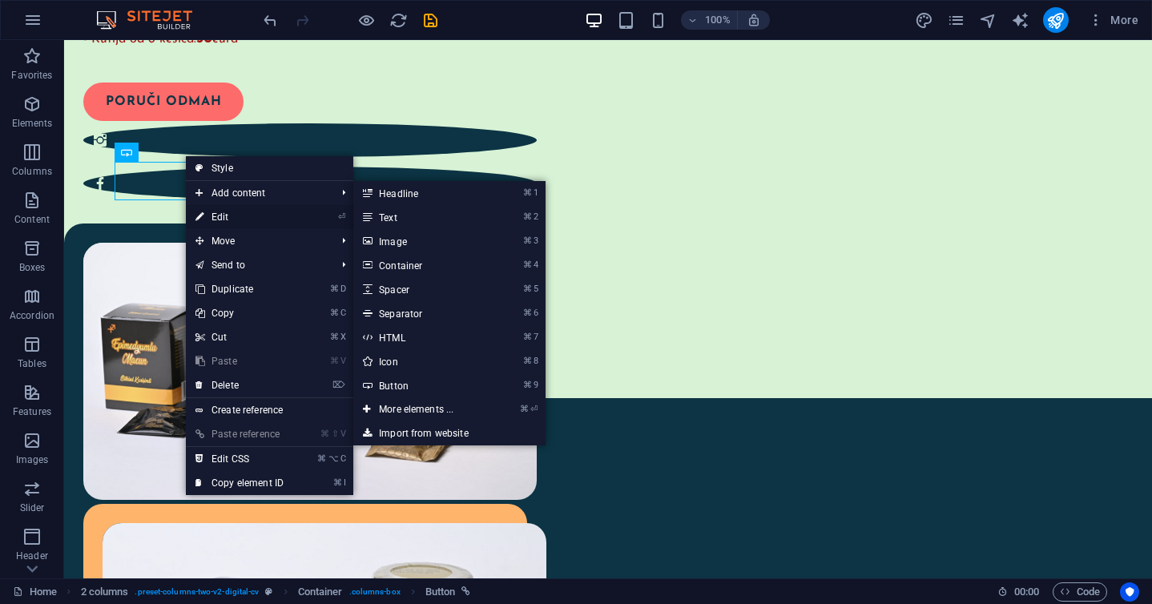
click at [231, 220] on link "⏎ Edit" at bounding box center [239, 217] width 107 height 24
select select "px"
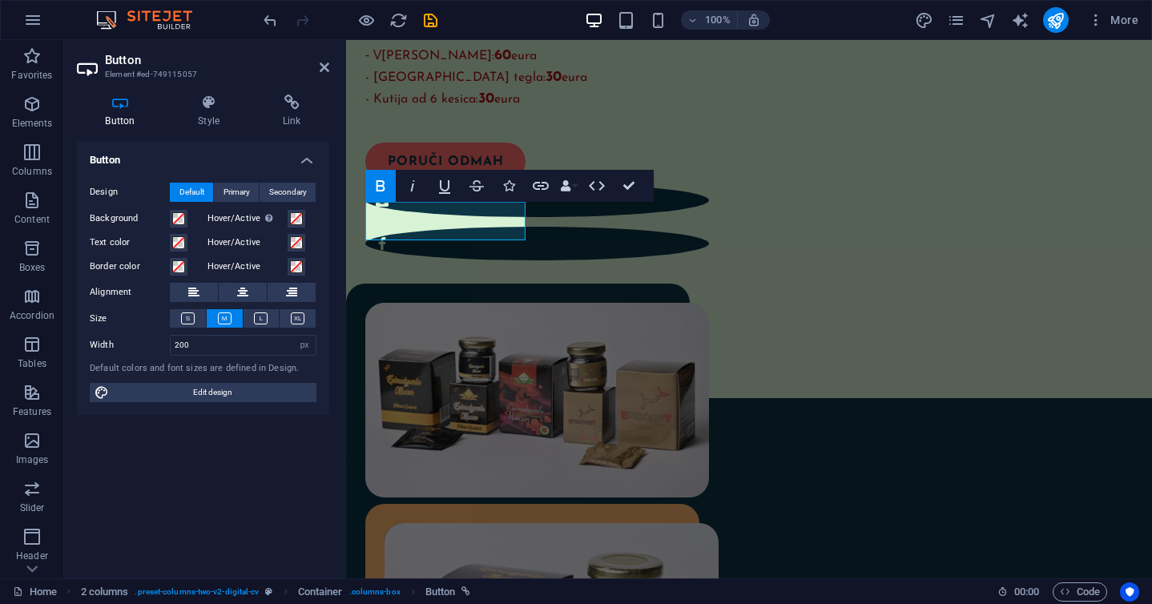
scroll to position [344, 0]
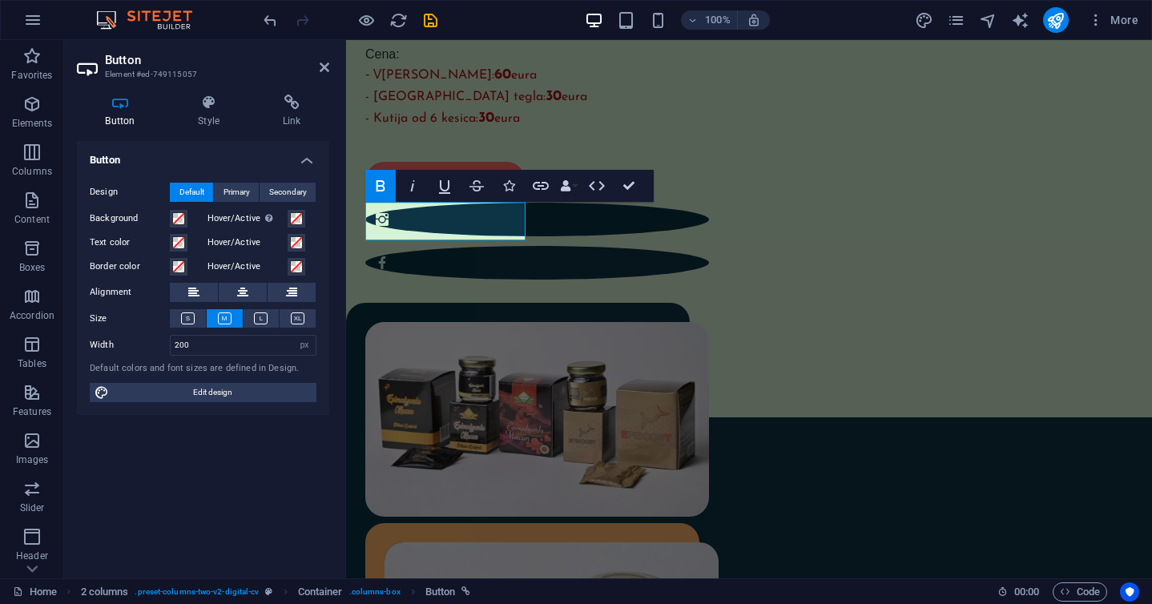
click at [313, 93] on div "Button Style Link Button Design Default Primary Secondary Background Hover/Acti…" at bounding box center [203, 330] width 278 height 497
click at [287, 104] on icon at bounding box center [291, 103] width 75 height 16
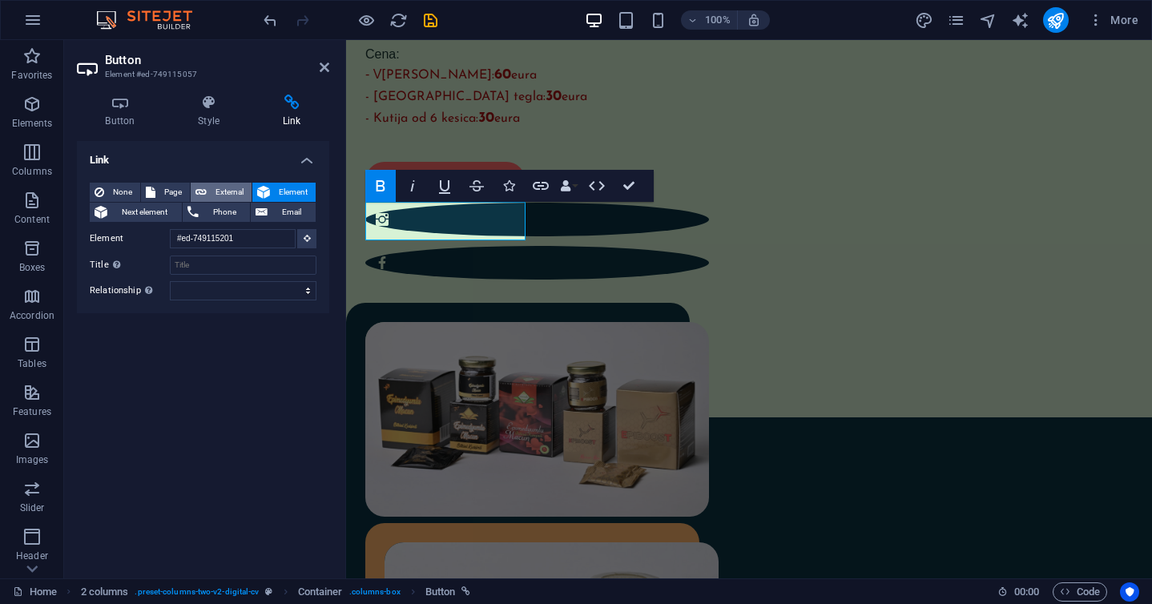
click at [218, 188] on span "External" at bounding box center [229, 192] width 35 height 19
select select "blank"
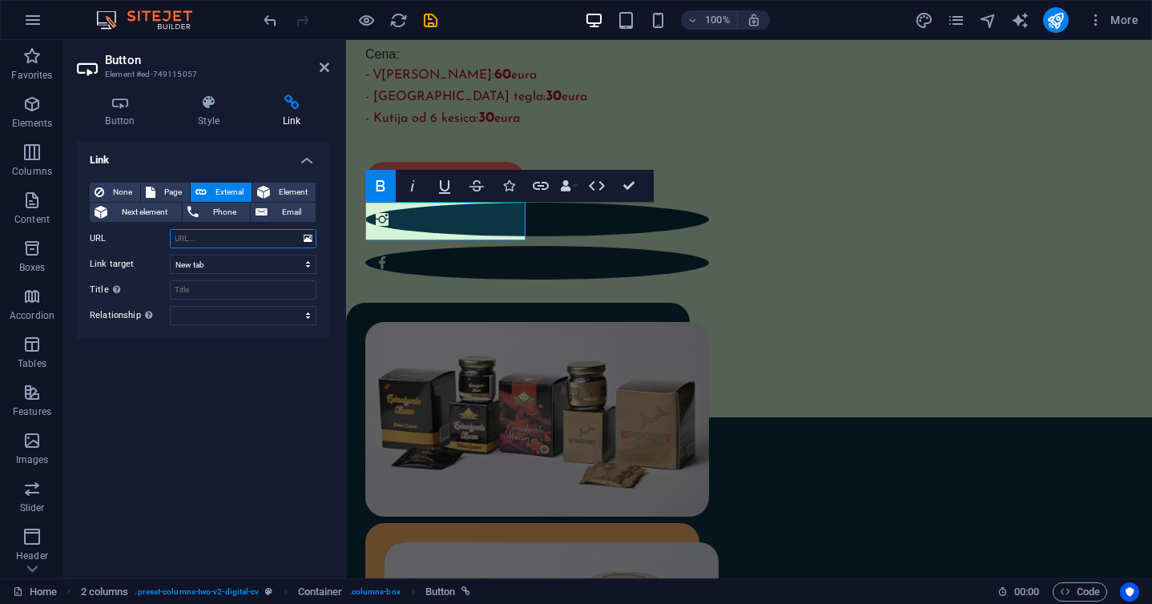
paste input "https://viber.me/38162333280"
type input "https://viber.me/38162333280"
click at [1051, 19] on icon "publish" at bounding box center [1056, 20] width 18 height 18
checkbox input "false"
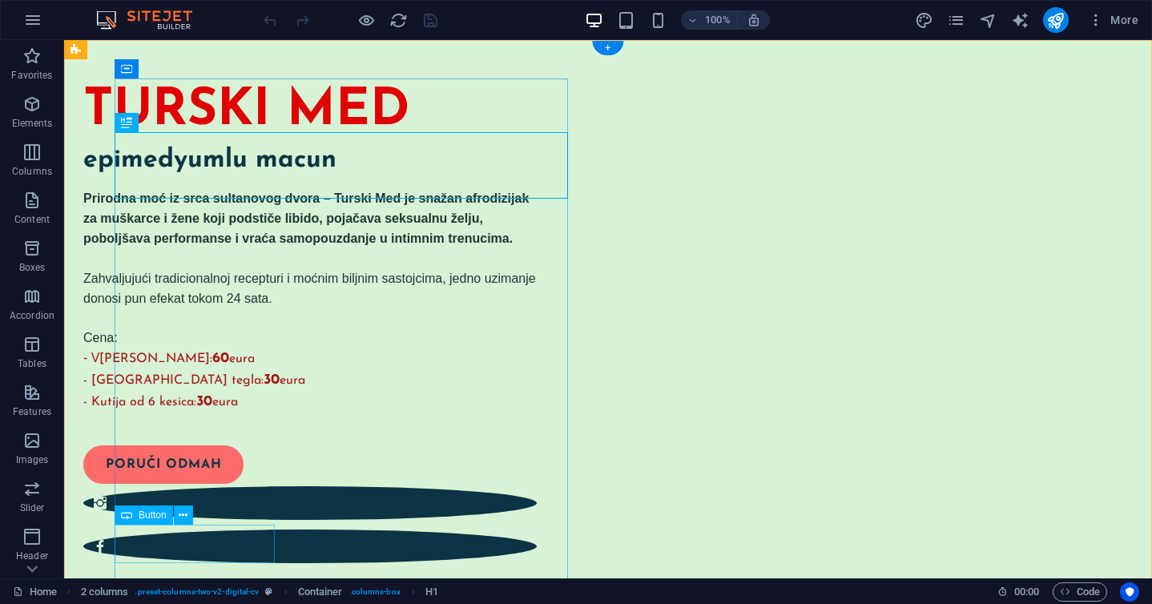
click at [236, 484] on div "PORUČI ODMAH" at bounding box center [300, 465] width 434 height 38
click at [150, 517] on span "Button" at bounding box center [153, 515] width 28 height 10
click at [184, 510] on icon at bounding box center [183, 515] width 9 height 17
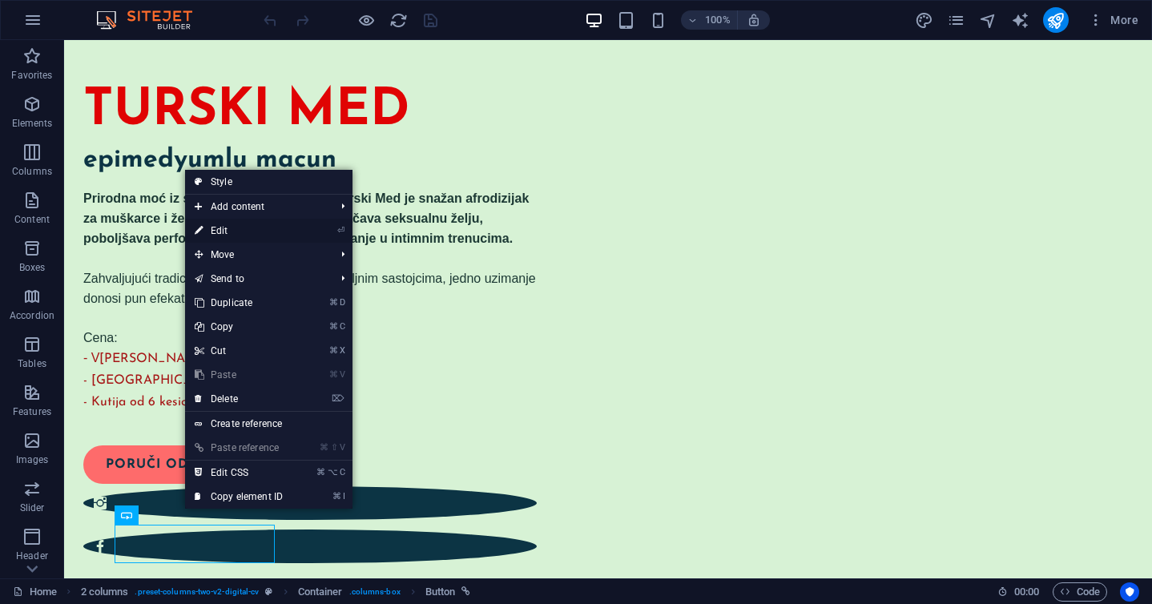
click at [241, 224] on link "⏎ Edit" at bounding box center [238, 231] width 107 height 24
select select "px"
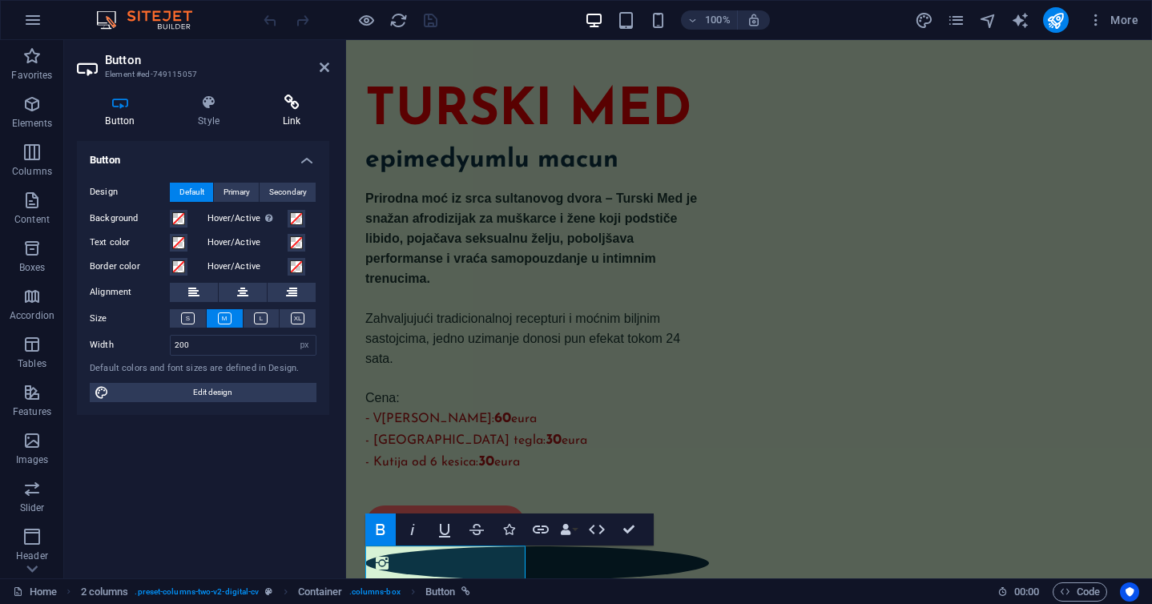
click at [288, 119] on h4 "Link" at bounding box center [291, 112] width 75 height 34
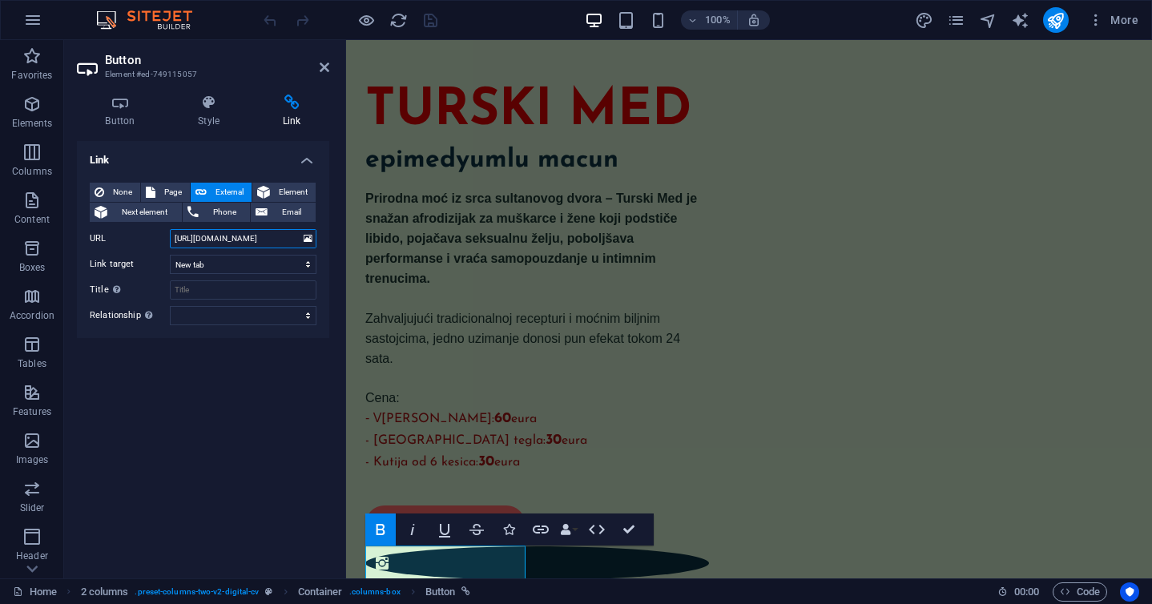
click at [232, 240] on input "https://viber.me/38162333280" at bounding box center [243, 238] width 147 height 19
paste input "viber://chat?number=+"
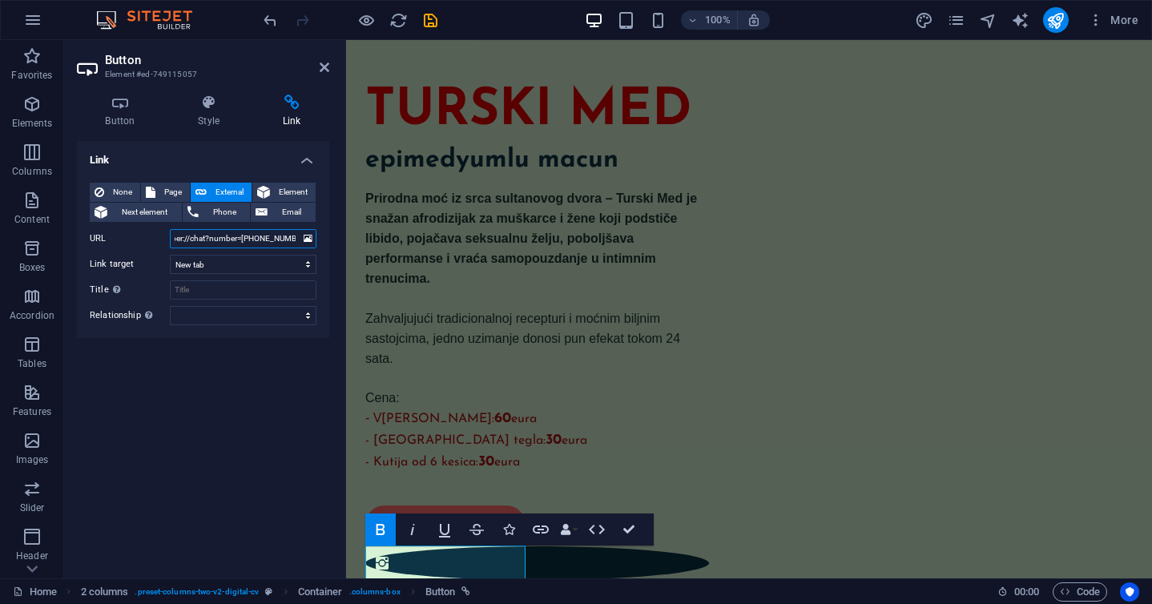
type input "viber://chat?number=+38162333280"
click at [264, 365] on div "Link None Page External Element Next element Phone Email Page Home Legal Notice…" at bounding box center [203, 353] width 252 height 425
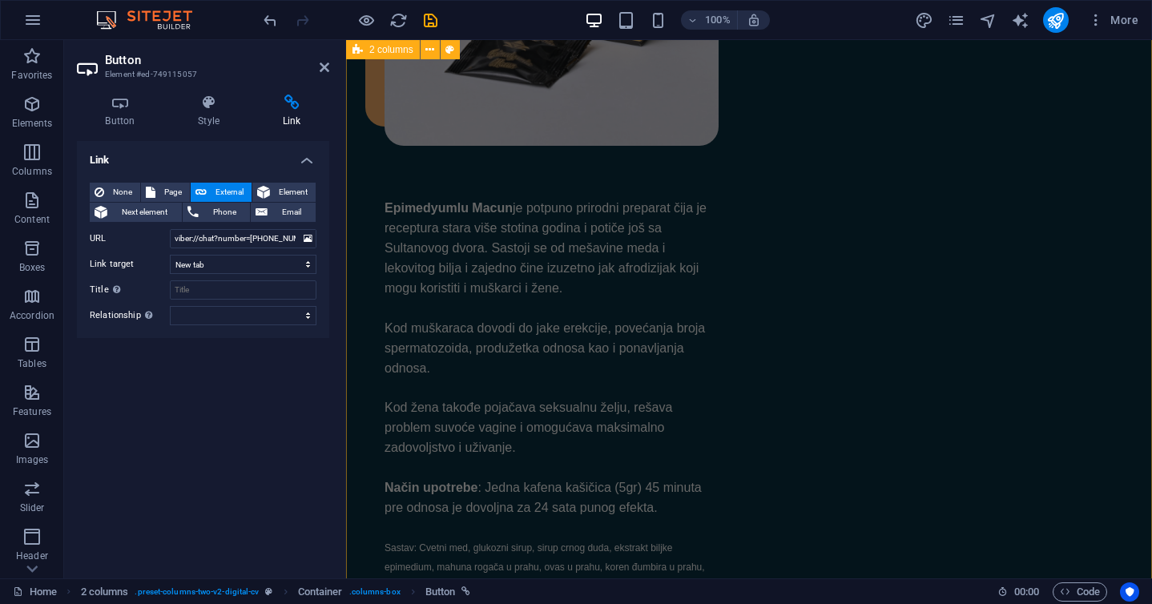
scroll to position [1119, 0]
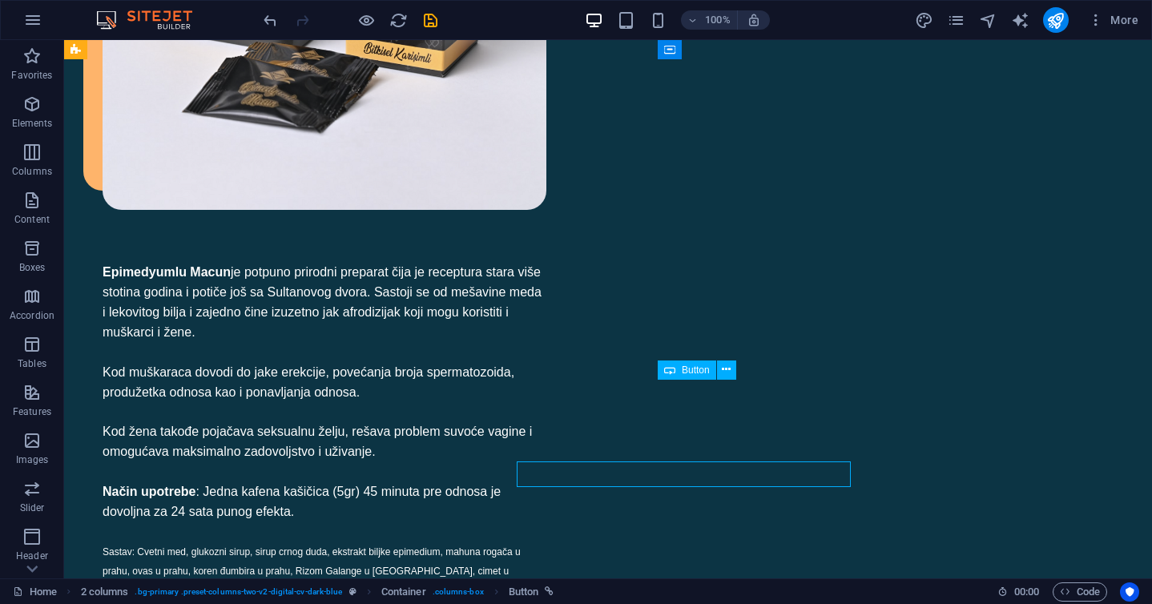
scroll to position [1023, 0]
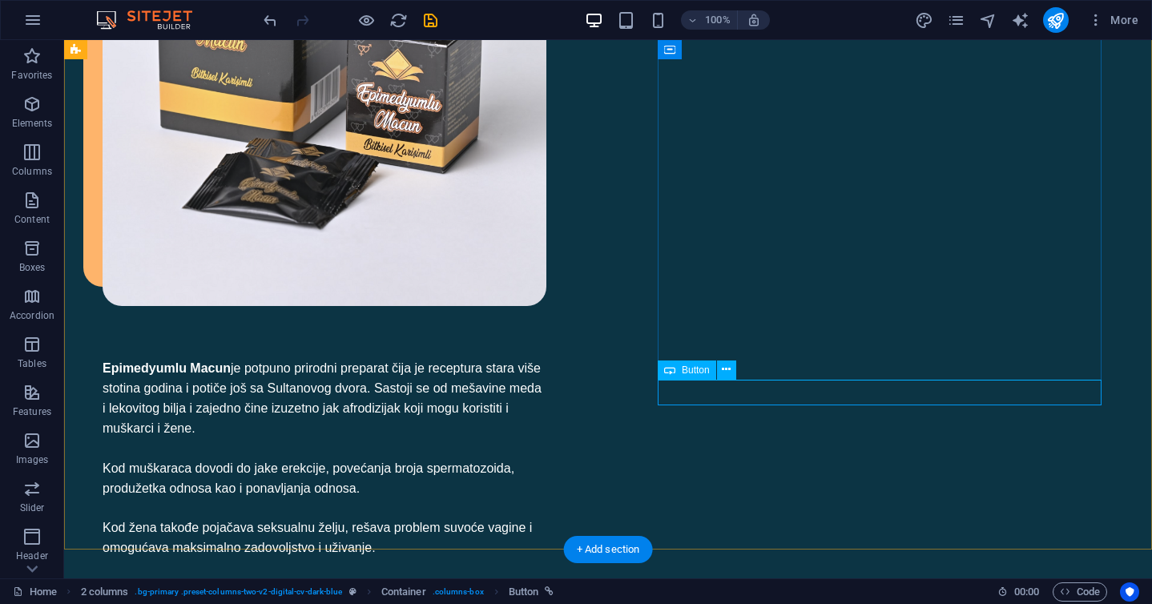
click at [727, 372] on icon at bounding box center [726, 369] width 9 height 17
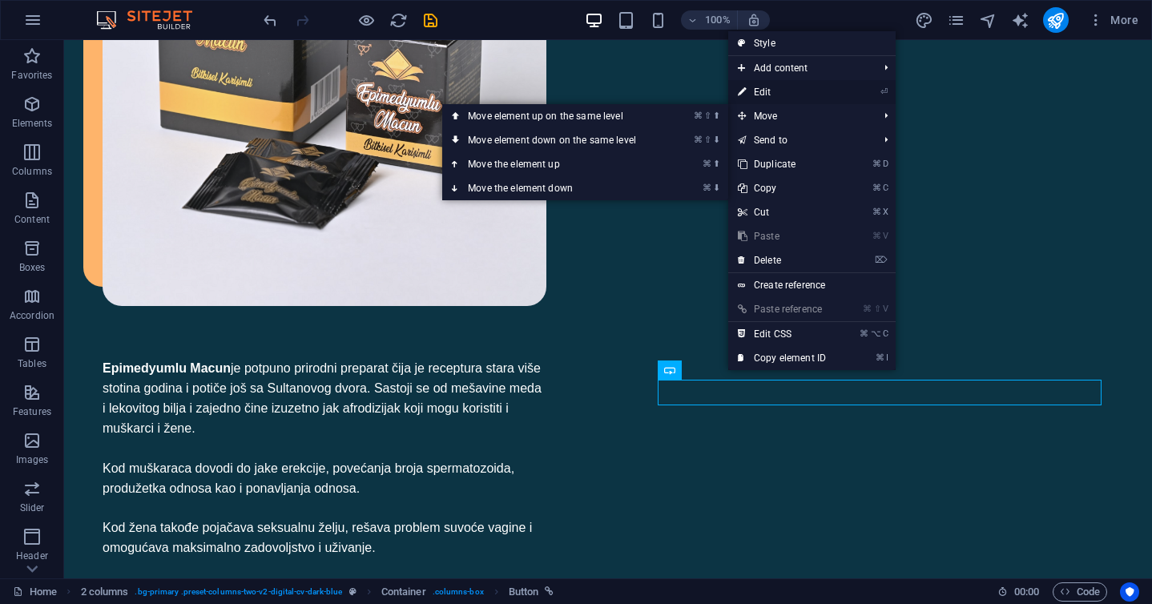
click at [782, 93] on link "⏎ Edit" at bounding box center [781, 92] width 107 height 24
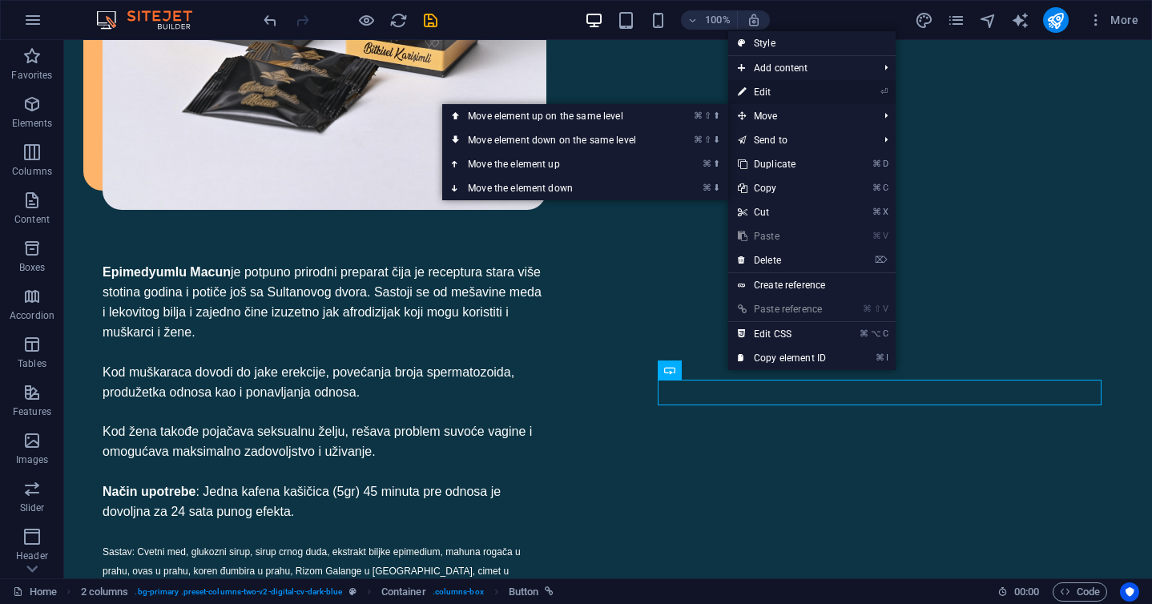
select select "px"
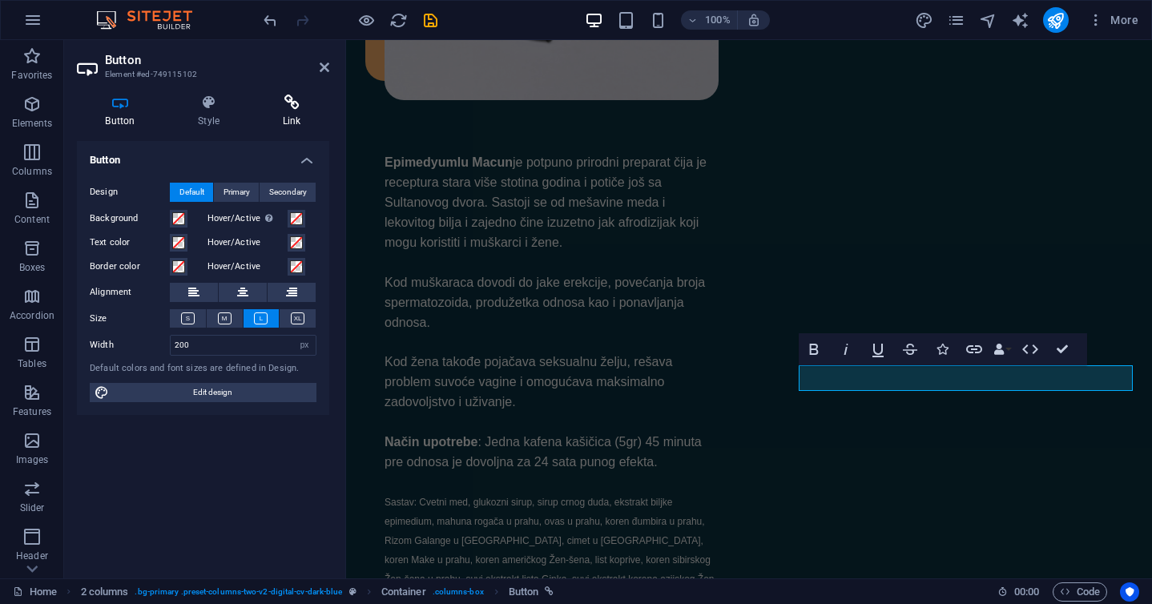
click at [296, 127] on h4 "Link" at bounding box center [291, 112] width 75 height 34
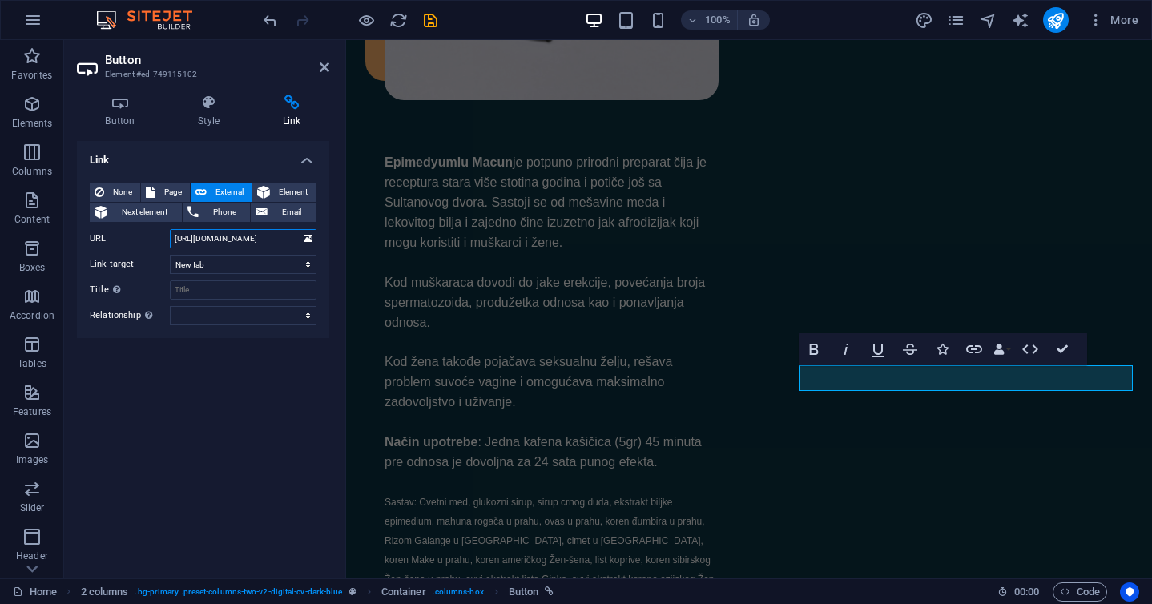
click at [222, 242] on input "https://viber.me/38162333280" at bounding box center [243, 238] width 147 height 19
paste input "viber://chat?number=+"
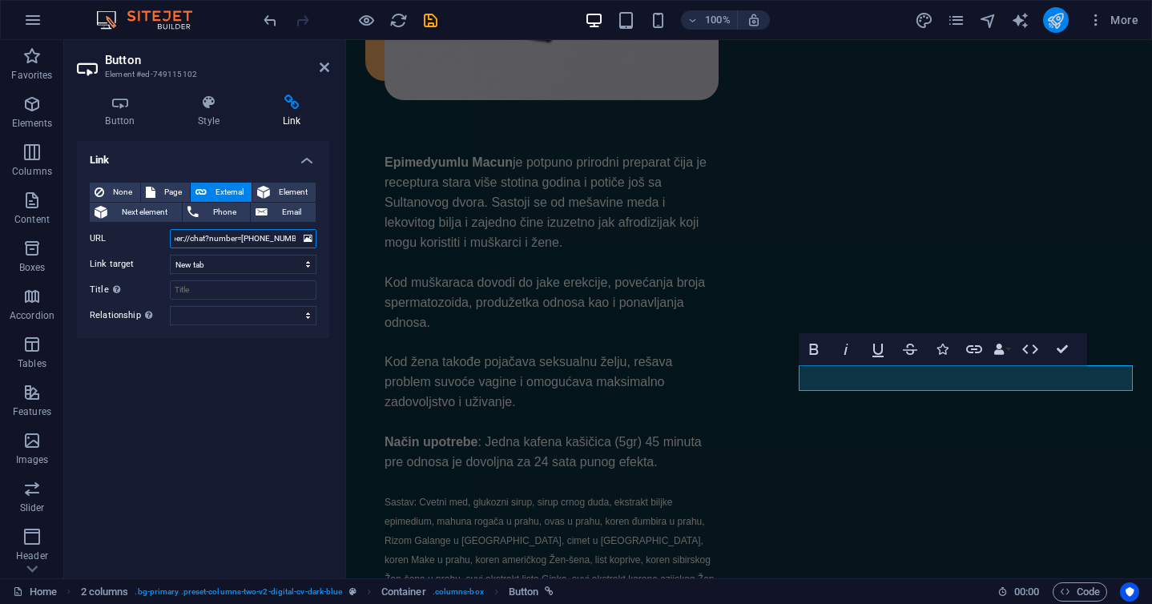
type input "viber://chat?number=+38162333280"
click at [1047, 22] on button "publish" at bounding box center [1056, 20] width 26 height 26
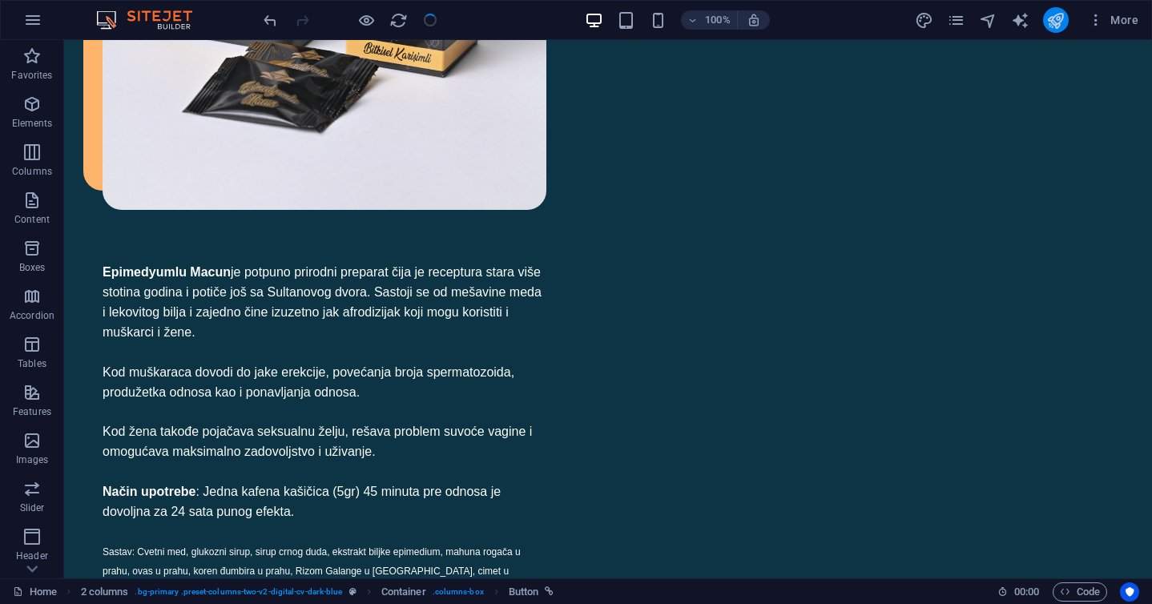
checkbox input "false"
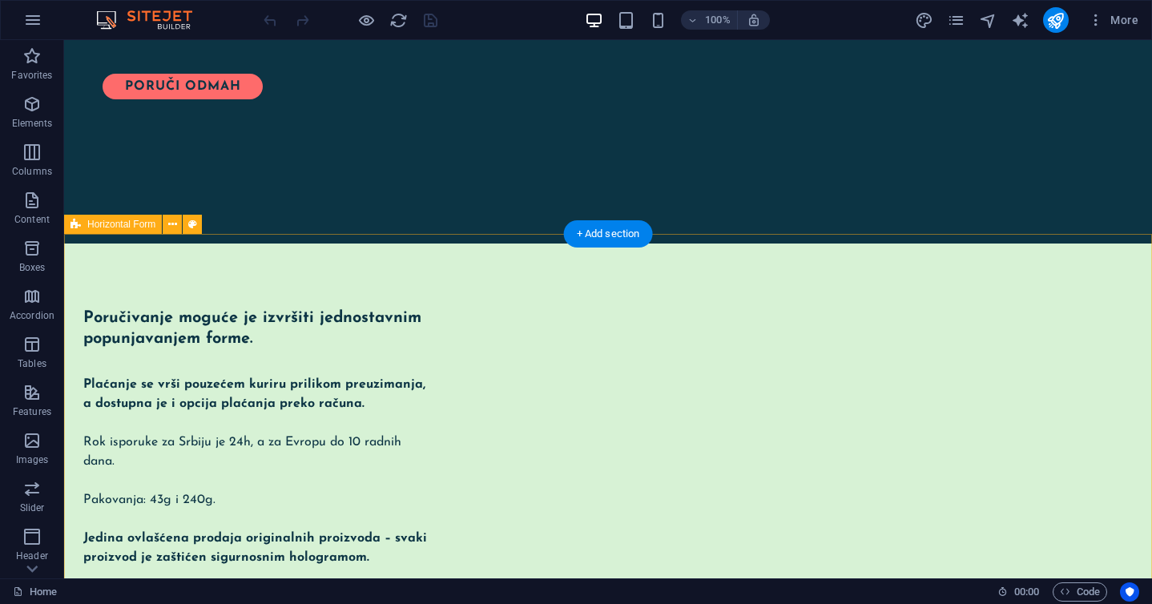
scroll to position [1757, 0]
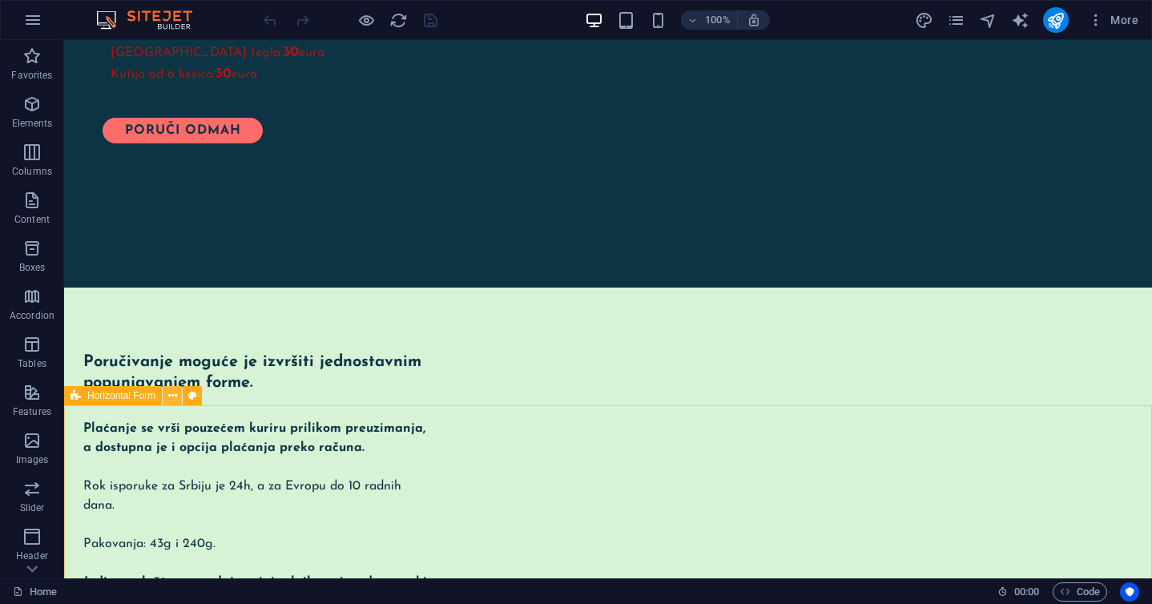
click at [175, 395] on icon at bounding box center [172, 396] width 9 height 17
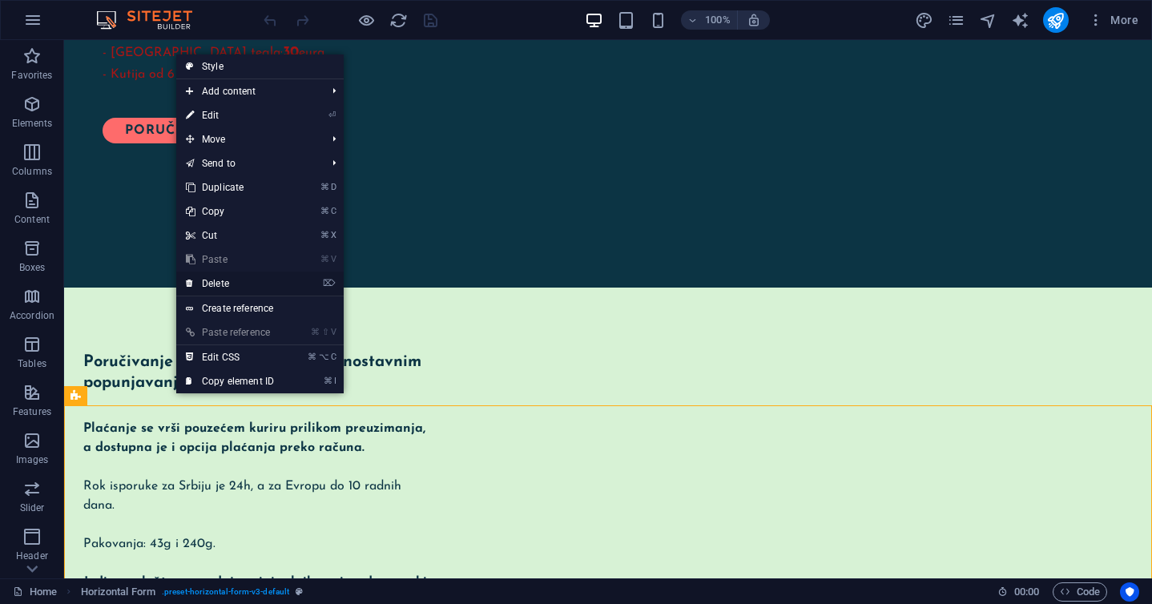
click at [232, 278] on link "⌦ Delete" at bounding box center [229, 284] width 107 height 24
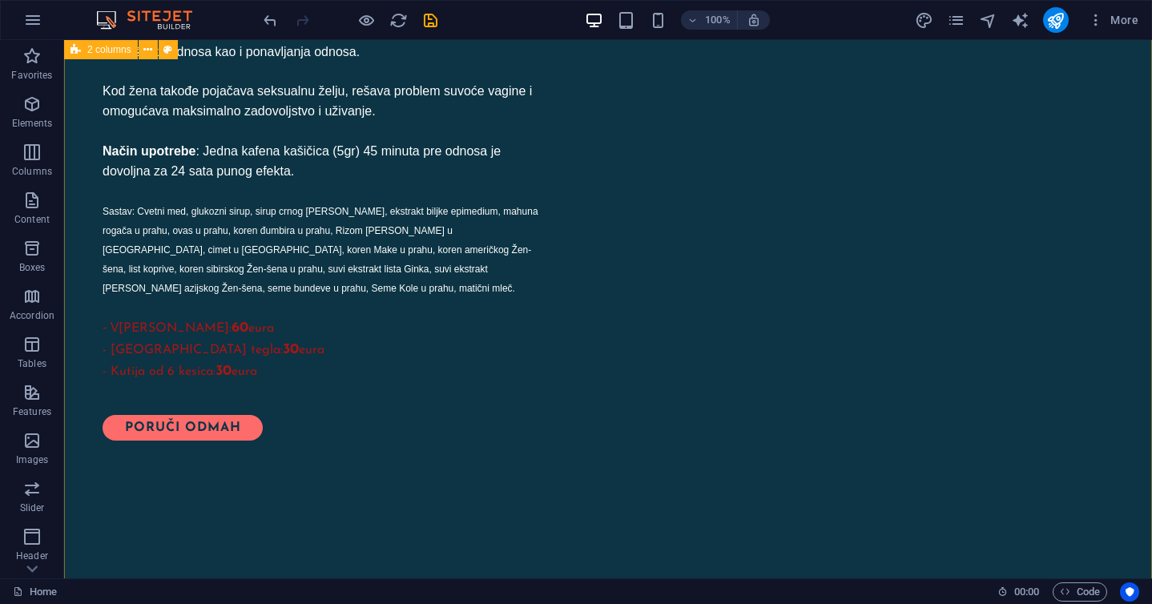
scroll to position [1398, 0]
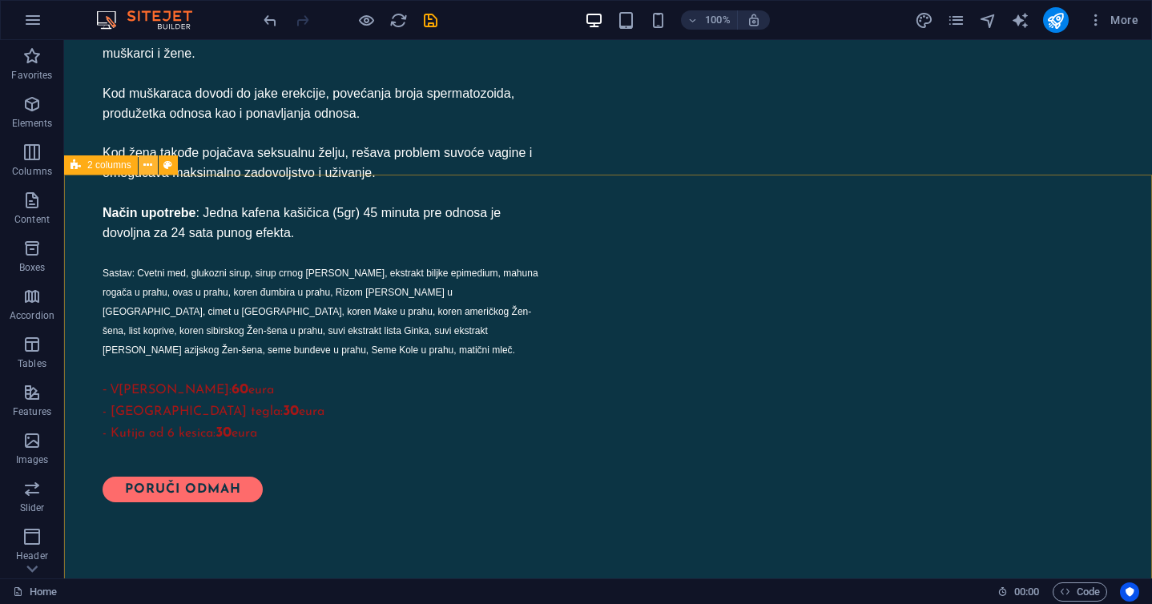
click at [146, 164] on icon at bounding box center [147, 165] width 9 height 17
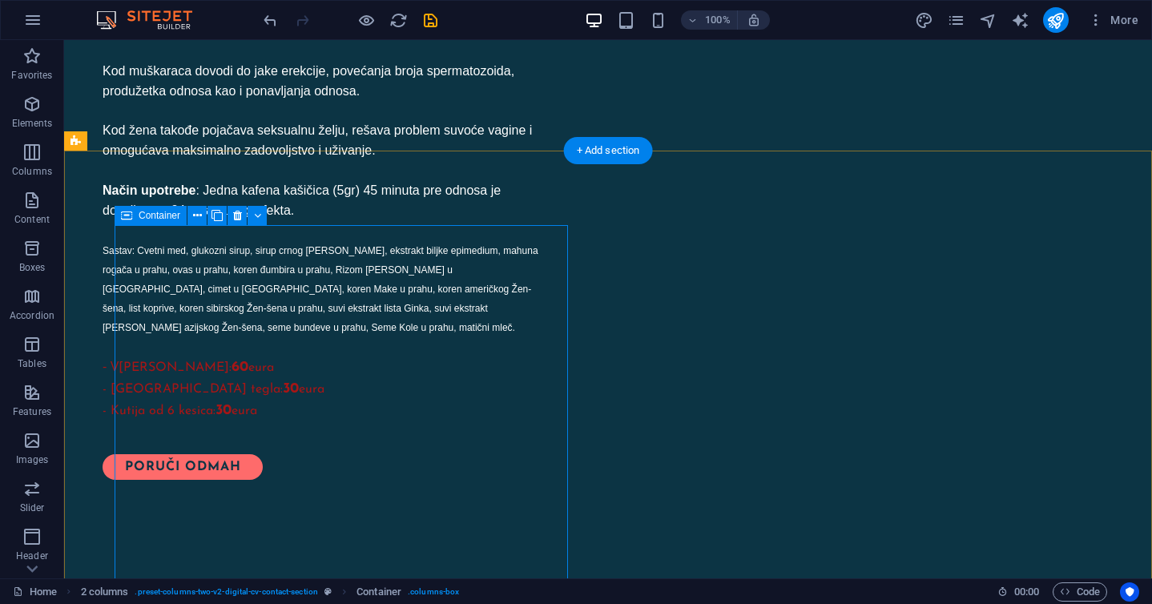
scroll to position [1423, 0]
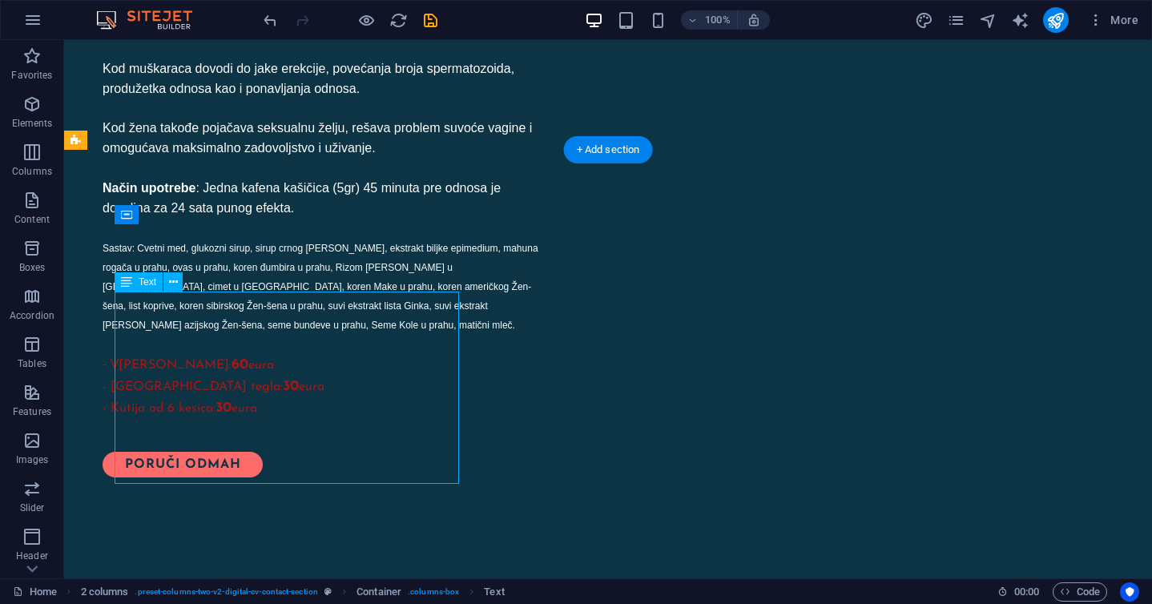
click at [232, 353] on div "Drag here to replace the existing content. Press “Ctrl” if you want to create a…" at bounding box center [608, 309] width 1088 height 538
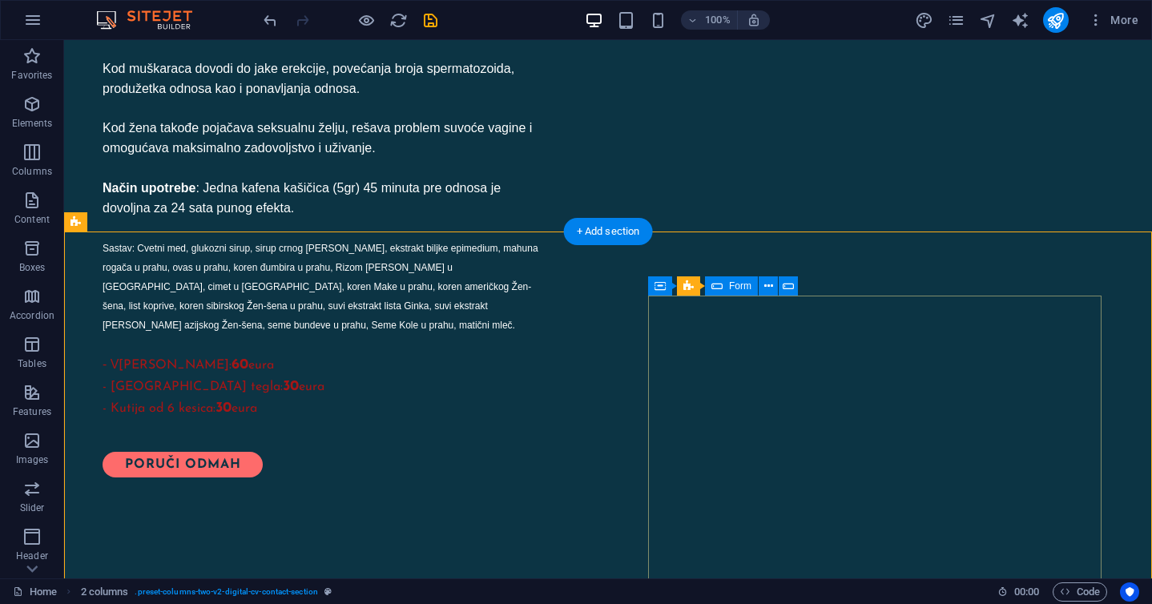
scroll to position [1341, 0]
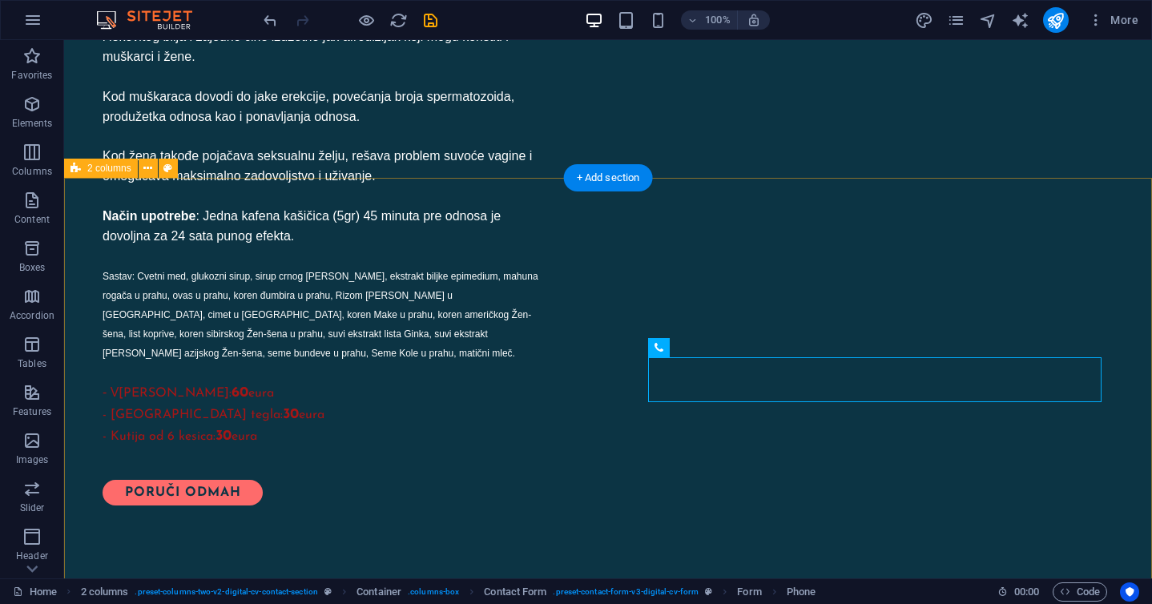
scroll to position [1385, 0]
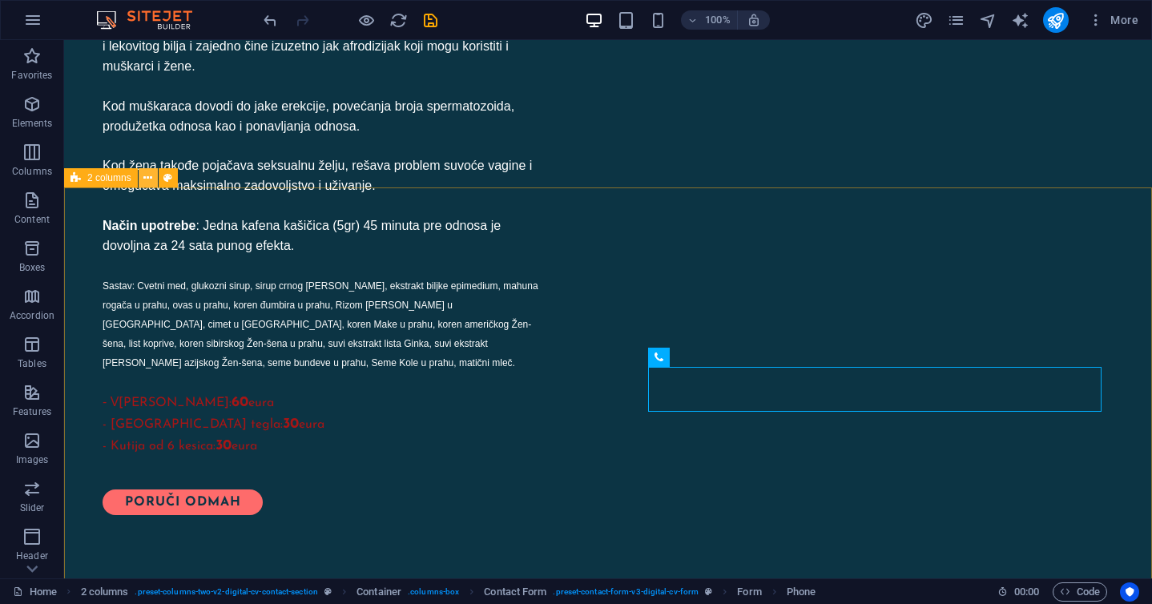
click at [149, 176] on icon at bounding box center [147, 178] width 9 height 17
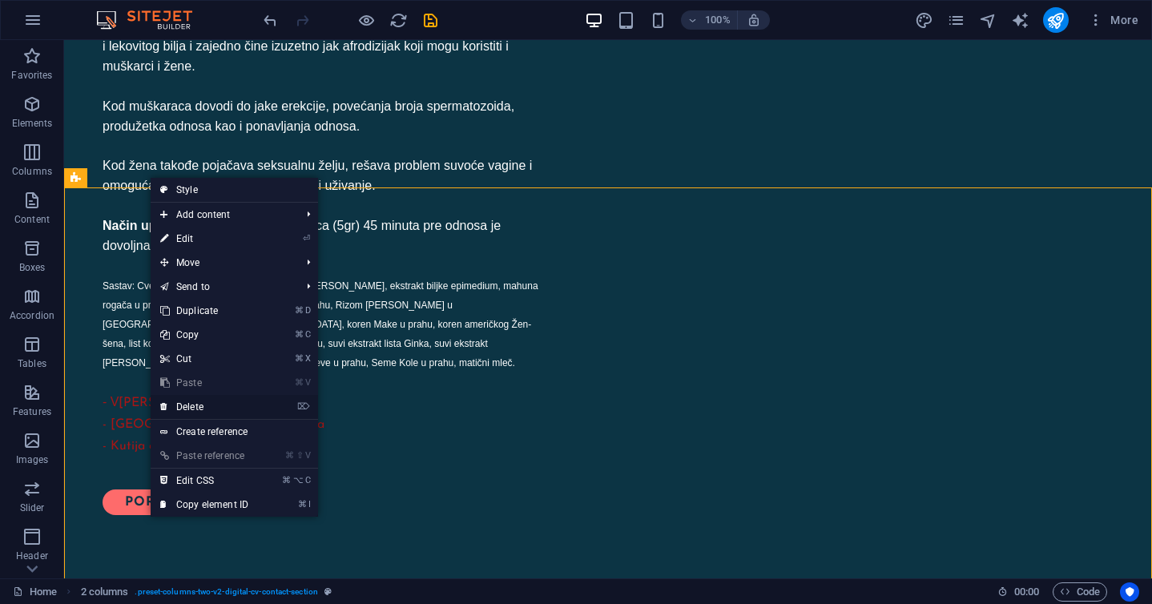
click at [197, 402] on link "⌦ Delete" at bounding box center [204, 407] width 107 height 24
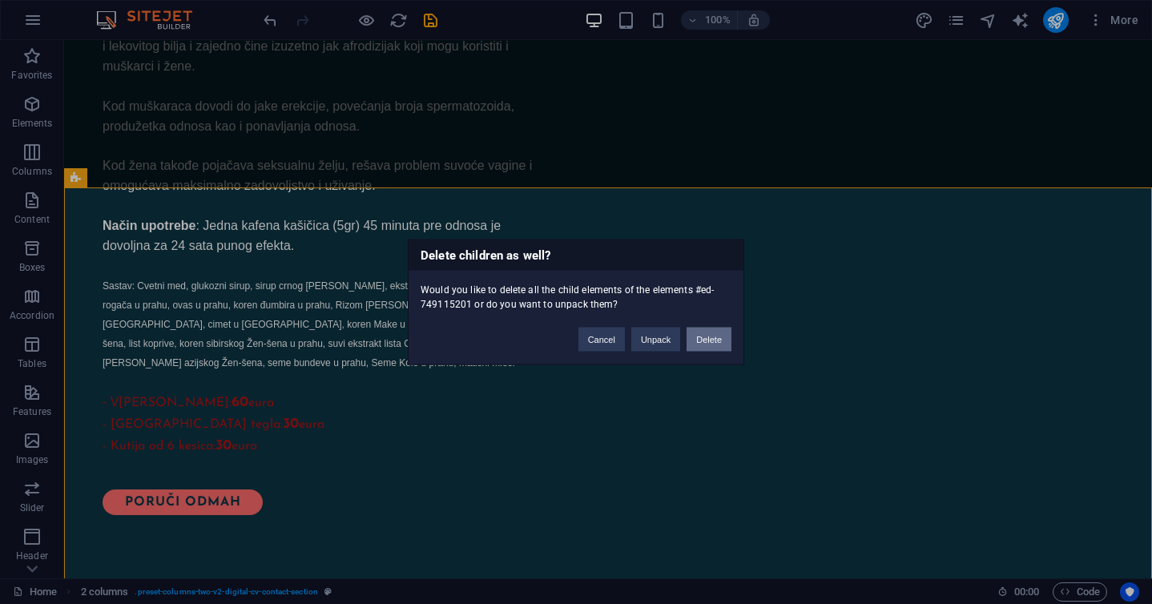
click at [709, 340] on button "Delete" at bounding box center [709, 340] width 45 height 24
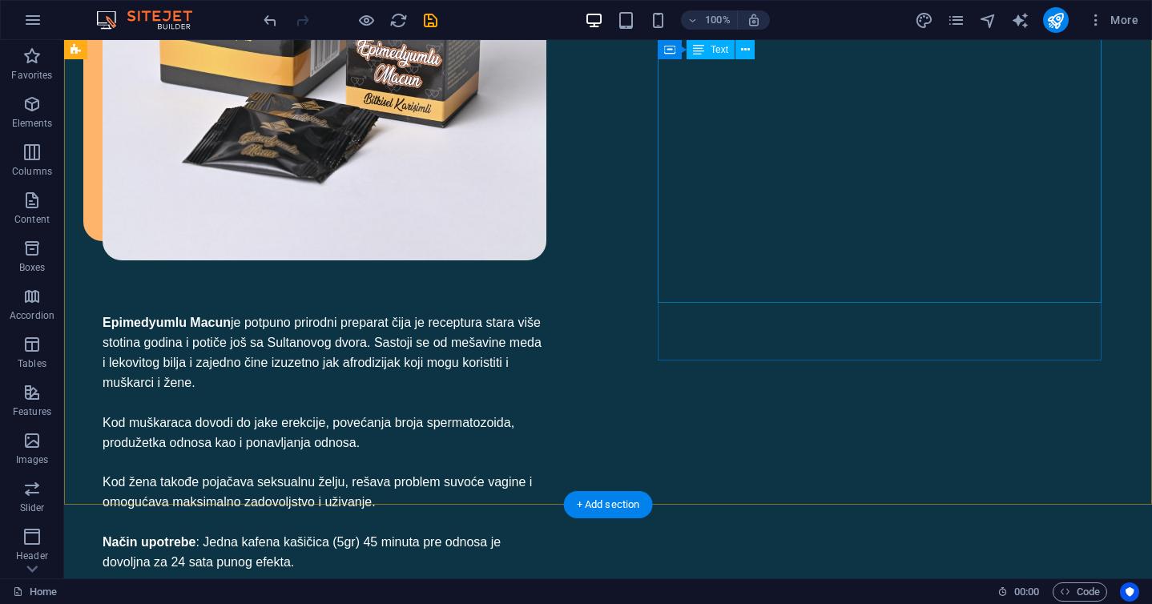
scroll to position [1065, 0]
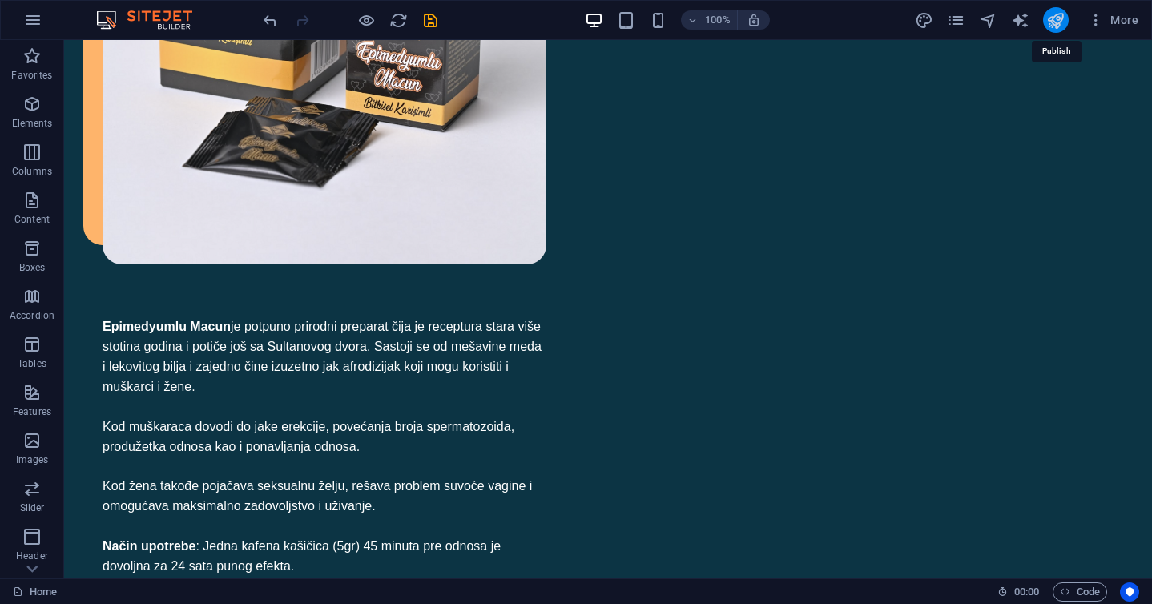
click at [1052, 20] on icon "publish" at bounding box center [1056, 20] width 18 height 18
